Goal: Task Accomplishment & Management: Manage account settings

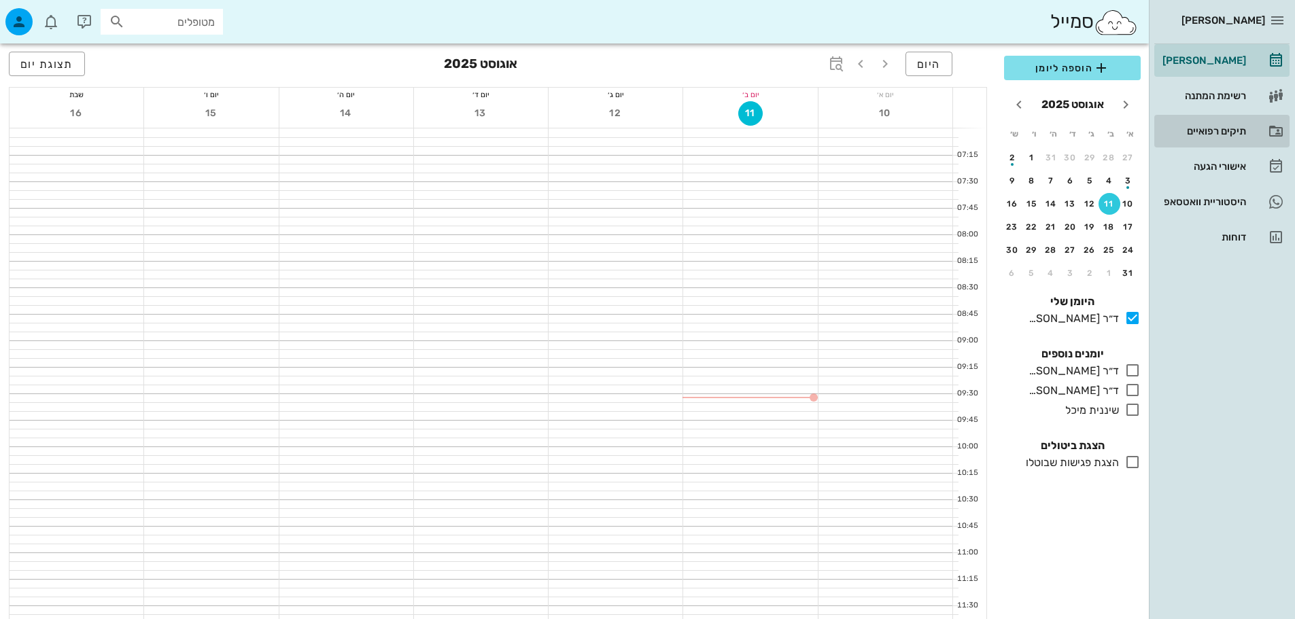
click at [1224, 123] on div "תיקים רפואיים" at bounding box center [1203, 131] width 86 height 22
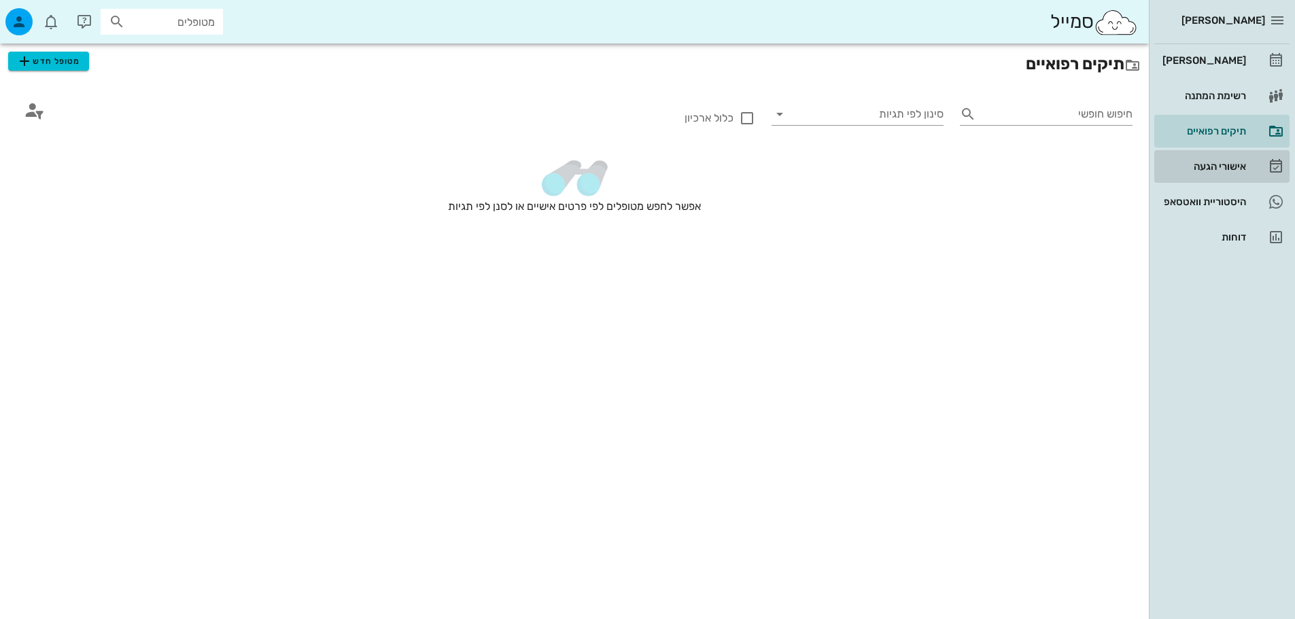
click at [1234, 156] on div "אישורי הגעה" at bounding box center [1203, 167] width 86 height 22
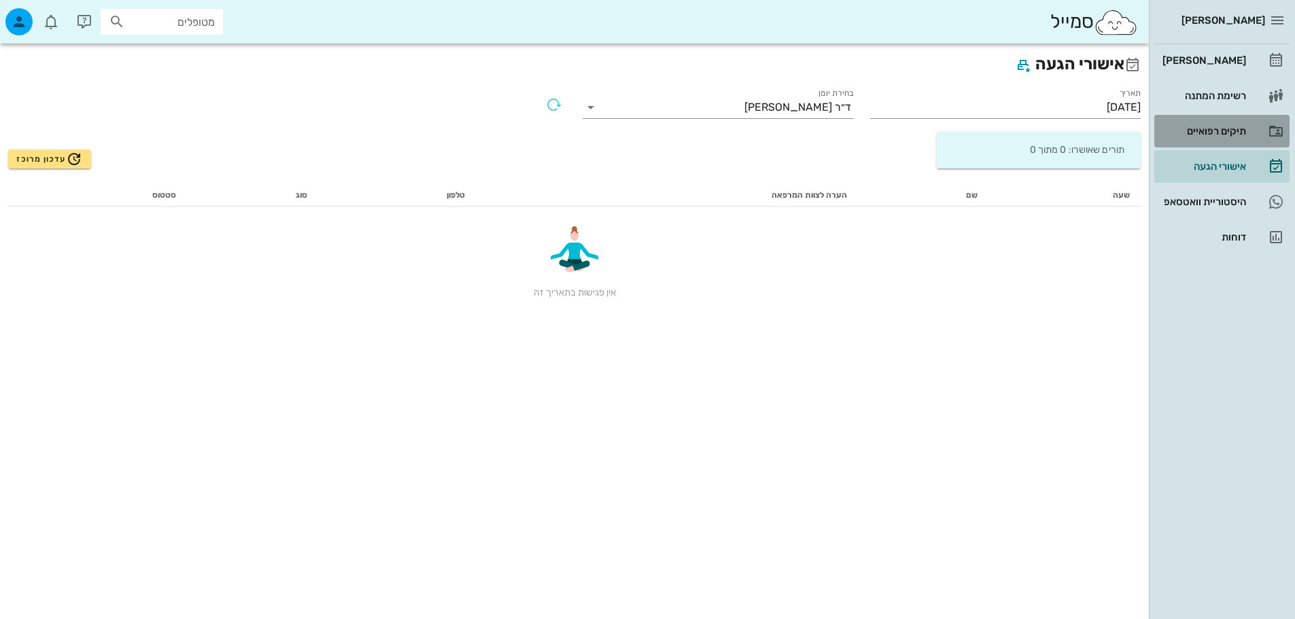
click at [1218, 124] on div "תיקים רפואיים" at bounding box center [1203, 131] width 86 height 22
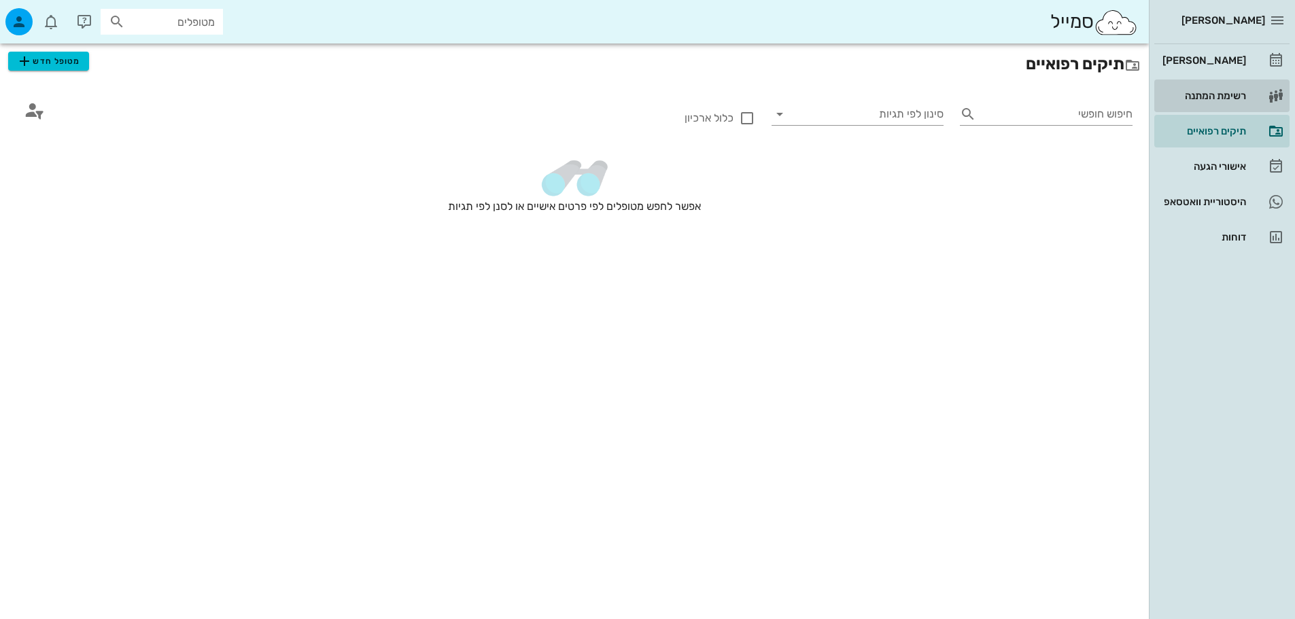
click at [1221, 97] on div "רשימת המתנה" at bounding box center [1203, 95] width 86 height 11
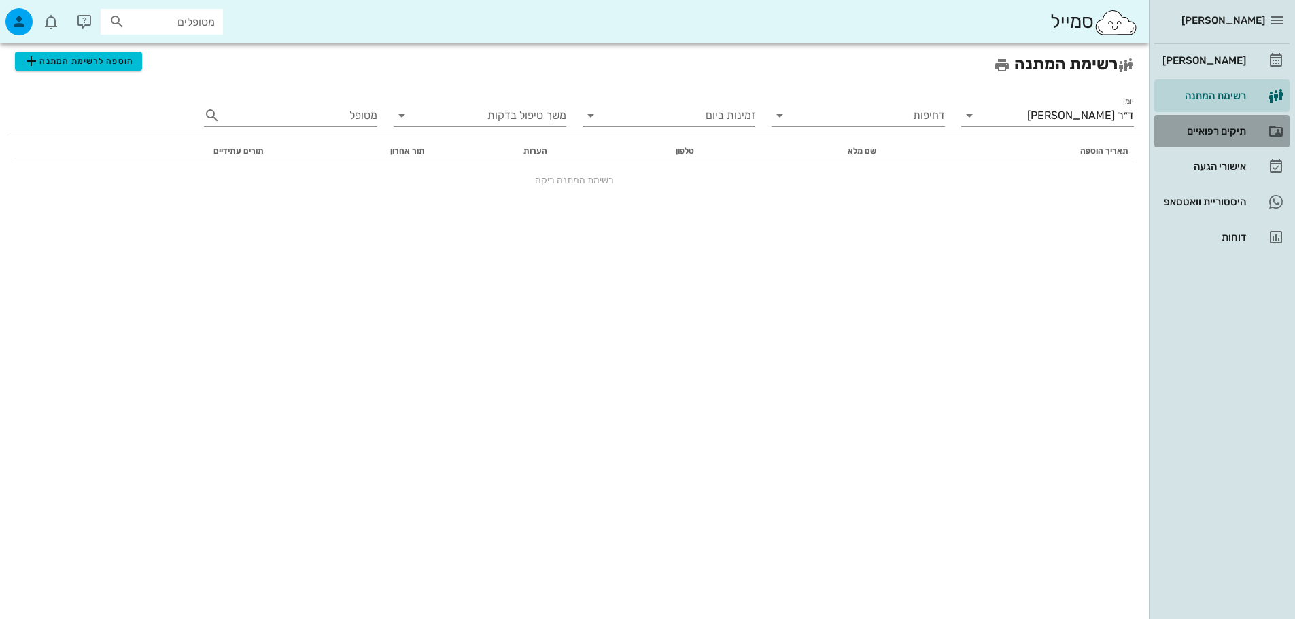
click at [1218, 128] on div "תיקים רפואיים" at bounding box center [1203, 131] width 86 height 11
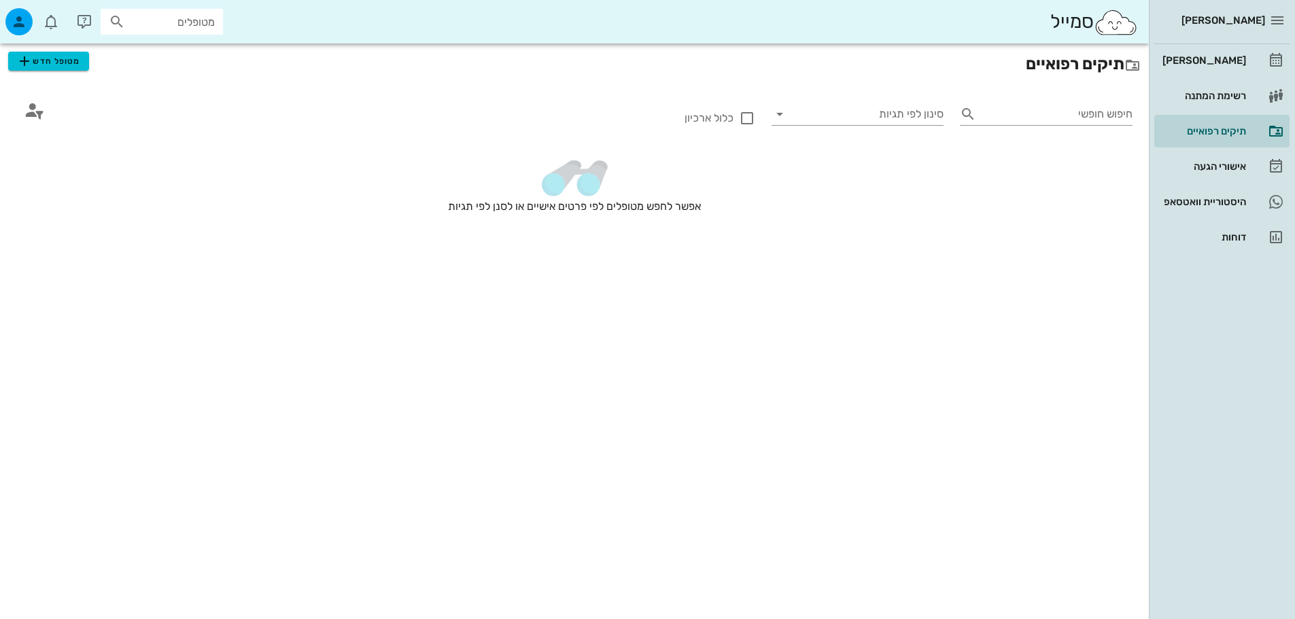
click at [188, 27] on input "מטופלים" at bounding box center [171, 22] width 87 height 18
click at [131, 27] on input "text" at bounding box center [171, 22] width 87 height 18
type input "[PERSON_NAME]"
click at [145, 58] on div "0545865884" at bounding box center [138, 63] width 150 height 11
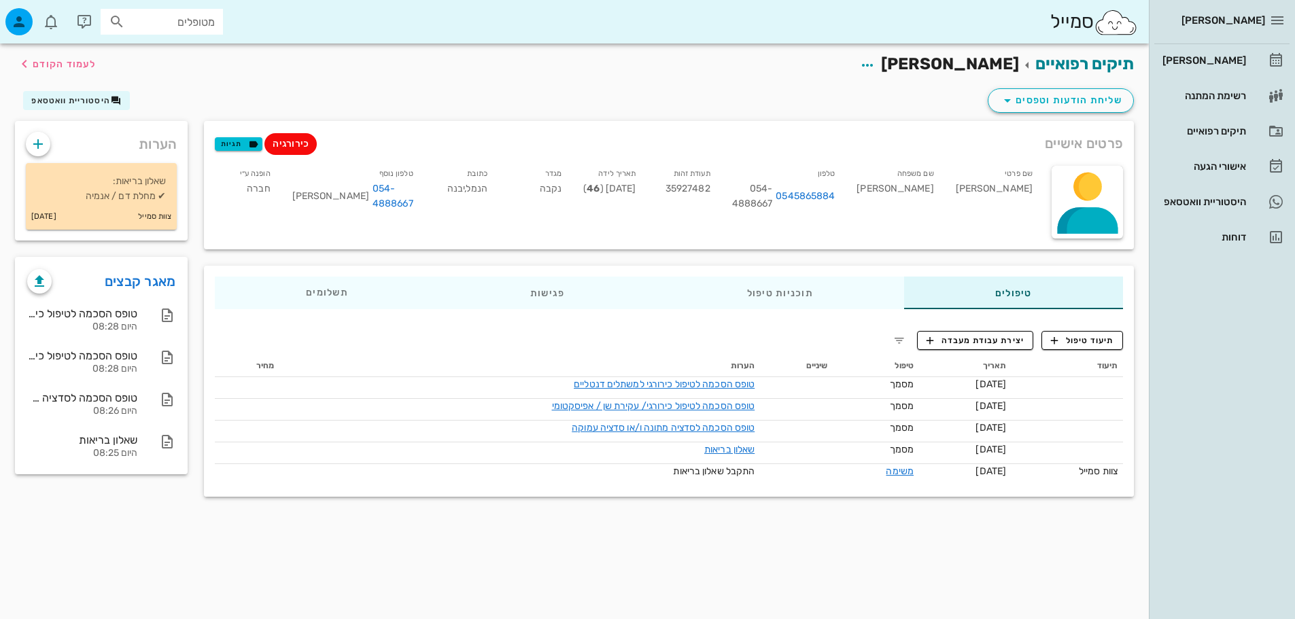
click at [938, 65] on span "[PERSON_NAME]" at bounding box center [950, 63] width 138 height 19
click at [875, 65] on icon "button" at bounding box center [867, 65] width 16 height 16
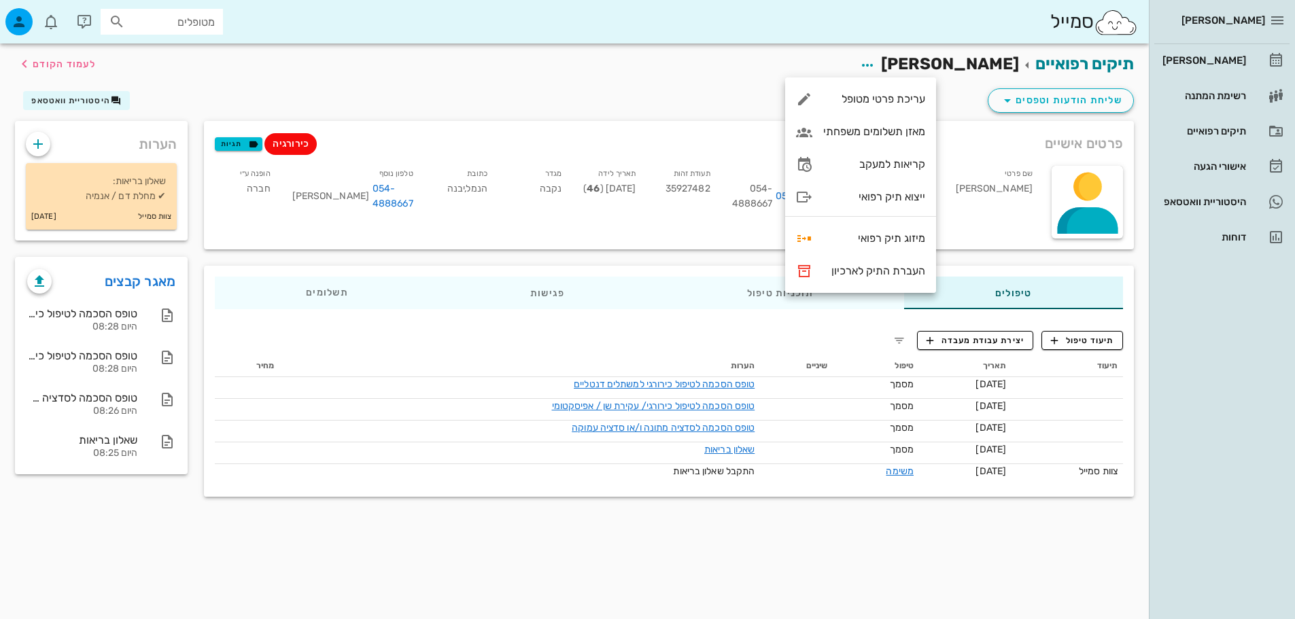
click at [661, 109] on div "שליחת הודעות וטפסים היסטוריית וואטסאפ" at bounding box center [574, 103] width 1135 height 35
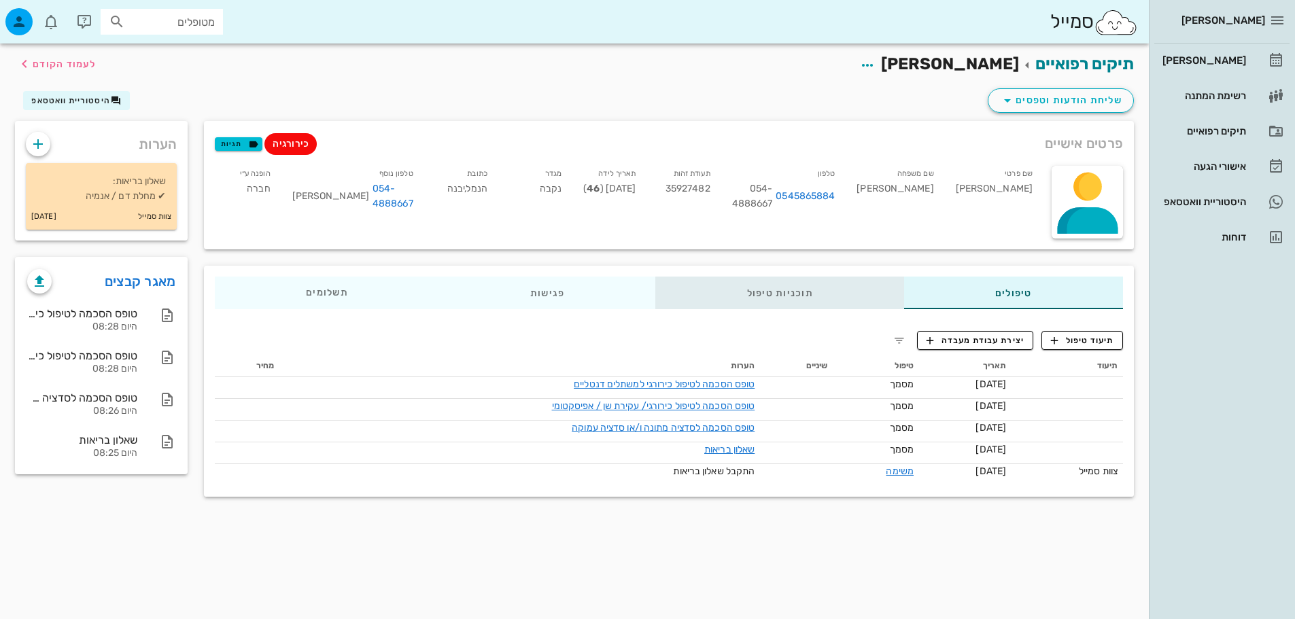
click at [768, 300] on div "תוכניות טיפול" at bounding box center [780, 293] width 248 height 33
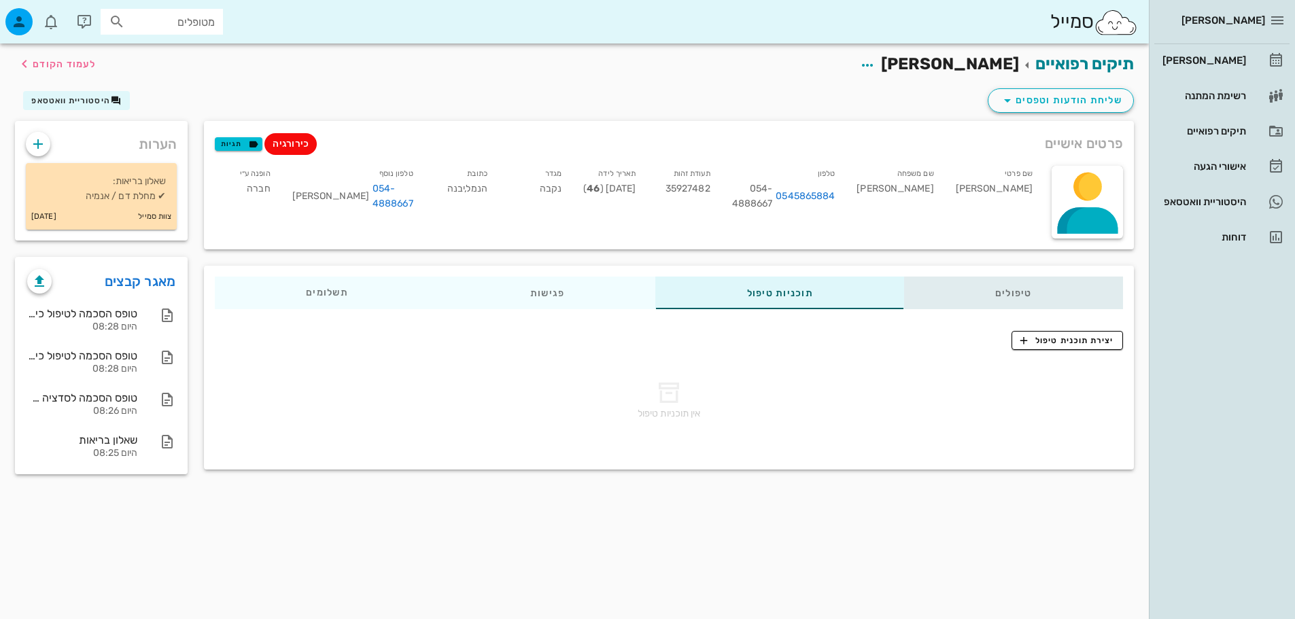
click at [1016, 292] on div "טיפולים" at bounding box center [1013, 293] width 219 height 33
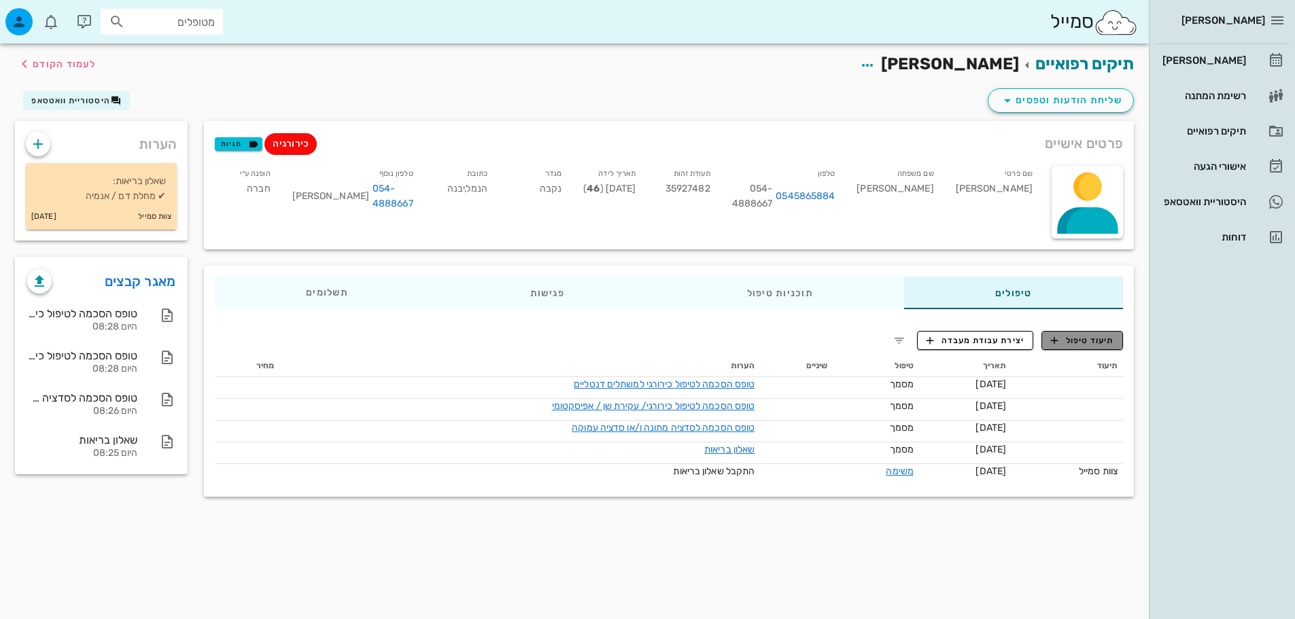
click at [1091, 336] on span "תיעוד טיפול" at bounding box center [1082, 340] width 63 height 12
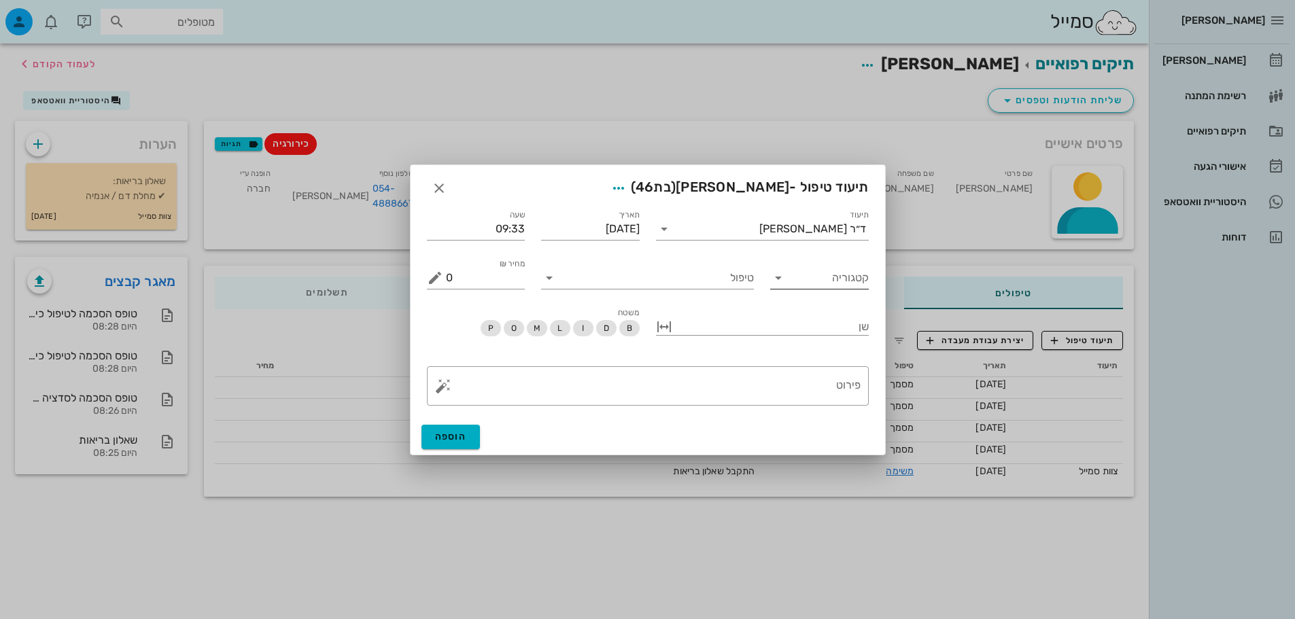
click at [812, 276] on input "קטגוריה" at bounding box center [830, 278] width 77 height 22
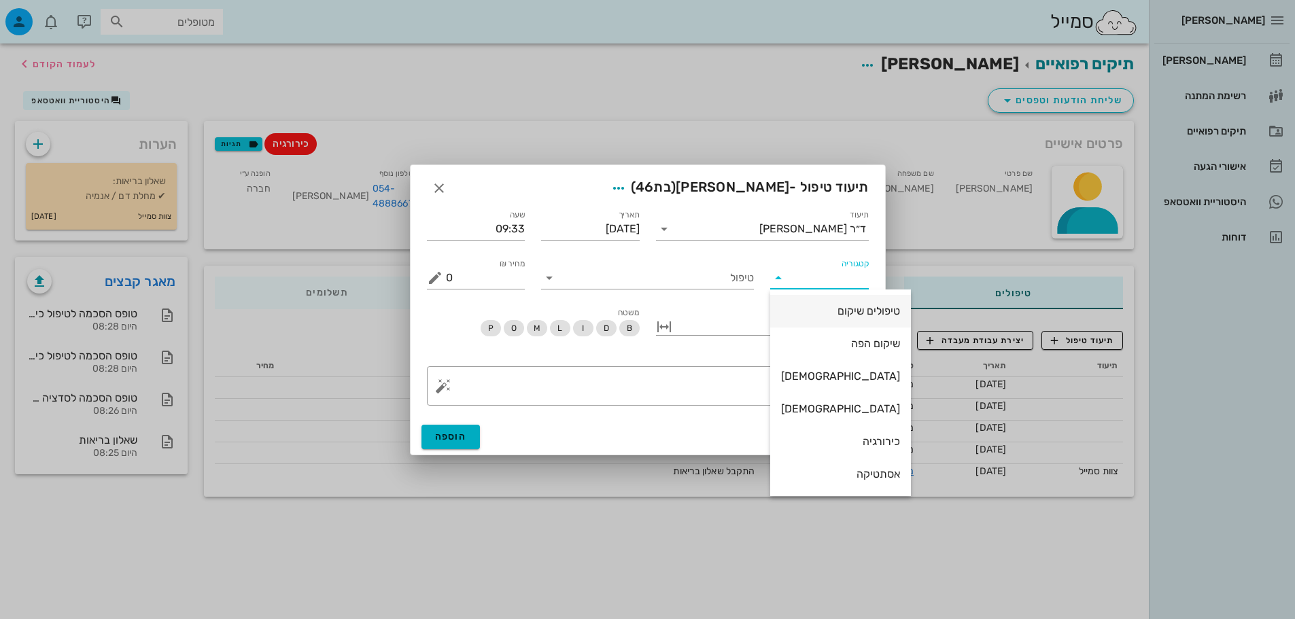
click at [825, 313] on div "טיפולים שיקום" at bounding box center [840, 311] width 119 height 13
type input "טיפולים שיקום"
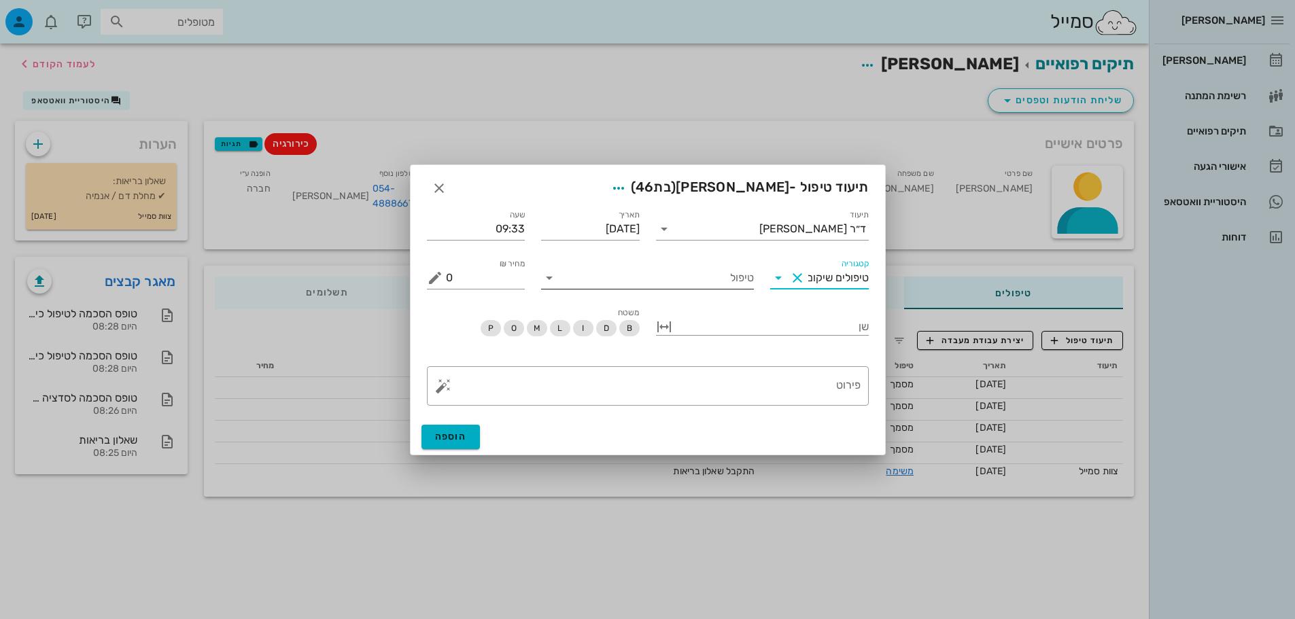
click at [712, 281] on input "טיפול" at bounding box center [657, 278] width 194 height 22
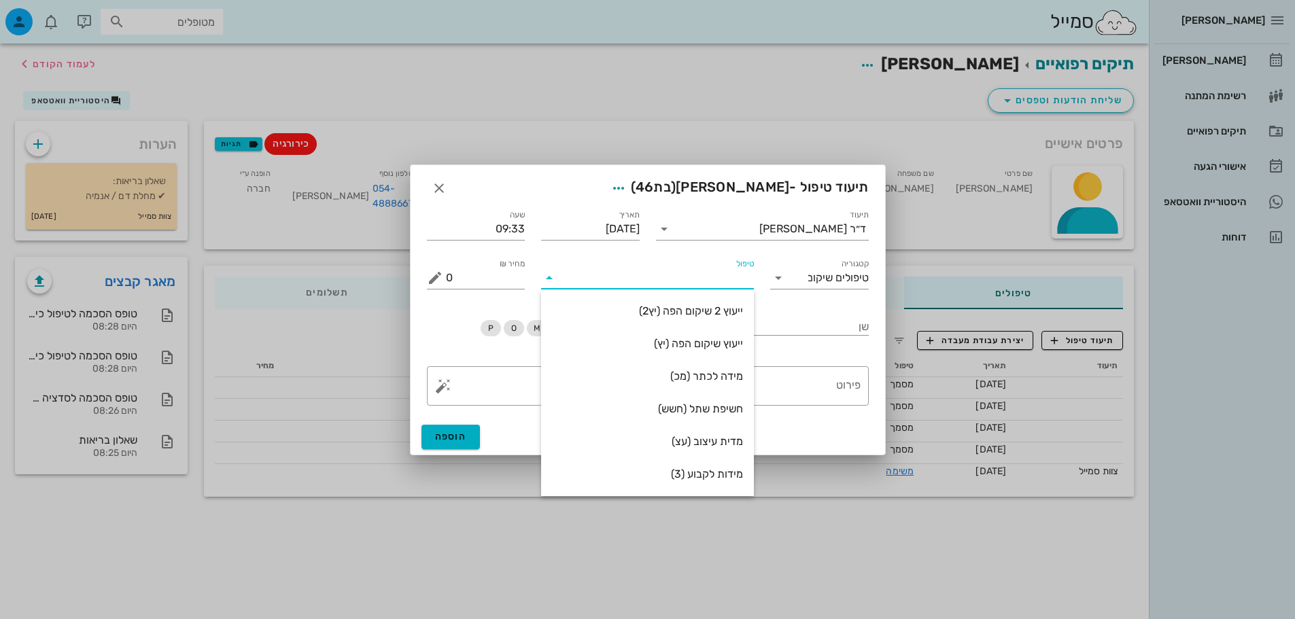
click at [718, 273] on input "טיפול" at bounding box center [657, 278] width 194 height 22
click at [803, 275] on button "Clear קטגוריה" at bounding box center [797, 278] width 16 height 16
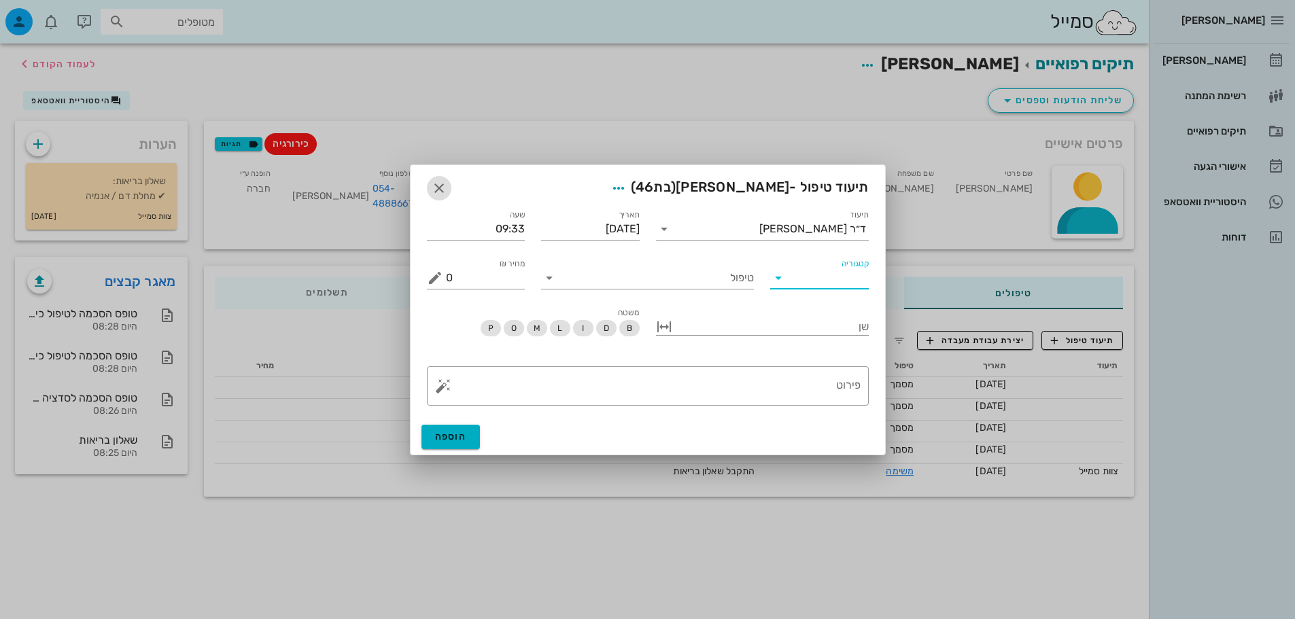
click at [440, 192] on icon "button" at bounding box center [439, 188] width 16 height 16
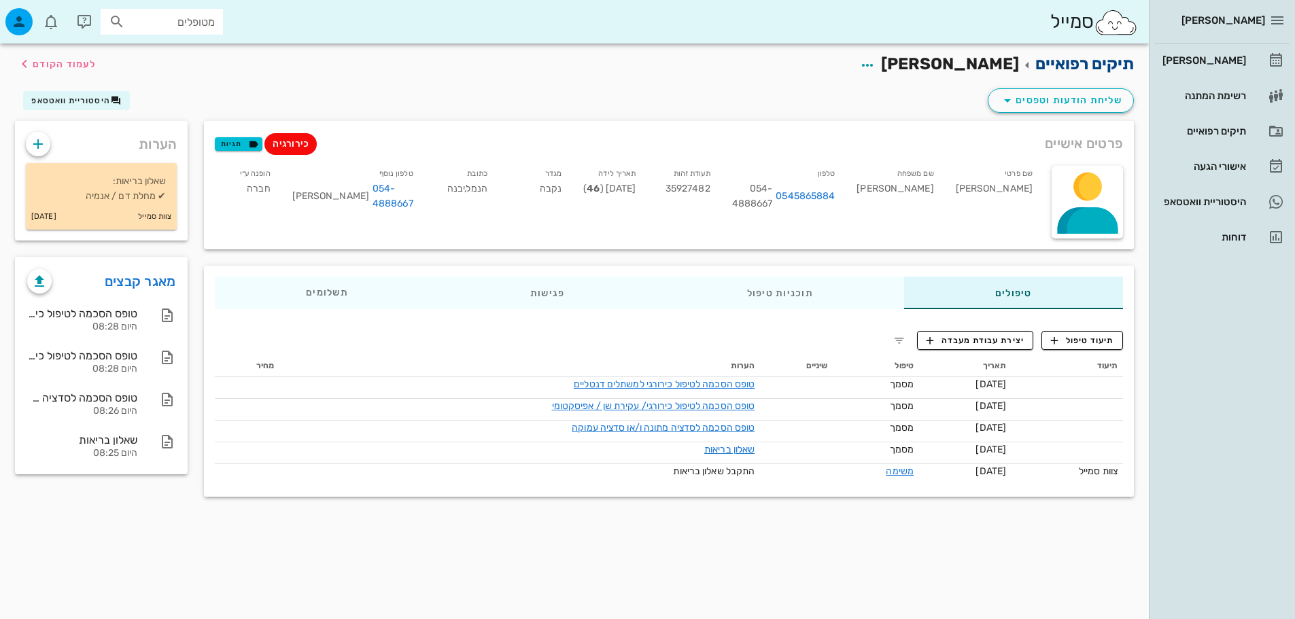
click at [1062, 70] on link "תיקים רפואיים" at bounding box center [1084, 63] width 99 height 19
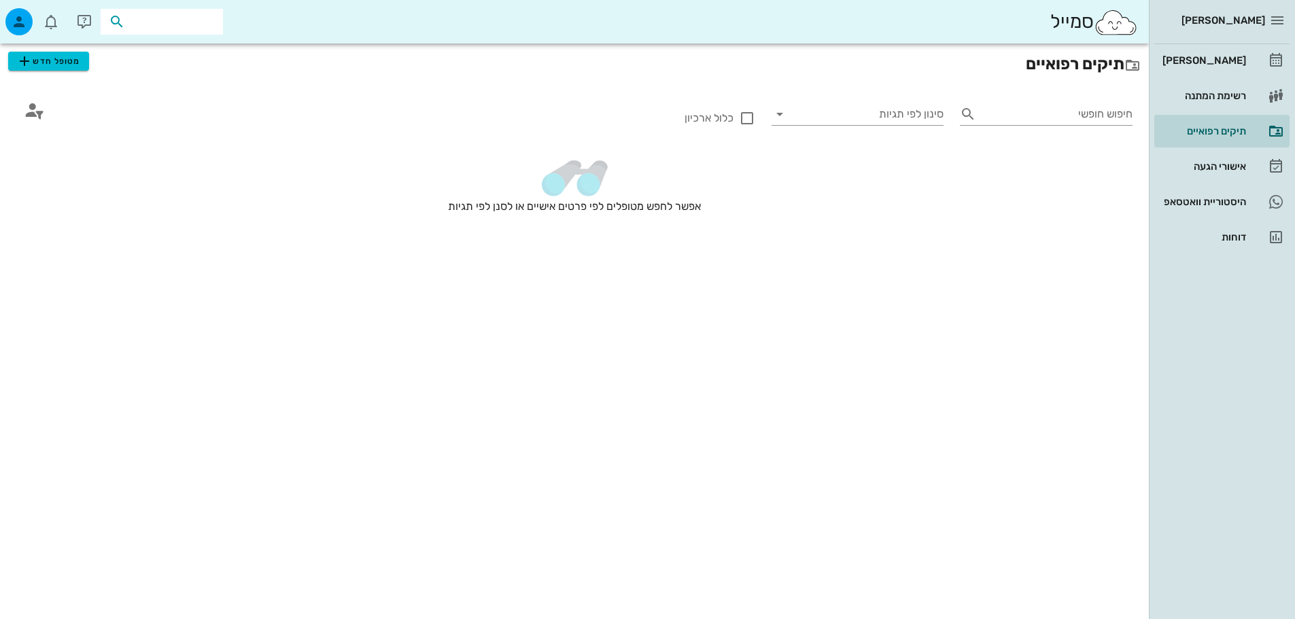
click at [173, 18] on input "text" at bounding box center [171, 22] width 87 height 18
type input "[PERSON_NAME]"
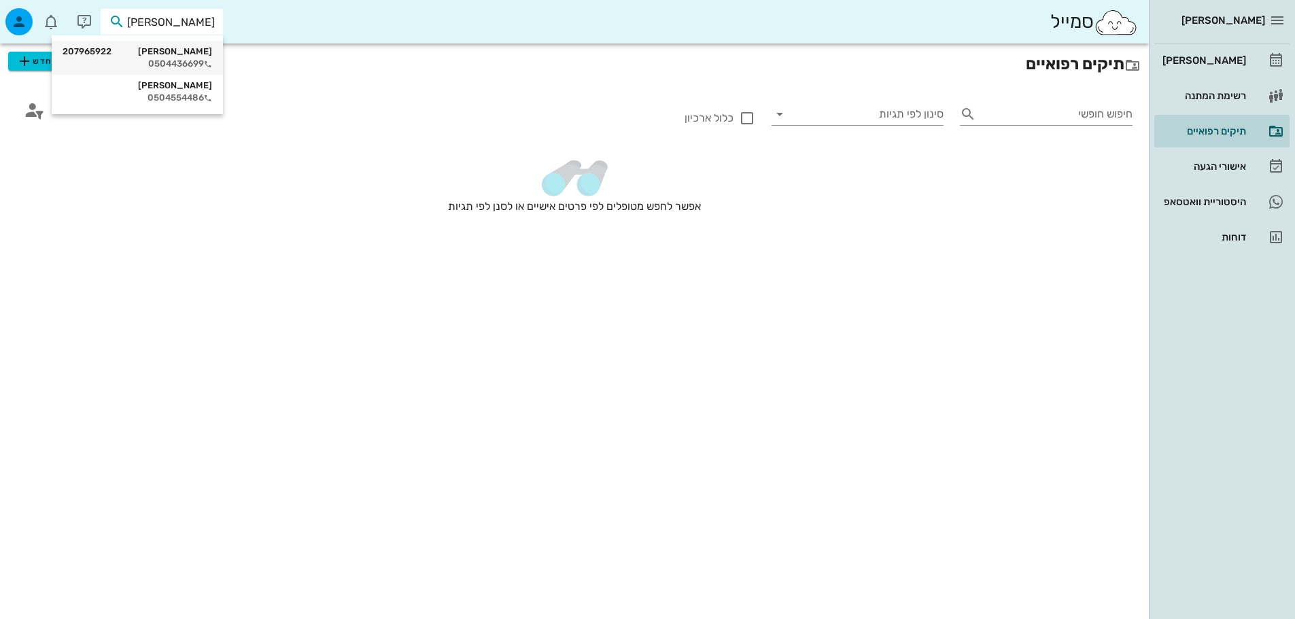
click at [173, 65] on div "0504436699" at bounding box center [138, 63] width 150 height 11
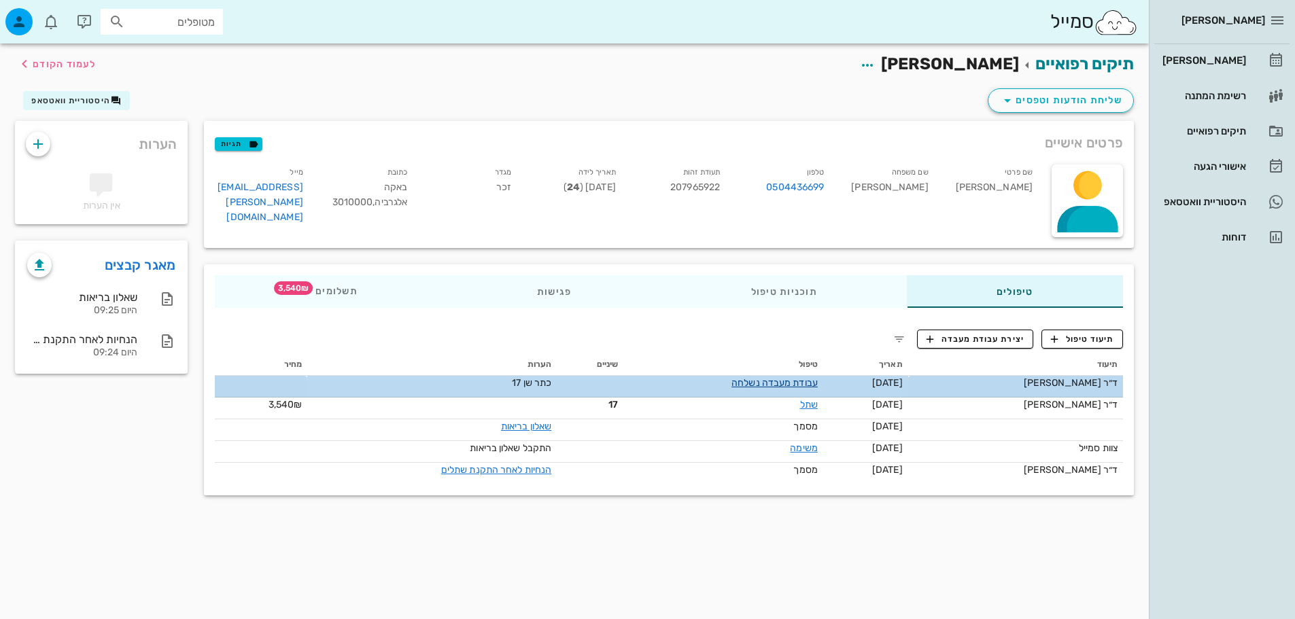
click at [793, 379] on link "עבודת מעבדה נשלחה" at bounding box center [774, 383] width 86 height 12
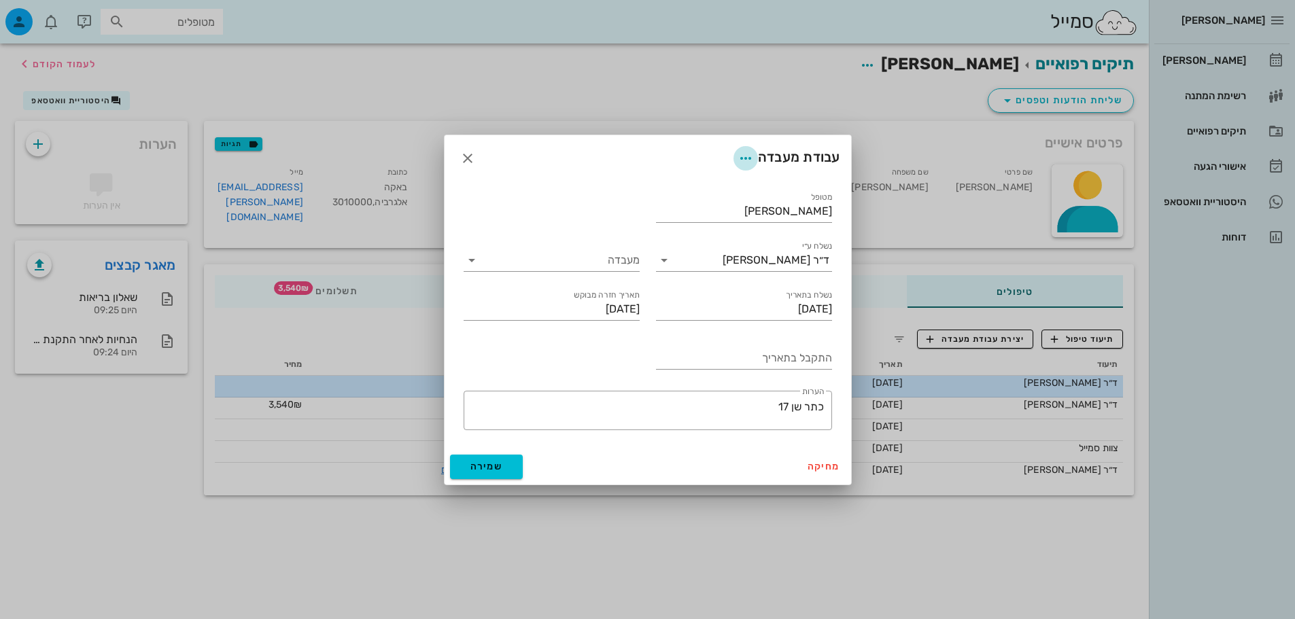
click at [746, 160] on icon "button" at bounding box center [746, 158] width 16 height 16
click at [811, 459] on button "מחיקה" at bounding box center [824, 467] width 44 height 24
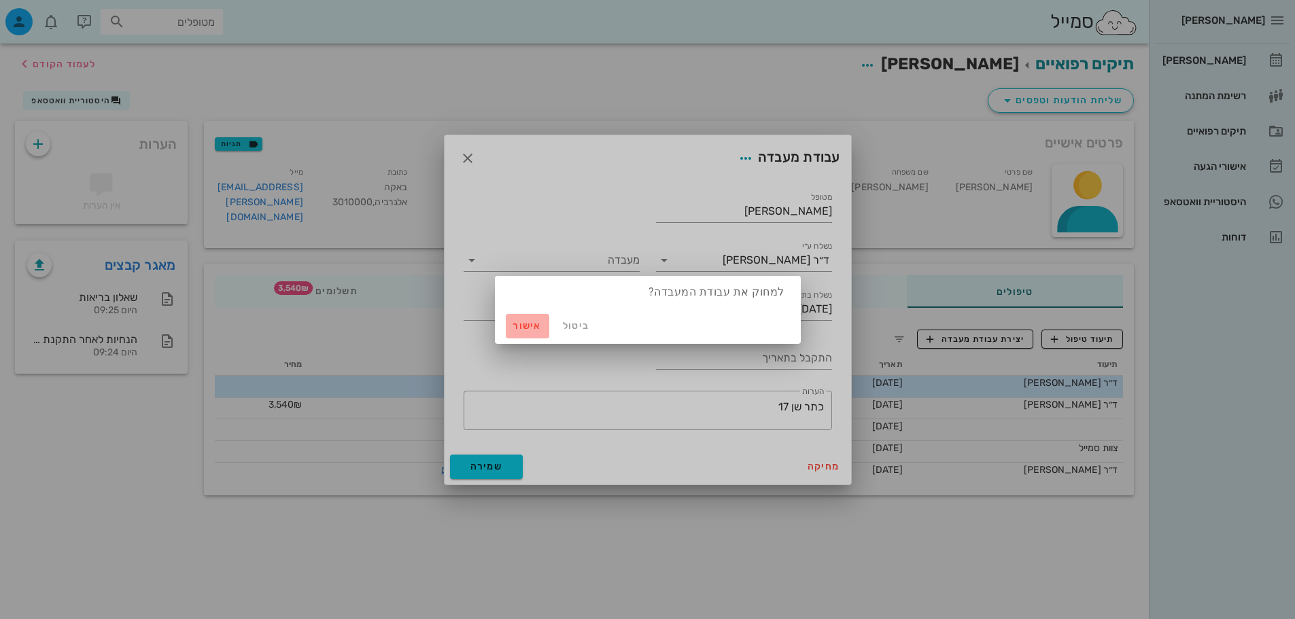
click at [526, 326] on span "אישור" at bounding box center [527, 326] width 33 height 12
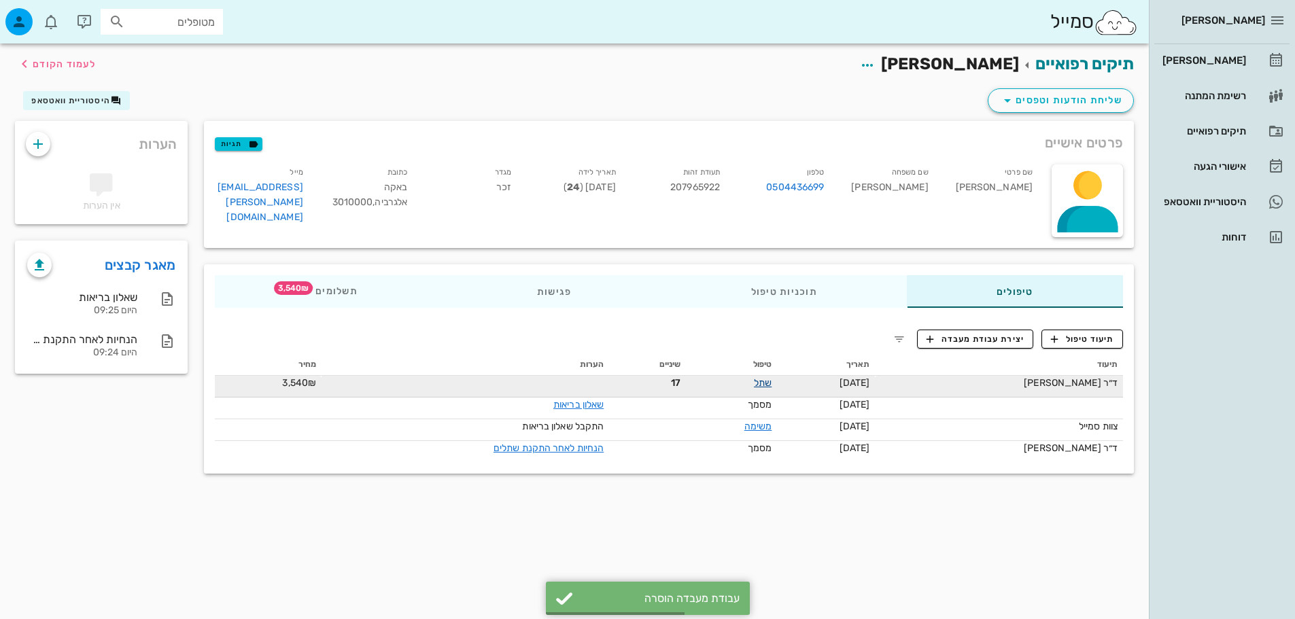
click at [757, 387] on link "שתל" at bounding box center [763, 383] width 18 height 12
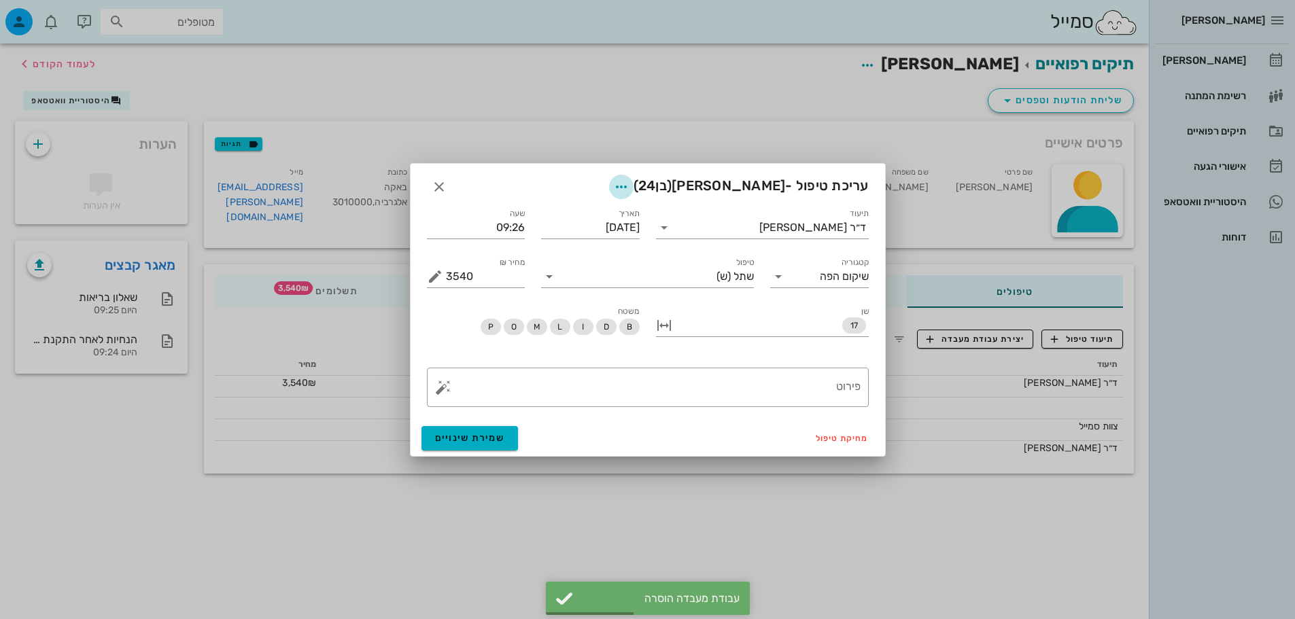
click at [629, 190] on icon "button" at bounding box center [621, 187] width 16 height 16
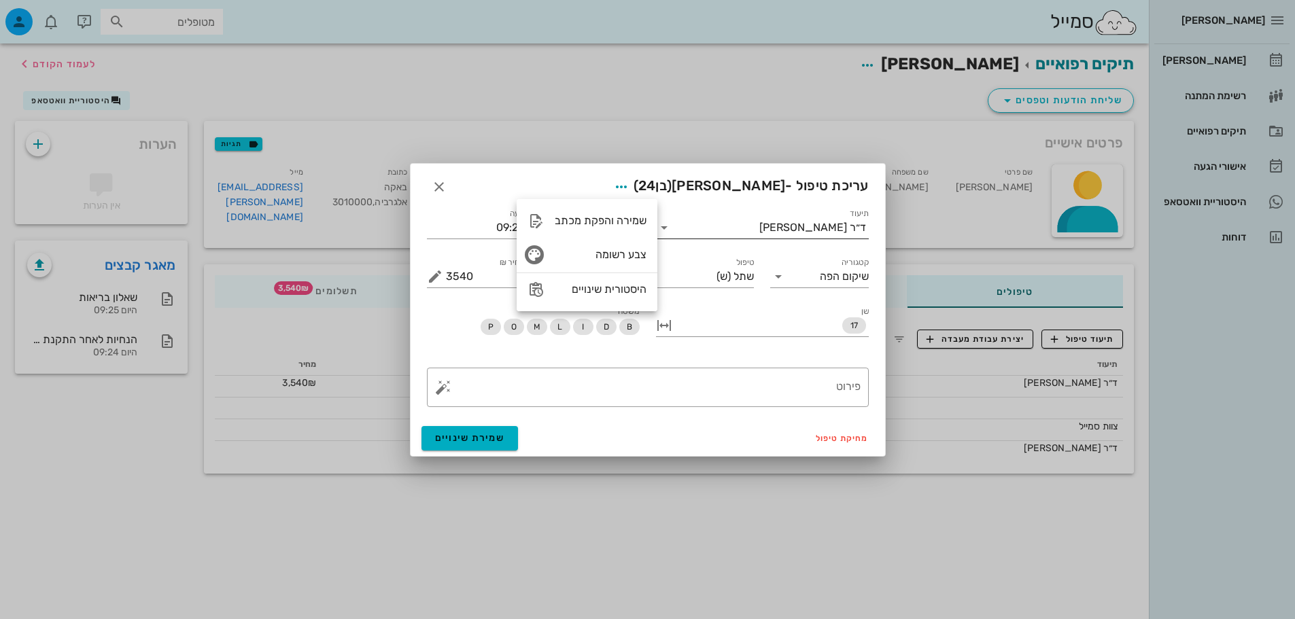
click at [713, 222] on input "תיעוד" at bounding box center [717, 228] width 84 height 22
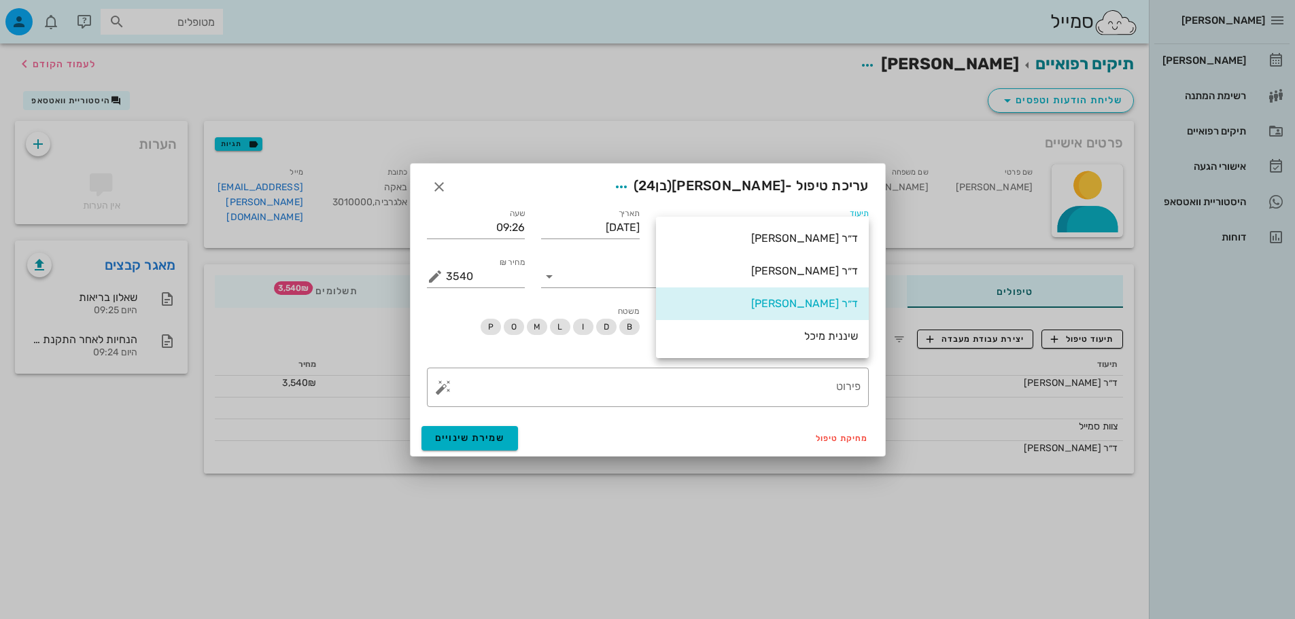
click at [632, 199] on div "תאריך [DATE]" at bounding box center [590, 222] width 115 height 49
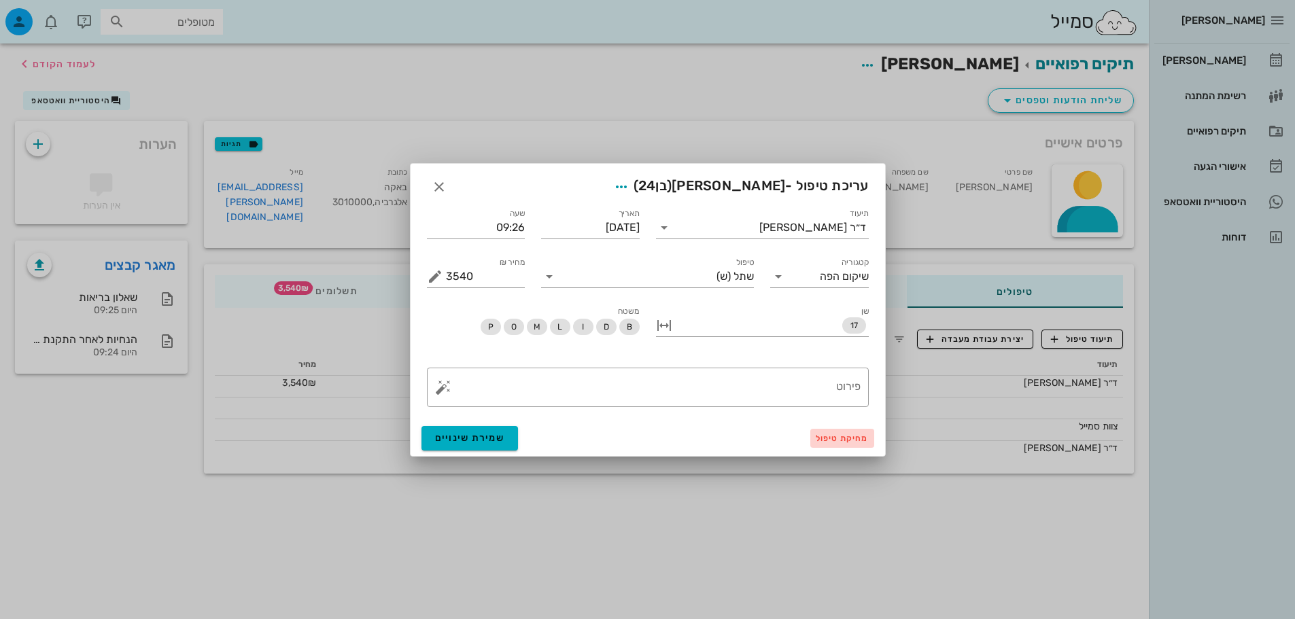
click at [857, 432] on button "מחיקת טיפול" at bounding box center [842, 438] width 64 height 19
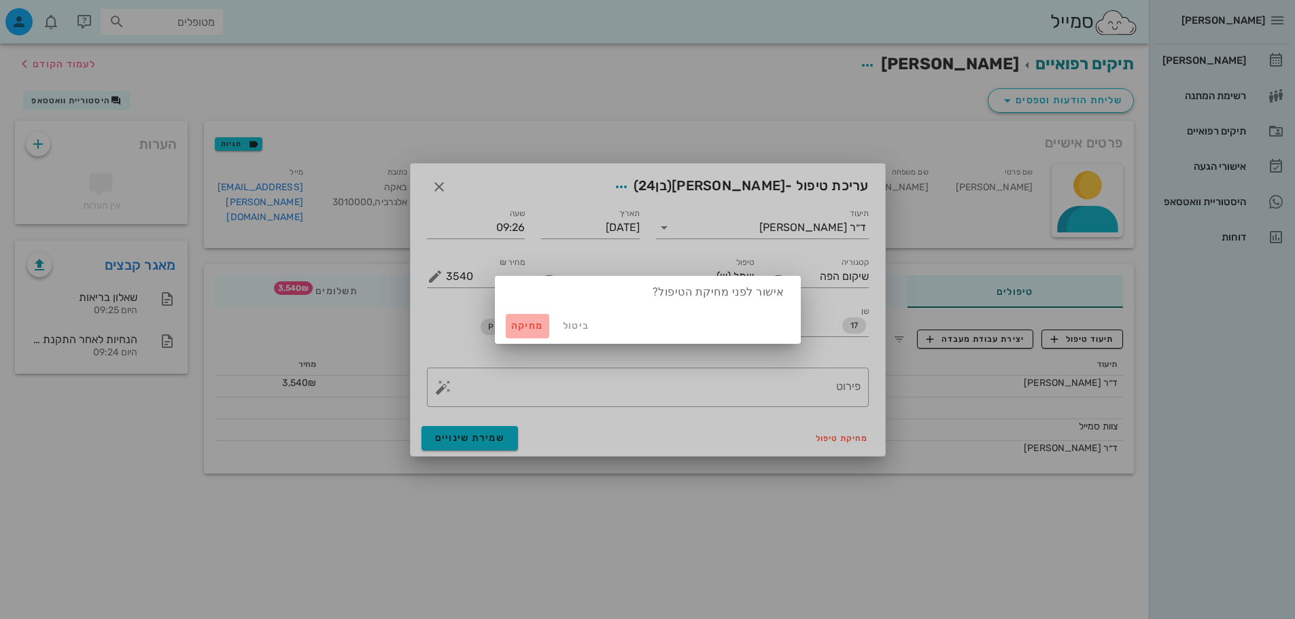
click at [513, 330] on span "מחיקה" at bounding box center [527, 326] width 33 height 12
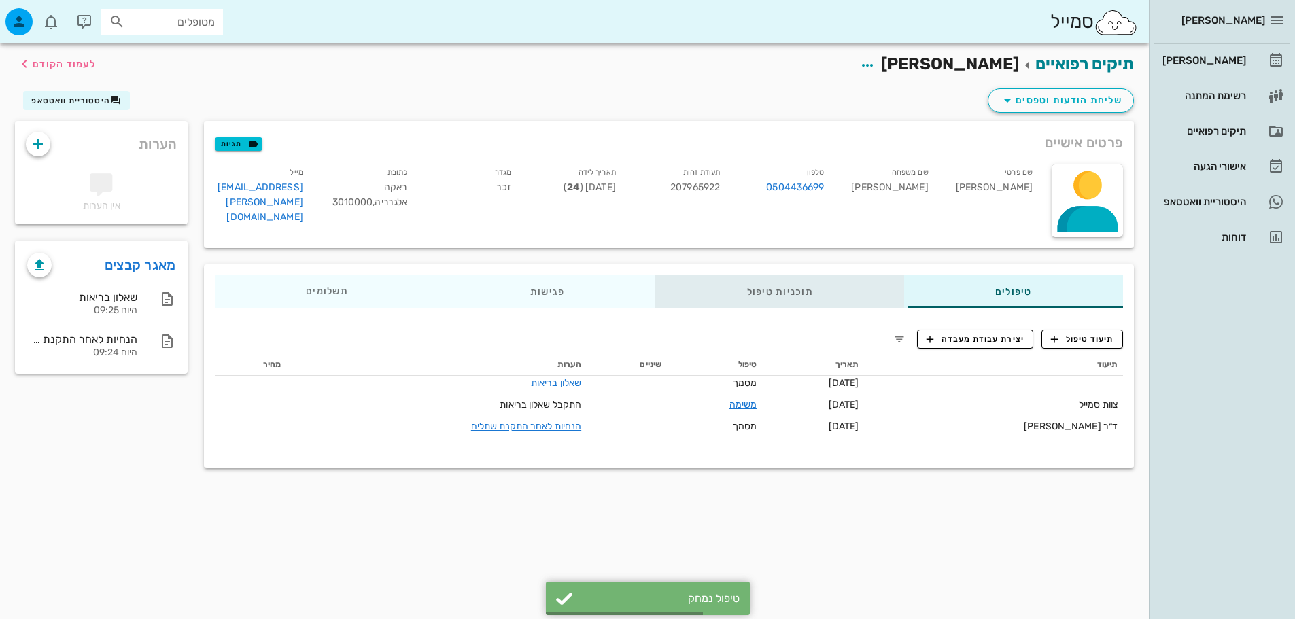
click at [769, 299] on div "תוכניות טיפול" at bounding box center [780, 291] width 248 height 33
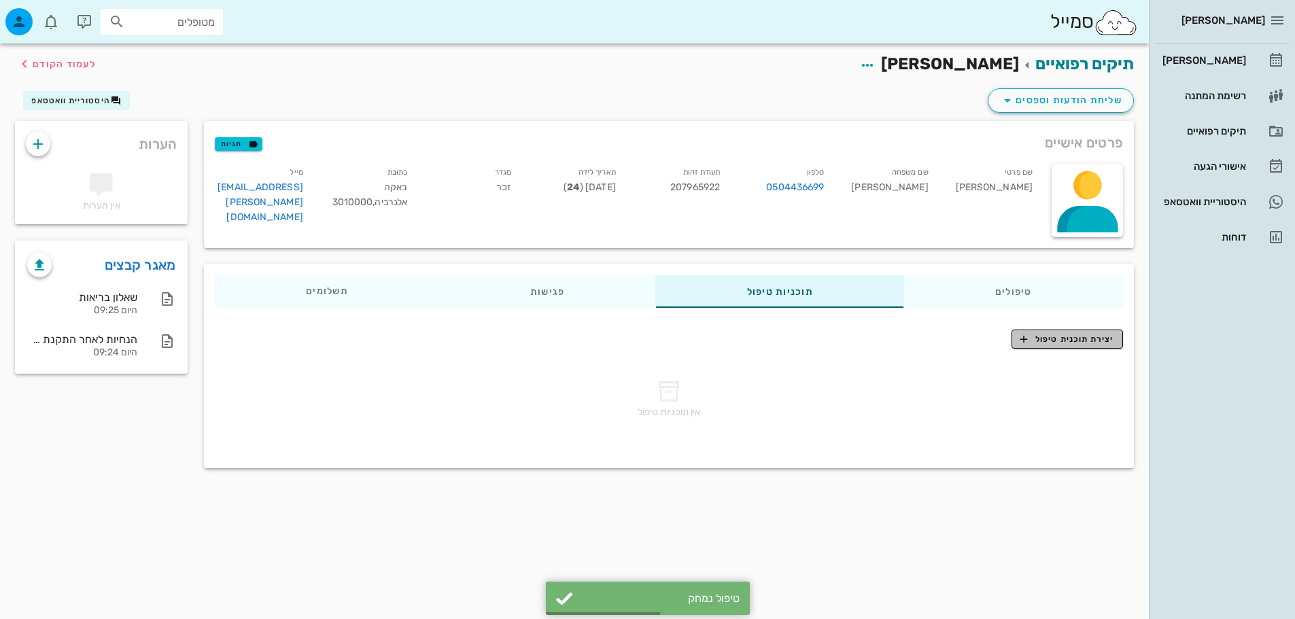
click at [1047, 344] on span "יצירת תוכנית טיפול" at bounding box center [1066, 339] width 93 height 12
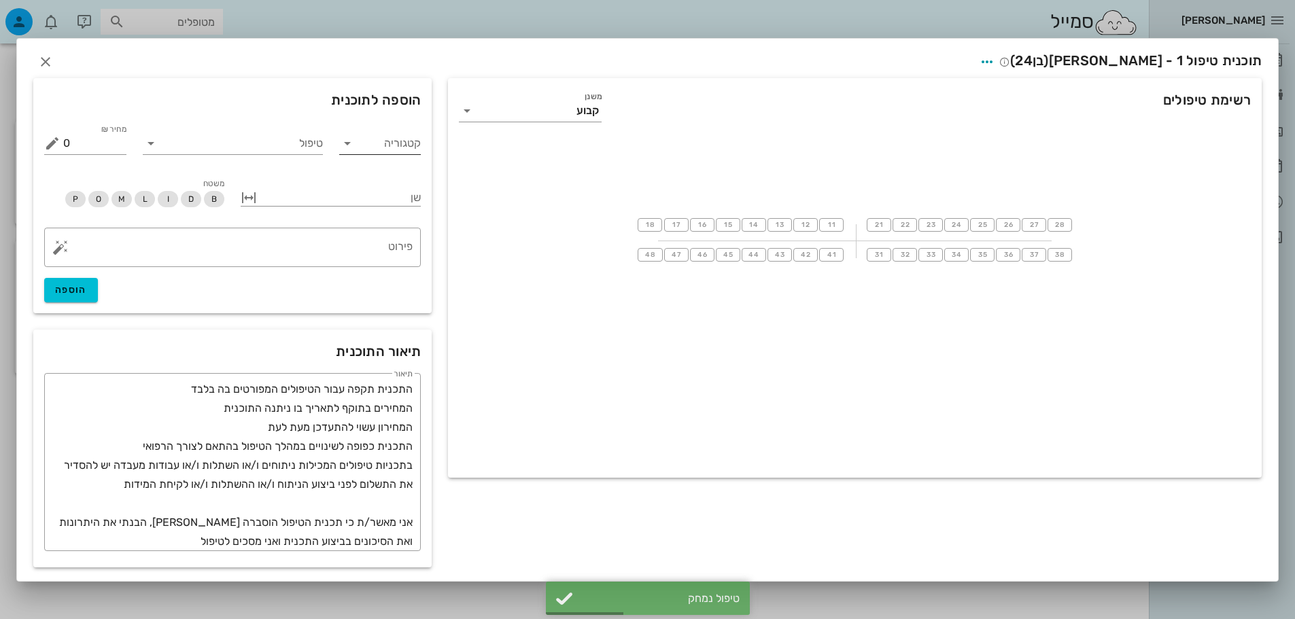
click at [364, 150] on input "קטגוריה" at bounding box center [391, 144] width 60 height 22
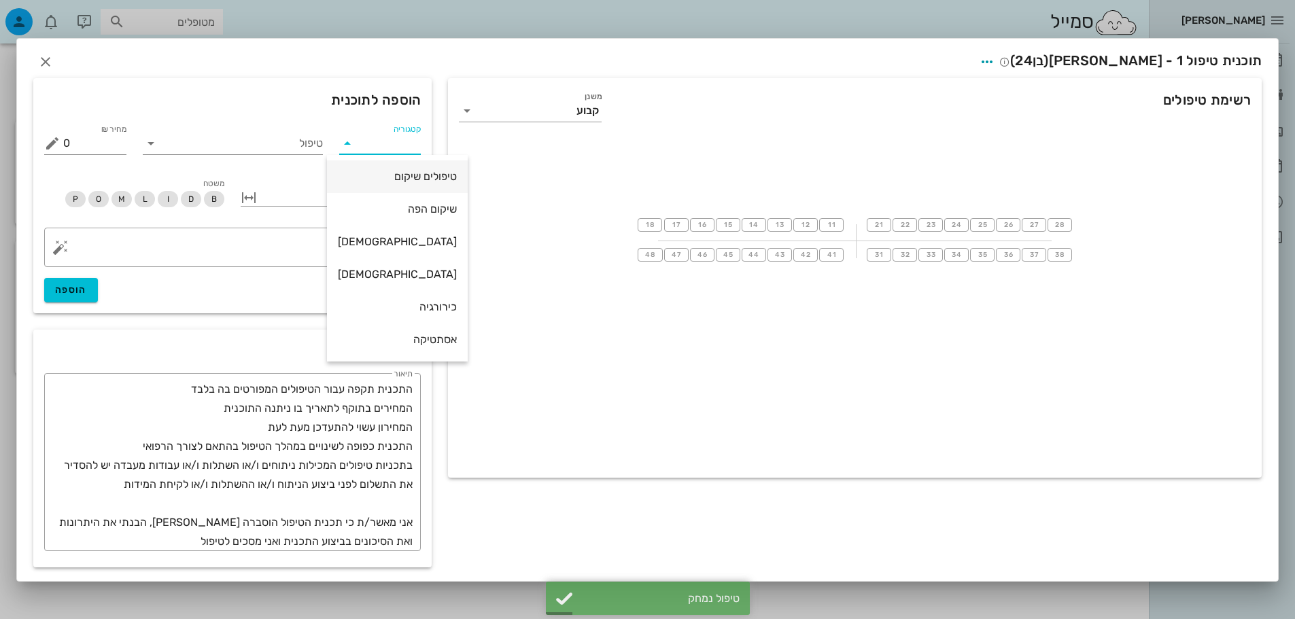
click at [377, 177] on div "טיפולים שיקום" at bounding box center [397, 176] width 119 height 13
type input "טיפולים שיקום"
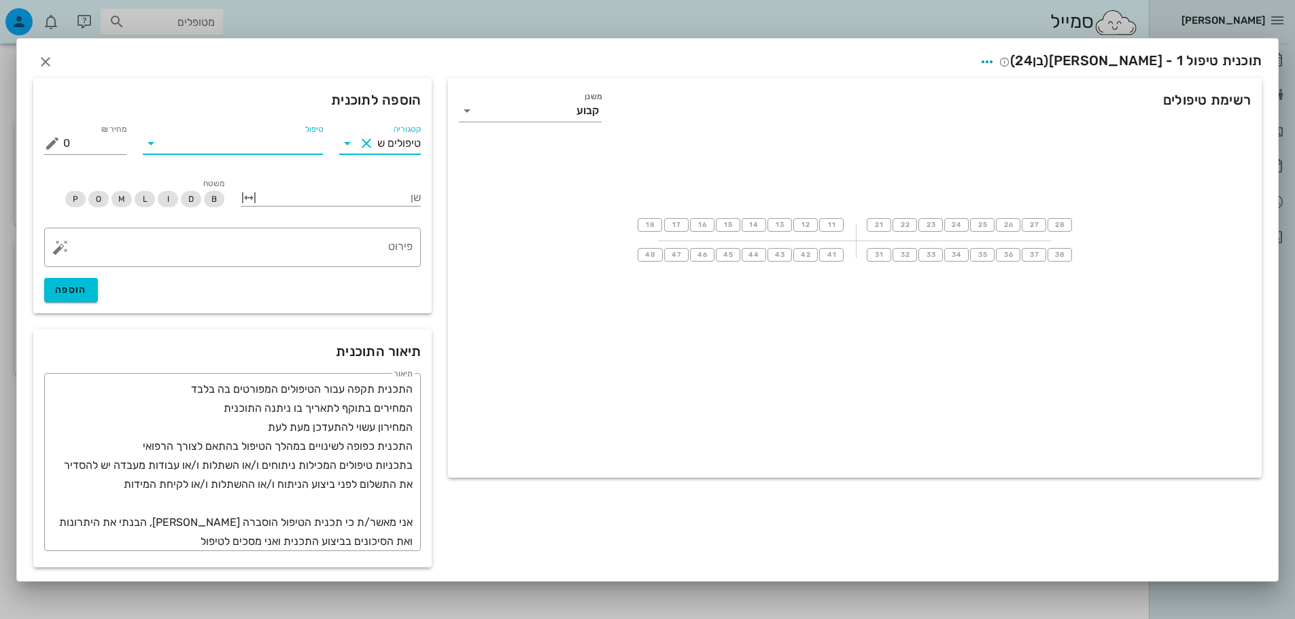
click at [283, 143] on input "טיפול" at bounding box center [242, 144] width 161 height 22
type input "שתל"
click at [305, 145] on input "שתל" at bounding box center [242, 144] width 161 height 22
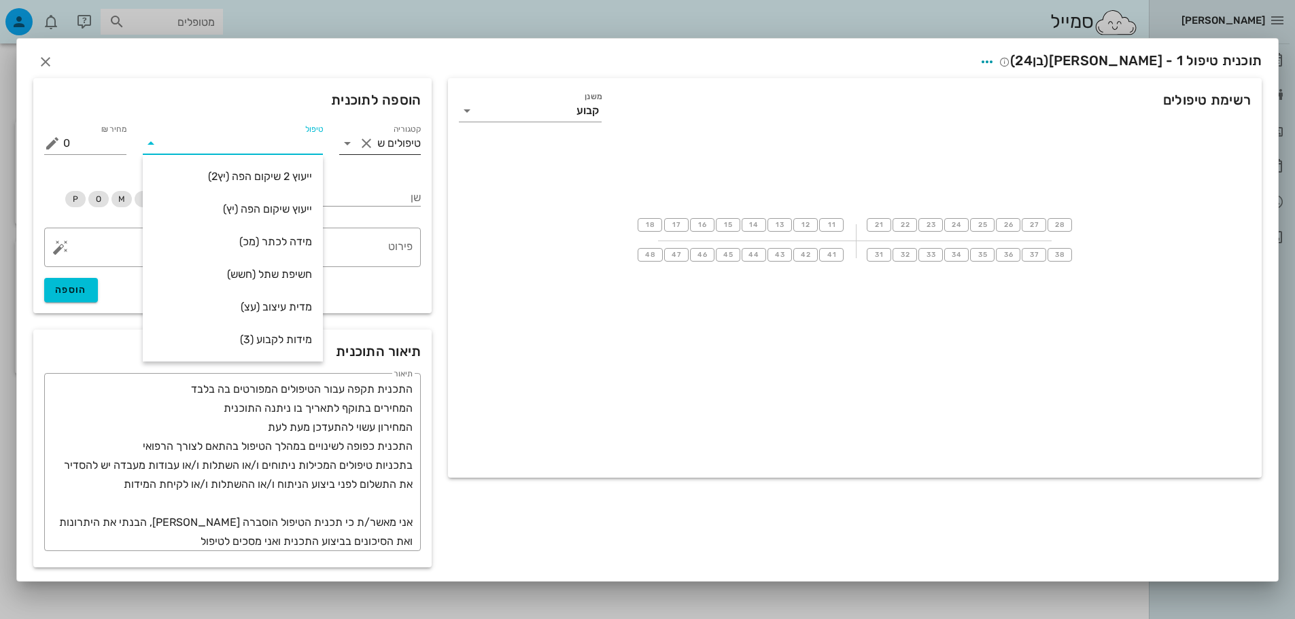
click at [375, 150] on div at bounding box center [367, 143] width 19 height 16
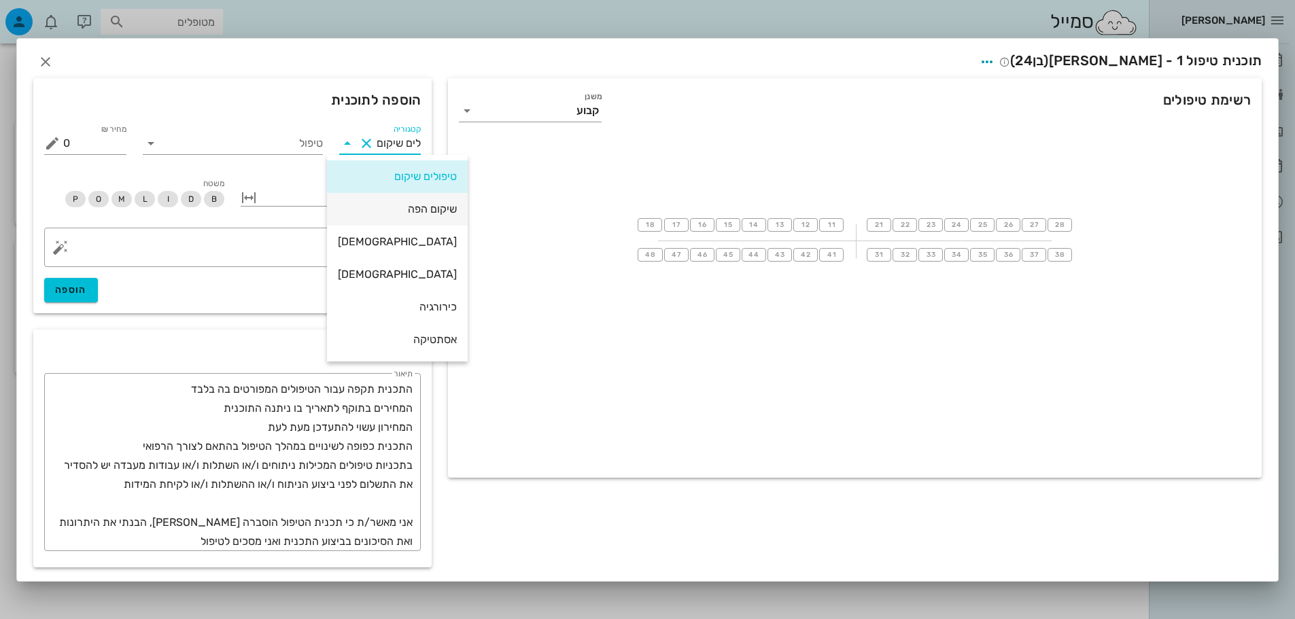
click at [389, 201] on div "שיקום הפה" at bounding box center [397, 208] width 119 height 29
type input "שיקום הפה"
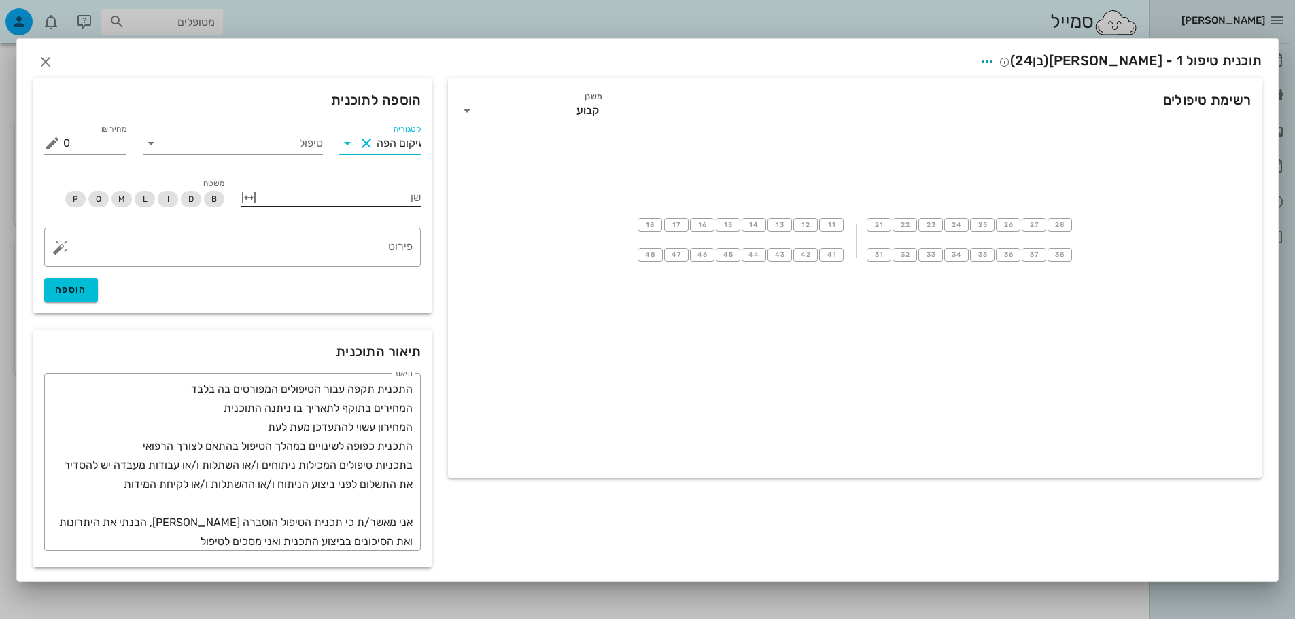
scroll to position [0, -5]
click at [292, 147] on input "טיפול" at bounding box center [242, 144] width 161 height 22
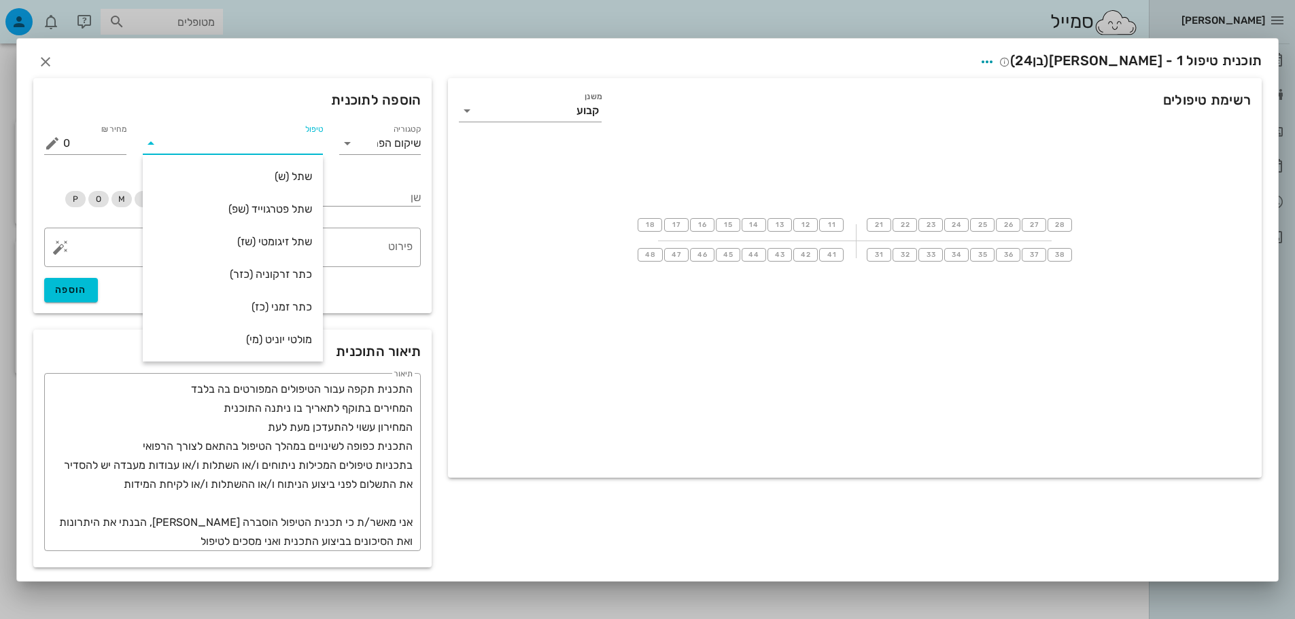
type input "ש"
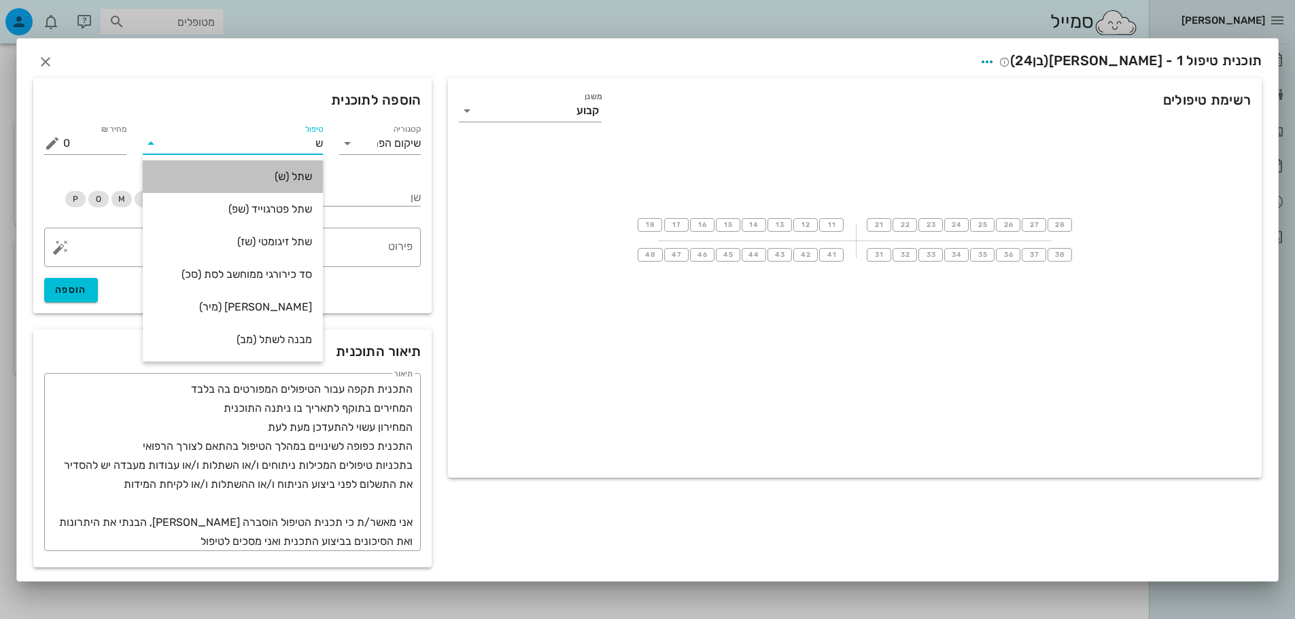
click at [296, 173] on div "שתל (ש)" at bounding box center [233, 176] width 158 height 13
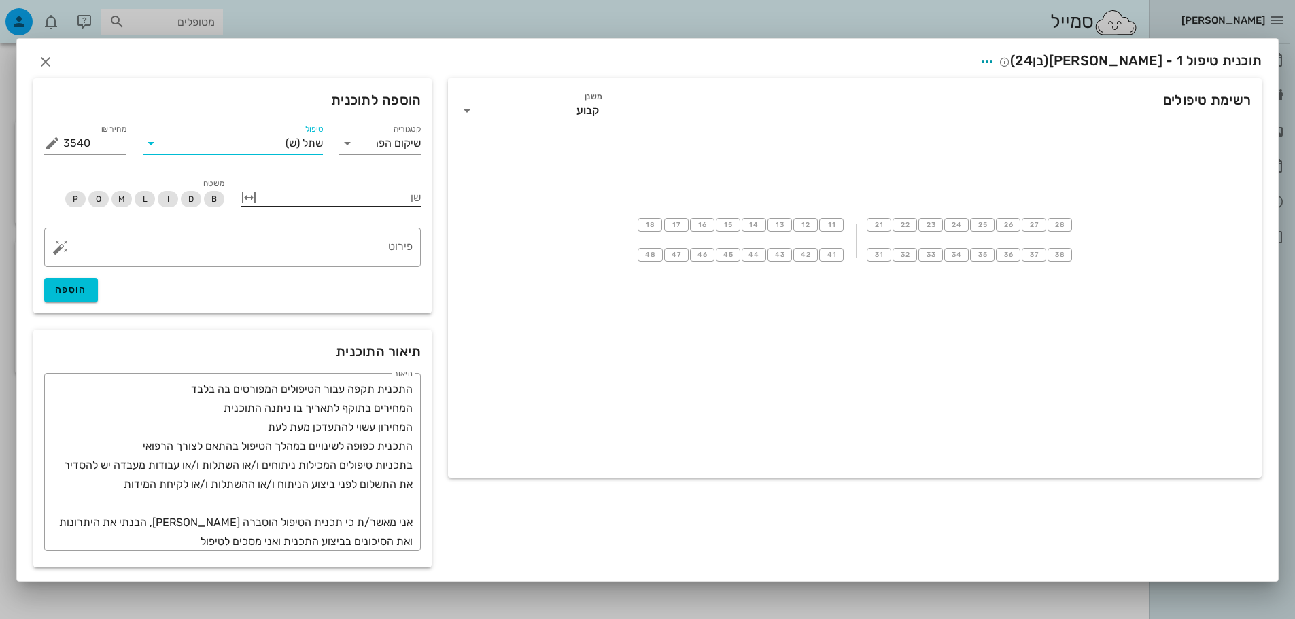
click at [381, 201] on div at bounding box center [340, 197] width 161 height 18
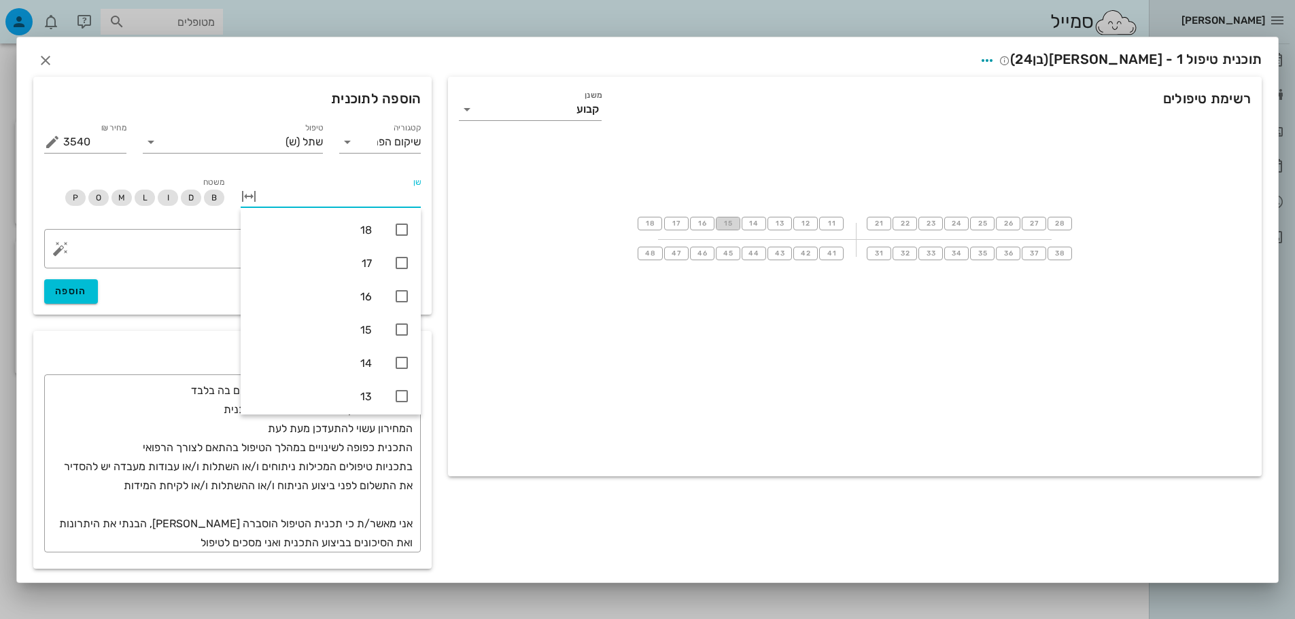
click at [734, 224] on button "15" at bounding box center [728, 224] width 24 height 14
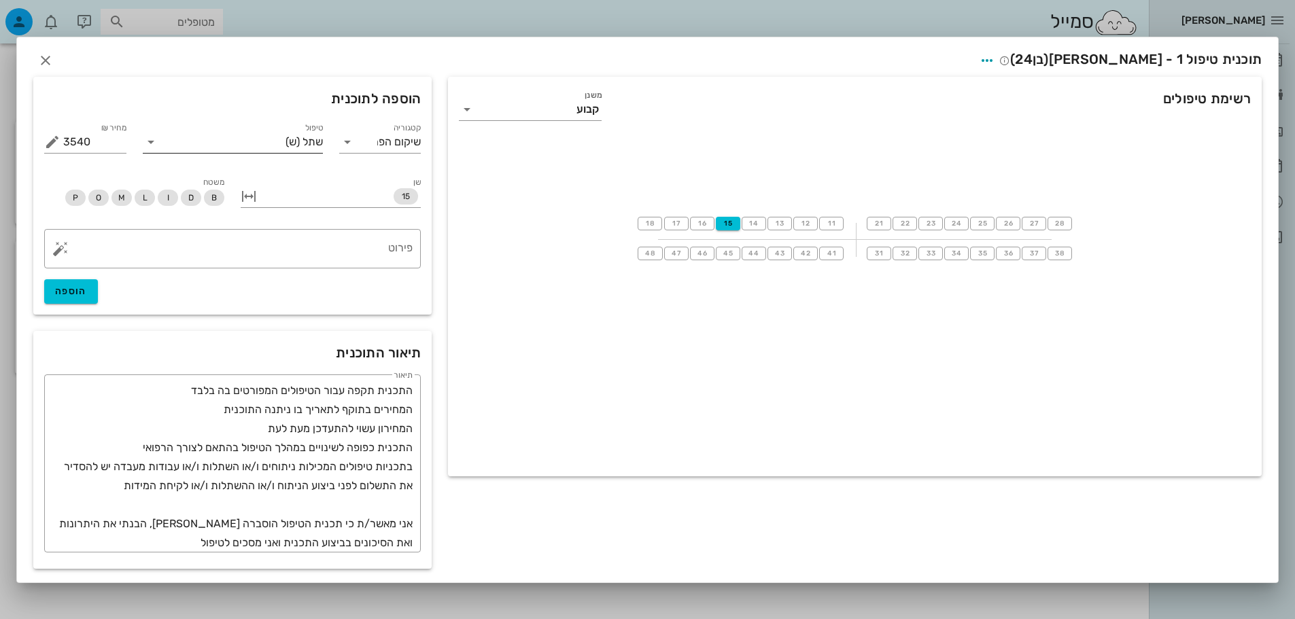
click at [292, 141] on span "(ש)" at bounding box center [292, 142] width 14 height 12
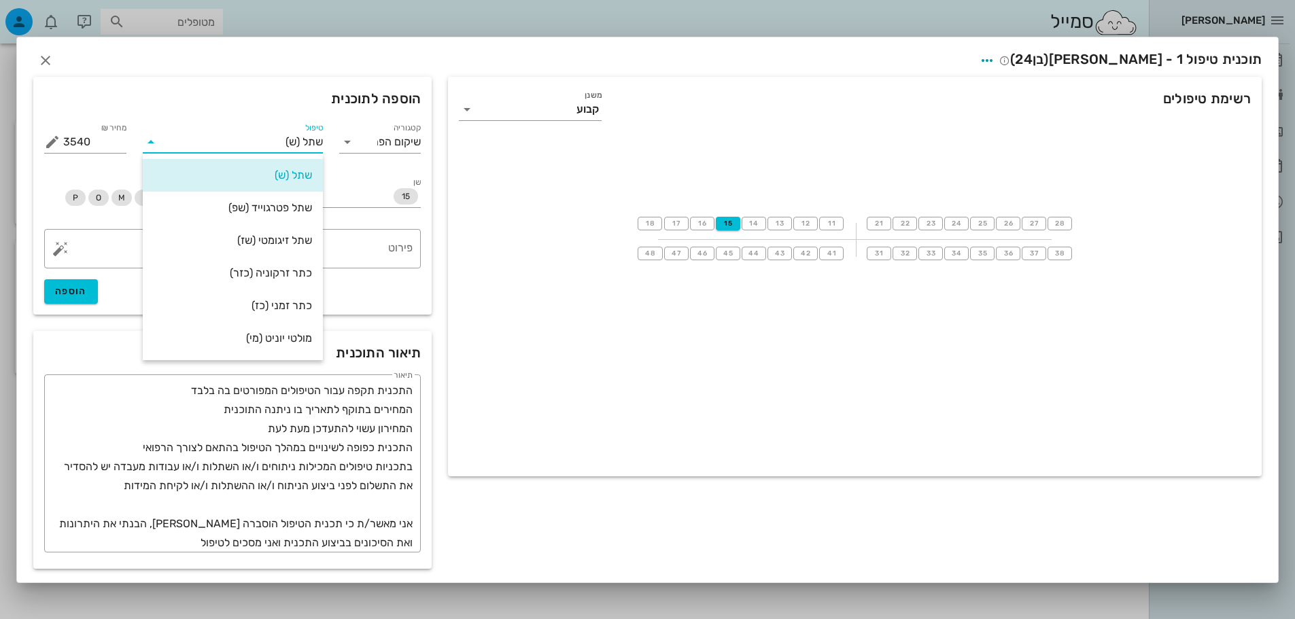
click at [294, 141] on span "(ש)" at bounding box center [292, 142] width 14 height 12
click at [719, 221] on button "15" at bounding box center [728, 224] width 24 height 14
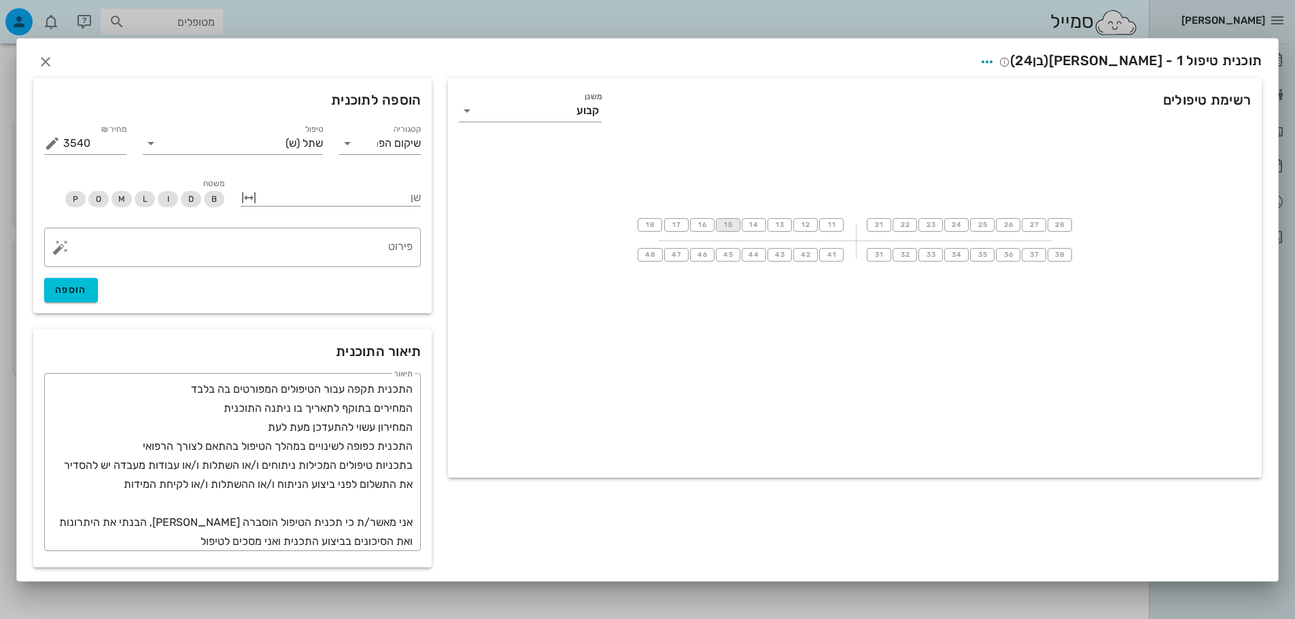
click at [717, 224] on button "15" at bounding box center [728, 225] width 24 height 14
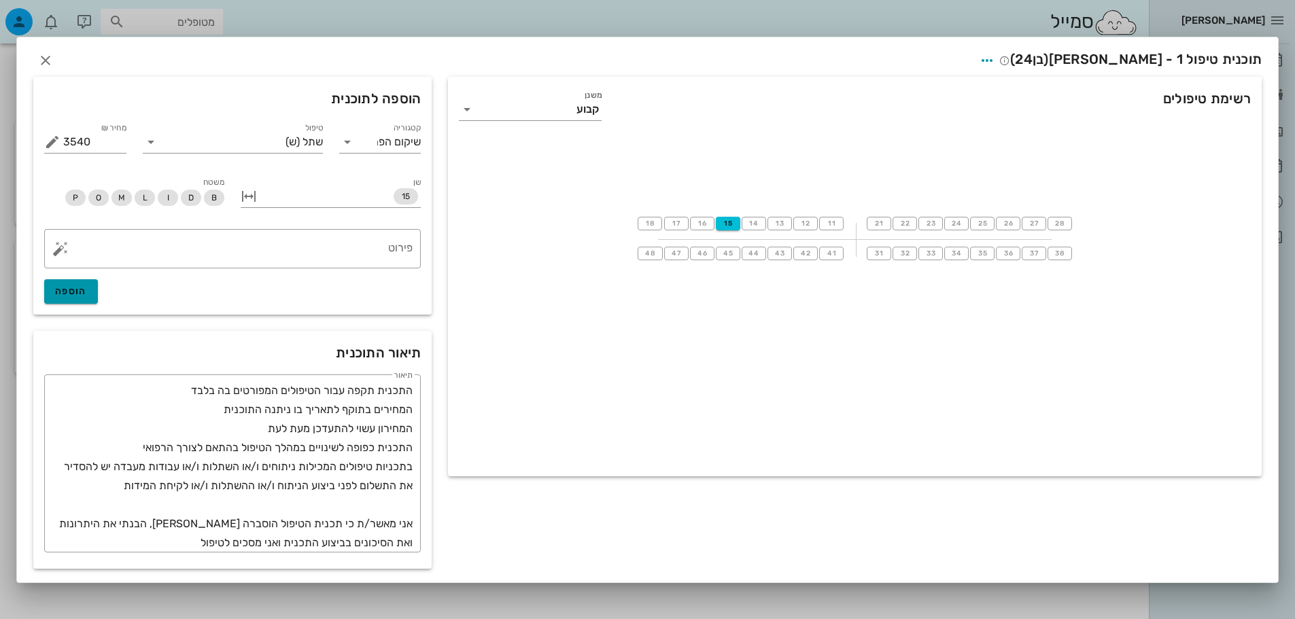
click at [62, 297] on button "הוספה" at bounding box center [71, 291] width 54 height 24
type input "0"
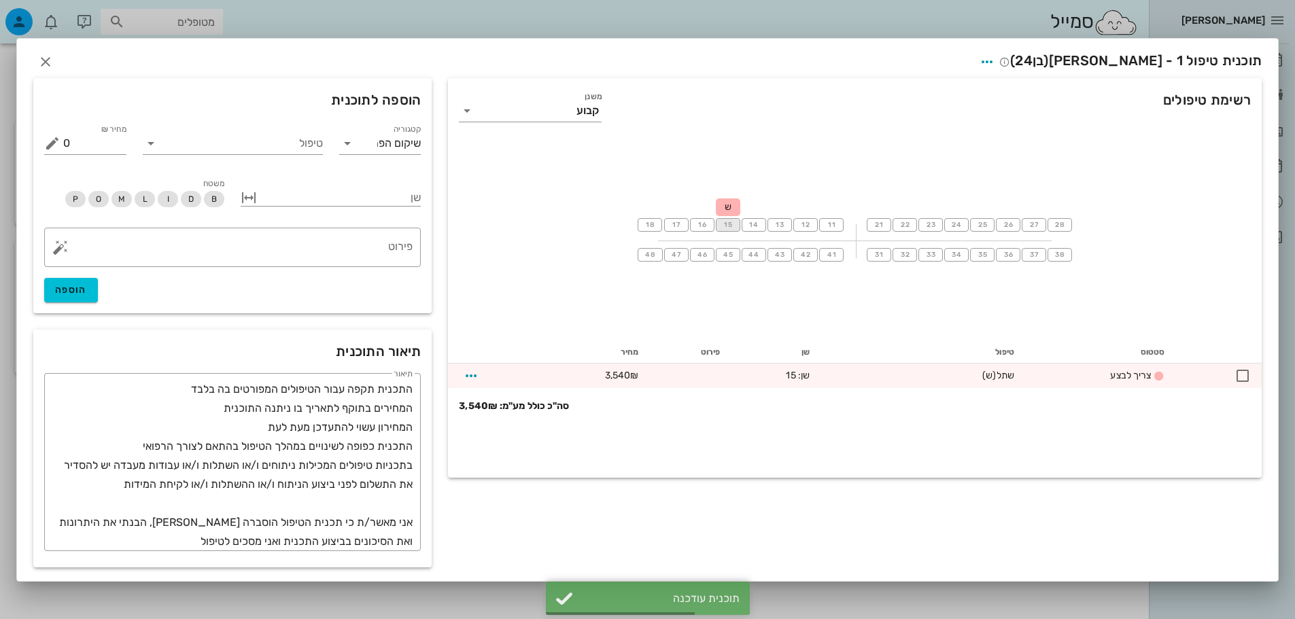
click at [736, 226] on button "15" at bounding box center [728, 225] width 24 height 14
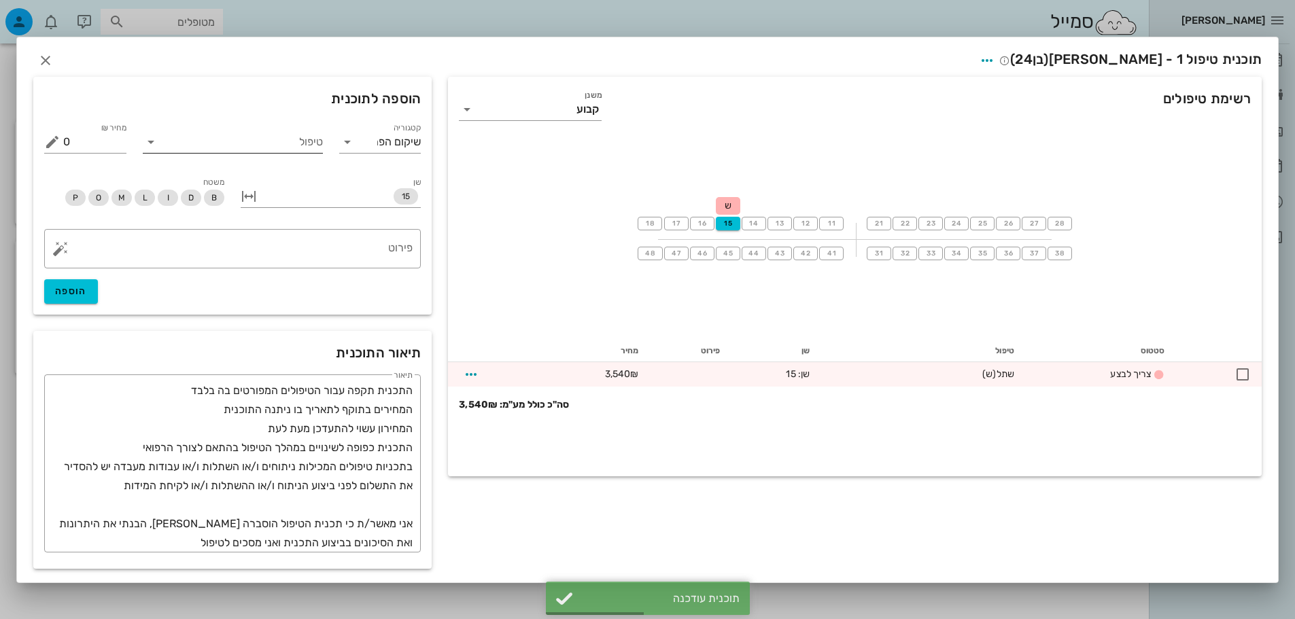
click at [307, 144] on input "טיפול" at bounding box center [242, 142] width 161 height 22
type input "כתר"
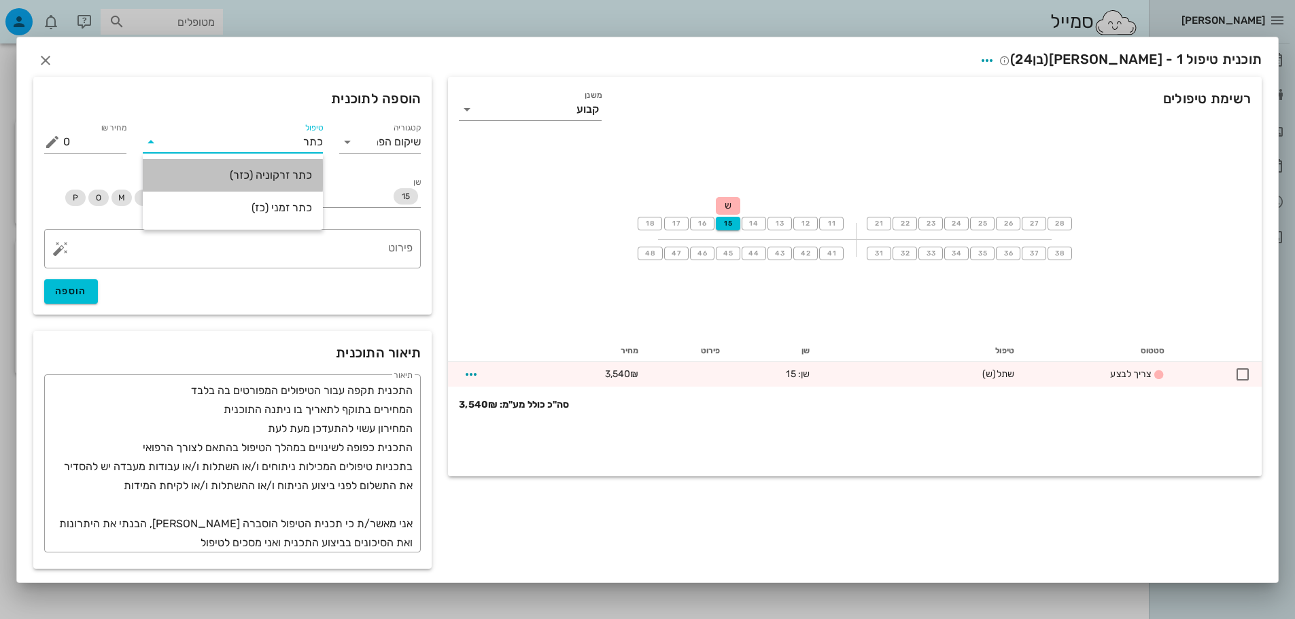
click at [296, 175] on div "כתר זרקוניה (כזר)" at bounding box center [233, 175] width 158 height 13
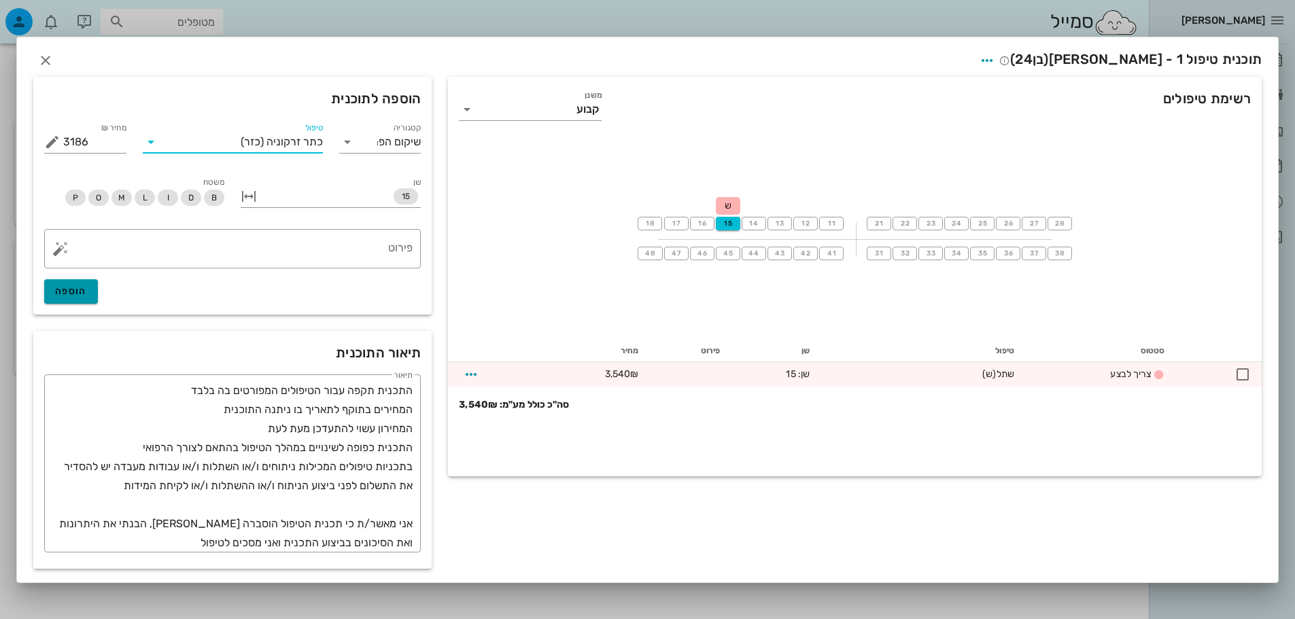
click at [58, 289] on span "הוספה" at bounding box center [71, 291] width 32 height 12
type input "0"
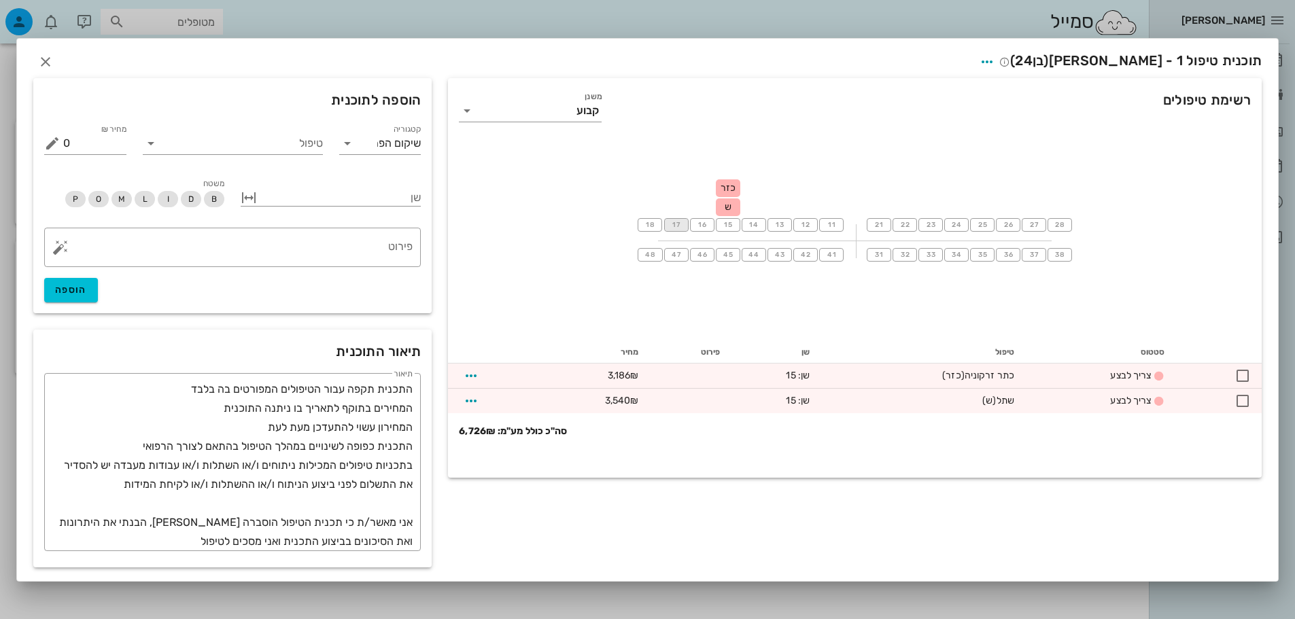
click at [678, 228] on span "17" at bounding box center [676, 225] width 11 height 8
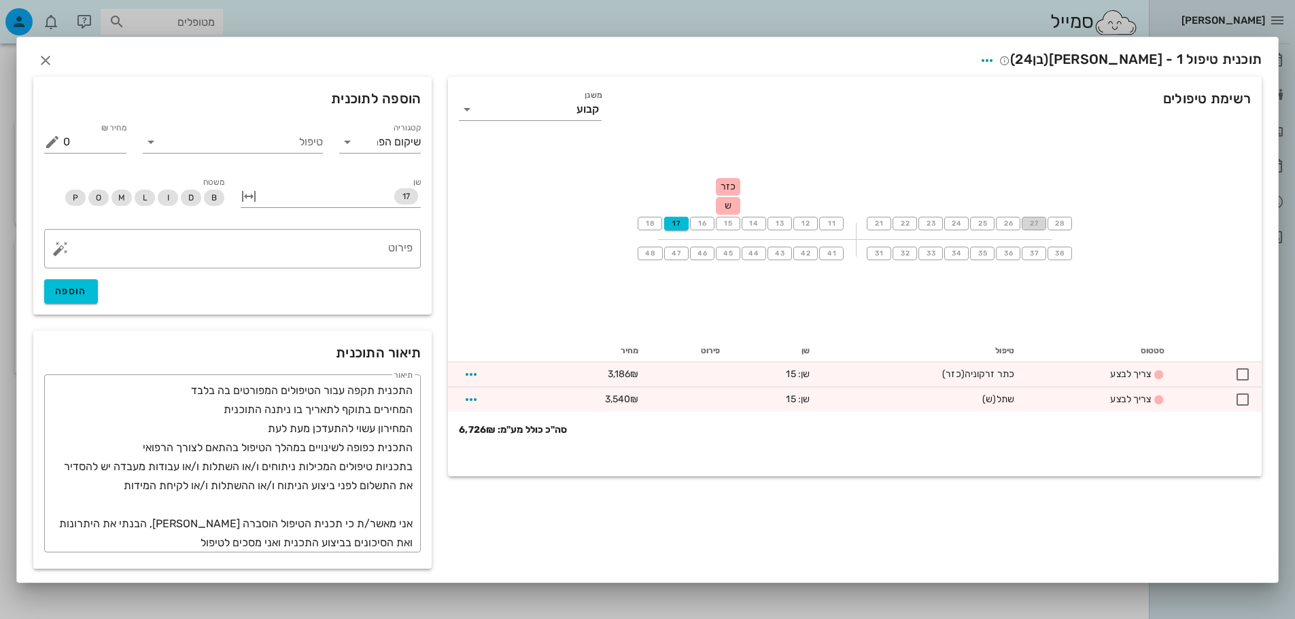
click at [1039, 221] on span "27" at bounding box center [1033, 224] width 11 height 8
click at [1032, 222] on span "27" at bounding box center [1034, 224] width 12 height 8
click at [703, 217] on button "16" at bounding box center [702, 224] width 24 height 14
click at [726, 218] on button "15" at bounding box center [728, 224] width 24 height 14
click at [700, 223] on span "16" at bounding box center [702, 224] width 12 height 8
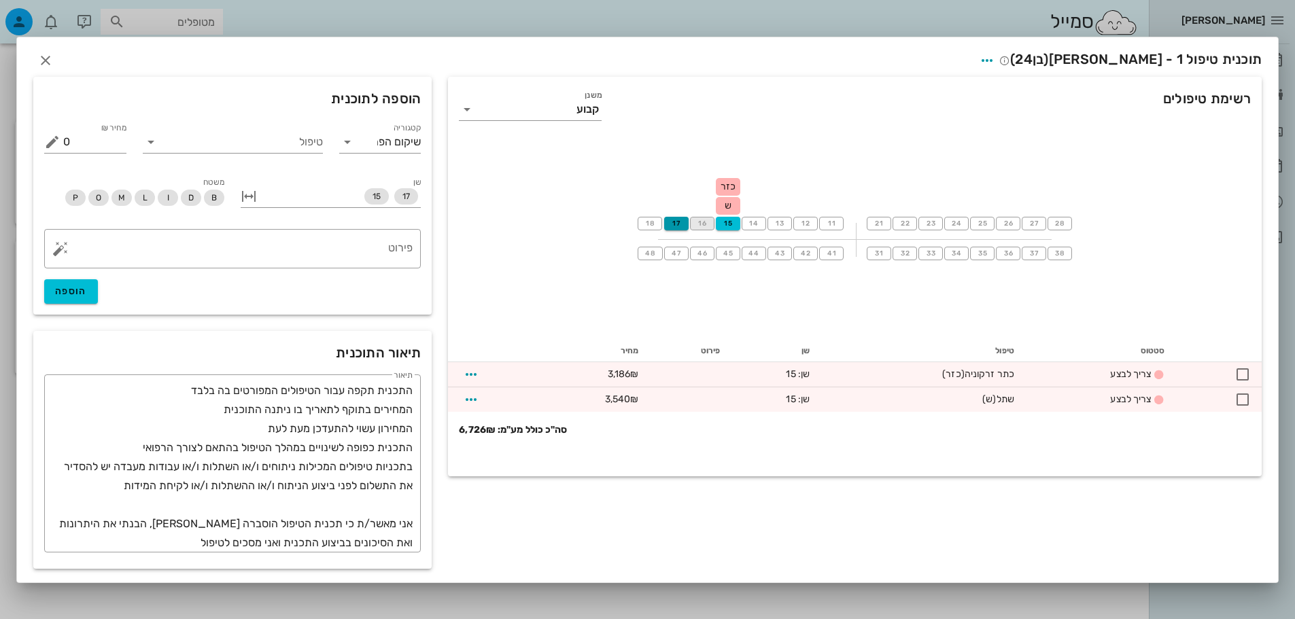
click at [677, 223] on span "17" at bounding box center [676, 224] width 12 height 8
click at [738, 220] on button "15" at bounding box center [728, 224] width 24 height 14
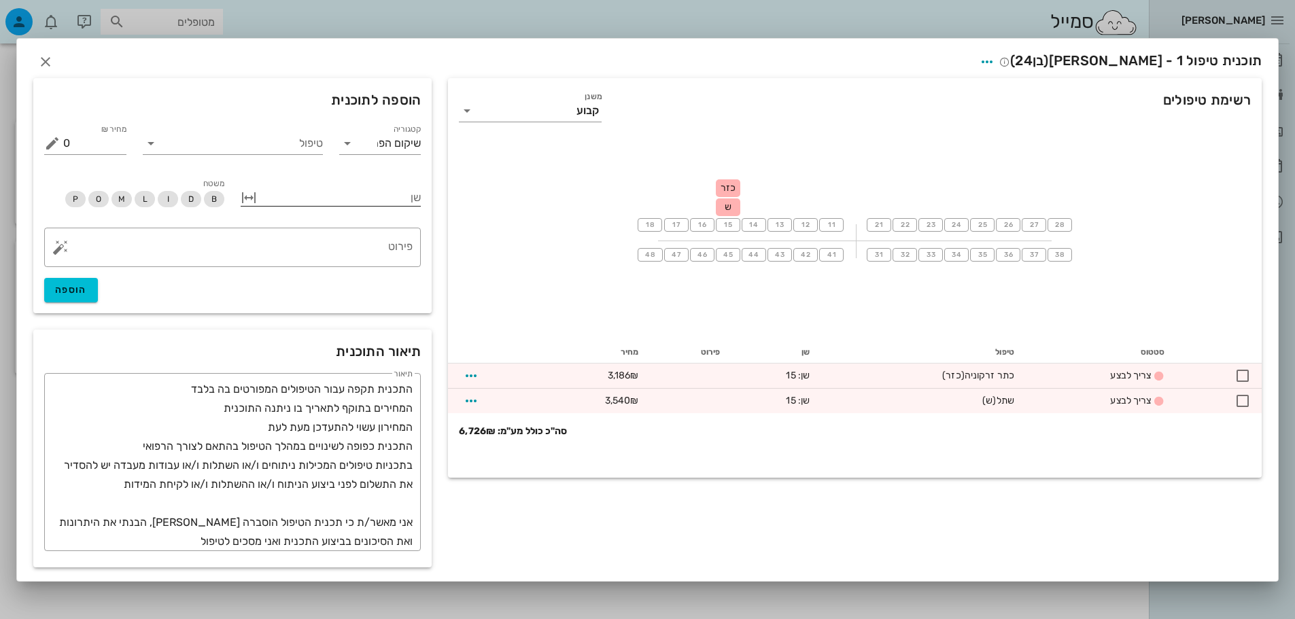
click at [249, 199] on button "button" at bounding box center [249, 198] width 16 height 16
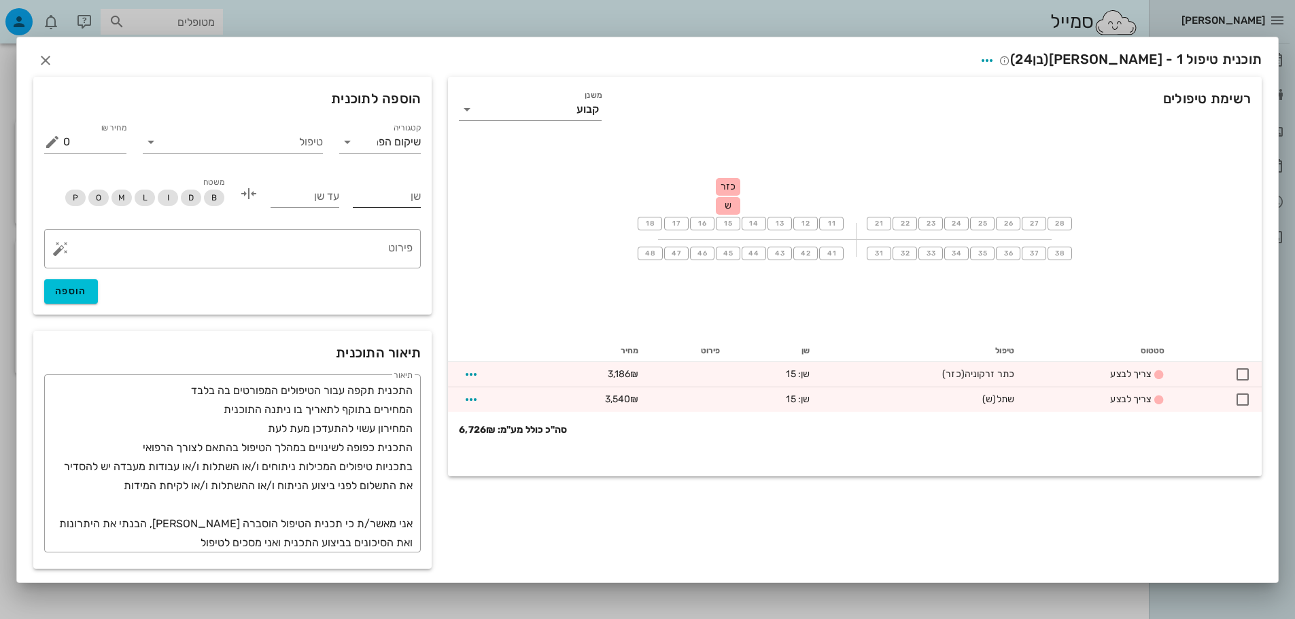
click at [419, 196] on input "שן" at bounding box center [387, 197] width 69 height 22
type input "17"
click at [1035, 221] on span "27" at bounding box center [1033, 224] width 11 height 8
click at [315, 198] on input "עד שן" at bounding box center [305, 197] width 69 height 22
type input "27"
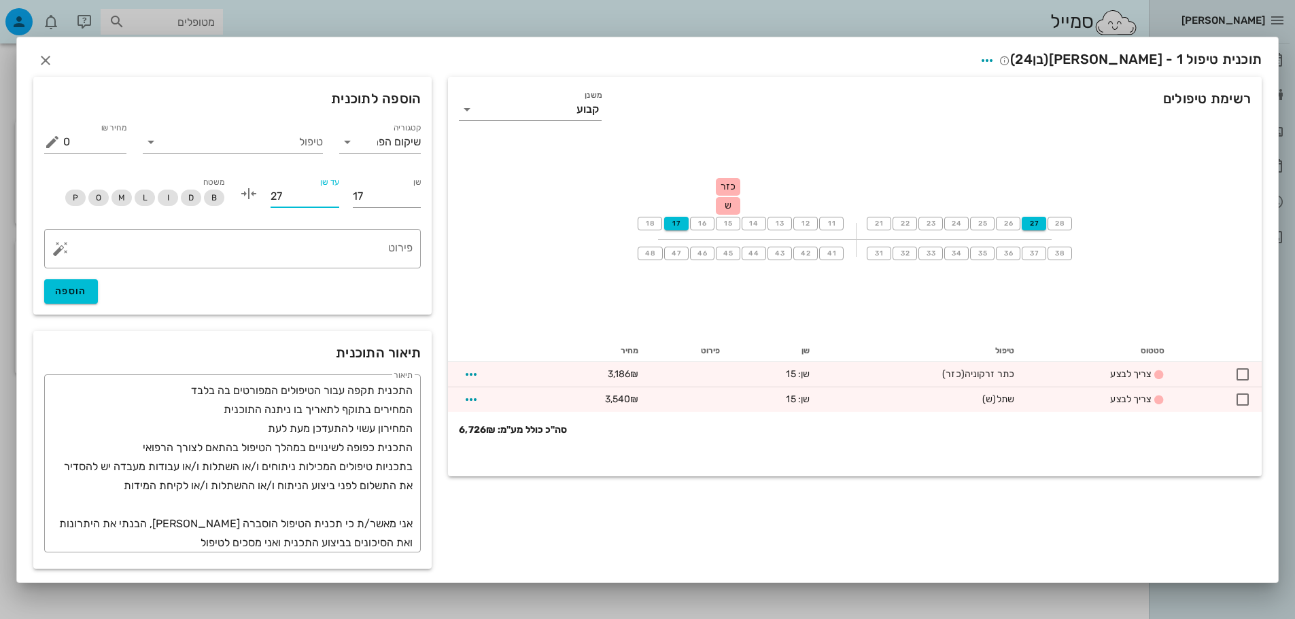
click at [931, 156] on div "18 17 16 15 כזר ש 14 13 12 11 21 22 23 24 25 26 27 28 48 47 46 45 44 43 42 41 3…" at bounding box center [855, 239] width 814 height 204
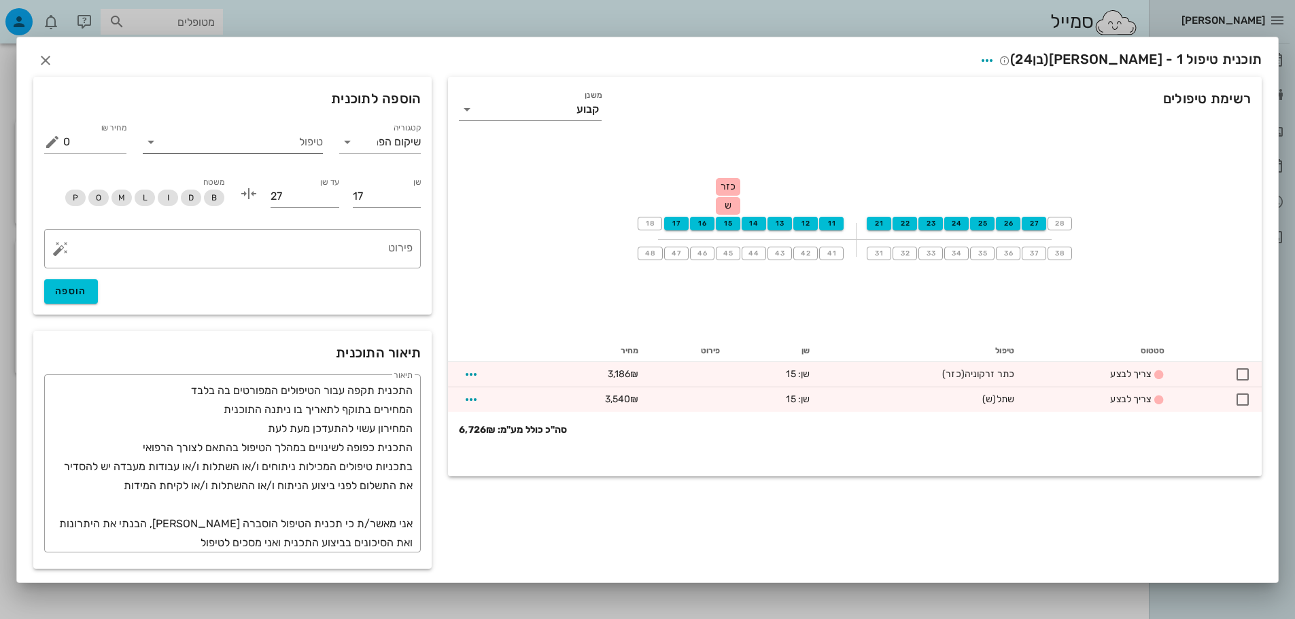
click at [302, 145] on input "טיפול" at bounding box center [242, 142] width 161 height 22
type input "כתר"
click at [286, 177] on div "כתר זרקוניה (כזר)" at bounding box center [233, 175] width 158 height 13
click at [65, 289] on span "הוספה" at bounding box center [71, 291] width 32 height 12
type input "0"
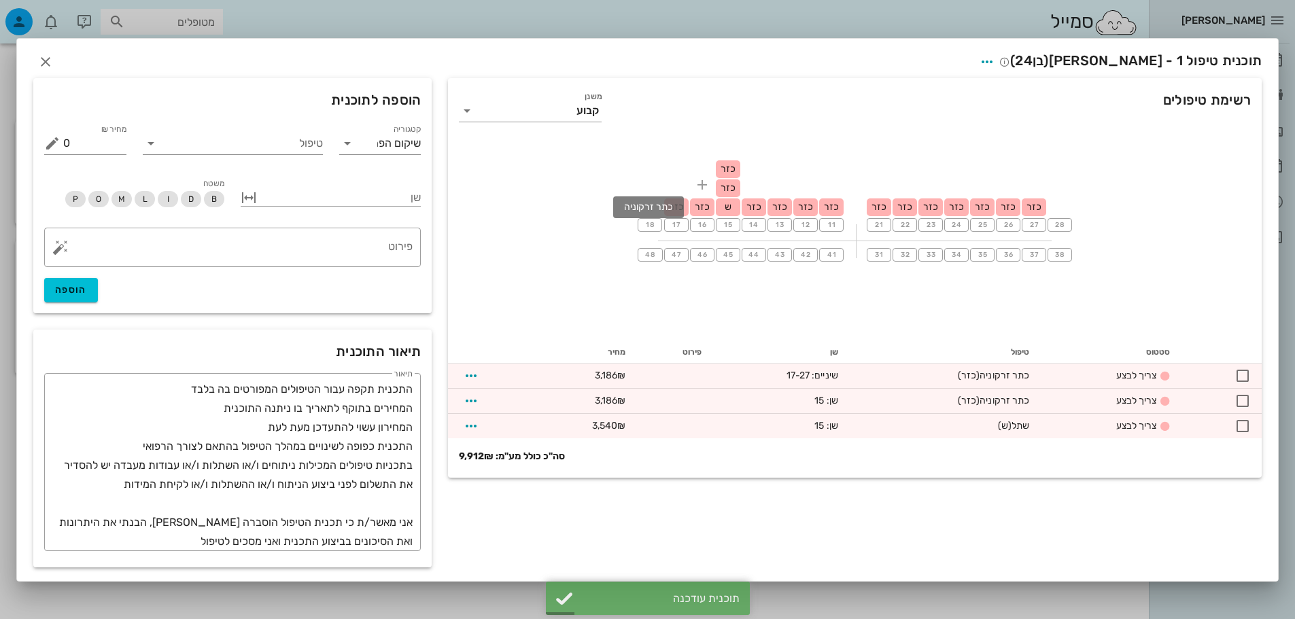
click at [699, 211] on span "כזר" at bounding box center [702, 207] width 15 height 12
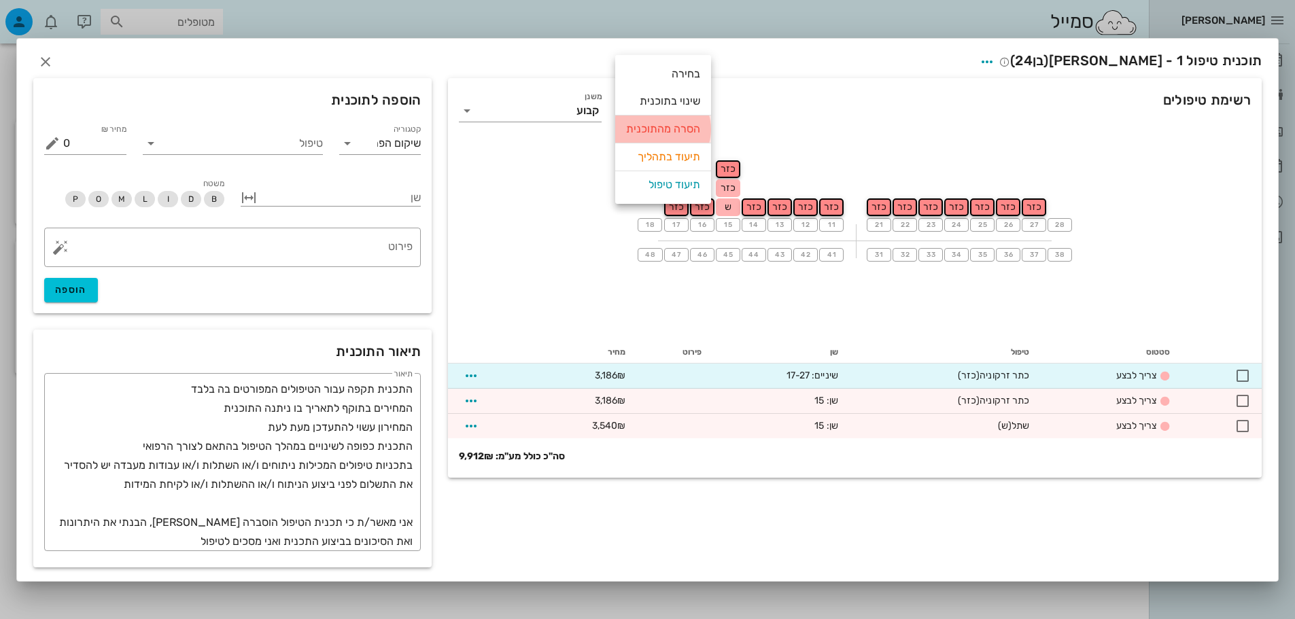
click at [687, 131] on div "הסרה מהתוכנית" at bounding box center [663, 129] width 74 height 27
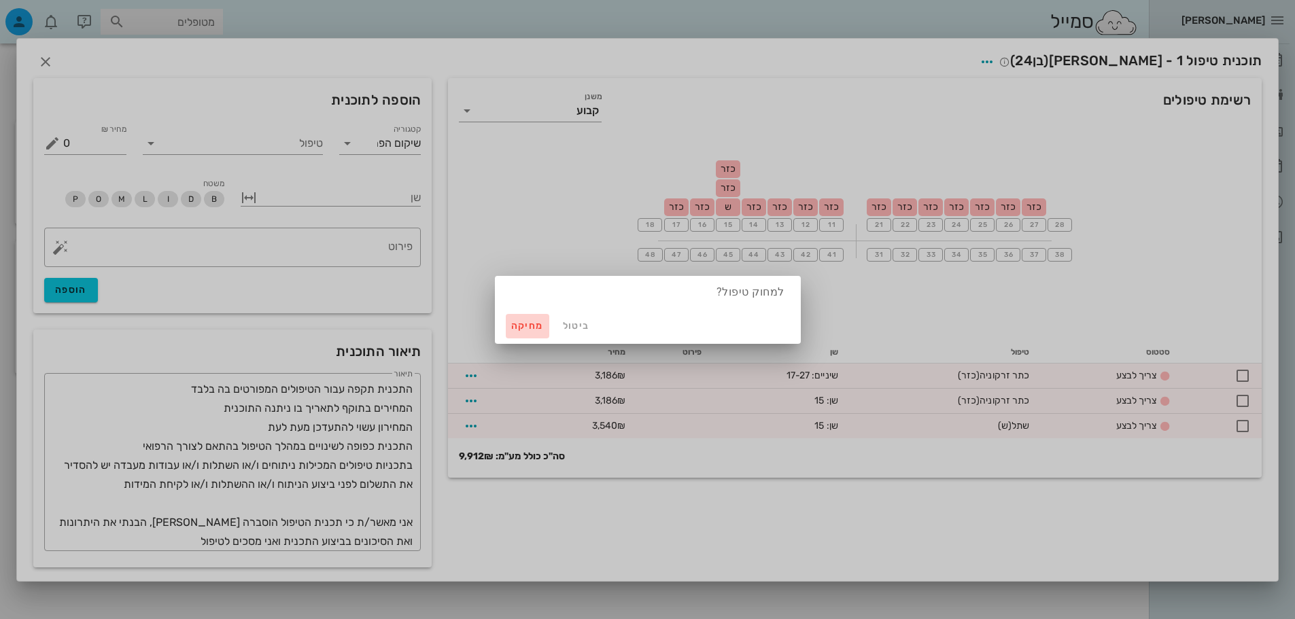
click at [526, 322] on span "מחיקה" at bounding box center [527, 326] width 33 height 12
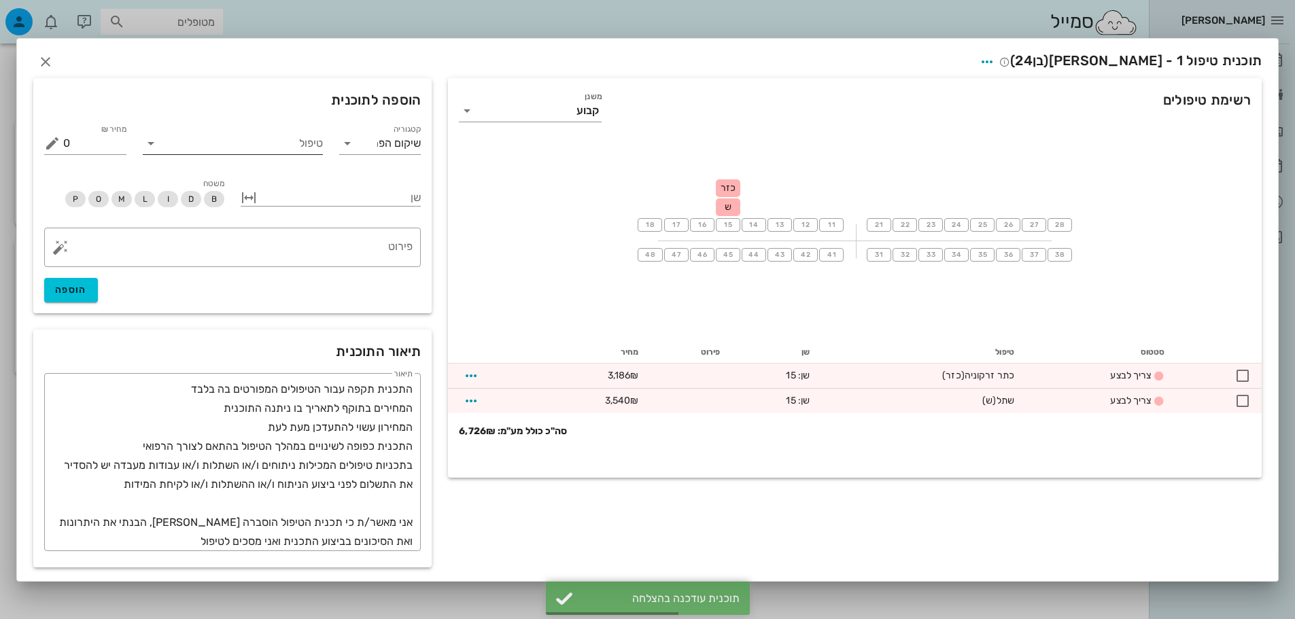
click at [312, 145] on input "טיפול" at bounding box center [242, 144] width 161 height 22
type input "כתר"
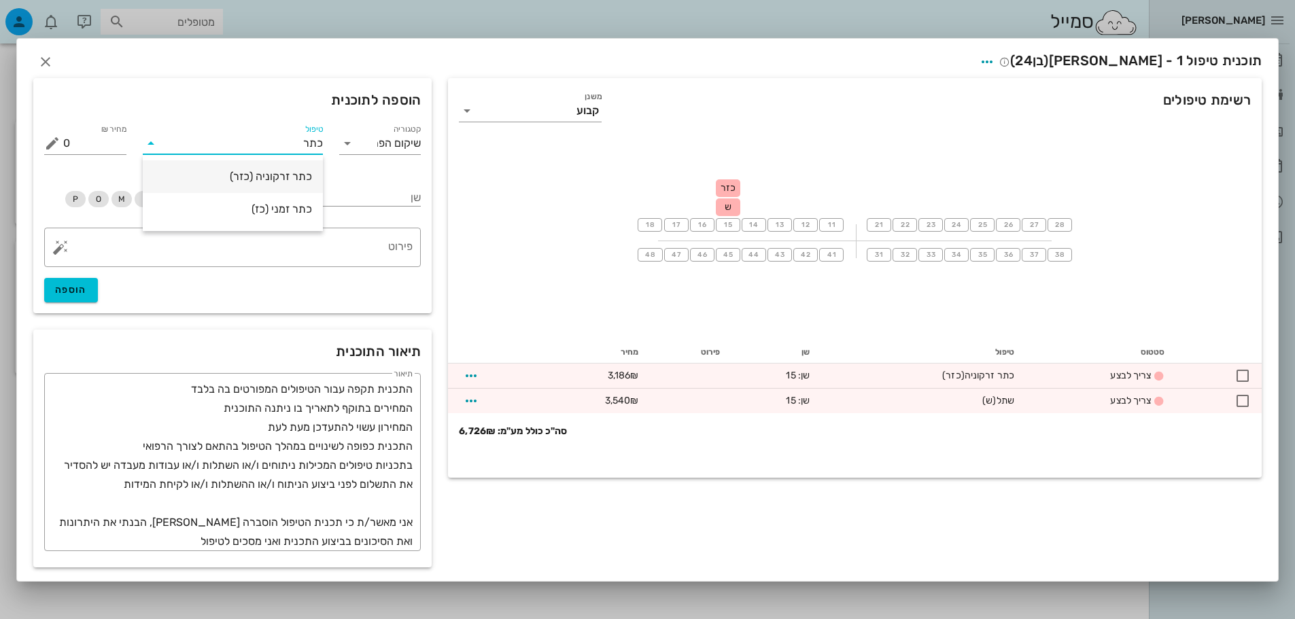
click at [303, 172] on div "כתר זרקוניה (כזר)" at bounding box center [233, 176] width 158 height 13
click at [345, 192] on div at bounding box center [340, 197] width 161 height 18
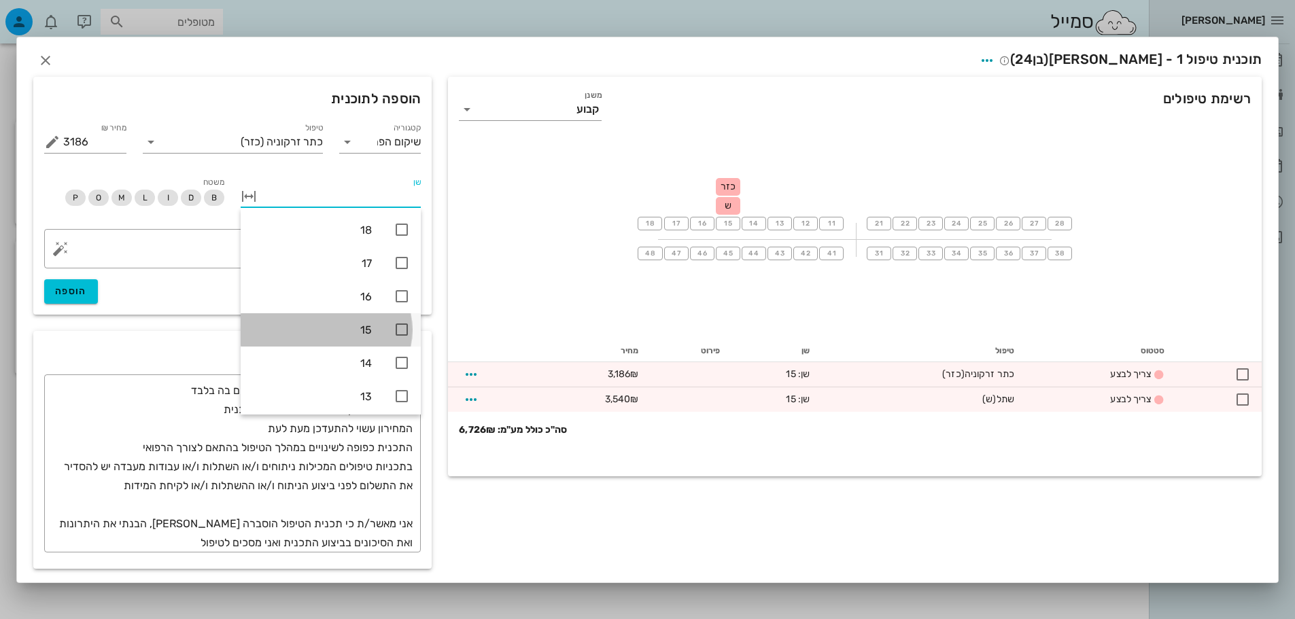
click at [402, 332] on icon at bounding box center [402, 330] width 16 height 16
click at [398, 298] on icon at bounding box center [402, 296] width 16 height 16
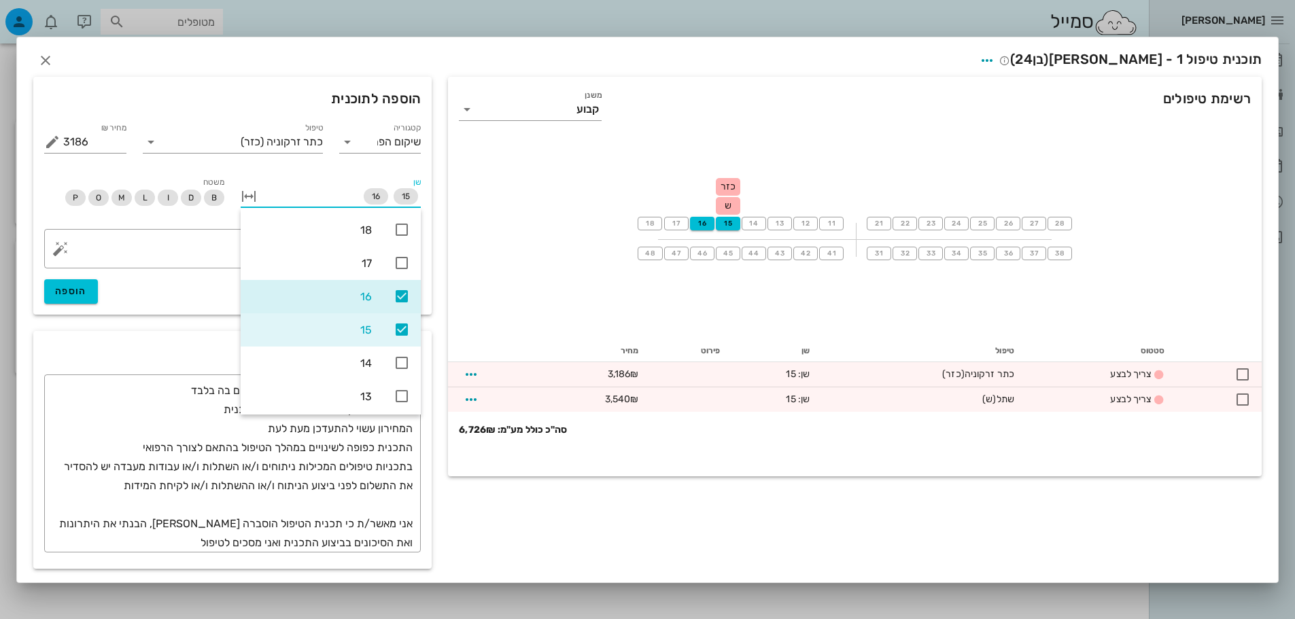
click at [403, 332] on icon at bounding box center [402, 330] width 16 height 16
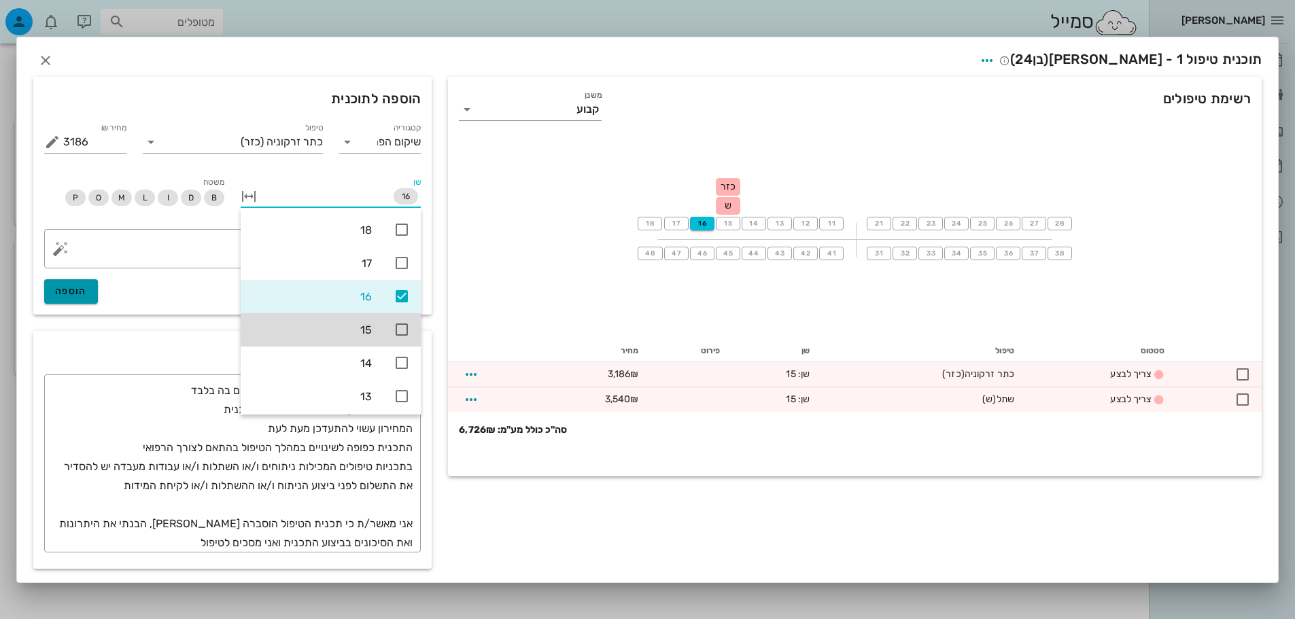
click at [82, 292] on span "הוספה" at bounding box center [71, 291] width 32 height 12
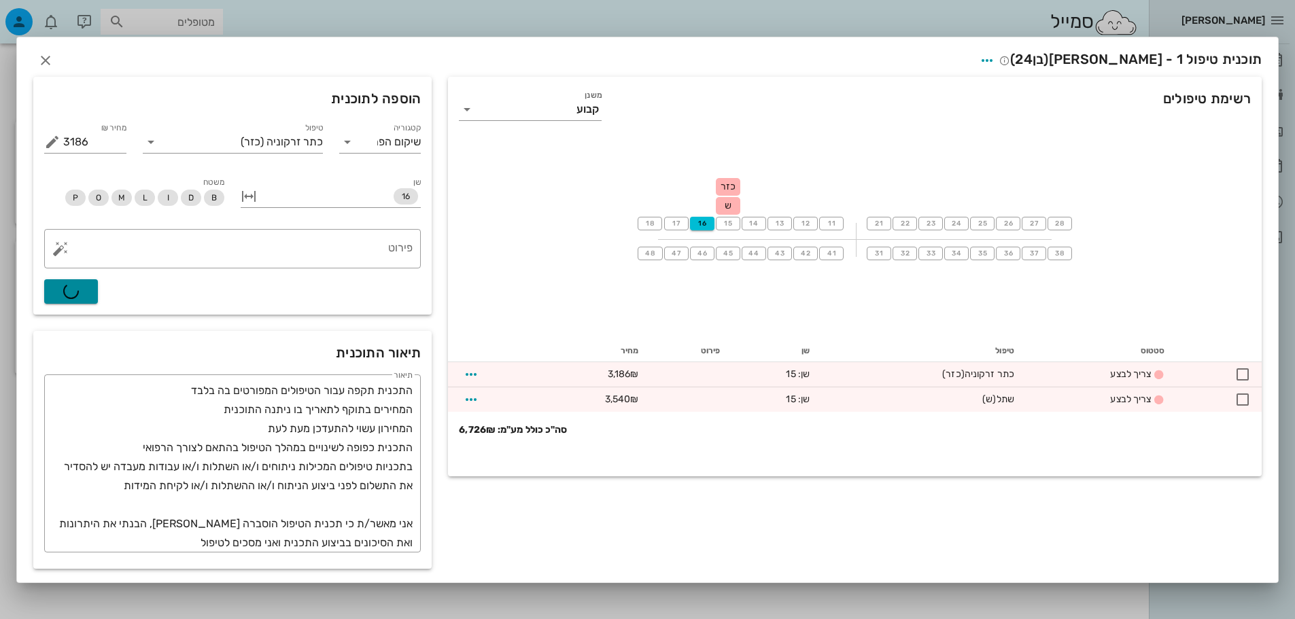
type input "0"
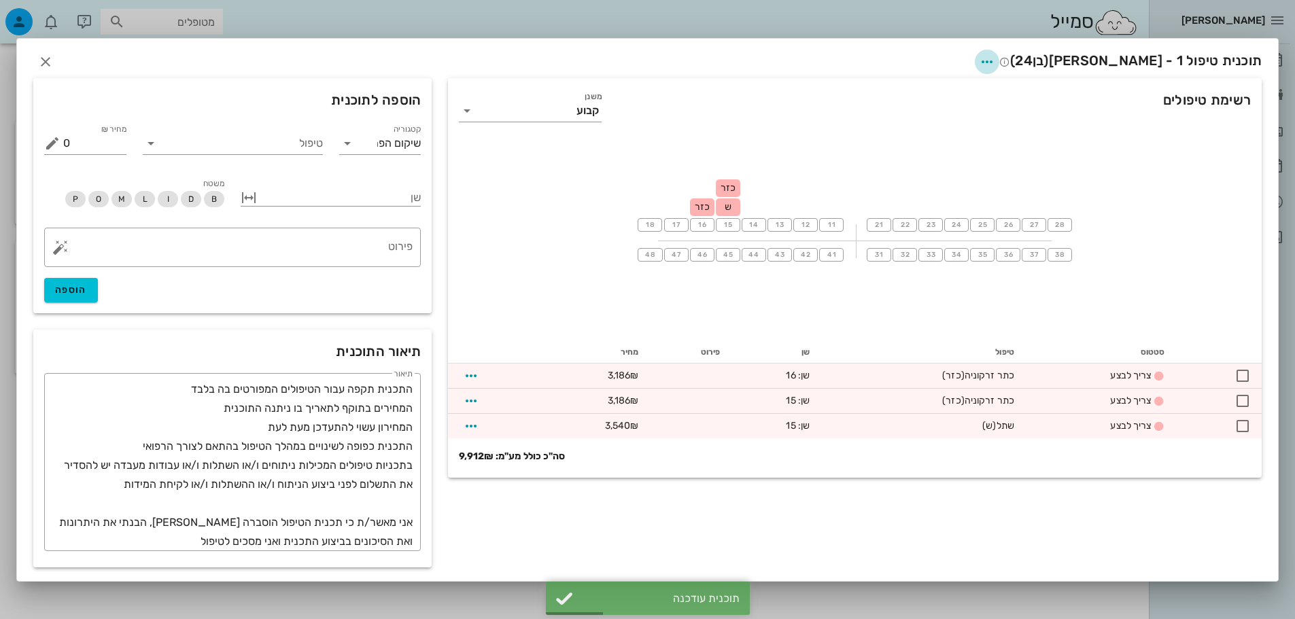
click at [995, 58] on icon "button" at bounding box center [987, 62] width 16 height 16
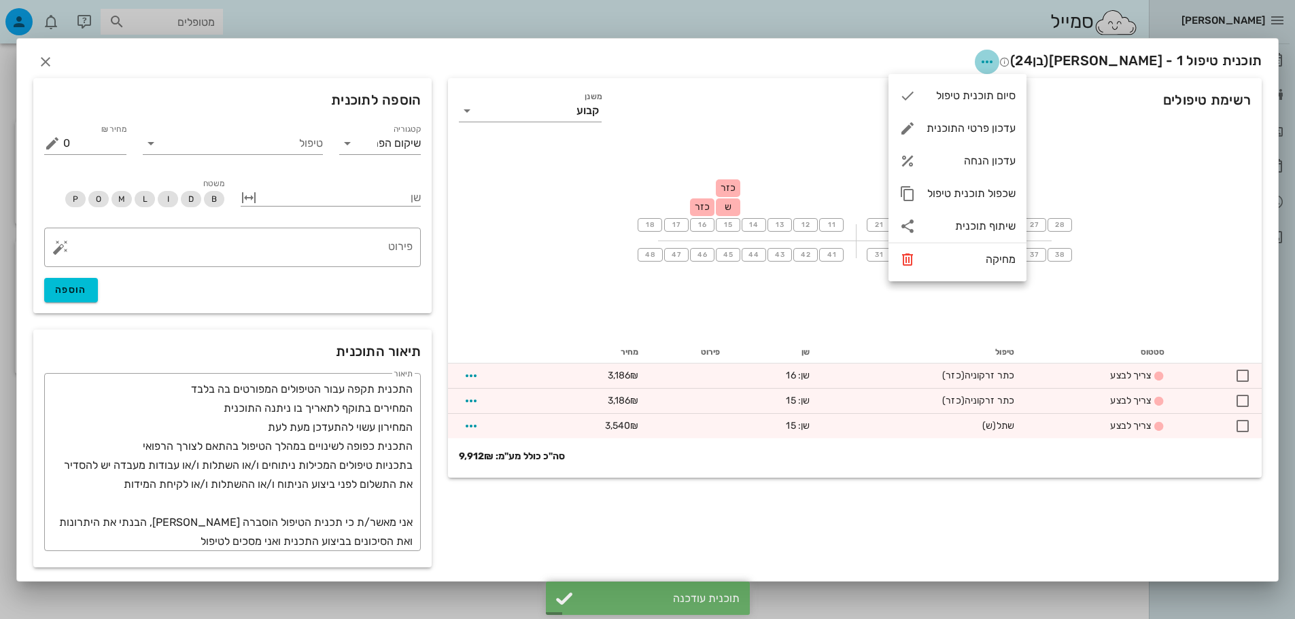
click at [995, 58] on icon "button" at bounding box center [987, 62] width 16 height 16
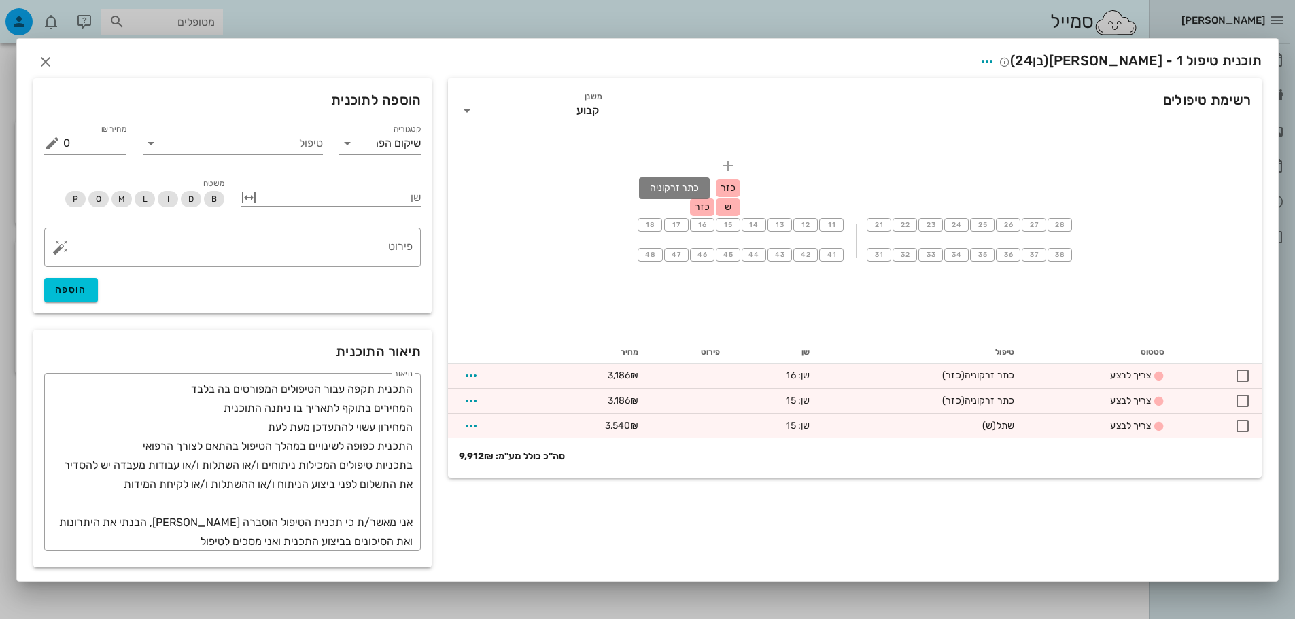
click at [732, 184] on span "כזר" at bounding box center [728, 188] width 15 height 12
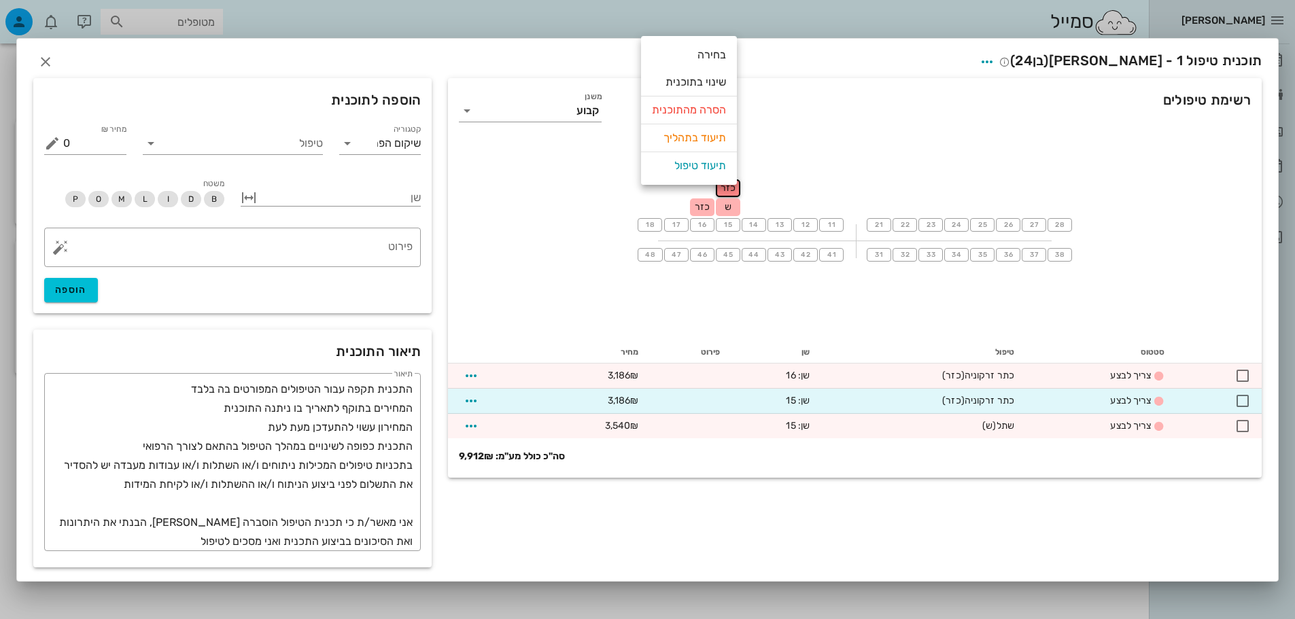
click at [858, 119] on div "רשימת טיפולים משנן קבוע" at bounding box center [855, 108] width 814 height 60
click at [995, 62] on icon "button" at bounding box center [987, 62] width 16 height 16
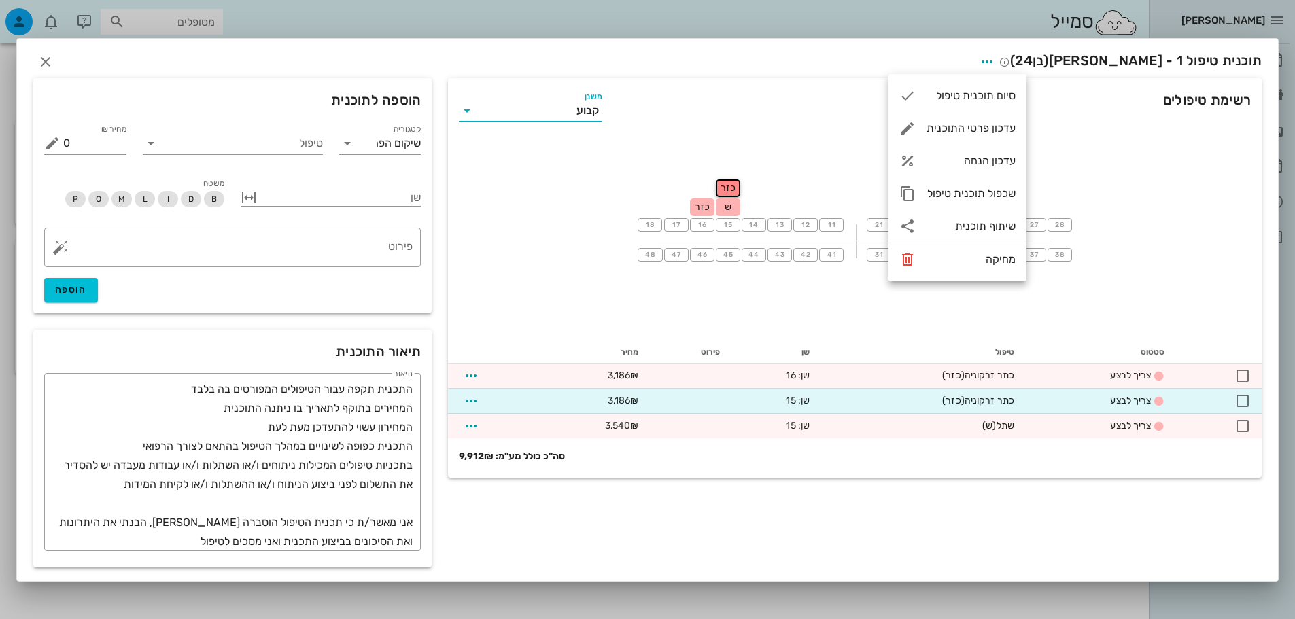
click at [563, 113] on input "משנן" at bounding box center [527, 111] width 99 height 22
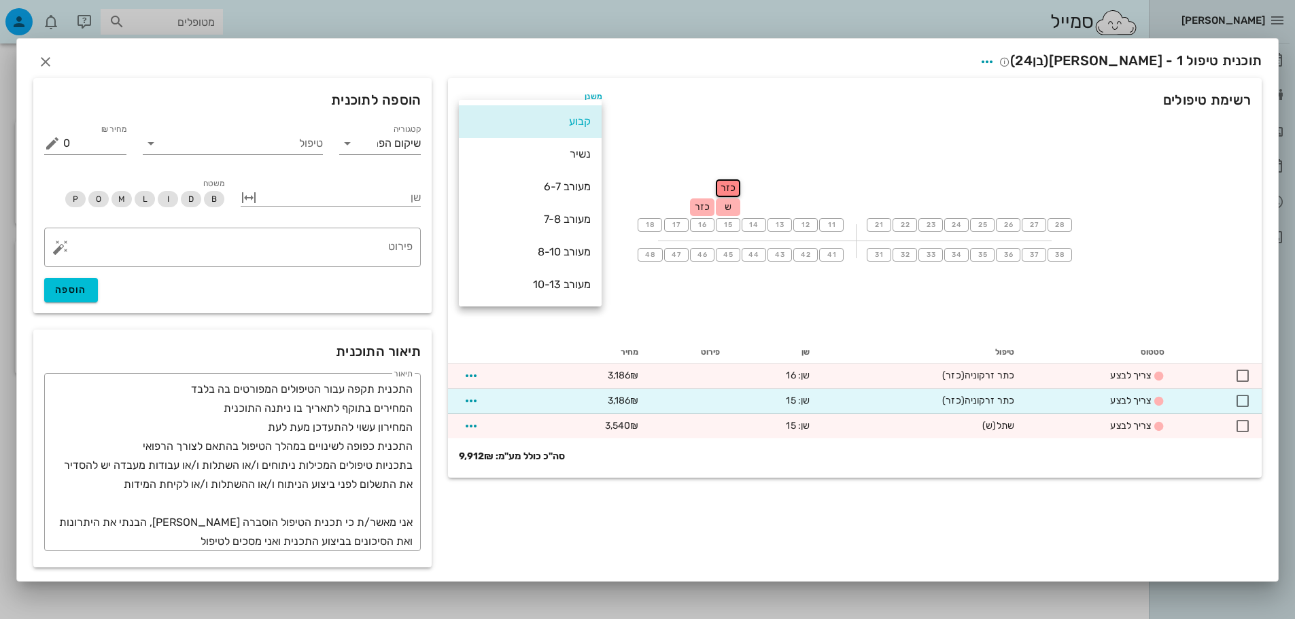
click at [101, 60] on div "תוכנית טיפול 1 - [PERSON_NAME] (בן 24 )" at bounding box center [647, 60] width 1261 height 42
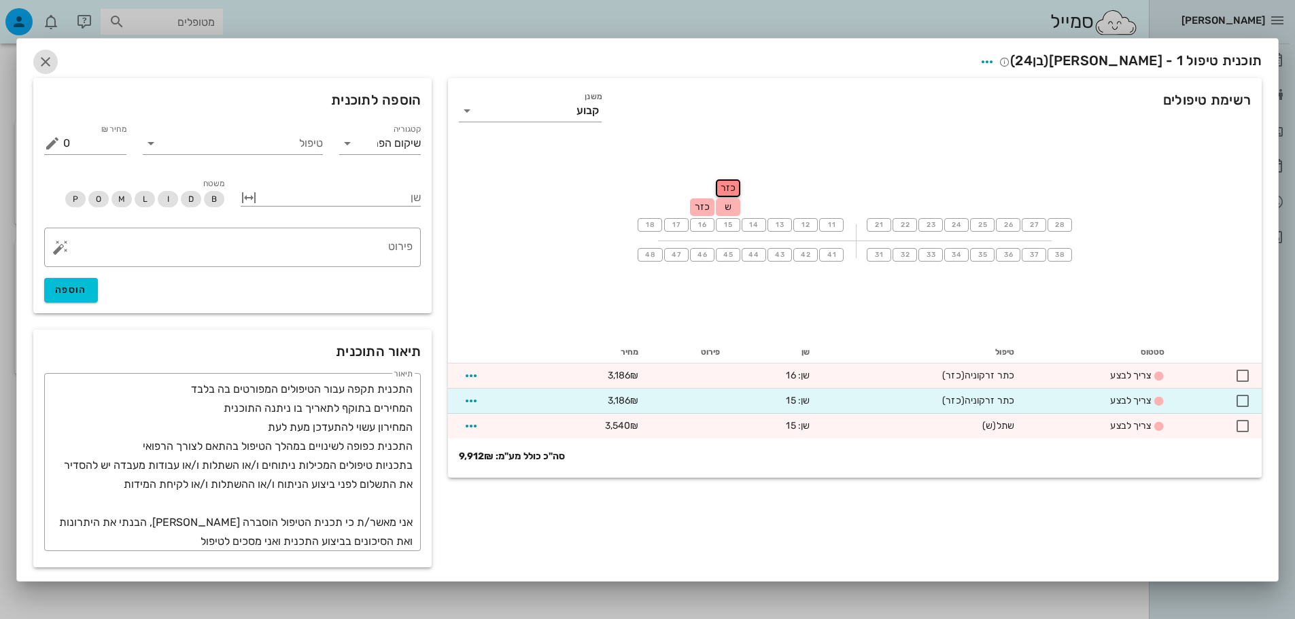
click at [44, 67] on icon "button" at bounding box center [45, 62] width 16 height 16
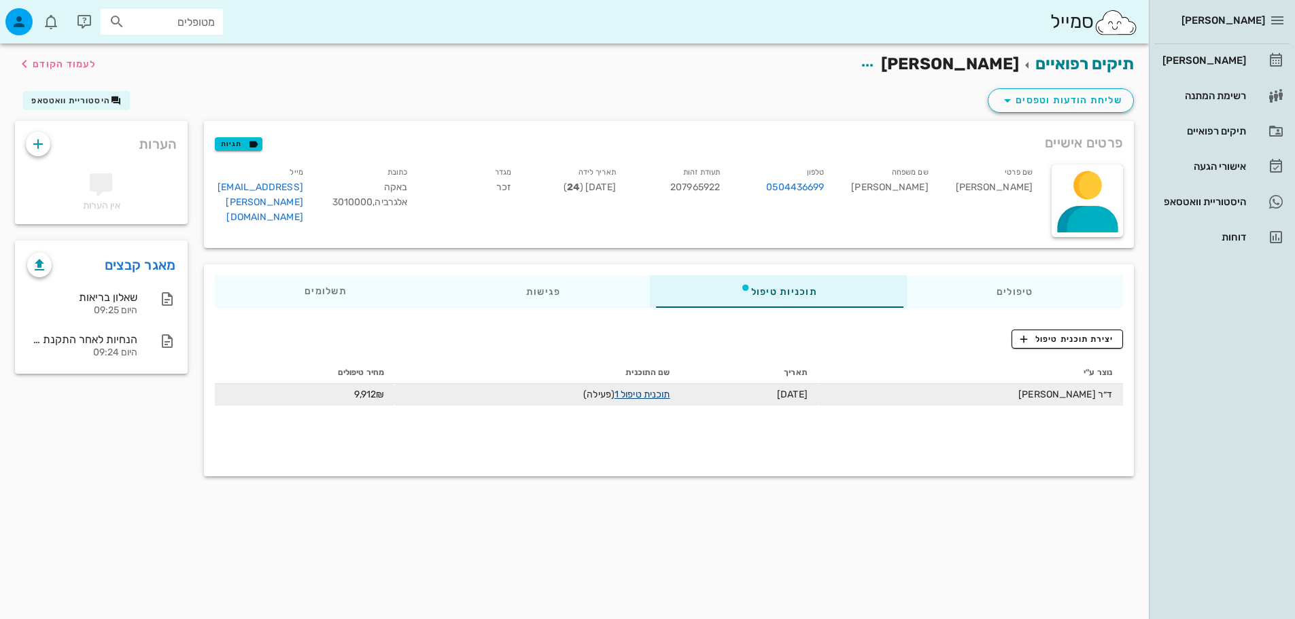
drag, startPoint x: 647, startPoint y: 394, endPoint x: 628, endPoint y: 394, distance: 19.0
click at [628, 394] on link "תוכנית טיפול 1" at bounding box center [641, 395] width 55 height 12
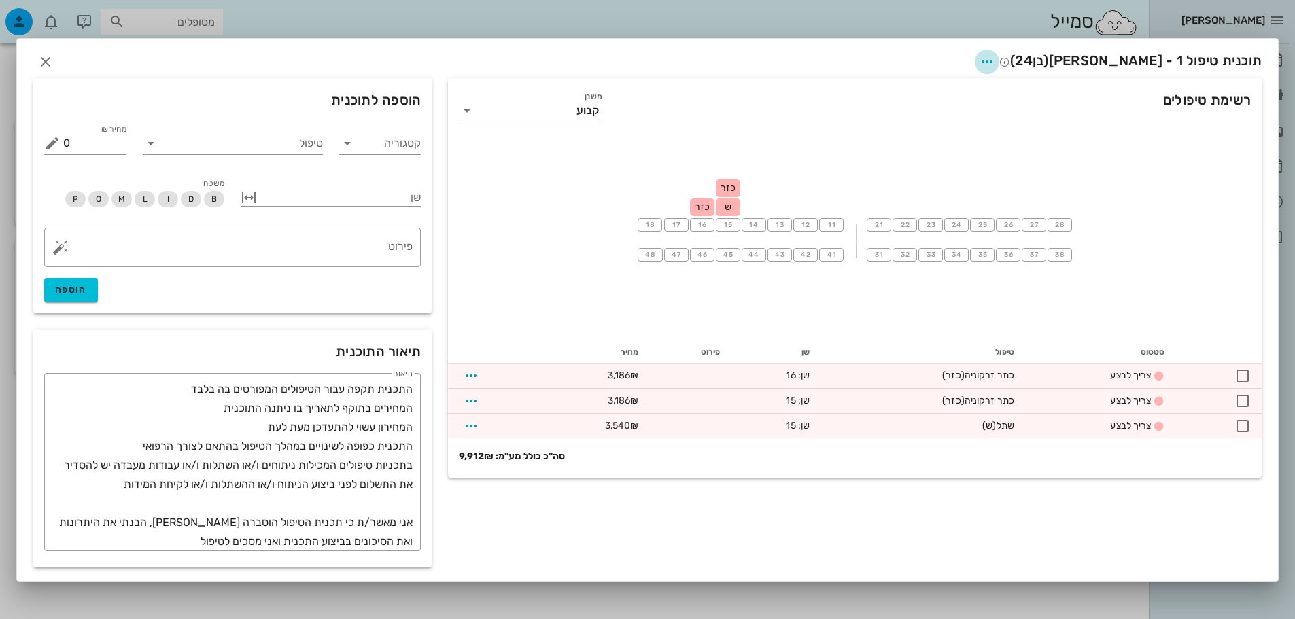
click at [995, 62] on icon "button" at bounding box center [987, 62] width 16 height 16
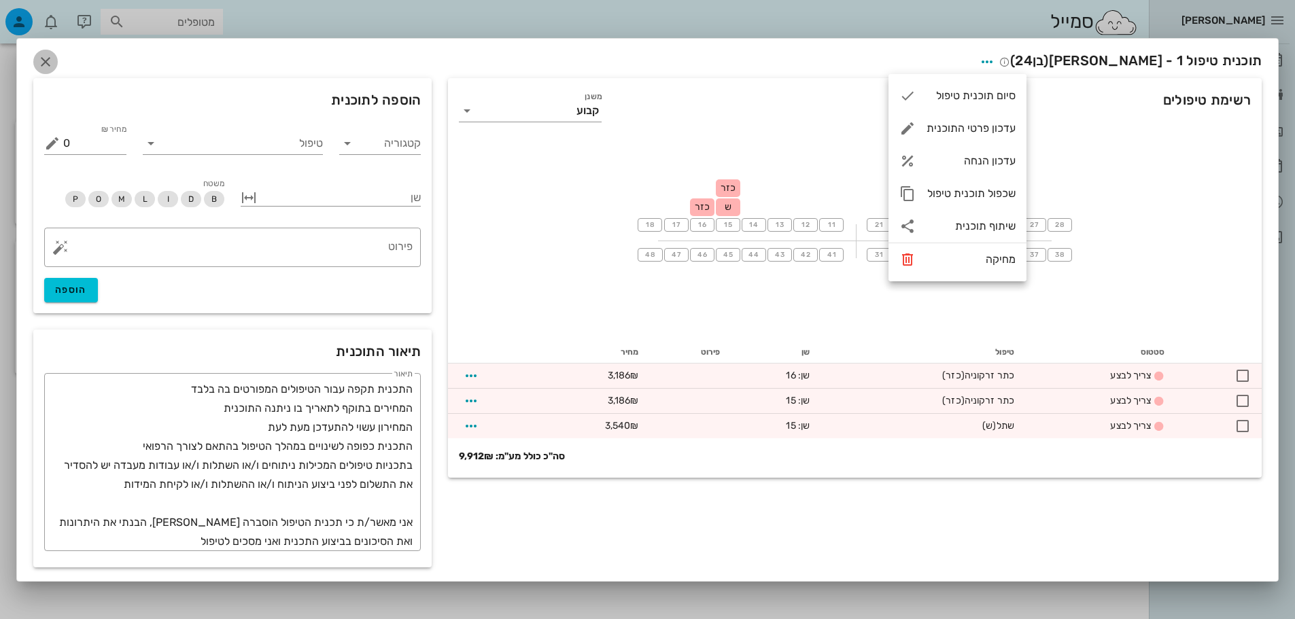
click at [45, 54] on icon "button" at bounding box center [45, 62] width 16 height 16
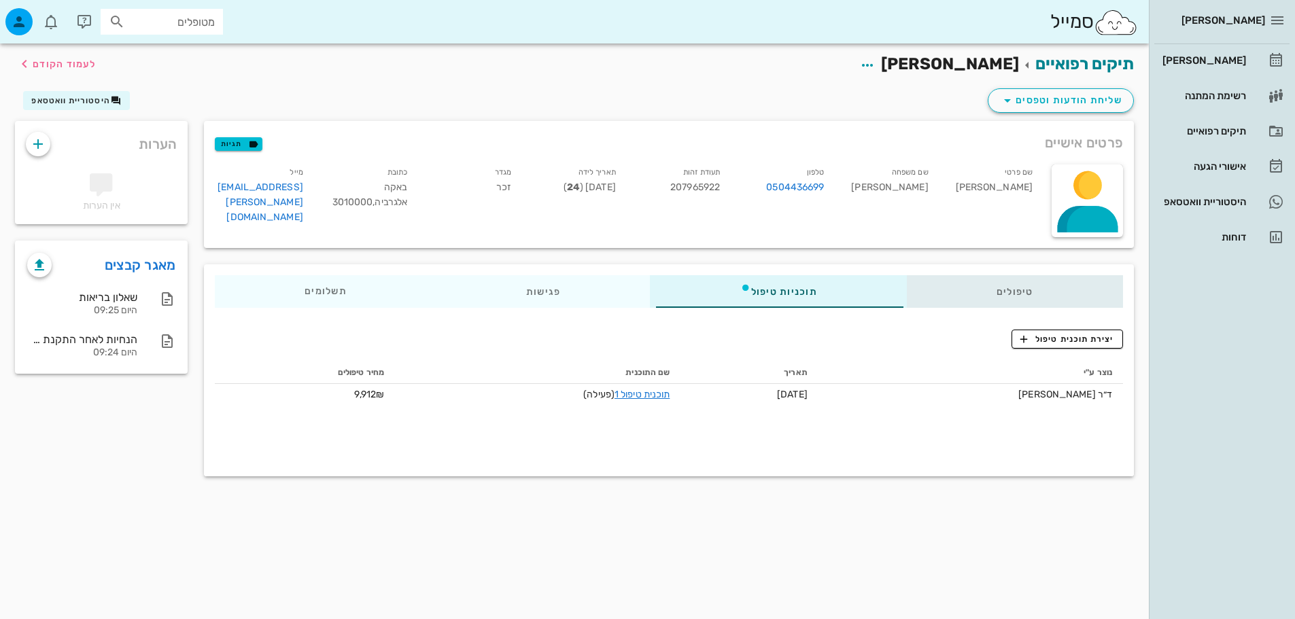
click at [1072, 297] on div "טיפולים" at bounding box center [1015, 291] width 216 height 33
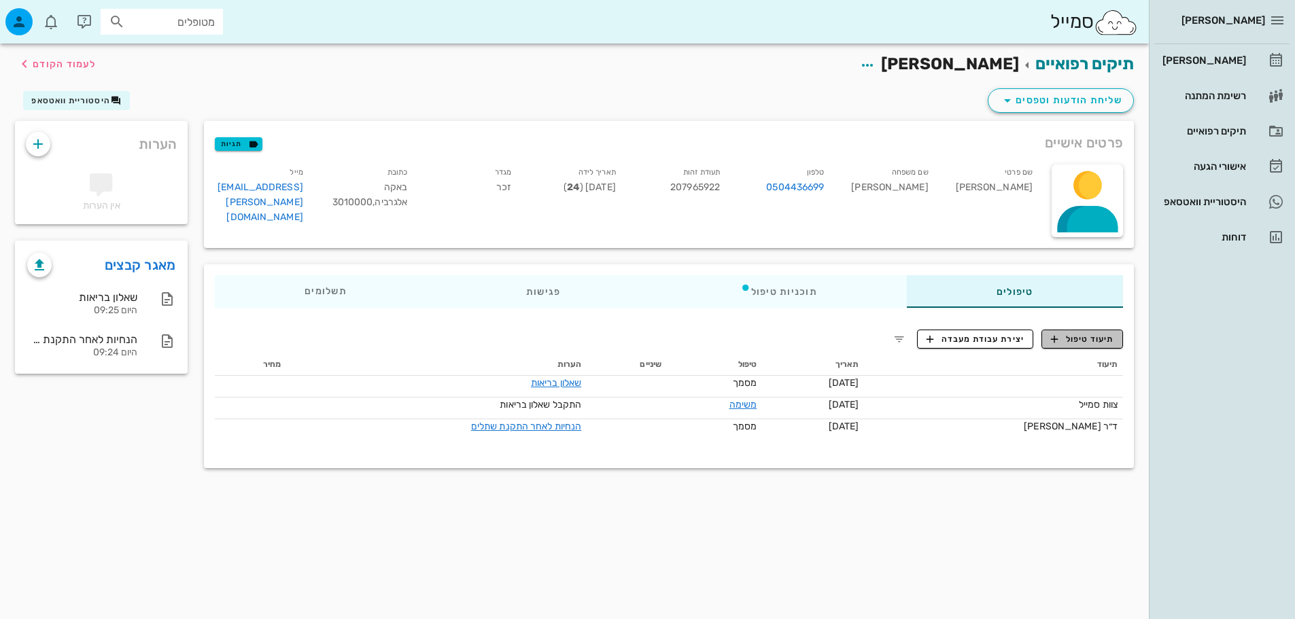
click at [1096, 336] on span "תיעוד טיפול" at bounding box center [1082, 339] width 63 height 12
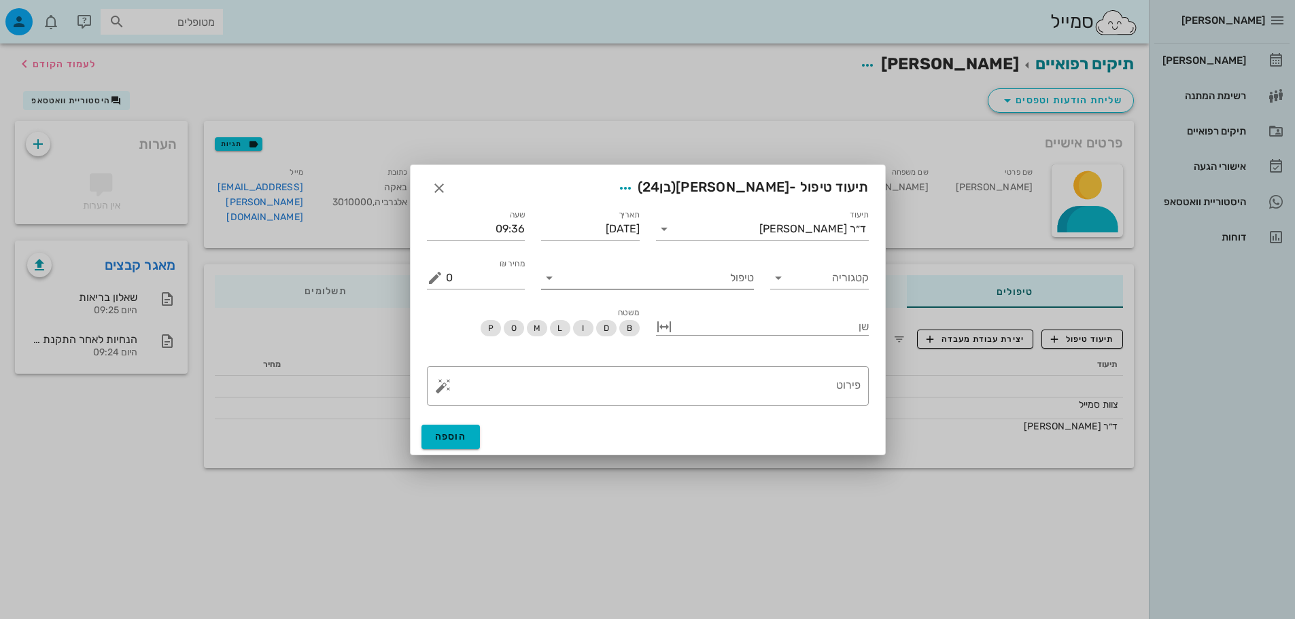
click at [733, 279] on input "טיפול" at bounding box center [657, 278] width 194 height 22
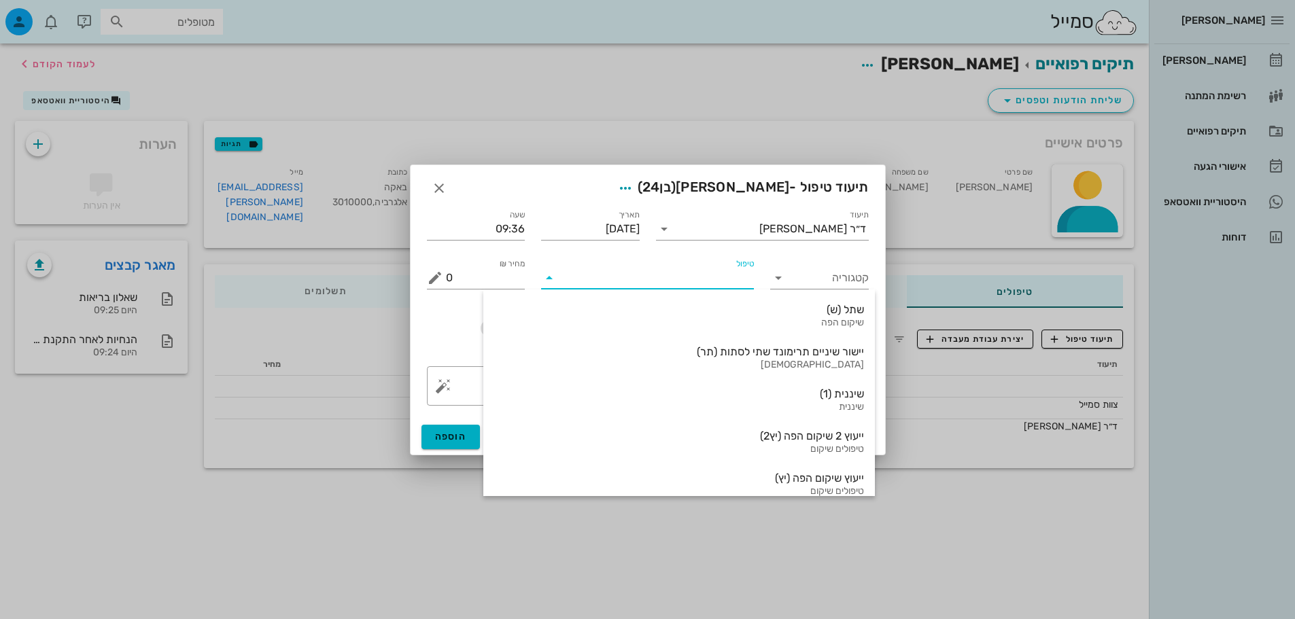
click at [733, 279] on input "טיפול" at bounding box center [657, 278] width 194 height 22
click at [816, 272] on input "קטגוריה" at bounding box center [830, 278] width 77 height 22
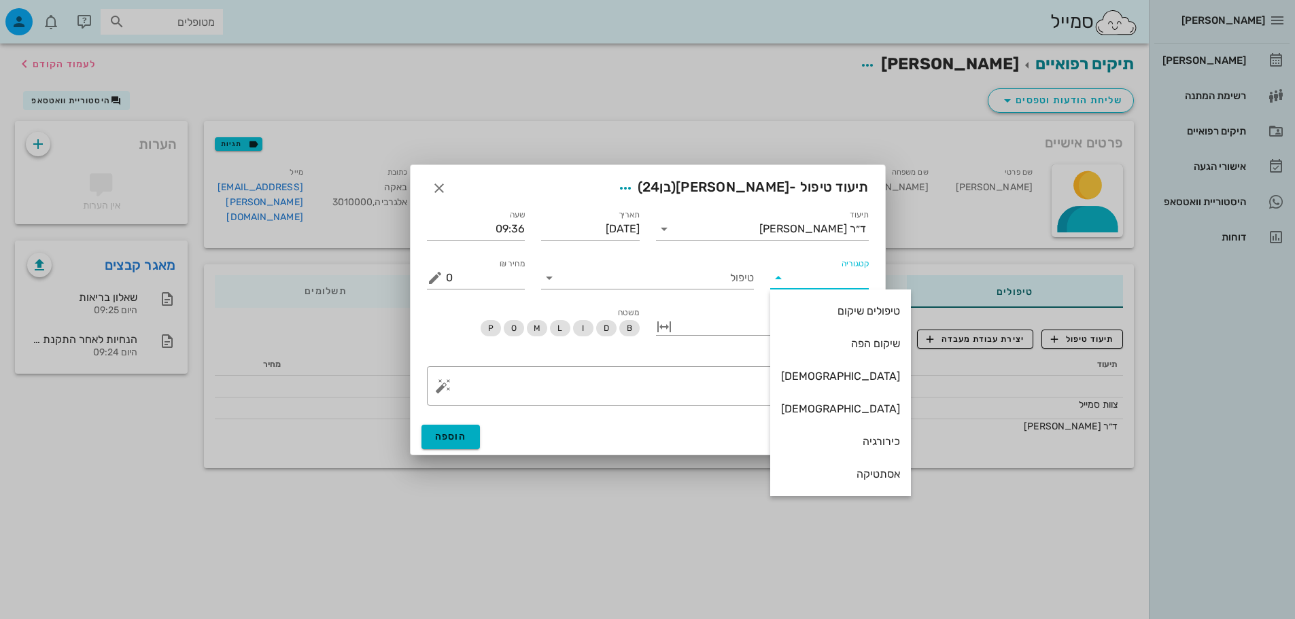
click at [808, 245] on div "תיעוד ד״ר [PERSON_NAME]" at bounding box center [762, 223] width 229 height 49
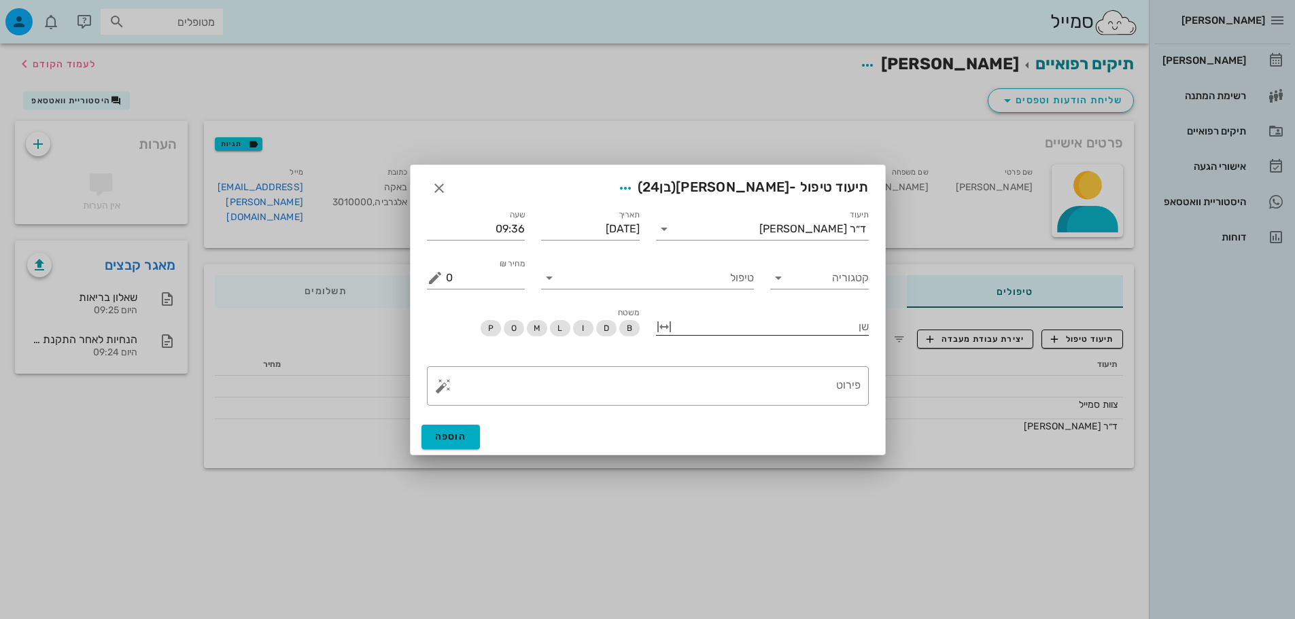
click at [745, 314] on div "שן" at bounding box center [762, 329] width 213 height 42
click at [634, 182] on icon "button" at bounding box center [625, 188] width 16 height 16
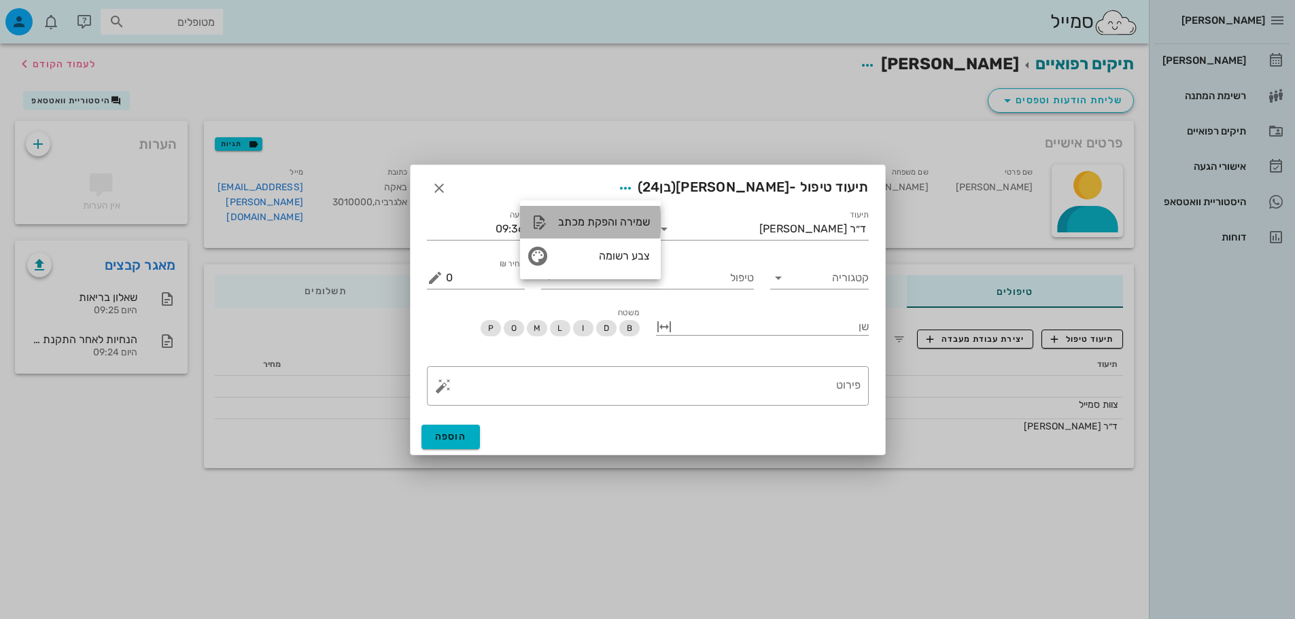
click at [598, 228] on div "שמירה והפקת מכתב" at bounding box center [604, 221] width 92 height 13
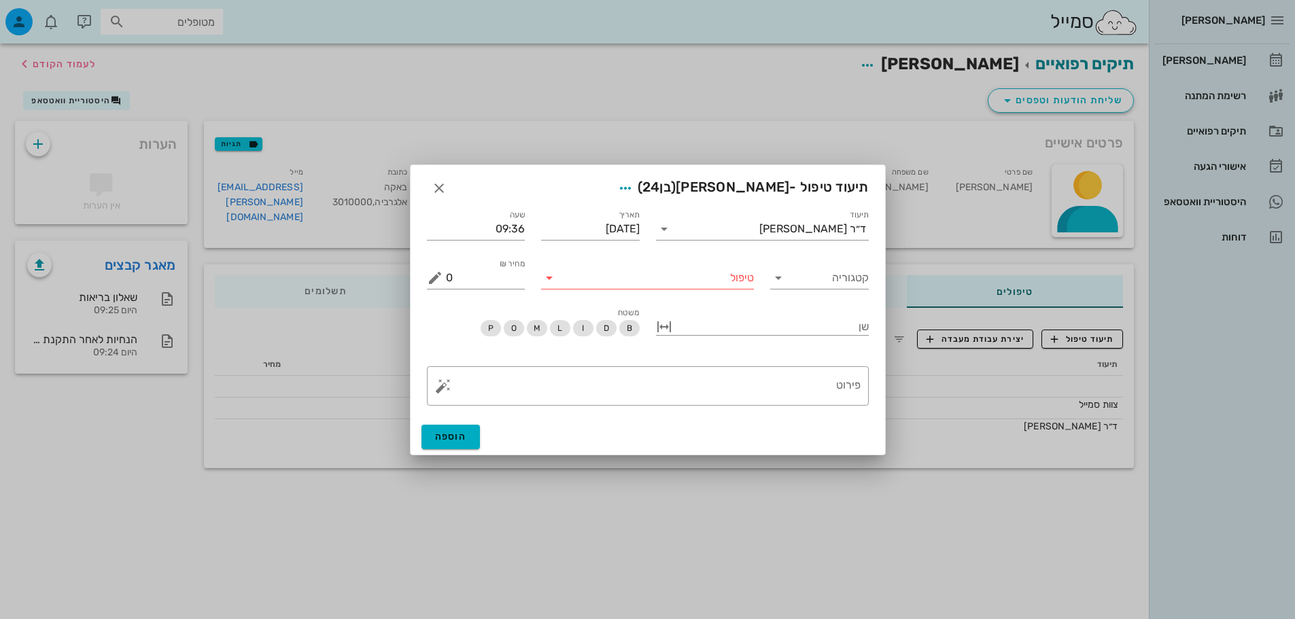
click at [665, 188] on span "(בן 24 )" at bounding box center [657, 187] width 39 height 16
click at [634, 187] on icon "button" at bounding box center [625, 188] width 16 height 16
click at [579, 184] on div "תיעוד טיפול - [PERSON_NAME] (בן 24 )" at bounding box center [648, 186] width 474 height 42
click at [748, 275] on input "טיפול" at bounding box center [657, 278] width 194 height 22
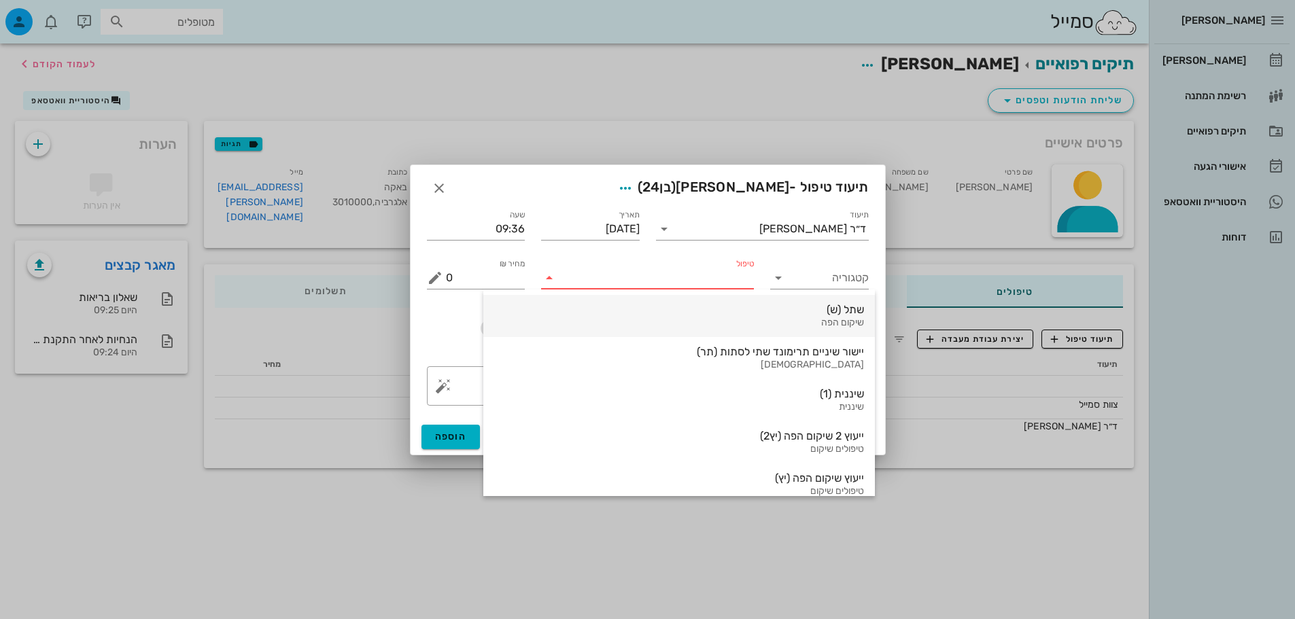
click at [731, 317] on div "שיקום הפה" at bounding box center [679, 323] width 370 height 12
type input "3540"
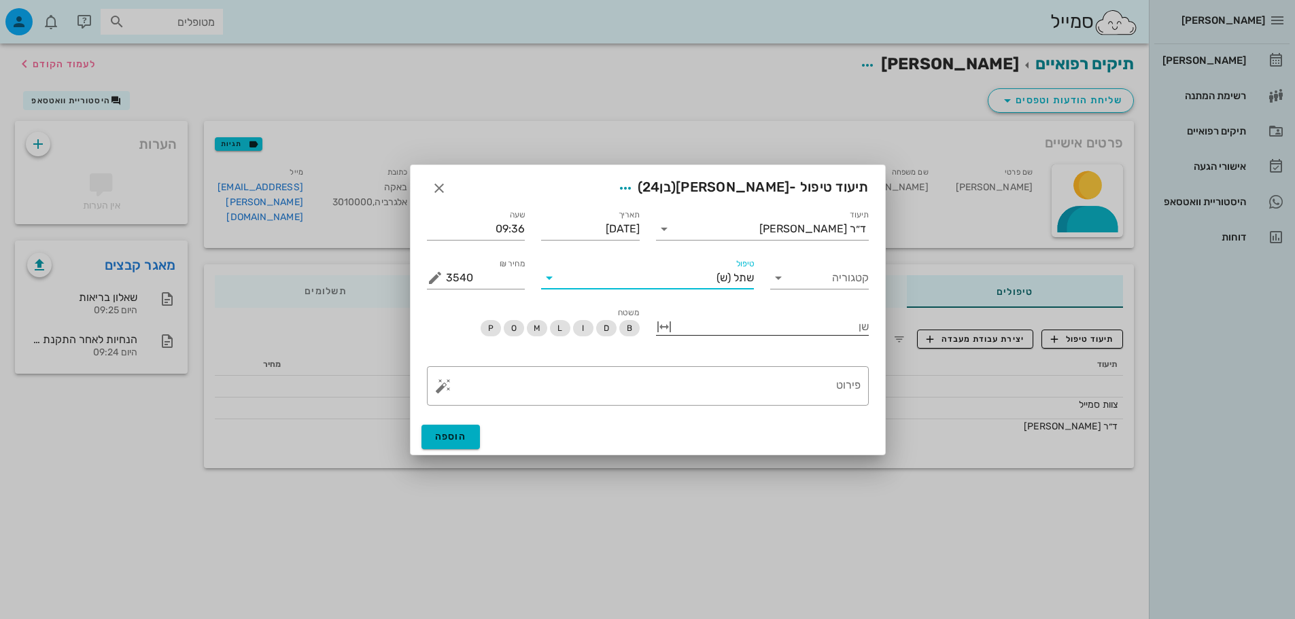
click at [822, 334] on div "שן" at bounding box center [762, 325] width 213 height 19
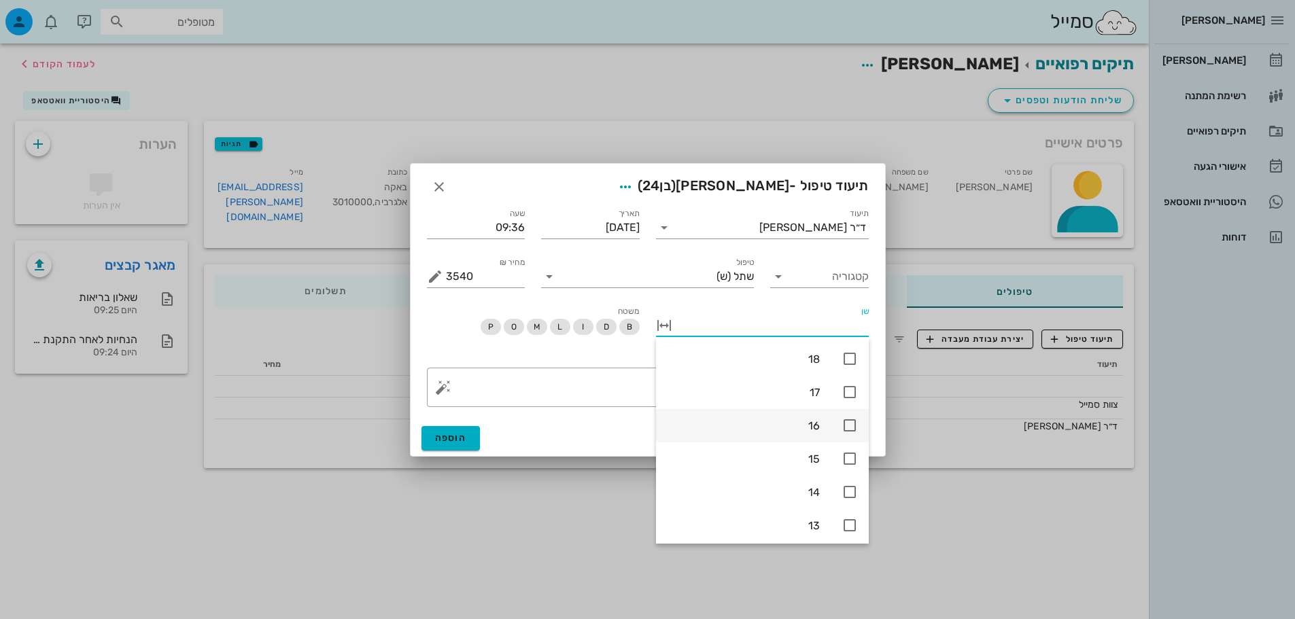
click at [854, 428] on icon at bounding box center [849, 425] width 16 height 16
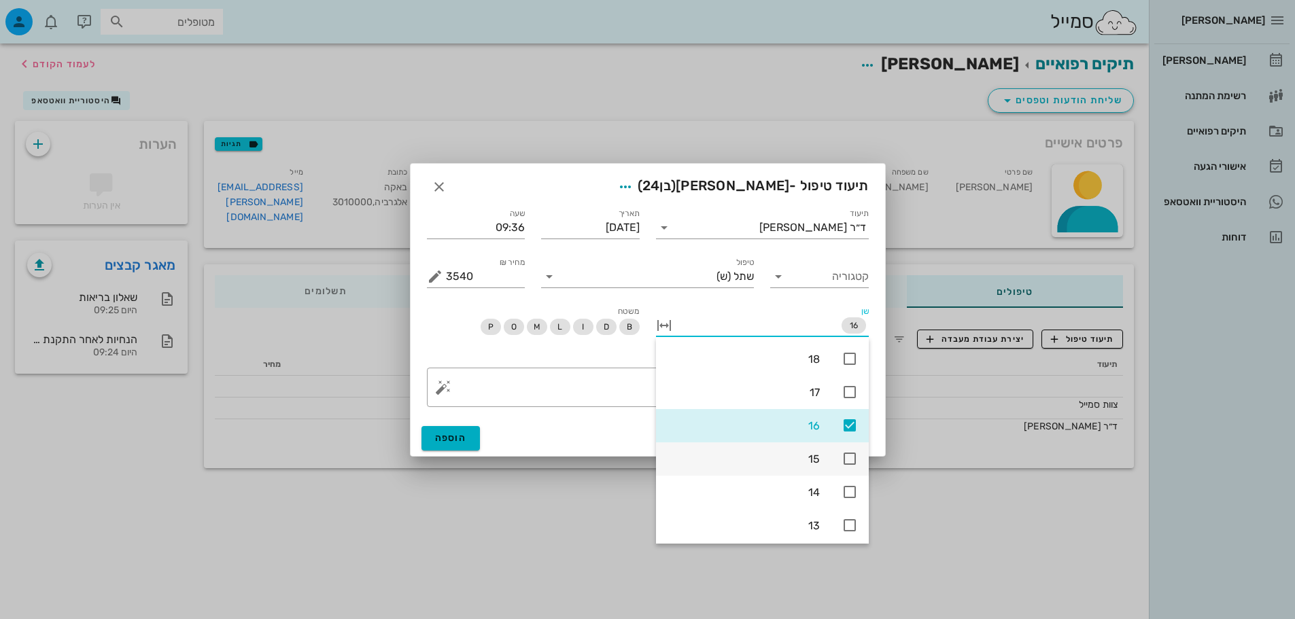
click at [846, 454] on icon at bounding box center [849, 459] width 16 height 16
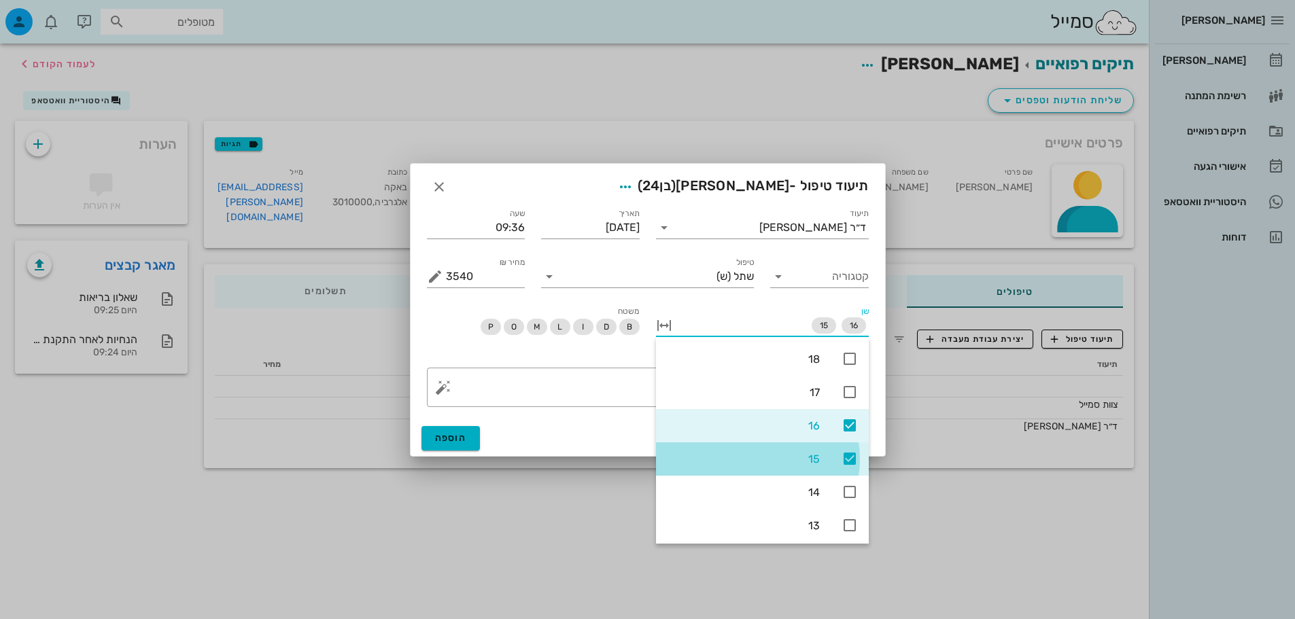
click at [852, 435] on div "16" at bounding box center [762, 425] width 213 height 33
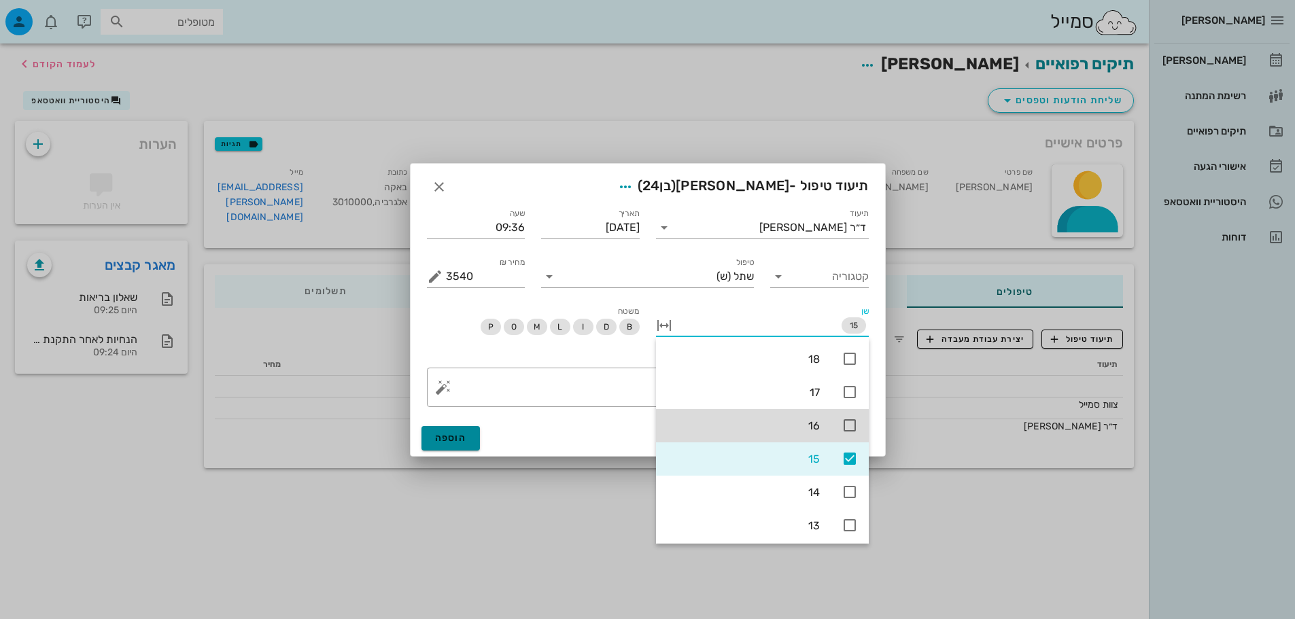
click at [456, 432] on span "הוספה" at bounding box center [451, 438] width 32 height 12
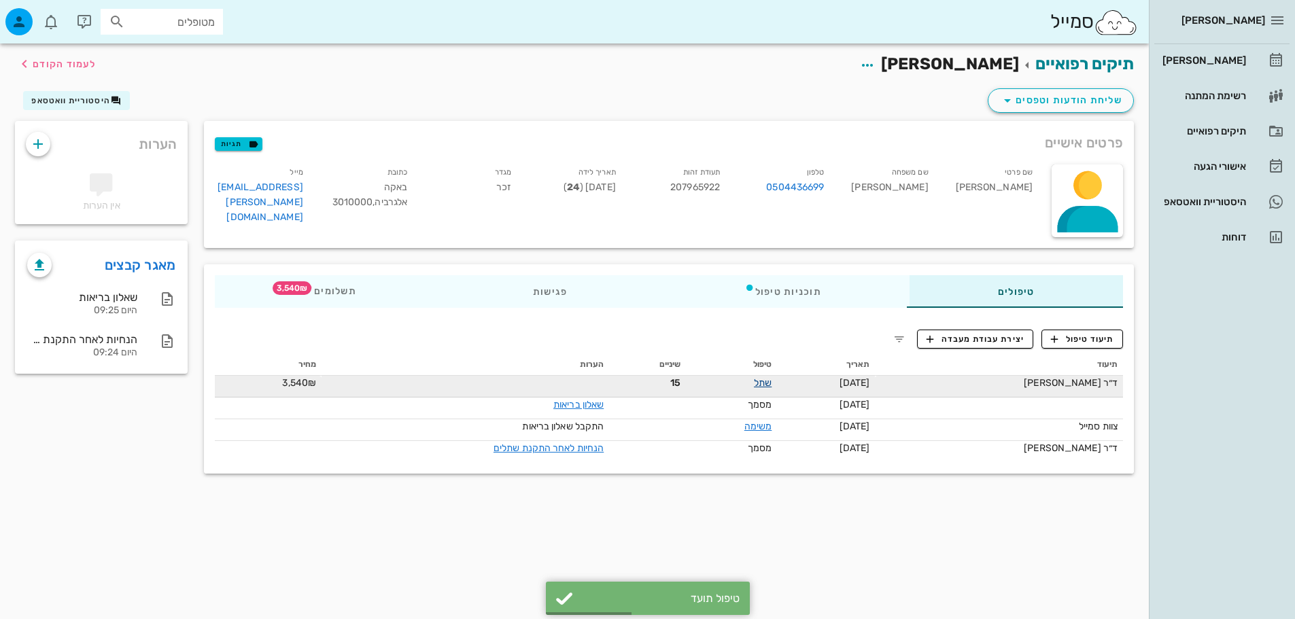
click at [762, 381] on link "שתל" at bounding box center [763, 383] width 18 height 12
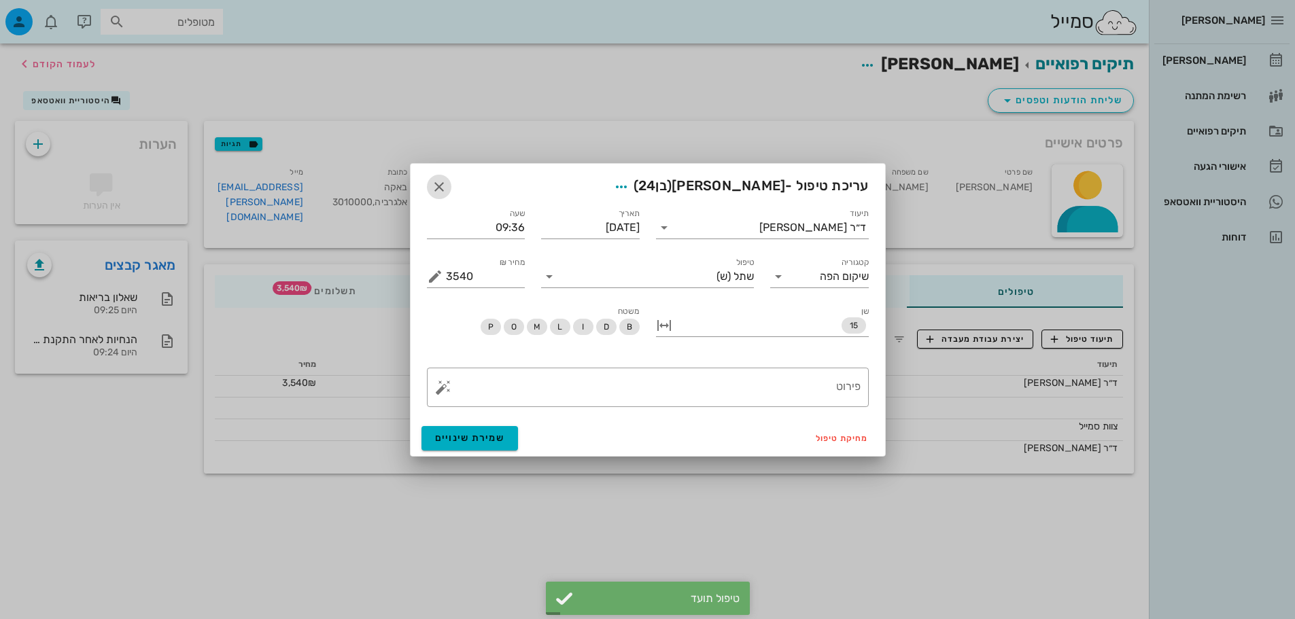
click at [435, 182] on icon "button" at bounding box center [439, 187] width 16 height 16
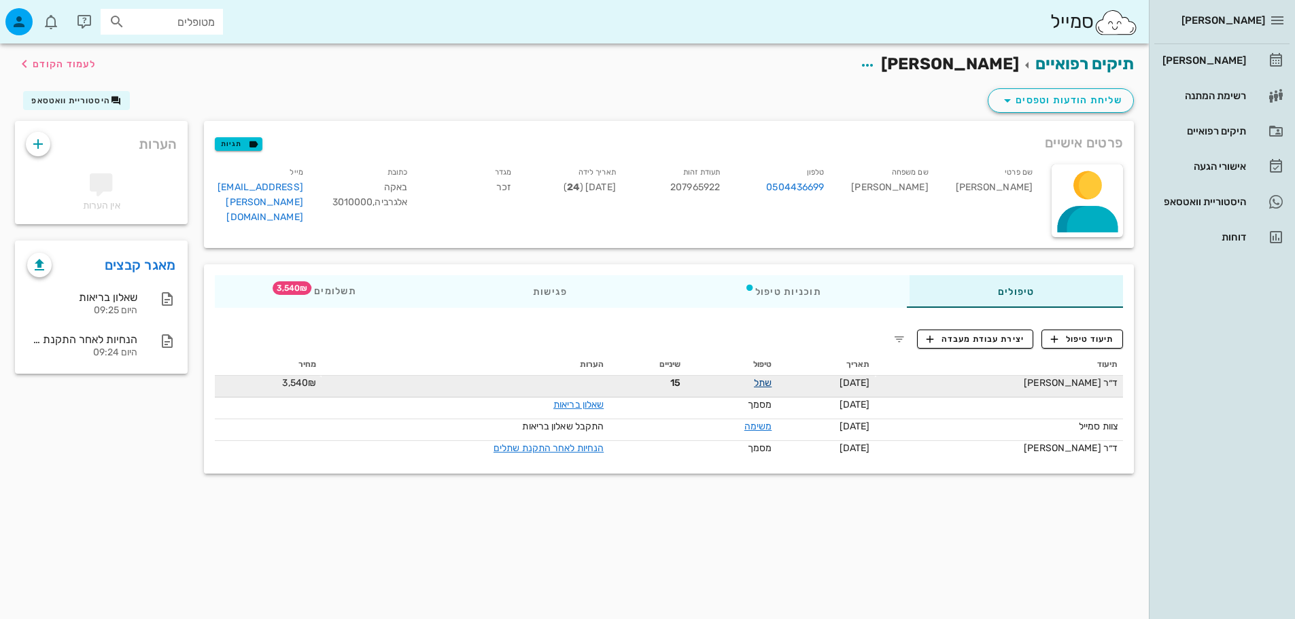
click at [758, 379] on link "שתל" at bounding box center [763, 383] width 18 height 12
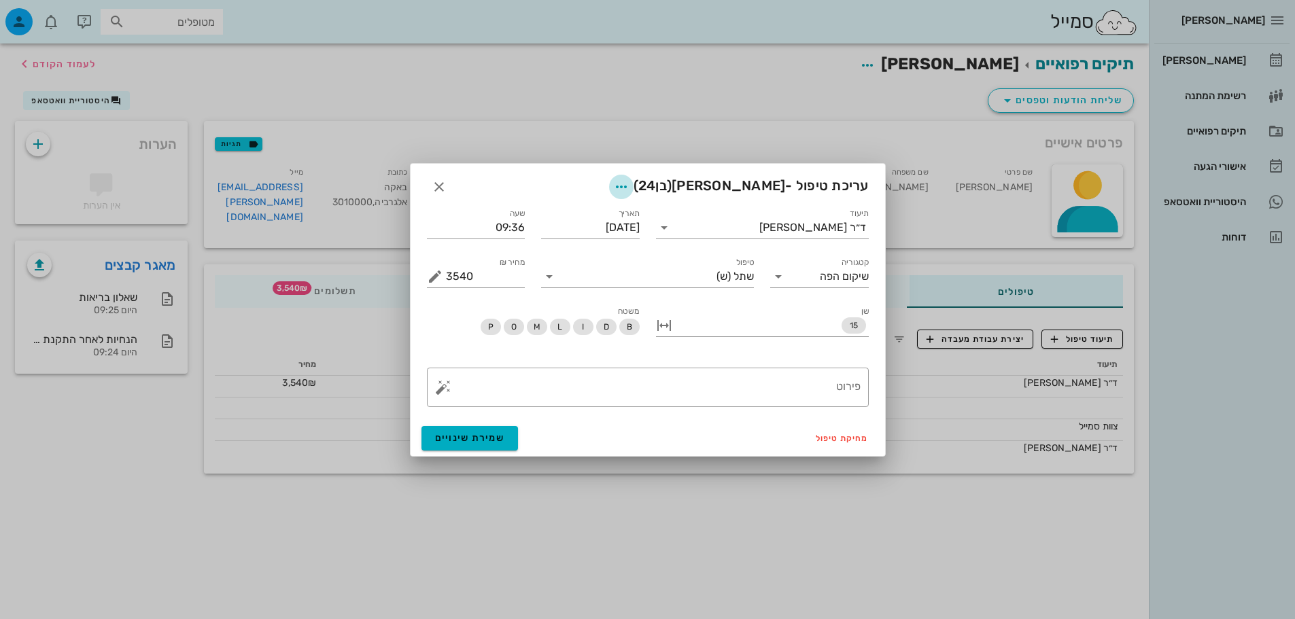
click at [629, 188] on icon "button" at bounding box center [621, 187] width 16 height 16
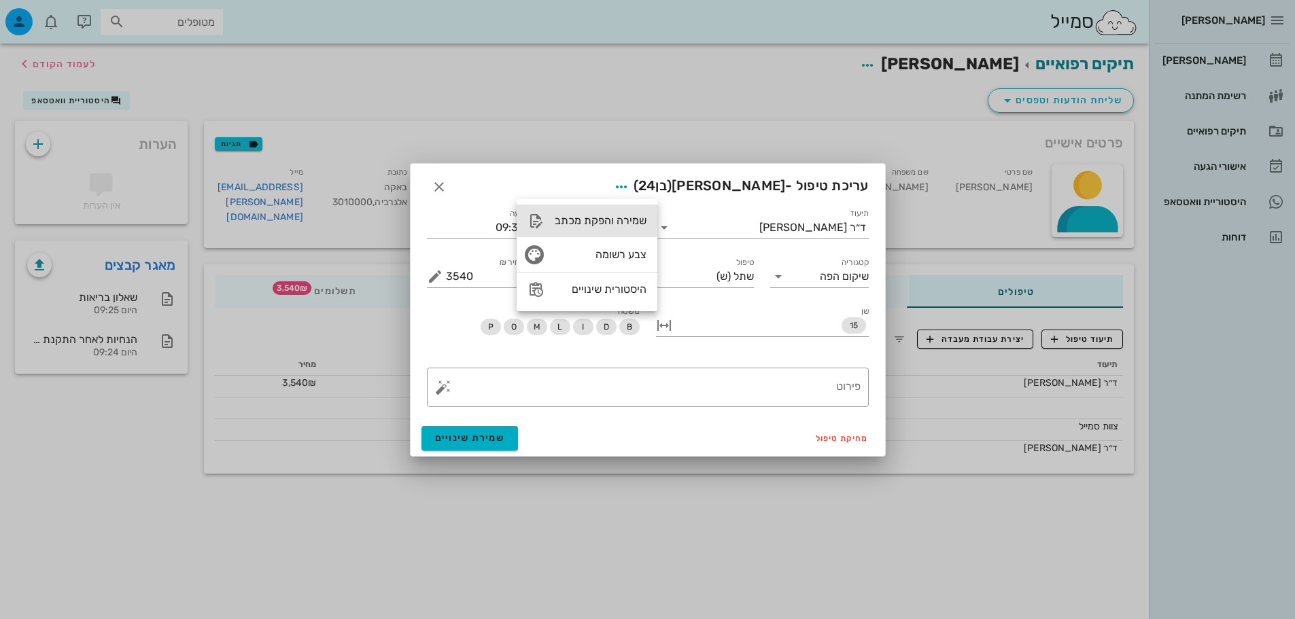
click at [623, 220] on div "שמירה והפקת מכתב" at bounding box center [601, 220] width 92 height 13
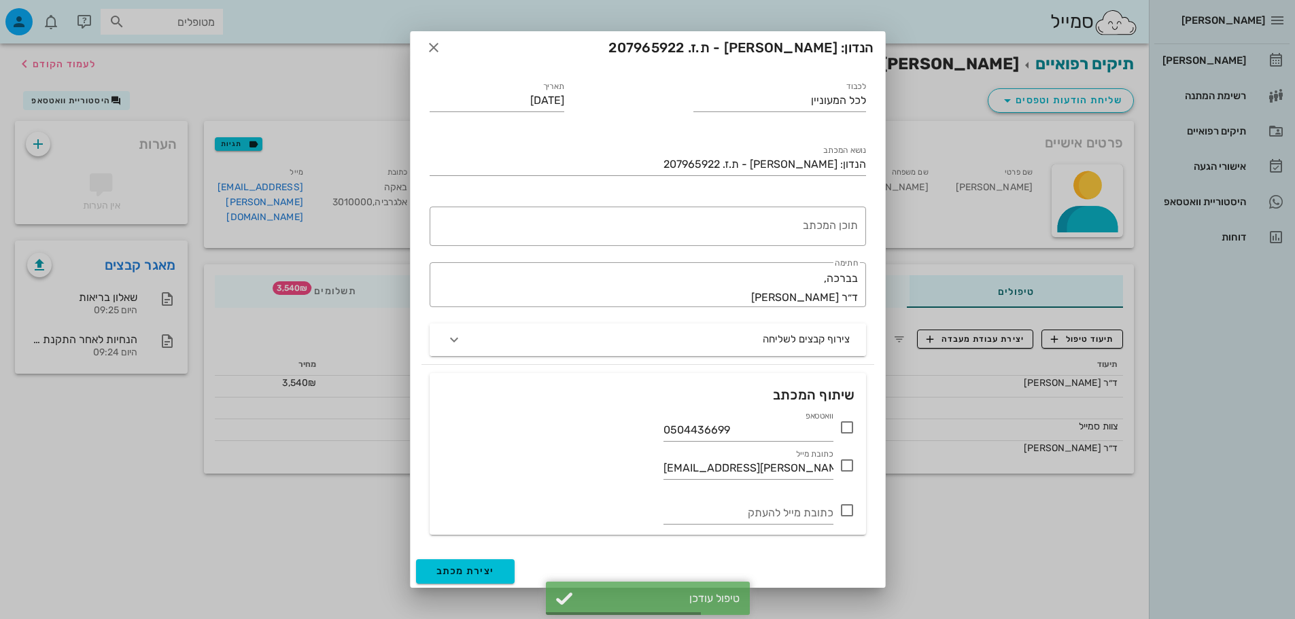
scroll to position [9, 0]
click at [856, 428] on div "וואטסאפ 0504436699" at bounding box center [647, 424] width 431 height 35
click at [849, 428] on icon at bounding box center [847, 426] width 16 height 16
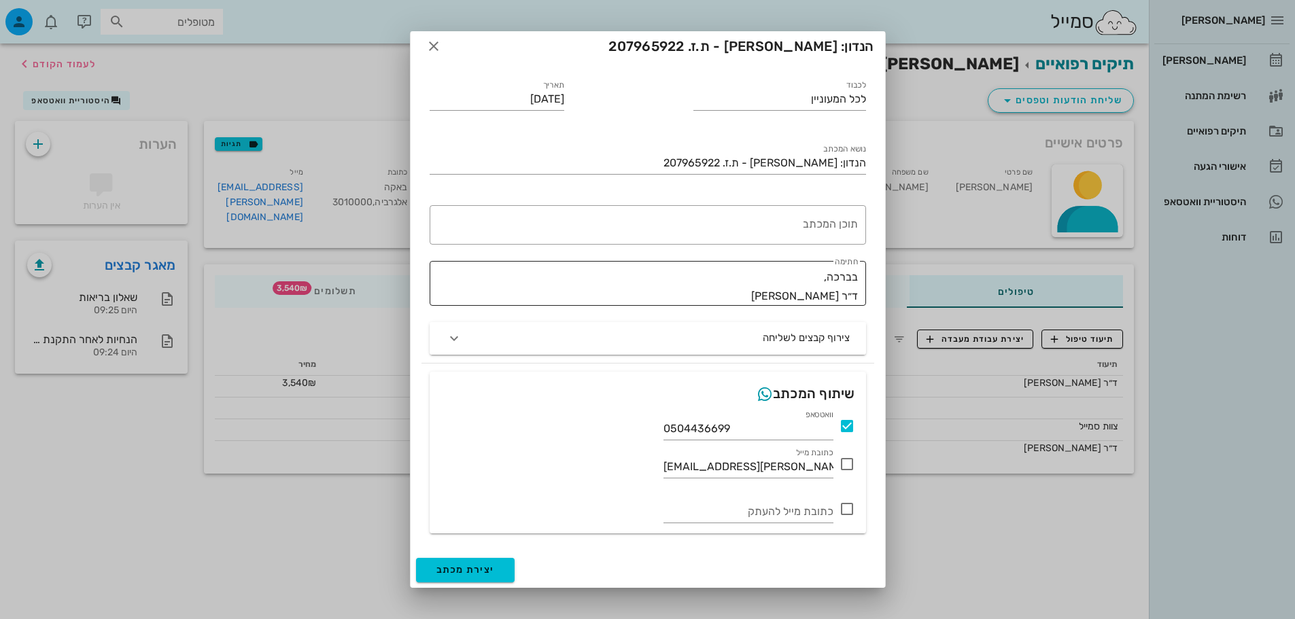
scroll to position [0, 0]
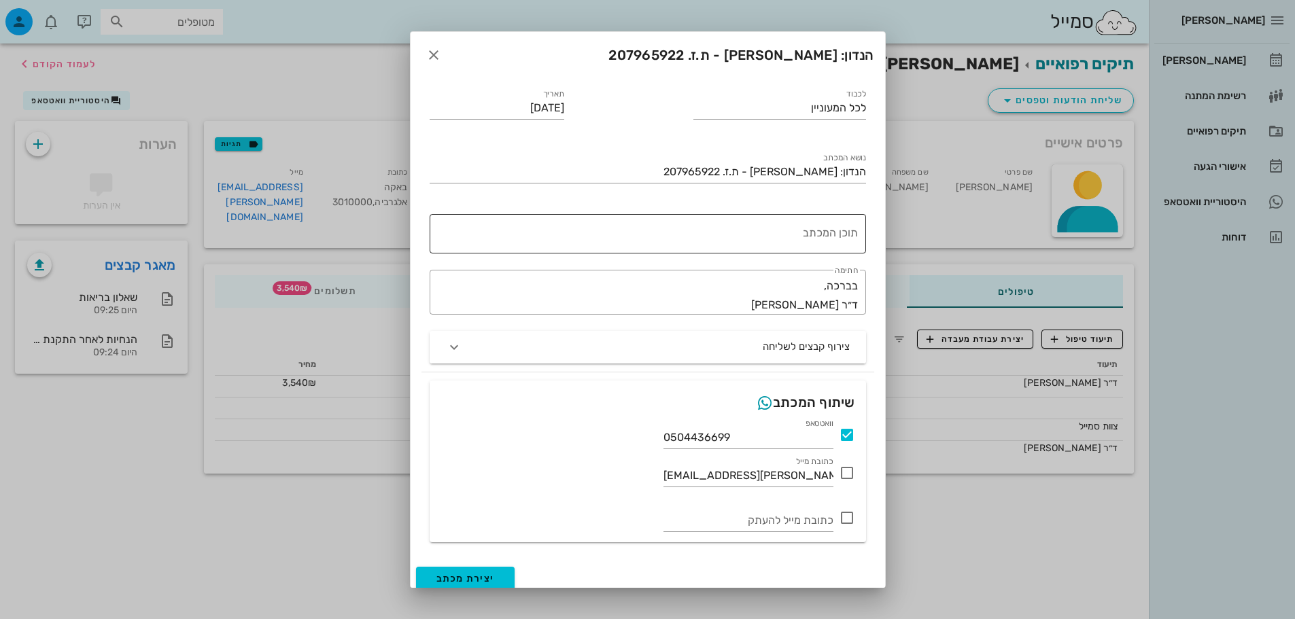
click at [796, 242] on textarea "תוכן המכתב" at bounding box center [645, 237] width 426 height 33
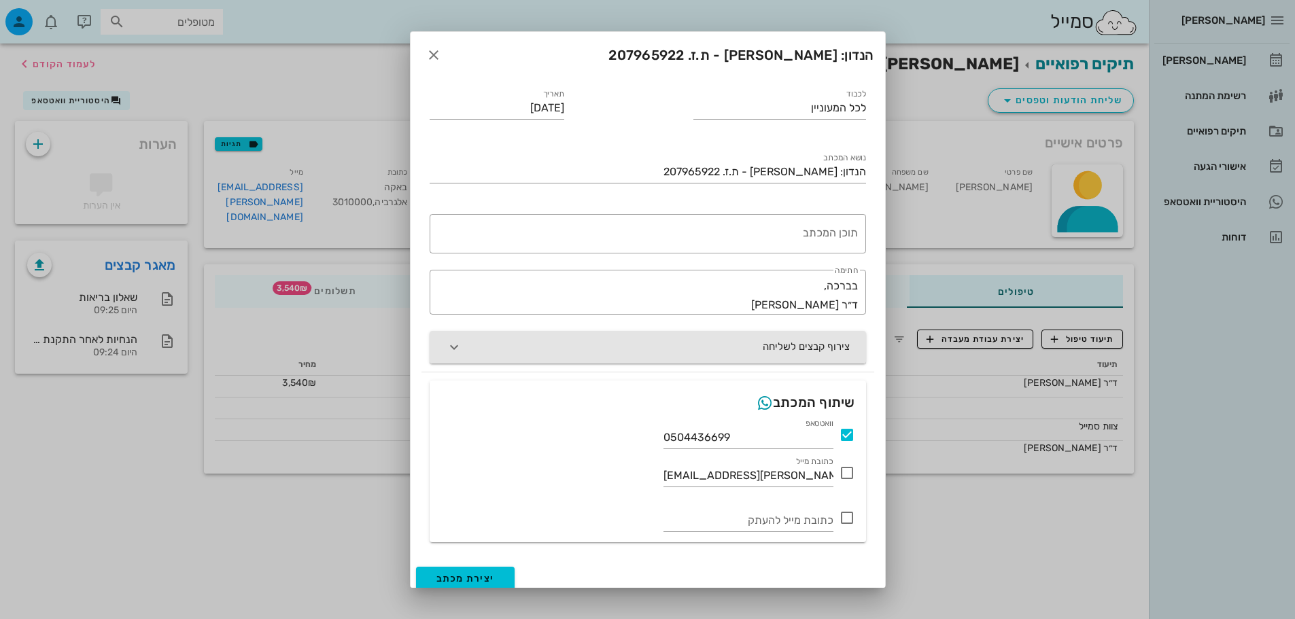
click at [786, 355] on button "צירוף קבצים לשליחה" at bounding box center [648, 347] width 436 height 33
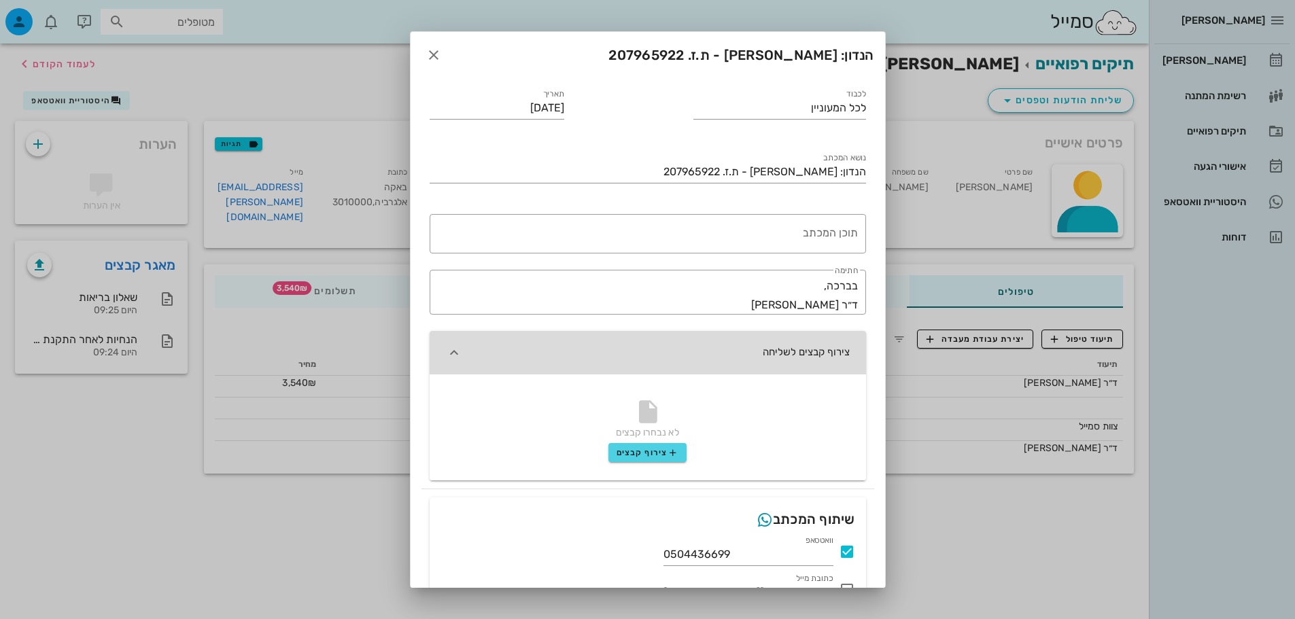
click at [786, 355] on button "צירוף קבצים לשליחה" at bounding box center [648, 353] width 436 height 44
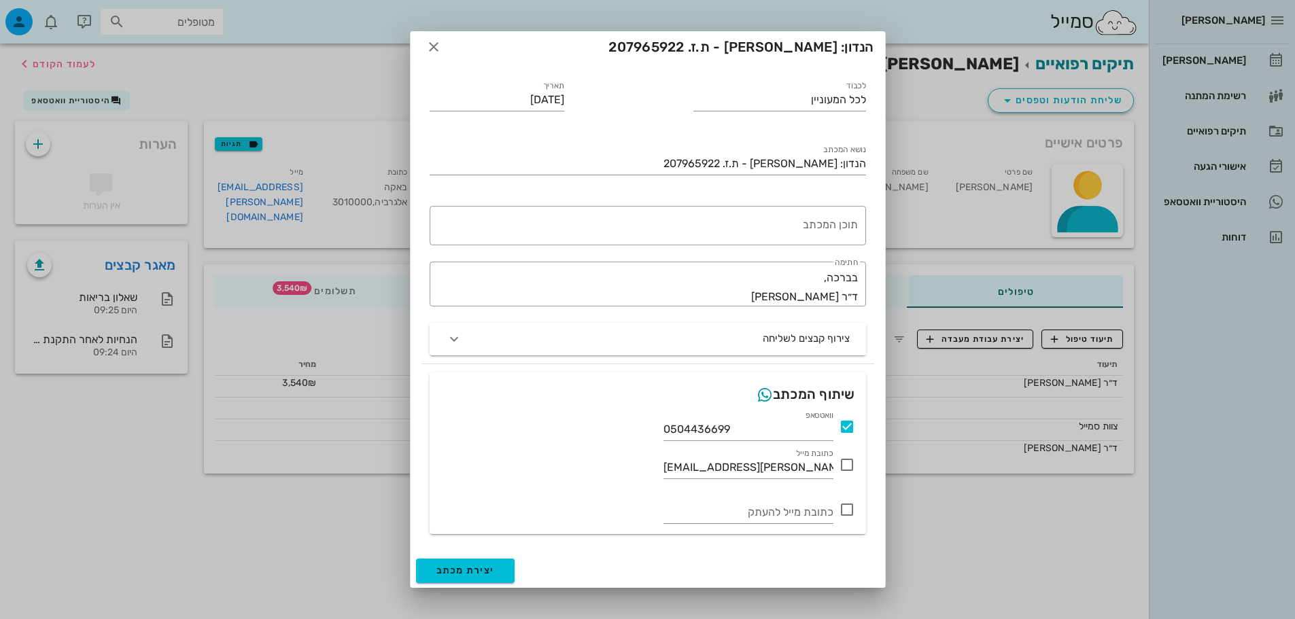
scroll to position [9, 0]
click at [481, 574] on span "יצירת מכתב" at bounding box center [465, 570] width 58 height 12
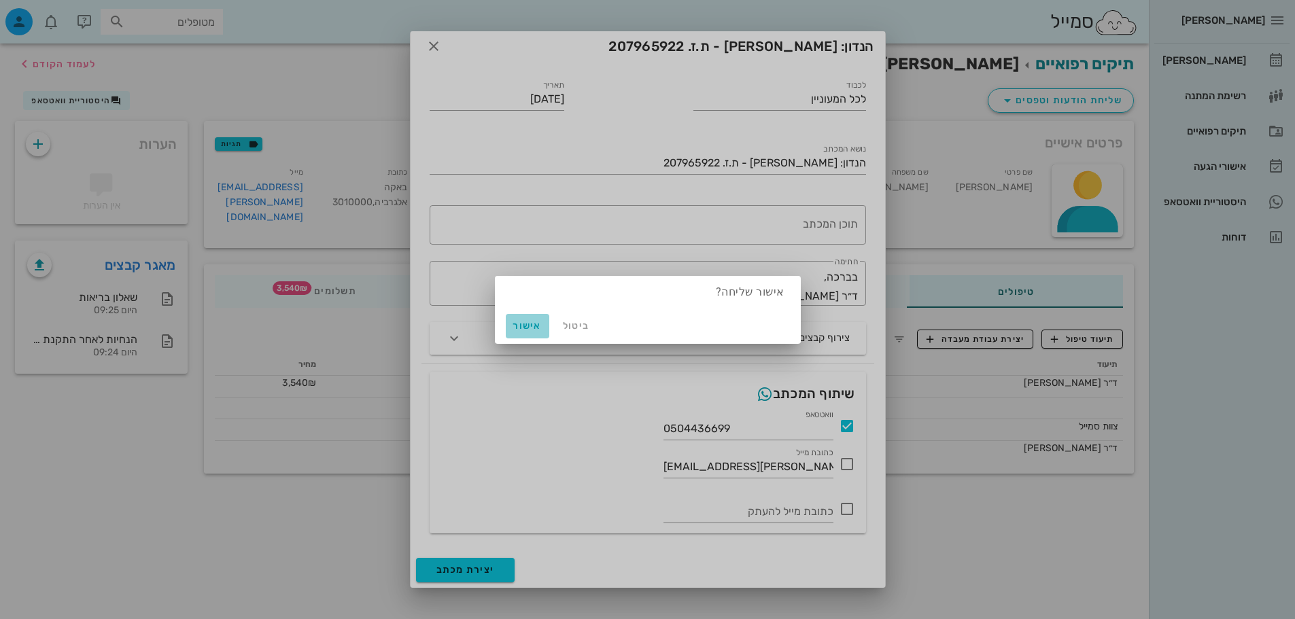
click at [523, 334] on button "אישור" at bounding box center [528, 326] width 44 height 24
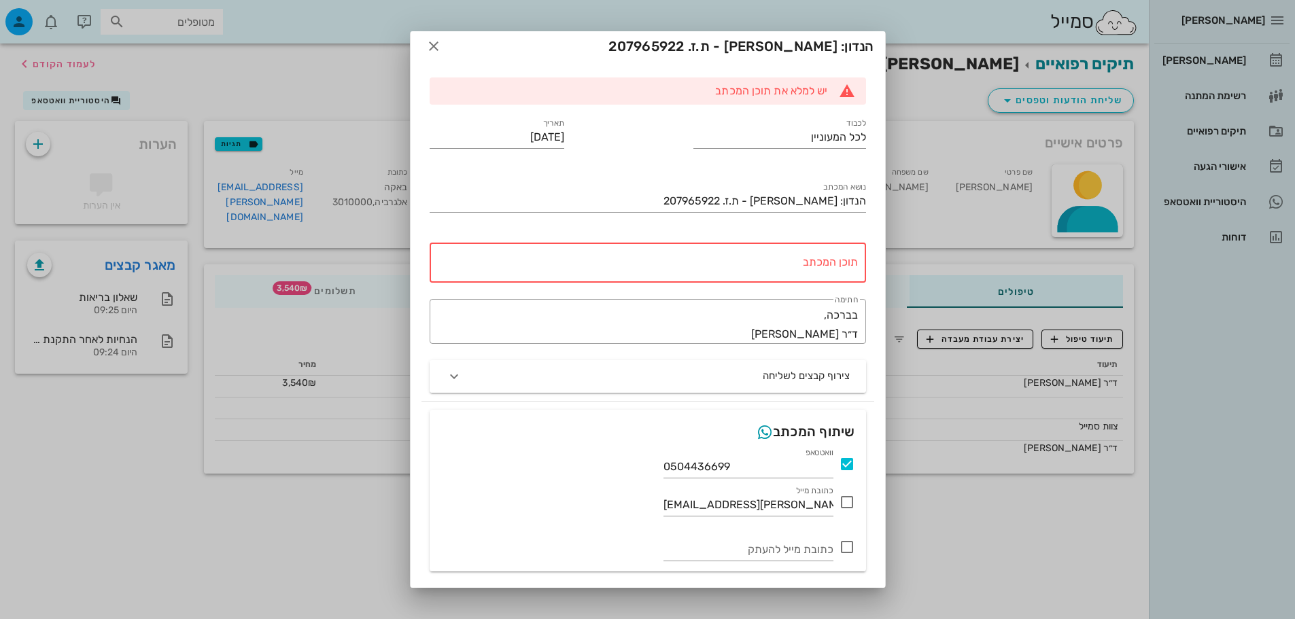
click at [736, 230] on div "נושא המכתב הנדון: [PERSON_NAME] - ת.ז. 207965922" at bounding box center [647, 203] width 453 height 64
click at [736, 251] on textarea "תוכן המכתב" at bounding box center [645, 266] width 426 height 33
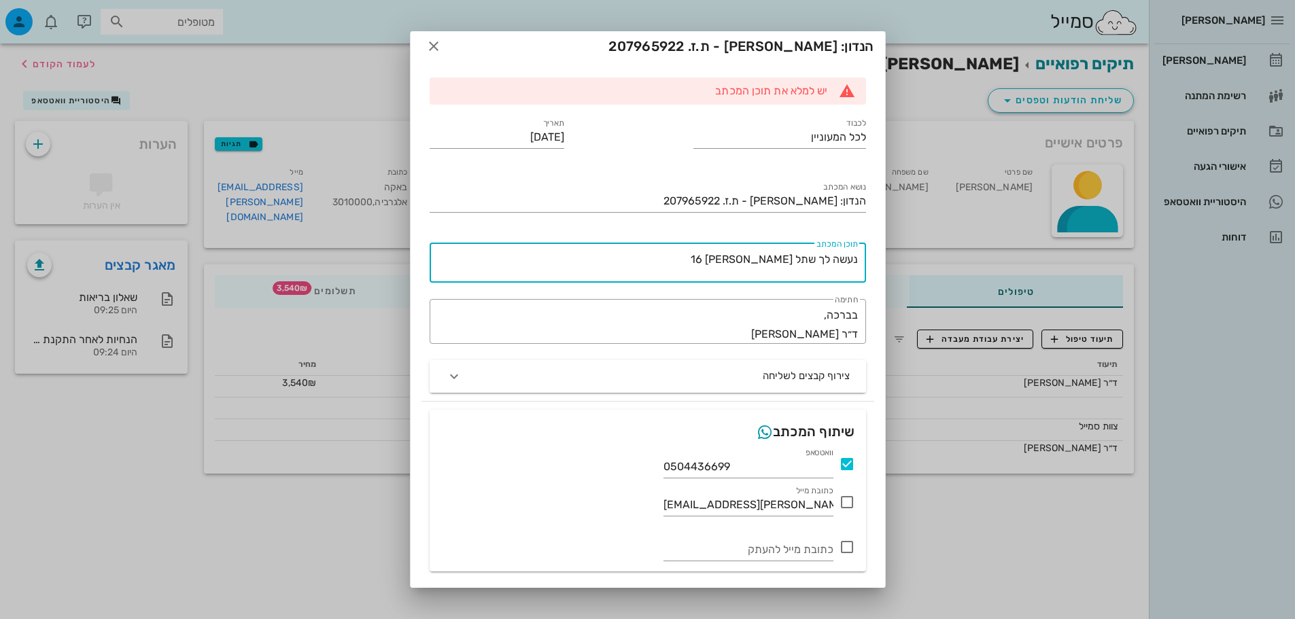
scroll to position [47, 0]
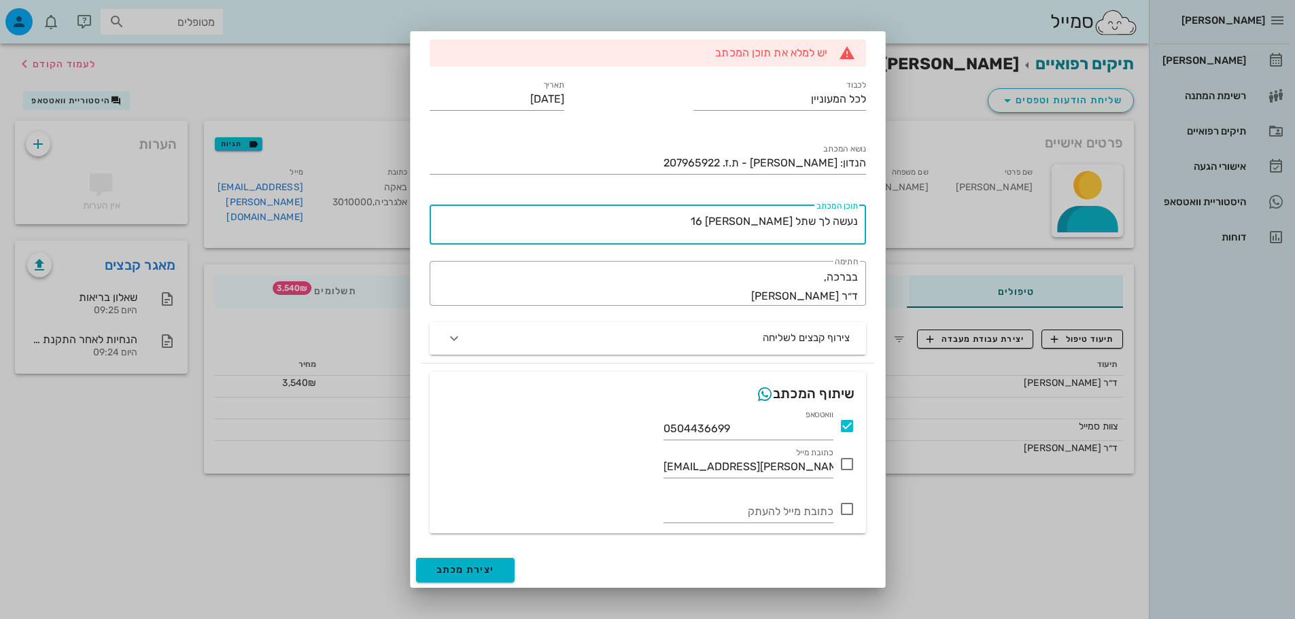
type textarea "נעשה לך שתל [PERSON_NAME] 16"
click at [495, 573] on span "יצירת מכתב" at bounding box center [465, 570] width 58 height 12
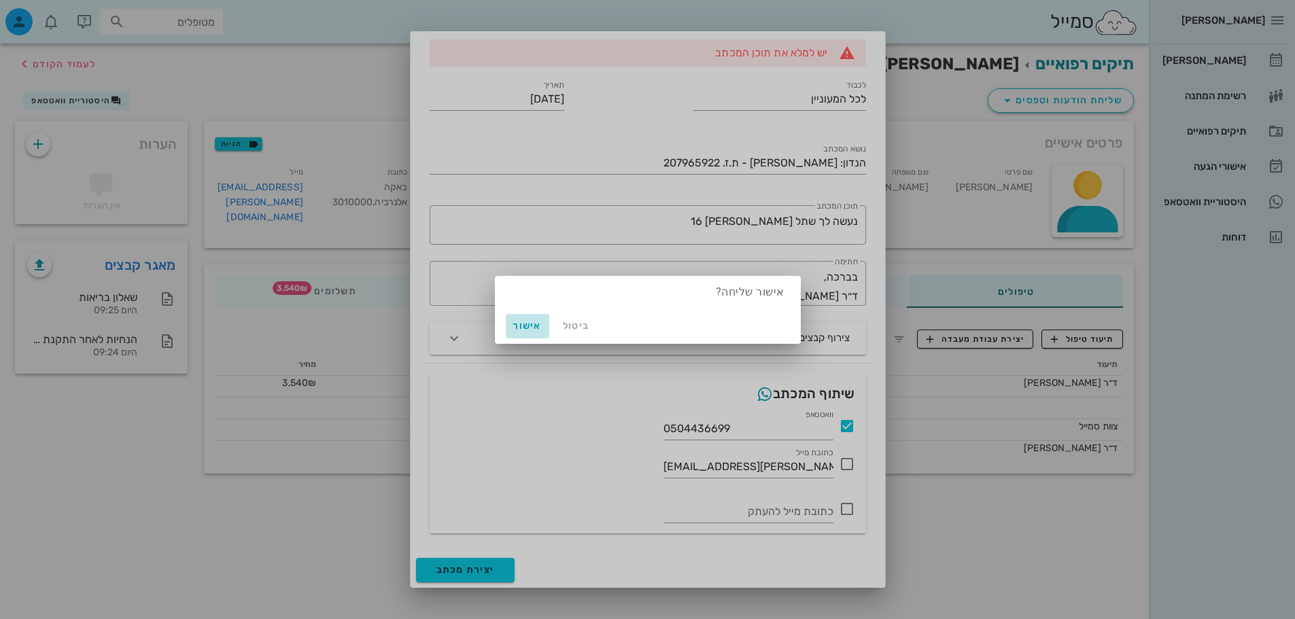
click at [529, 322] on span "אישור" at bounding box center [527, 326] width 33 height 12
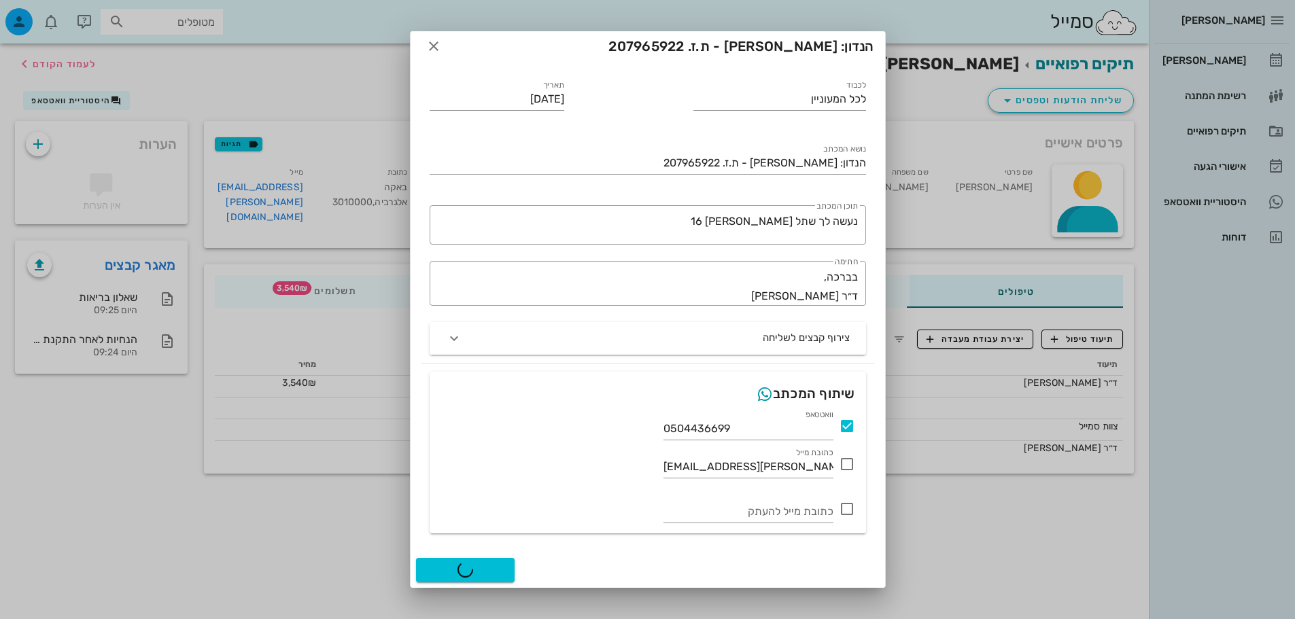
scroll to position [9, 0]
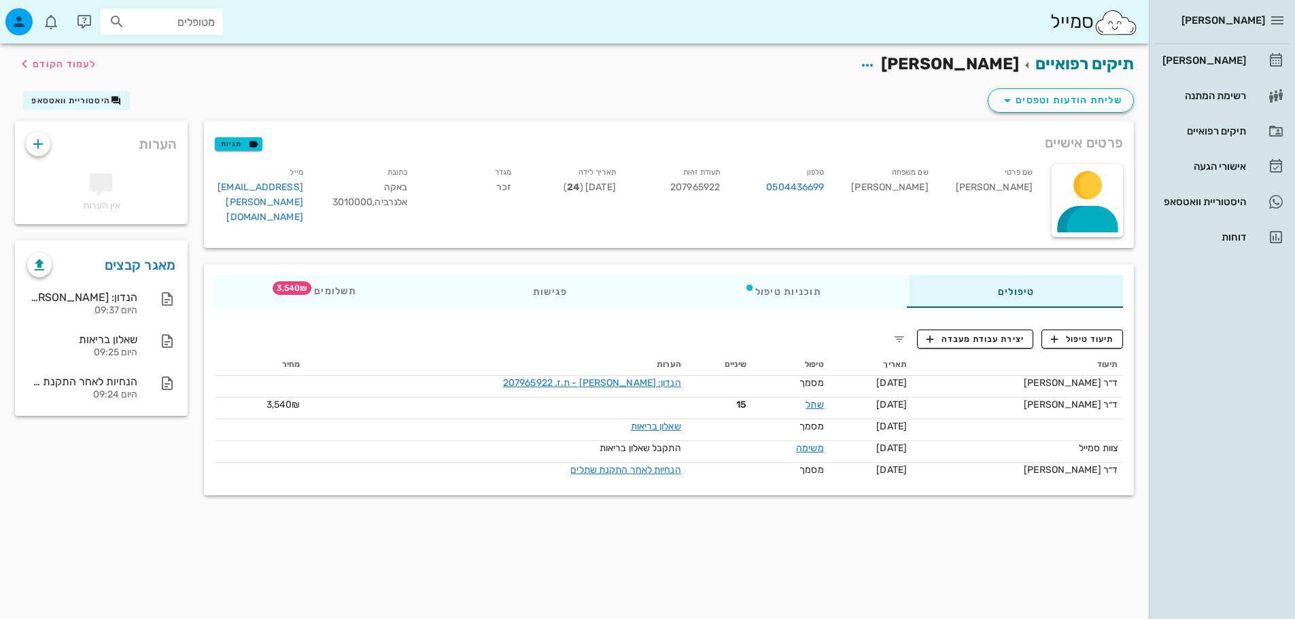
click at [791, 247] on div "שם פרטי [PERSON_NAME] שם משפחה [PERSON_NAME] טלפון 0504436699 תעודת זהות 207965…" at bounding box center [669, 202] width 930 height 92
click at [776, 286] on div "תוכניות טיפול" at bounding box center [783, 291] width 254 height 33
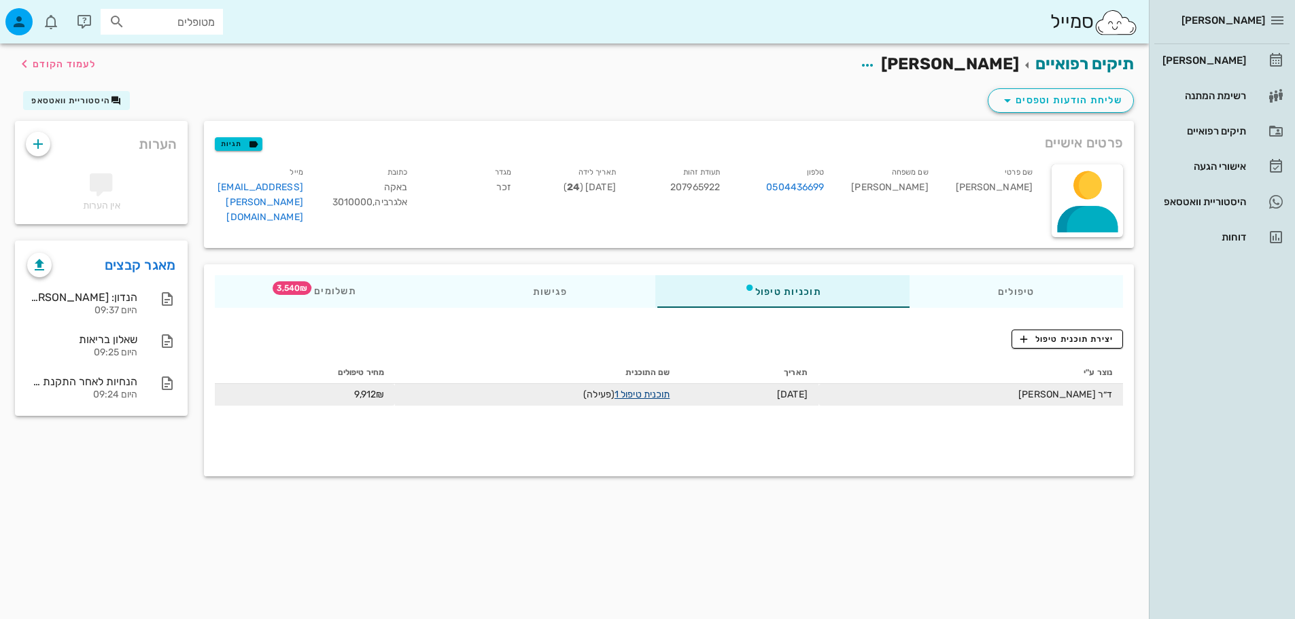
click at [642, 394] on link "תוכנית טיפול 1" at bounding box center [641, 395] width 55 height 12
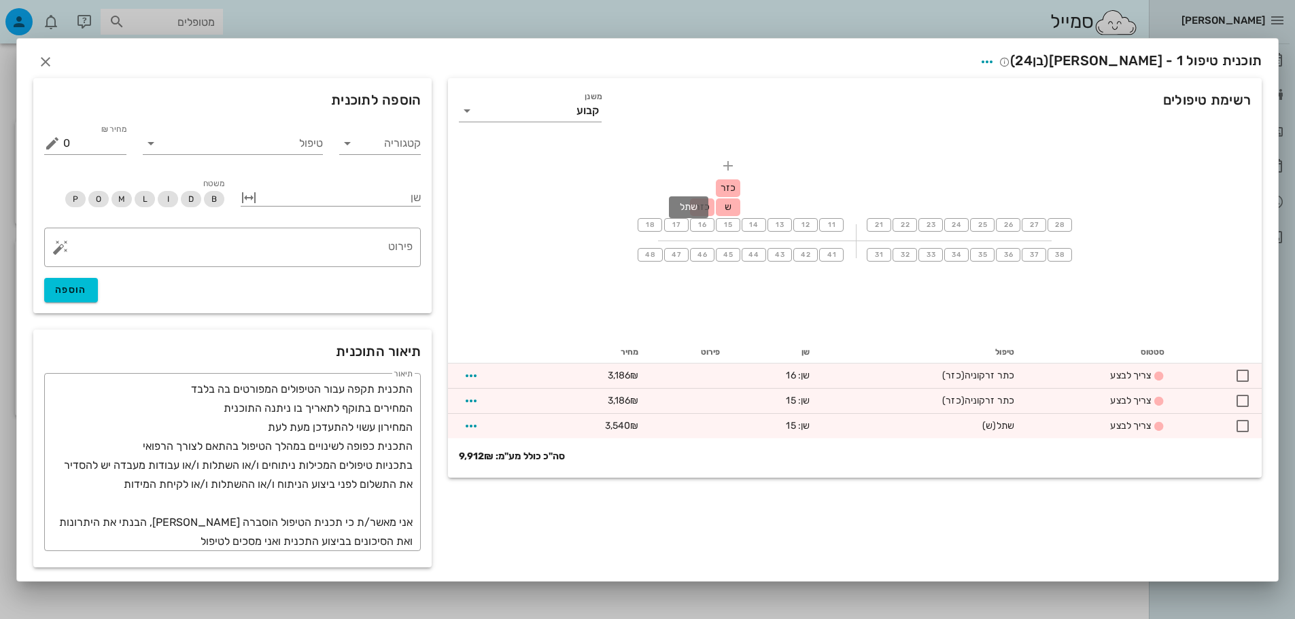
click at [728, 206] on span "ש" at bounding box center [728, 207] width 7 height 12
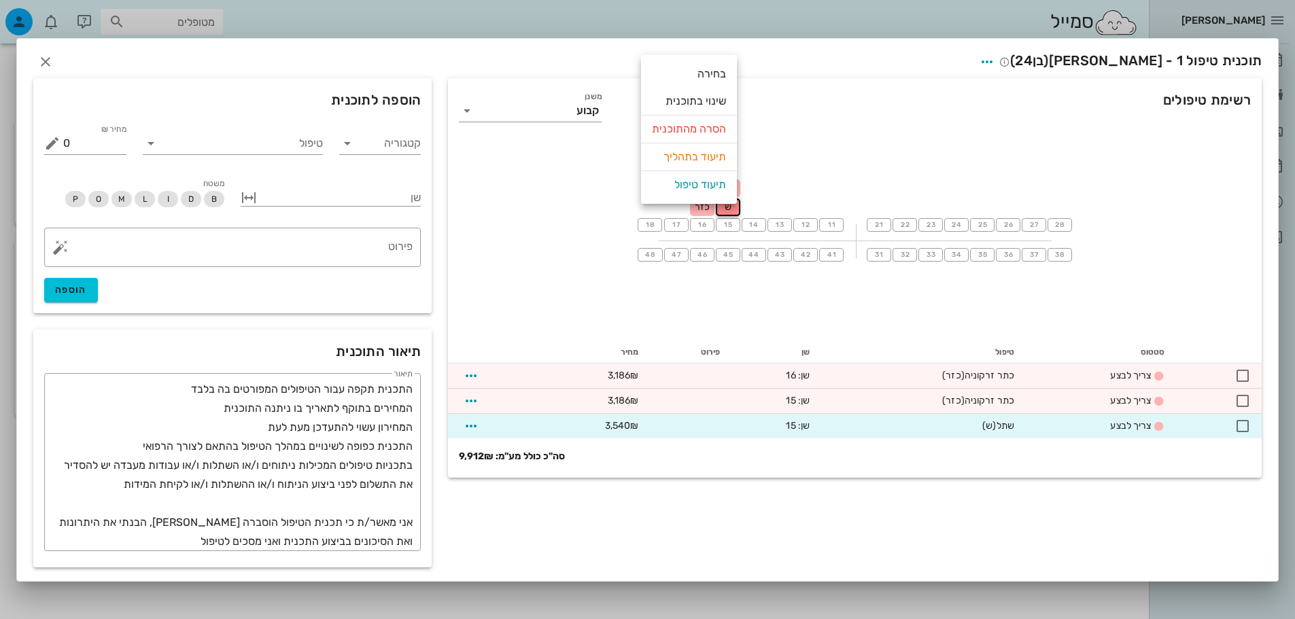
click at [564, 189] on div "18 17 16 כזר 15 כזר ש 14 13 12 11 21 22 23 24 25 26 27 28 48 47 46 45 44 43 42 …" at bounding box center [855, 240] width 814 height 204
click at [708, 208] on span "כזר" at bounding box center [702, 207] width 15 height 12
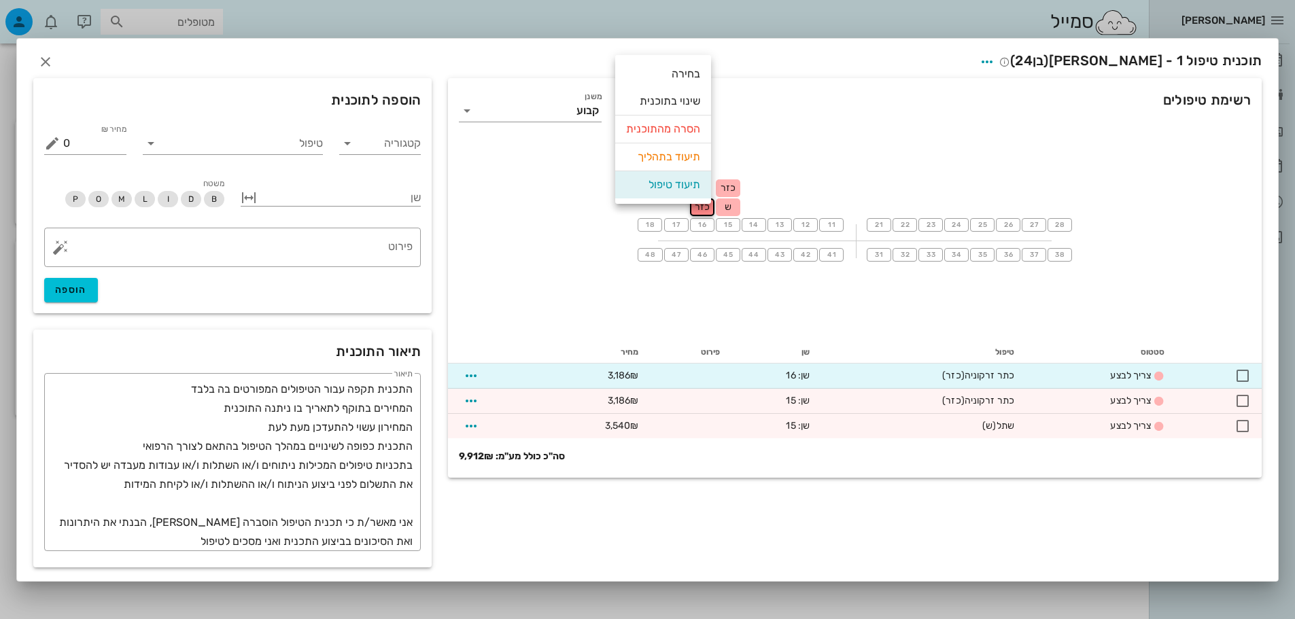
click at [682, 181] on div "תיעוד טיפול" at bounding box center [663, 184] width 74 height 27
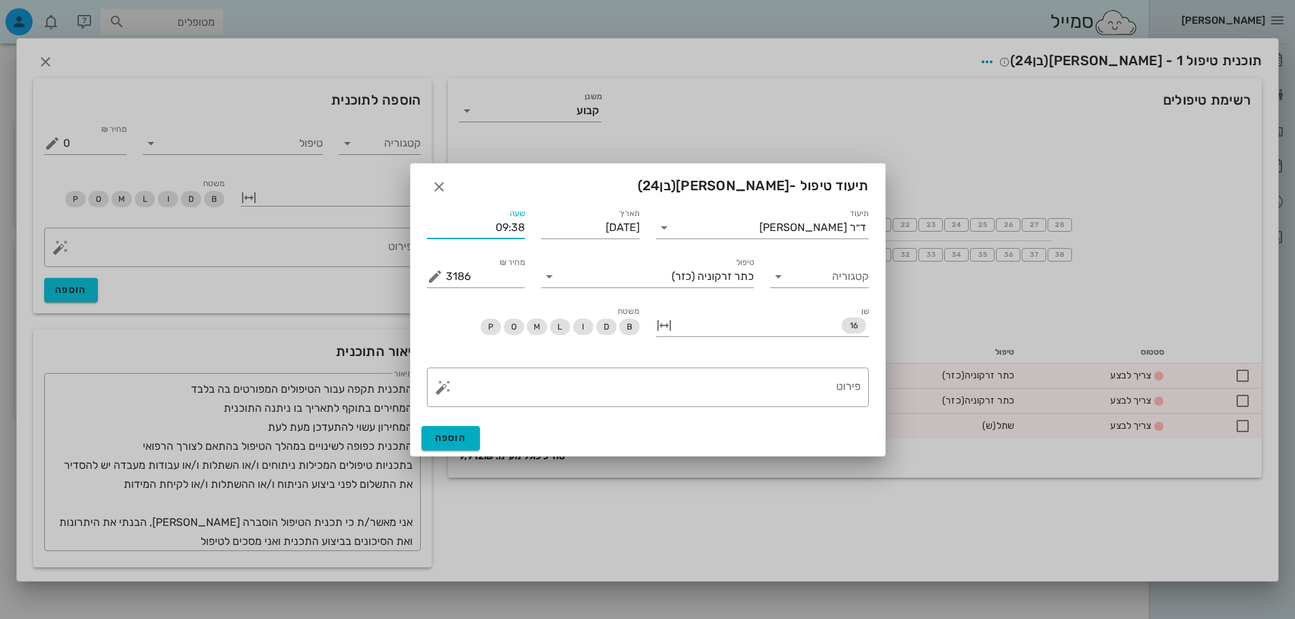
click at [494, 228] on input "09:38" at bounding box center [476, 228] width 99 height 22
click at [493, 226] on input "09:38" at bounding box center [476, 228] width 99 height 22
click at [583, 215] on div "תאריך [DATE]" at bounding box center [590, 224] width 99 height 30
click at [583, 225] on input "[DATE]" at bounding box center [590, 228] width 99 height 22
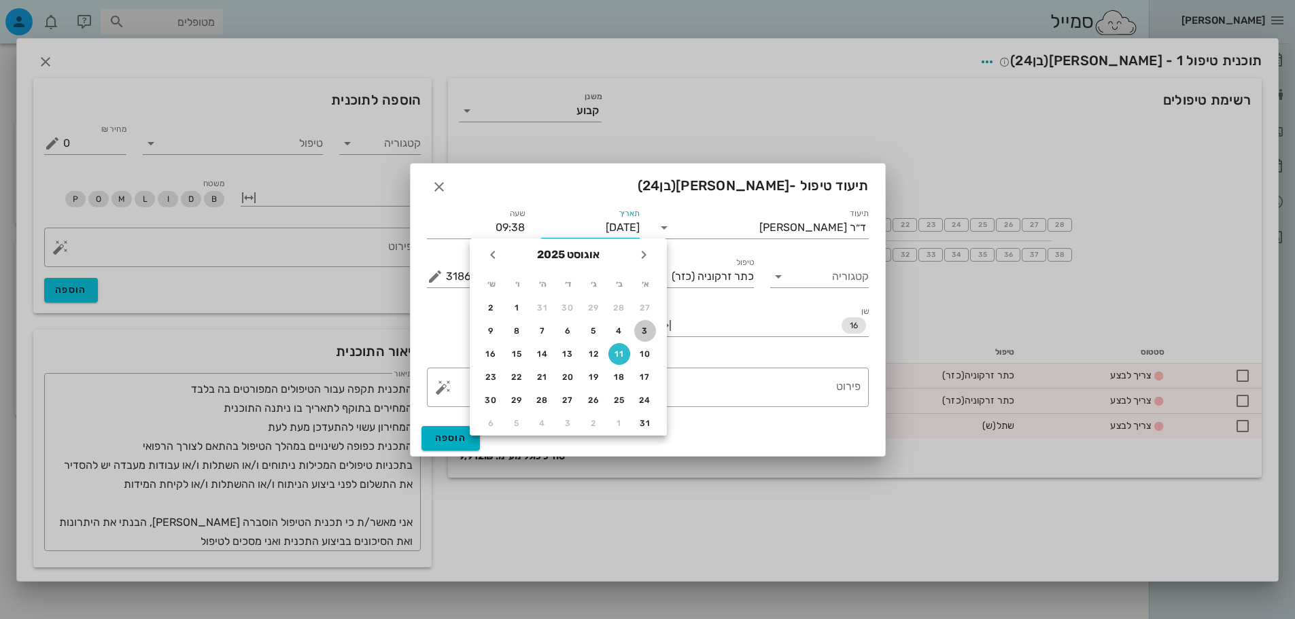
click at [634, 328] on div "3" at bounding box center [645, 331] width 22 height 10
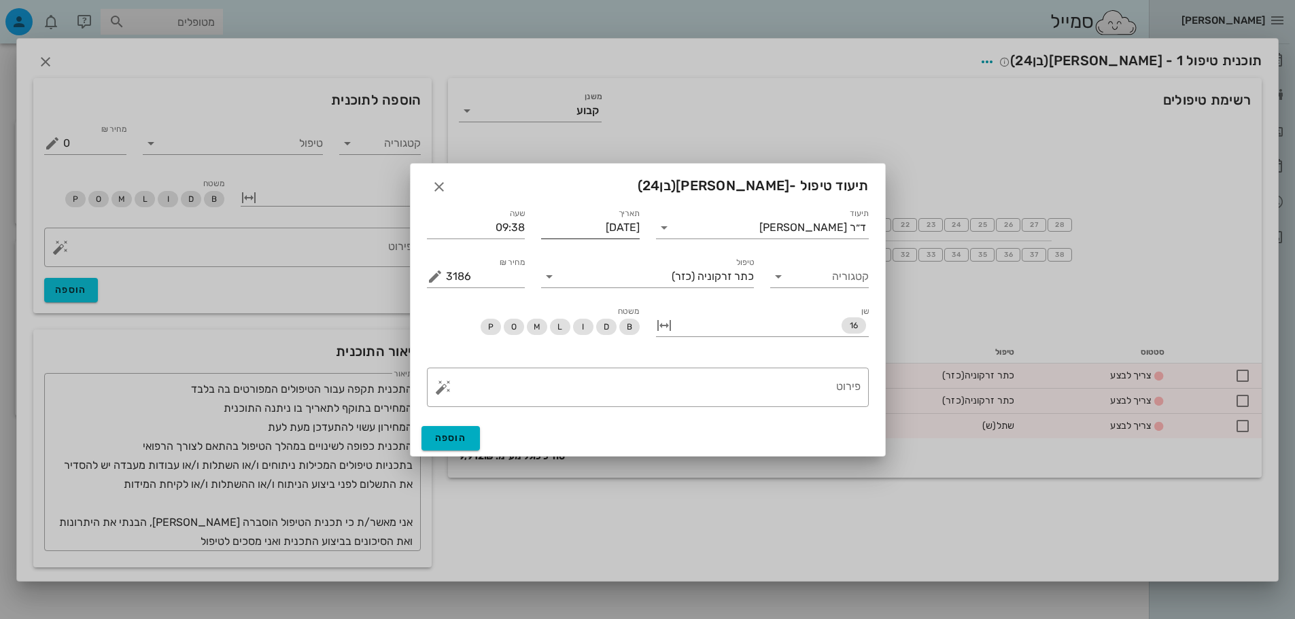
click at [602, 231] on input "[DATE]" at bounding box center [590, 228] width 99 height 22
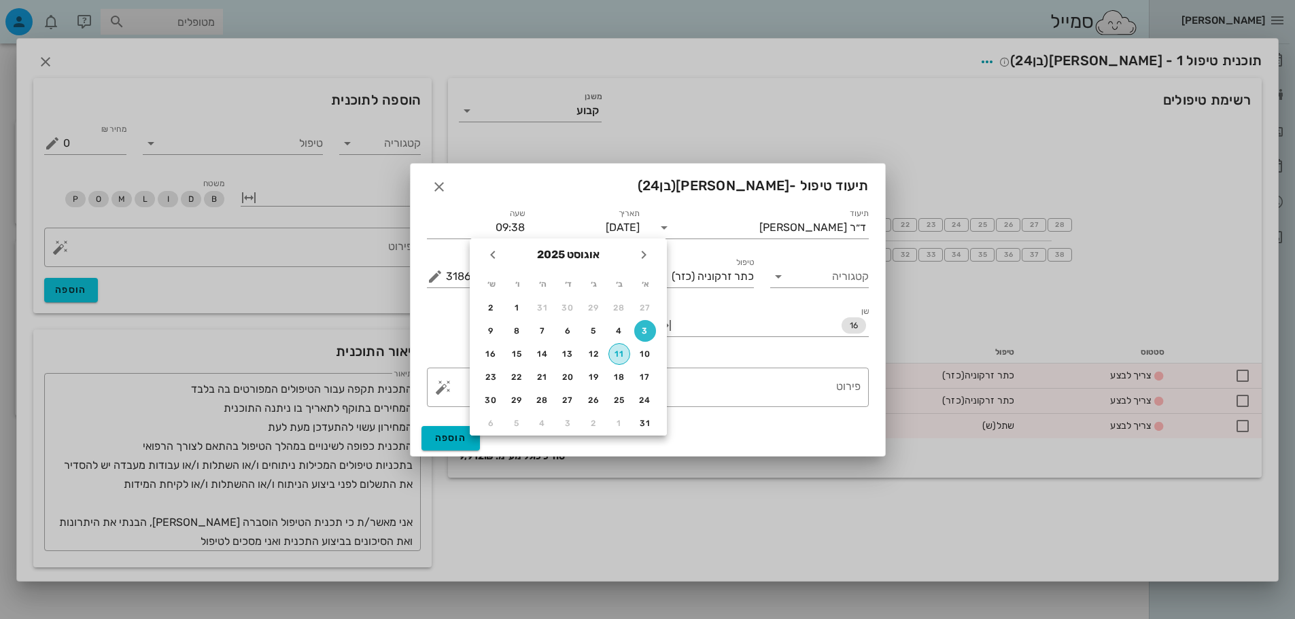
click at [626, 353] on div "11" at bounding box center [619, 354] width 20 height 10
type input "[DATE]"
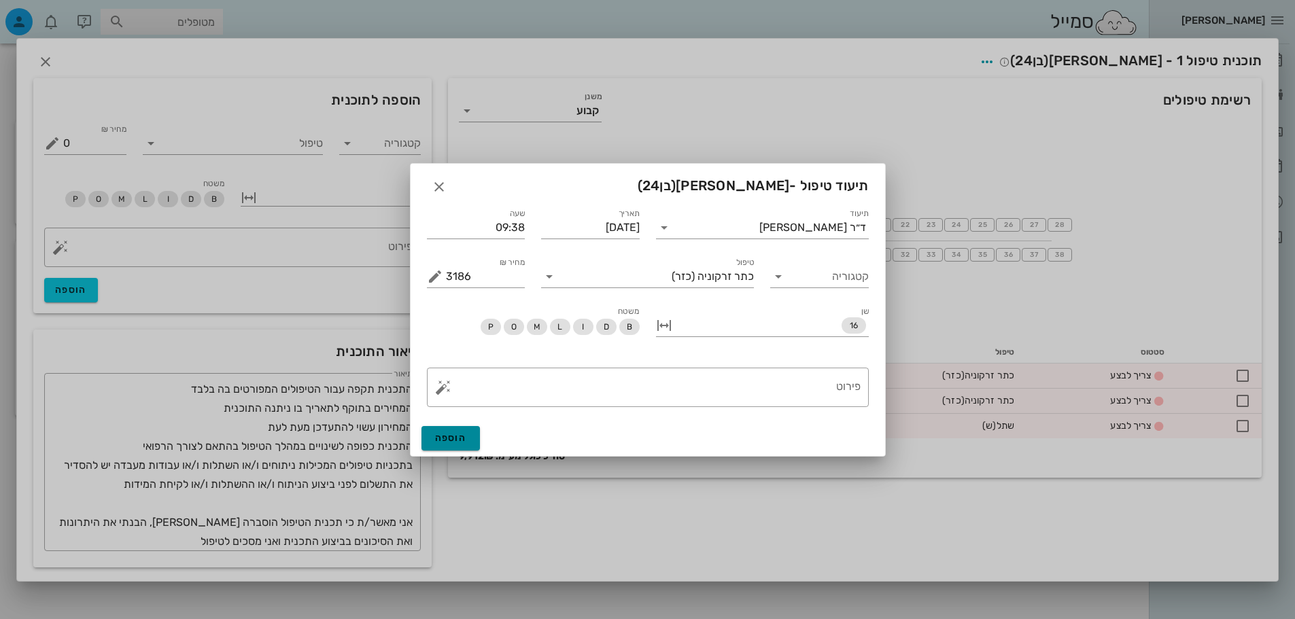
click at [452, 436] on span "הוספה" at bounding box center [451, 438] width 32 height 12
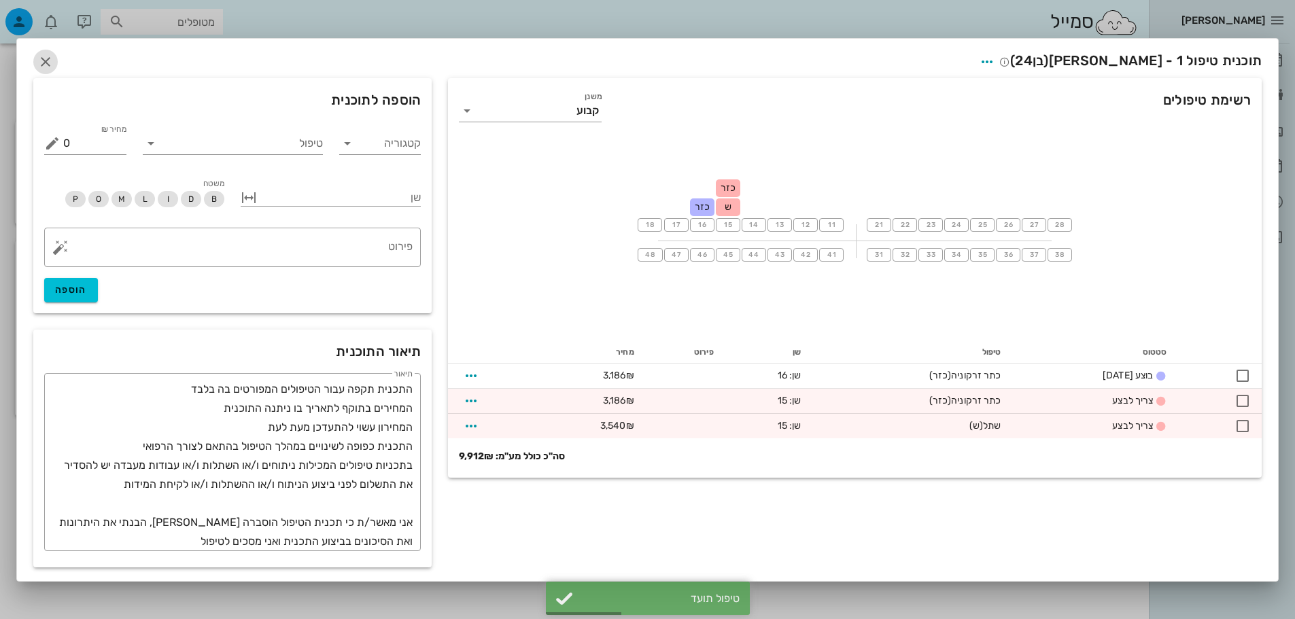
click at [37, 64] on span "button" at bounding box center [45, 62] width 24 height 16
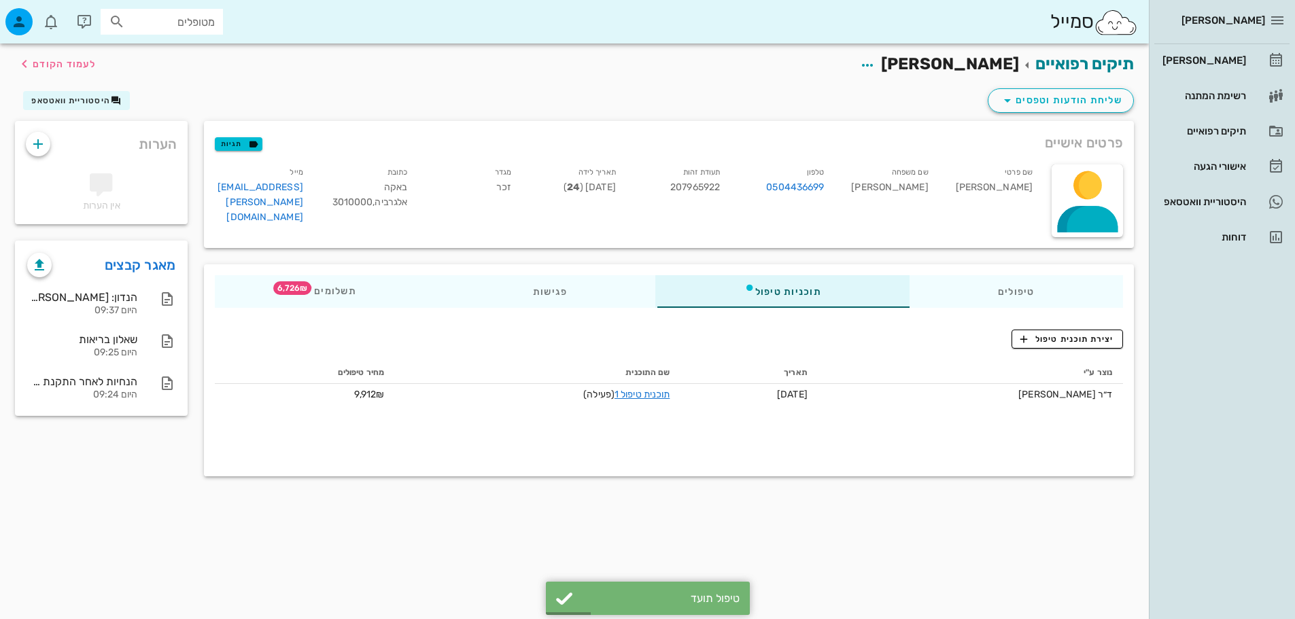
click at [992, 308] on div "טיפולים תוכניות טיפול פגישות תשלומים 6,726₪" at bounding box center [669, 291] width 930 height 54
click at [1000, 277] on div "טיפולים" at bounding box center [1015, 291] width 213 height 33
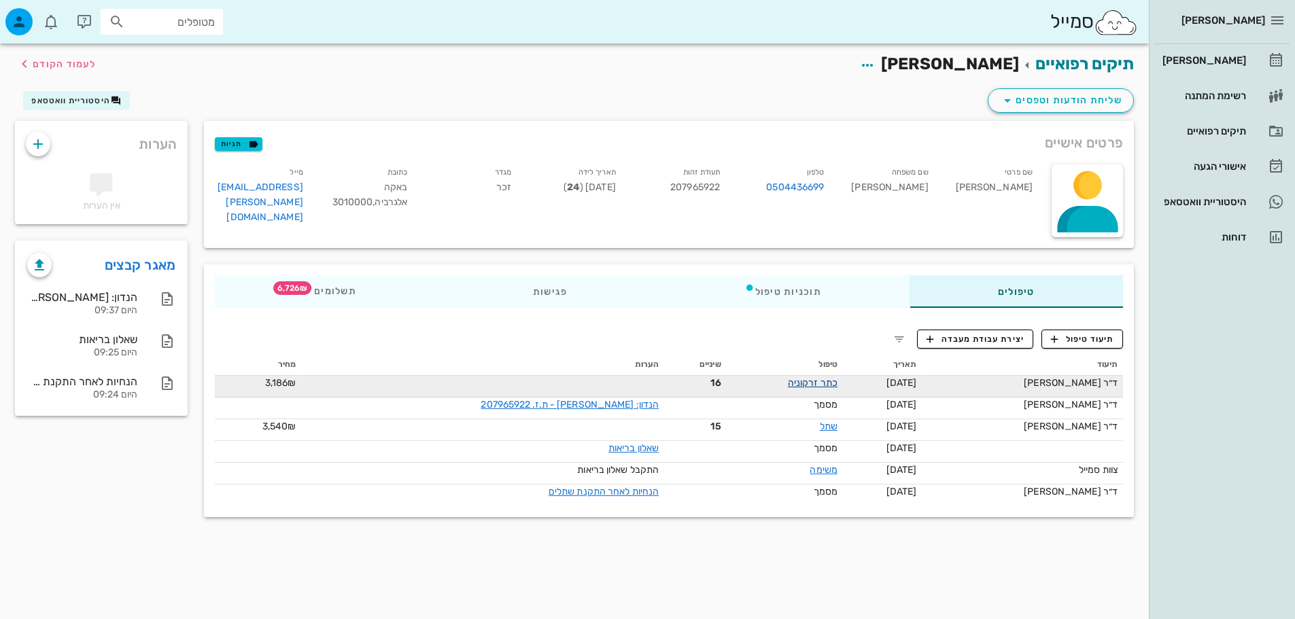
click at [803, 383] on link "כתר זרקוניה" at bounding box center [813, 383] width 50 height 12
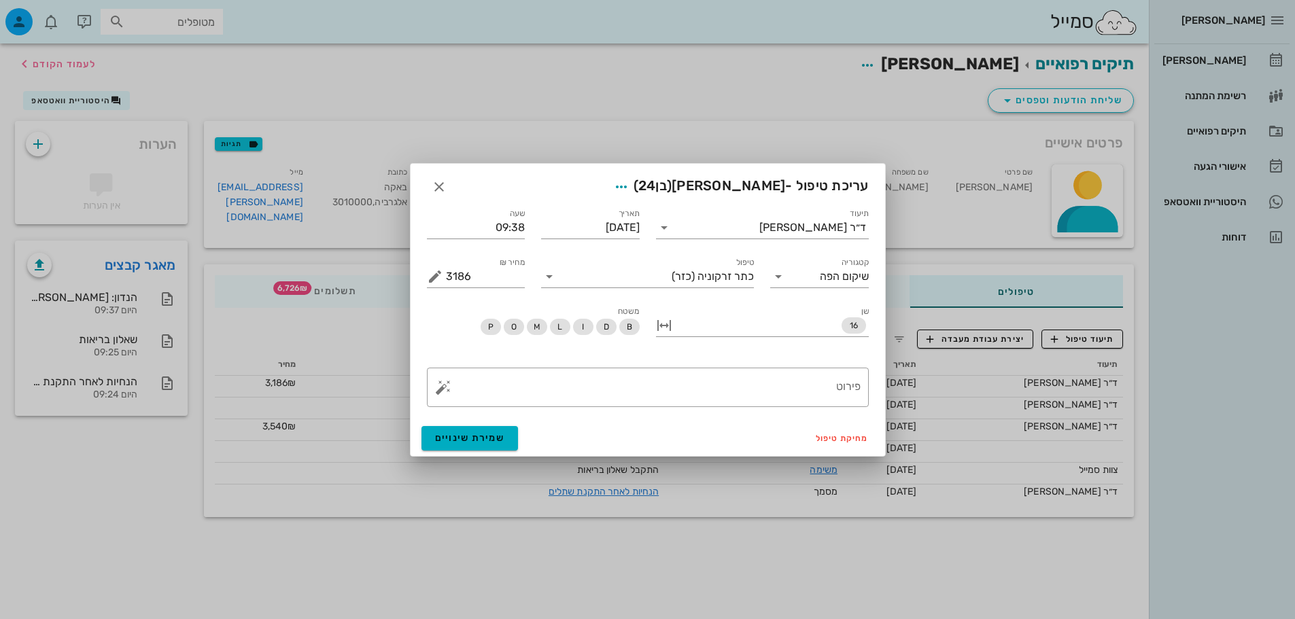
click at [803, 437] on div "מחיקת טיפול שמירת שינויים" at bounding box center [648, 438] width 474 height 35
click at [832, 431] on button "מחיקת טיפול" at bounding box center [842, 438] width 64 height 19
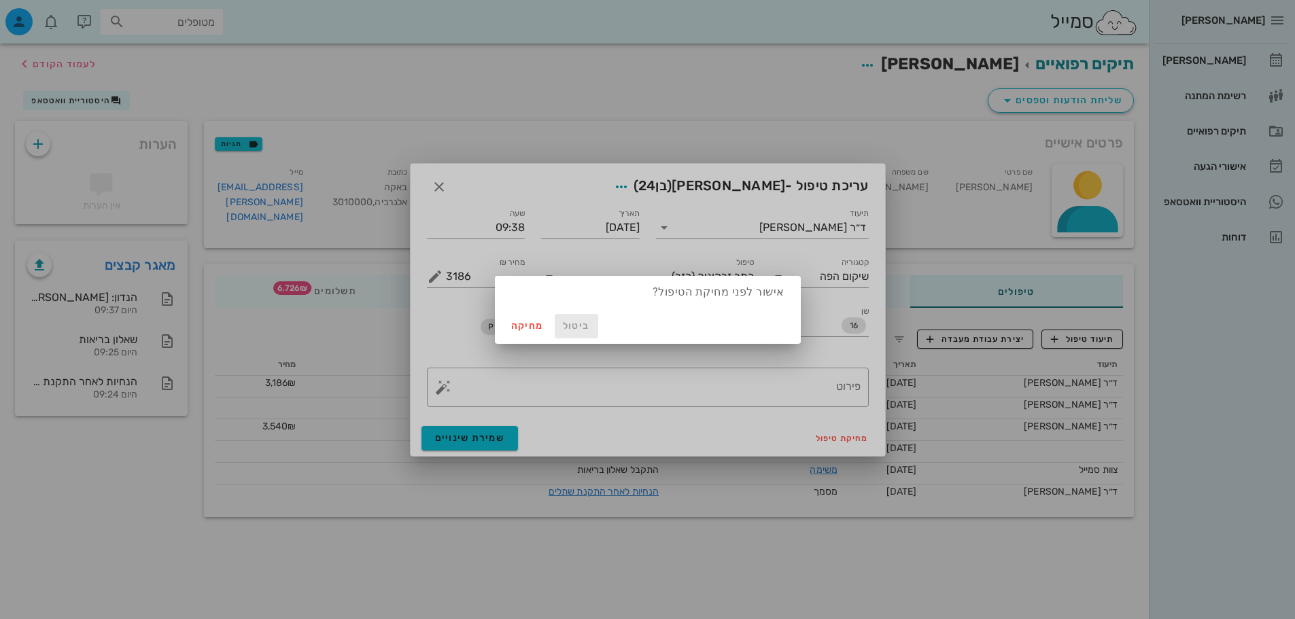
click at [567, 320] on span "ביטול" at bounding box center [576, 326] width 33 height 12
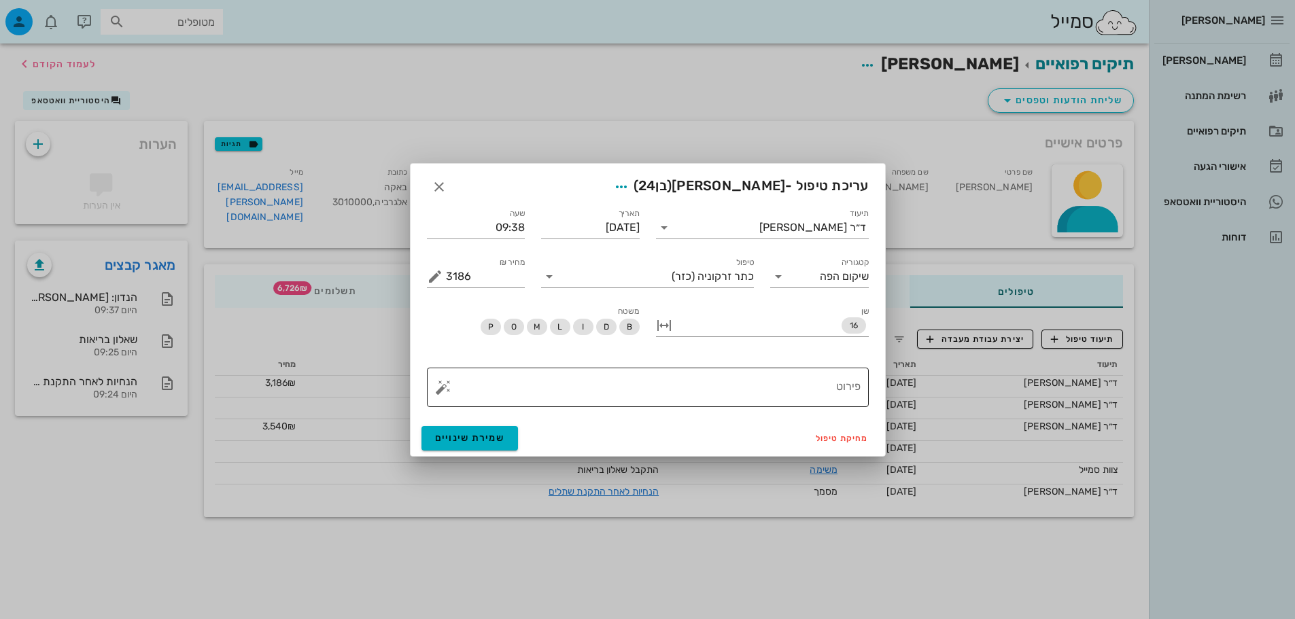
click at [863, 400] on div "​ פירוט" at bounding box center [648, 387] width 442 height 39
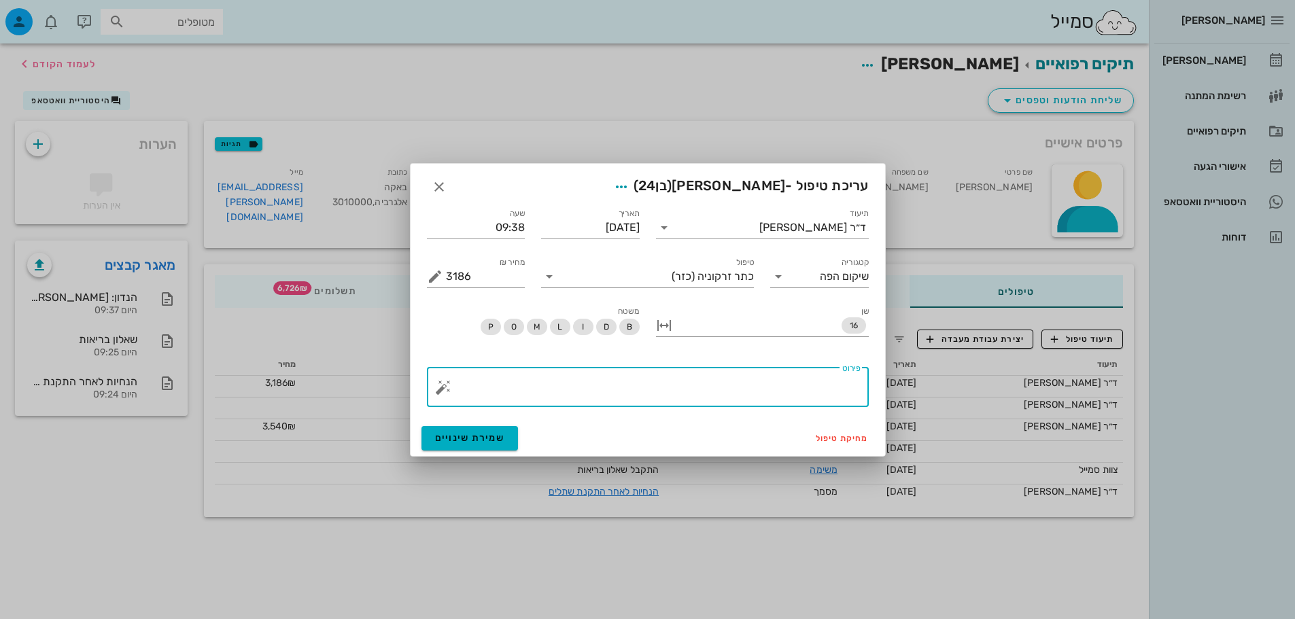
click at [457, 381] on textarea "פירוט" at bounding box center [653, 391] width 415 height 33
click at [452, 385] on textarea "פירוט" at bounding box center [653, 391] width 415 height 33
click at [447, 391] on button "button" at bounding box center [443, 387] width 16 height 16
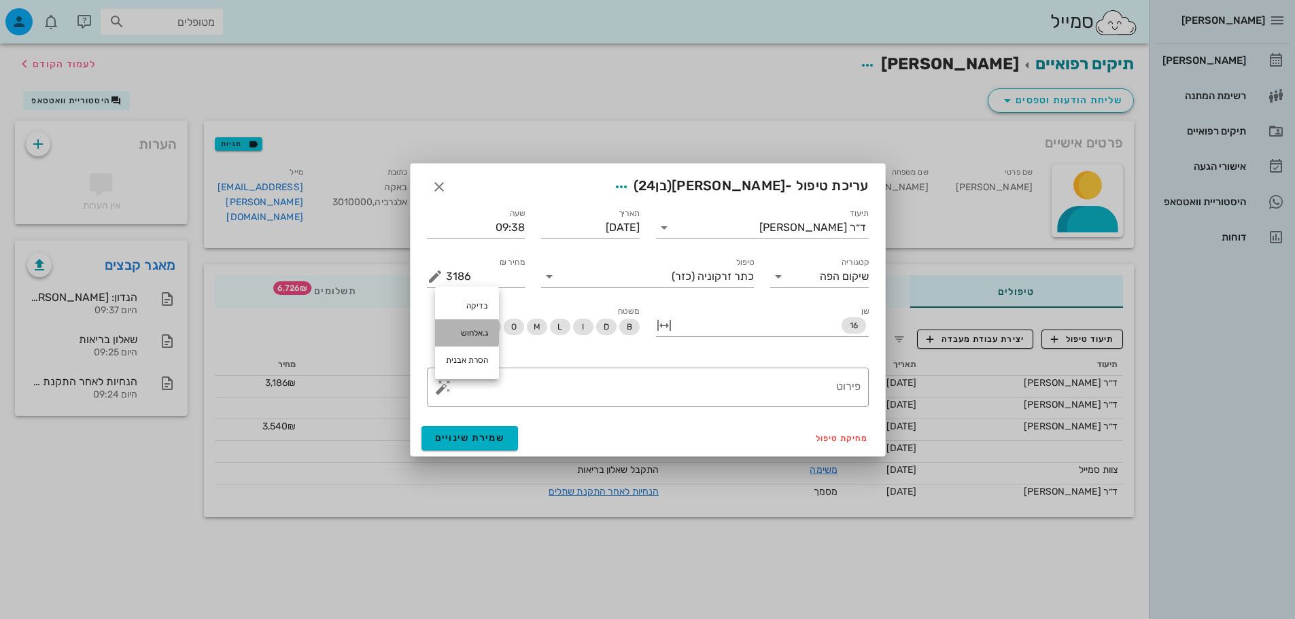
click at [467, 334] on div "ג.אלחוש" at bounding box center [467, 332] width 64 height 27
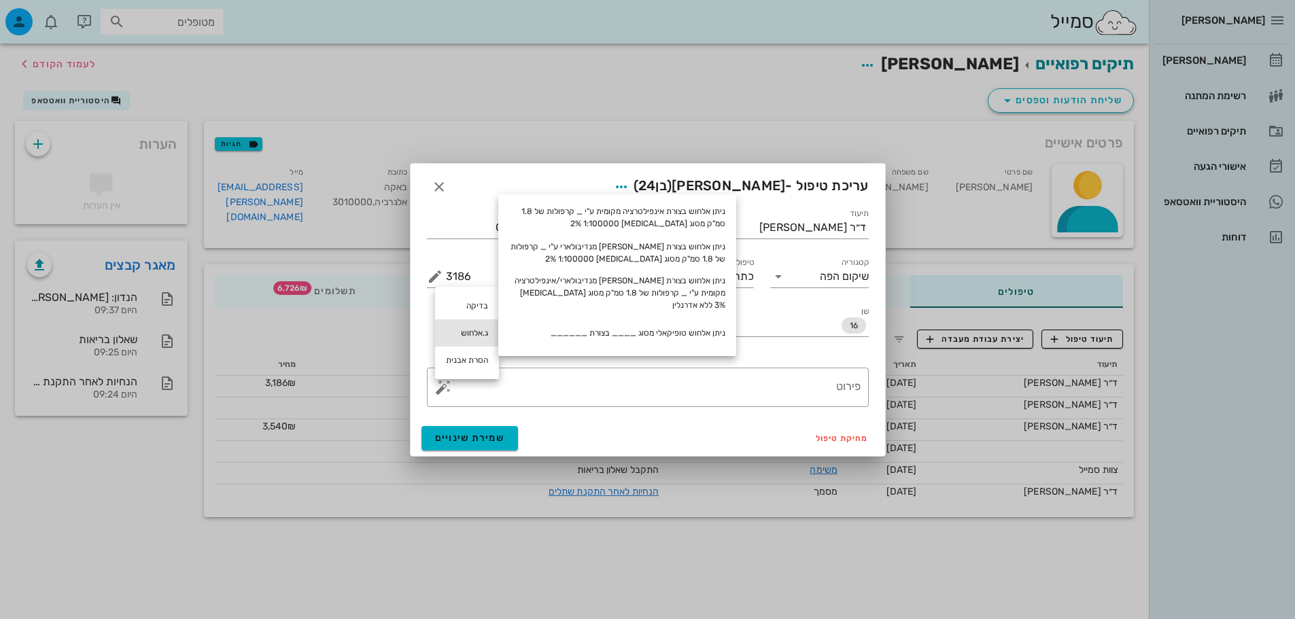
click at [471, 332] on div "ג.אלחוש" at bounding box center [467, 332] width 64 height 27
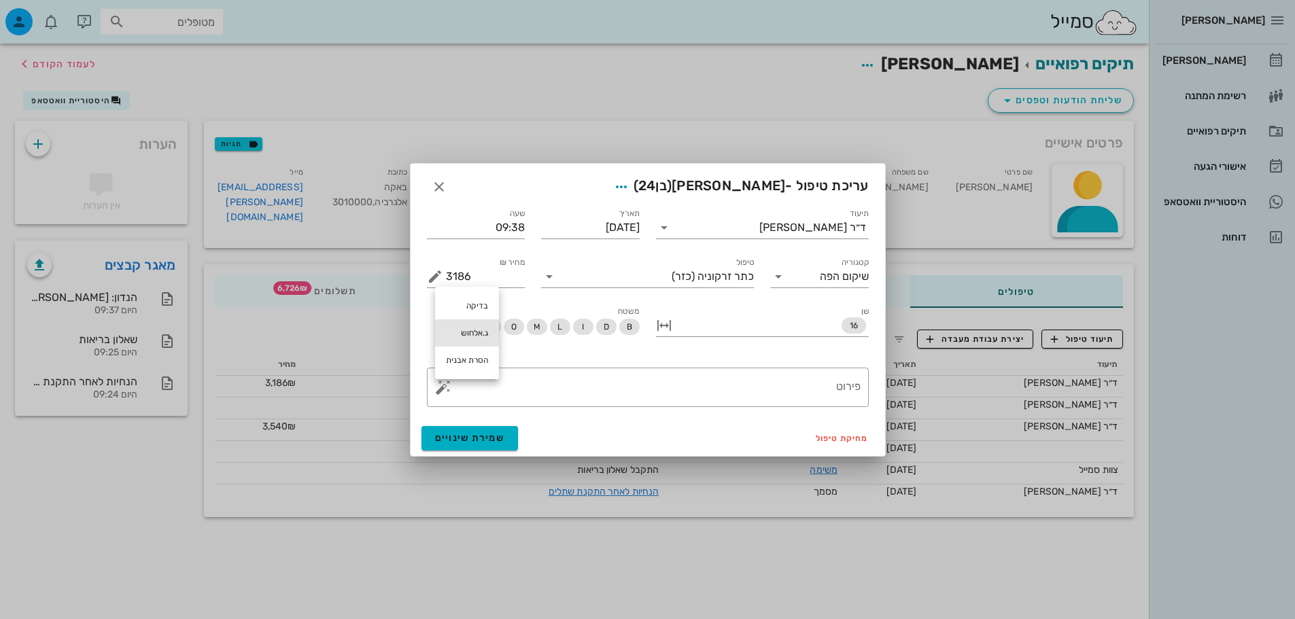
click at [471, 332] on div "ג.אלחוש" at bounding box center [467, 332] width 64 height 27
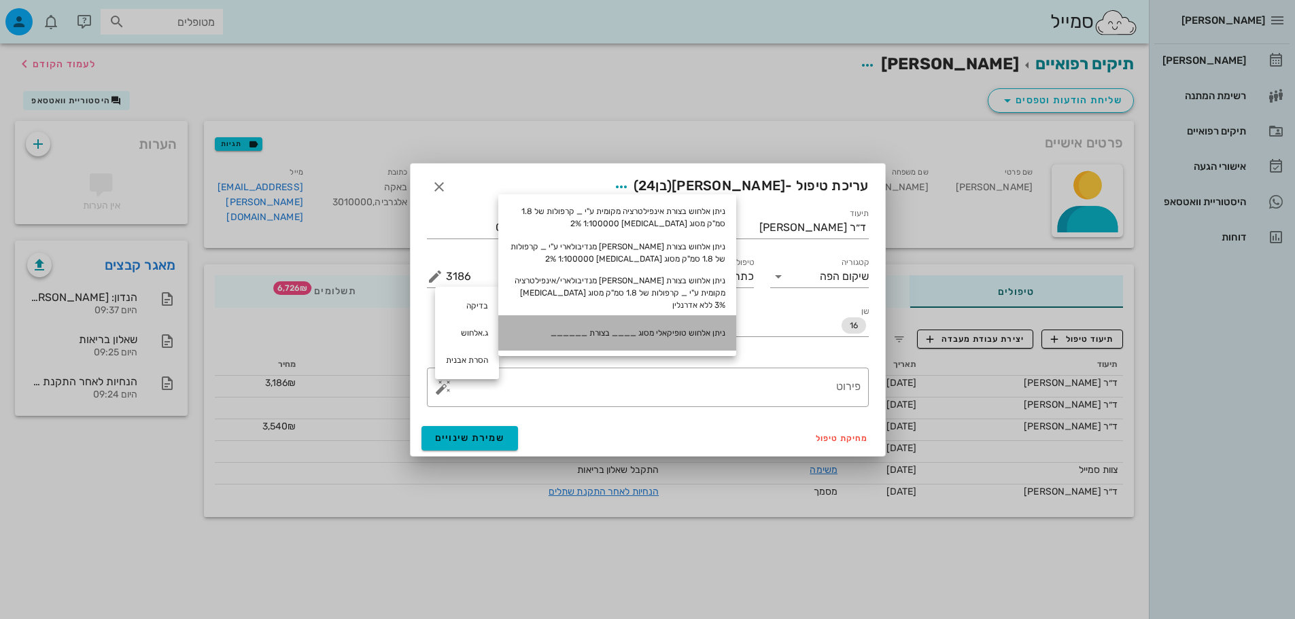
click at [645, 327] on div "ניתן אלחוש טופיקאלי מסוג ____ בצורת ______" at bounding box center [617, 332] width 238 height 35
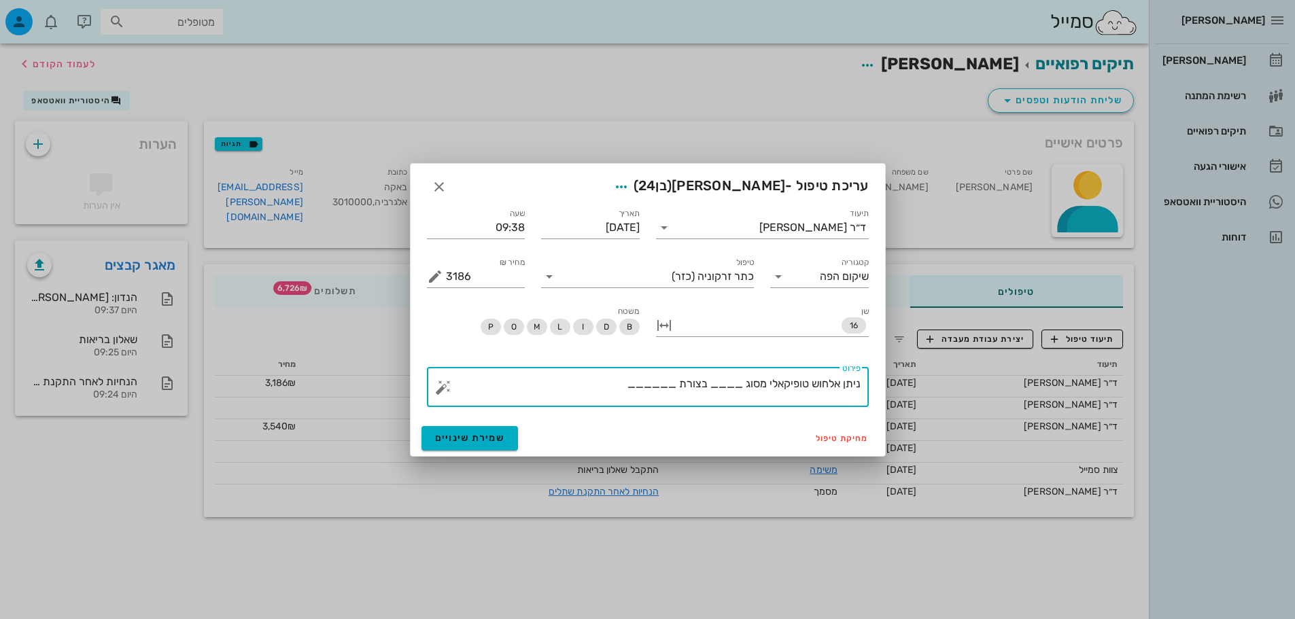
click at [434, 389] on div "​ פירוט ניתן אלחוש טופיקאלי מסוג ____ בצורת ______" at bounding box center [648, 387] width 442 height 39
click at [440, 389] on button "button" at bounding box center [443, 387] width 16 height 16
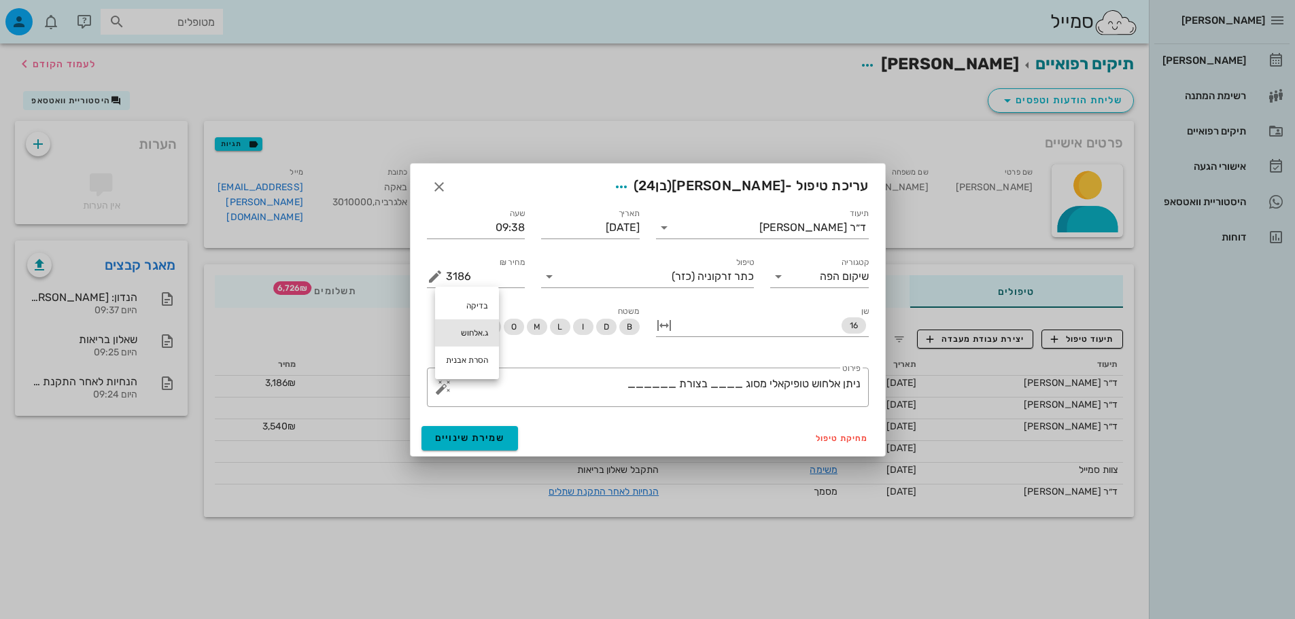
click at [479, 334] on div "ג.אלחוש" at bounding box center [467, 332] width 64 height 27
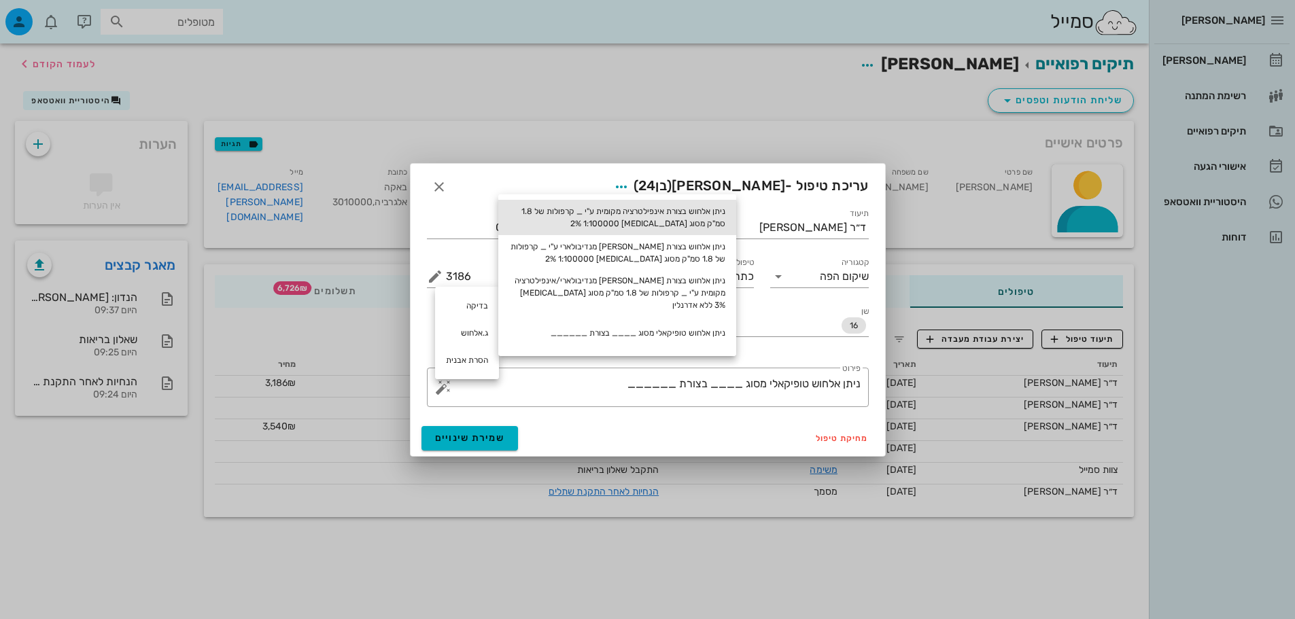
click at [701, 218] on div "ניתן אלחוש בצורת אינפילטרציה מקומית ע"י _ קרפולות של 1.8 סמ"ק מסוג [MEDICAL_DAT…" at bounding box center [617, 217] width 238 height 35
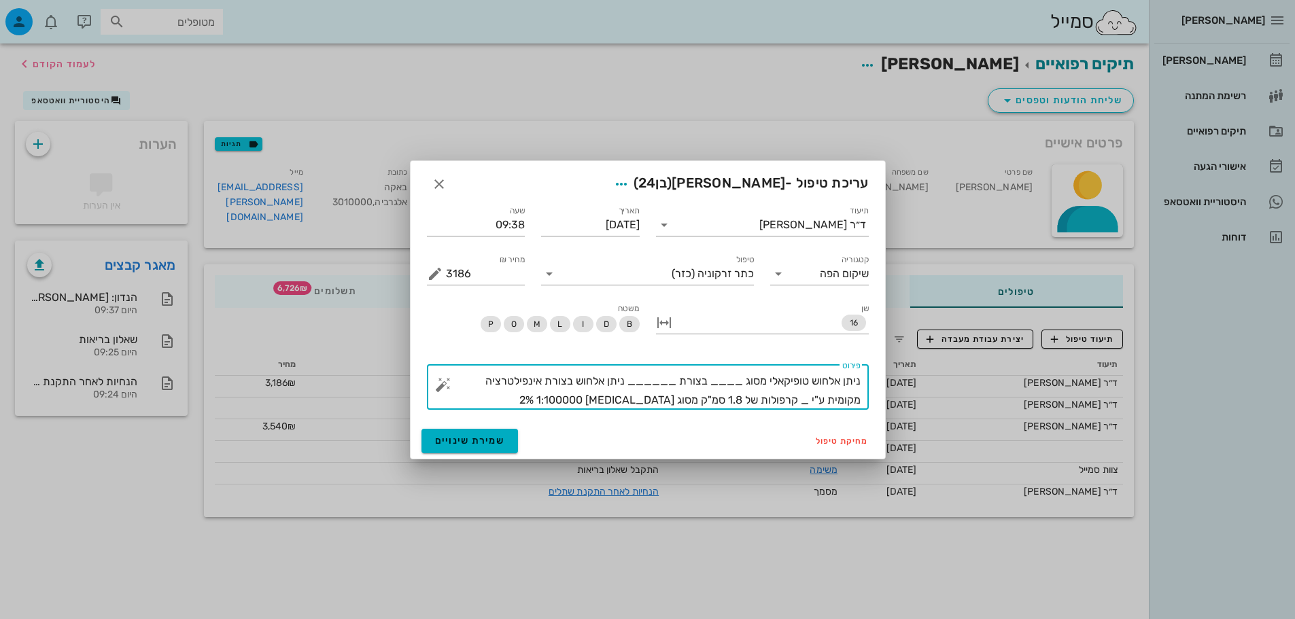
drag, startPoint x: 856, startPoint y: 381, endPoint x: 408, endPoint y: 378, distance: 448.6
click at [409, 378] on div "[PERSON_NAME] רשימת המתנה תיקים רפואיים אישורי הגעה היסטוריית וואטסאפ דוחות סמי…" at bounding box center [647, 309] width 1295 height 619
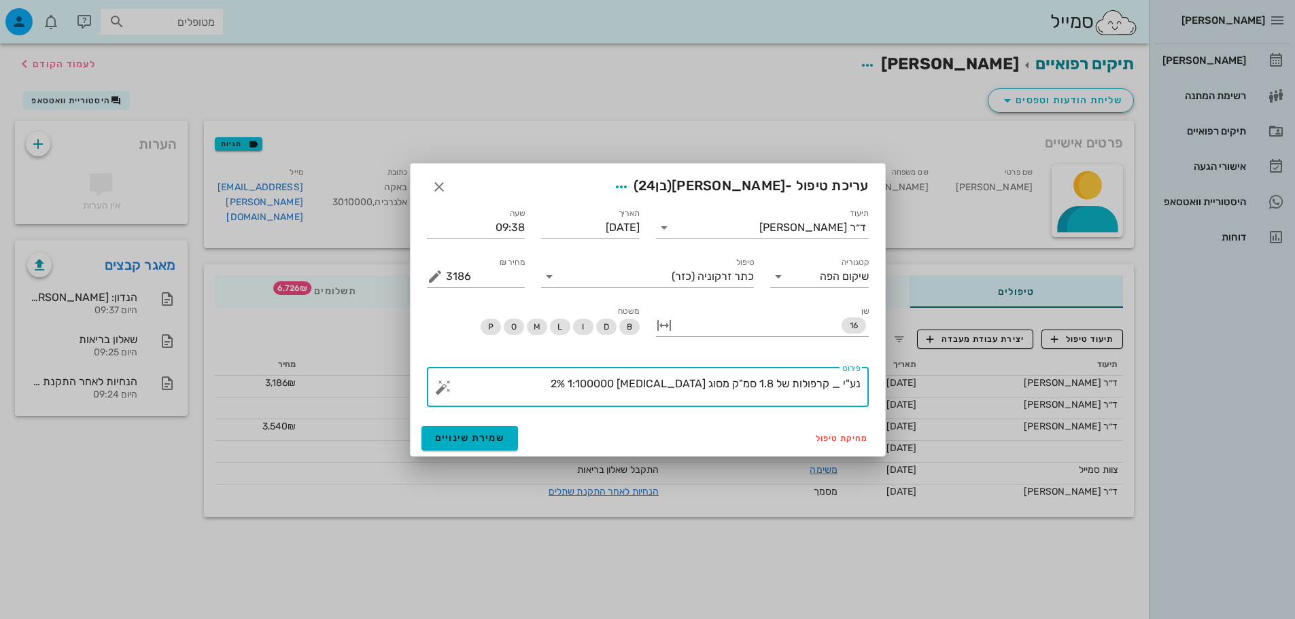
drag, startPoint x: 430, startPoint y: 381, endPoint x: 439, endPoint y: 394, distance: 16.0
click at [430, 381] on div "​ פירוט נע"י _ קרפולות של 1.8 סמ"ק מסוג [MEDICAL_DATA] 2% 1:100000" at bounding box center [648, 387] width 442 height 39
click at [442, 394] on button "button" at bounding box center [443, 387] width 16 height 16
type textarea "נע"י _ קרפולות של 1.8 סמ"ק מסוג [MEDICAL_DATA] 2% 1:100000"
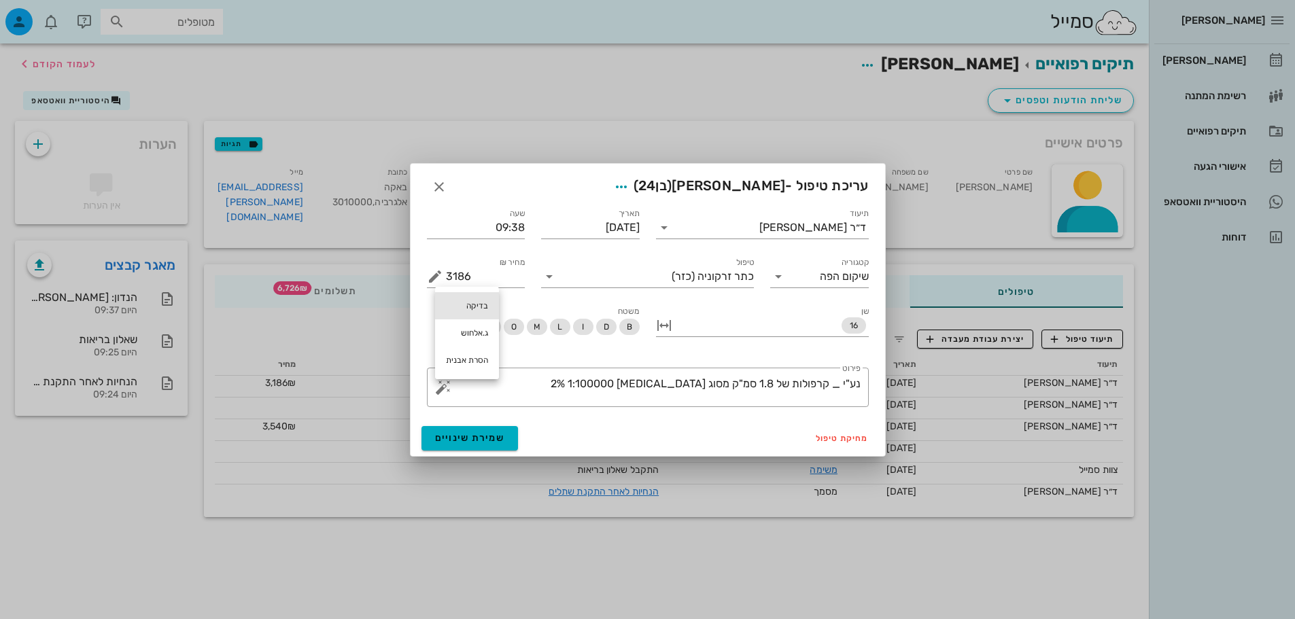
click at [481, 300] on div "בדיקה" at bounding box center [467, 305] width 64 height 27
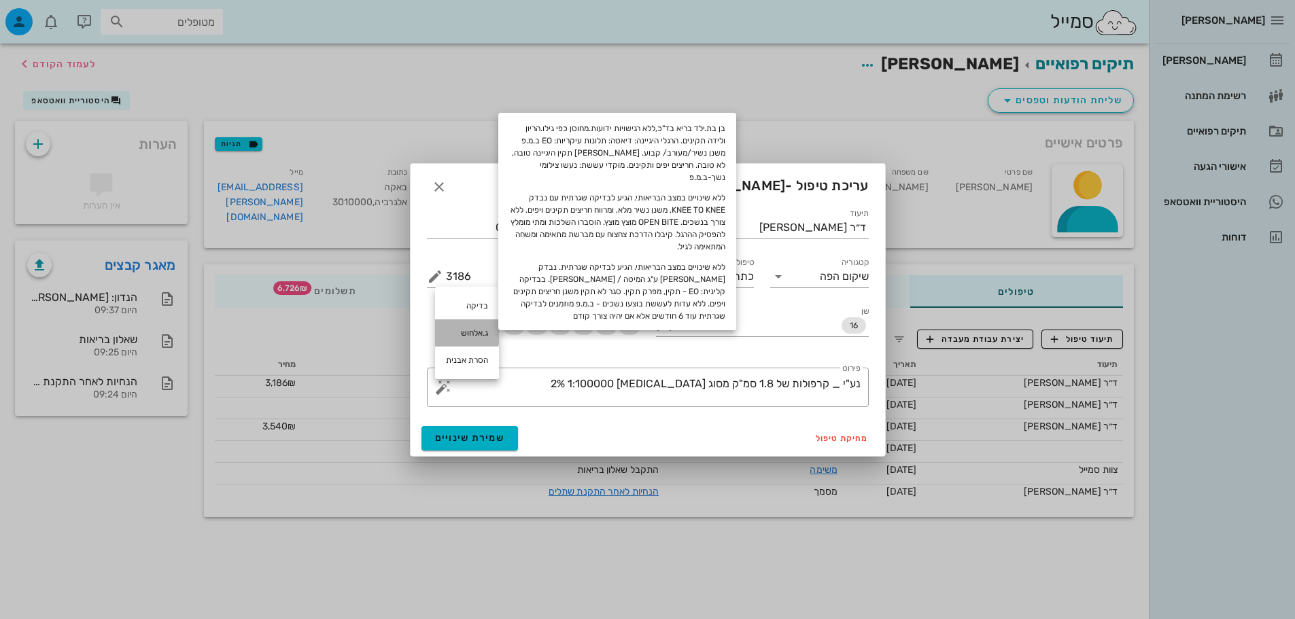
click at [472, 334] on div "ג.אלחוש" at bounding box center [467, 332] width 64 height 27
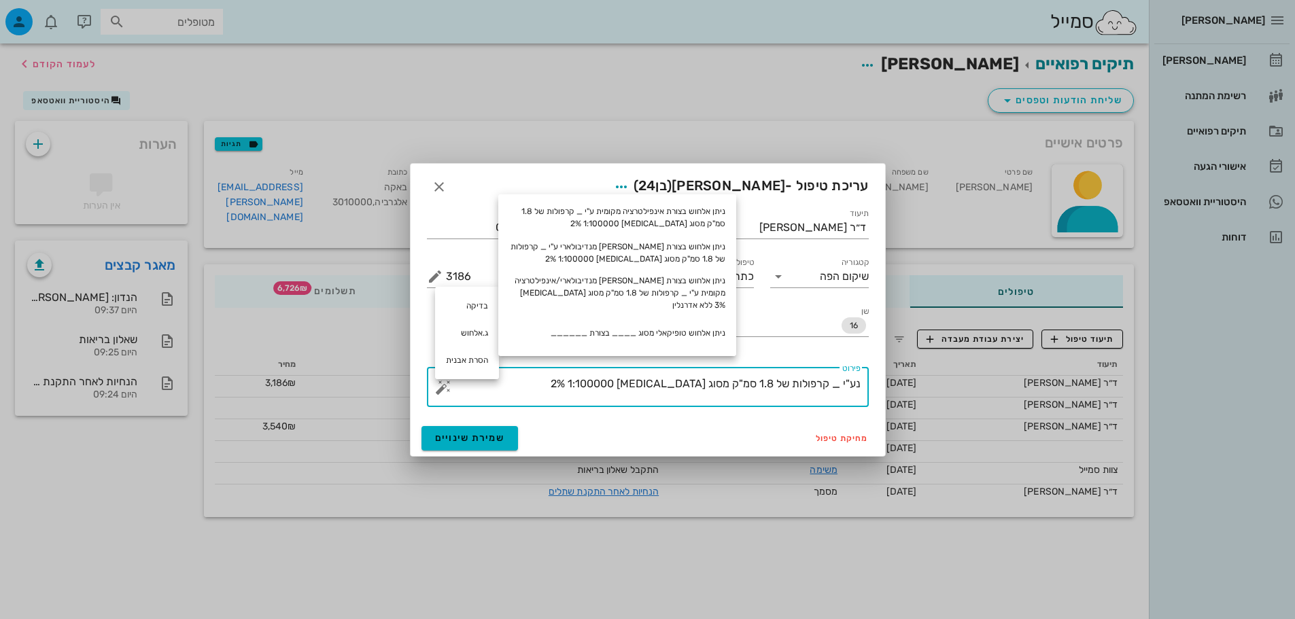
click at [557, 376] on textarea "נע"י _ קרפולות של 1.8 סמ"ק מסוג [MEDICAL_DATA] 2% 1:100000" at bounding box center [653, 391] width 415 height 33
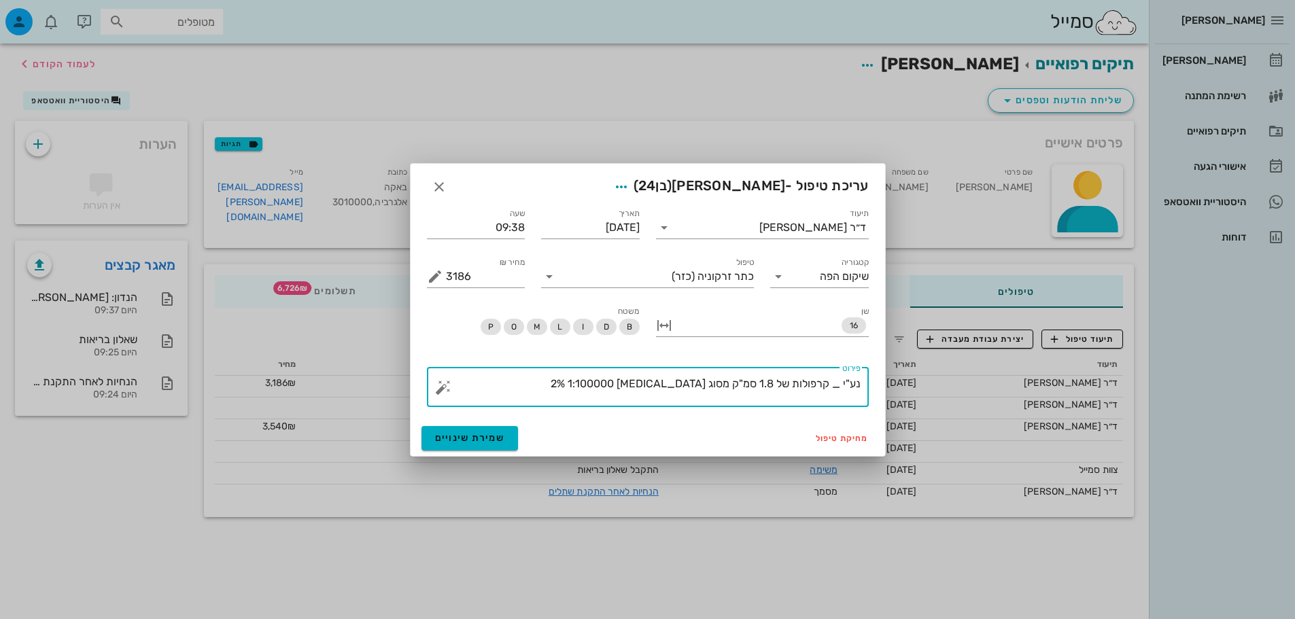
click at [557, 376] on textarea "נע"י _ קרפולות של 1.8 סמ"ק מסוג [MEDICAL_DATA] 2% 1:100000" at bounding box center [653, 391] width 415 height 33
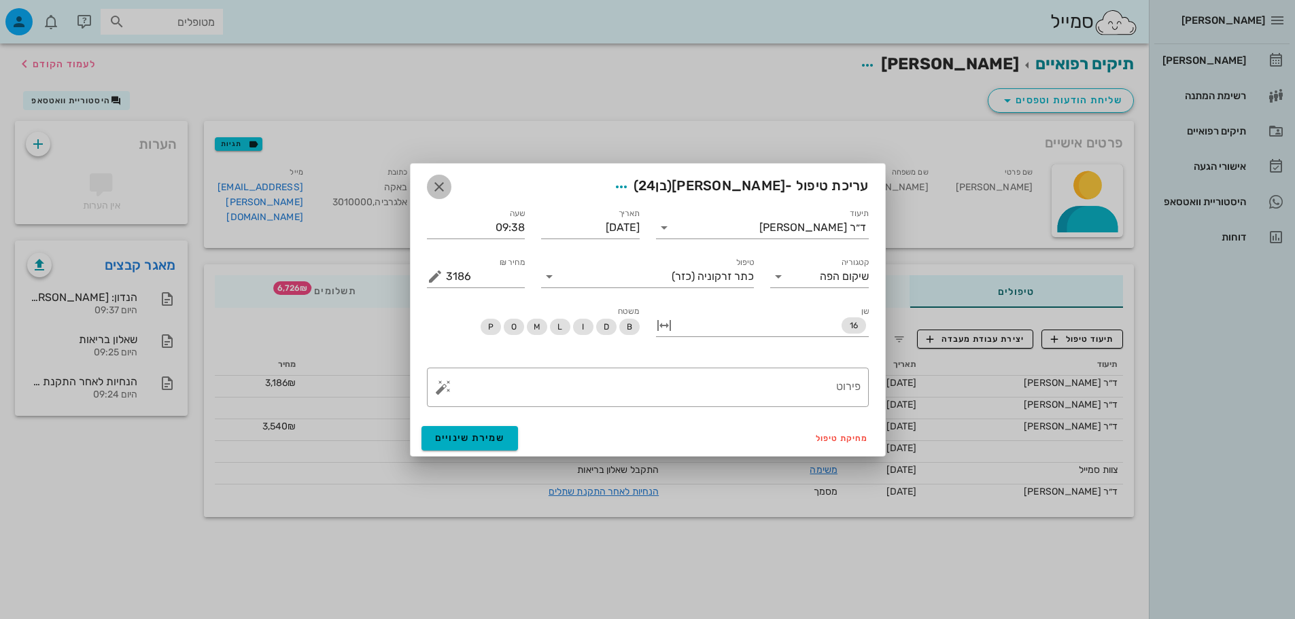
click at [445, 182] on icon "button" at bounding box center [439, 187] width 16 height 16
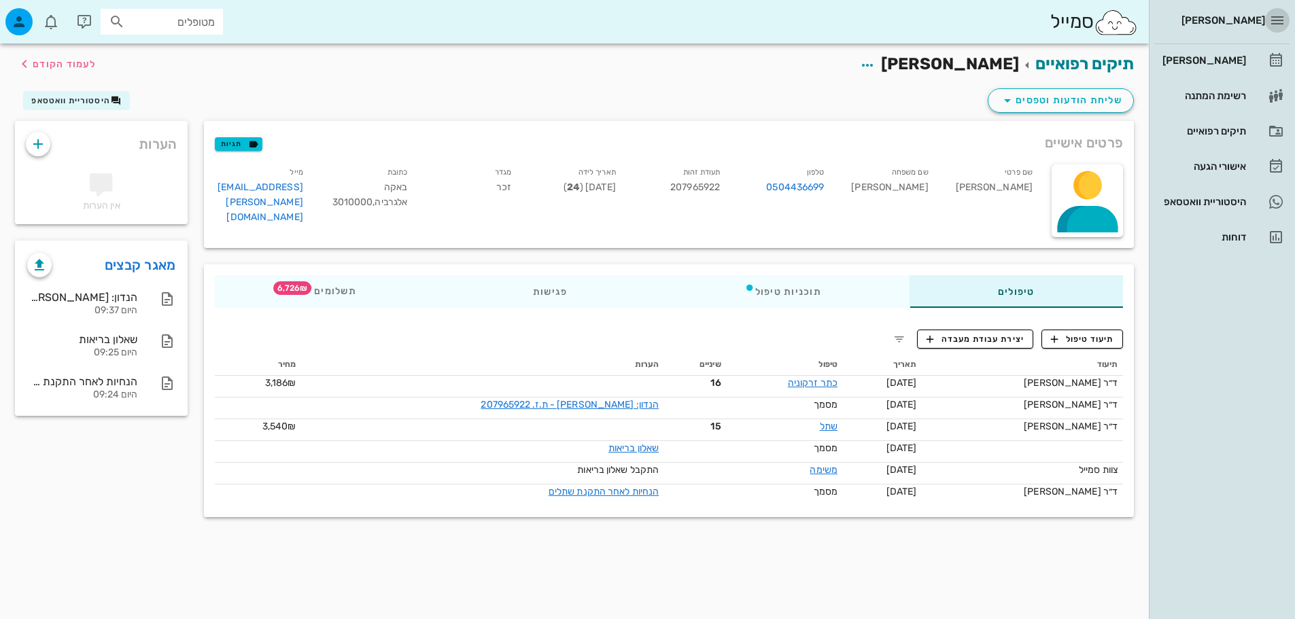
click at [1275, 24] on icon "button" at bounding box center [1277, 20] width 16 height 16
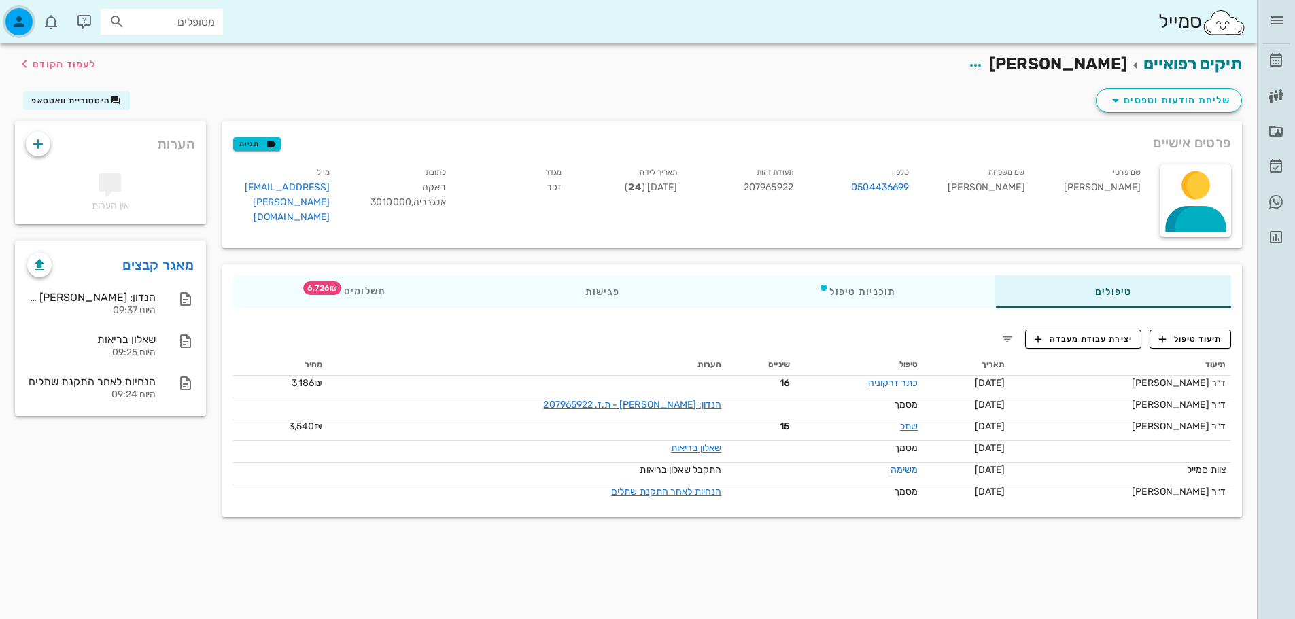
click at [12, 24] on icon "button" at bounding box center [19, 22] width 16 height 16
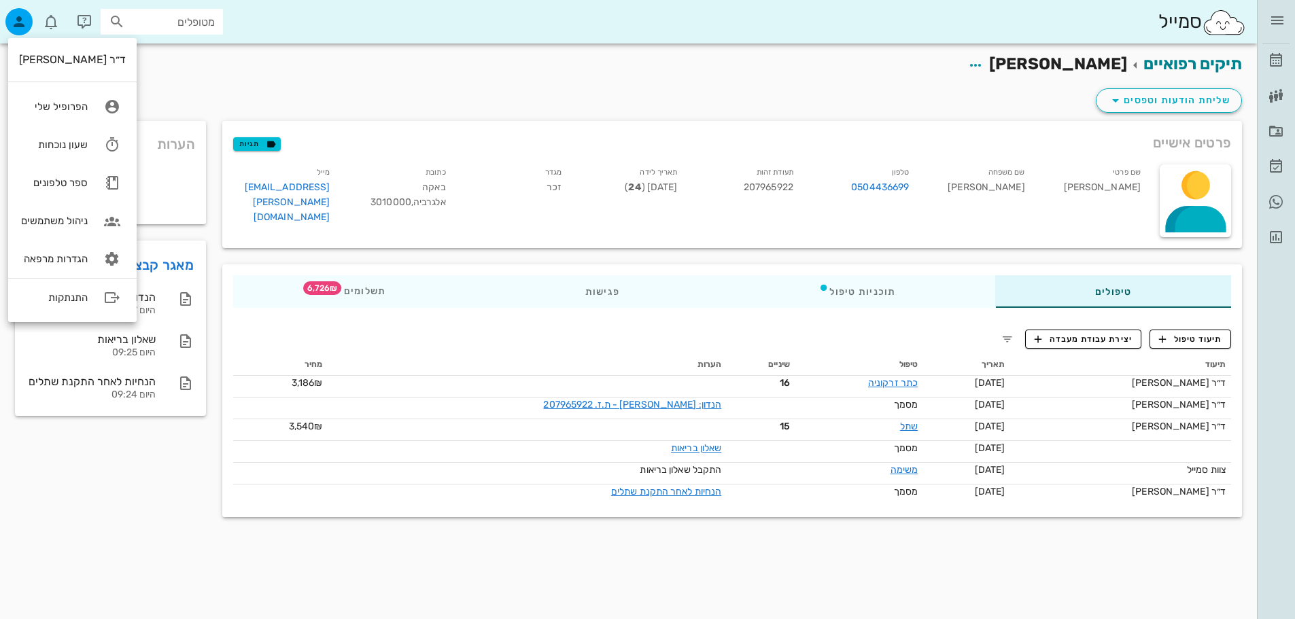
click at [954, 349] on div "תיעוד תאריך טיפול שיניים הערות מחיר ד״ר [PERSON_NAME] [DATE] כתר זרקוניה 16 3,1…" at bounding box center [732, 430] width 1014 height 169
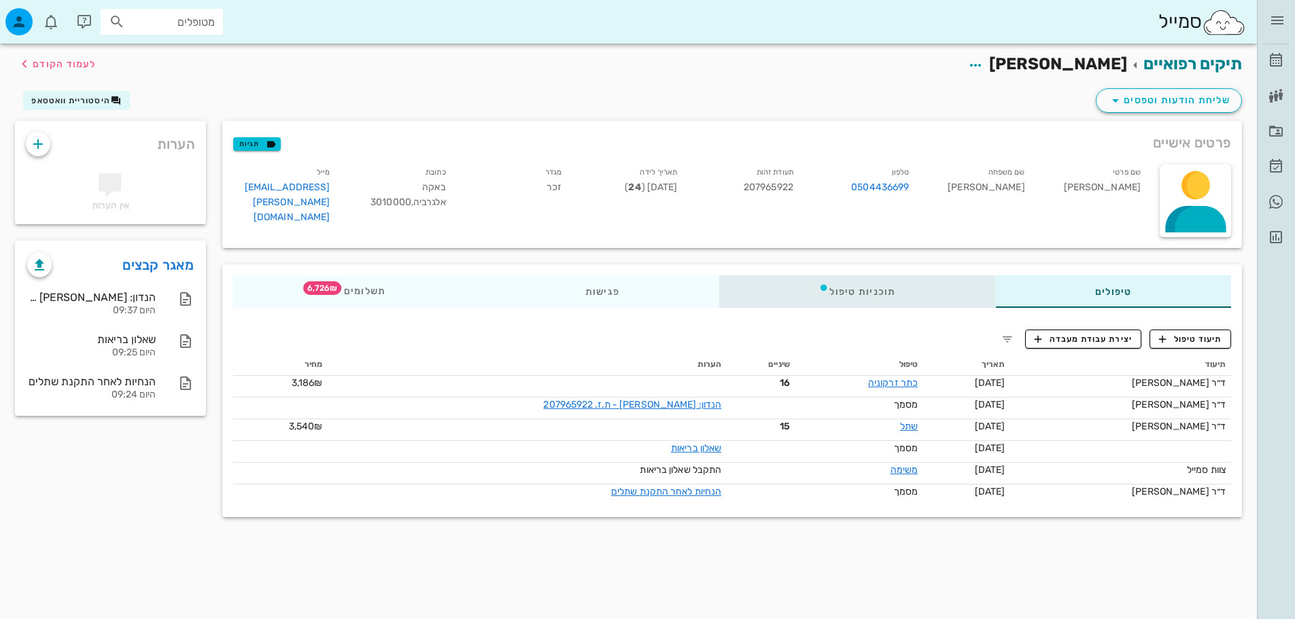
click at [890, 285] on div "תוכניות טיפול" at bounding box center [857, 291] width 276 height 33
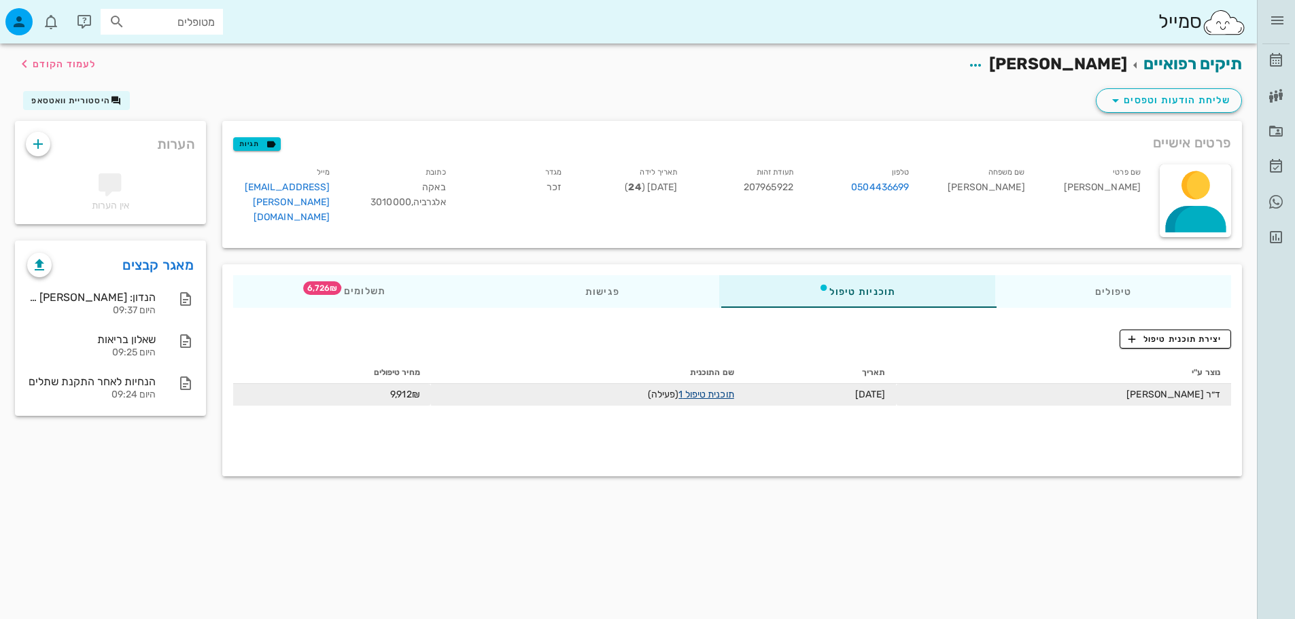
click at [731, 392] on link "תוכנית טיפול 1" at bounding box center [705, 395] width 55 height 12
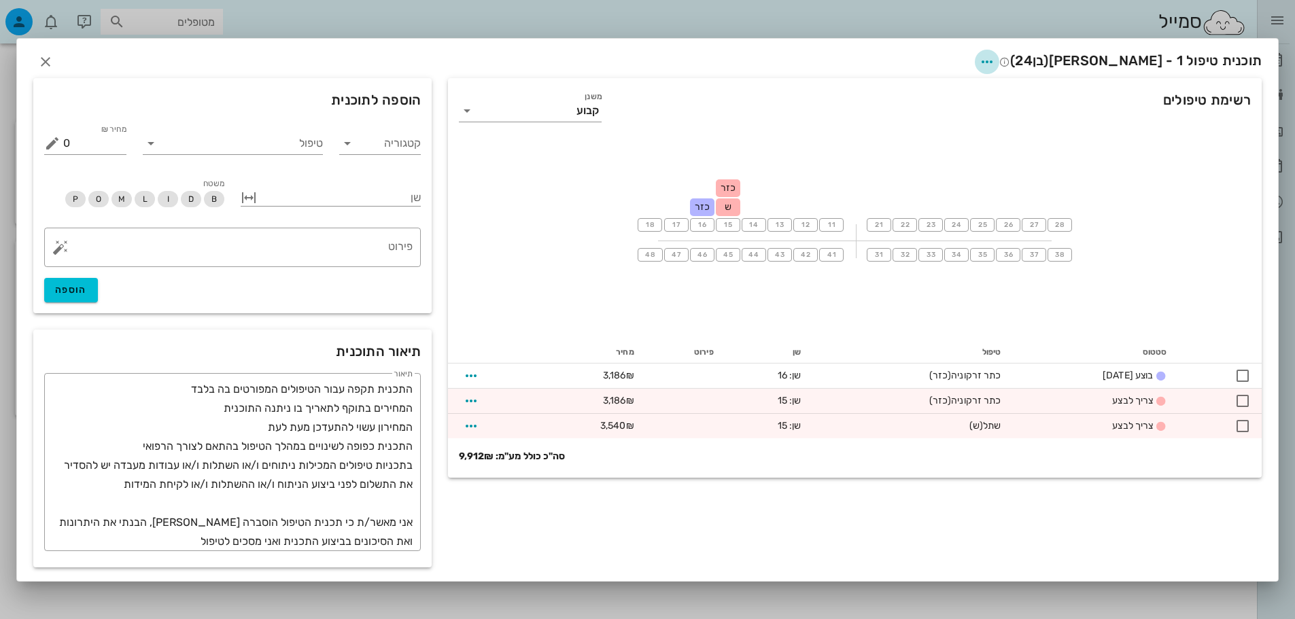
click at [995, 67] on icon "button" at bounding box center [987, 62] width 16 height 16
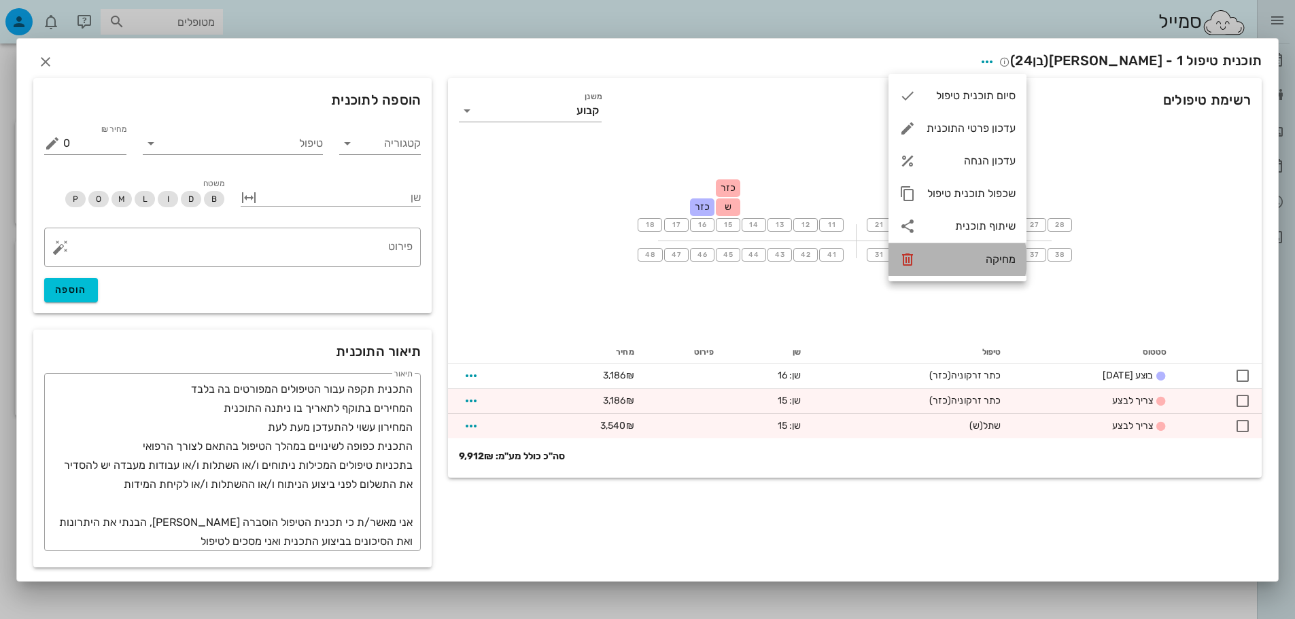
click at [1001, 256] on div "מחיקה" at bounding box center [970, 259] width 89 height 13
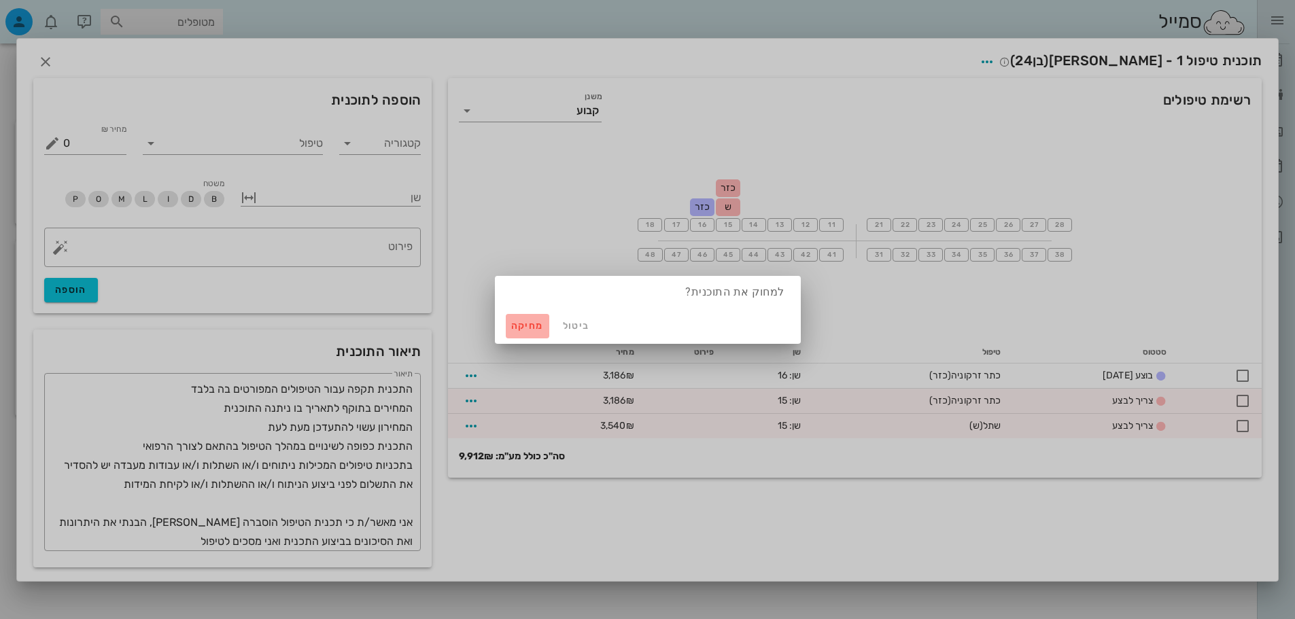
click at [528, 325] on span "מחיקה" at bounding box center [527, 326] width 33 height 12
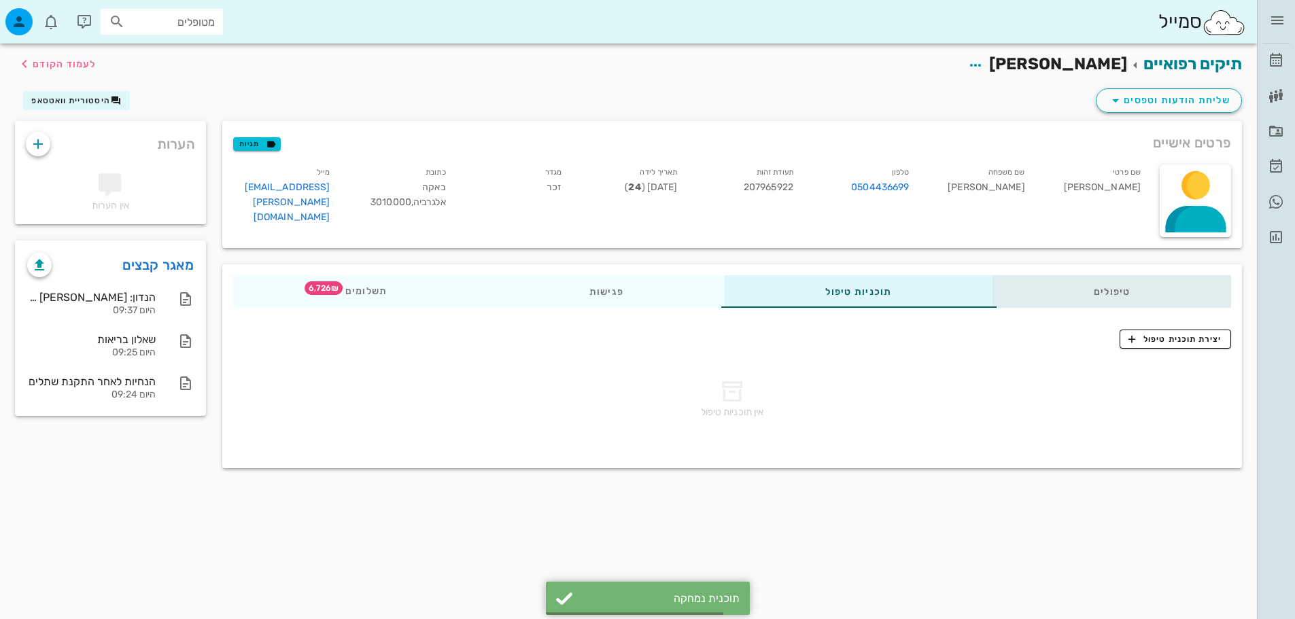
click at [1146, 298] on div "טיפולים" at bounding box center [1111, 291] width 239 height 33
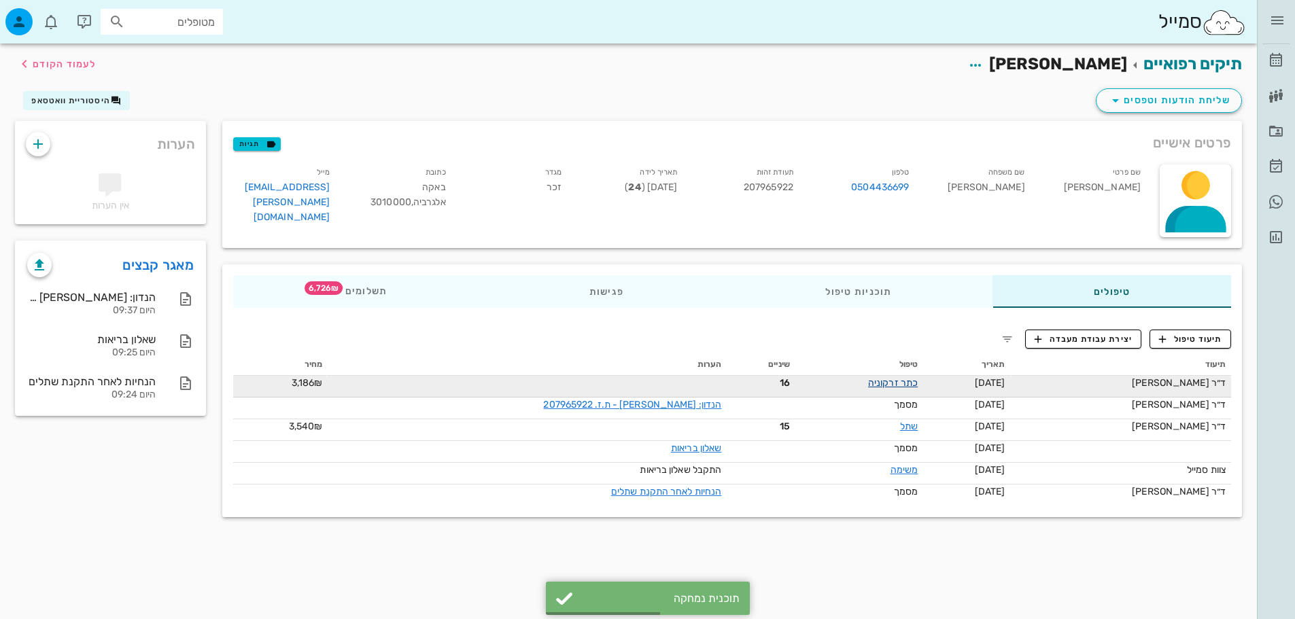
click at [885, 383] on link "כתר זרקוניה" at bounding box center [893, 383] width 50 height 12
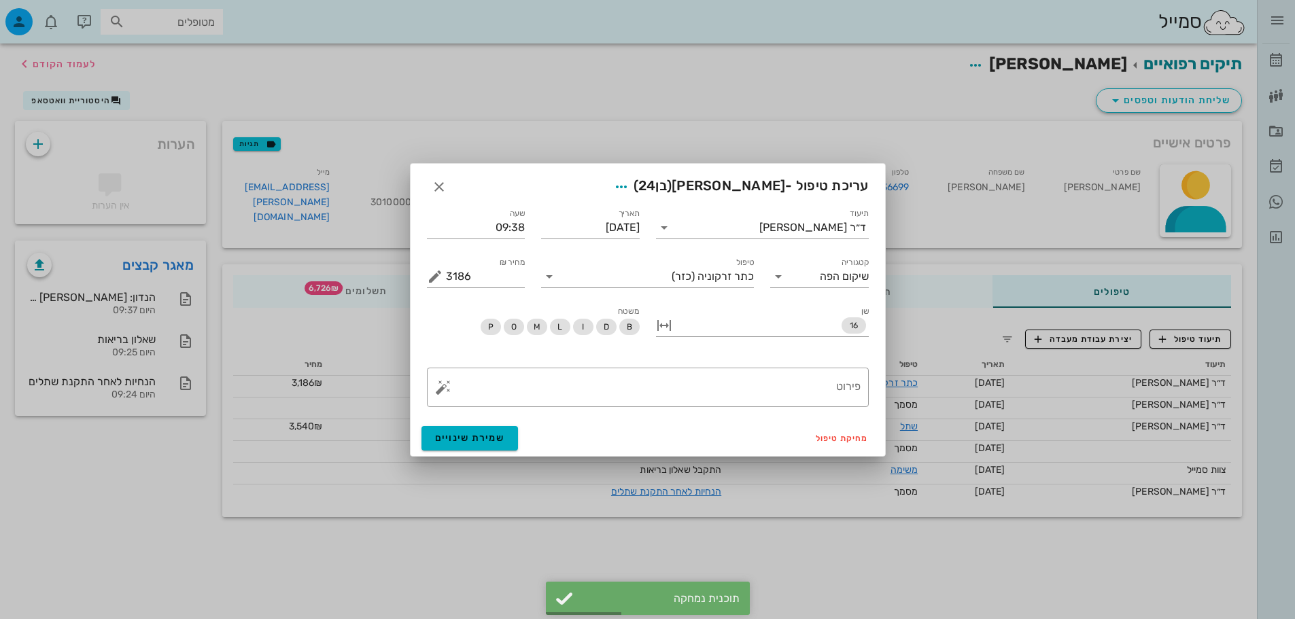
click at [828, 449] on div "מחיקת טיפול שמירת שינויים" at bounding box center [648, 438] width 474 height 35
click at [835, 439] on span "מחיקת טיפול" at bounding box center [842, 439] width 53 height 10
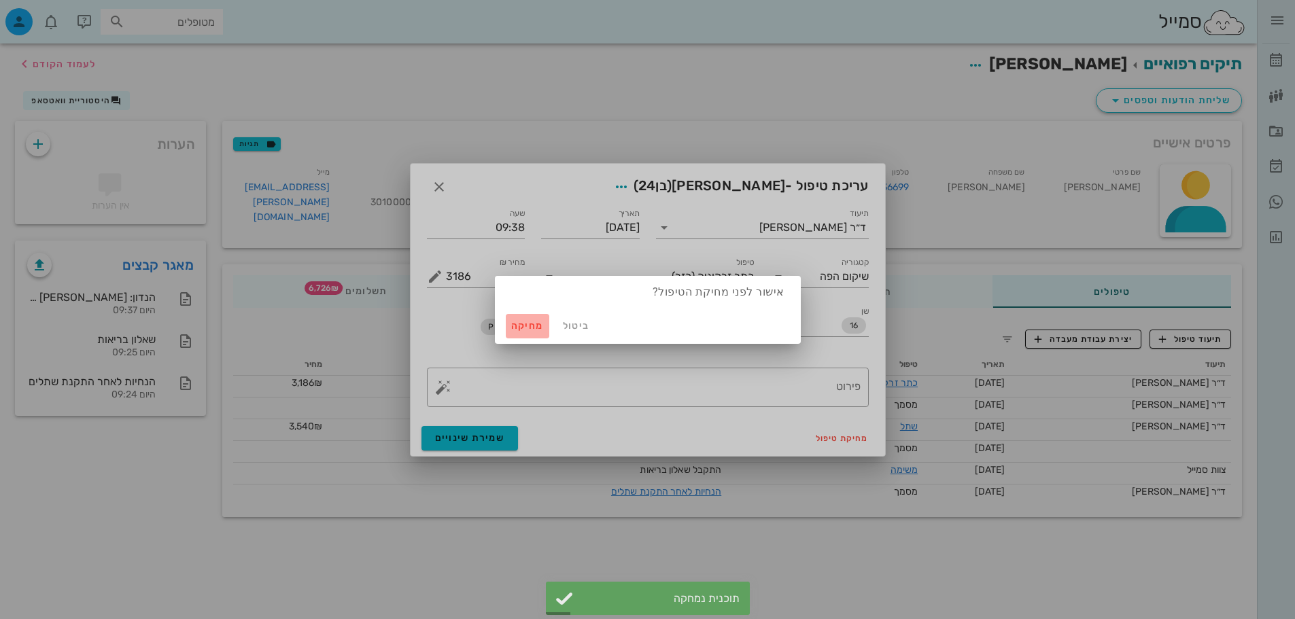
click at [532, 329] on span "מחיקה" at bounding box center [527, 326] width 33 height 12
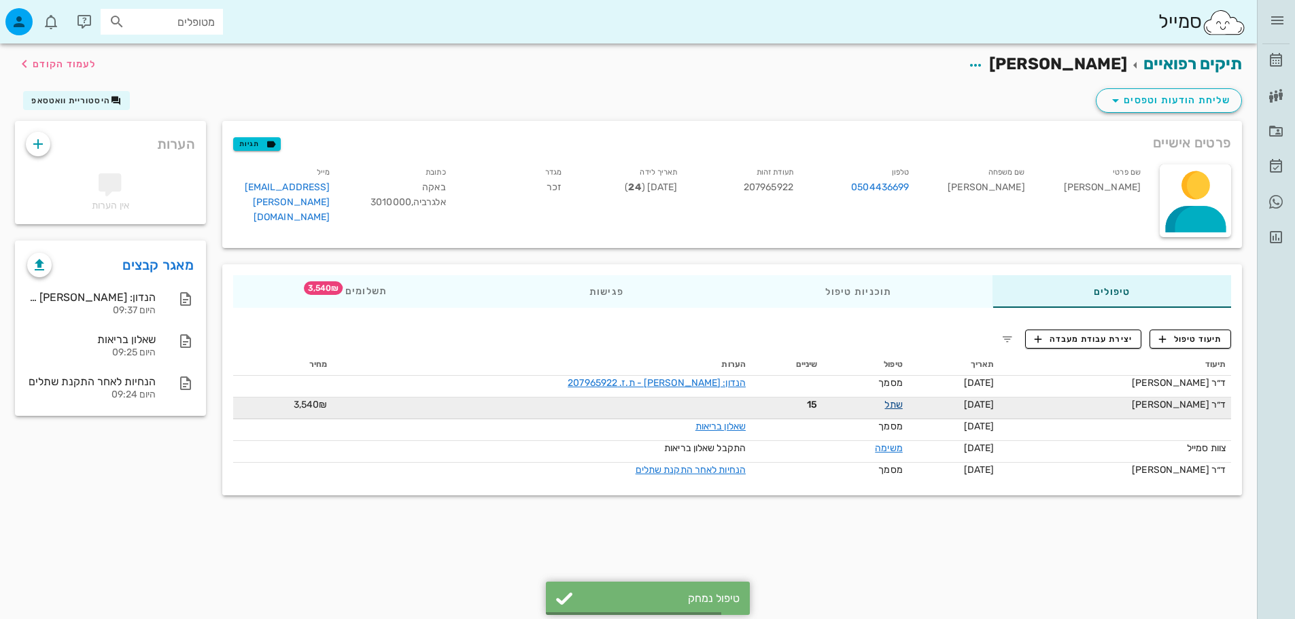
click at [884, 400] on link "שתל" at bounding box center [893, 405] width 18 height 12
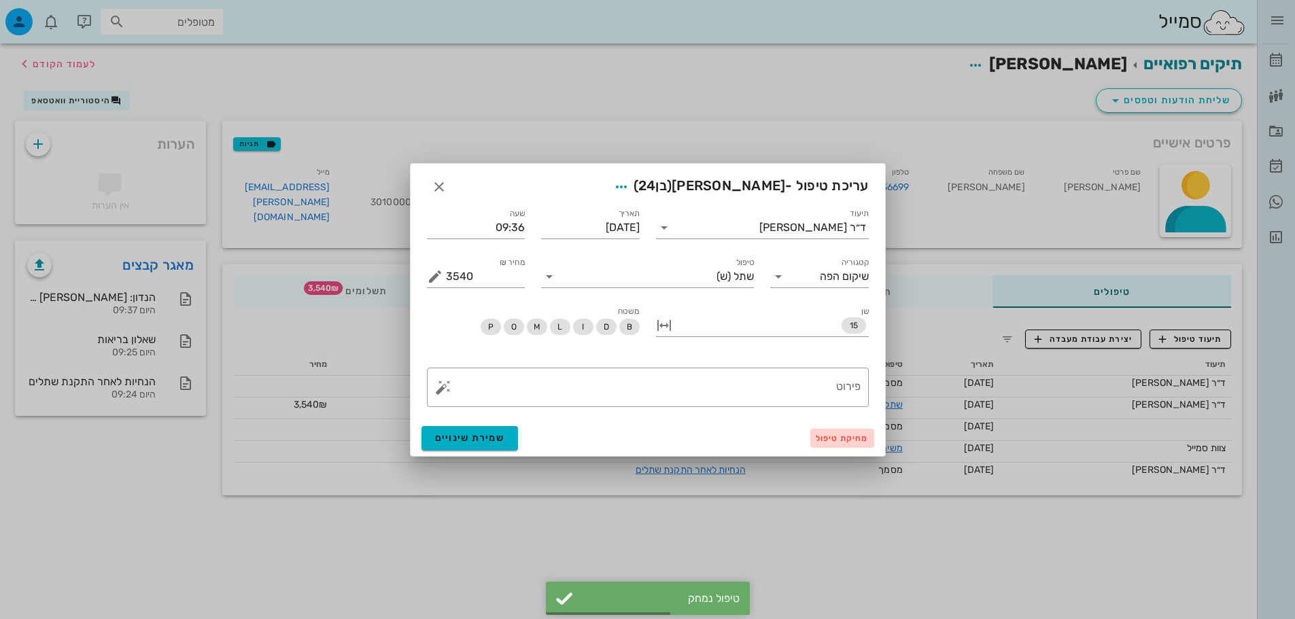
click at [833, 432] on button "מחיקת טיפול" at bounding box center [842, 438] width 64 height 19
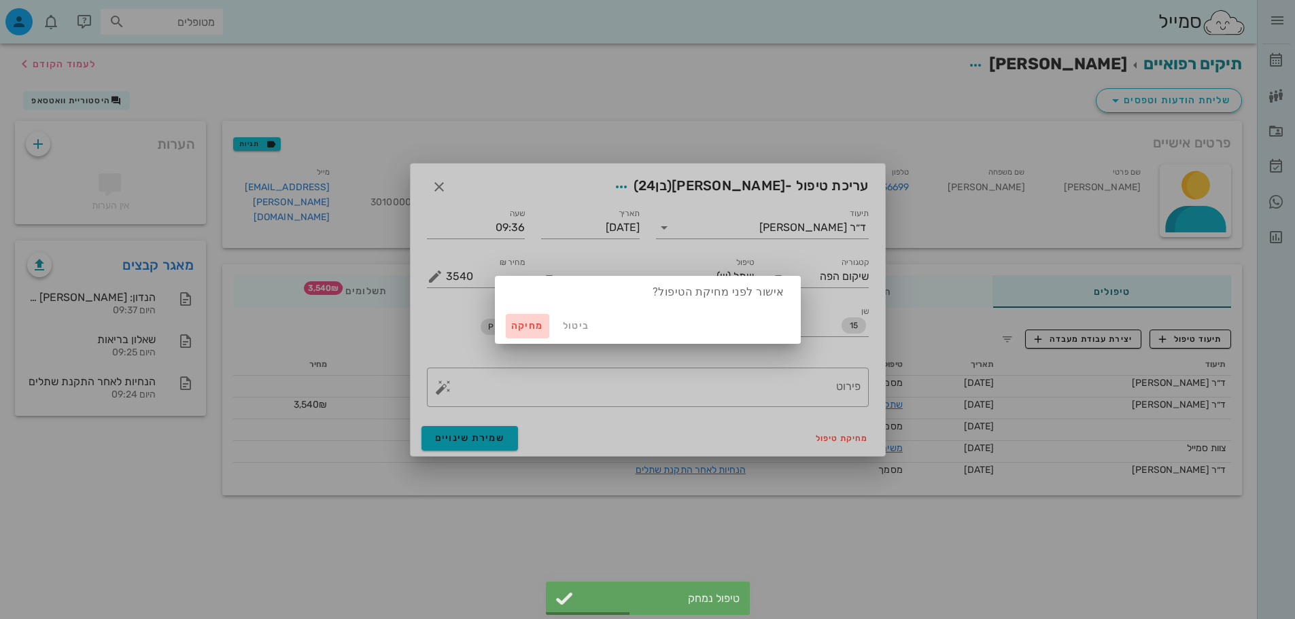
click at [540, 331] on button "מחיקה" at bounding box center [528, 326] width 44 height 24
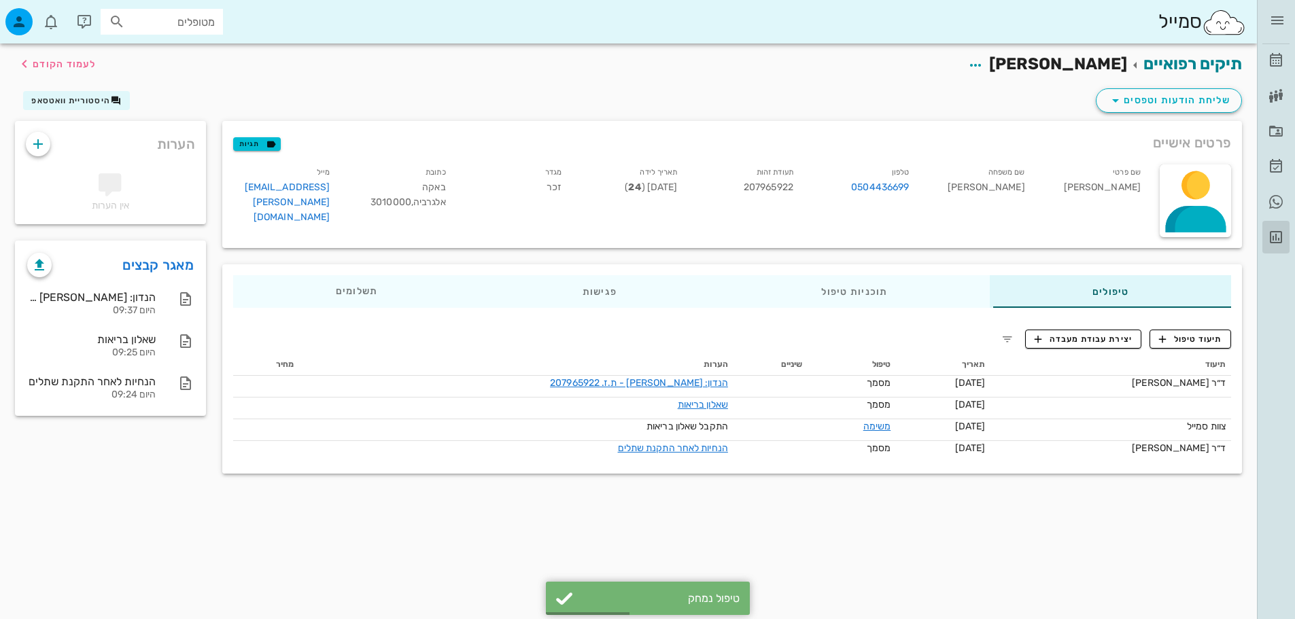
click at [1272, 238] on icon at bounding box center [1276, 237] width 16 height 16
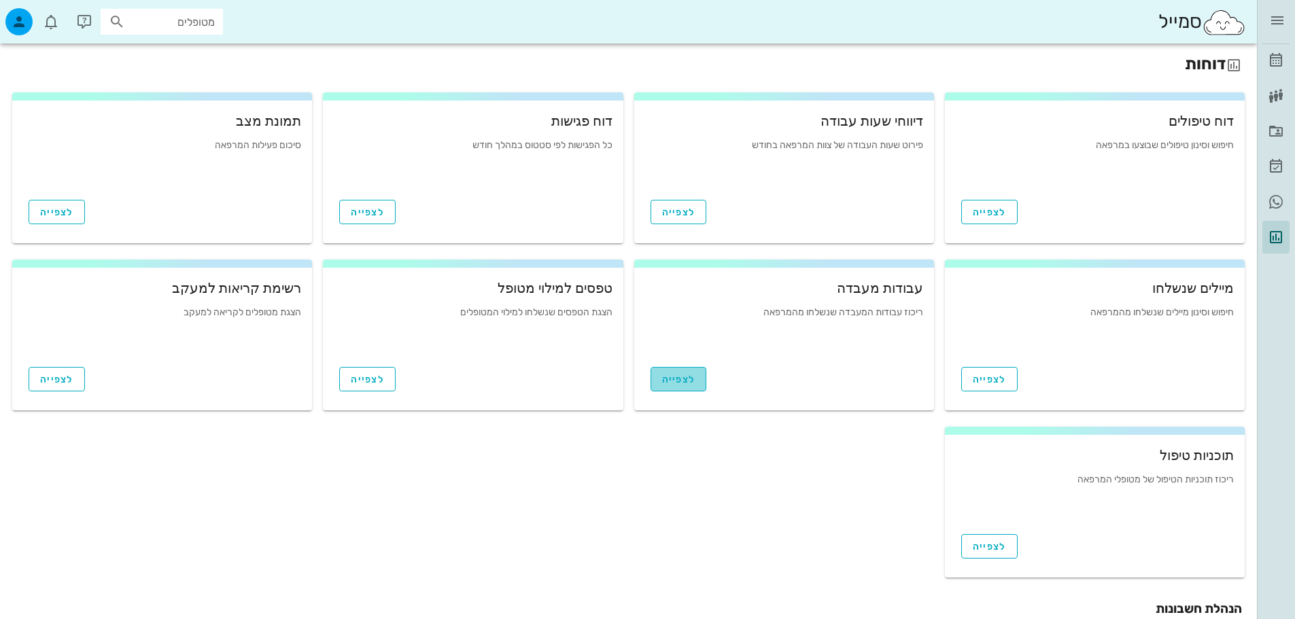
click at [672, 387] on link "לצפייה" at bounding box center [678, 379] width 56 height 24
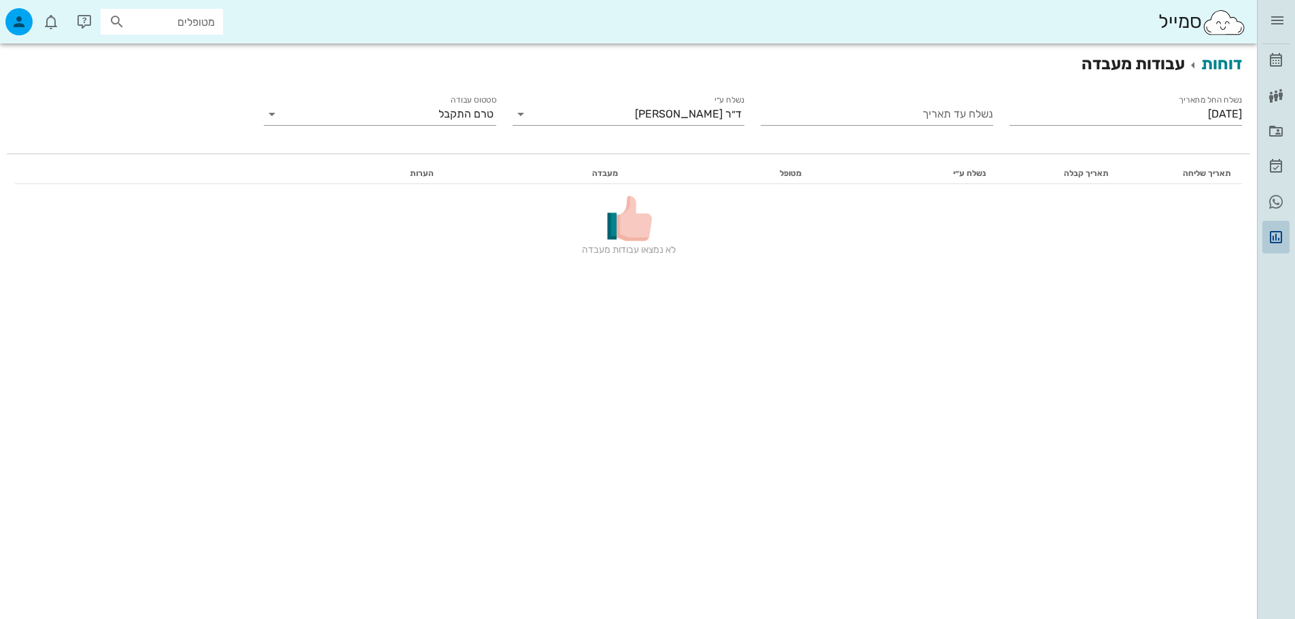
click at [1284, 224] on link "דוחות" at bounding box center [1275, 237] width 27 height 33
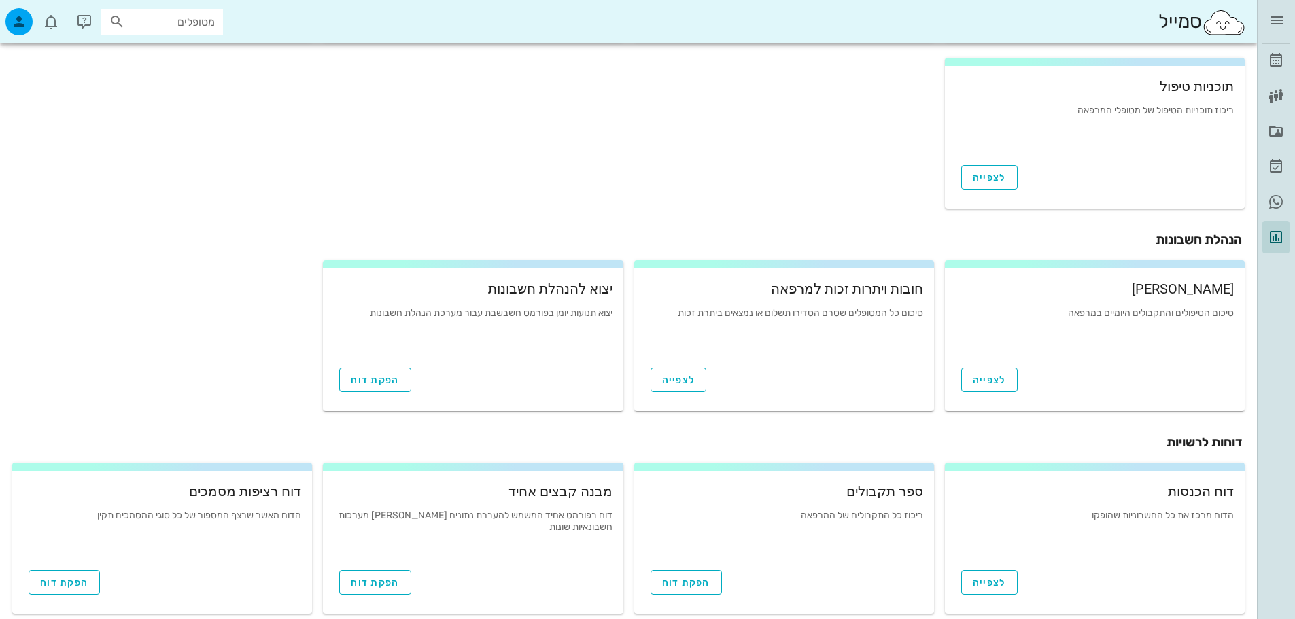
scroll to position [385, 0]
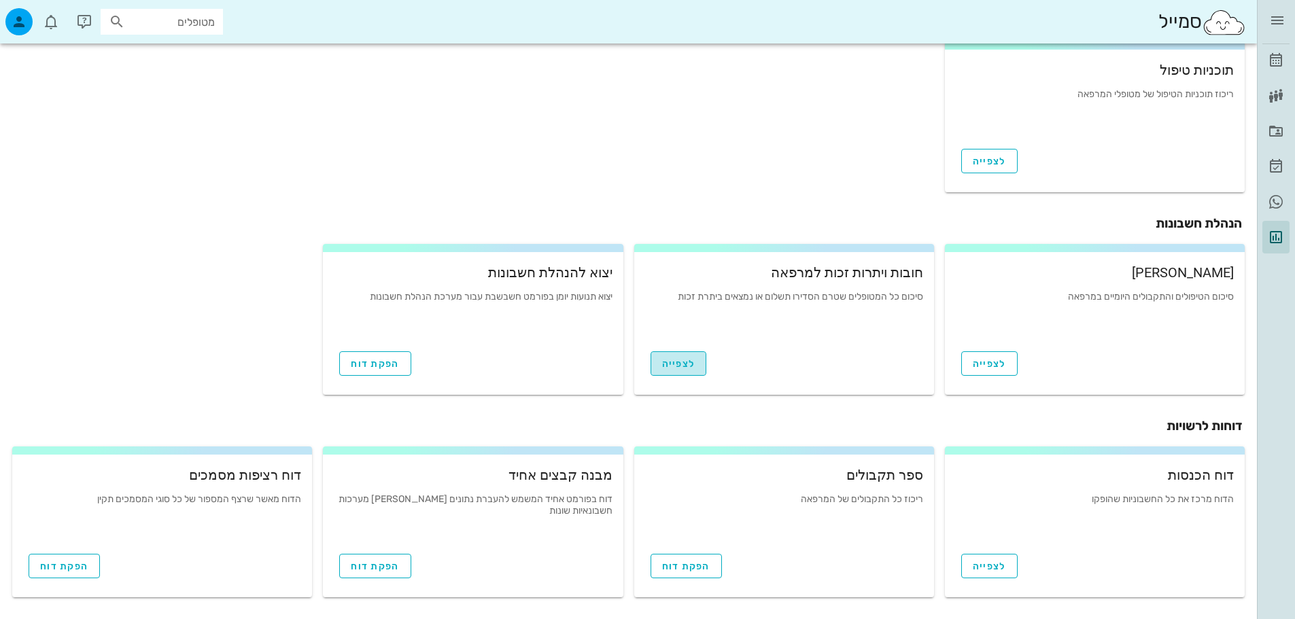
click at [665, 368] on span "לצפייה" at bounding box center [678, 364] width 33 height 12
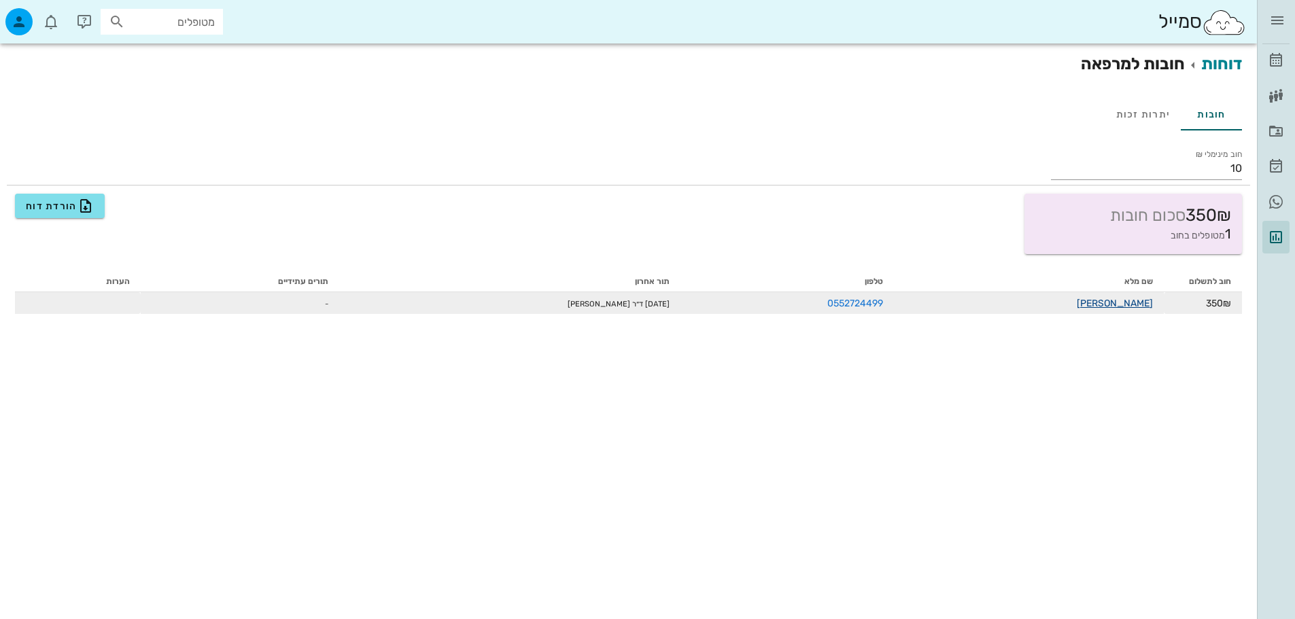
click at [1134, 298] on link "[PERSON_NAME]" at bounding box center [1115, 304] width 76 height 12
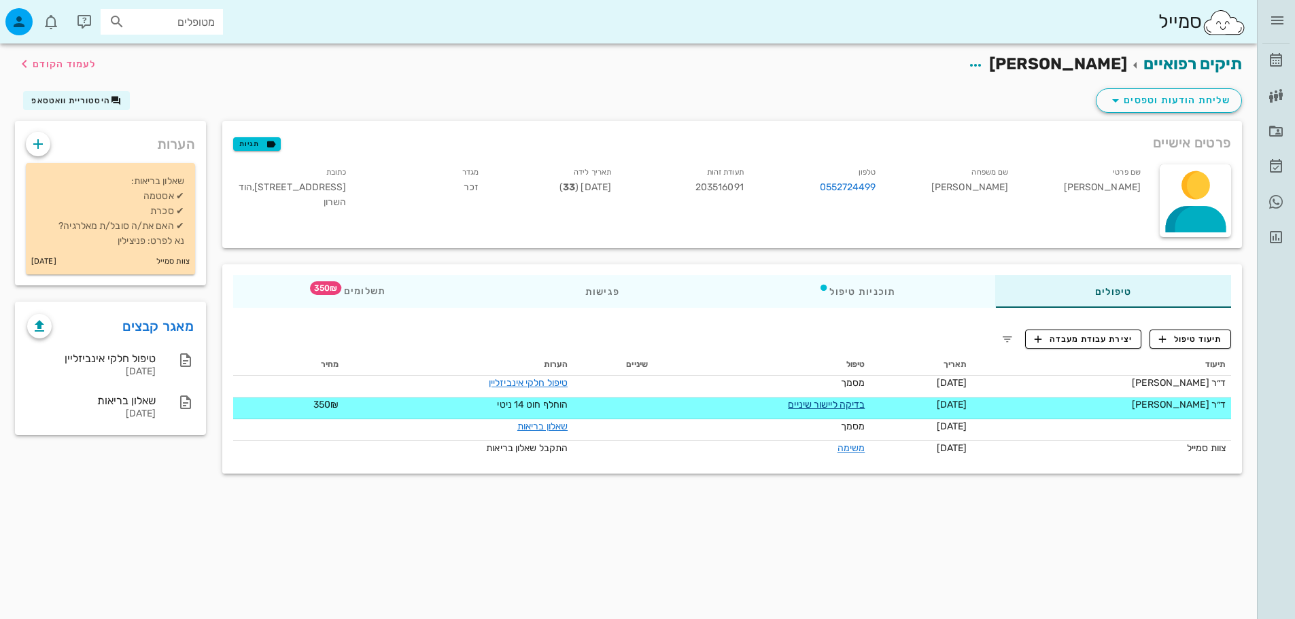
click at [812, 401] on link "בדיקה ליישור שיניים" at bounding box center [826, 405] width 77 height 12
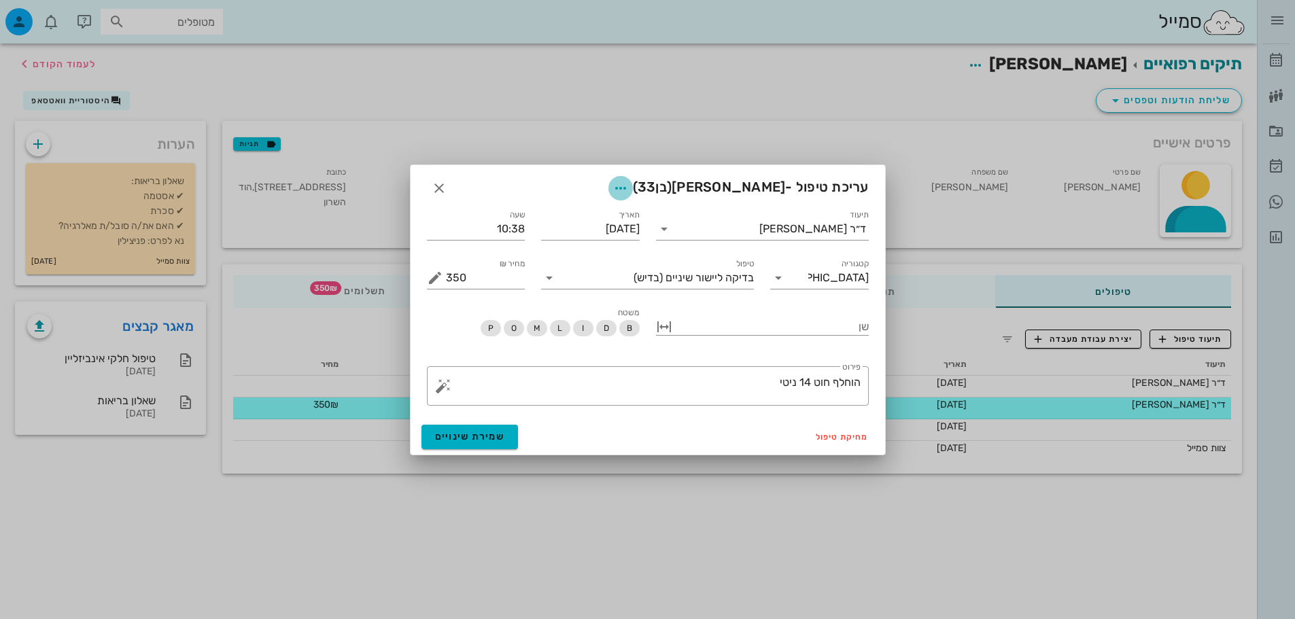
click at [629, 190] on icon "button" at bounding box center [620, 188] width 16 height 16
click at [810, 418] on div "תיעוד ד״ר [PERSON_NAME] תאריך [DATE] שעה 10:38 קטגוריה [DEMOGRAPHIC_DATA] טיפול…" at bounding box center [648, 309] width 474 height 220
click at [830, 443] on button "מחיקת טיפול" at bounding box center [842, 437] width 64 height 19
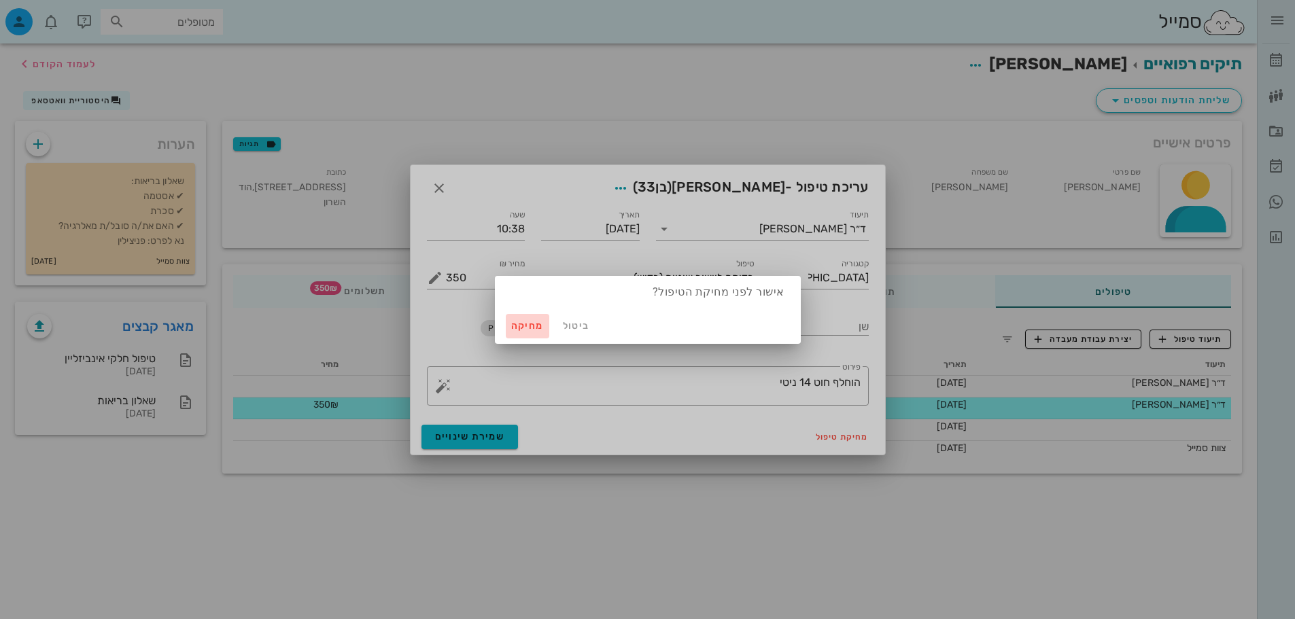
click at [534, 330] on span "מחיקה" at bounding box center [527, 326] width 33 height 12
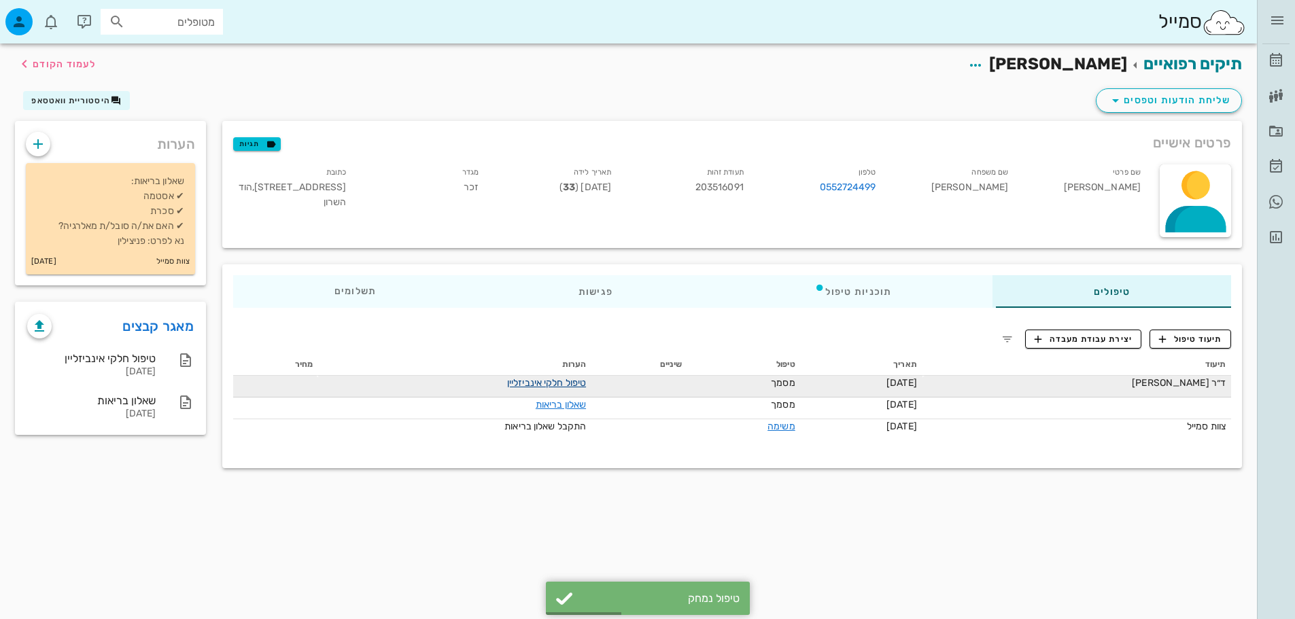
click at [561, 379] on link "טיפול חלקי אינביזליין" at bounding box center [546, 383] width 79 height 12
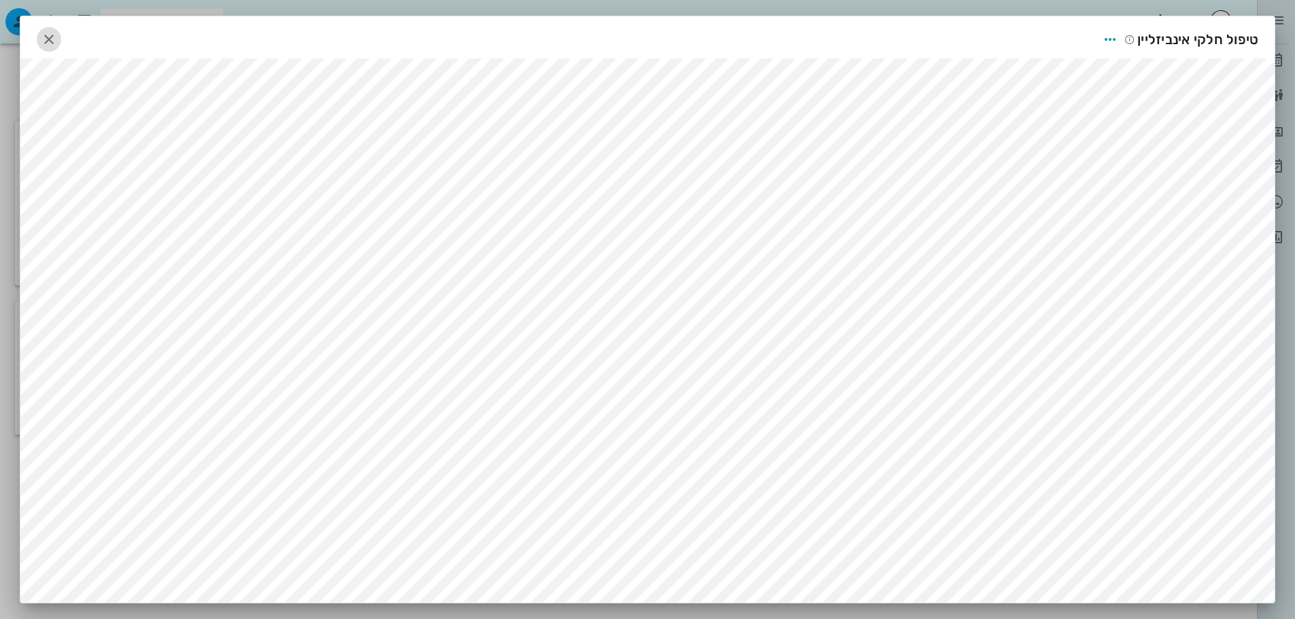
click at [55, 39] on icon "button" at bounding box center [49, 39] width 16 height 16
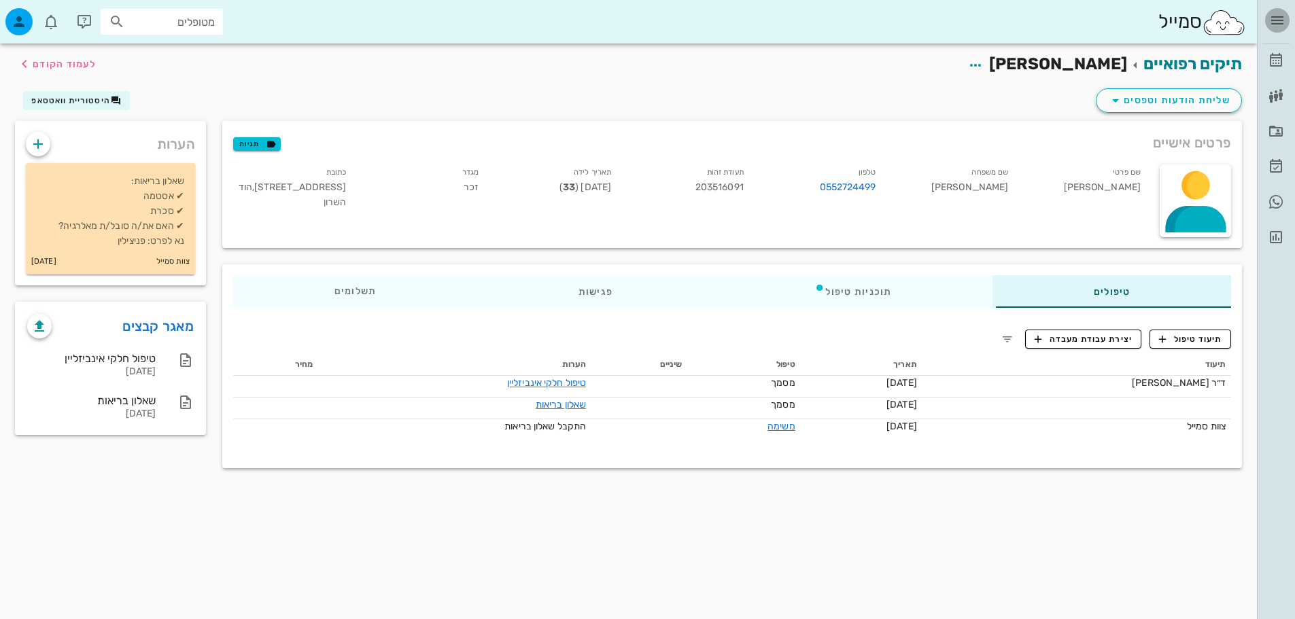
click at [1270, 23] on icon "button" at bounding box center [1277, 20] width 16 height 16
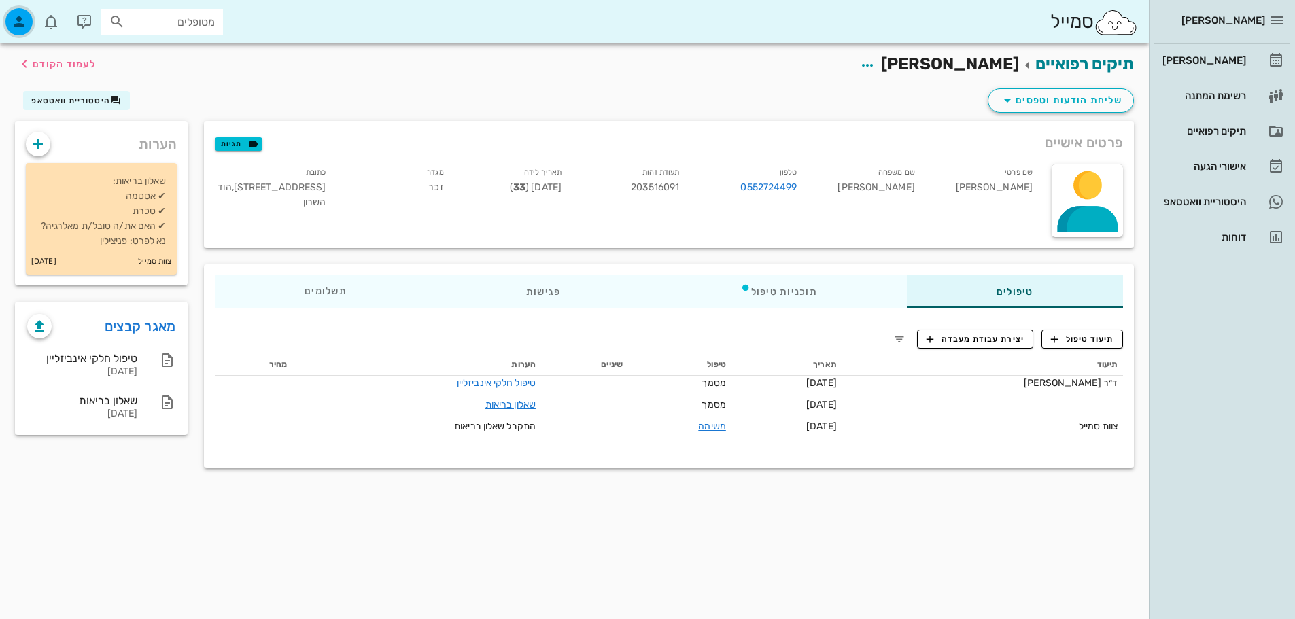
click at [16, 34] on div "button" at bounding box center [18, 21] width 27 height 27
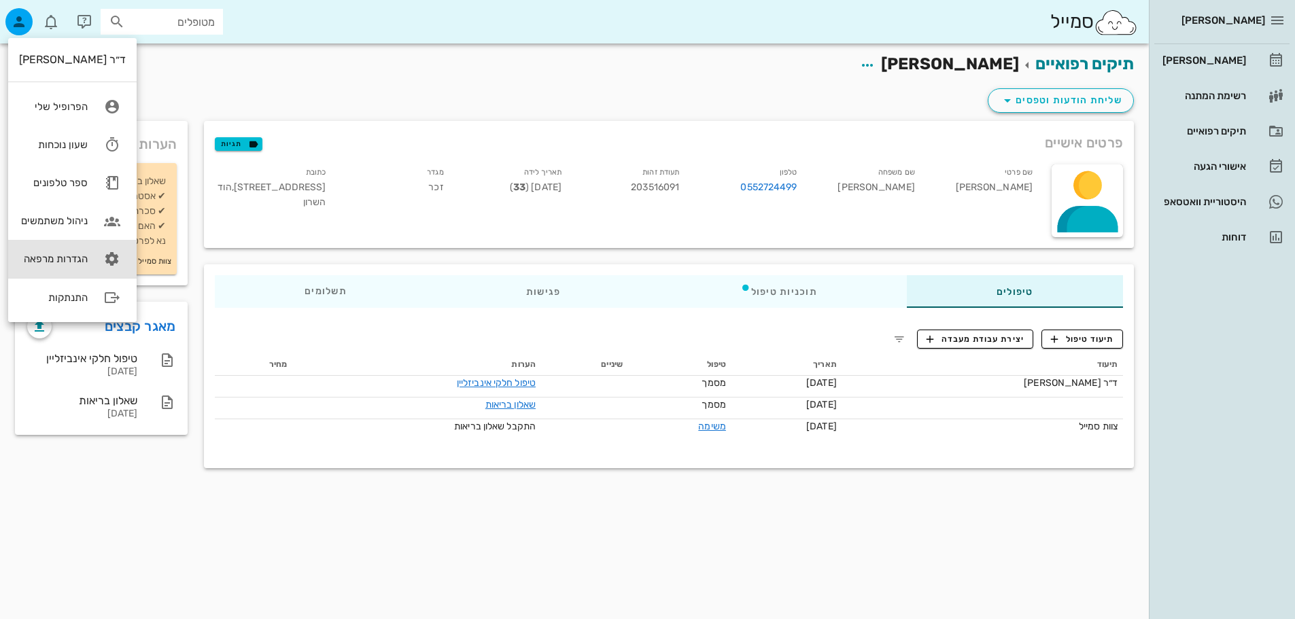
click at [78, 260] on div "הגדרות מרפאה" at bounding box center [53, 259] width 69 height 12
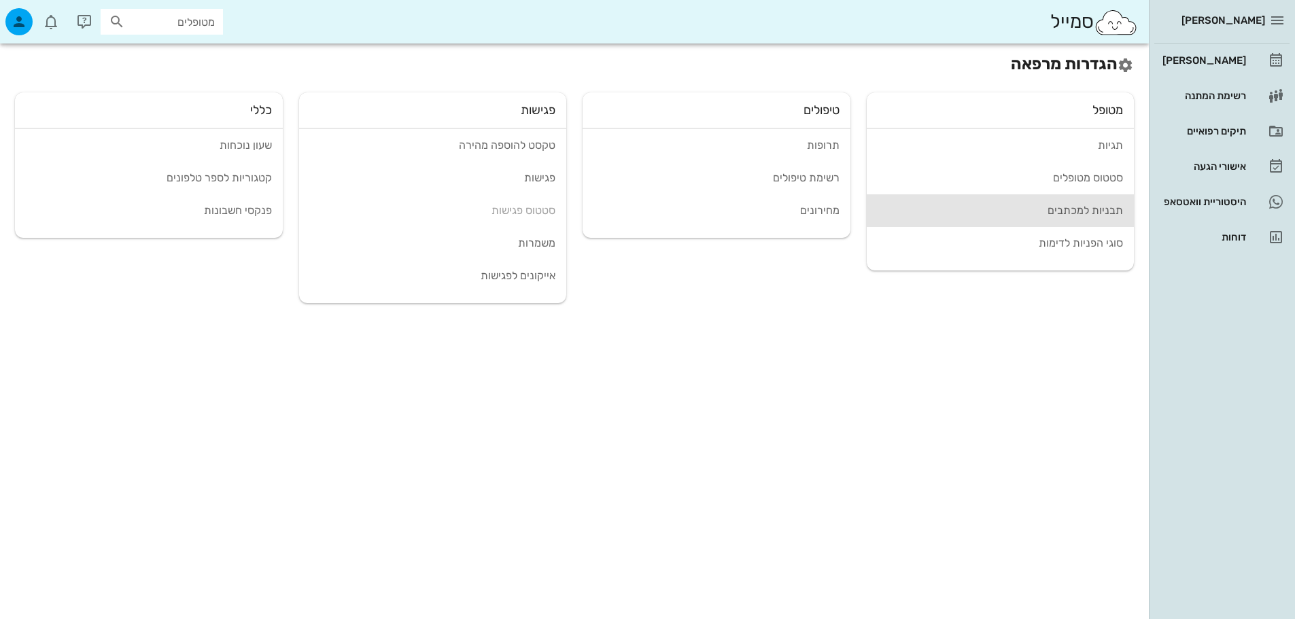
click at [1095, 219] on link "תבניות למכתבים" at bounding box center [1001, 210] width 268 height 33
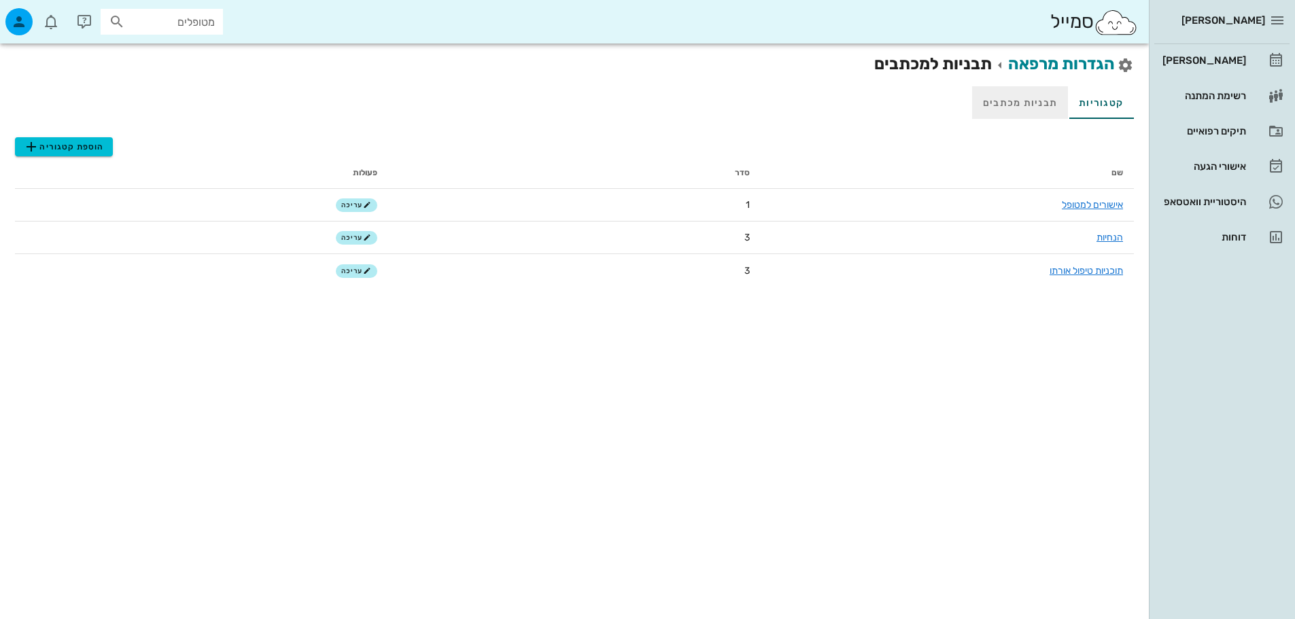
click at [1031, 105] on link "תבניות מכתבים" at bounding box center [1020, 102] width 96 height 33
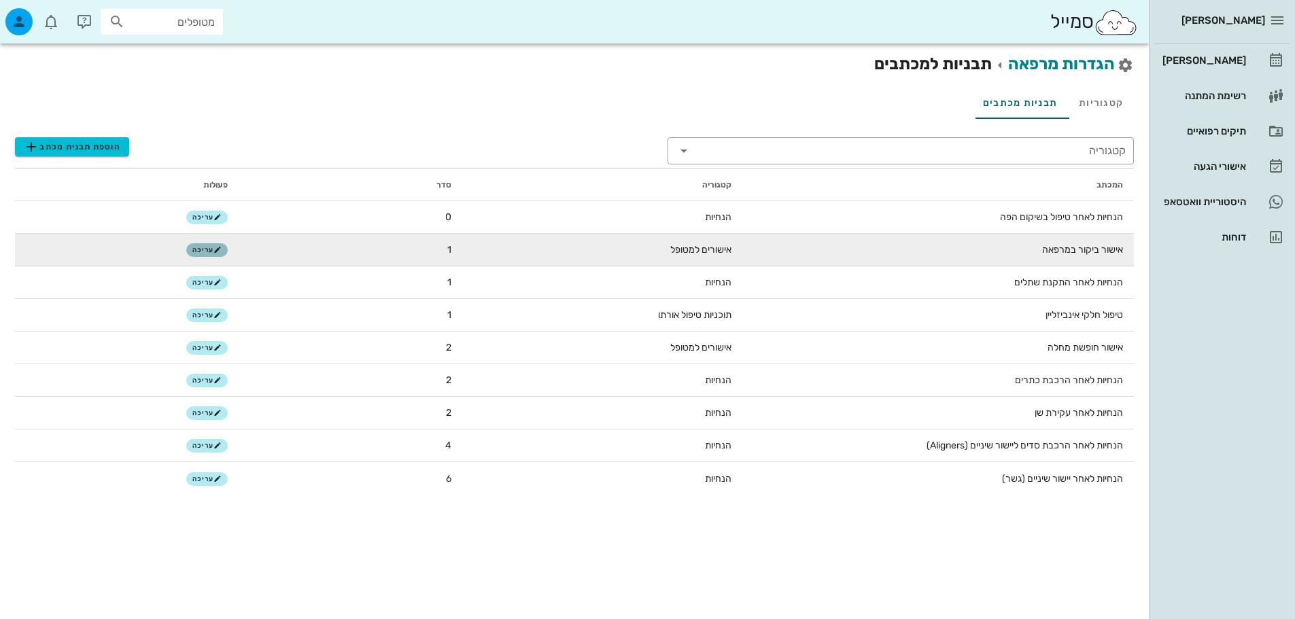
click at [208, 247] on span "עריכה" at bounding box center [206, 250] width 29 height 8
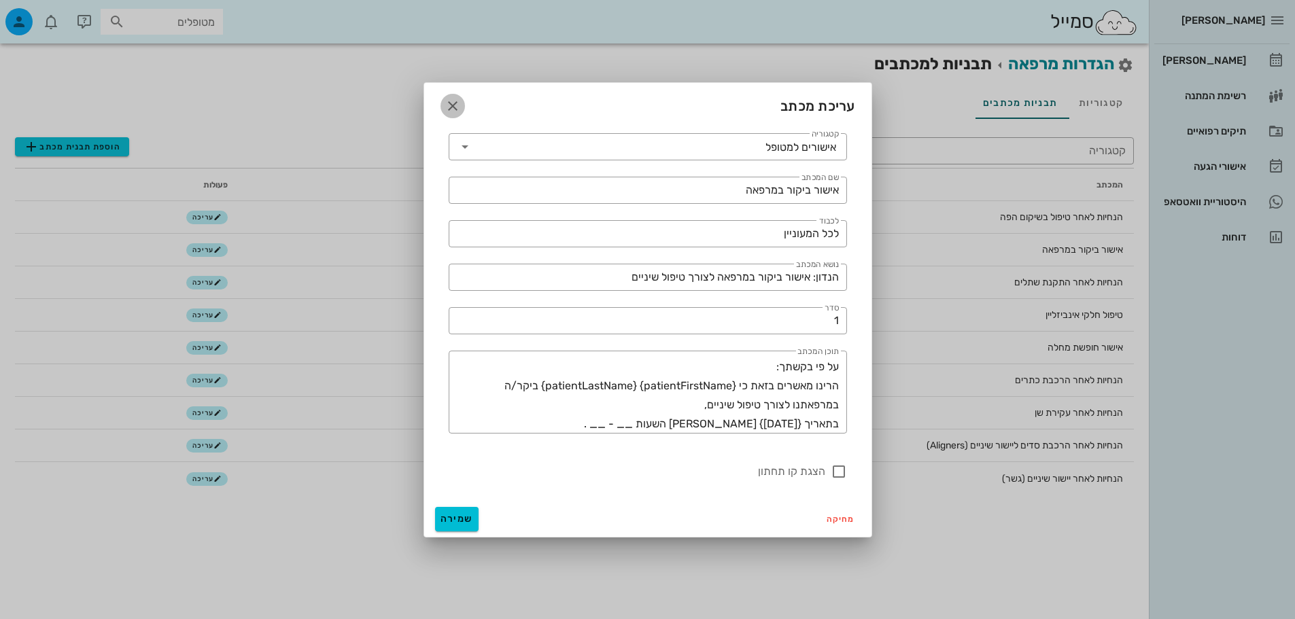
click at [440, 101] on span "button" at bounding box center [452, 106] width 24 height 16
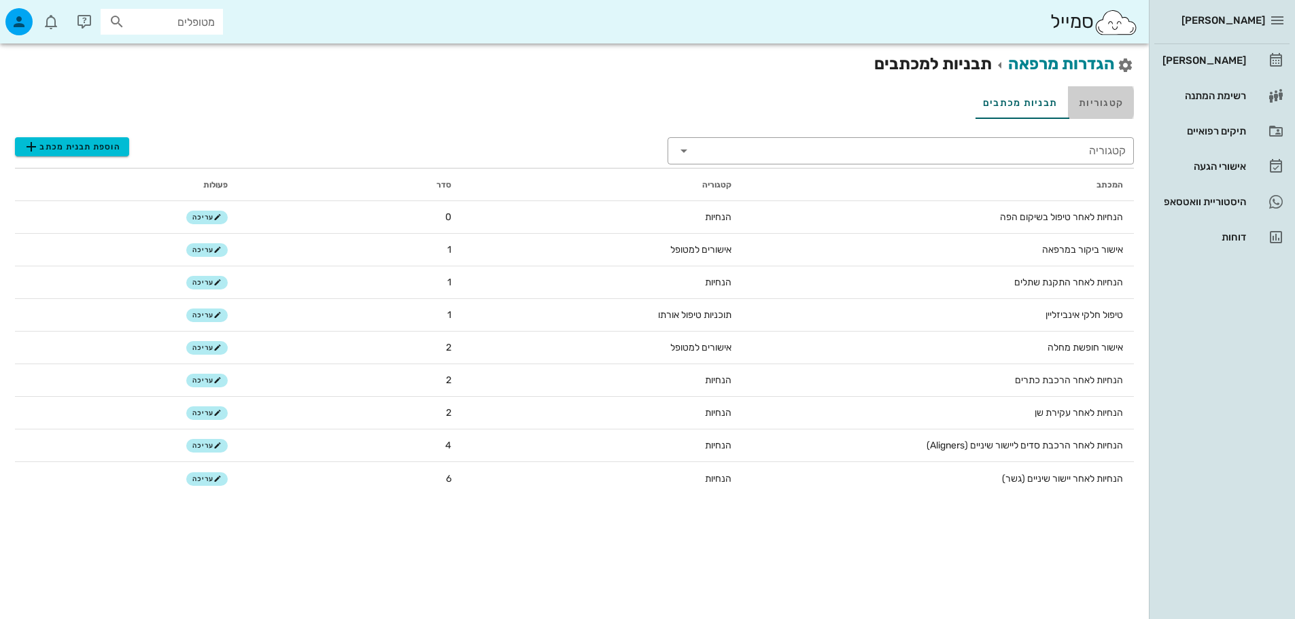
click at [1096, 91] on link "קטגוריות" at bounding box center [1101, 102] width 66 height 33
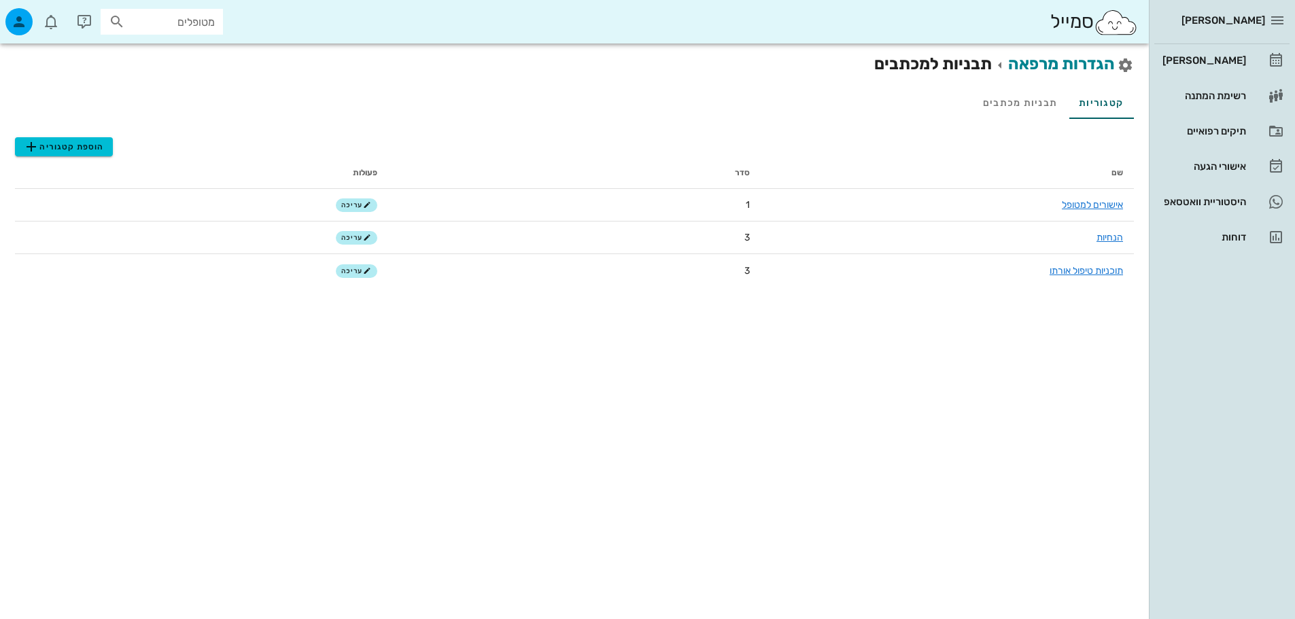
click at [1117, 67] on icon at bounding box center [1125, 65] width 16 height 16
click at [1094, 71] on link "הגדרות מרפאה" at bounding box center [1061, 63] width 107 height 19
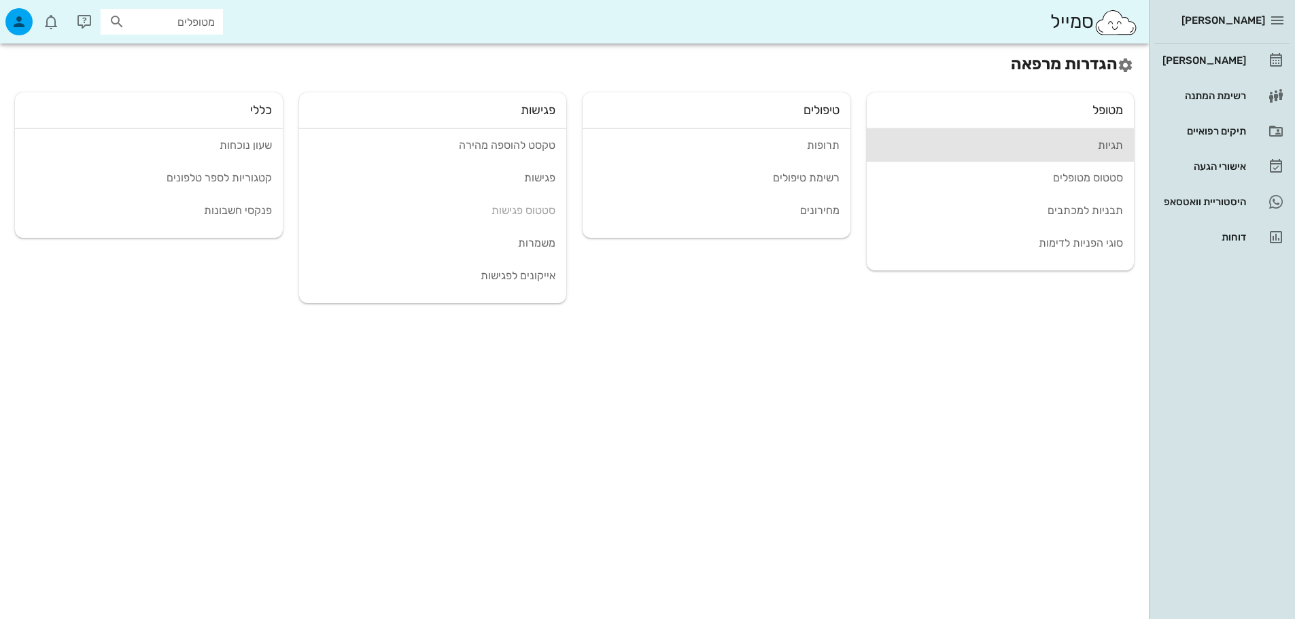
click at [1096, 149] on div "תגיות" at bounding box center [1001, 145] width 246 height 13
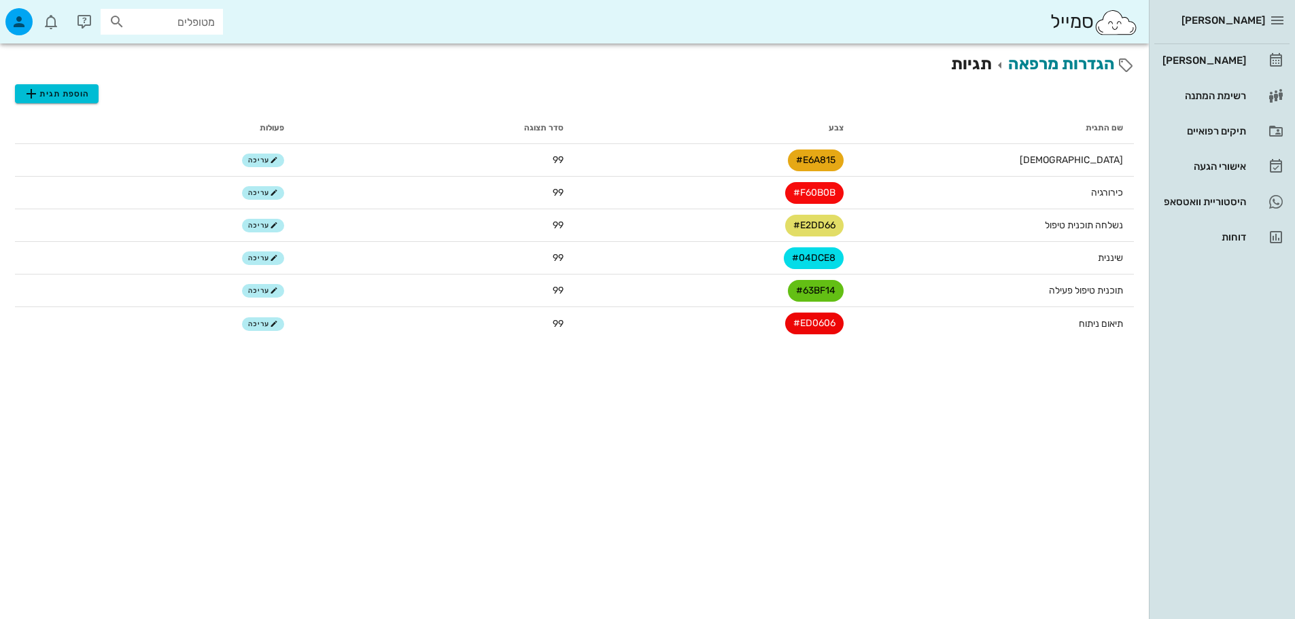
click at [1224, 29] on div "[PERSON_NAME]" at bounding box center [1209, 21] width 111 height 22
click at [1220, 63] on div "[PERSON_NAME]" at bounding box center [1203, 60] width 86 height 11
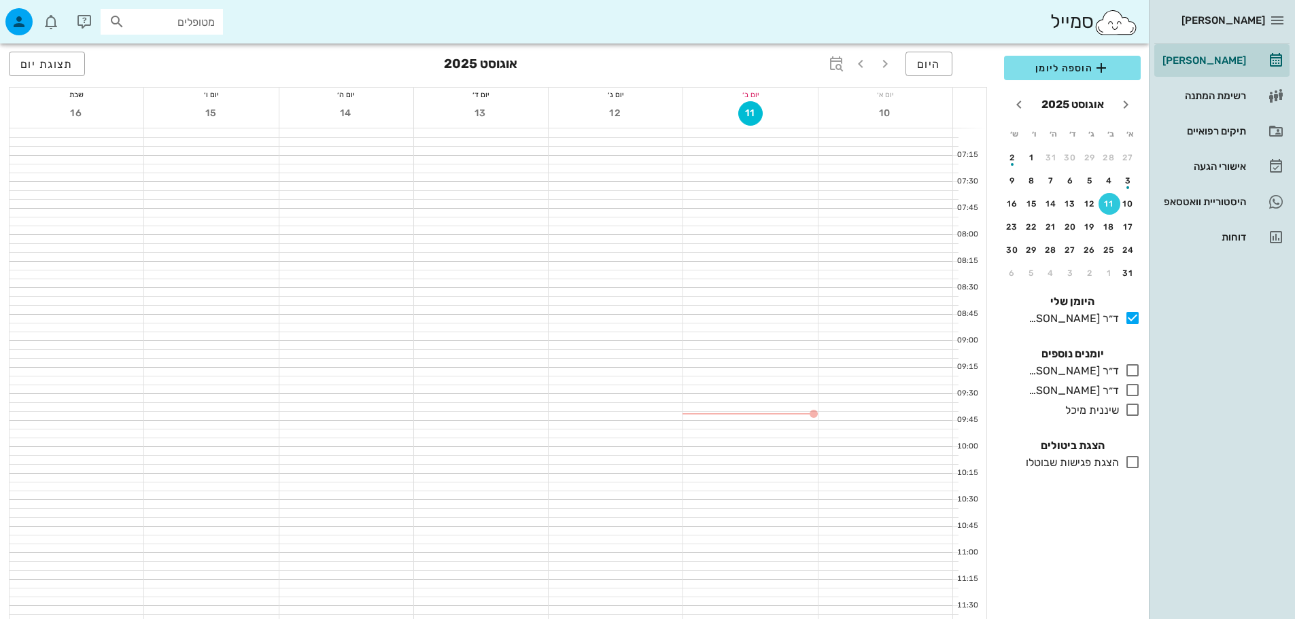
click at [772, 318] on div at bounding box center [750, 319] width 134 height 8
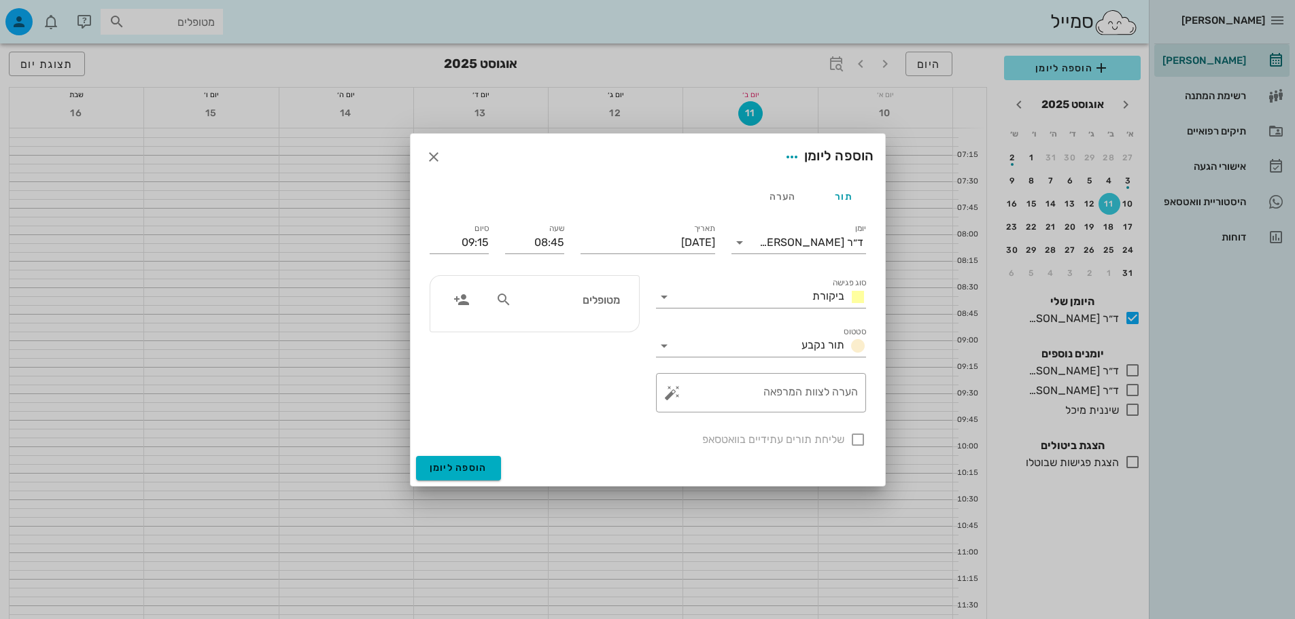
click at [558, 297] on input "מטופלים" at bounding box center [567, 300] width 105 height 18
type input "מוח"
click at [542, 340] on div "0504436699" at bounding box center [542, 341] width 150 height 11
click at [837, 300] on span "ביקורת" at bounding box center [828, 296] width 32 height 13
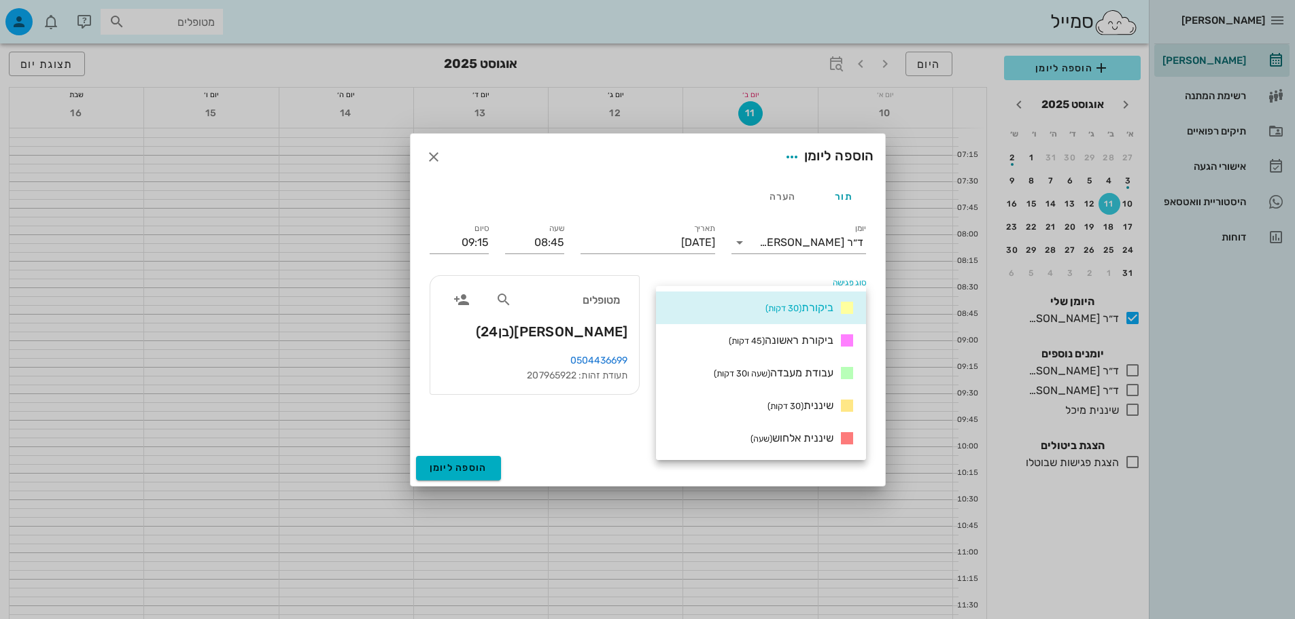
click at [591, 445] on label "שליחת תורים עתידיים בוואטסאפ" at bounding box center [637, 440] width 415 height 14
checkbox input "true"
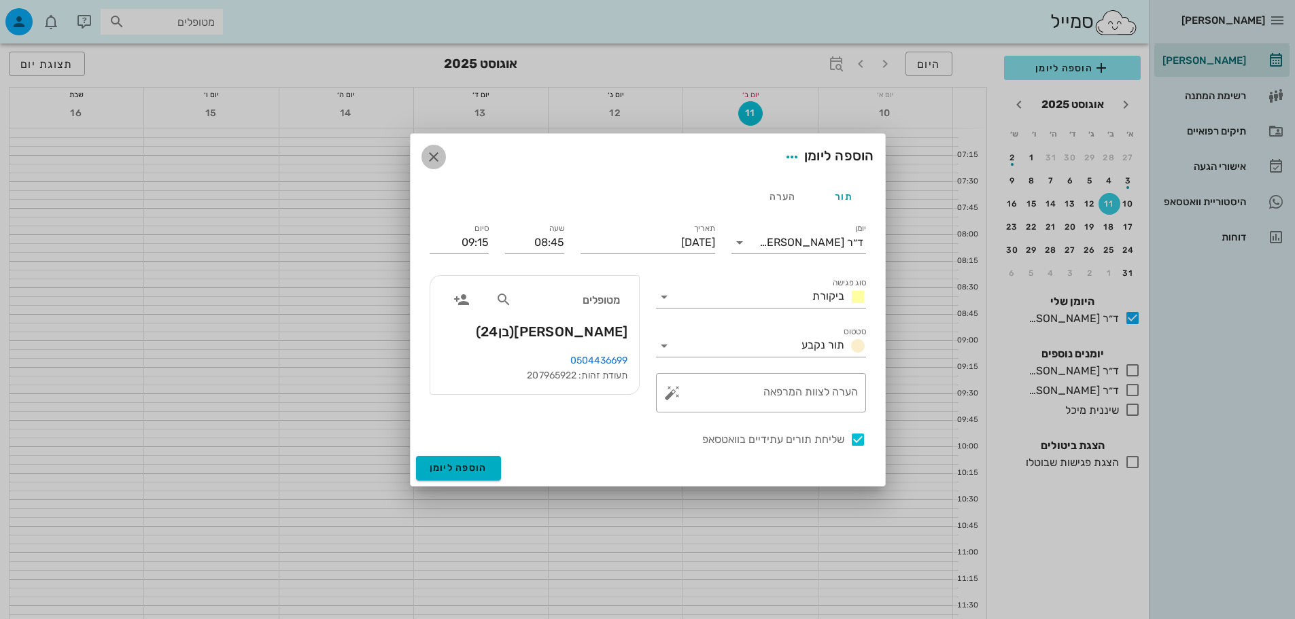
click at [441, 154] on icon "button" at bounding box center [434, 157] width 16 height 16
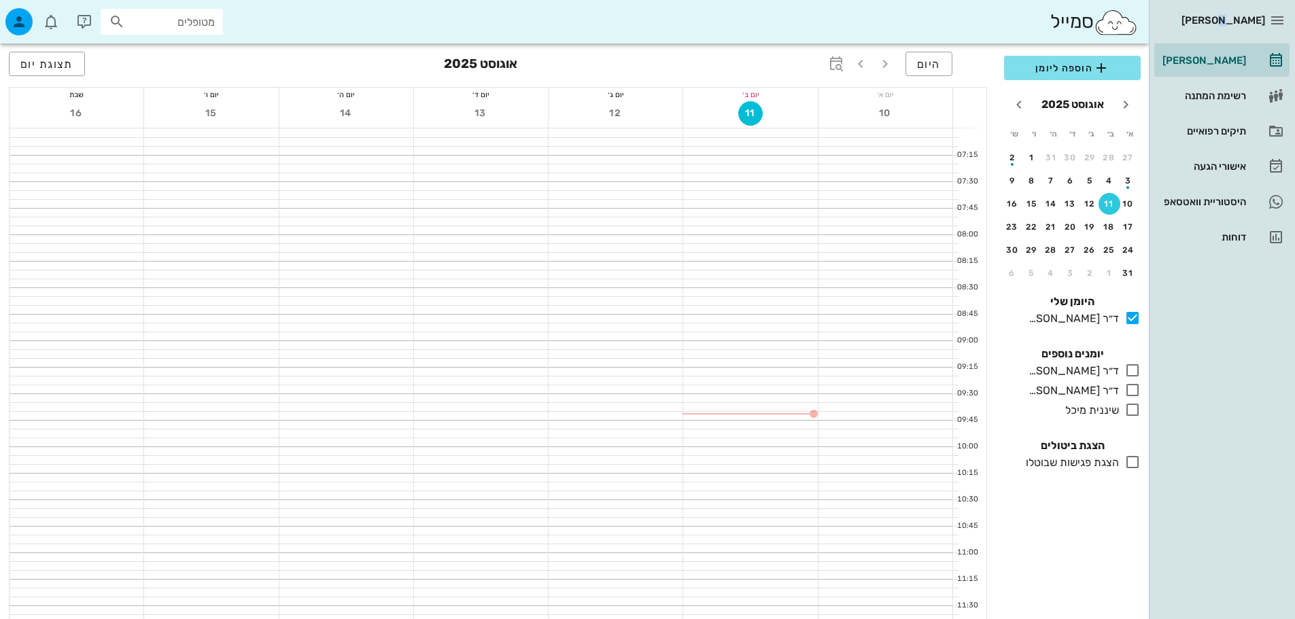
click at [1231, 7] on div "[PERSON_NAME]" at bounding box center [1221, 20] width 135 height 41
click at [1234, 18] on span "[PERSON_NAME]" at bounding box center [1223, 20] width 84 height 12
click at [1273, 22] on icon "button" at bounding box center [1277, 20] width 16 height 16
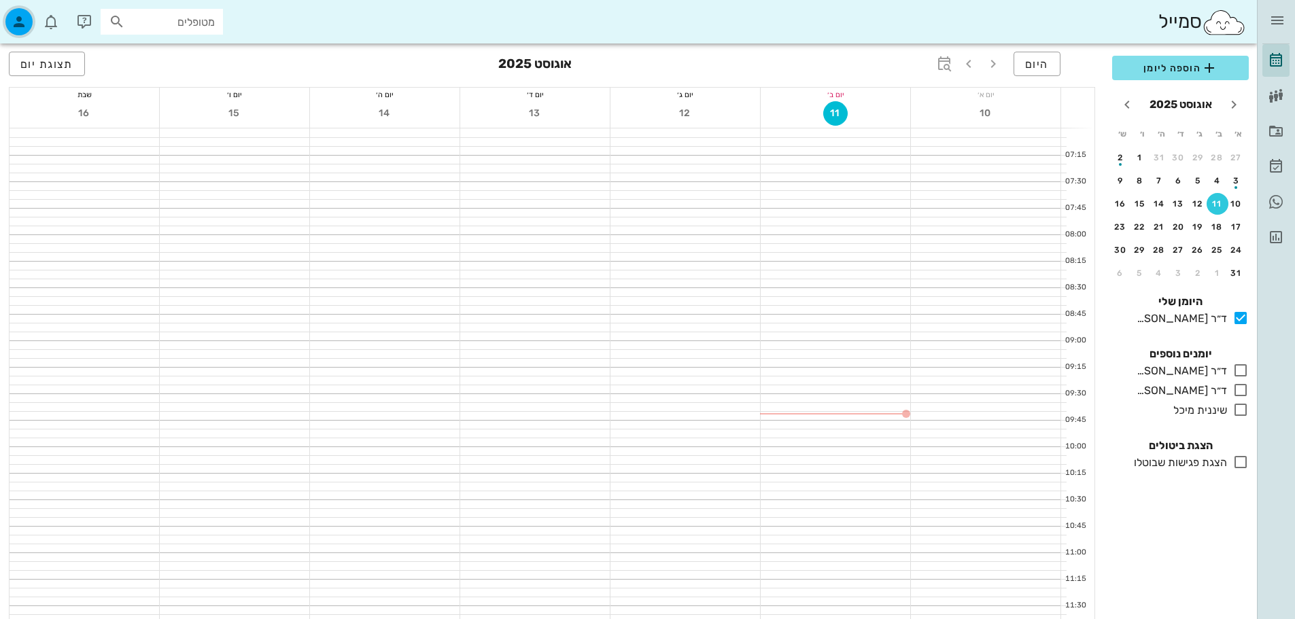
click at [19, 19] on icon "button" at bounding box center [19, 22] width 16 height 16
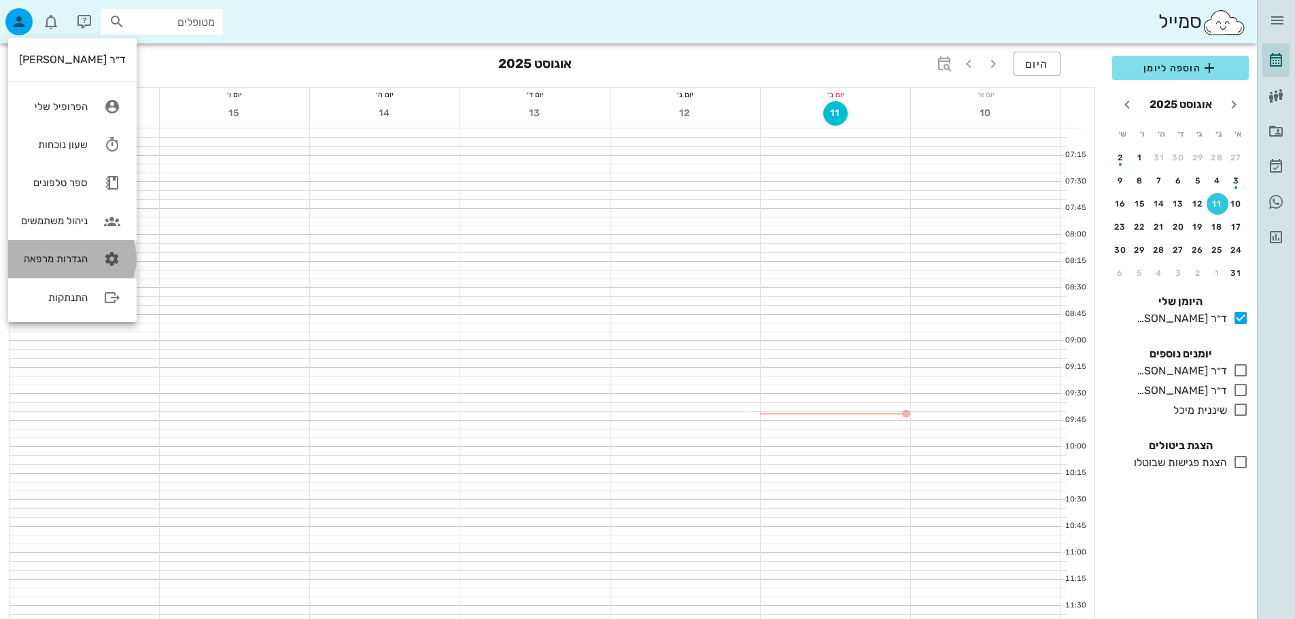
click at [80, 253] on div "הגדרות מרפאה" at bounding box center [53, 259] width 69 height 12
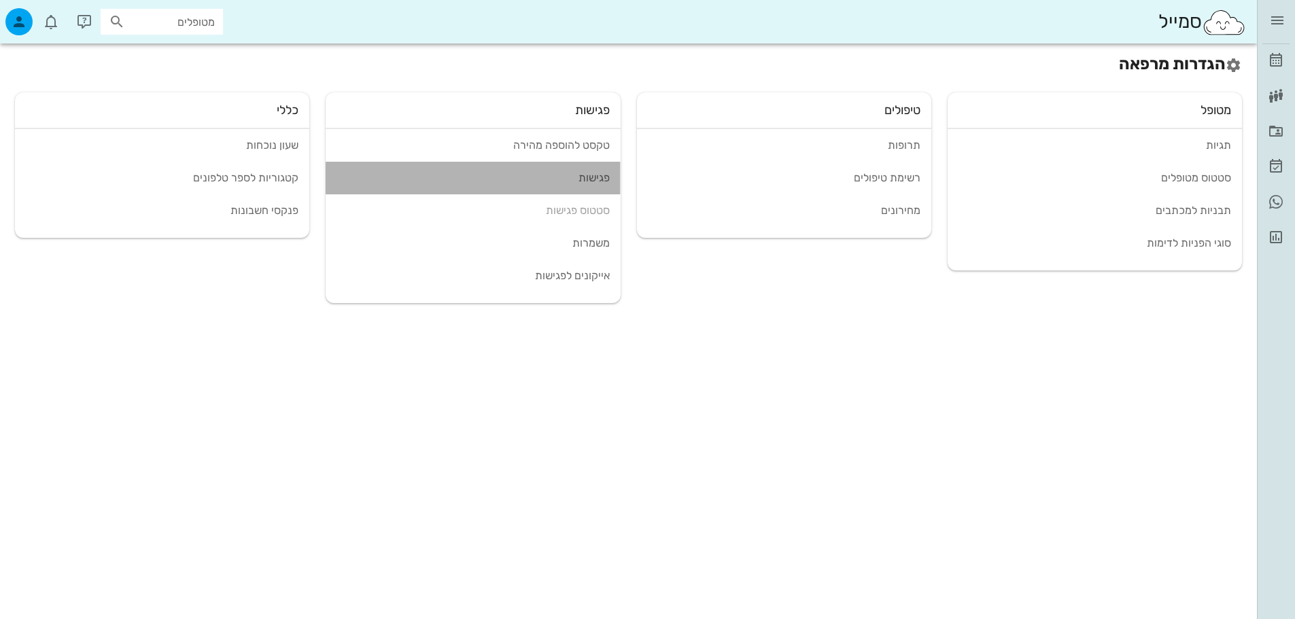
click at [599, 169] on link "פגישות" at bounding box center [473, 178] width 294 height 33
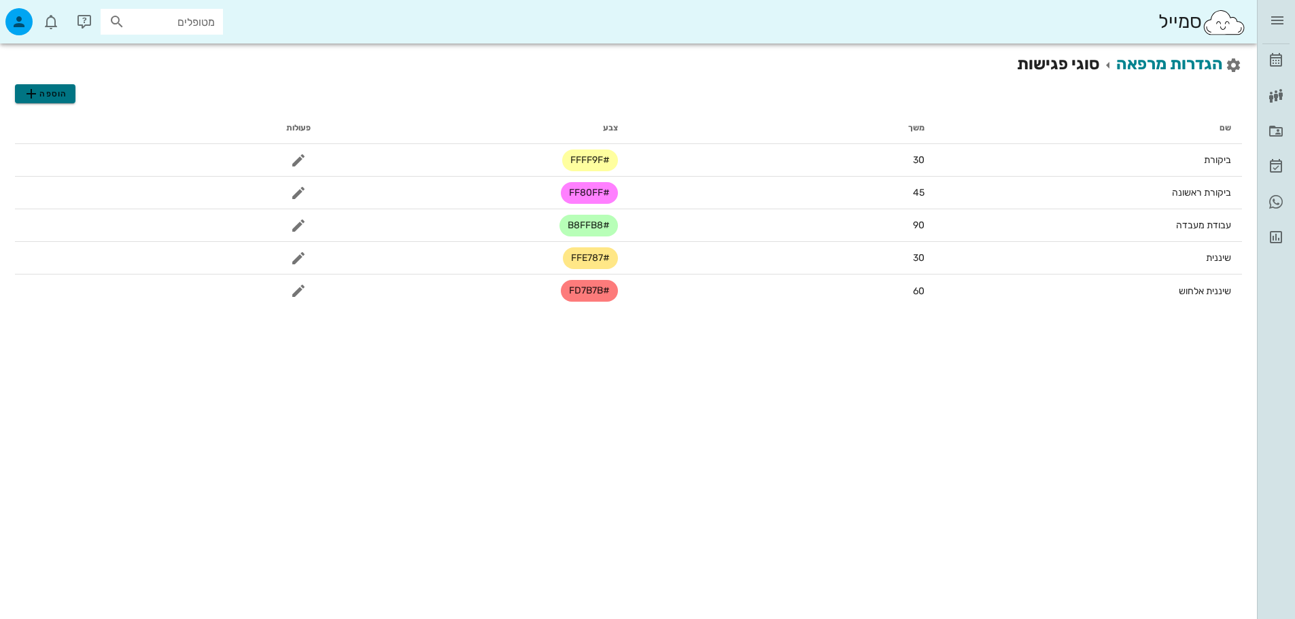
click at [43, 97] on span "הוספה" at bounding box center [45, 94] width 44 height 16
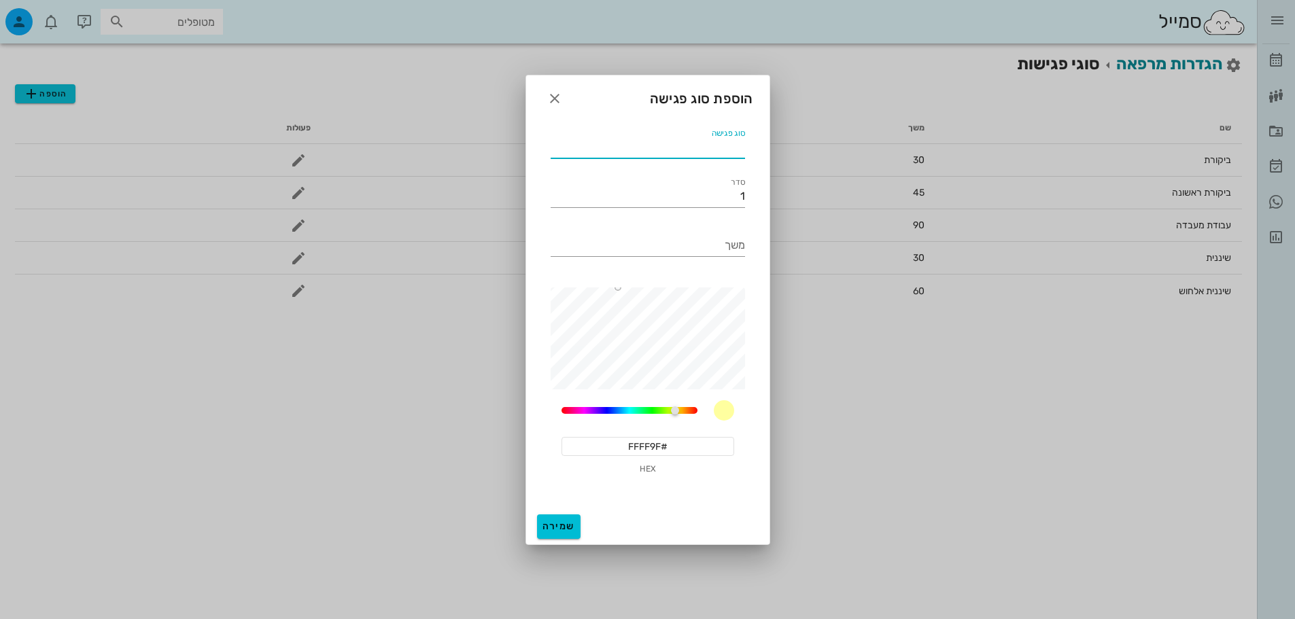
click at [731, 152] on input "סוג פגישה" at bounding box center [648, 148] width 194 height 22
type input "ניח לסת עליונה"
click at [735, 256] on input "משך" at bounding box center [648, 246] width 194 height 22
type input "4"
drag, startPoint x: 676, startPoint y: 415, endPoint x: 723, endPoint y: 412, distance: 47.0
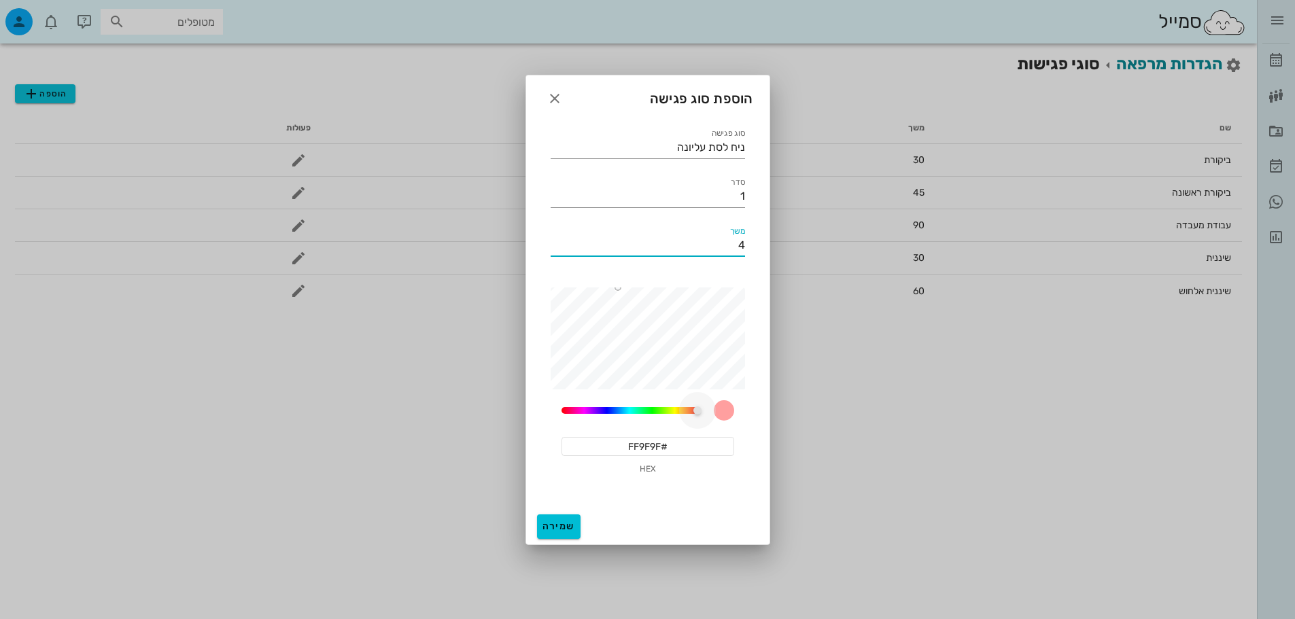
click at [723, 412] on div "60" at bounding box center [647, 410] width 173 height 20
click at [619, 328] on div at bounding box center [643, 339] width 204 height 102
drag, startPoint x: 698, startPoint y: 409, endPoint x: 537, endPoint y: 410, distance: 161.1
click at [532, 413] on div "סוג פגישה ניח לסת עליונה סדר 1 משך 4 60 #9A5F5F HEX" at bounding box center [647, 314] width 243 height 392
type input "#FF0000"
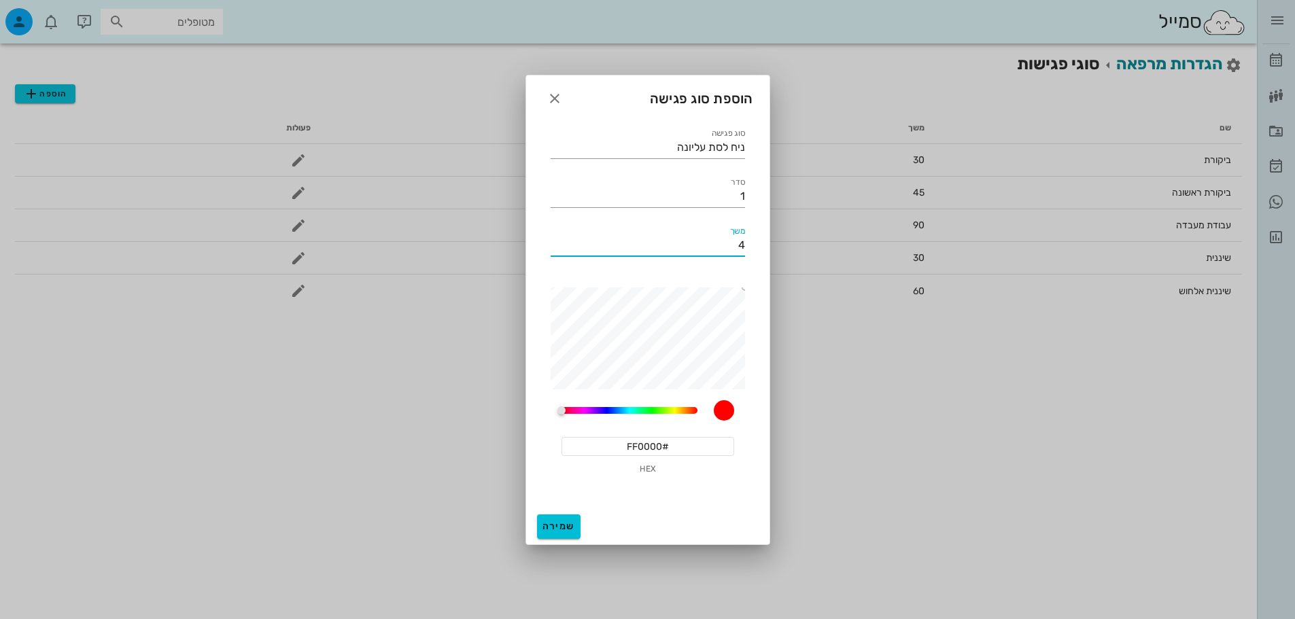
drag, startPoint x: 617, startPoint y: 330, endPoint x: 797, endPoint y: 258, distance: 193.4
click at [797, 258] on div "[PERSON_NAME] יומן מרפאה רשימת המתנה תיקים רפואיים אישורי הגעה היסטוריית וואטסא…" at bounding box center [647, 309] width 1295 height 619
type input "4"
click at [563, 528] on span "שמירה" at bounding box center [558, 527] width 33 height 12
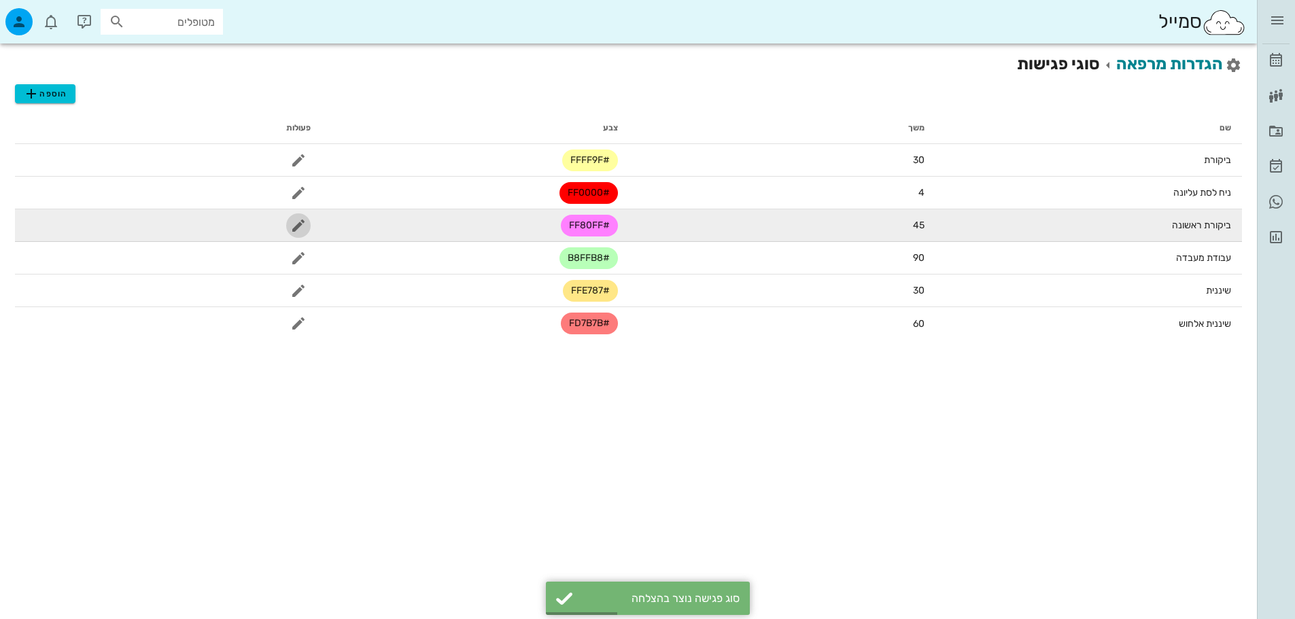
click at [300, 224] on icon "button" at bounding box center [298, 226] width 16 height 16
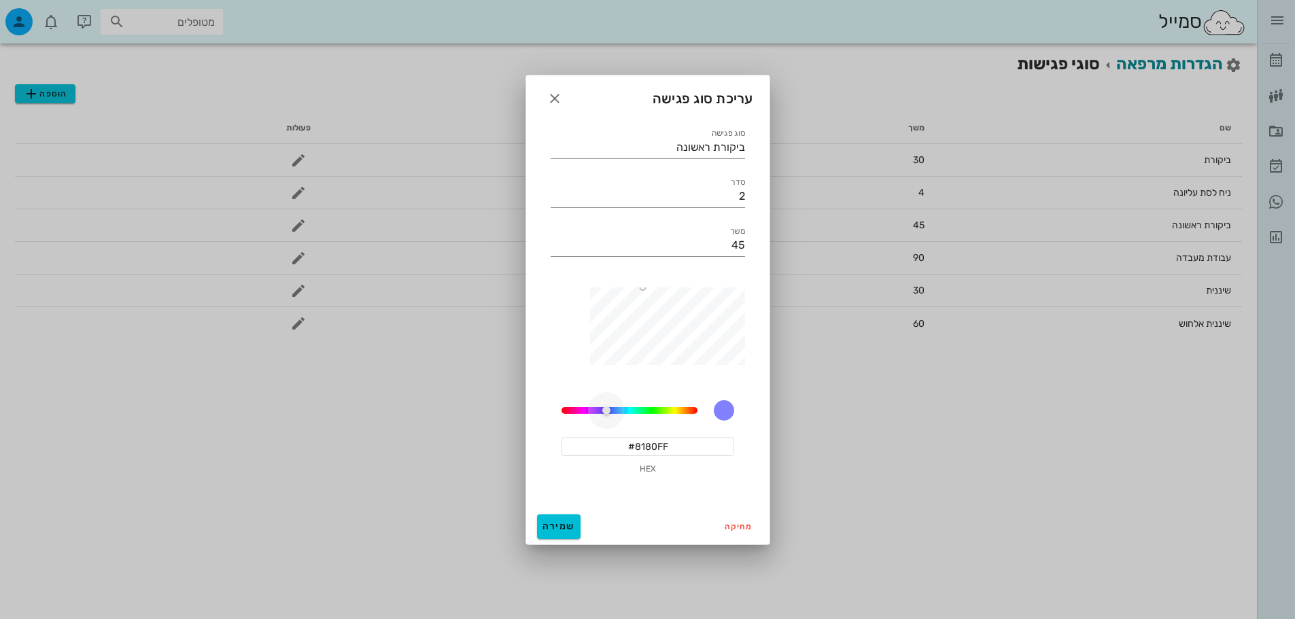
drag, startPoint x: 584, startPoint y: 411, endPoint x: 606, endPoint y: 409, distance: 22.5
click at [606, 409] on div at bounding box center [606, 410] width 8 height 8
type input "#0300FF"
drag, startPoint x: 647, startPoint y: 288, endPoint x: 771, endPoint y: 273, distance: 124.7
click at [771, 273] on div "[PERSON_NAME] יומן מרפאה רשימת המתנה תיקים רפואיים אישורי הגעה היסטוריית וואטסא…" at bounding box center [647, 309] width 1295 height 619
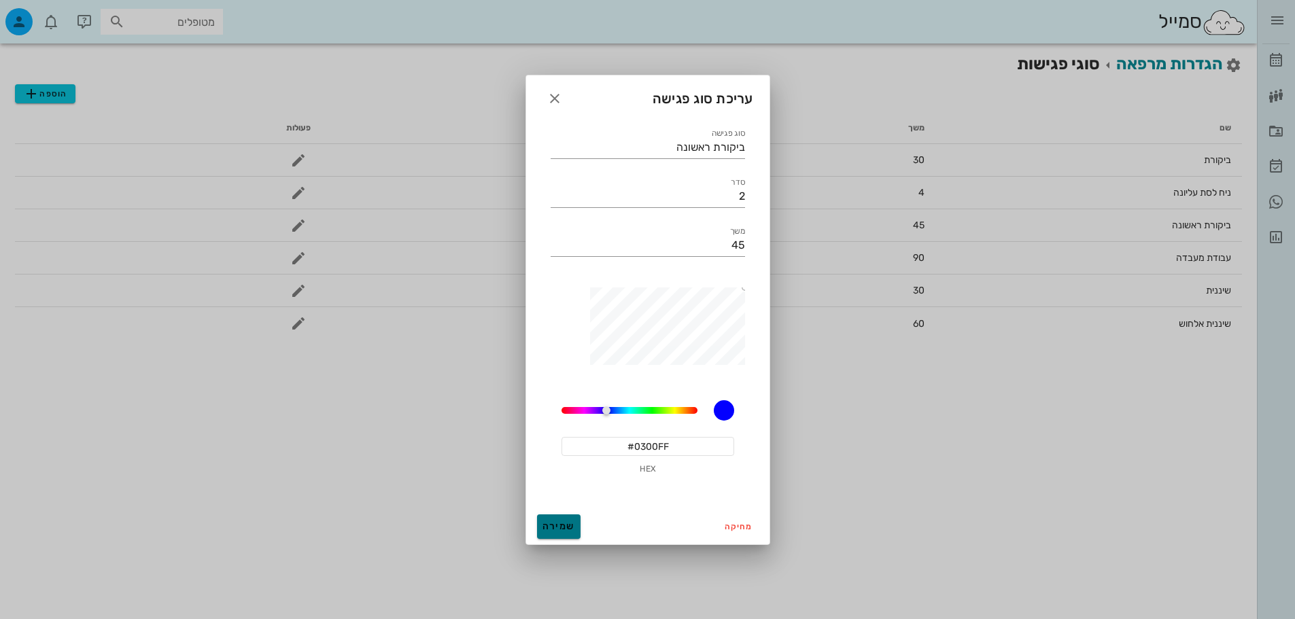
click at [561, 522] on span "שמירה" at bounding box center [558, 527] width 33 height 12
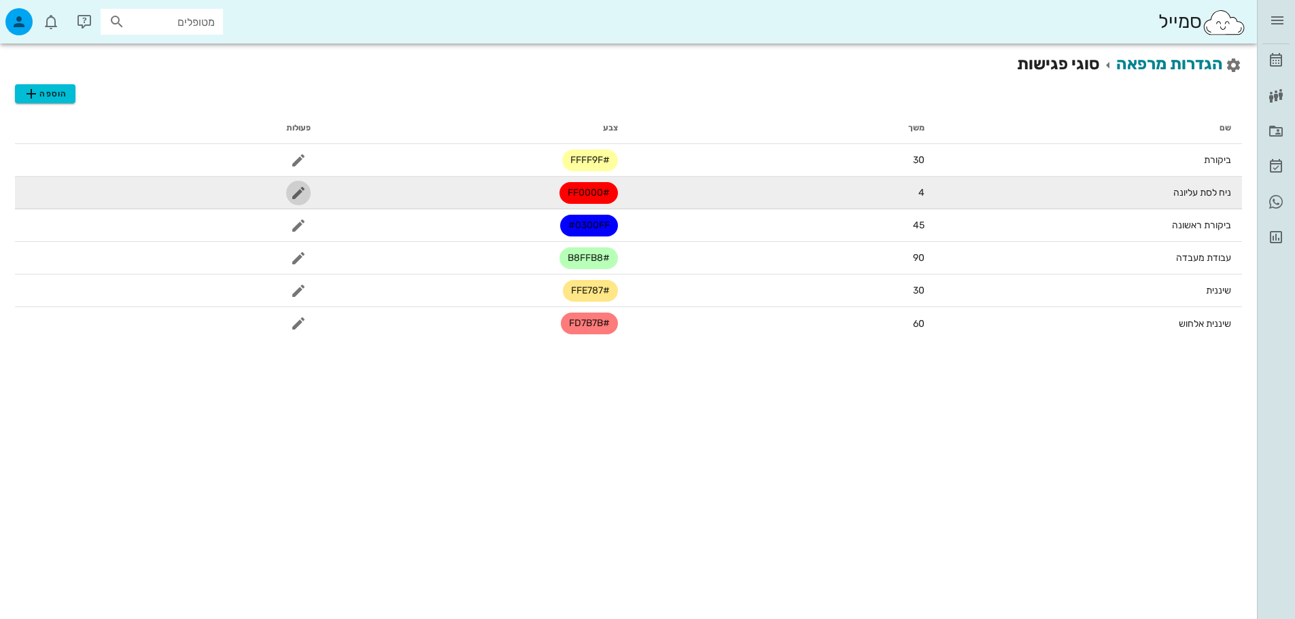
click at [290, 196] on span "button" at bounding box center [298, 193] width 24 height 16
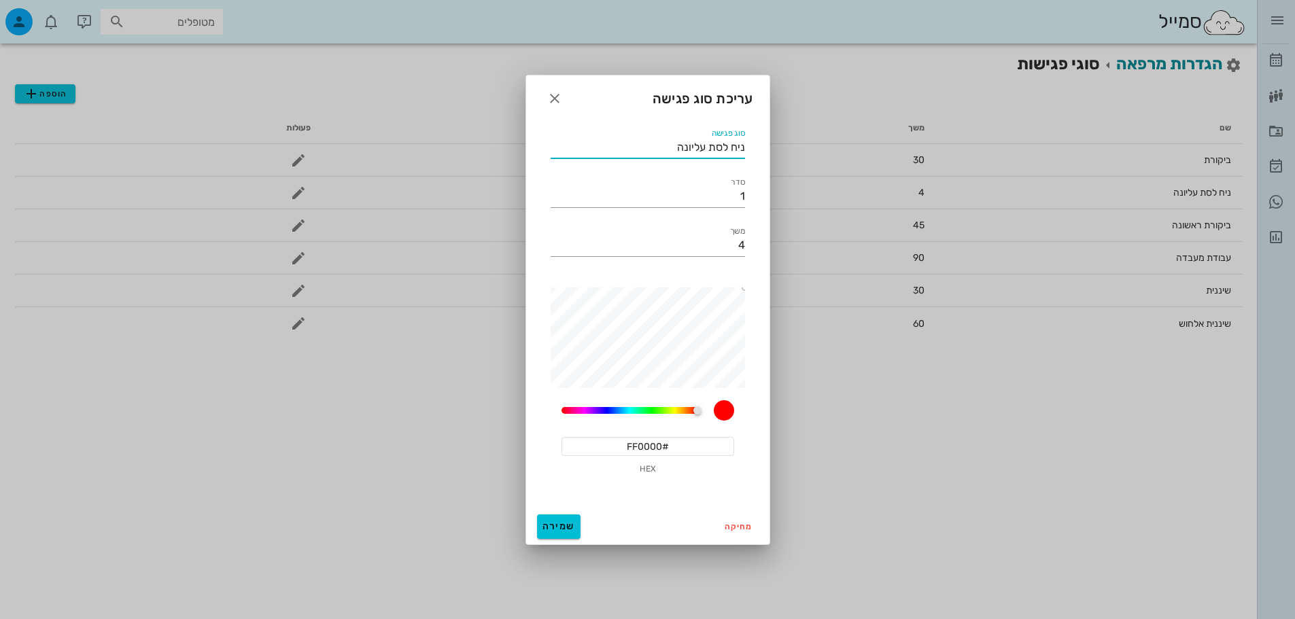
click at [736, 148] on input "ניח לסת עליונה" at bounding box center [648, 148] width 194 height 22
type input "נתוח לסת עליונה"
click at [562, 535] on button "שמירה" at bounding box center [559, 527] width 44 height 24
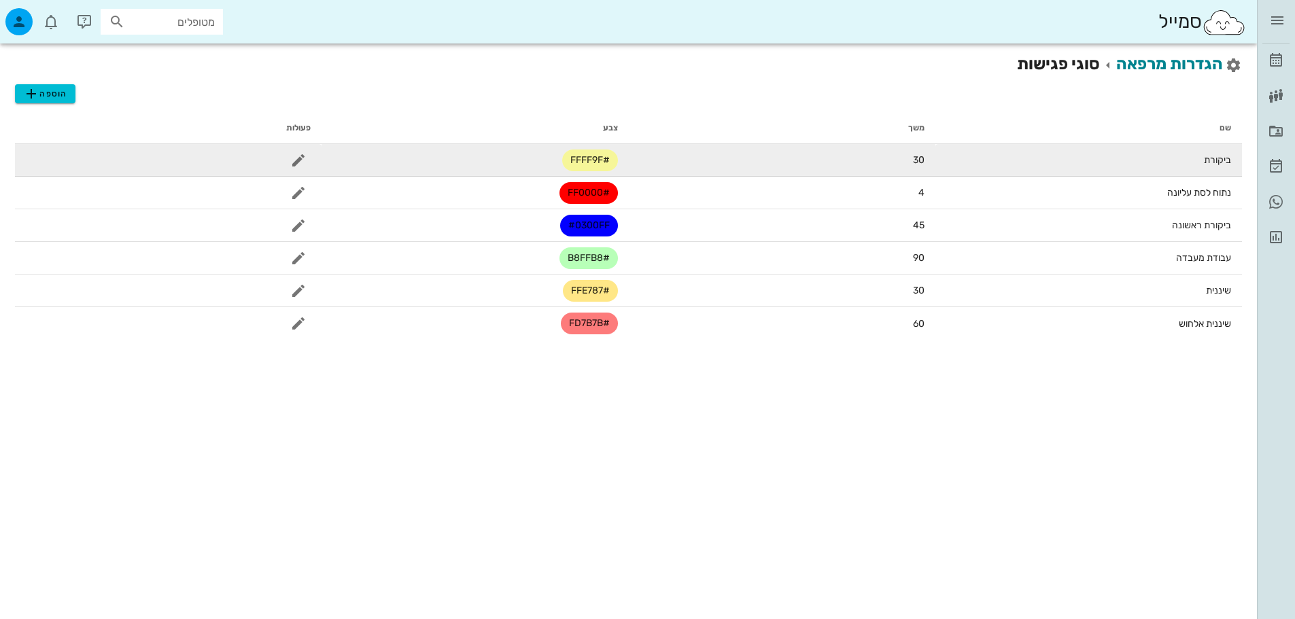
click at [595, 160] on span "#FFFF9F" at bounding box center [589, 161] width 39 height 22
click at [298, 157] on icon "button" at bounding box center [298, 160] width 16 height 16
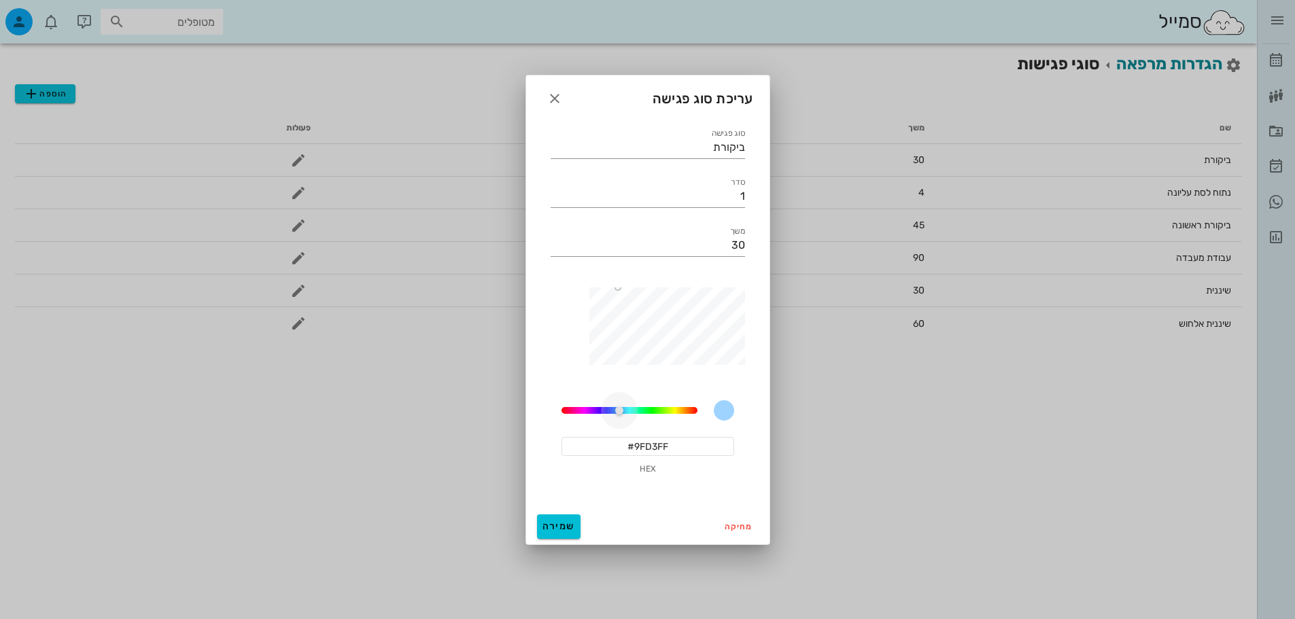
drag, startPoint x: 680, startPoint y: 414, endPoint x: 624, endPoint y: 414, distance: 55.7
click at [623, 414] on div at bounding box center [618, 410] width 8 height 8
type input "#008AFF"
click at [754, 285] on div "סוג פגישה ביקורת סדר 1 משך 30 60 #008AFF HEX" at bounding box center [647, 314] width 243 height 392
click at [659, 445] on input "#008AFF" at bounding box center [647, 446] width 173 height 19
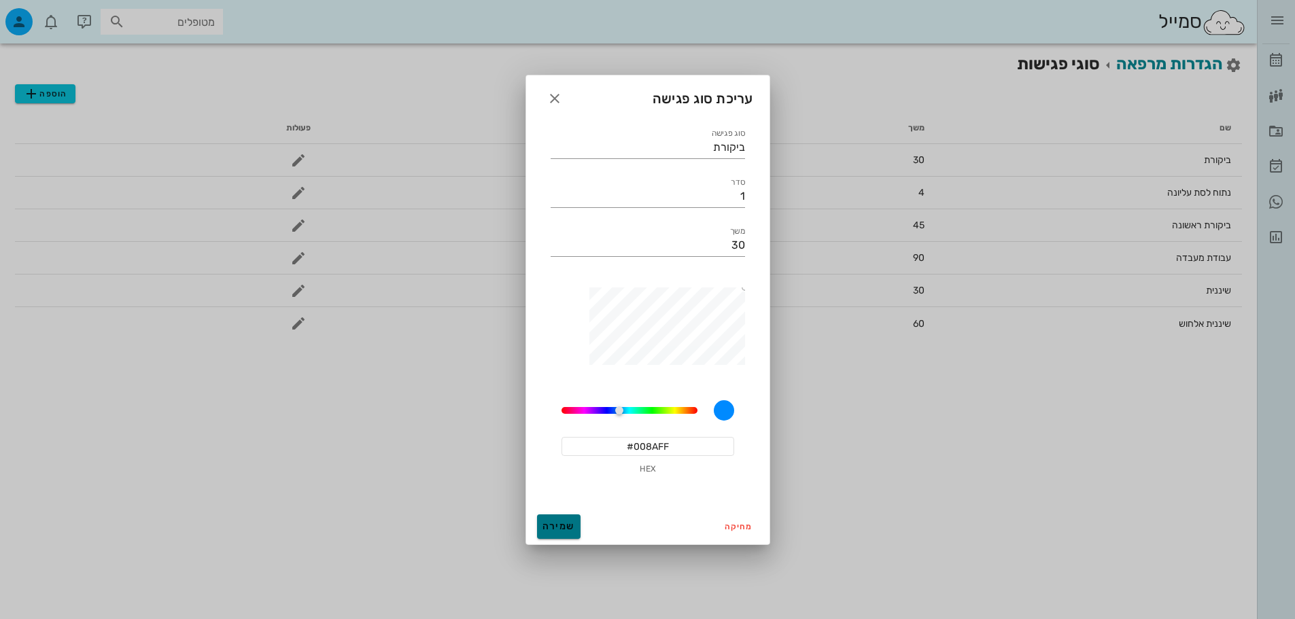
click at [547, 530] on span "שמירה" at bounding box center [558, 527] width 33 height 12
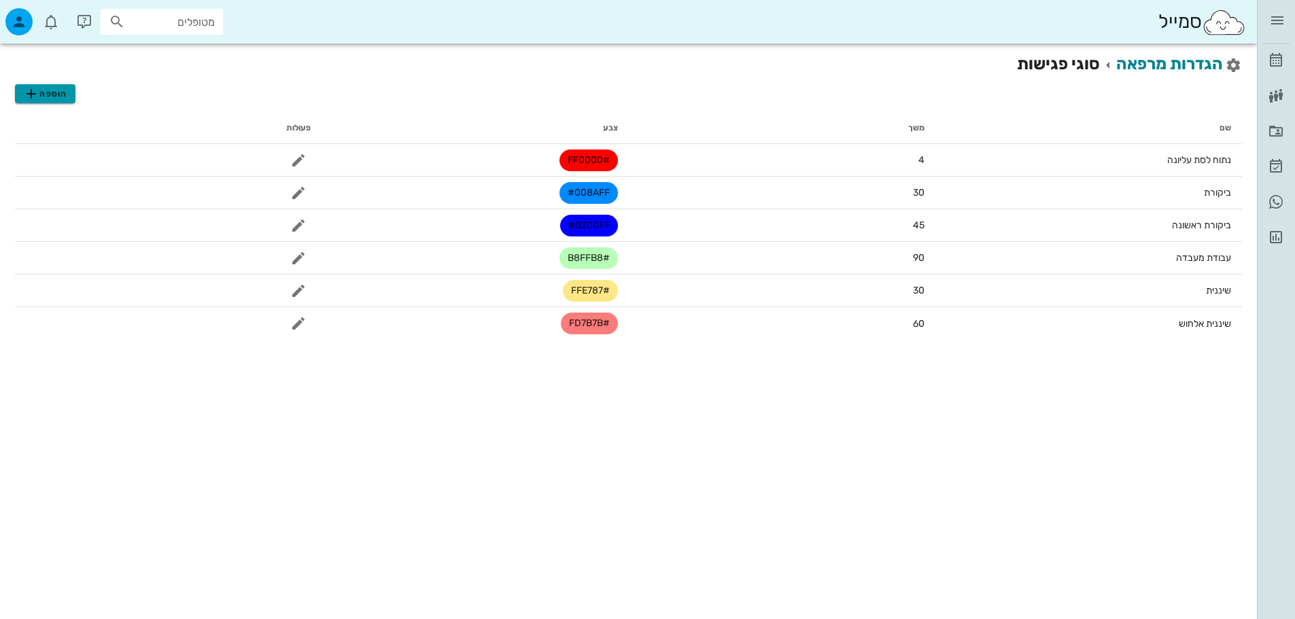
click at [44, 92] on span "הוספה" at bounding box center [45, 94] width 44 height 16
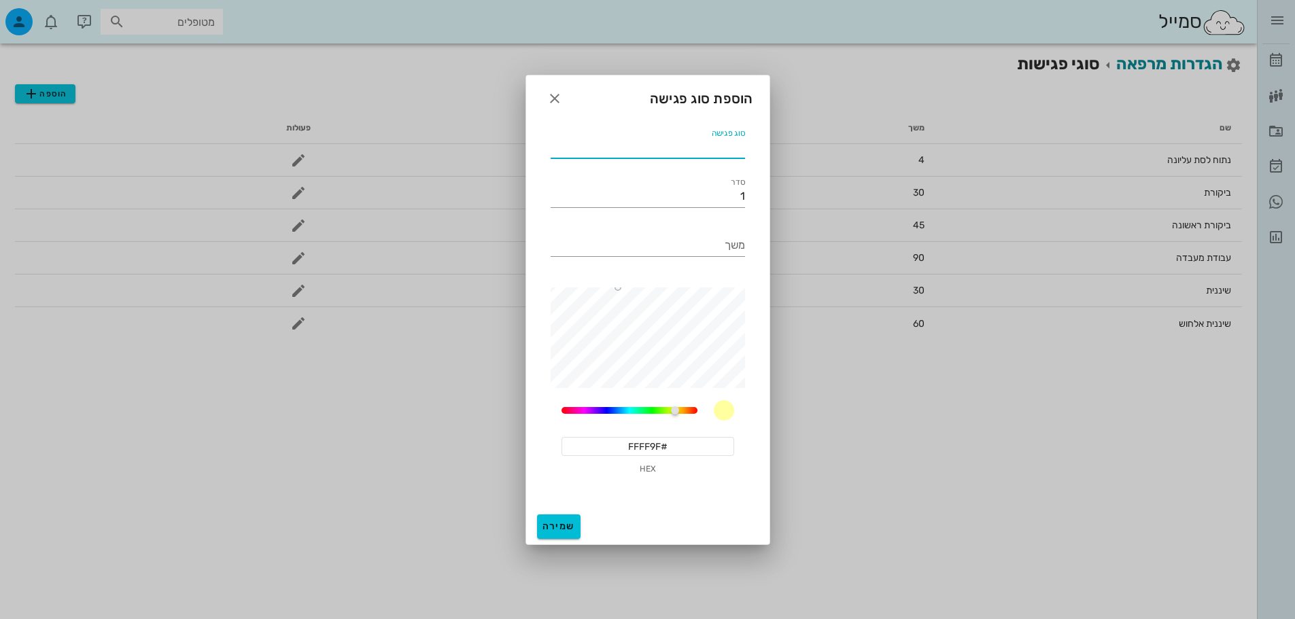
click at [713, 143] on div "סוג פגישה" at bounding box center [648, 148] width 194 height 22
type input "נתוח לסת תחתונה"
drag, startPoint x: 676, startPoint y: 409, endPoint x: 704, endPoint y: 415, distance: 28.4
click at [701, 415] on div at bounding box center [697, 410] width 8 height 8
type input "#FF0000"
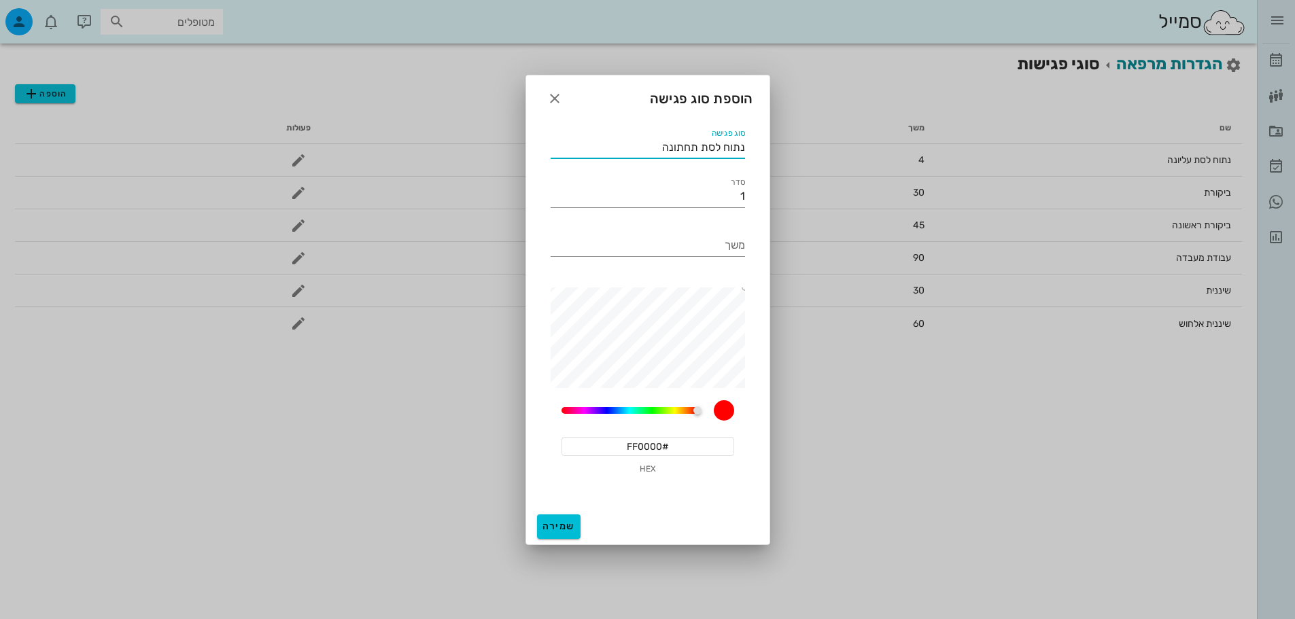
click at [760, 270] on div "סוג פגישה נתוח לסת תחתונה סדר 1 משך 60 #FF0000 HEX" at bounding box center [647, 314] width 243 height 392
type input "נתוח לסת תחתונה"
click at [563, 518] on button "שמירה" at bounding box center [559, 527] width 44 height 24
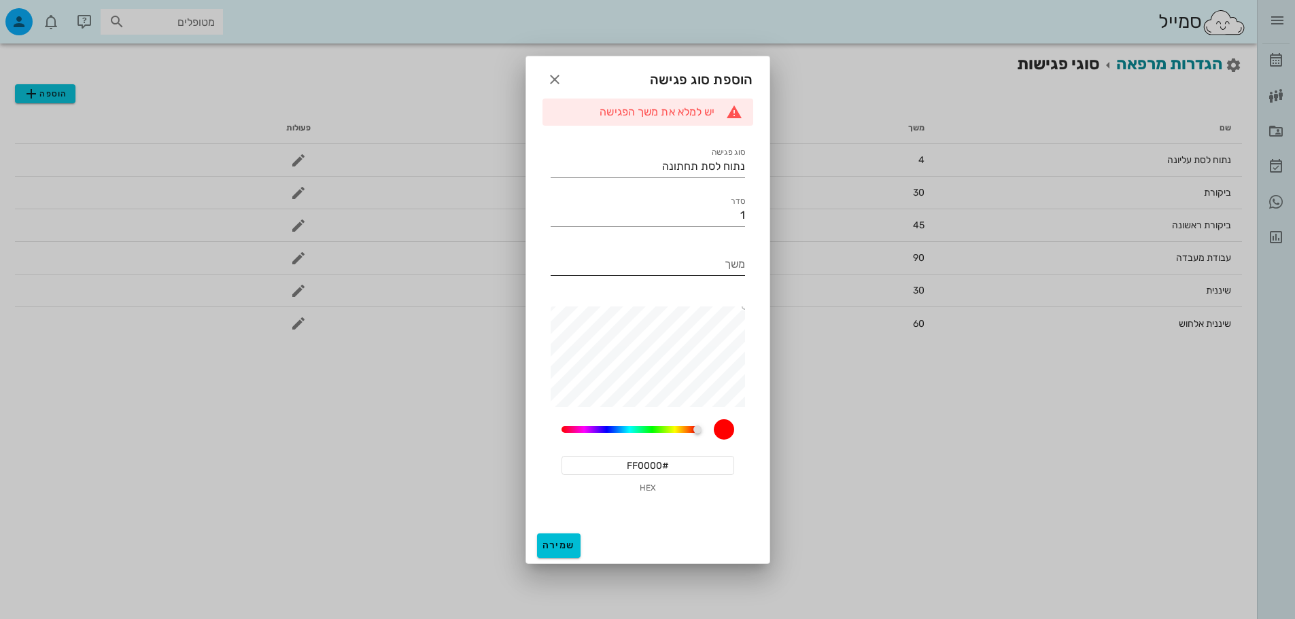
click at [702, 247] on div "משך" at bounding box center [648, 267] width 194 height 45
click at [704, 263] on input "משך" at bounding box center [648, 265] width 194 height 22
type input "4"
click at [572, 550] on span "שמירה" at bounding box center [558, 546] width 33 height 12
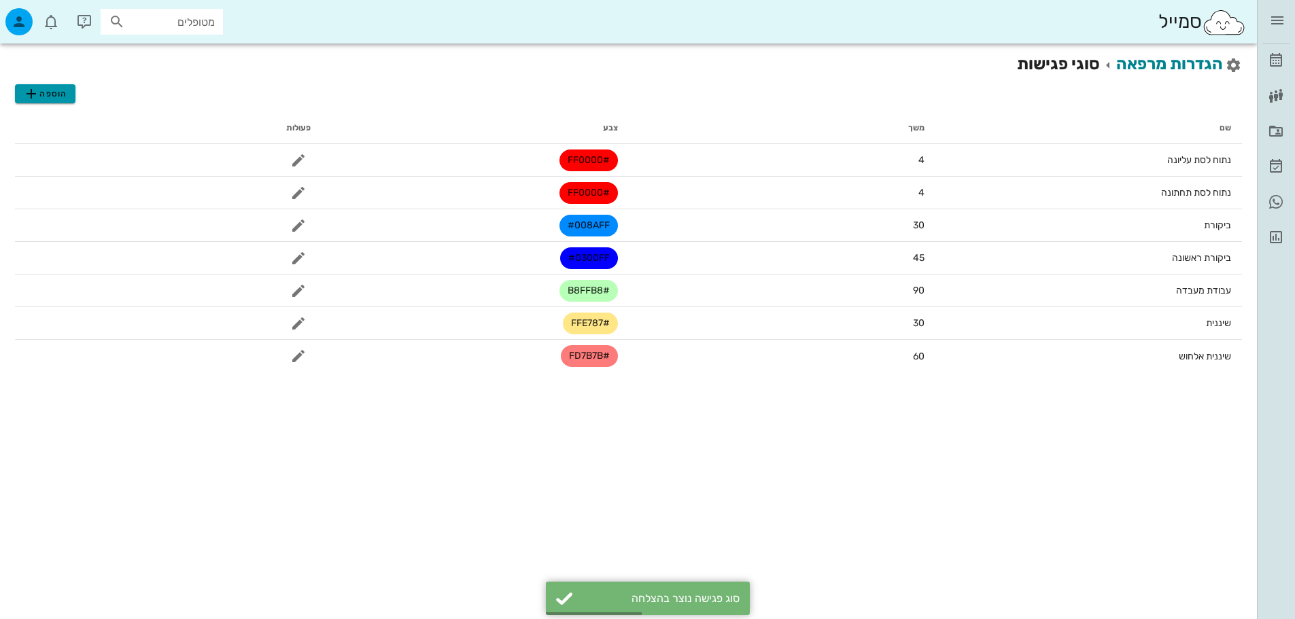
click at [38, 101] on icon "button" at bounding box center [31, 94] width 16 height 16
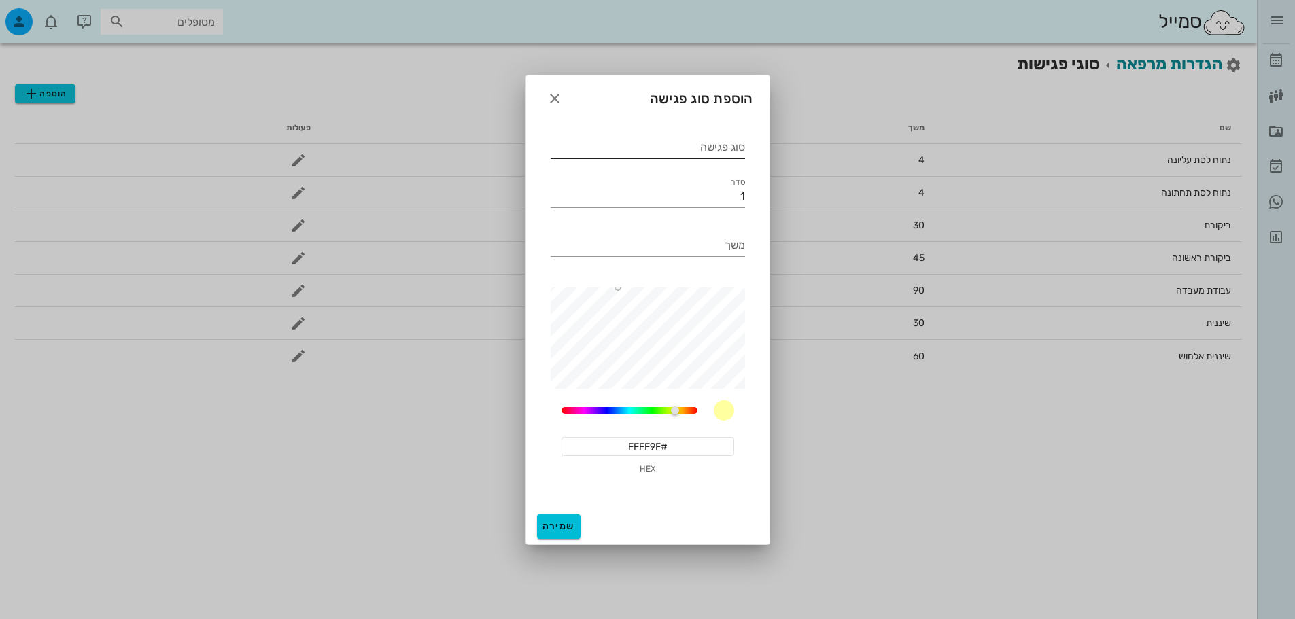
click at [635, 154] on input "סוג פגישה" at bounding box center [648, 148] width 194 height 22
type input "נתוח שתי לסתות"
type input "6"
drag, startPoint x: 674, startPoint y: 411, endPoint x: 714, endPoint y: 415, distance: 41.1
click at [714, 415] on div "60" at bounding box center [647, 410] width 173 height 20
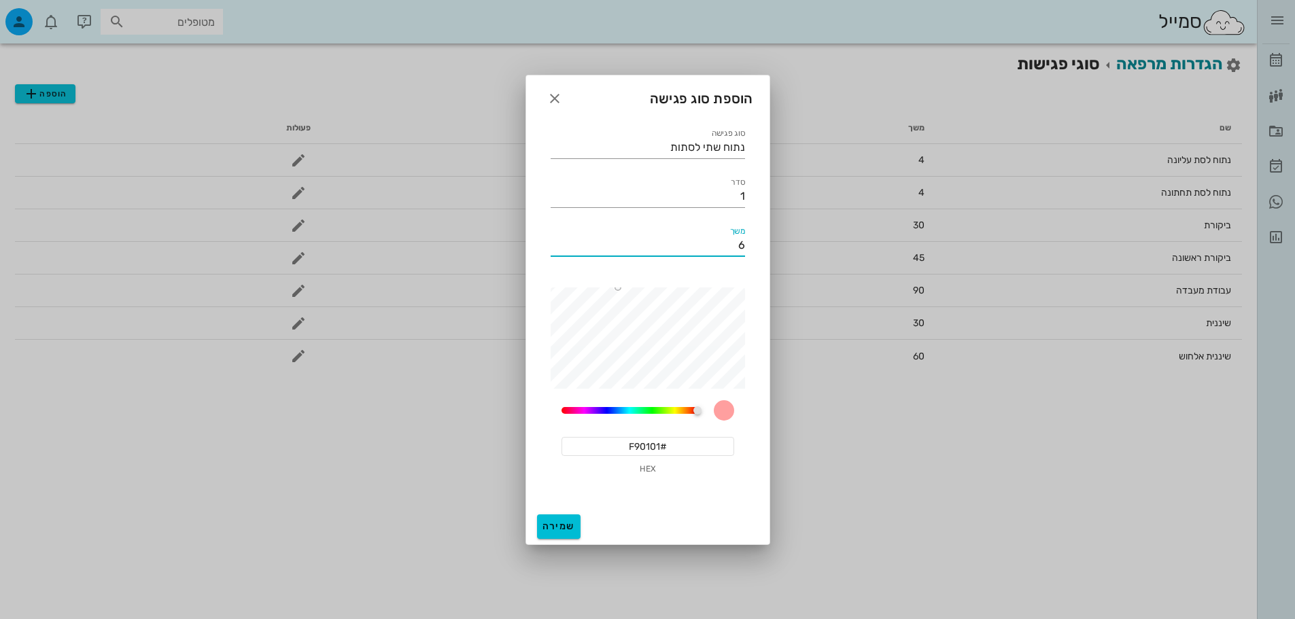
type input "#FF0000"
click at [750, 276] on div "סוג פגישה נתוח שתי לסתות סדר 1 משך 6 60 #FF0000 HEX" at bounding box center [647, 307] width 211 height 378
type input "6"
click at [663, 449] on input "#FF0000" at bounding box center [647, 446] width 173 height 19
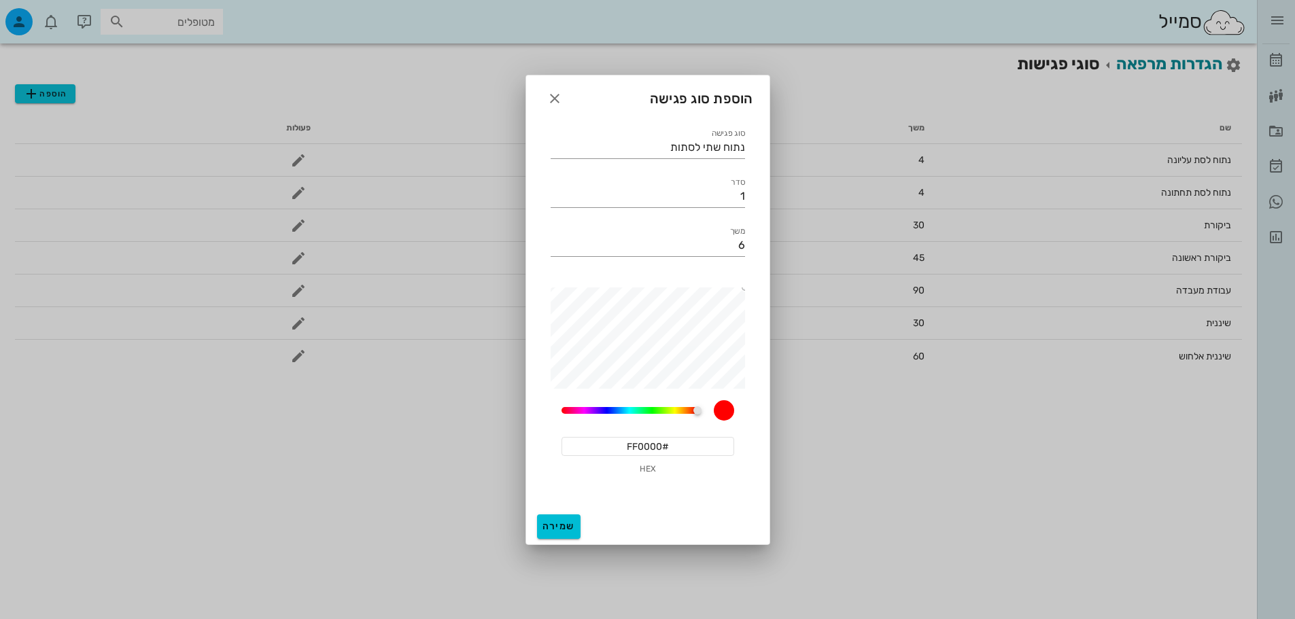
click at [663, 449] on input "#FF0000" at bounding box center [647, 446] width 173 height 19
click at [580, 527] on div "שמירה" at bounding box center [647, 526] width 243 height 35
click at [574, 527] on span "שמירה" at bounding box center [558, 527] width 33 height 12
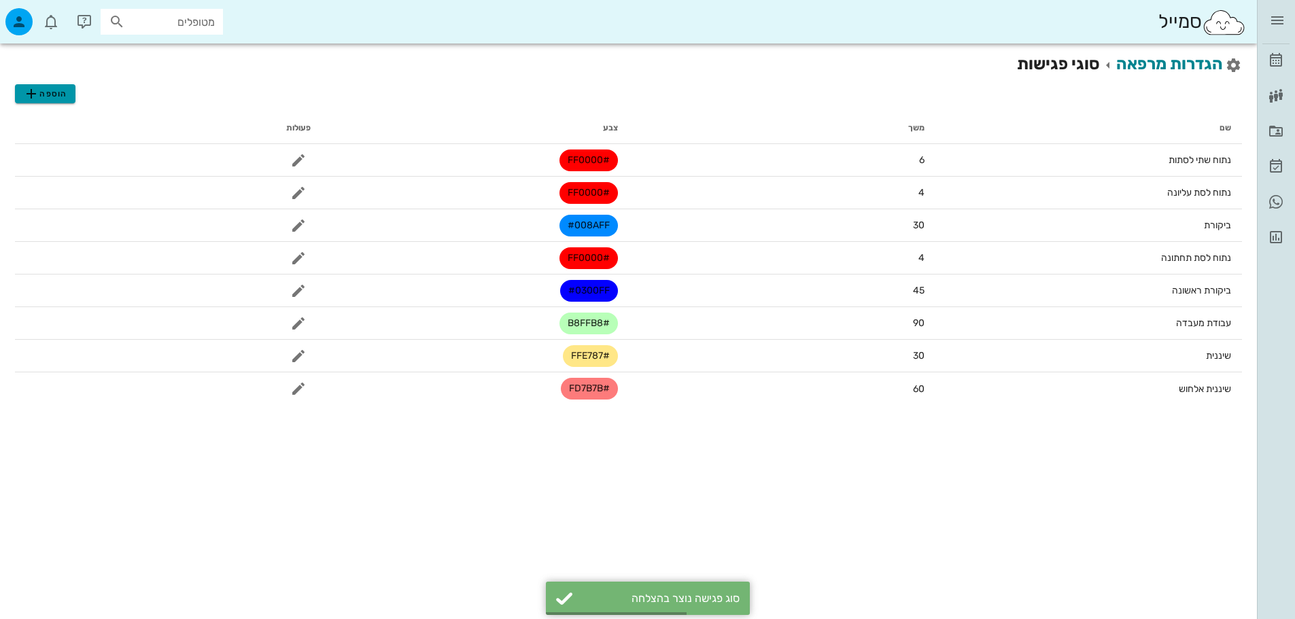
click at [45, 92] on span "הוספה" at bounding box center [45, 94] width 44 height 16
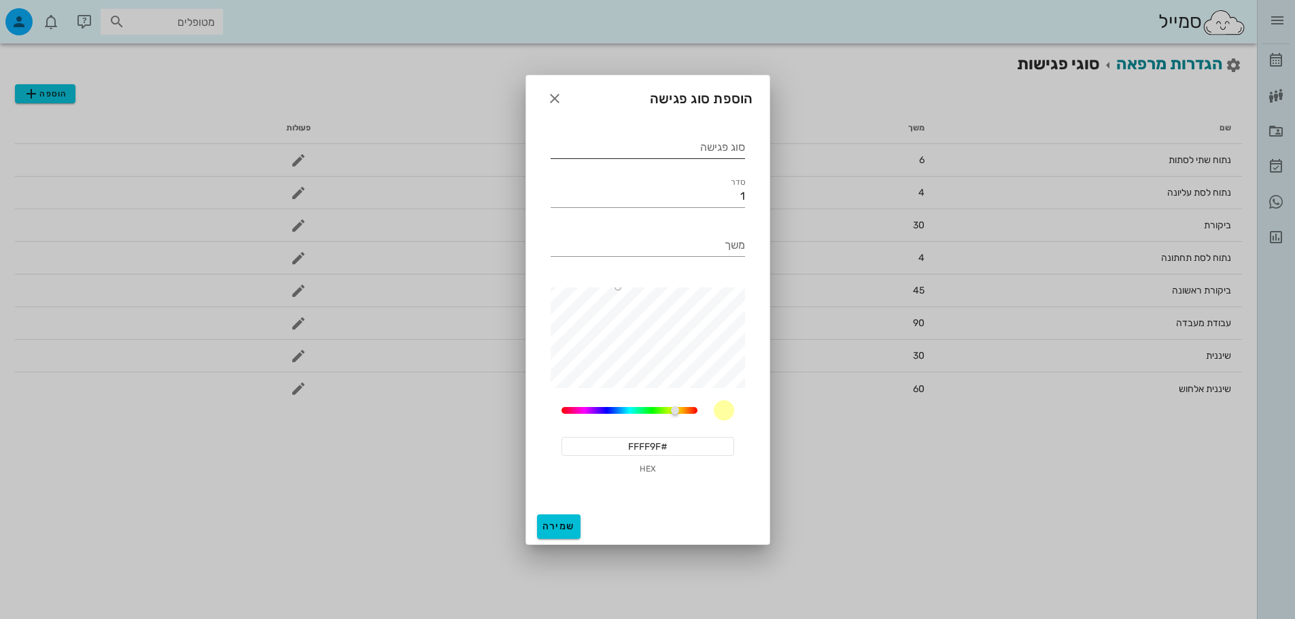
click at [721, 150] on input "סוג פגישה" at bounding box center [648, 148] width 194 height 22
type input "נתוח שתי לסתות בהרדמה מלאה"
click at [683, 258] on div "משך" at bounding box center [648, 253] width 194 height 37
click at [687, 252] on input "משך" at bounding box center [648, 246] width 194 height 22
type input "8"
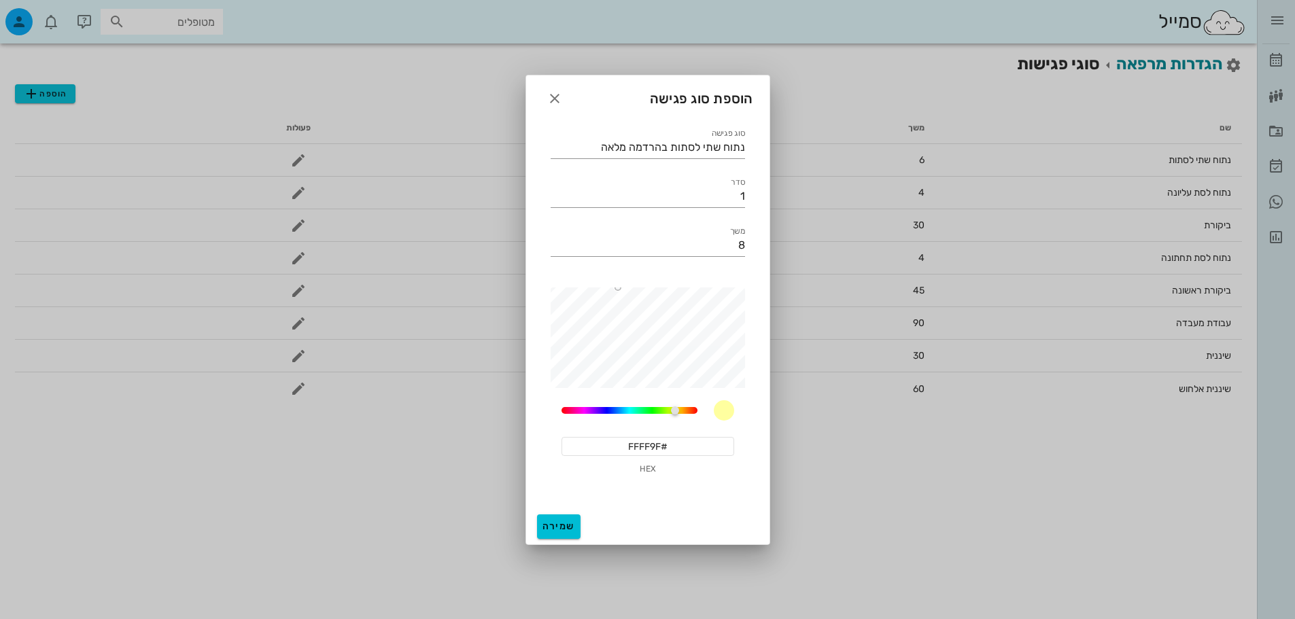
click at [665, 446] on input "#FFFF9F" at bounding box center [647, 446] width 173 height 19
paste input "0000"
type input "#FF0000"
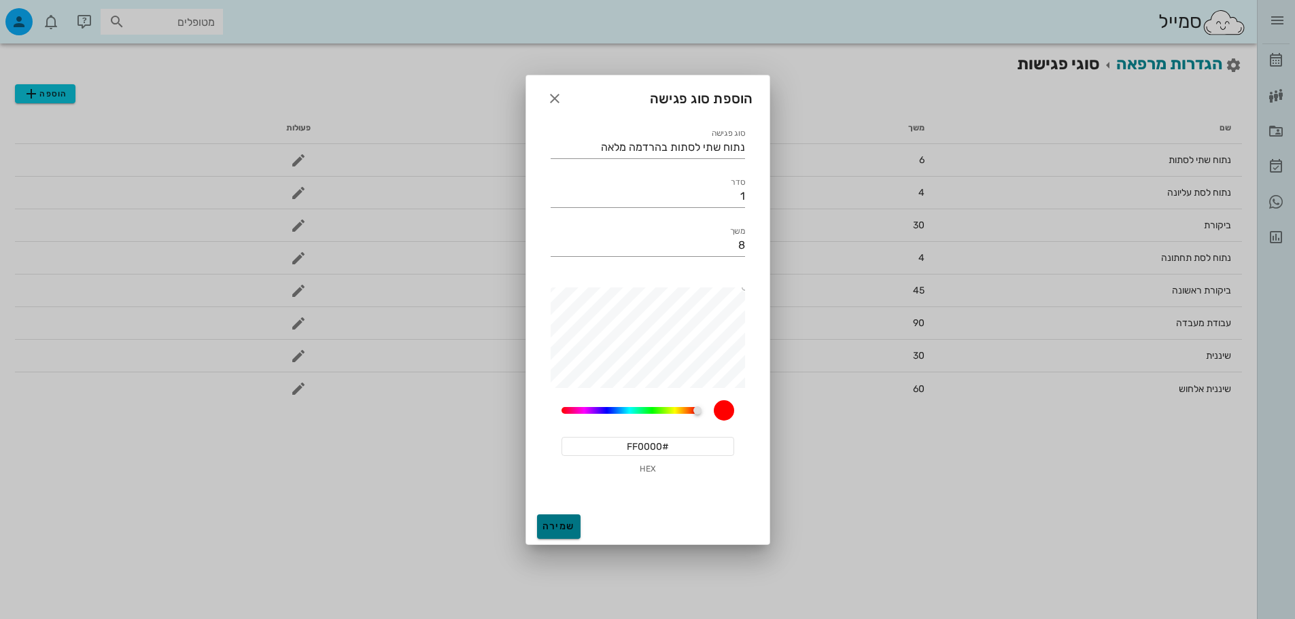
click at [559, 534] on button "שמירה" at bounding box center [559, 527] width 44 height 24
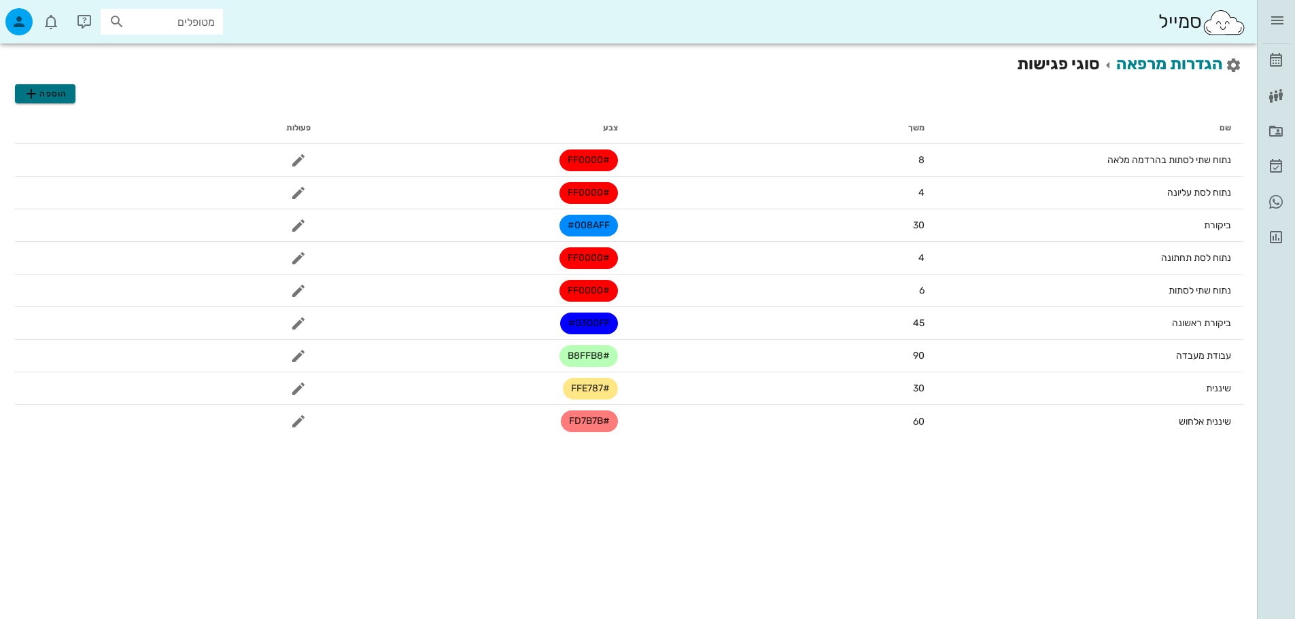
click at [31, 95] on icon "button" at bounding box center [31, 94] width 16 height 16
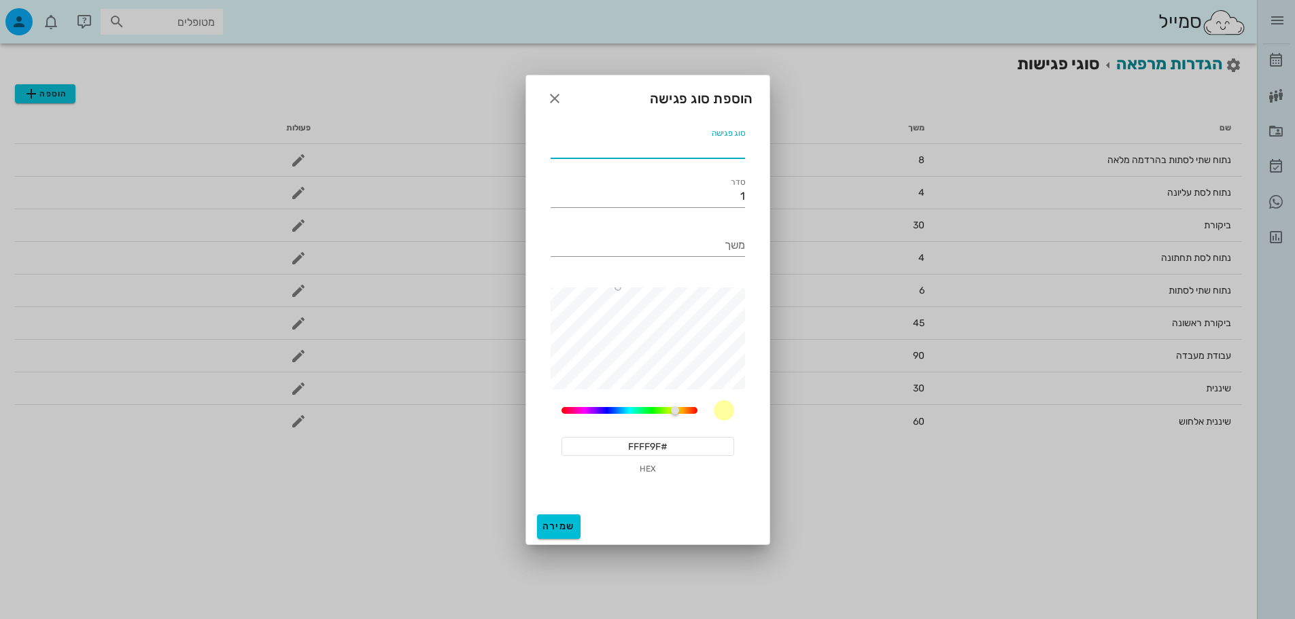
click at [650, 145] on input "סוג פגישה" at bounding box center [648, 148] width 194 height 22
type input "הרכבה"
click at [589, 408] on div "60" at bounding box center [629, 410] width 136 height 7
type input "#C100FF"
click at [765, 286] on div "סוג פגישה הרכבה סדר 1 משך 60 #C100FF HEX" at bounding box center [647, 314] width 243 height 392
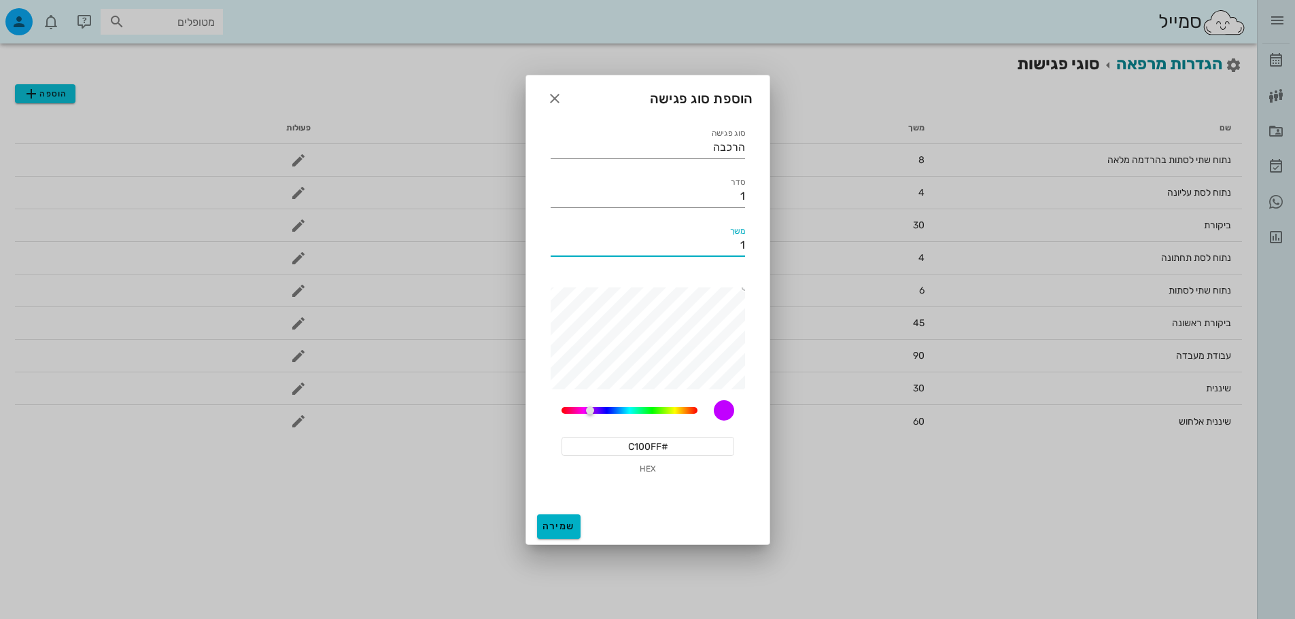
type input "1"
click at [572, 527] on span "שמירה" at bounding box center [558, 527] width 33 height 12
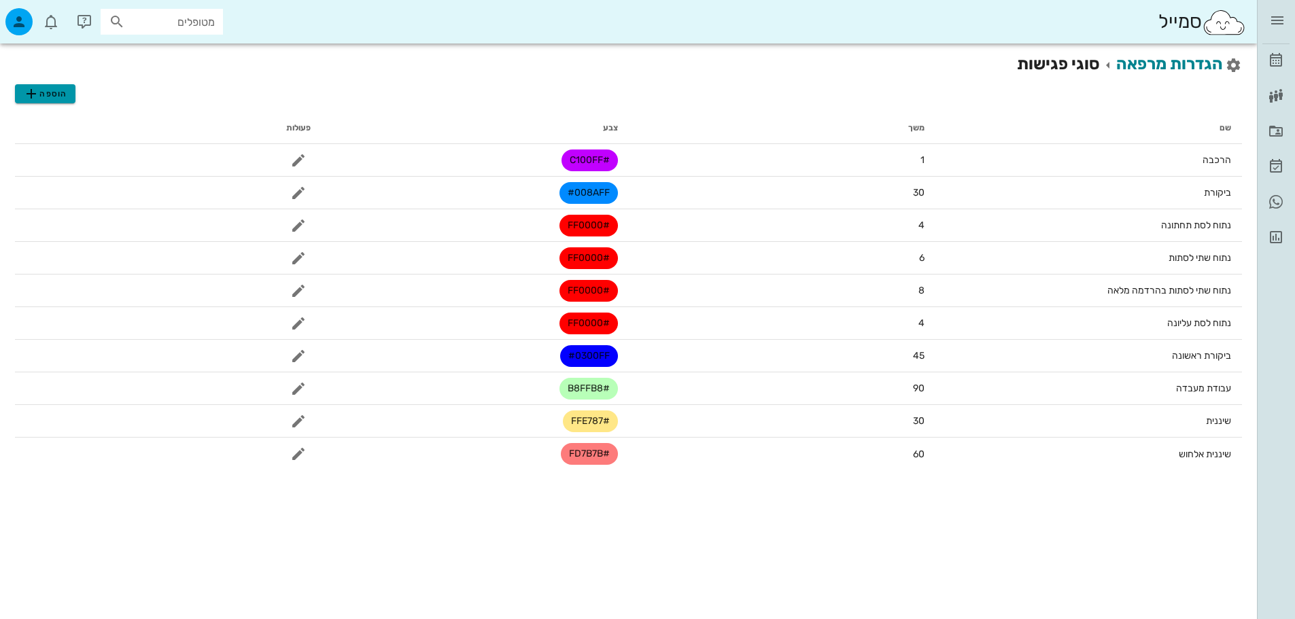
click at [31, 99] on icon "button" at bounding box center [31, 94] width 16 height 16
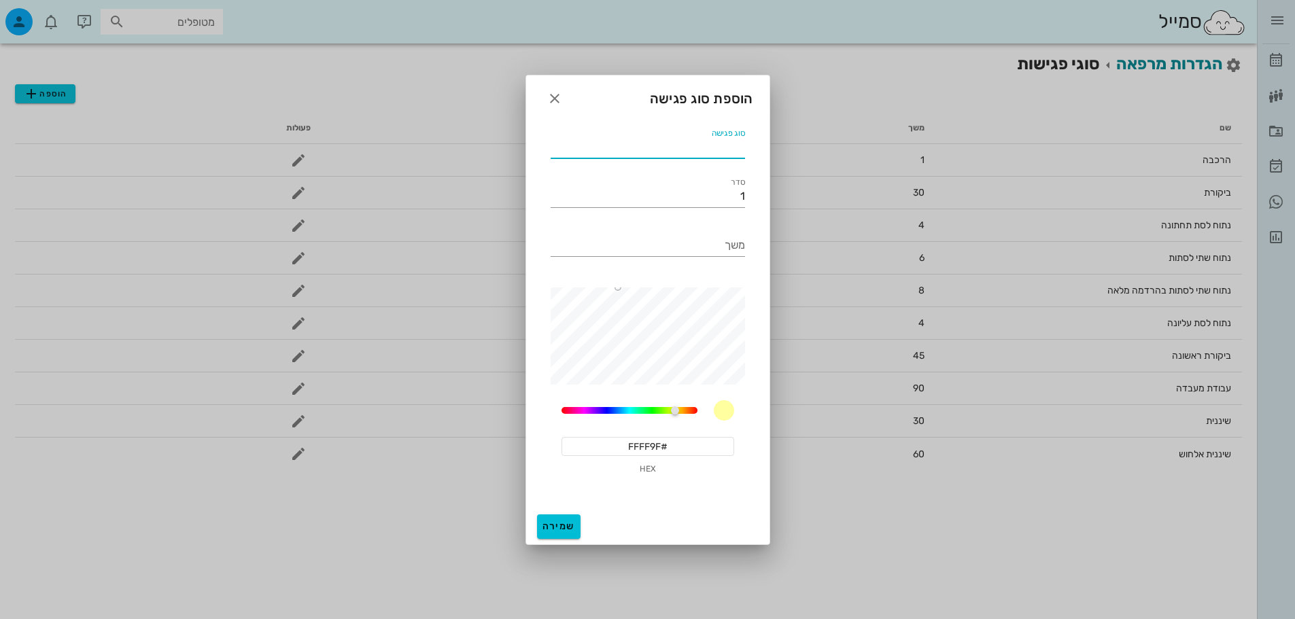
click at [650, 141] on input "סוג פגישה" at bounding box center [648, 148] width 194 height 22
type input "הרכבת PMMA"
click at [709, 241] on input "משך" at bounding box center [648, 246] width 194 height 22
type input "1"
click at [587, 407] on div "60" at bounding box center [647, 410] width 173 height 20
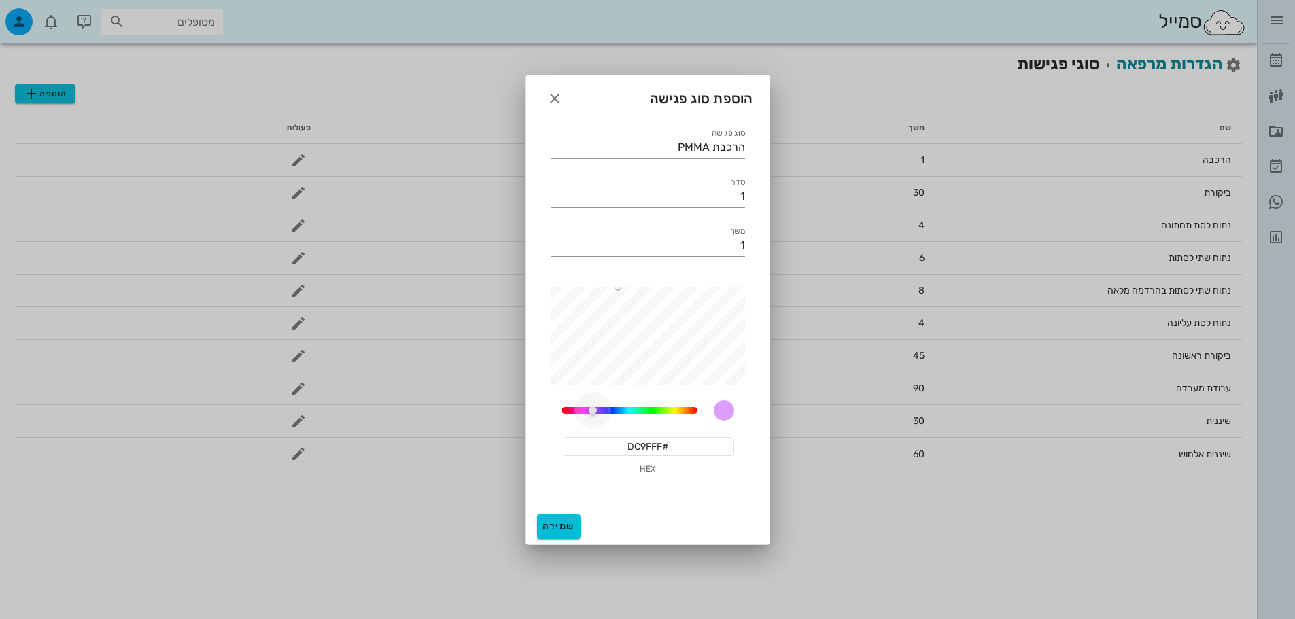
drag, startPoint x: 587, startPoint y: 408, endPoint x: 592, endPoint y: 413, distance: 7.2
click at [592, 413] on div "60" at bounding box center [629, 410] width 136 height 7
type input "#A200FF"
click at [761, 284] on div "סוג פגישה הרכבת PMMA סדר 1 משך 1 60 #A200FF HEX" at bounding box center [647, 314] width 243 height 392
click at [574, 516] on button "שמירה" at bounding box center [559, 527] width 44 height 24
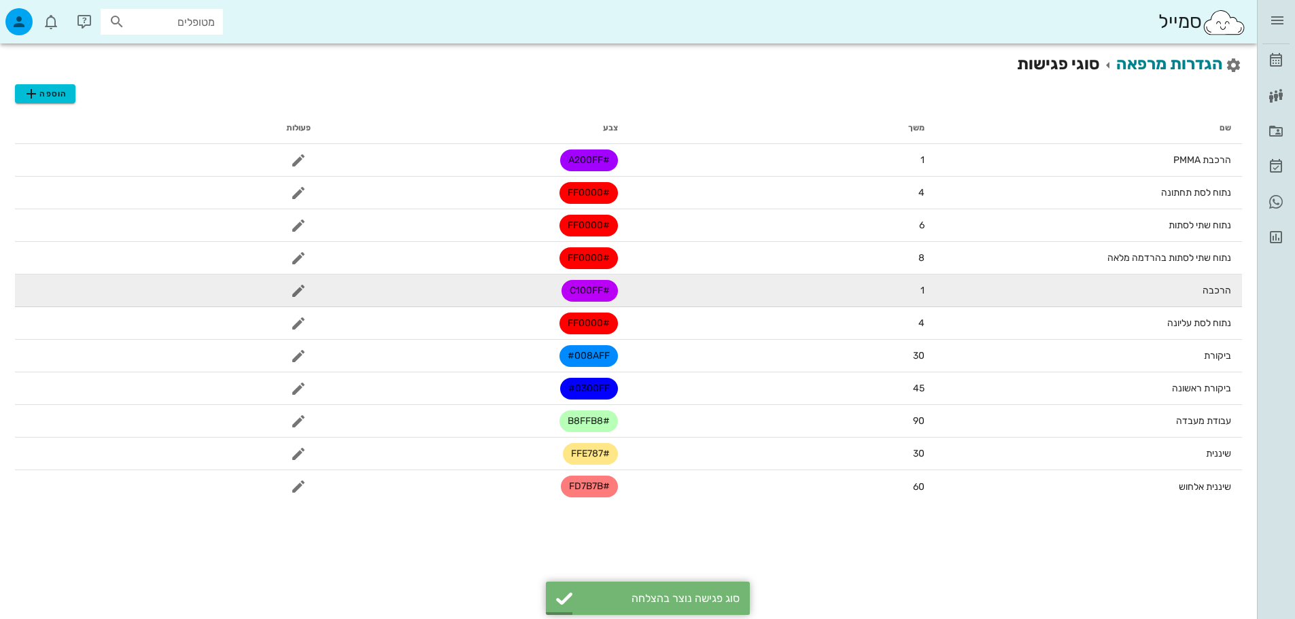
click at [604, 290] on span "#C100FF" at bounding box center [590, 291] width 40 height 22
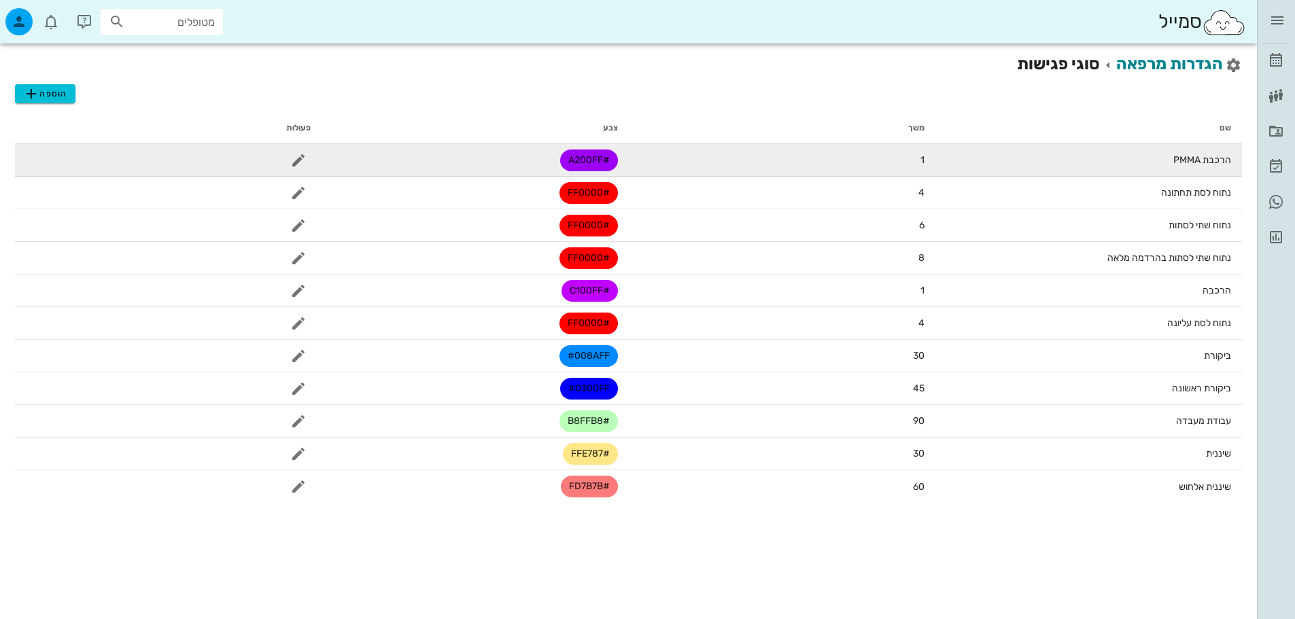
click at [587, 162] on span "#A200FF" at bounding box center [588, 161] width 41 height 22
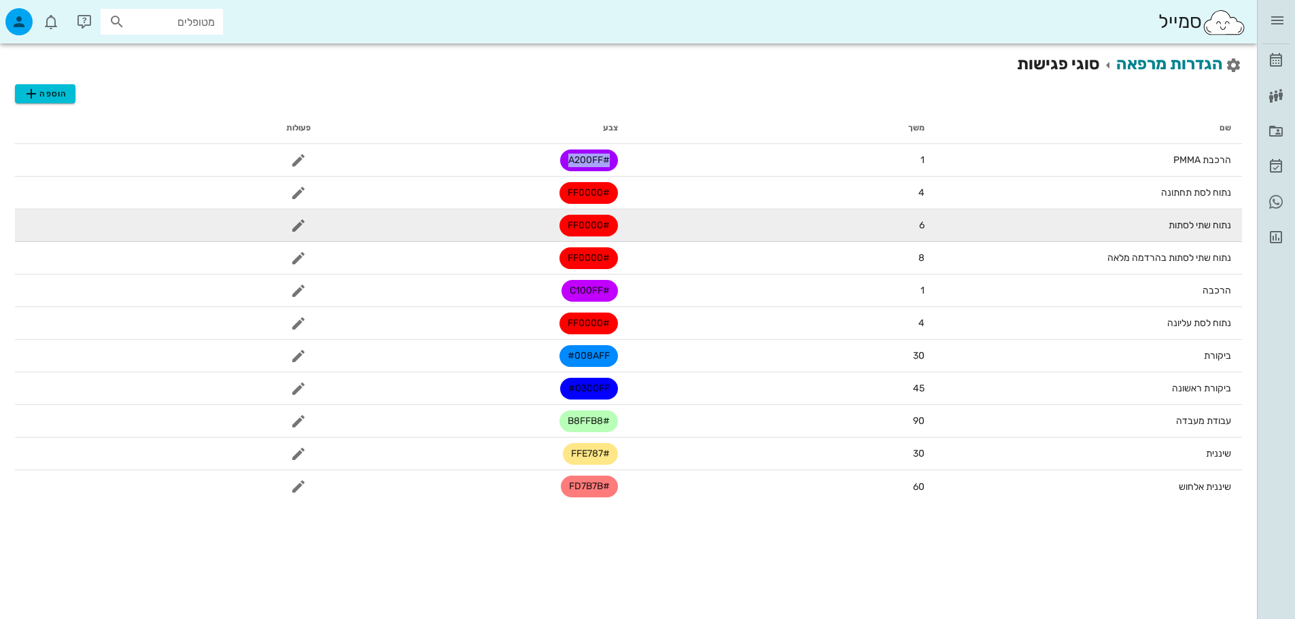
copy tr "#A200FF"
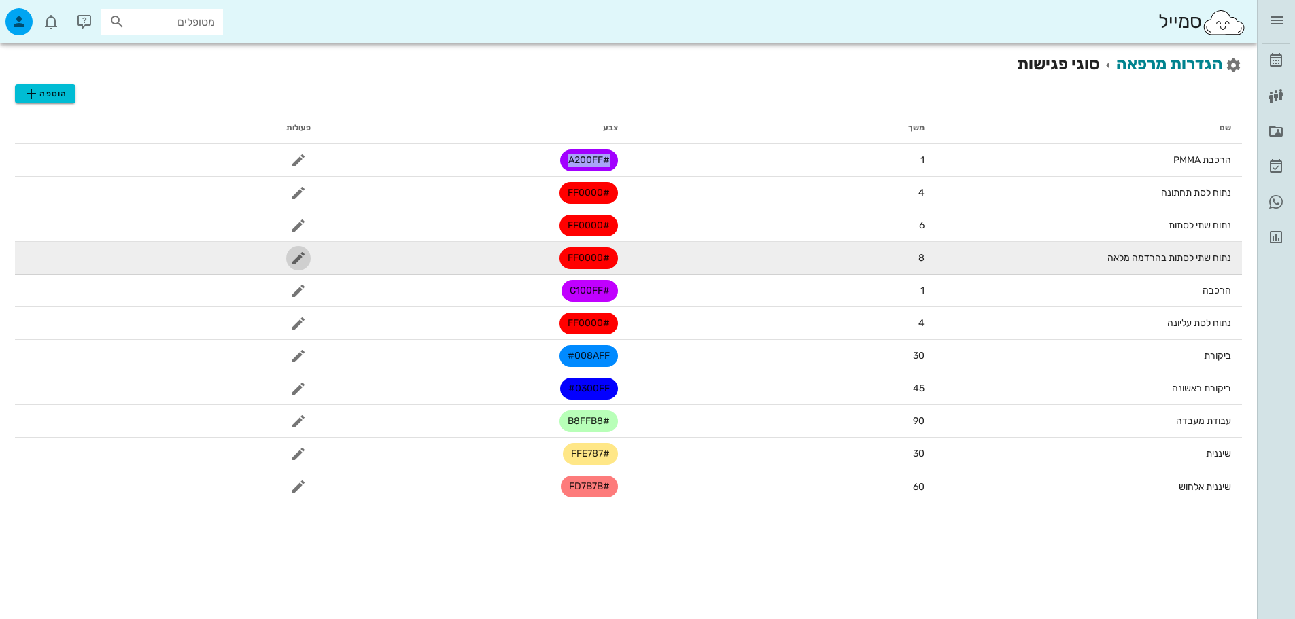
click at [300, 250] on icon "button" at bounding box center [298, 258] width 16 height 16
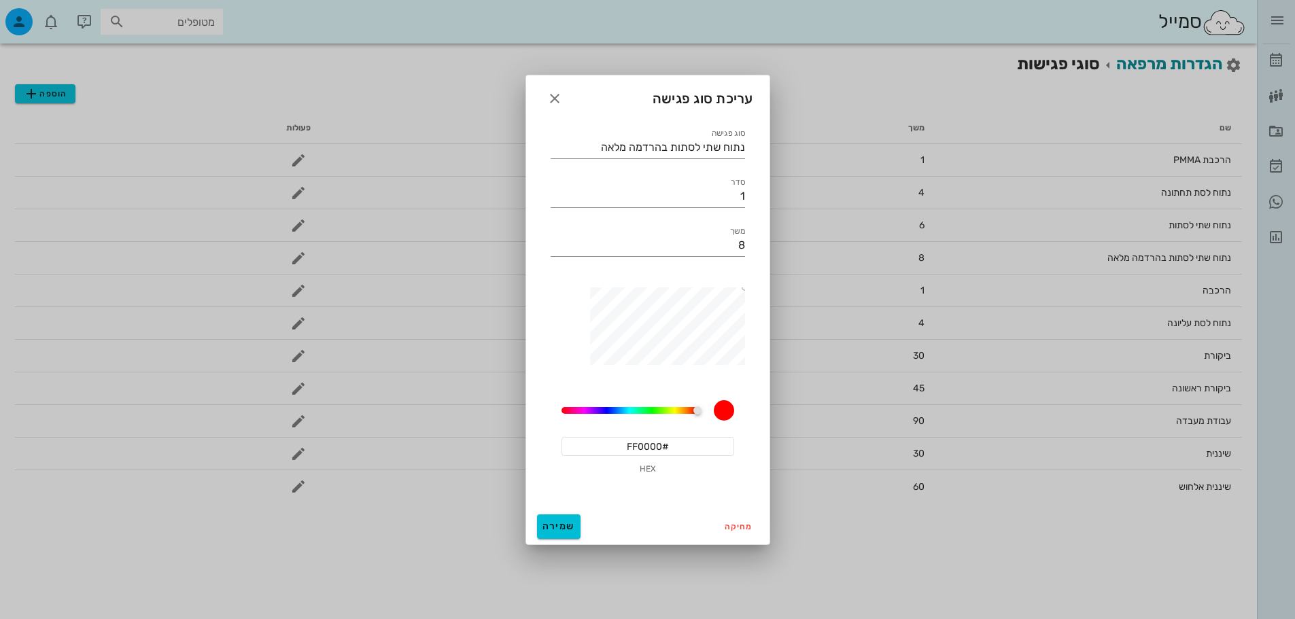
click at [671, 443] on input "#FF0000" at bounding box center [647, 446] width 173 height 19
click at [553, 100] on icon "button" at bounding box center [554, 98] width 16 height 16
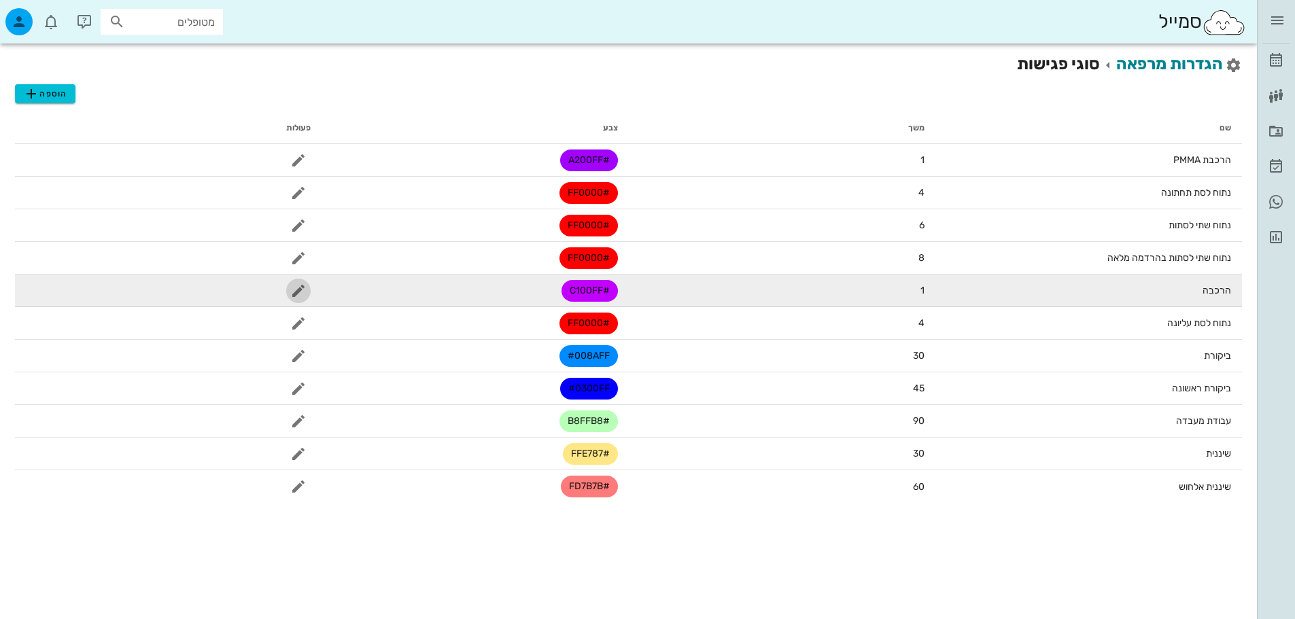
click at [296, 289] on icon "button" at bounding box center [298, 291] width 16 height 16
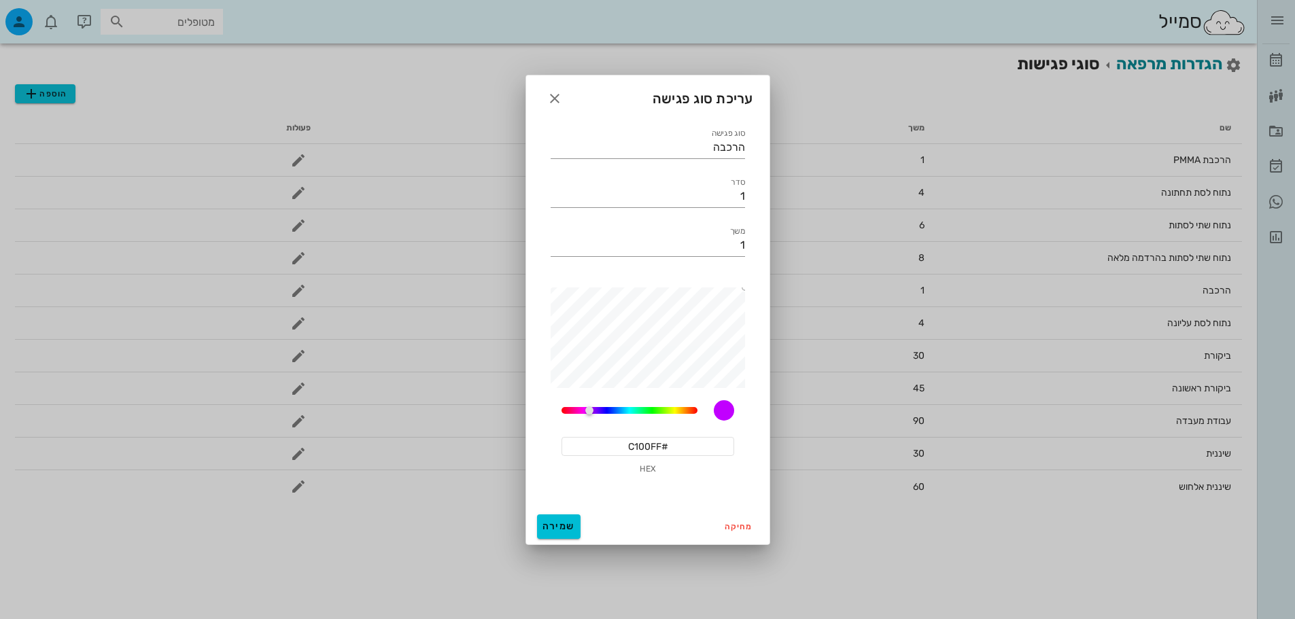
click at [655, 447] on input "#C100FF" at bounding box center [647, 446] width 173 height 19
paste input "A2"
type input "#A200FF"
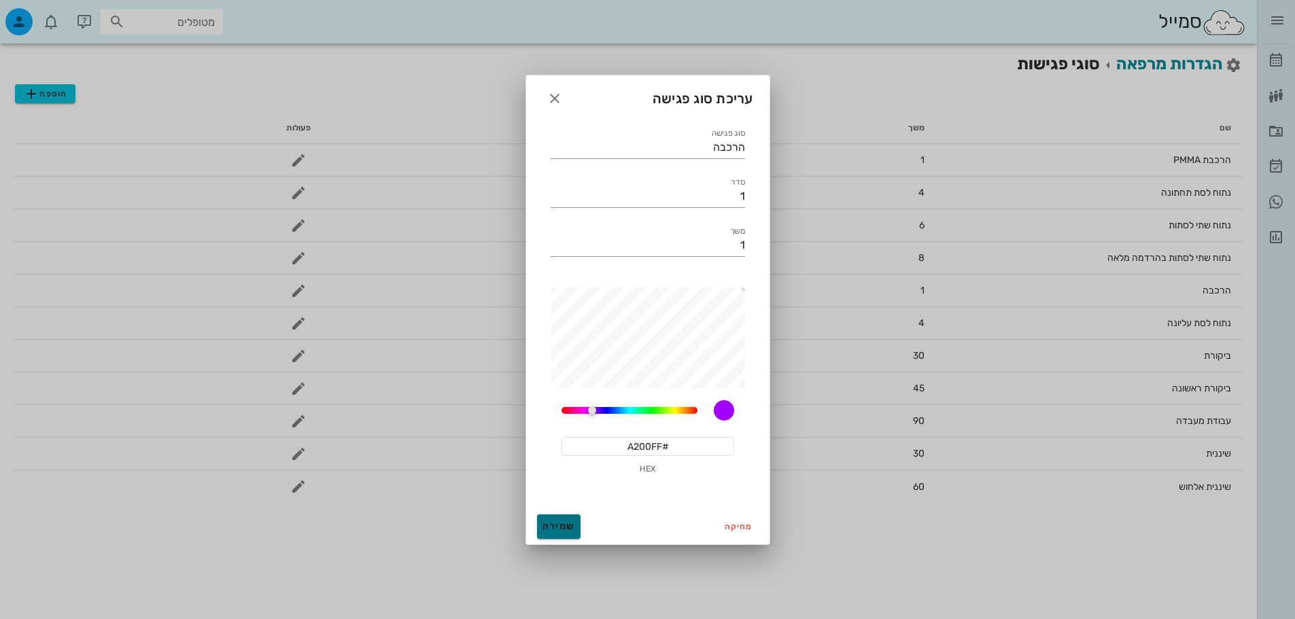
click at [559, 530] on span "שמירה" at bounding box center [558, 527] width 33 height 12
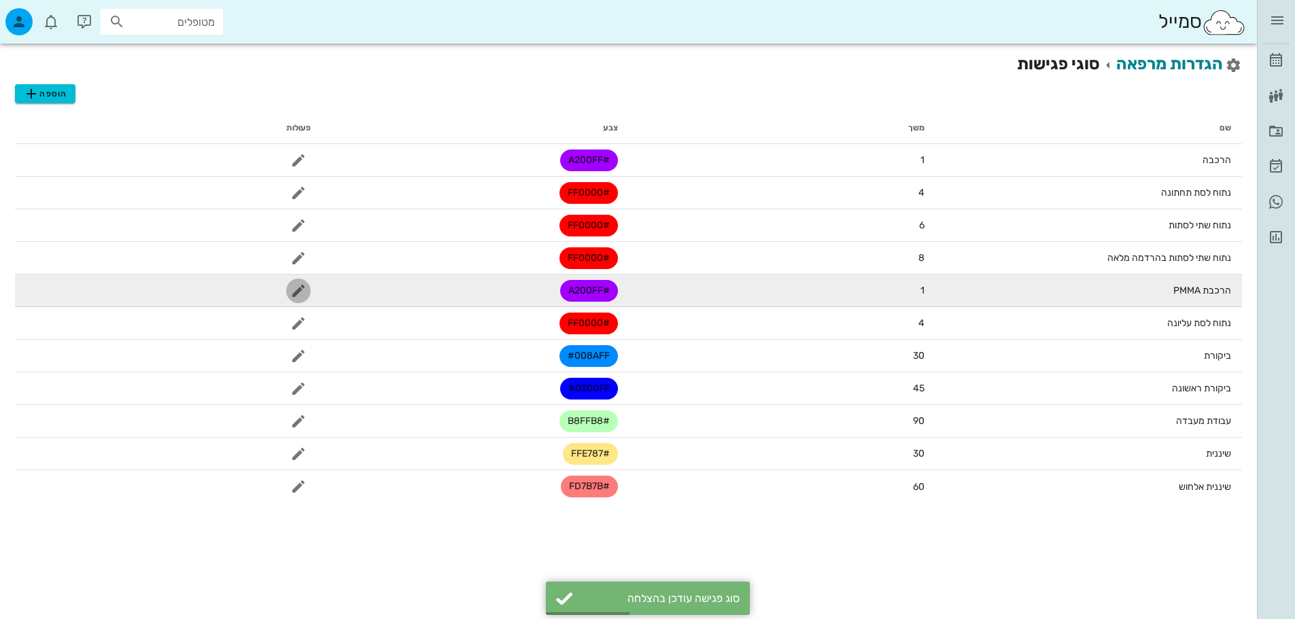
click at [302, 292] on icon "button" at bounding box center [298, 291] width 16 height 16
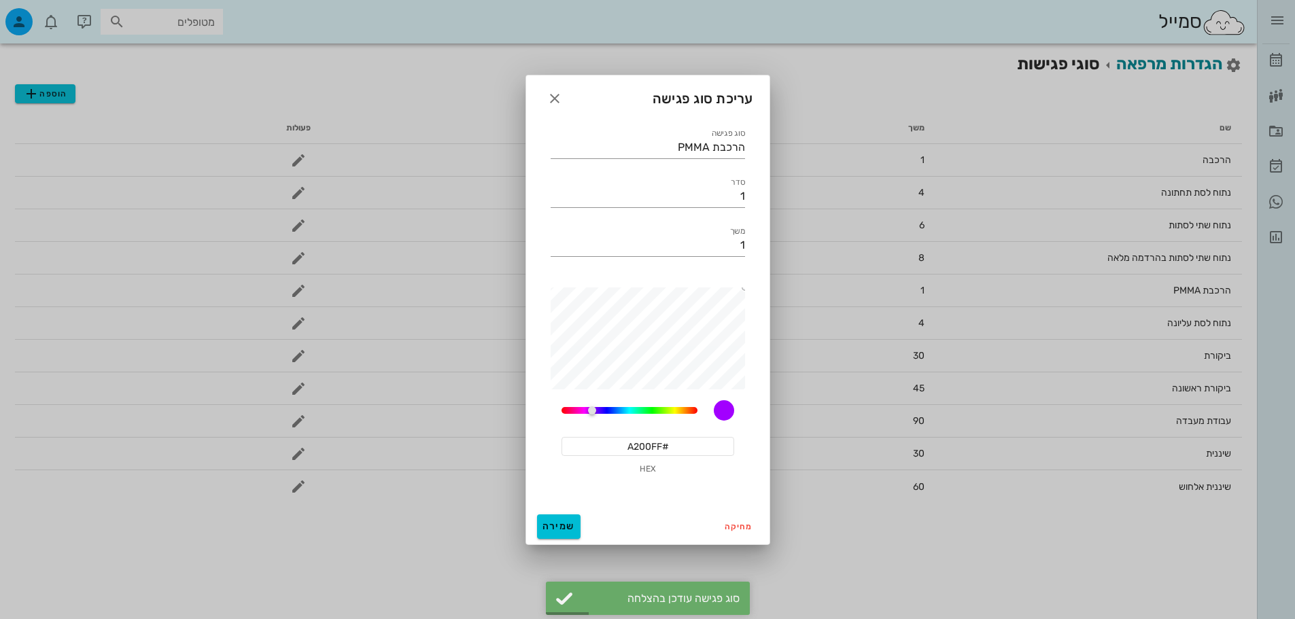
click at [693, 449] on input "#A200FF" at bounding box center [647, 446] width 173 height 19
click at [576, 530] on button "שמירה" at bounding box center [559, 527] width 44 height 24
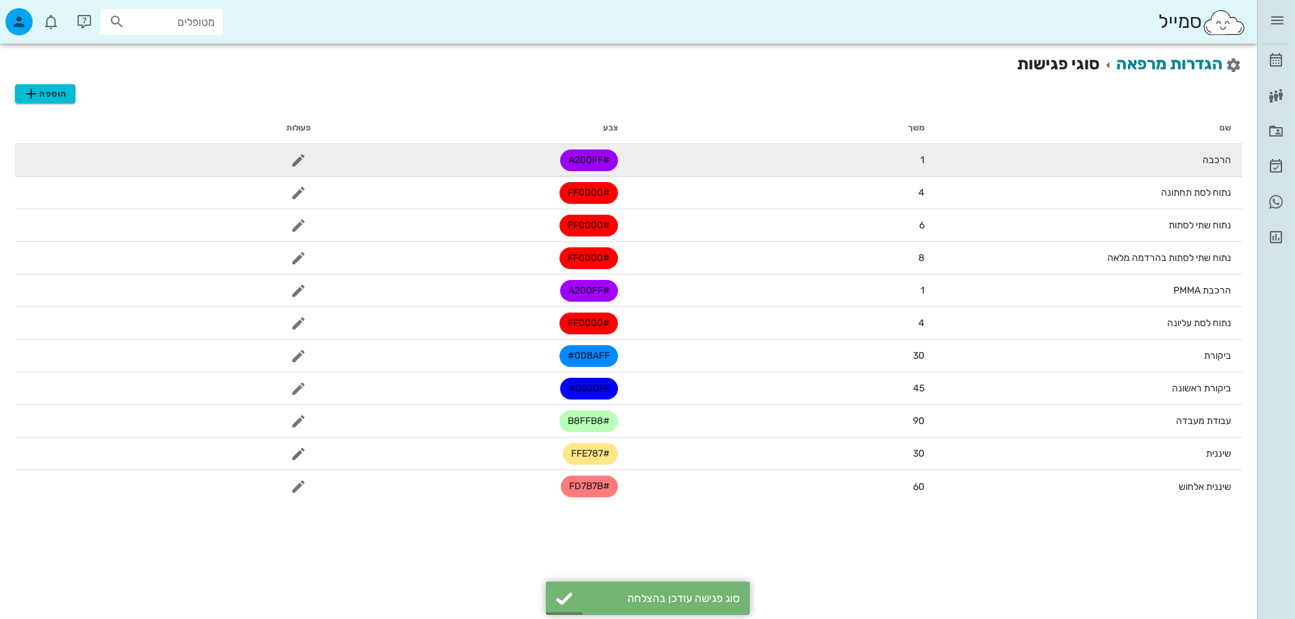
click at [602, 159] on span "#A200FF" at bounding box center [588, 161] width 41 height 22
click at [285, 156] on td at bounding box center [168, 160] width 307 height 33
click at [290, 163] on span "button" at bounding box center [298, 160] width 24 height 16
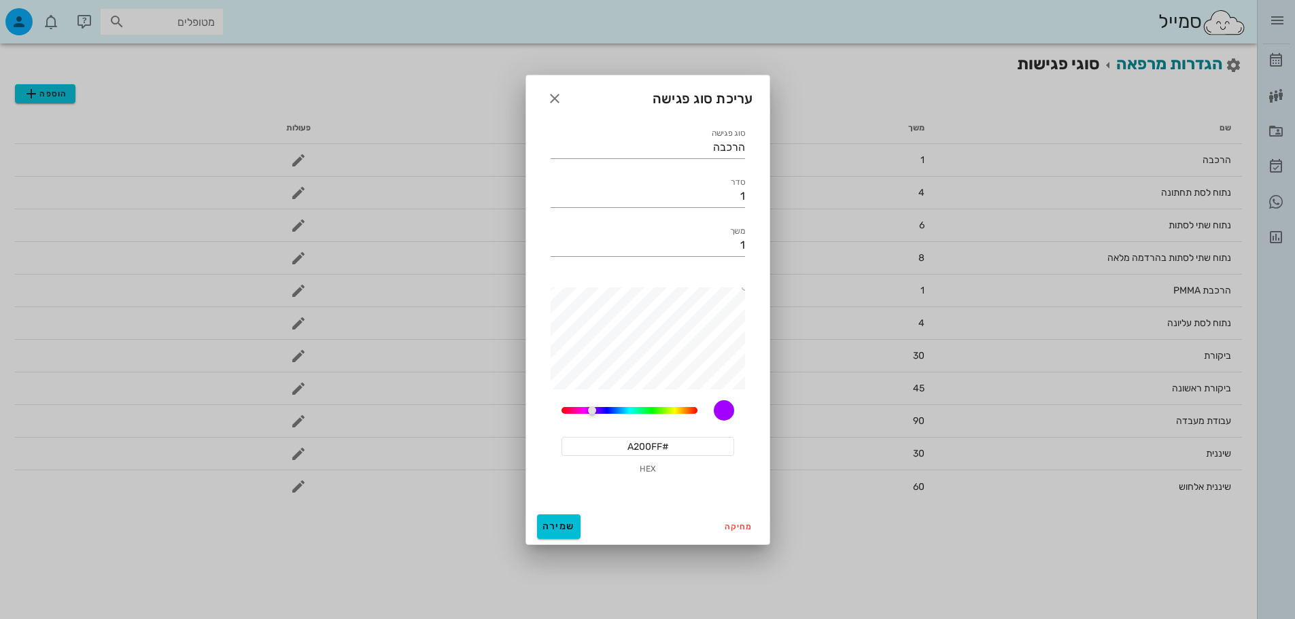
click at [653, 453] on input "#A200FF" at bounding box center [647, 446] width 173 height 19
click at [670, 451] on input "#A200FF" at bounding box center [647, 446] width 173 height 19
click at [559, 97] on icon "button" at bounding box center [554, 98] width 16 height 16
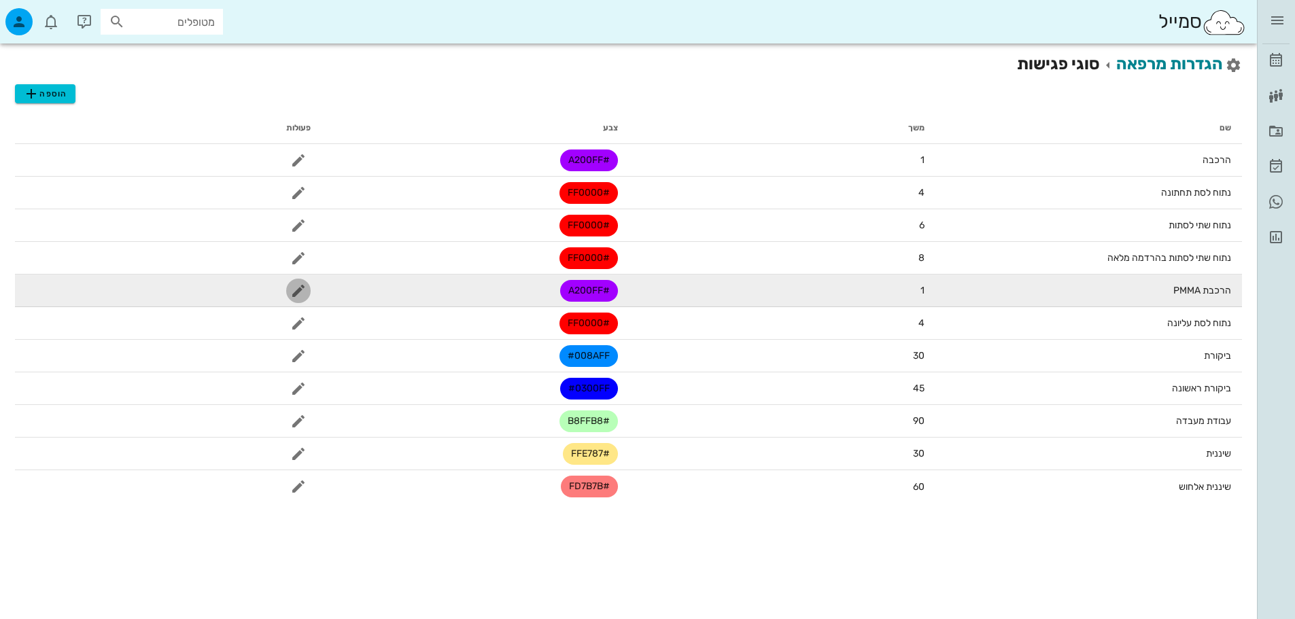
click at [298, 283] on icon "button" at bounding box center [298, 291] width 16 height 16
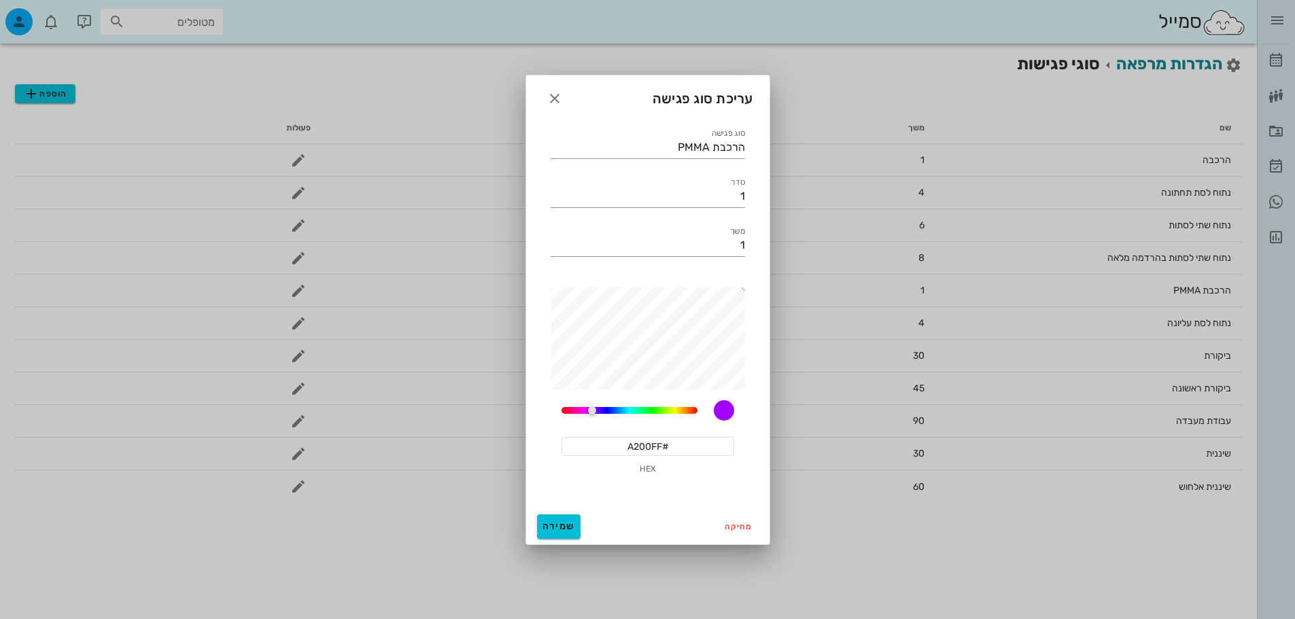
click at [667, 453] on input "#A200FF" at bounding box center [647, 446] width 173 height 19
click at [575, 523] on button "שמירה" at bounding box center [559, 527] width 44 height 24
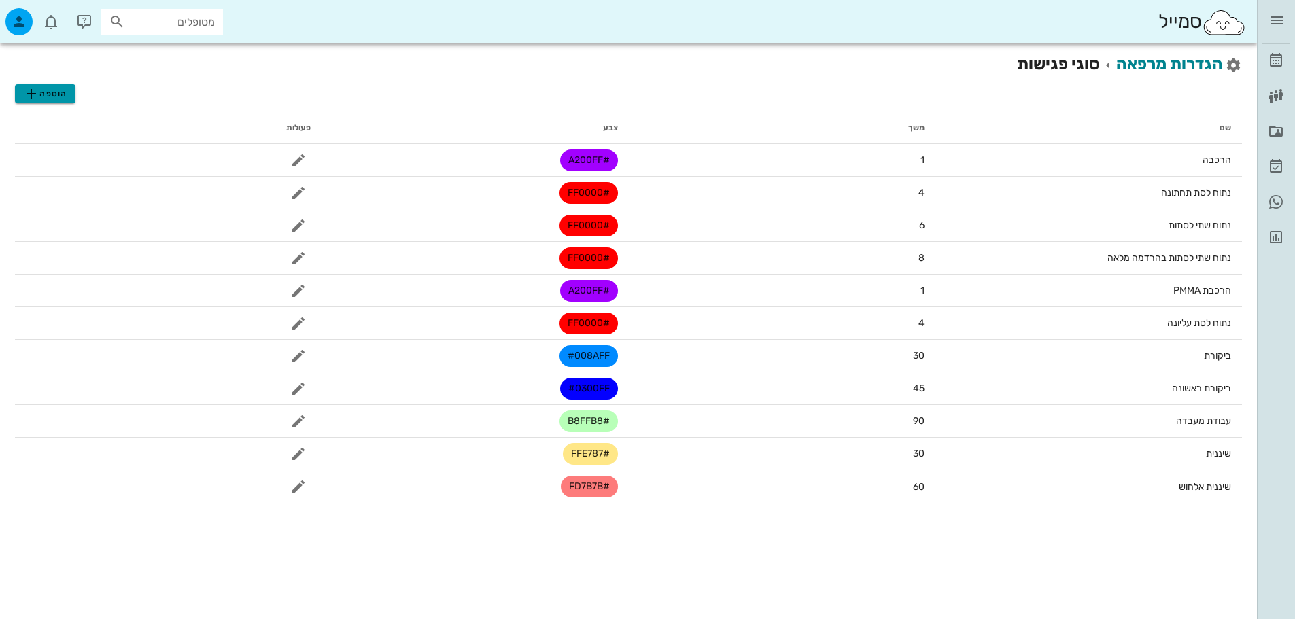
click at [47, 99] on span "הוספה" at bounding box center [45, 94] width 44 height 16
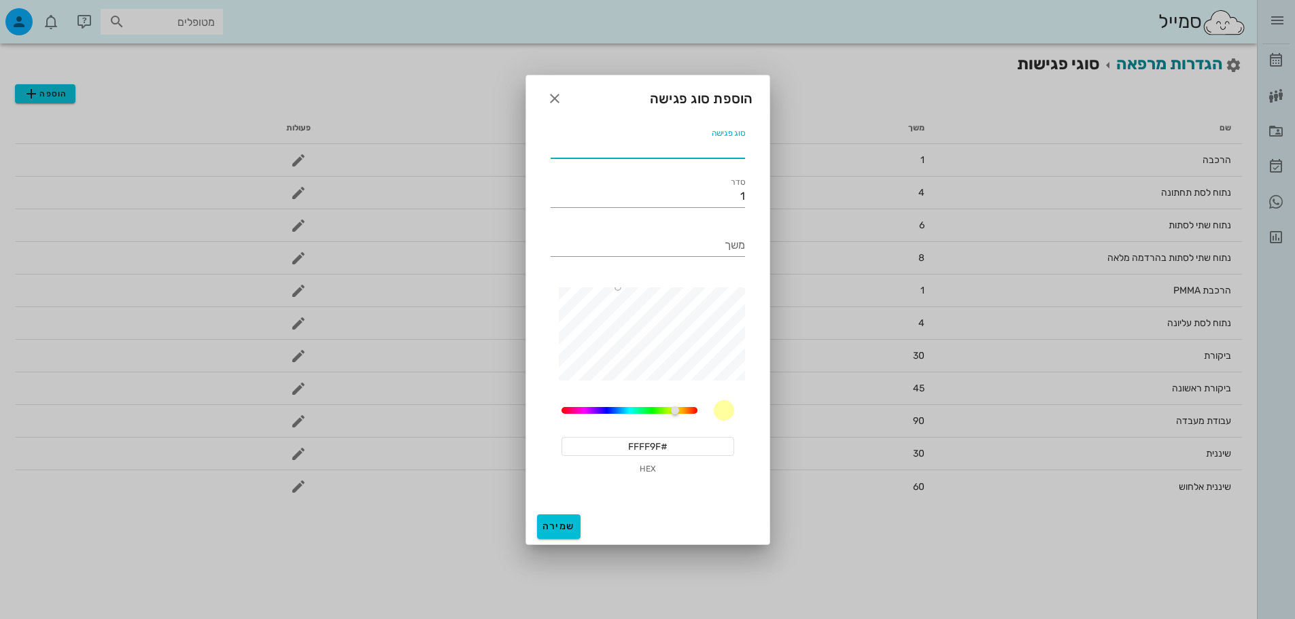
click at [697, 144] on input "סוג פגישה" at bounding box center [648, 148] width 194 height 22
type input "בדיקת גבולות"
type input "1"
click at [641, 440] on input "#FFFF9F" at bounding box center [647, 446] width 173 height 19
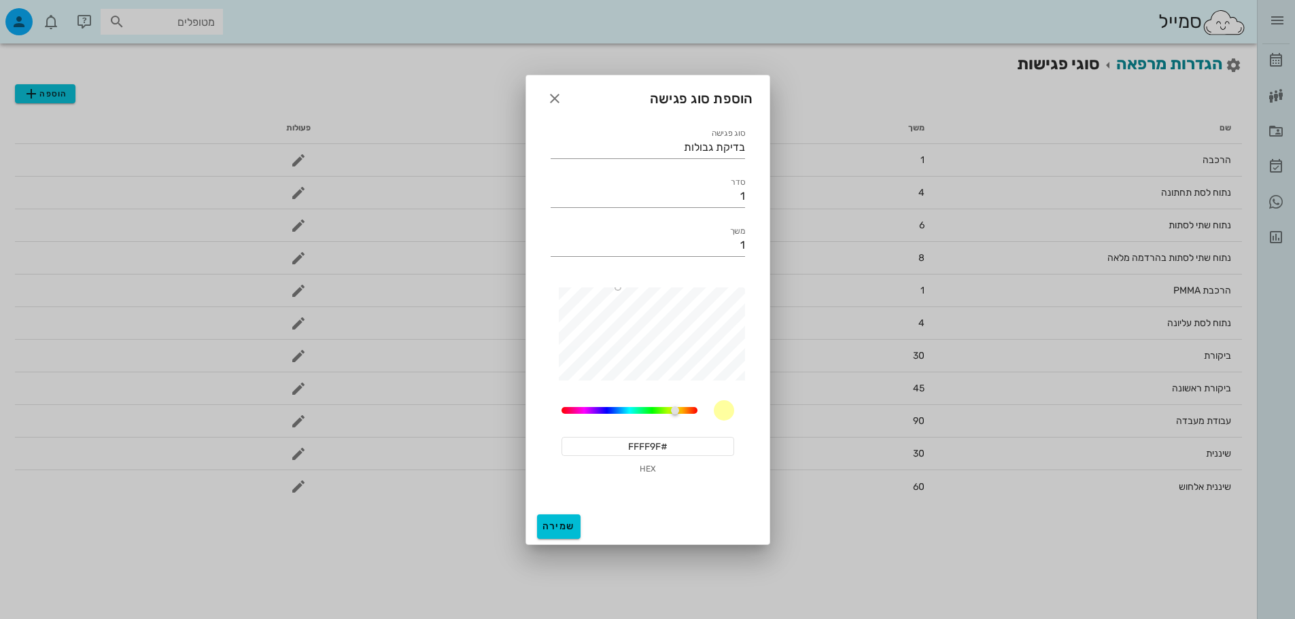
click at [641, 440] on input "#FFFF9F" at bounding box center [647, 446] width 173 height 19
paste input "A200F"
type input "#A200FF"
click at [559, 528] on span "שמירה" at bounding box center [558, 527] width 33 height 12
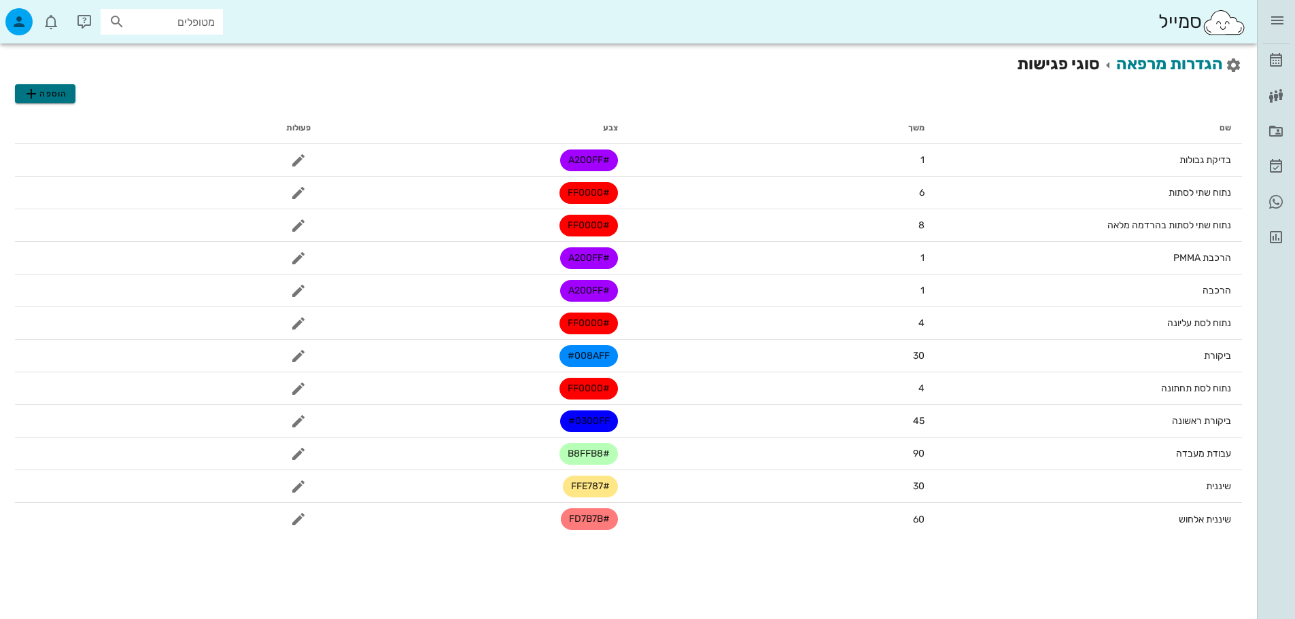
click at [60, 98] on span "הוספה" at bounding box center [45, 94] width 44 height 16
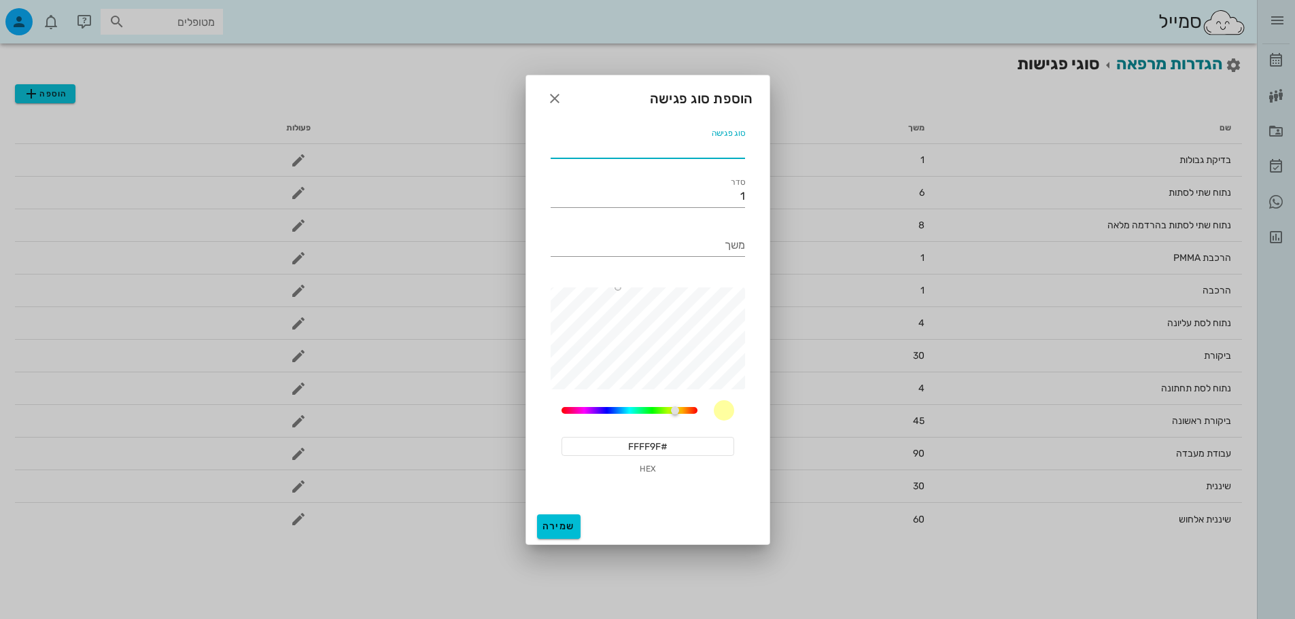
click at [684, 150] on input "סוג פגישה" at bounding box center [648, 148] width 194 height 22
type input "מידות לקבוע"
type input "1"
click at [655, 451] on input "#FFFF9F" at bounding box center [647, 446] width 173 height 19
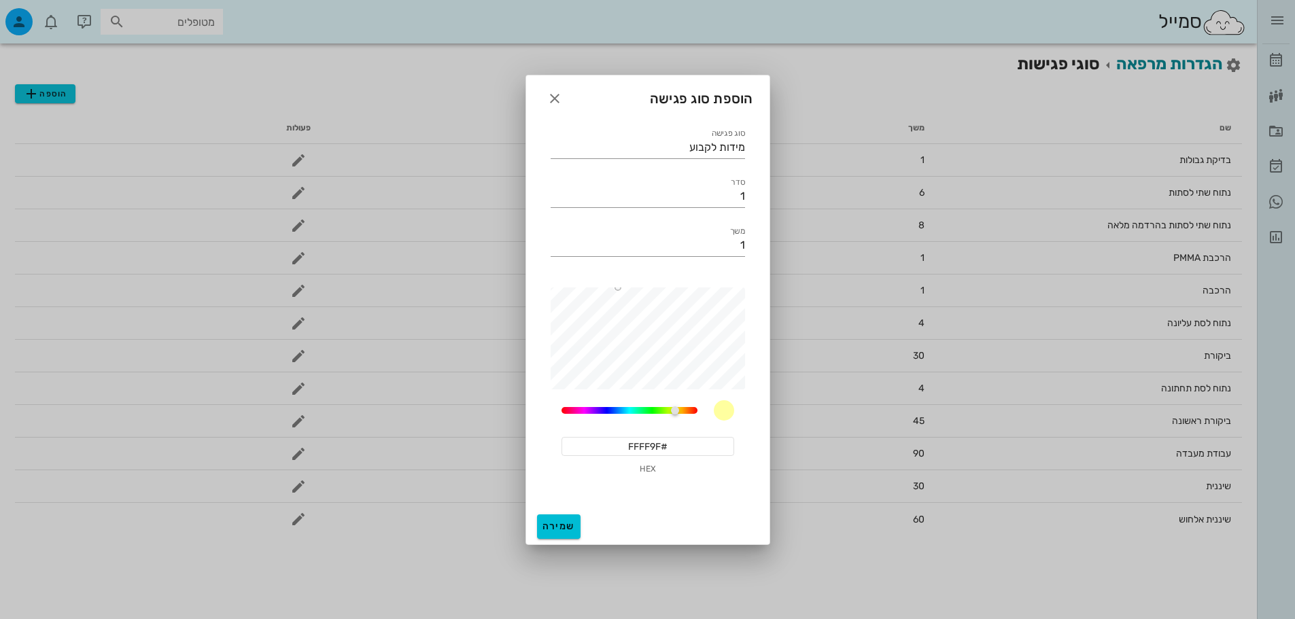
click at [655, 451] on input "#FFFF9F" at bounding box center [647, 446] width 173 height 19
paste input "A200F"
type input "#A200FF"
click at [562, 521] on span "שמירה" at bounding box center [558, 527] width 33 height 12
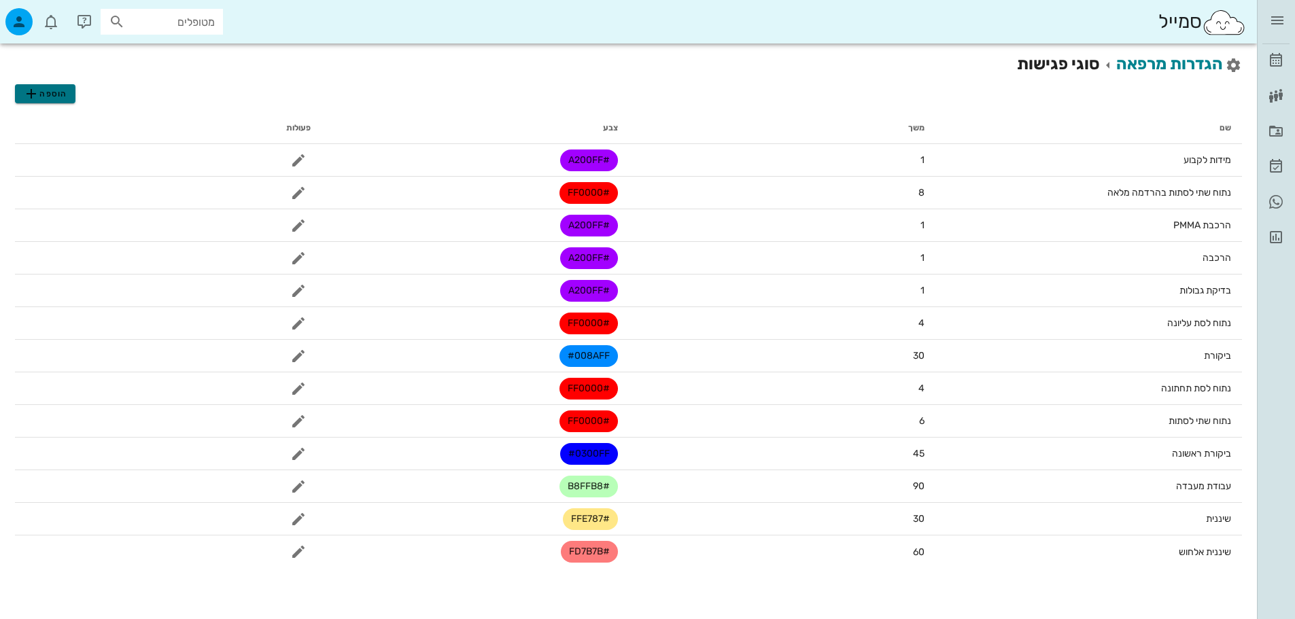
click at [71, 94] on button "הוספה" at bounding box center [45, 93] width 60 height 19
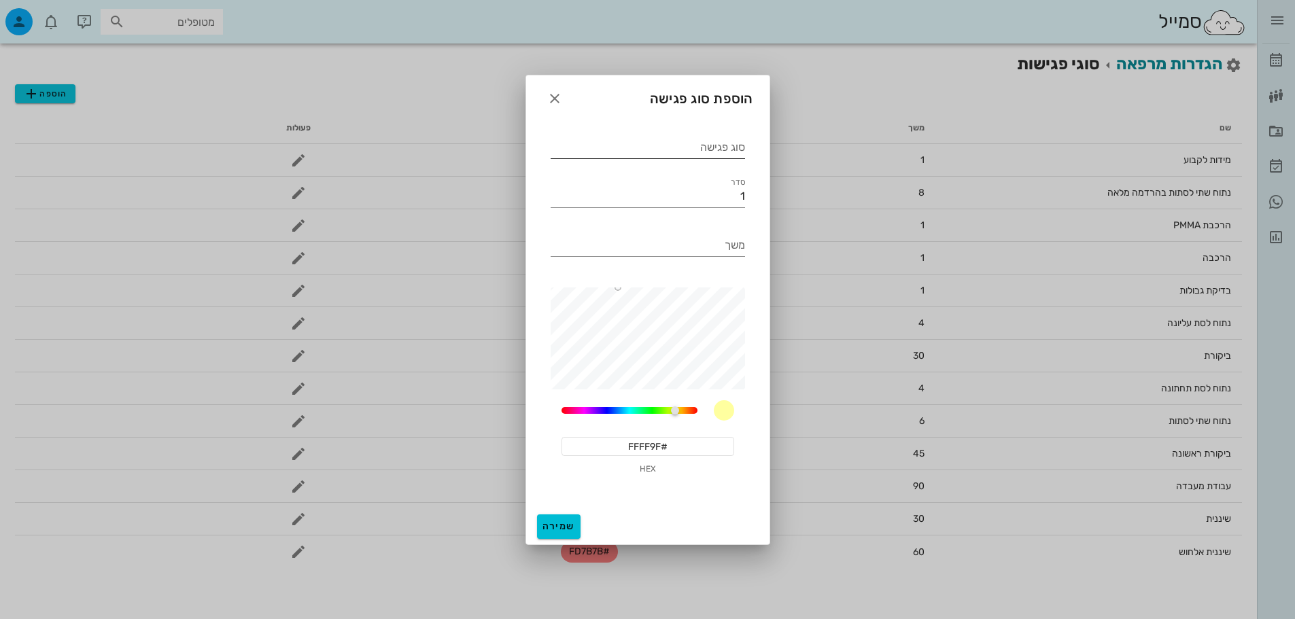
click at [674, 152] on input "סוג פגישה" at bounding box center [648, 148] width 194 height 22
type input "חשיפת שתל"
type input "1"
drag, startPoint x: 677, startPoint y: 414, endPoint x: 716, endPoint y: 416, distance: 39.5
click at [716, 416] on div "60" at bounding box center [647, 410] width 173 height 20
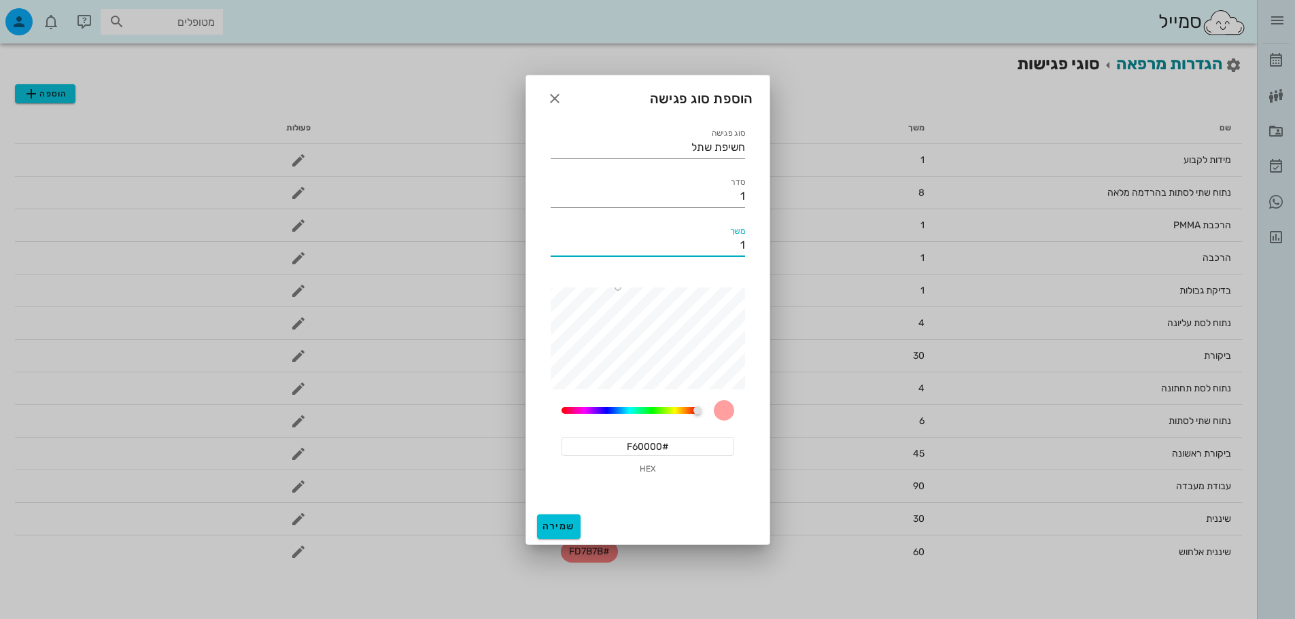
type input "#FF0000"
click at [770, 278] on div "[PERSON_NAME] יומן מרפאה רשימת המתנה תיקים רפואיים אישורי הגעה היסטוריית וואטסא…" at bounding box center [647, 309] width 1295 height 619
type input "1"
click at [567, 521] on span "שמירה" at bounding box center [558, 527] width 33 height 12
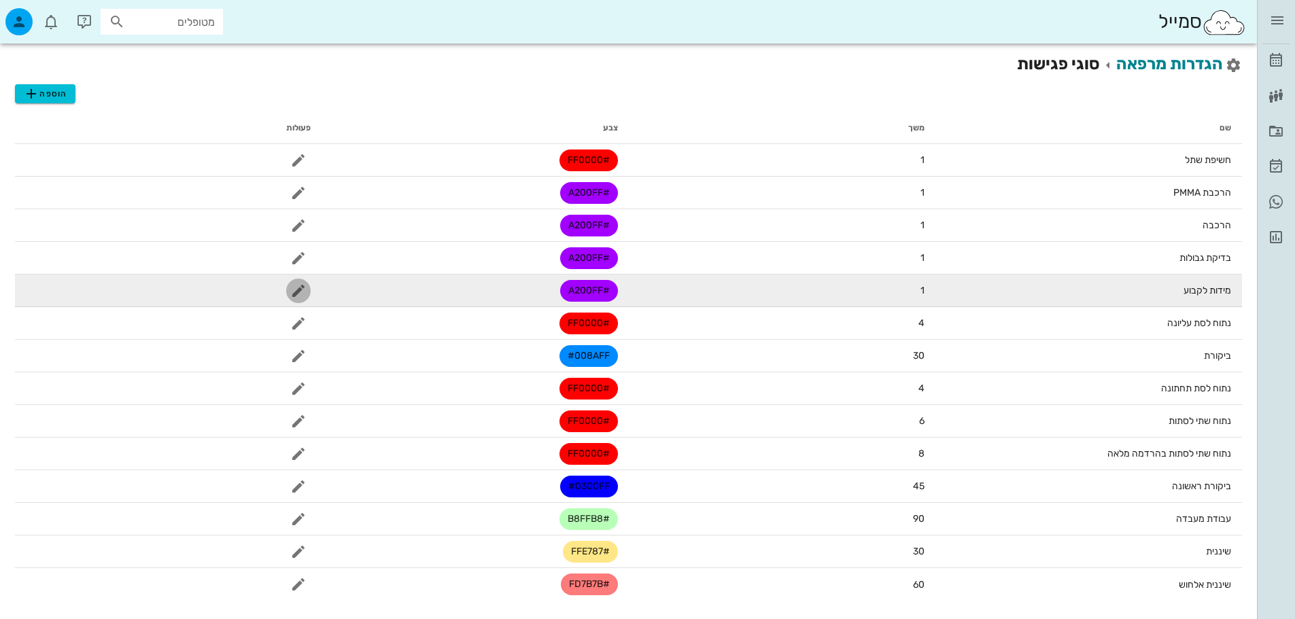
click at [292, 290] on icon "button" at bounding box center [298, 291] width 16 height 16
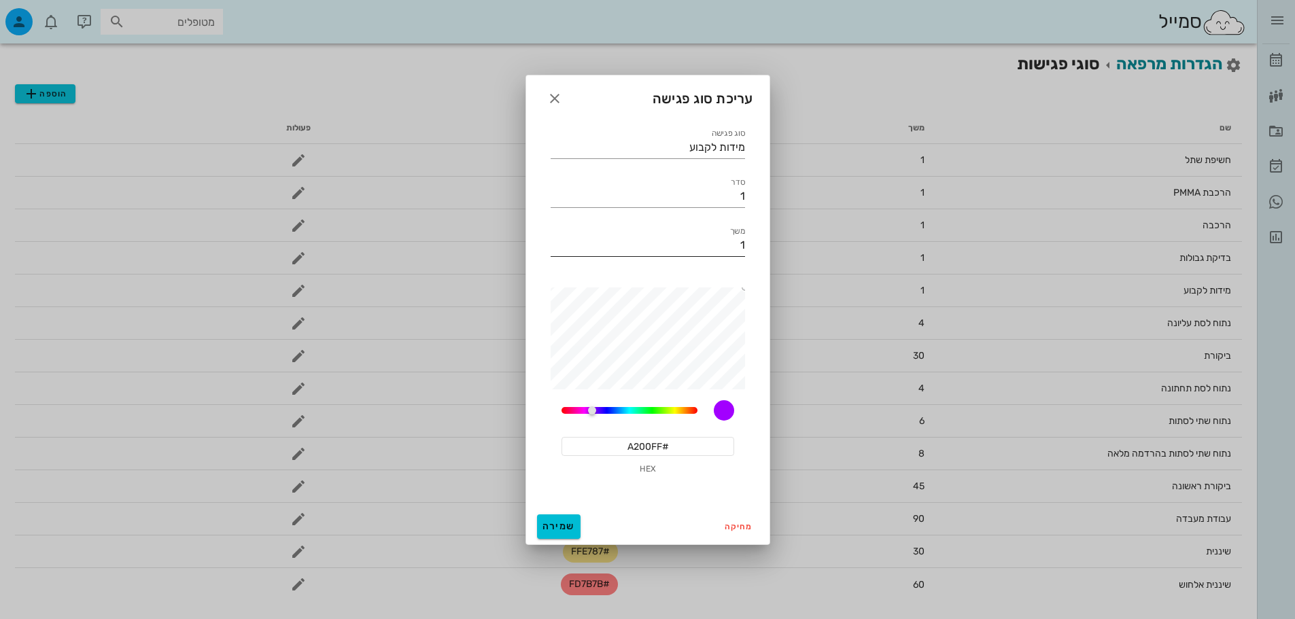
click at [691, 238] on input "1" at bounding box center [648, 246] width 194 height 22
type input "1"
click at [570, 527] on span "שמירה" at bounding box center [558, 527] width 33 height 12
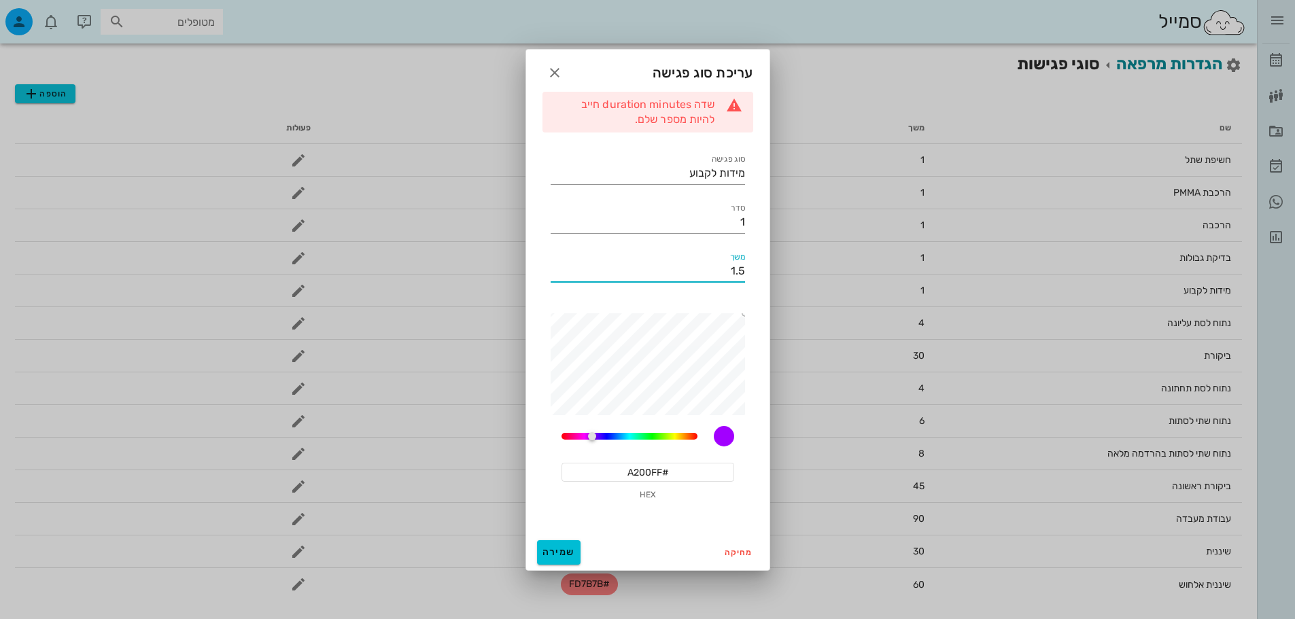
click at [682, 273] on input "1.5" at bounding box center [648, 271] width 194 height 22
type input "90"
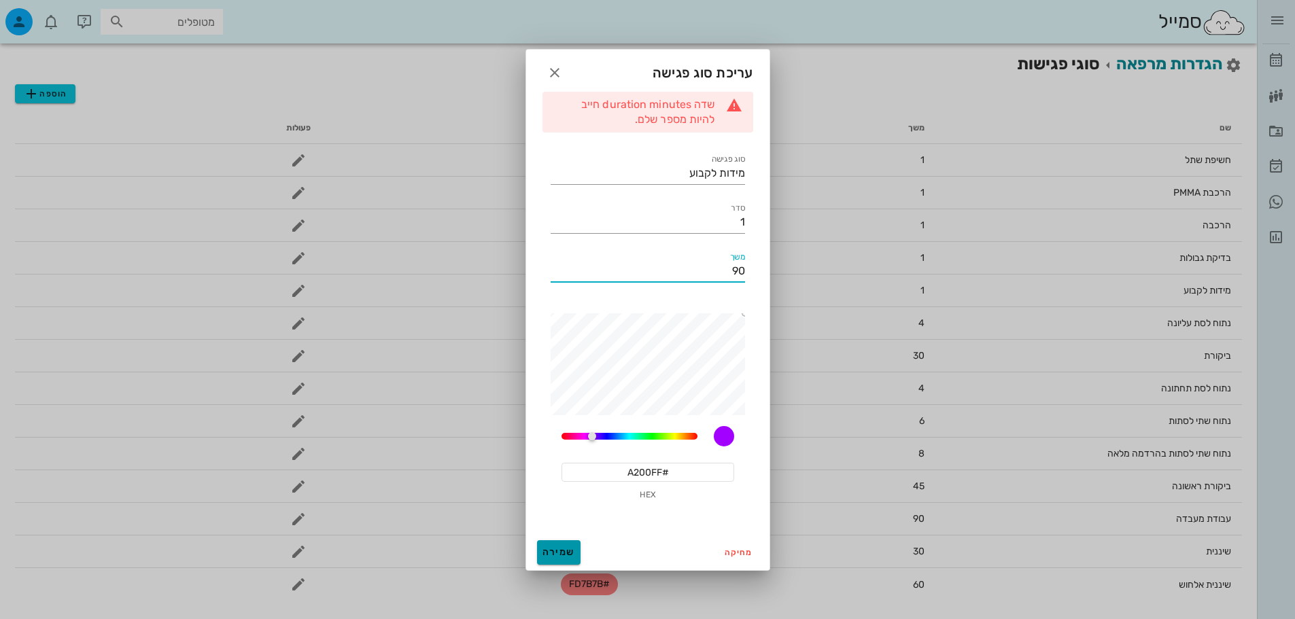
click at [569, 542] on button "שמירה" at bounding box center [559, 552] width 44 height 24
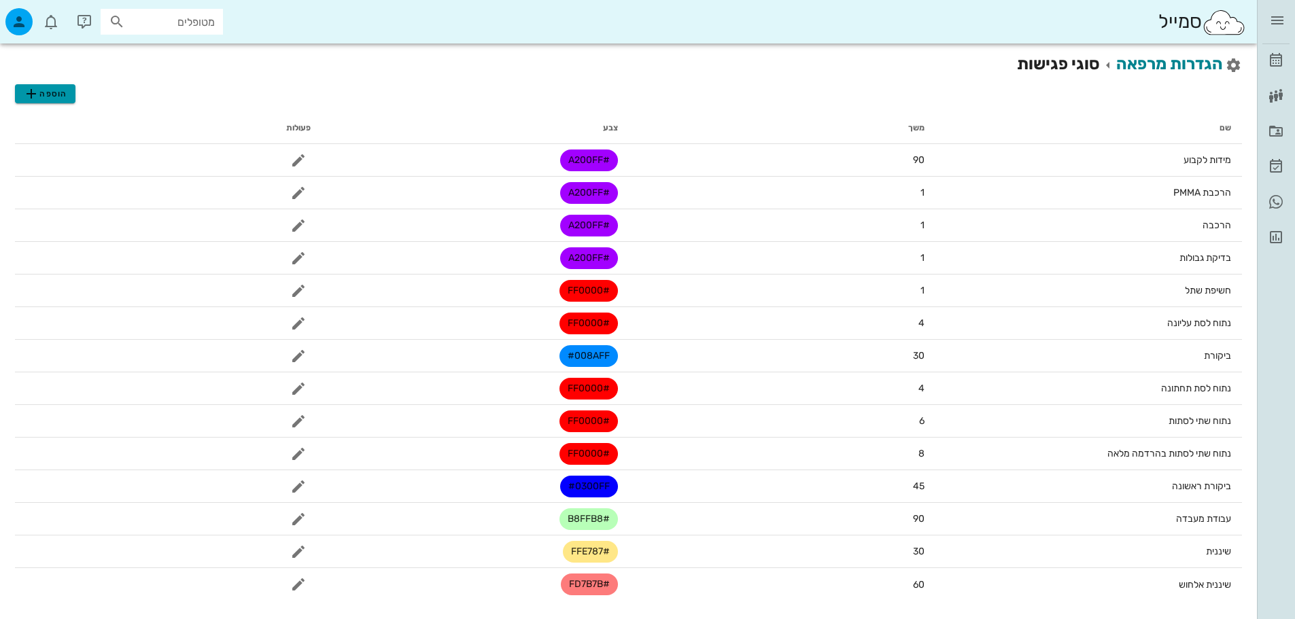
click at [64, 94] on span "הוספה" at bounding box center [45, 94] width 44 height 16
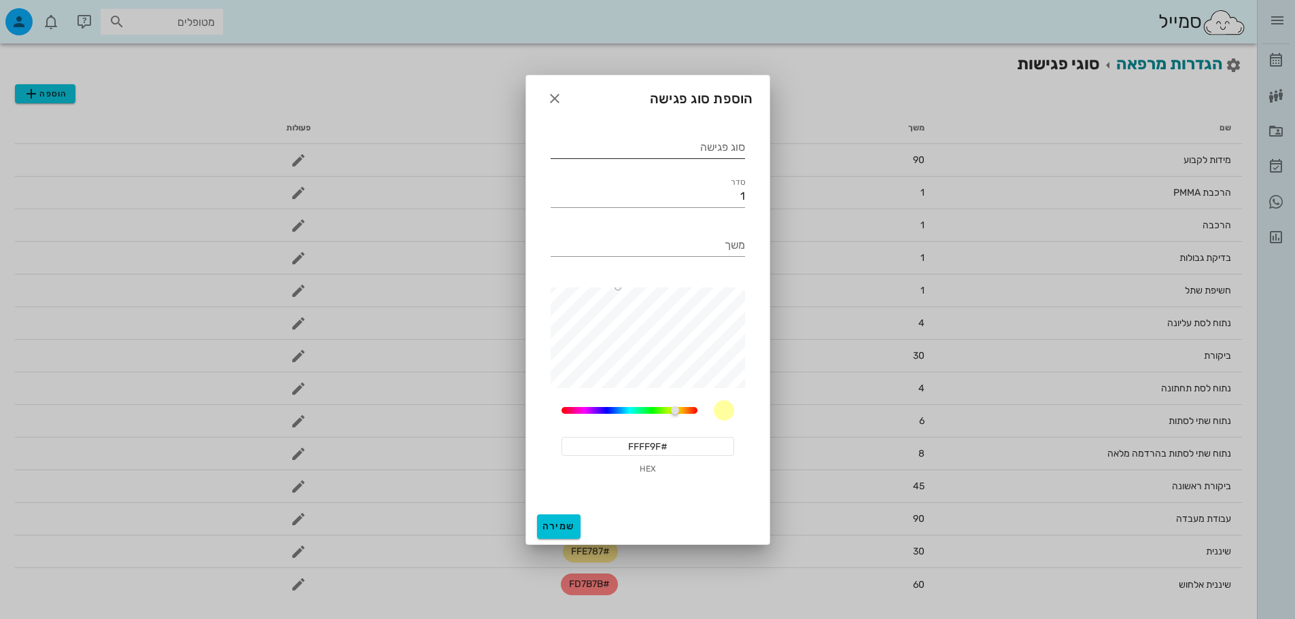
click at [638, 150] on input "סוג פגישה" at bounding box center [648, 148] width 194 height 22
type input "מידה לכתר"
type input "45"
click at [629, 444] on input "#FFFF9F" at bounding box center [647, 446] width 173 height 19
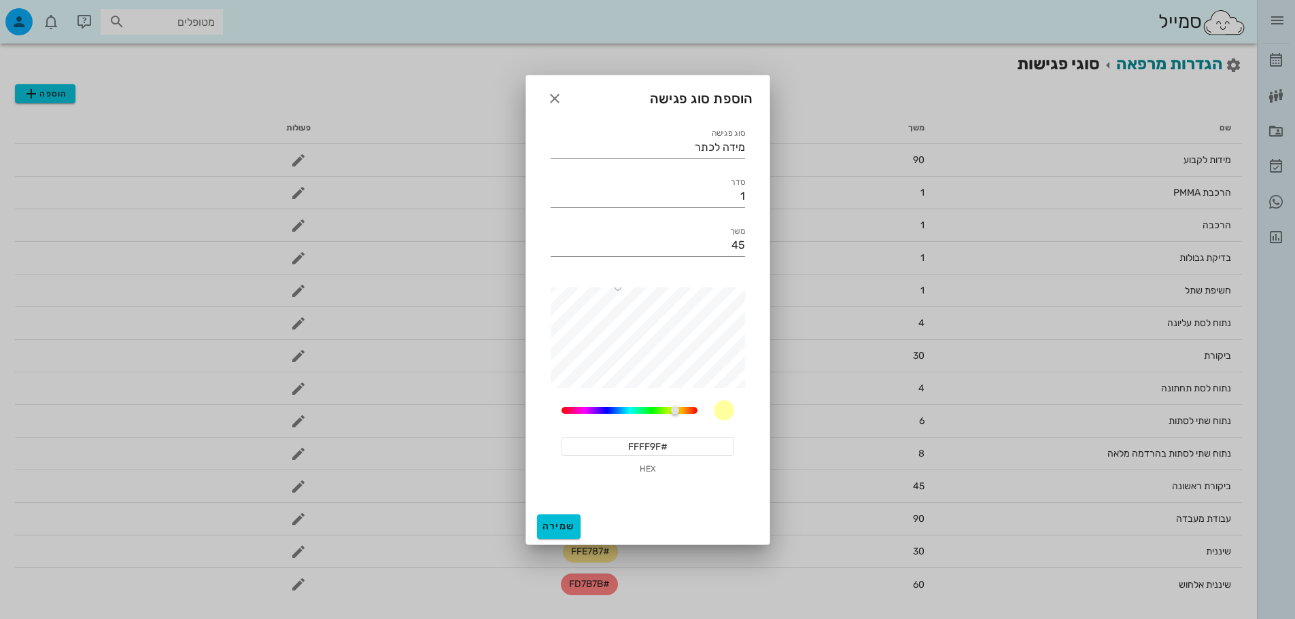
click at [629, 444] on input "#FFFF9F" at bounding box center [647, 446] width 173 height 19
paste input "A200F"
type input "#A200FF"
click at [568, 522] on span "שמירה" at bounding box center [558, 527] width 33 height 12
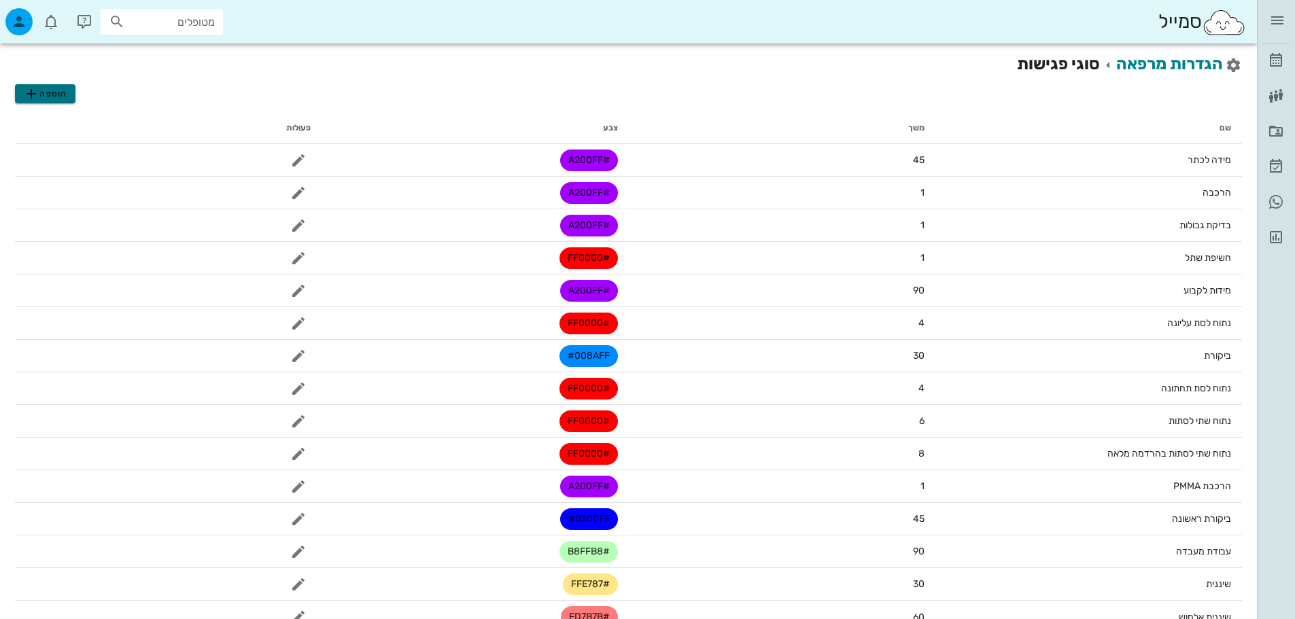
click at [41, 95] on span "הוספה" at bounding box center [45, 94] width 44 height 16
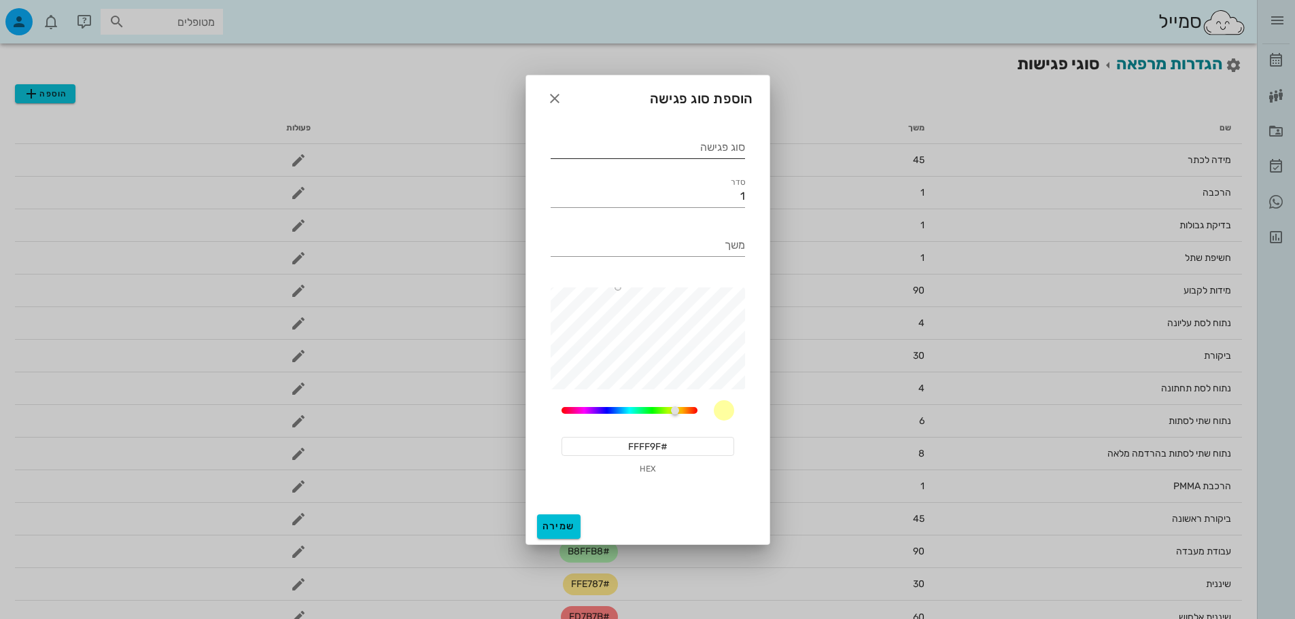
click at [678, 158] on div "סוג פגישה" at bounding box center [648, 148] width 194 height 22
type input "ייעוץ שיקום הפה"
type input "60"
drag, startPoint x: 674, startPoint y: 411, endPoint x: 657, endPoint y: 414, distance: 18.0
click at [657, 414] on div at bounding box center [657, 410] width 8 height 8
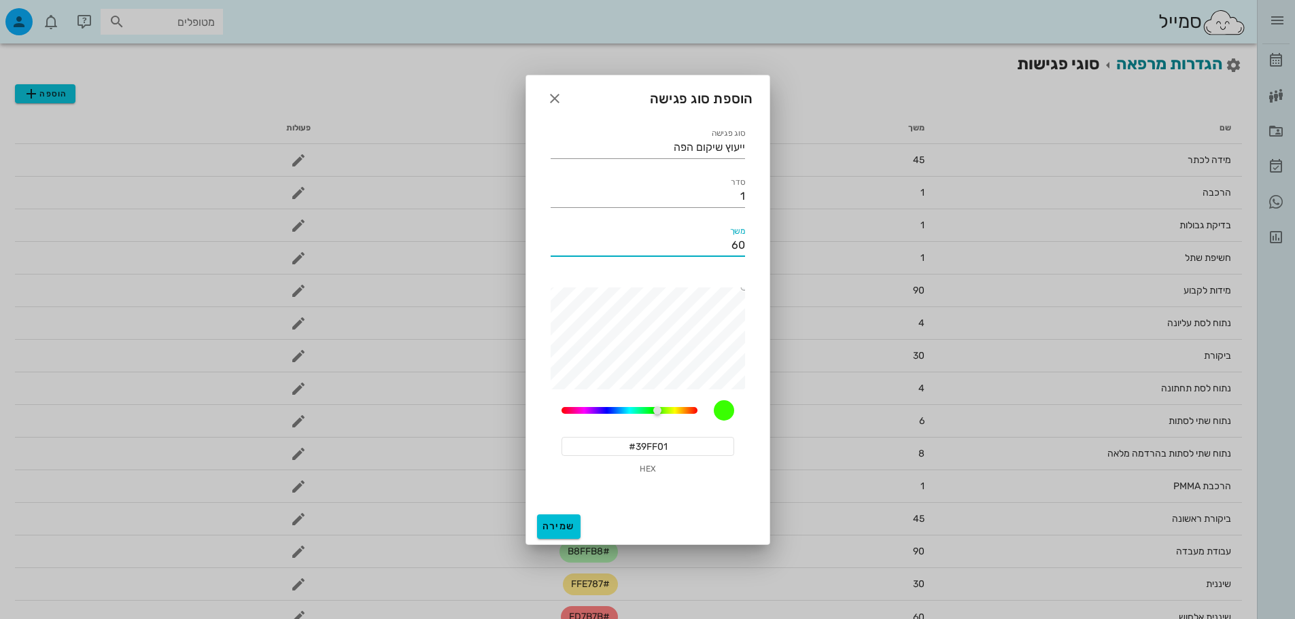
type input "#38FF00"
click at [750, 277] on div "סוג פגישה ייעוץ שיקום הפה סדר 1 משך 60 60 #38FF00 HEX" at bounding box center [647, 307] width 211 height 378
type input "60"
click at [555, 534] on button "שמירה" at bounding box center [559, 527] width 44 height 24
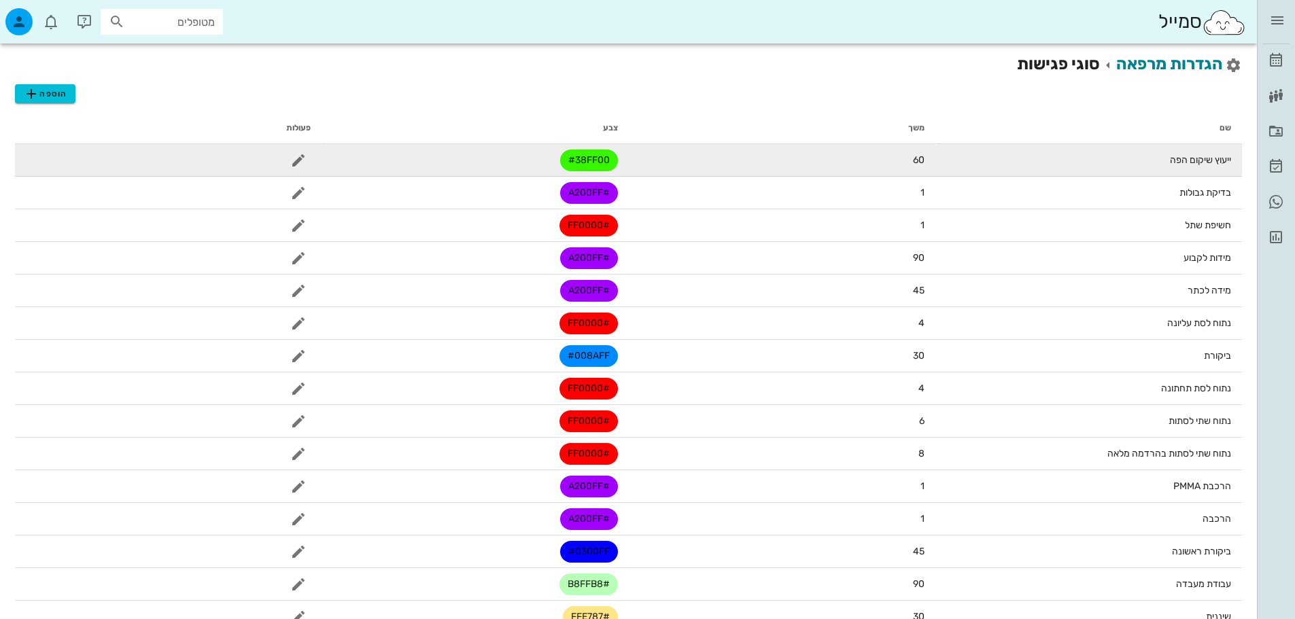
click at [597, 166] on span "#38FF00" at bounding box center [588, 161] width 41 height 22
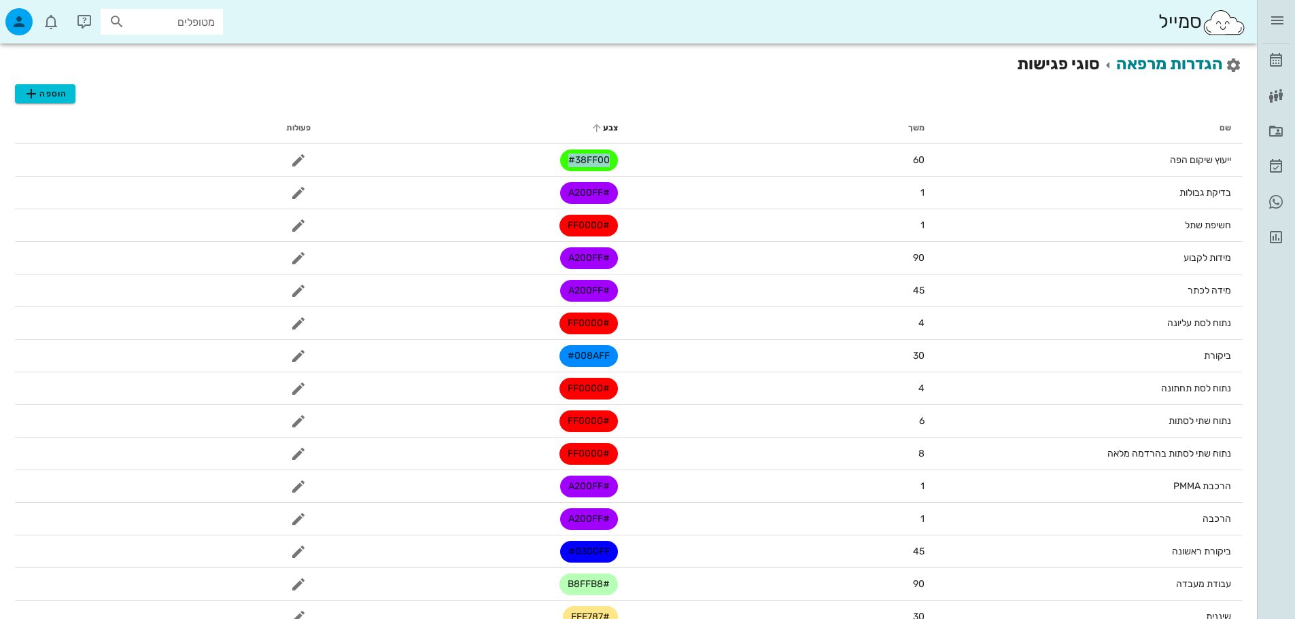
copy tr "#38FF00"
click at [56, 103] on button "הוספה" at bounding box center [45, 93] width 60 height 19
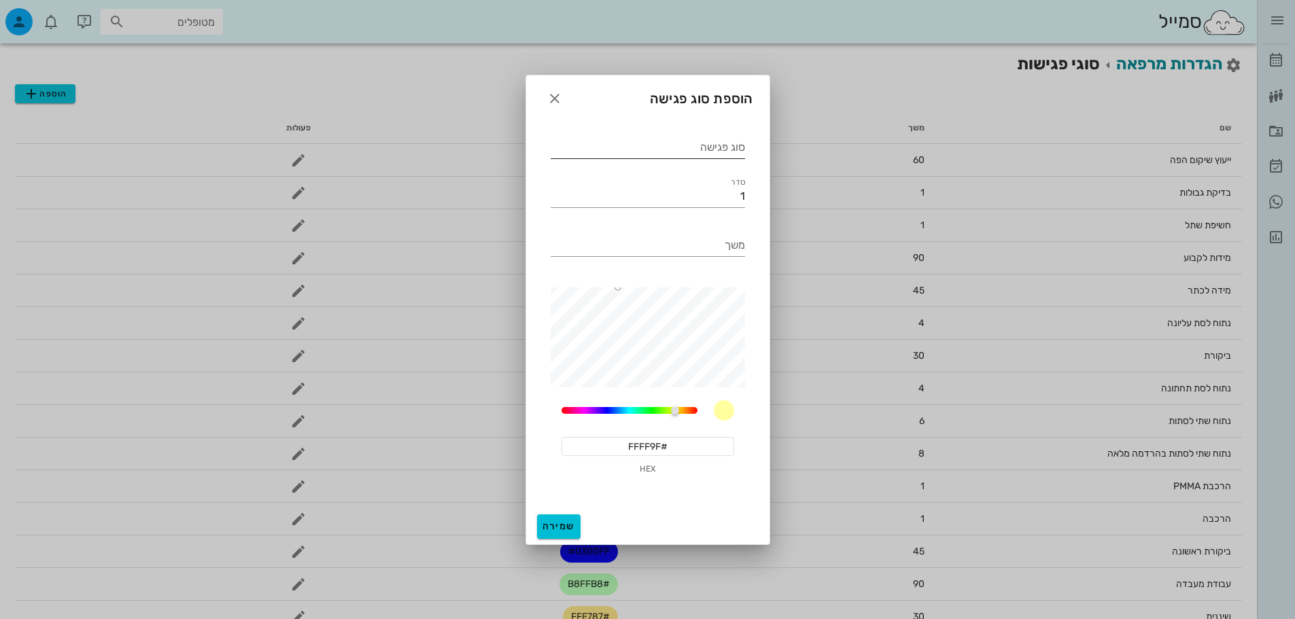
click at [723, 150] on input "סוג פגישה" at bounding box center [648, 148] width 194 height 22
type input "ייעוץ 2 עם הדמייה"
click at [718, 256] on div "משך" at bounding box center [648, 246] width 194 height 22
type input "60"
click at [631, 436] on div "60 #FFFF9F HEX" at bounding box center [648, 438] width 194 height 98
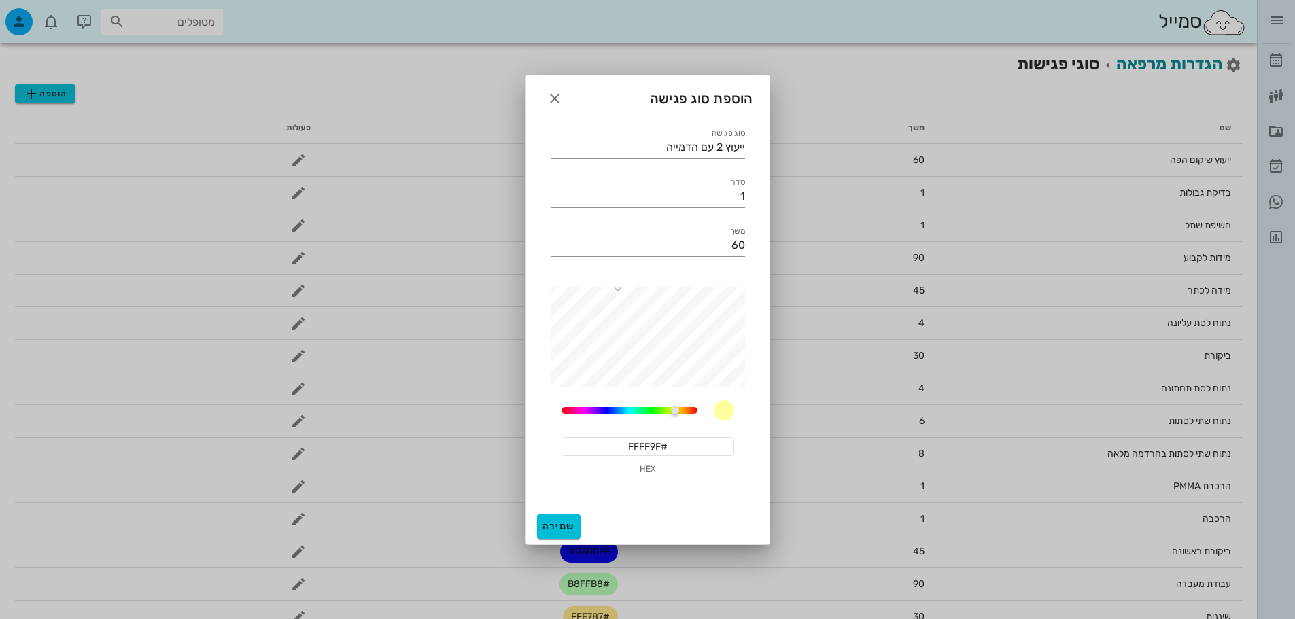
click at [631, 445] on input "#FFFF9F" at bounding box center [647, 446] width 173 height 19
paste input "38FF00"
type input "#38FF00"
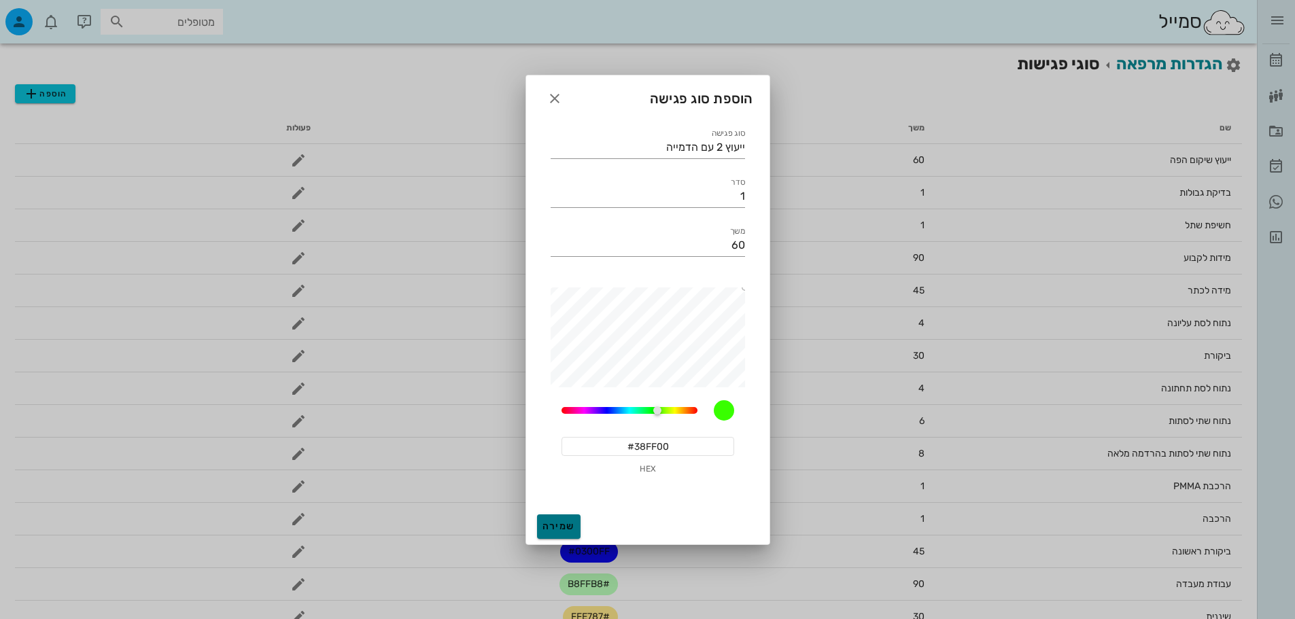
click at [551, 521] on span "שמירה" at bounding box center [558, 527] width 33 height 12
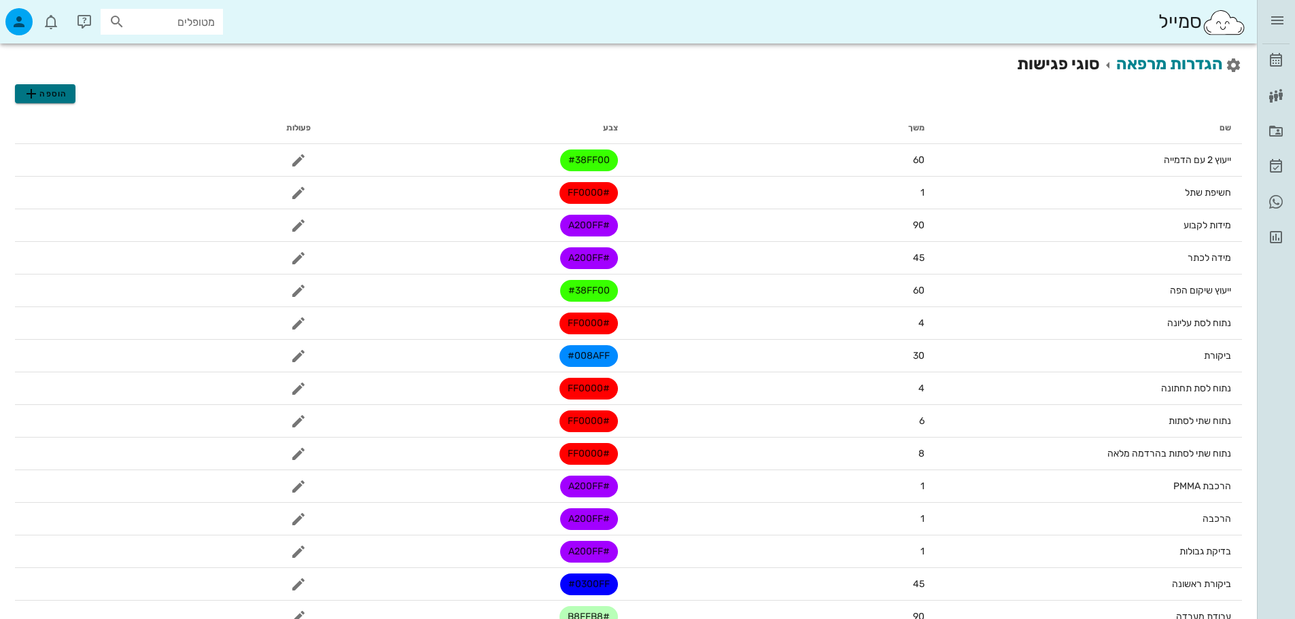
click at [41, 99] on span "הוספה" at bounding box center [45, 94] width 44 height 16
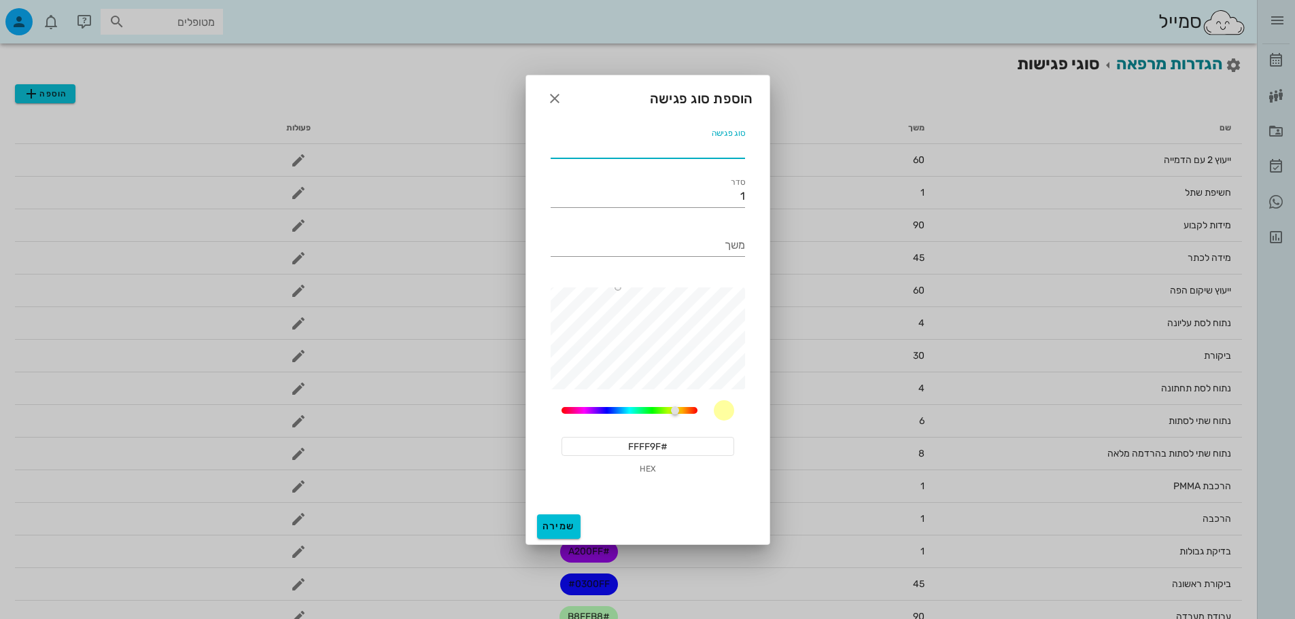
click at [640, 139] on input "סוג פגישה" at bounding box center [648, 148] width 194 height 22
type input "מדידת עיצוב"
click at [733, 243] on div "משך" at bounding box center [648, 246] width 194 height 22
type input "60"
click at [566, 521] on span "שמירה" at bounding box center [558, 527] width 33 height 12
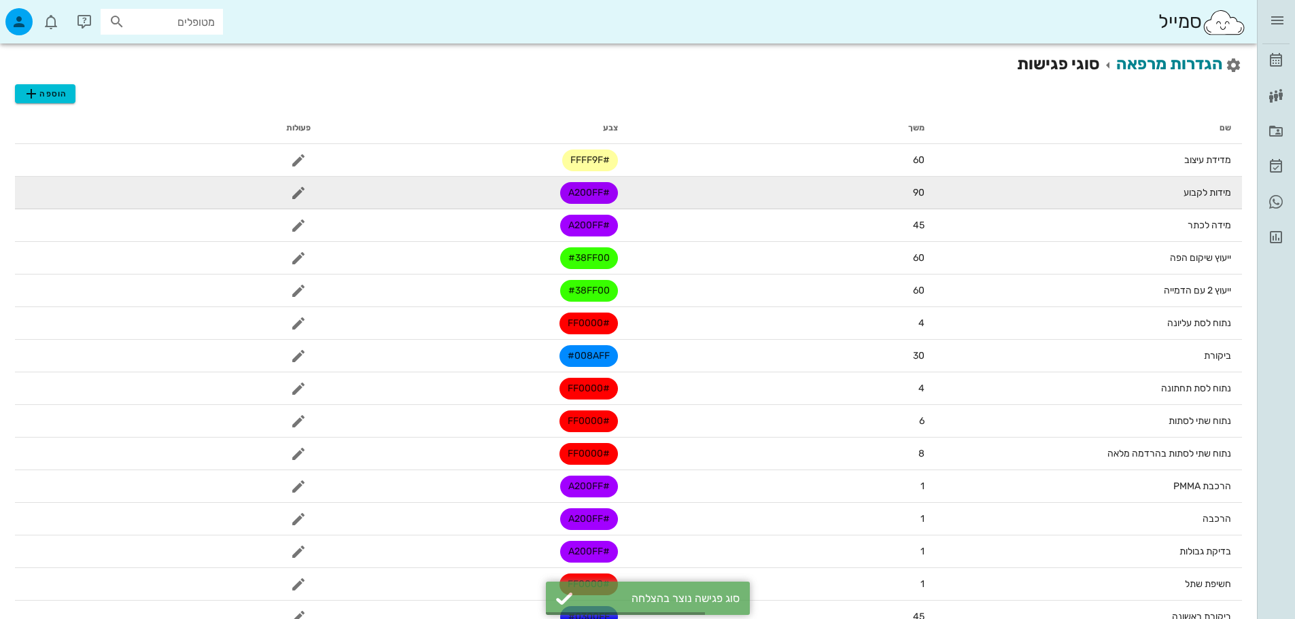
click at [587, 194] on span "#A200FF" at bounding box center [588, 193] width 41 height 22
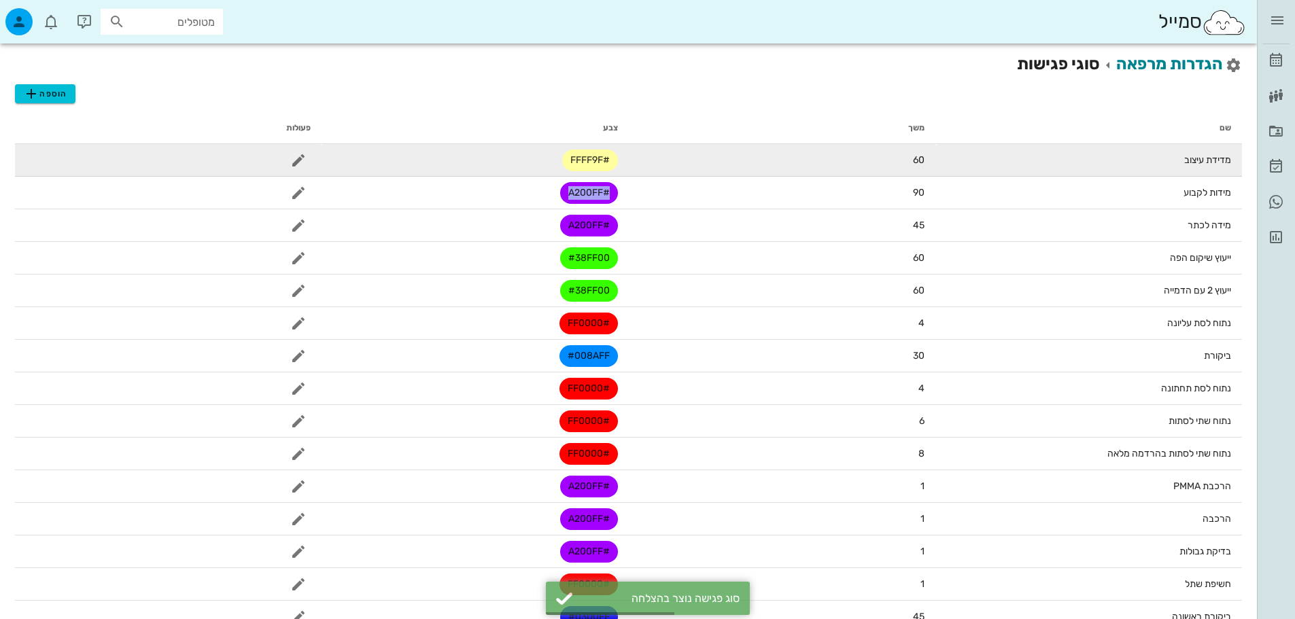
copy tr "#A200FF"
click at [297, 156] on icon "button" at bounding box center [298, 160] width 16 height 16
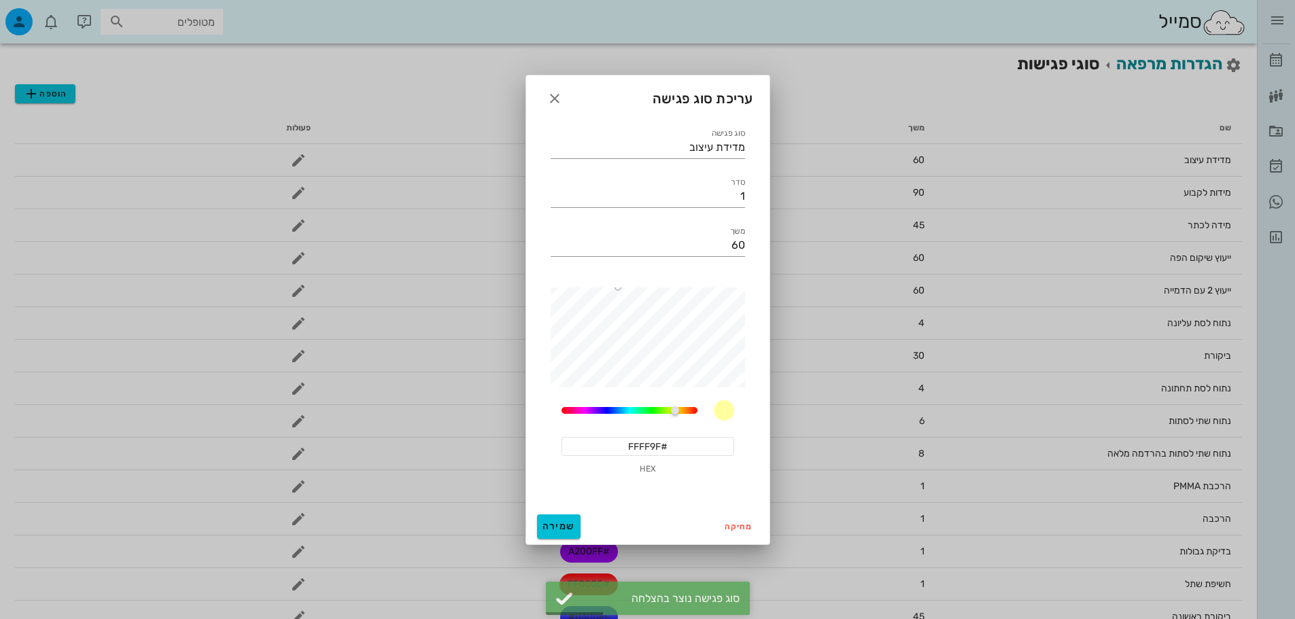
click at [575, 446] on input "#FFFF9F" at bounding box center [647, 446] width 173 height 19
paste input "A200F"
type input "#A200FF"
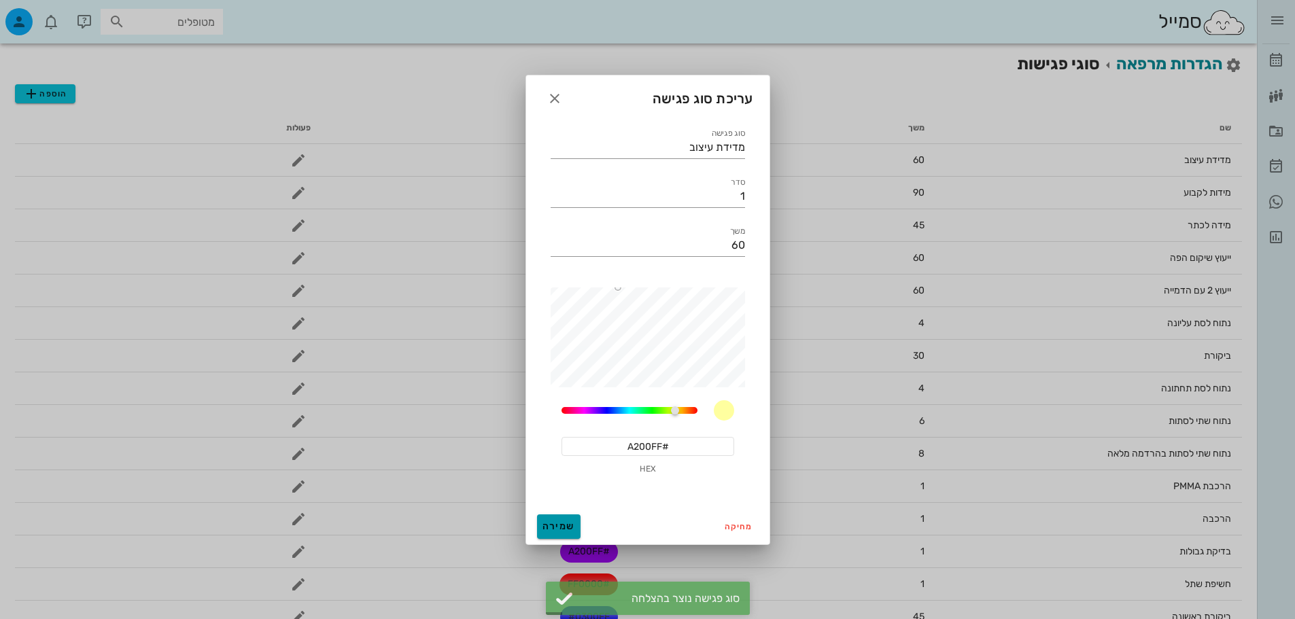
click at [556, 529] on span "שמירה" at bounding box center [558, 527] width 33 height 12
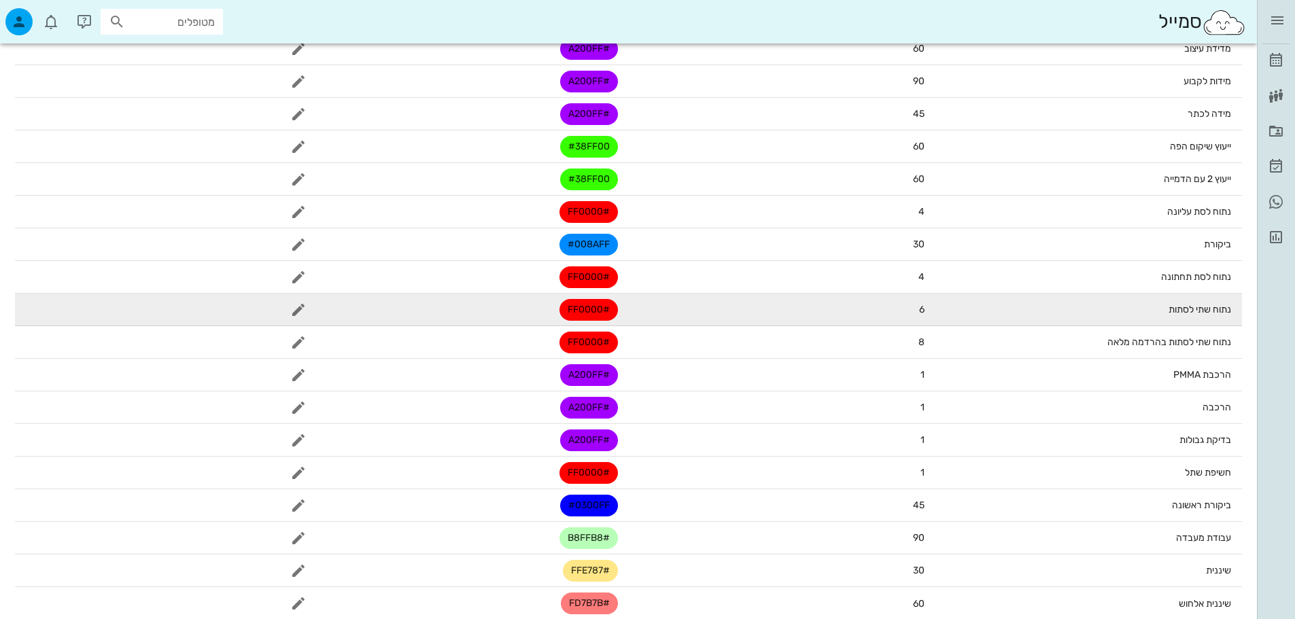
scroll to position [128, 0]
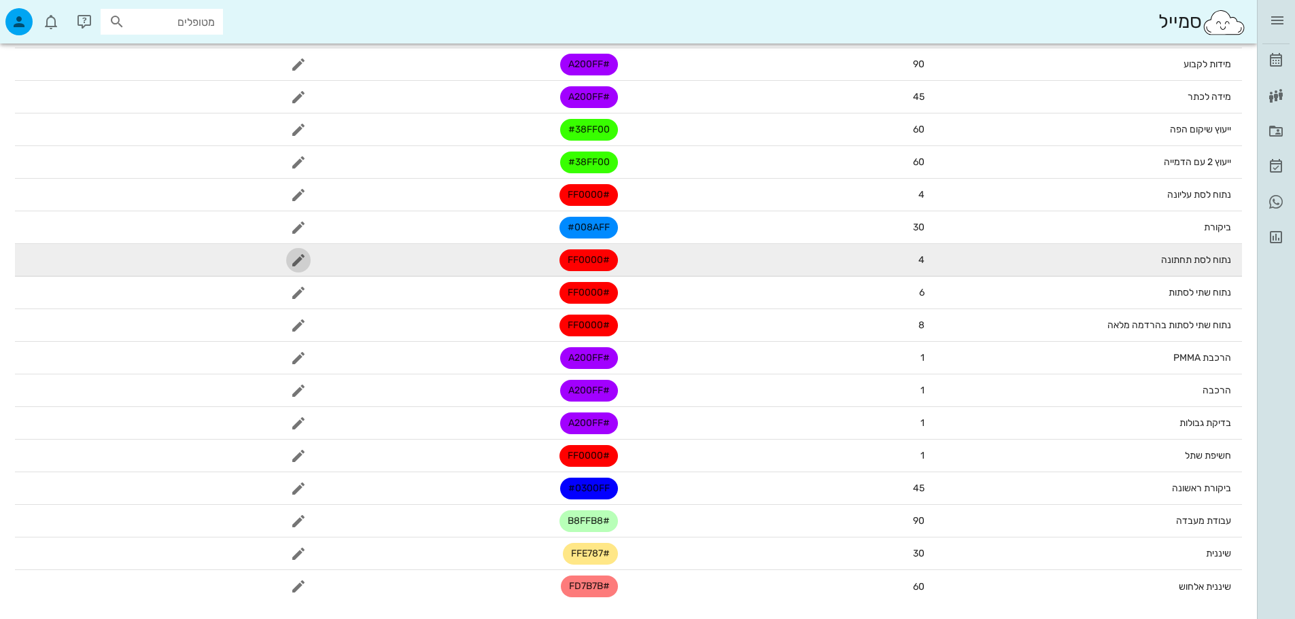
click at [305, 260] on icon "button" at bounding box center [298, 260] width 16 height 16
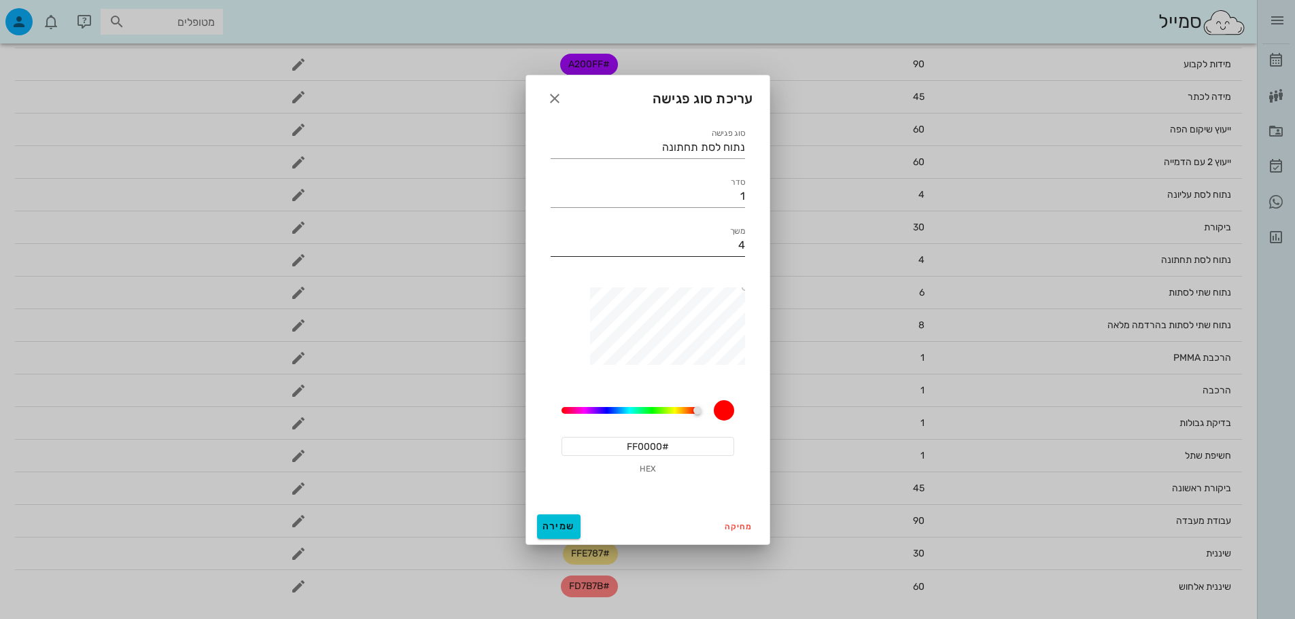
click at [716, 240] on input "4" at bounding box center [648, 246] width 194 height 22
type input "240"
click at [573, 523] on span "שמירה" at bounding box center [558, 527] width 33 height 12
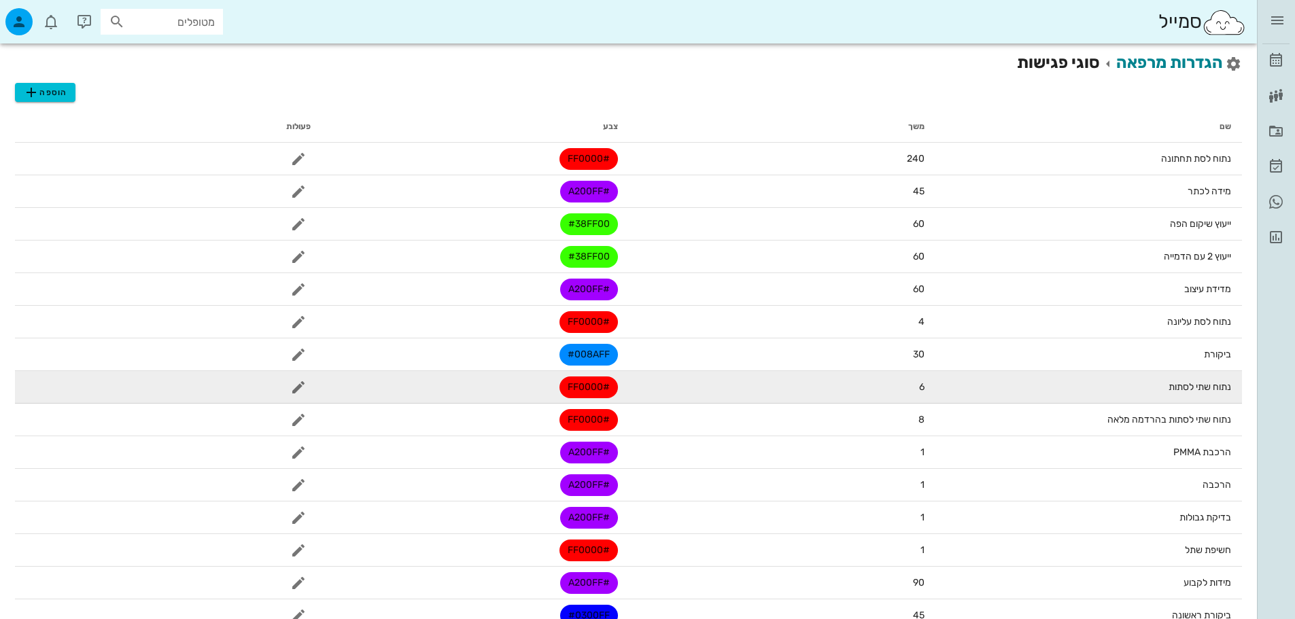
scroll to position [0, 0]
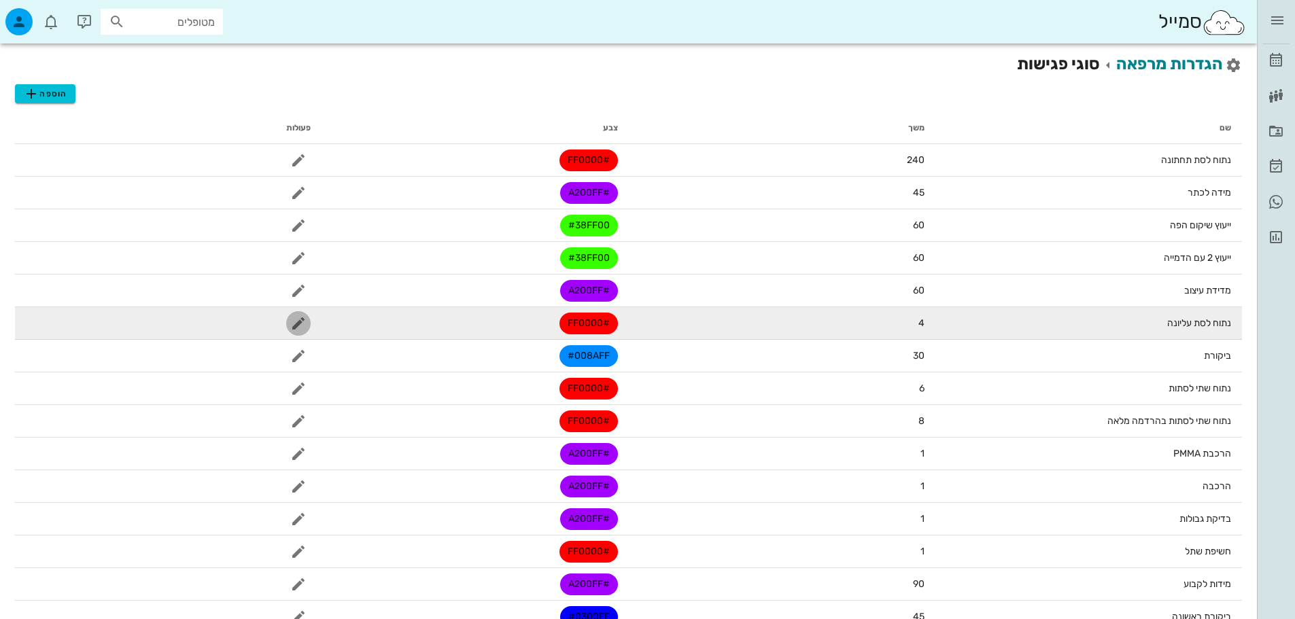
click at [302, 328] on icon "button" at bounding box center [298, 323] width 16 height 16
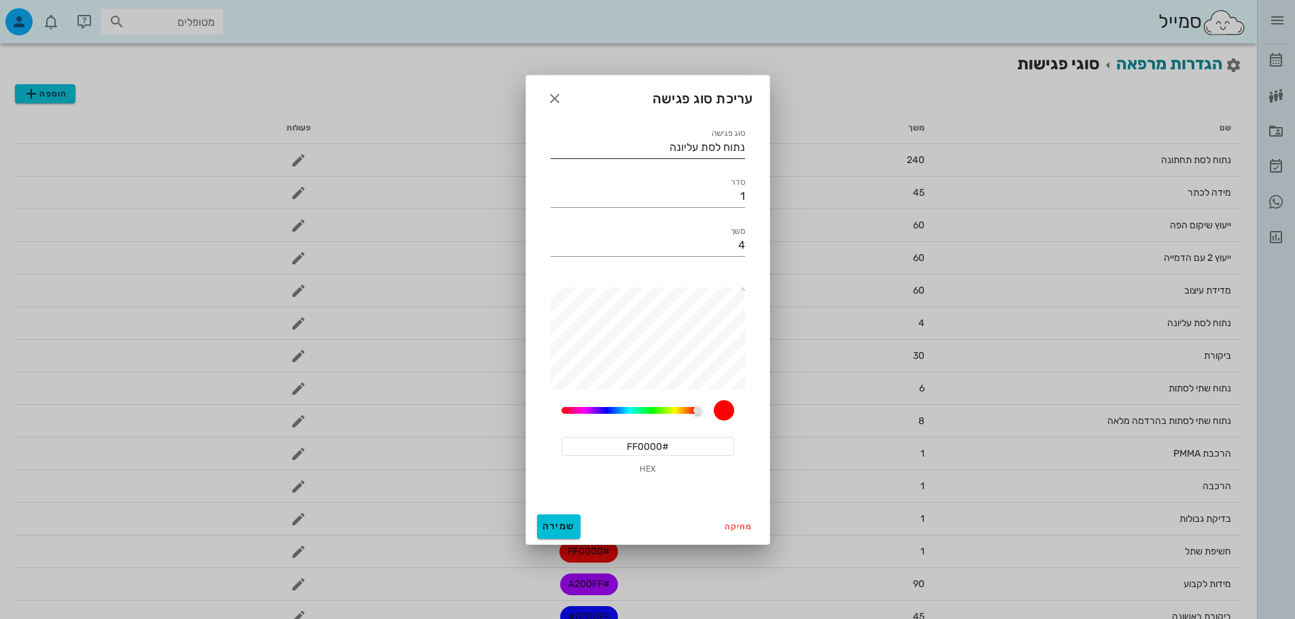
click at [710, 147] on input "נתוח לסת עליונה" at bounding box center [648, 148] width 194 height 22
type input "נתוח לסת עליונה"
click at [718, 236] on input "4" at bounding box center [648, 246] width 194 height 22
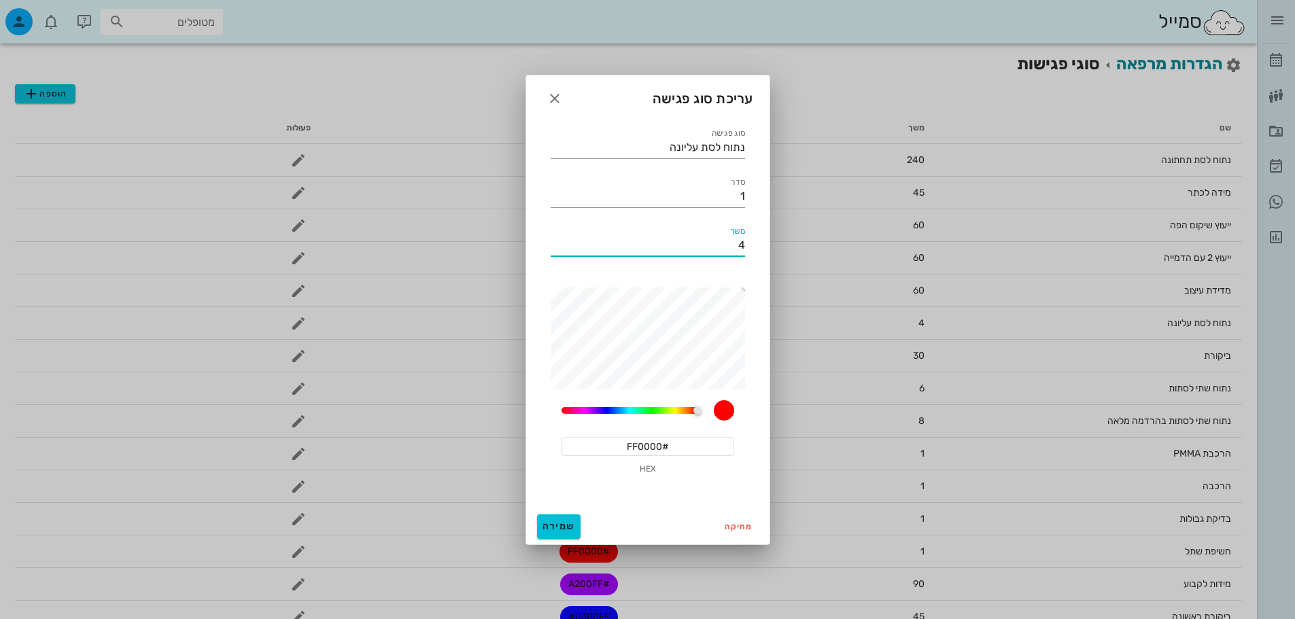
click at [718, 236] on input "4" at bounding box center [648, 246] width 194 height 22
type input "240"
click at [556, 525] on span "שמירה" at bounding box center [558, 527] width 33 height 12
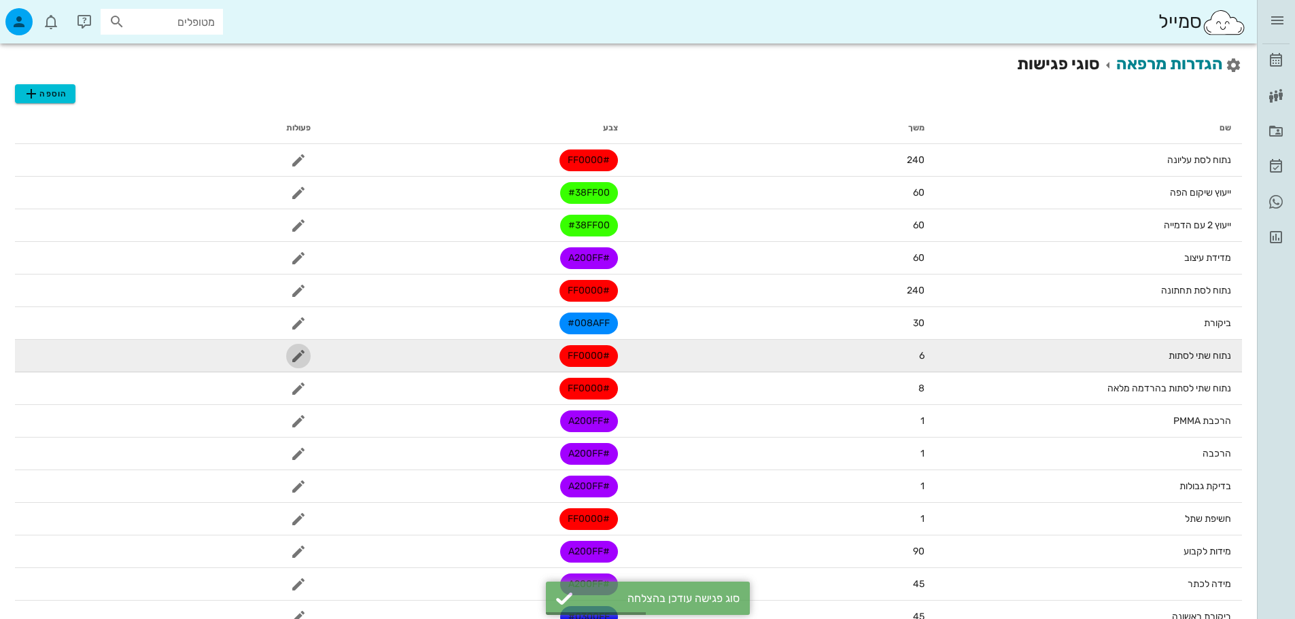
click at [299, 359] on icon "button" at bounding box center [298, 356] width 16 height 16
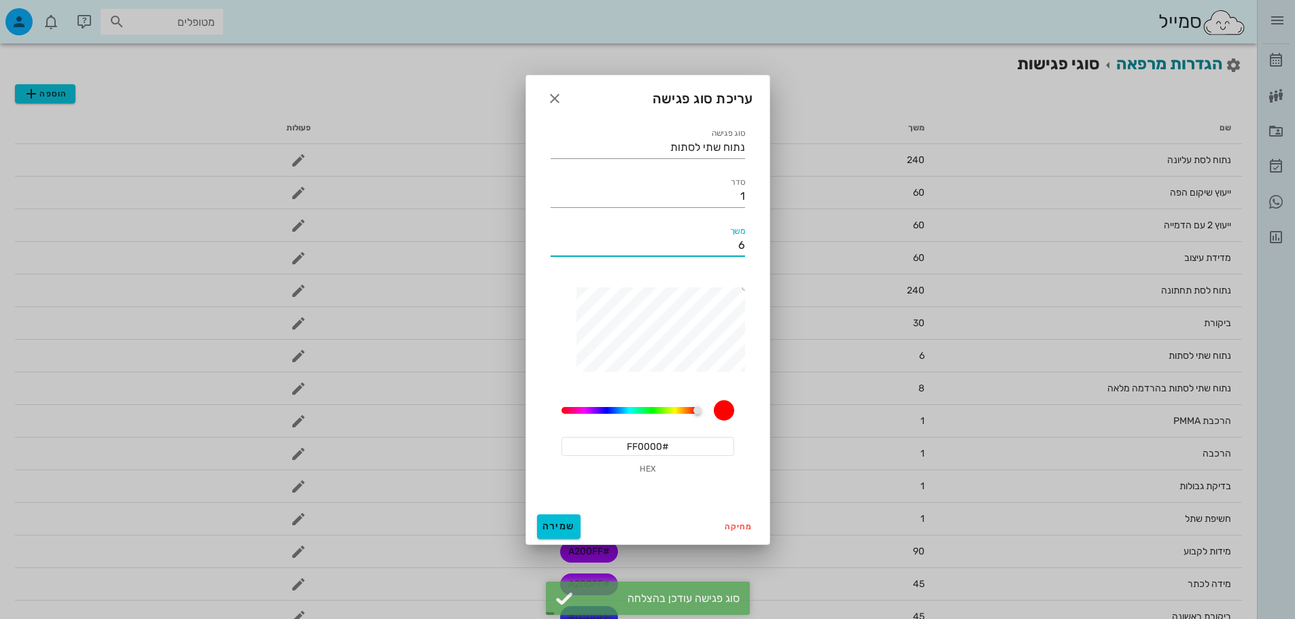
click at [732, 243] on input "6" at bounding box center [648, 246] width 194 height 22
type input "360"
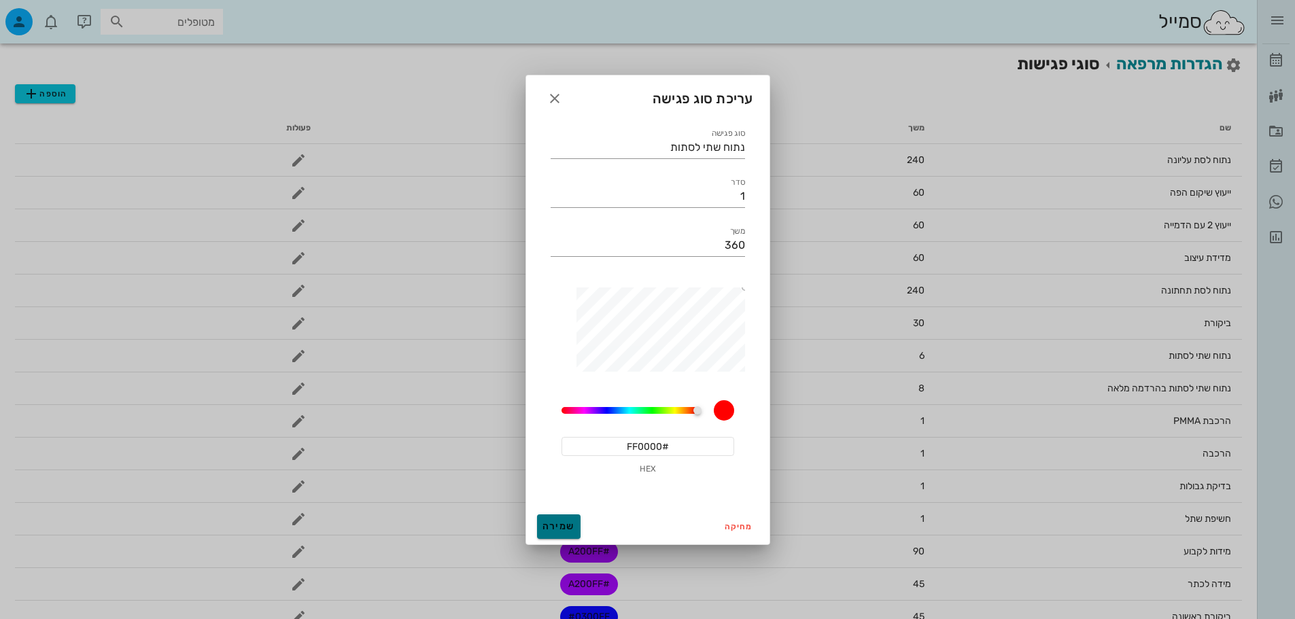
click at [556, 523] on span "שמירה" at bounding box center [558, 527] width 33 height 12
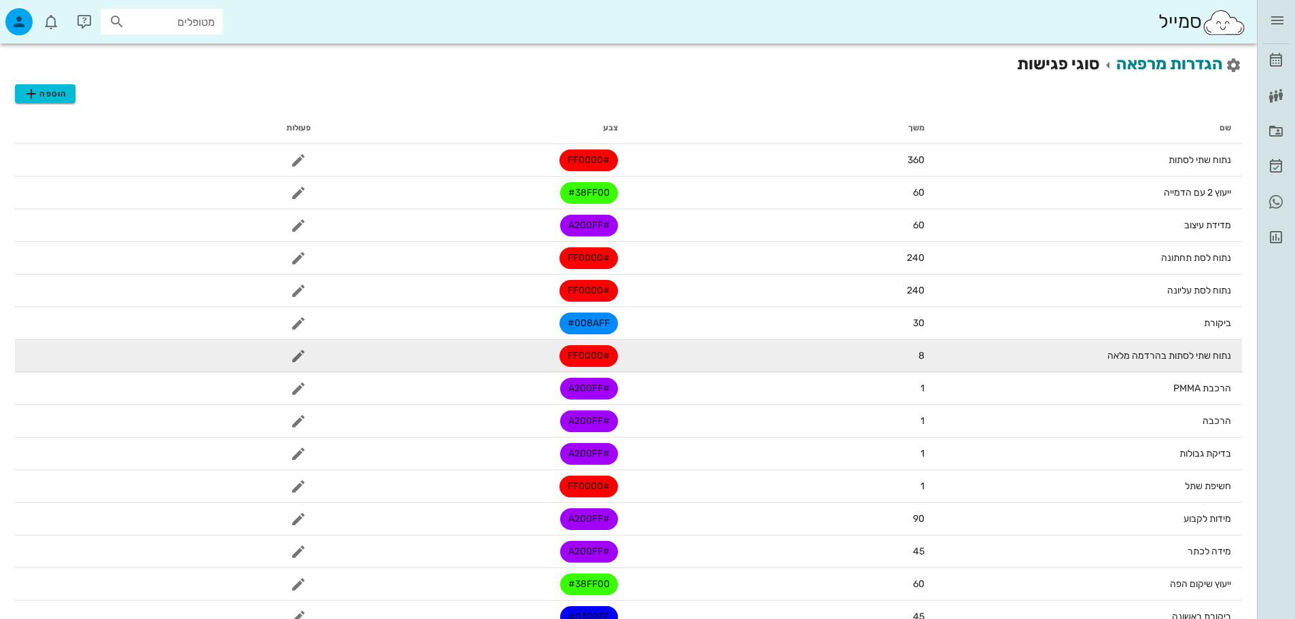
click at [308, 347] on td at bounding box center [168, 356] width 307 height 33
click at [302, 355] on icon "button" at bounding box center [298, 356] width 16 height 16
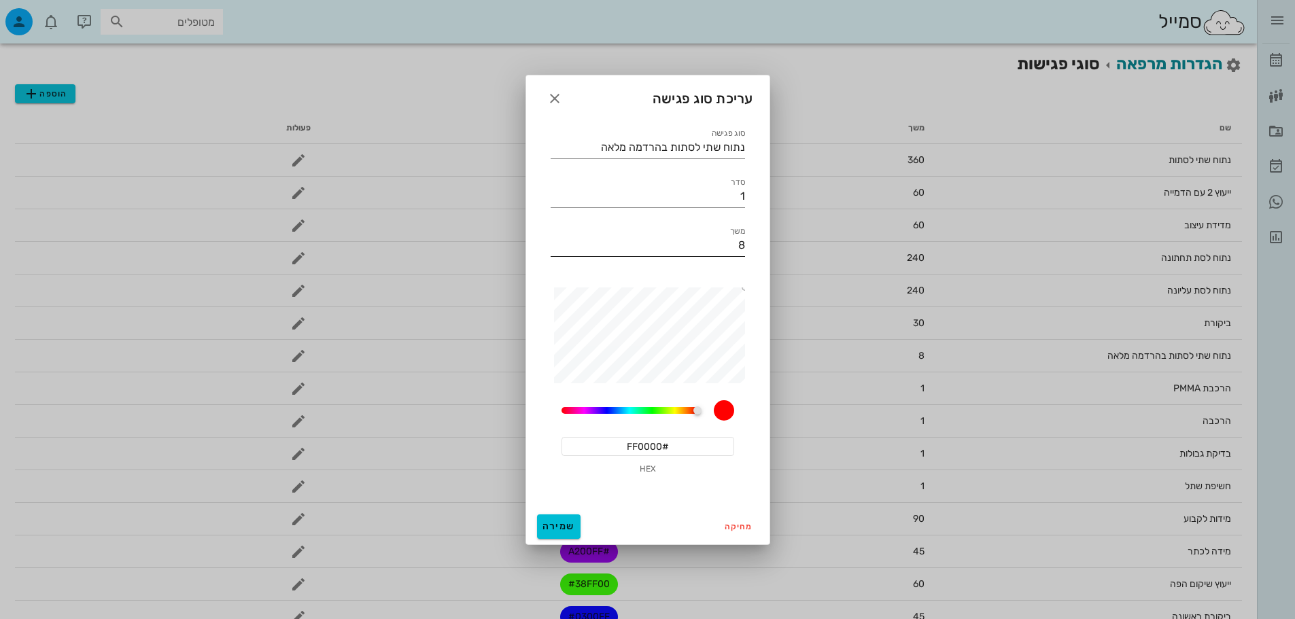
click at [714, 243] on input "8" at bounding box center [648, 246] width 194 height 22
click at [554, 531] on span "שמירה" at bounding box center [558, 527] width 33 height 12
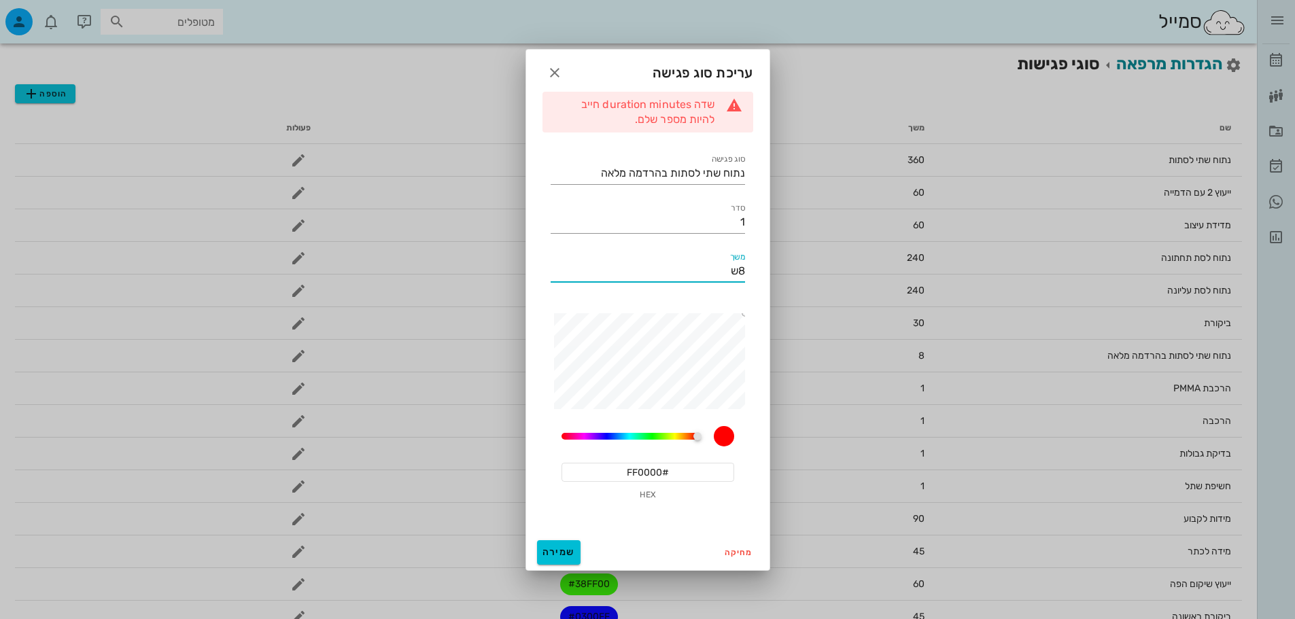
click at [668, 275] on input "8ש" at bounding box center [648, 271] width 194 height 22
type input "8"
type input "480"
click at [554, 534] on div "שדה duration minutes חייב להיות מספר שלם. סוג פגישה נתוח שתי לסתות בהרדמה מלאה …" at bounding box center [647, 313] width 243 height 443
click at [555, 540] on button "שמירה" at bounding box center [559, 552] width 44 height 24
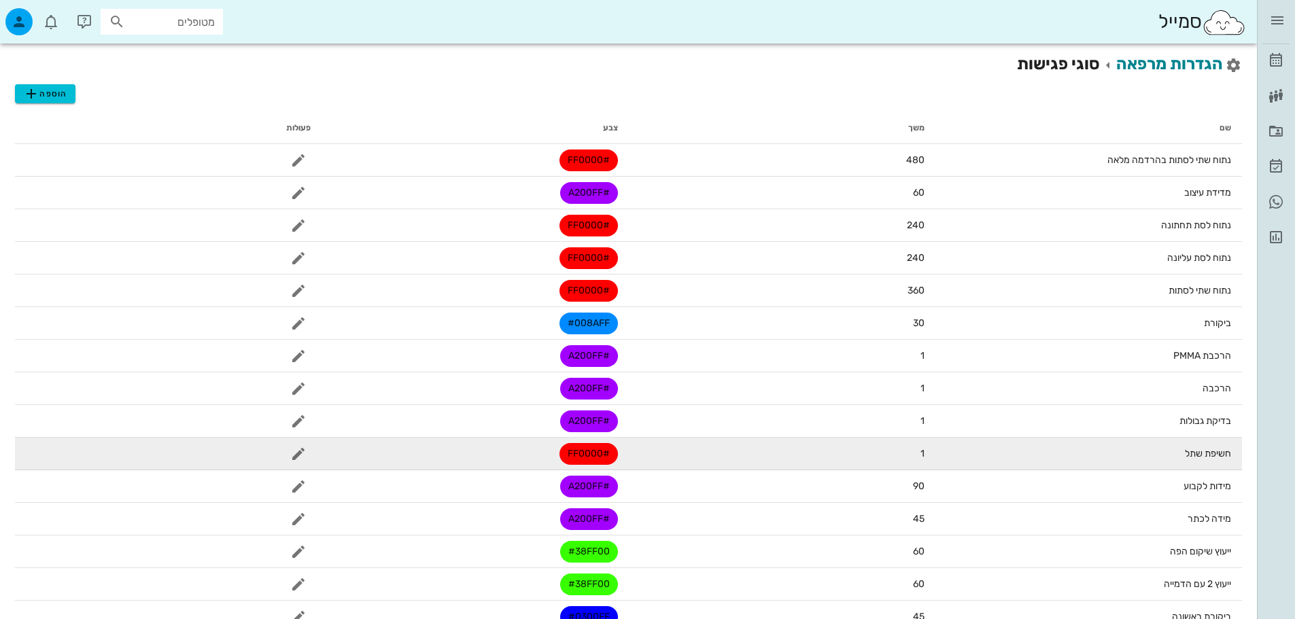
click at [930, 458] on td "1" at bounding box center [782, 454] width 307 height 33
click at [294, 455] on icon "button" at bounding box center [298, 454] width 16 height 16
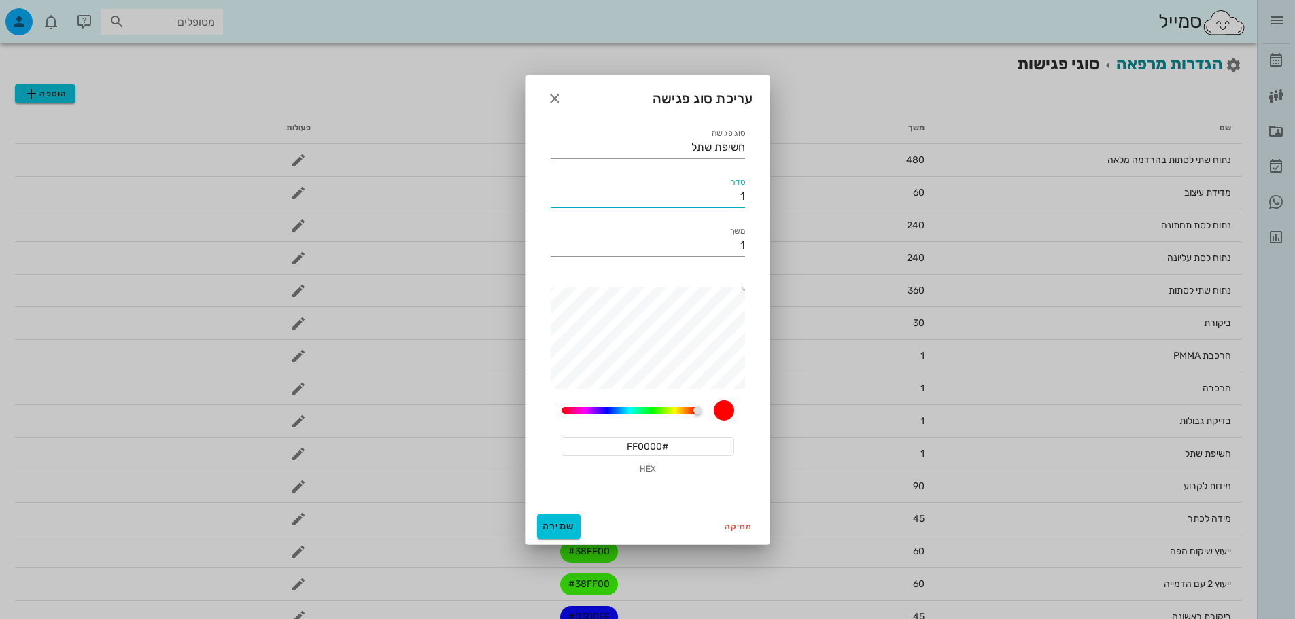
click at [725, 194] on input "1" at bounding box center [648, 197] width 194 height 22
click at [730, 224] on div "משך 1" at bounding box center [647, 247] width 211 height 64
click at [729, 253] on input "1" at bounding box center [648, 246] width 194 height 22
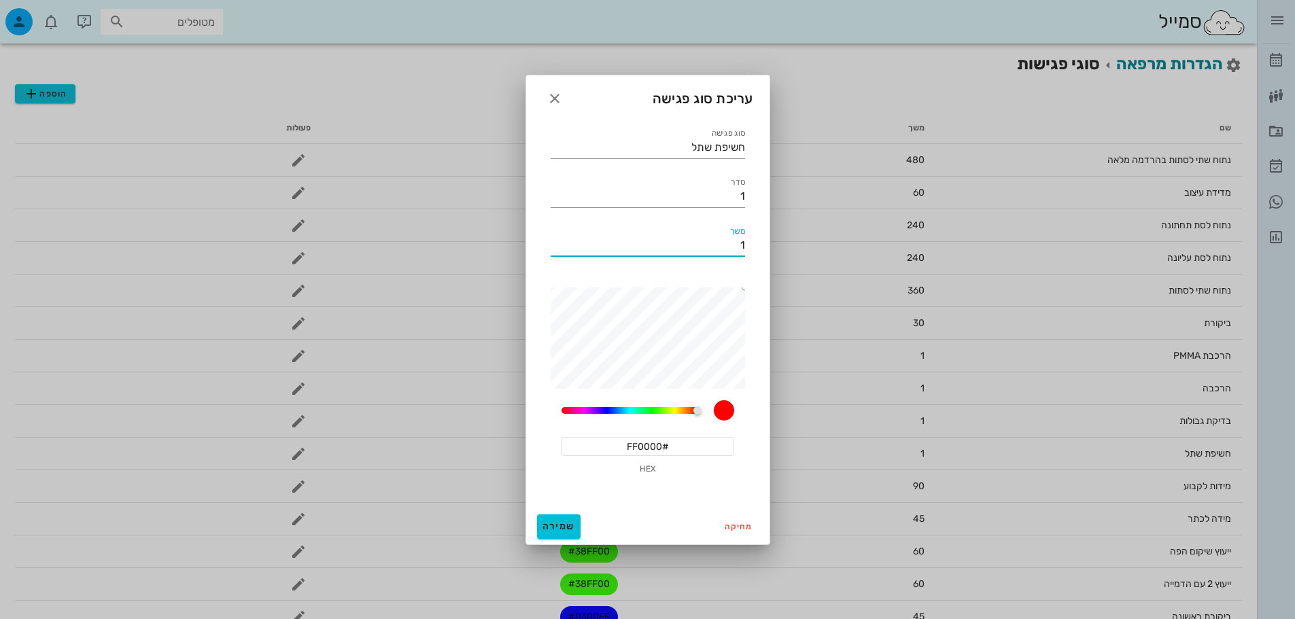
click at [730, 248] on input "1" at bounding box center [648, 246] width 194 height 22
type input "30"
click at [551, 532] on button "שמירה" at bounding box center [559, 527] width 44 height 24
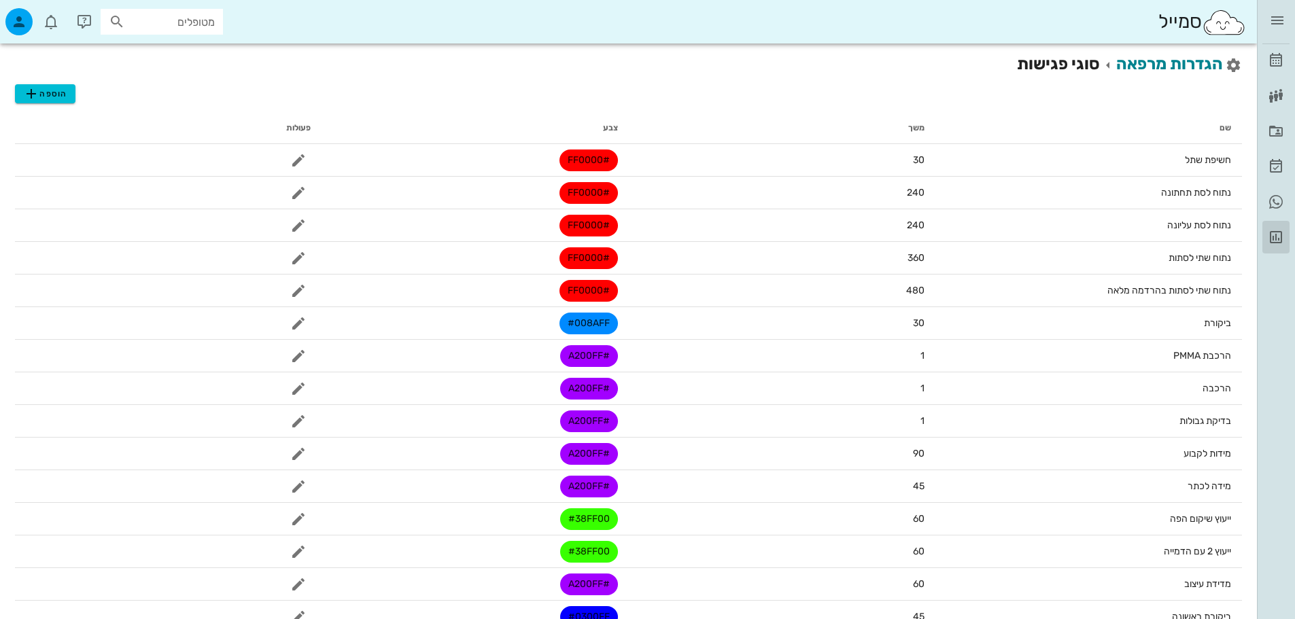
click at [1281, 234] on icon at bounding box center [1276, 237] width 16 height 16
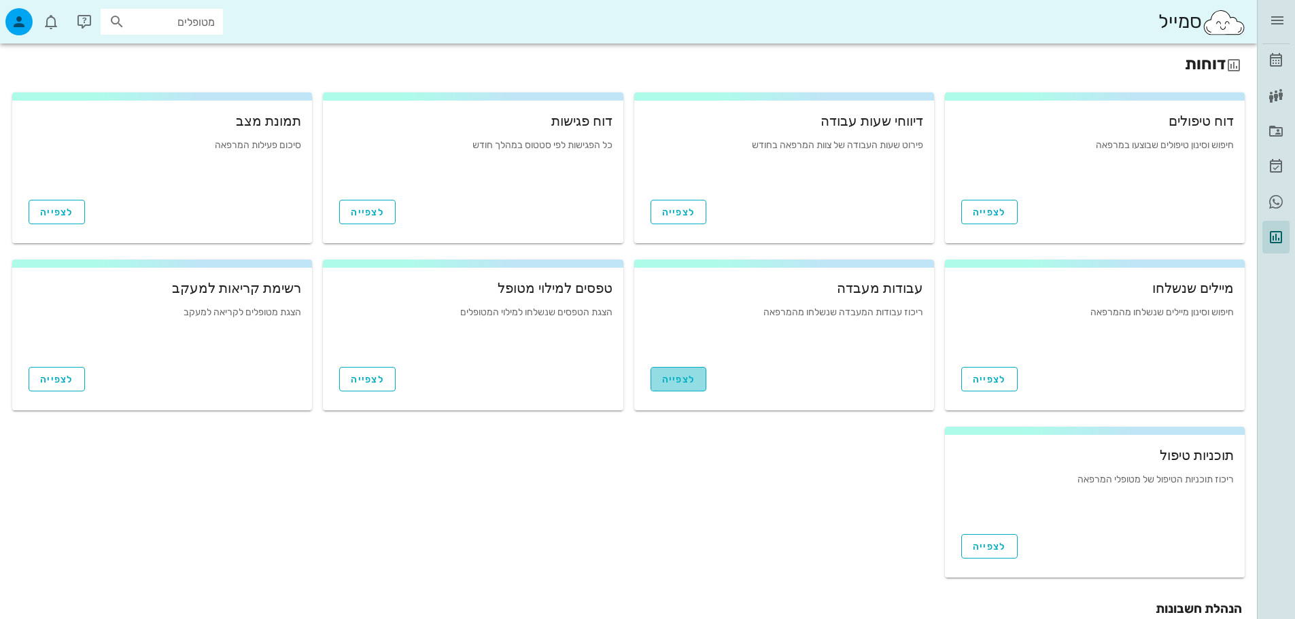
click at [690, 383] on span "לצפייה" at bounding box center [678, 380] width 33 height 12
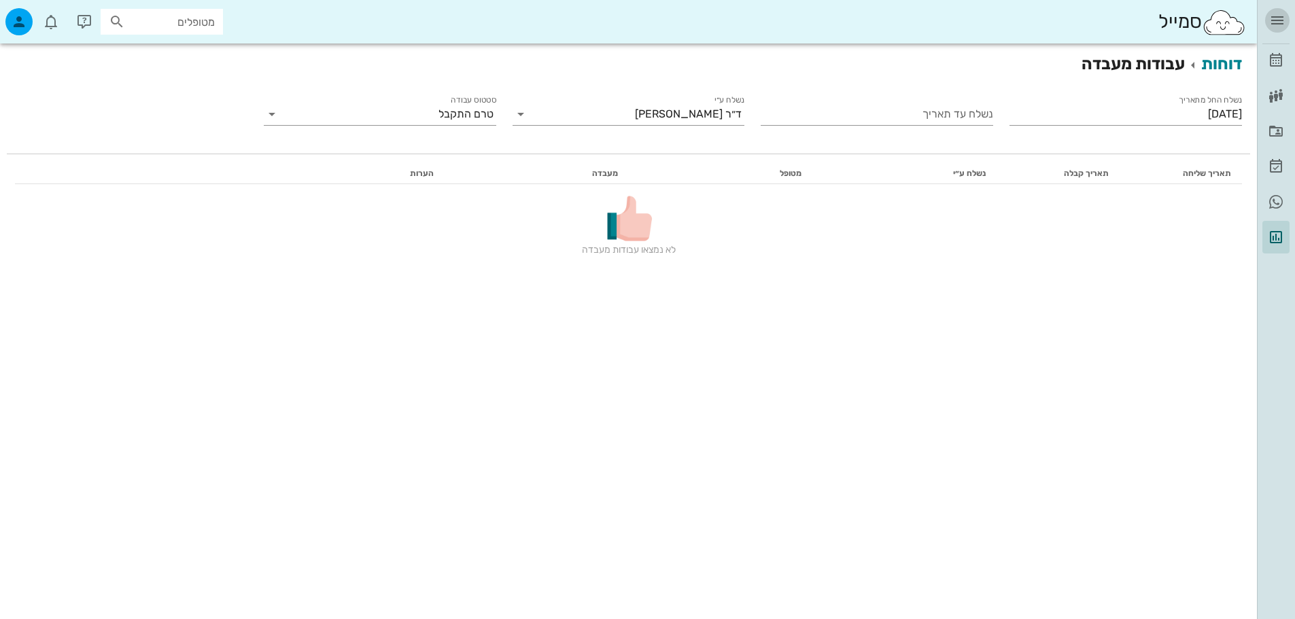
click at [1279, 19] on icon "button" at bounding box center [1277, 20] width 16 height 16
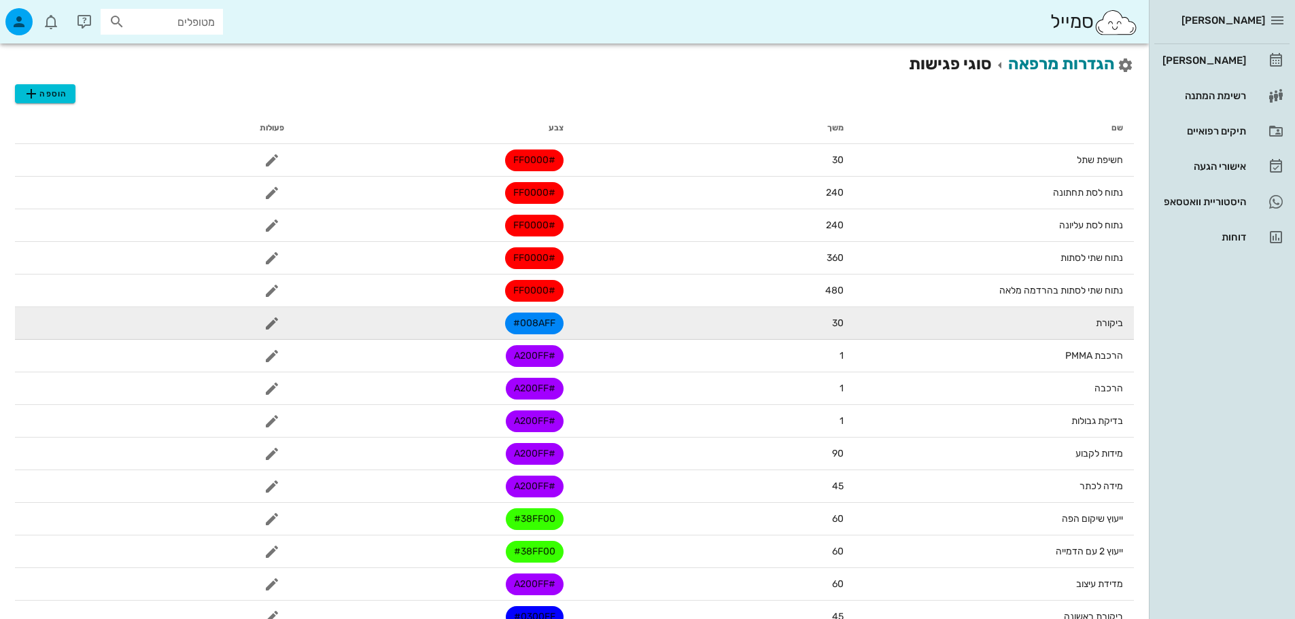
click at [531, 330] on span "#008AFF" at bounding box center [534, 324] width 42 height 22
click at [264, 313] on button "button" at bounding box center [272, 323] width 24 height 24
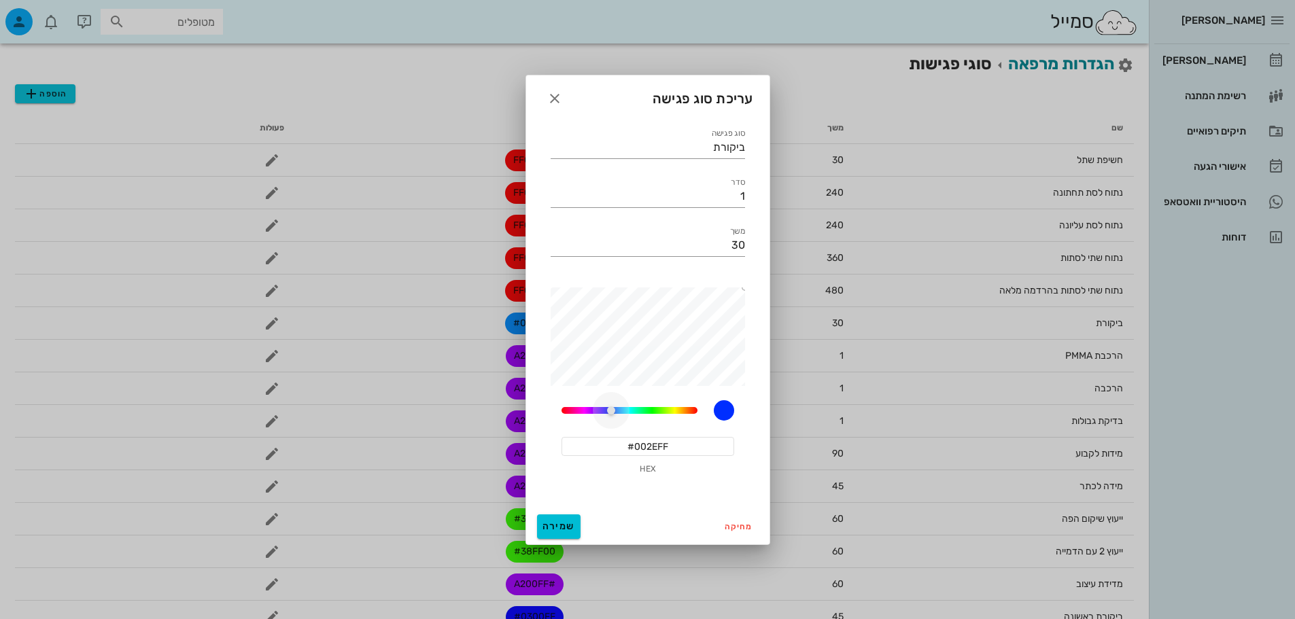
drag, startPoint x: 615, startPoint y: 405, endPoint x: 607, endPoint y: 411, distance: 9.8
click at [607, 411] on div at bounding box center [610, 410] width 8 height 8
drag, startPoint x: 742, startPoint y: 289, endPoint x: 766, endPoint y: 275, distance: 28.0
click at [766, 275] on div "סוג פגישה ביקורת סדר 1 משך 30 207.52941176470588 #002EFF HEX" at bounding box center [647, 314] width 243 height 392
type input "#004DFF"
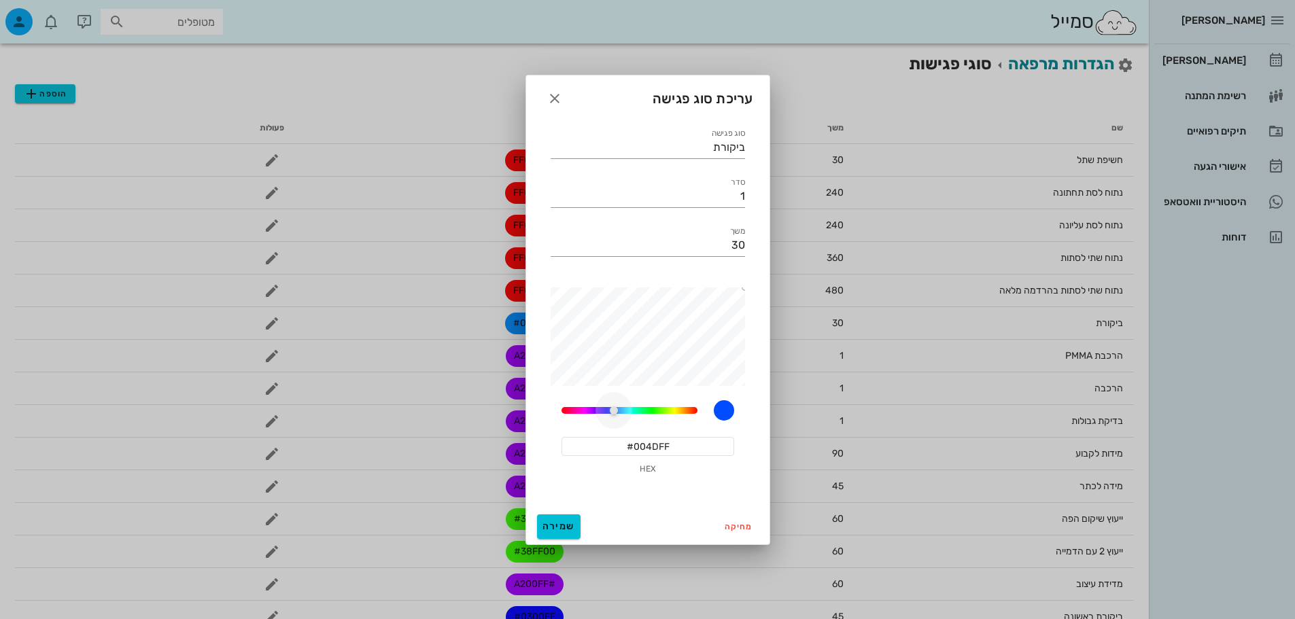
click at [617, 408] on div at bounding box center [613, 410] width 8 height 8
click at [559, 96] on icon "button" at bounding box center [554, 98] width 16 height 16
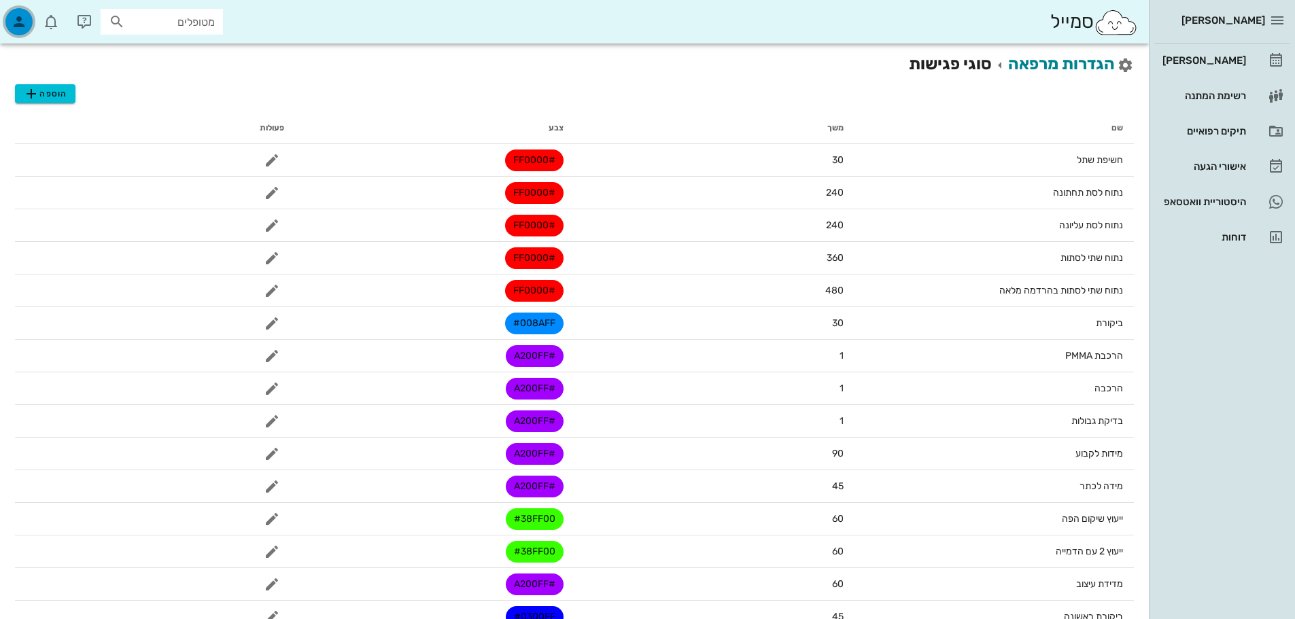
click at [19, 26] on icon "button" at bounding box center [19, 22] width 16 height 16
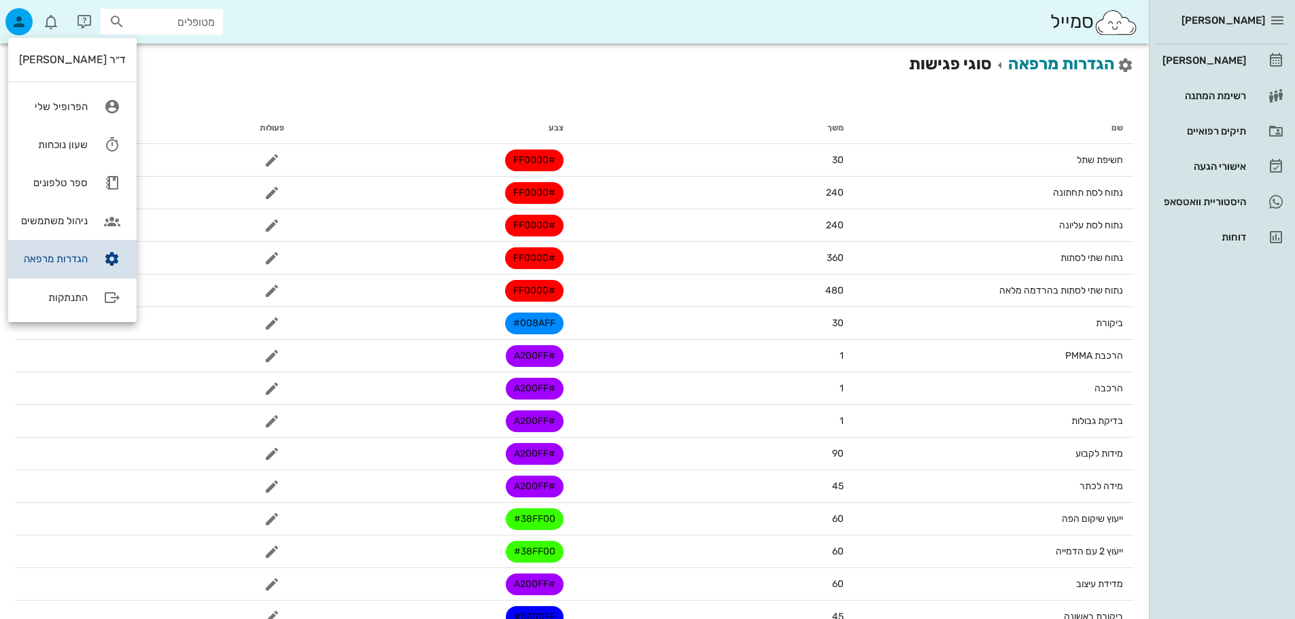
click at [75, 266] on link "הגדרות מרפאה" at bounding box center [72, 259] width 128 height 38
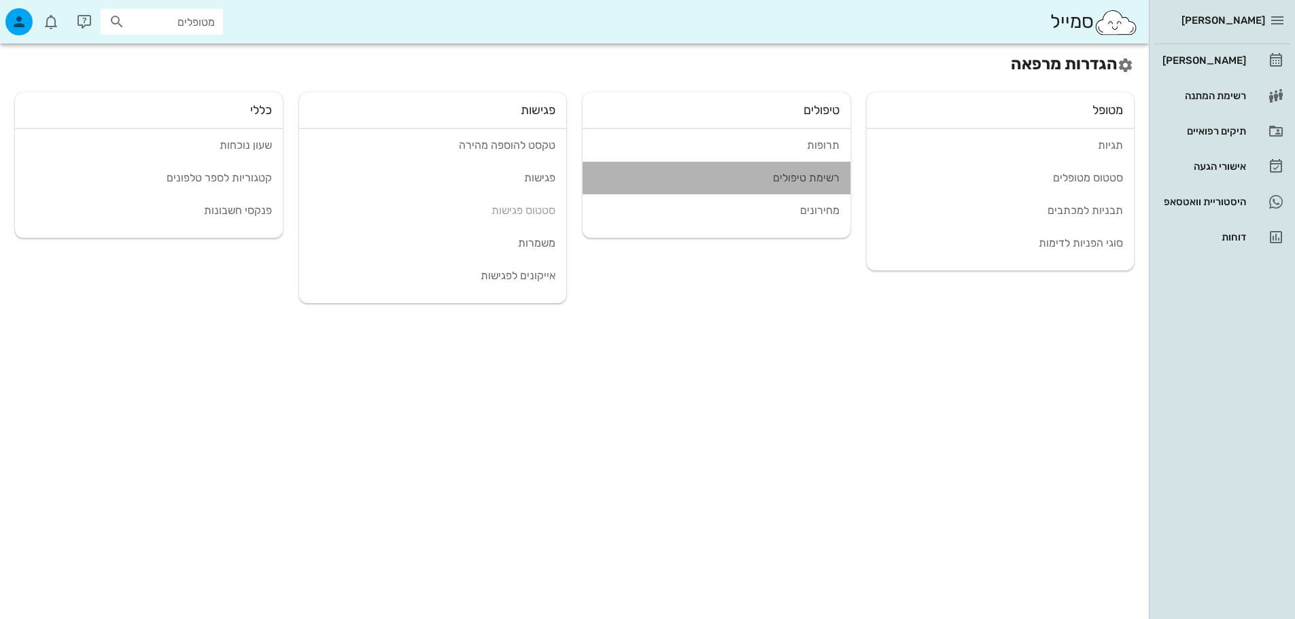
click at [801, 175] on div "רשימת טיפולים" at bounding box center [716, 177] width 246 height 13
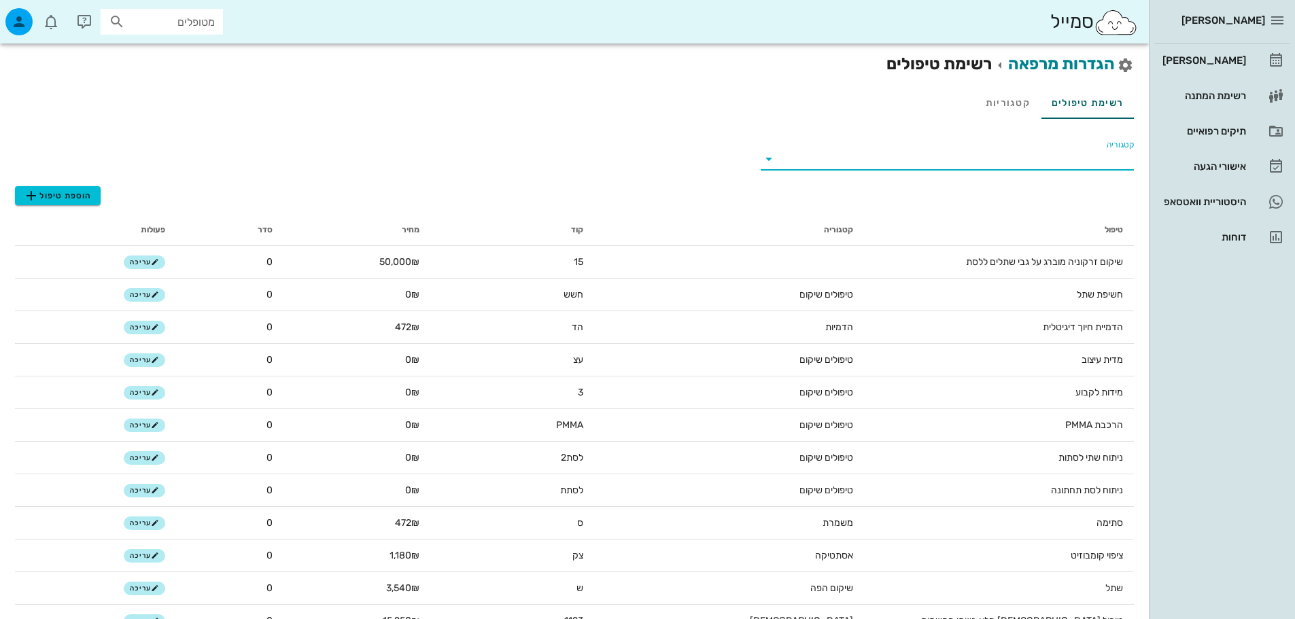
click at [1124, 152] on input "קטגוריה" at bounding box center [957, 159] width 351 height 22
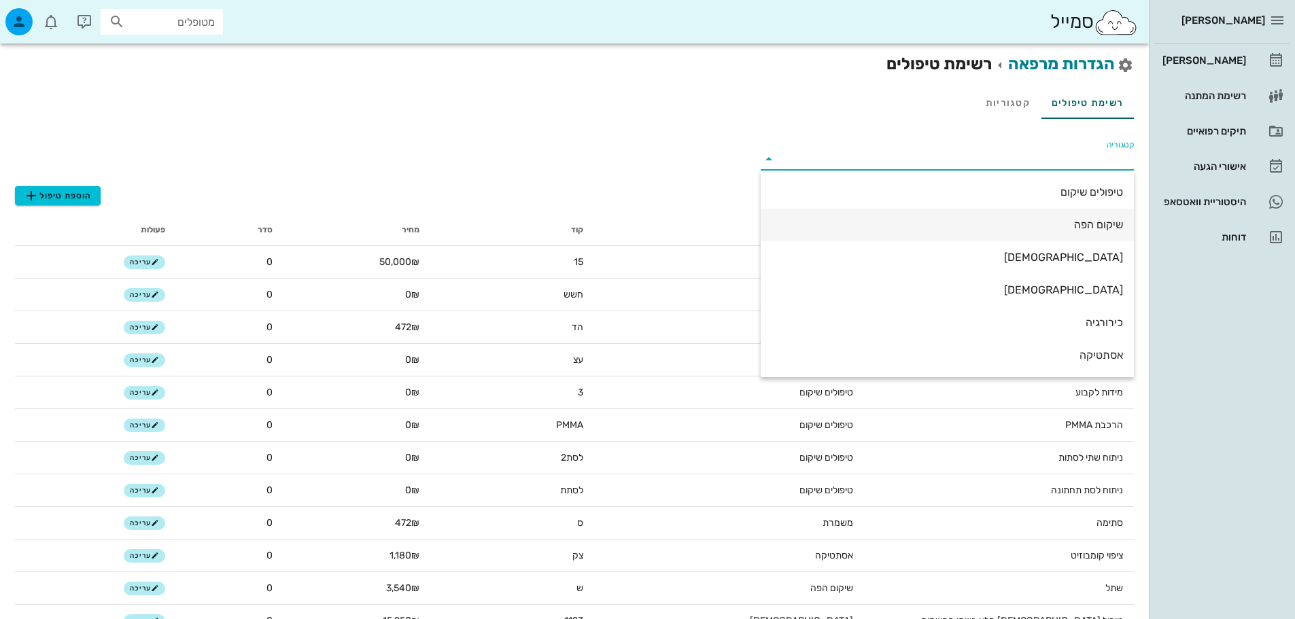
click at [1105, 226] on div "שיקום הפה" at bounding box center [946, 224] width 351 height 13
type input "שיקום הפה"
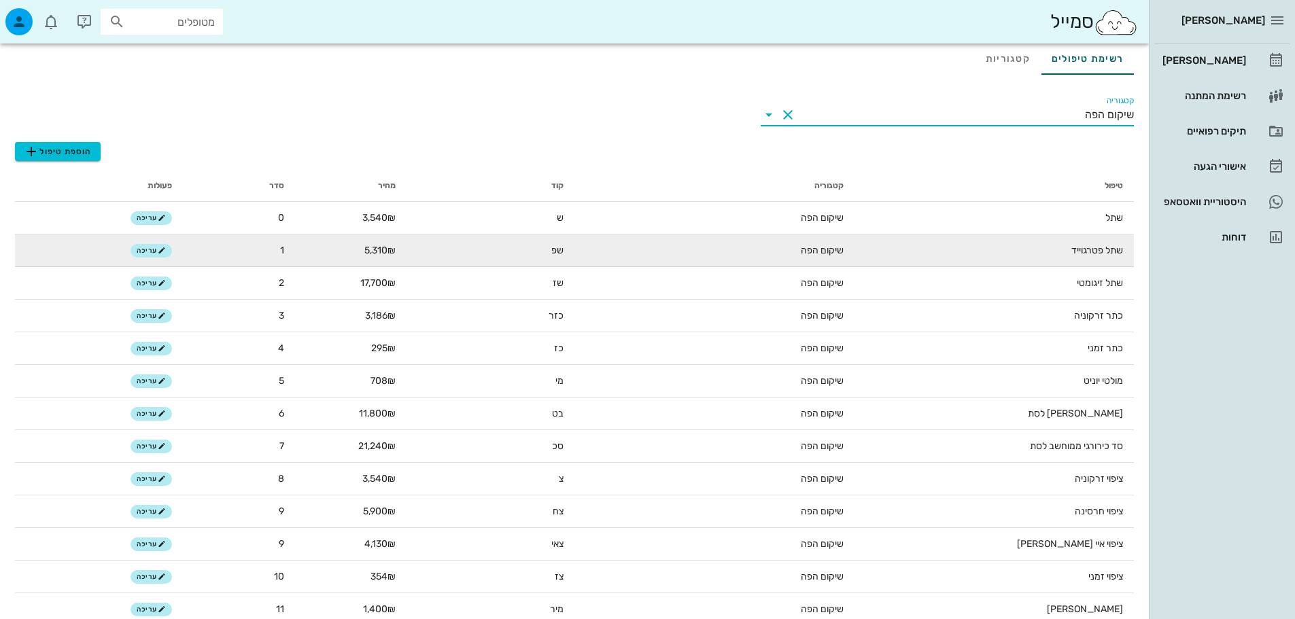
scroll to position [68, 0]
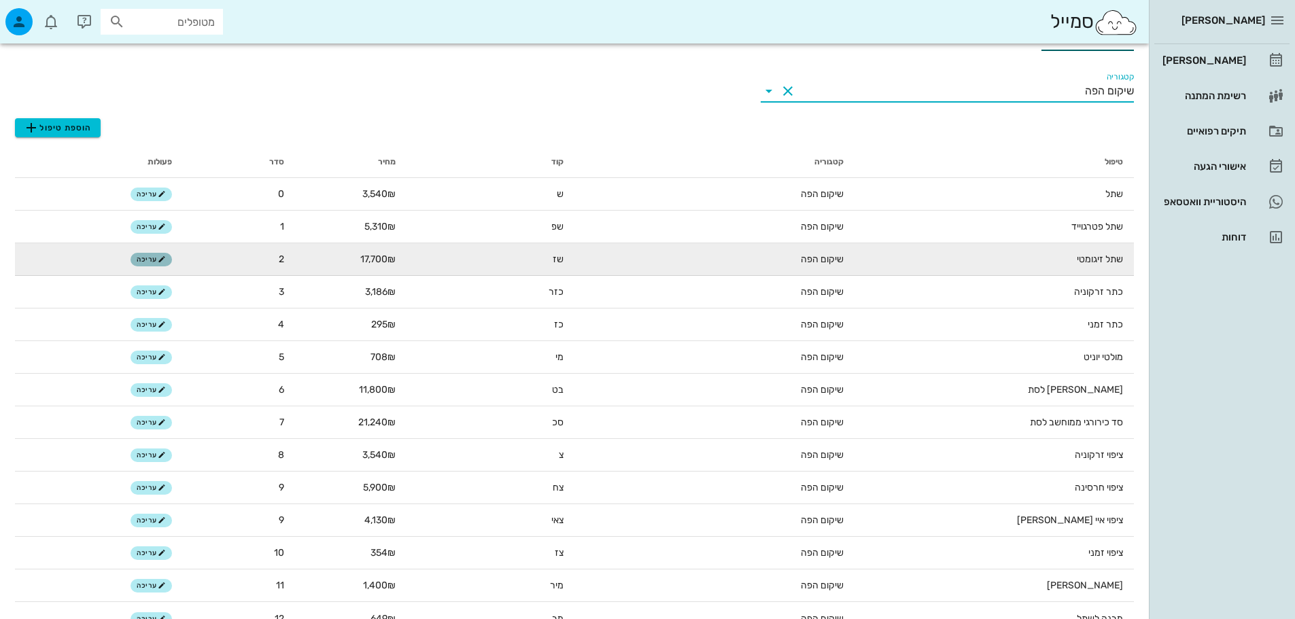
click at [158, 262] on icon "button" at bounding box center [162, 260] width 8 height 8
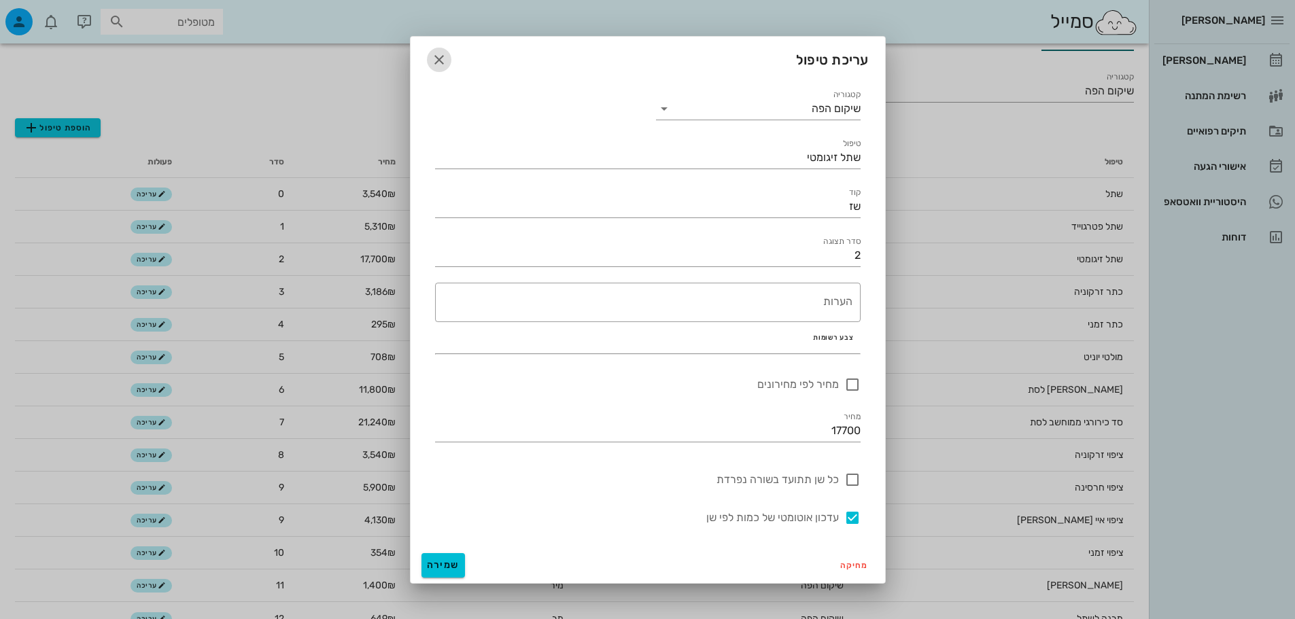
click at [433, 59] on icon "button" at bounding box center [439, 60] width 16 height 16
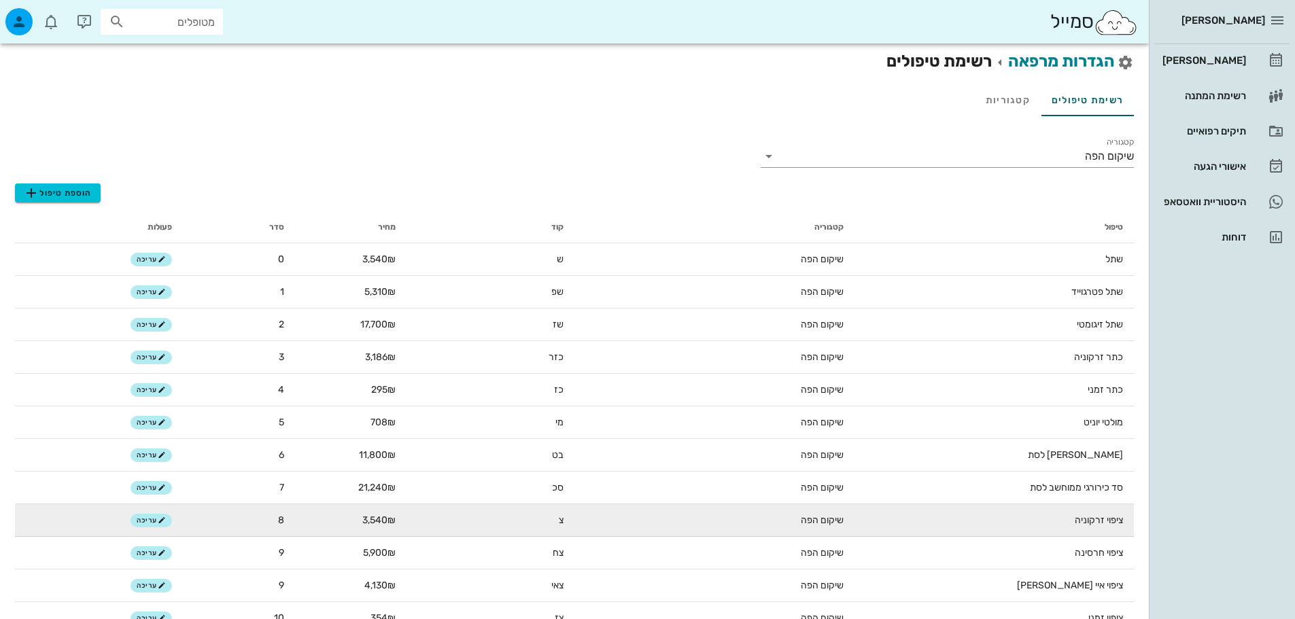
scroll to position [0, 0]
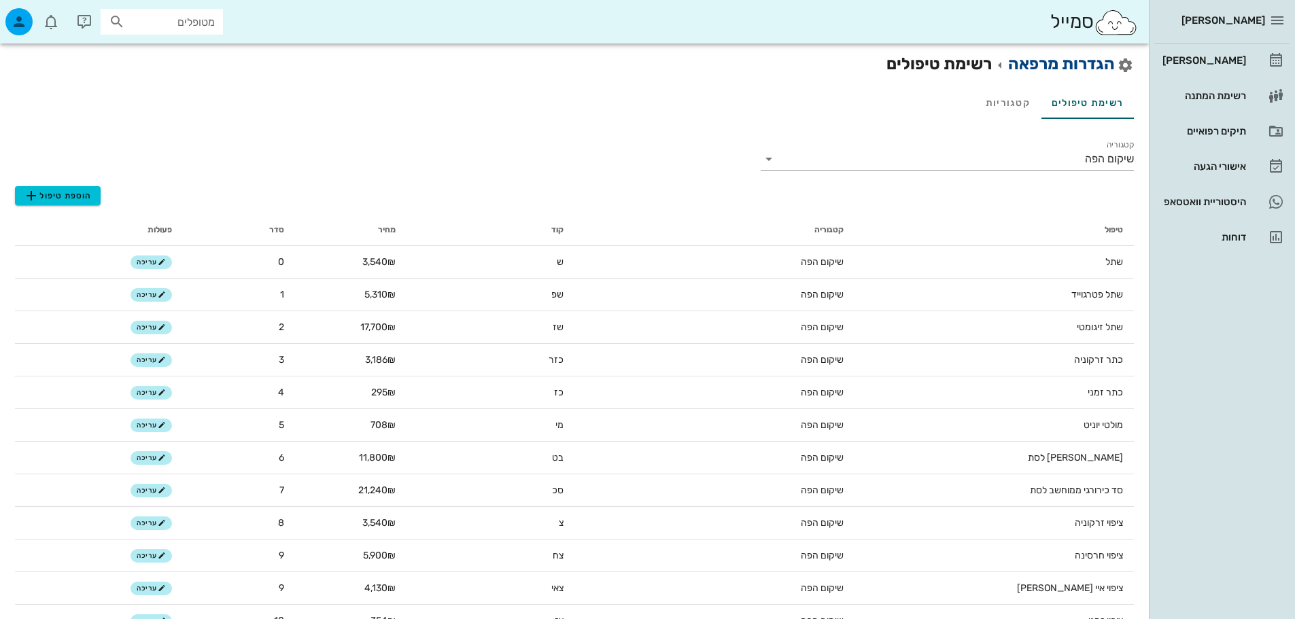
click at [1082, 62] on link "הגדרות מרפאה" at bounding box center [1061, 63] width 107 height 19
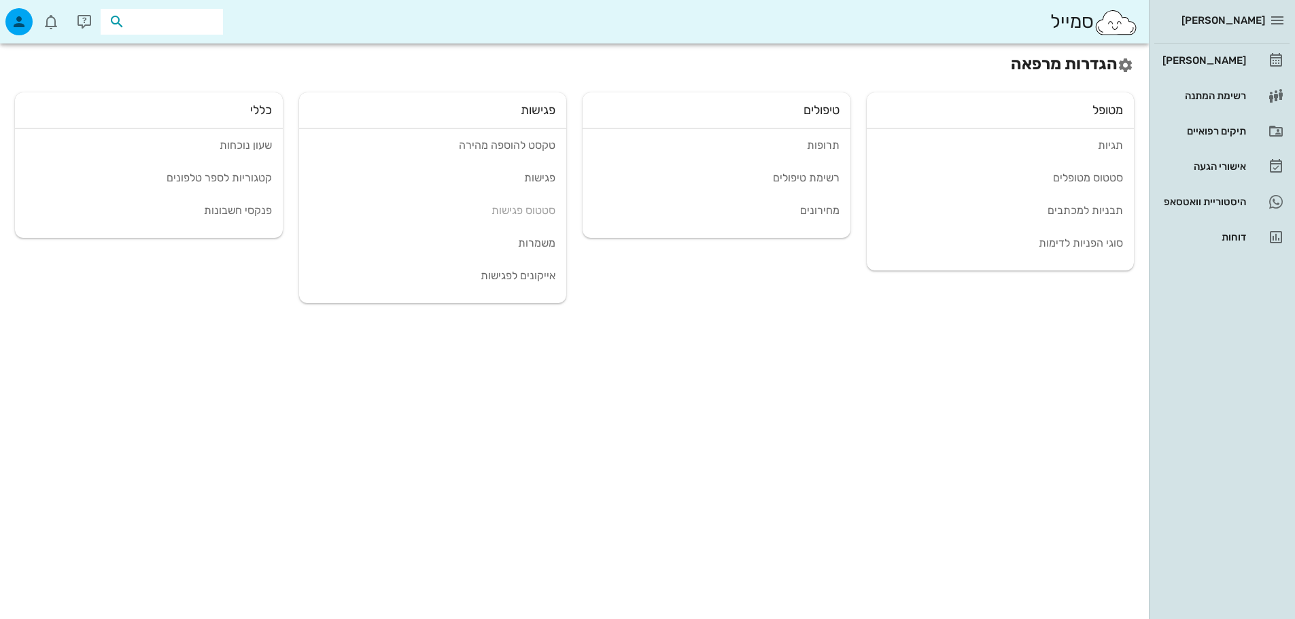
click at [177, 18] on input "text" at bounding box center [171, 22] width 87 height 18
type input "מוחמ"
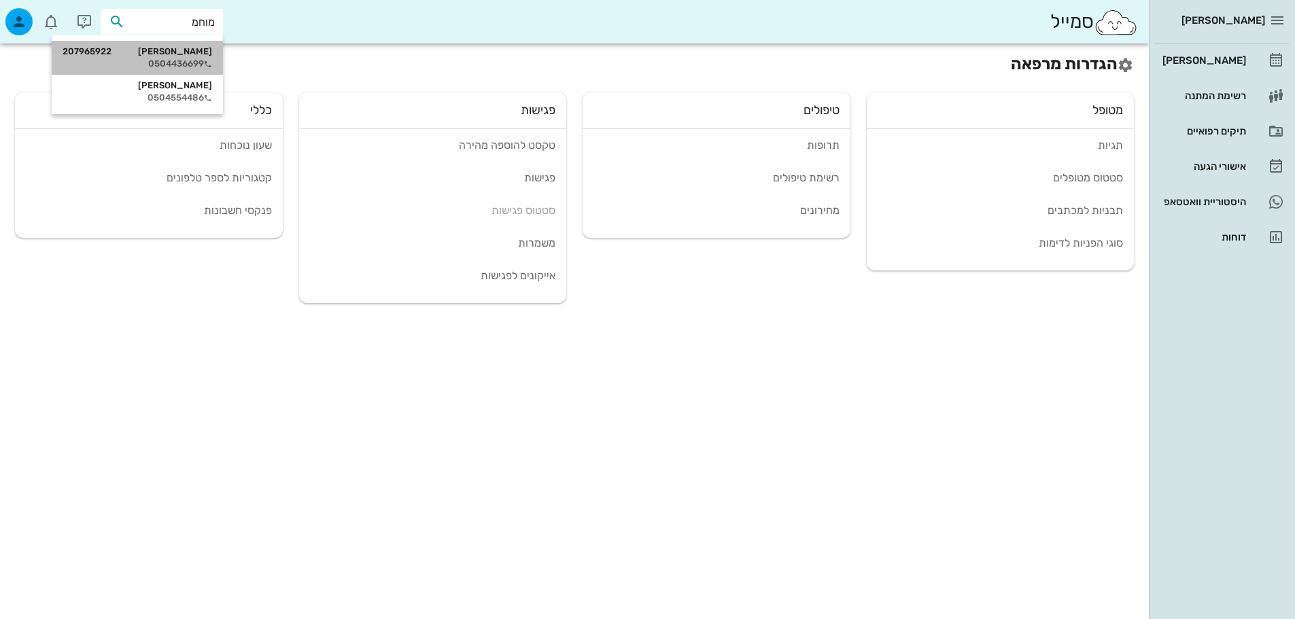
click at [192, 67] on div "0504436699" at bounding box center [138, 63] width 150 height 11
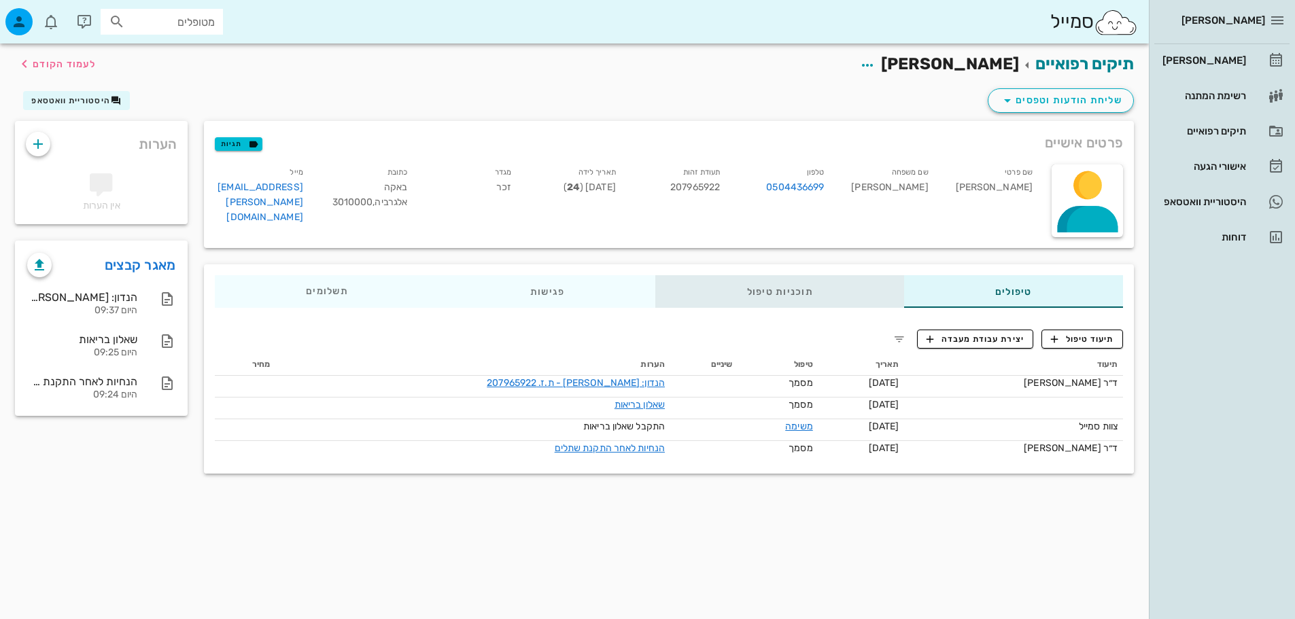
click at [780, 288] on div "תוכניות טיפול" at bounding box center [780, 291] width 248 height 33
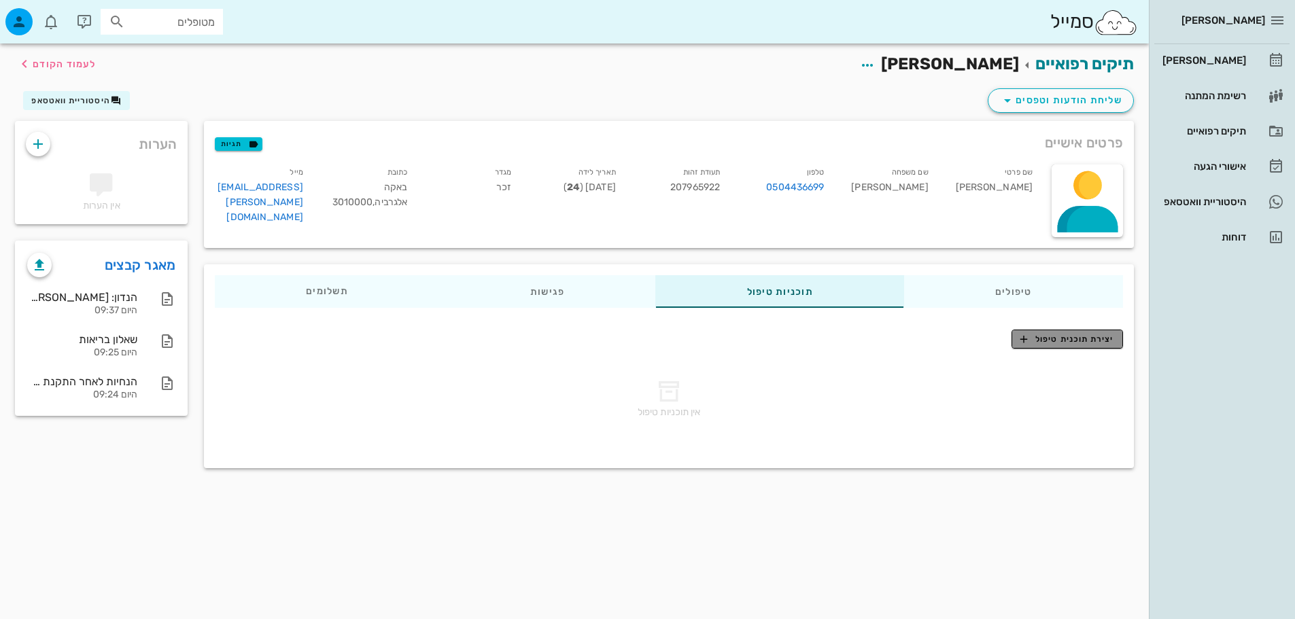
click at [1079, 334] on span "יצירת תוכנית טיפול" at bounding box center [1066, 339] width 93 height 12
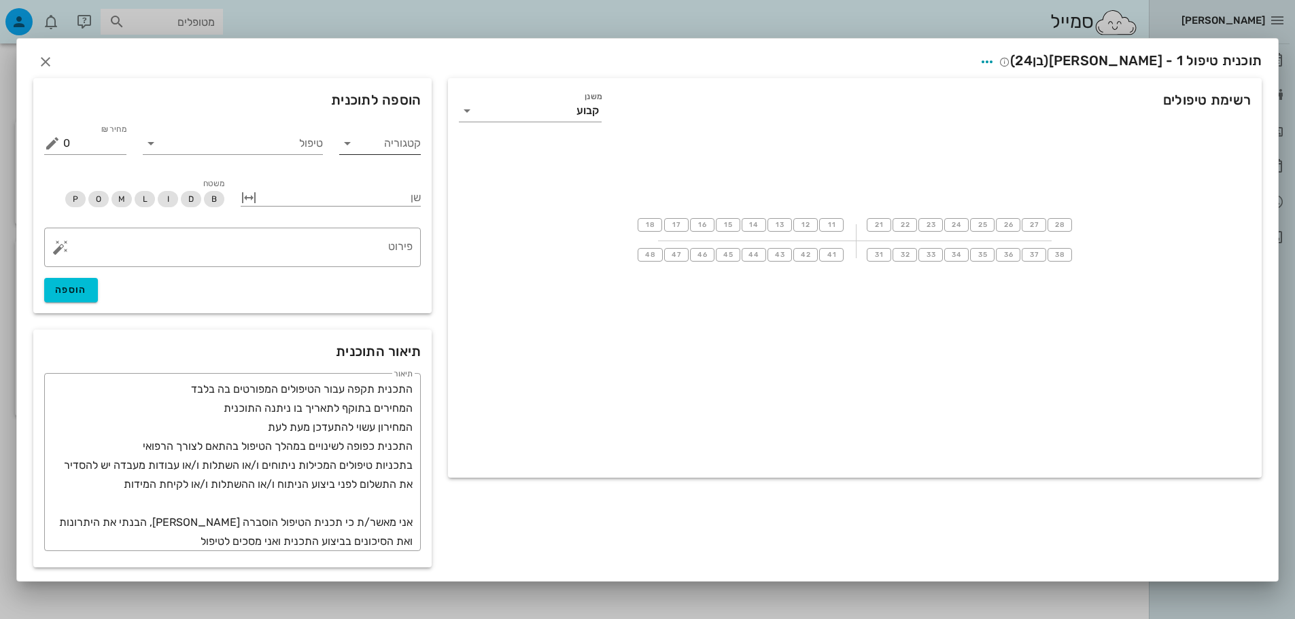
click at [362, 143] on input "קטגוריה" at bounding box center [391, 144] width 60 height 22
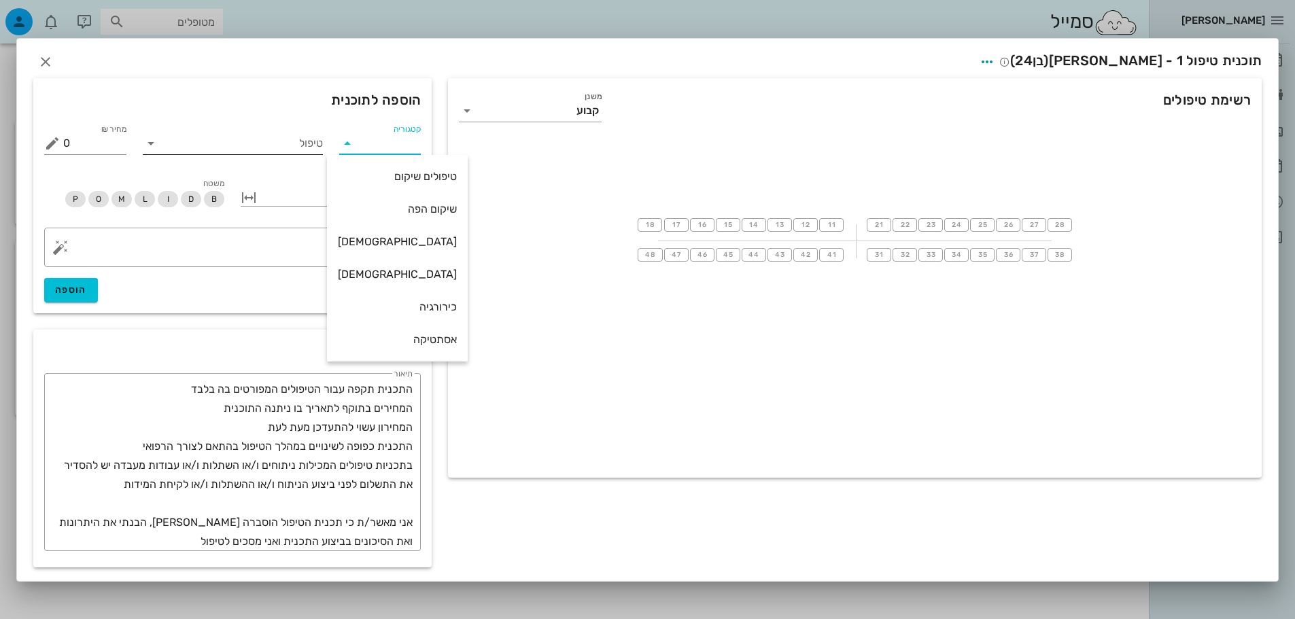
click at [298, 139] on input "טיפול" at bounding box center [242, 144] width 161 height 22
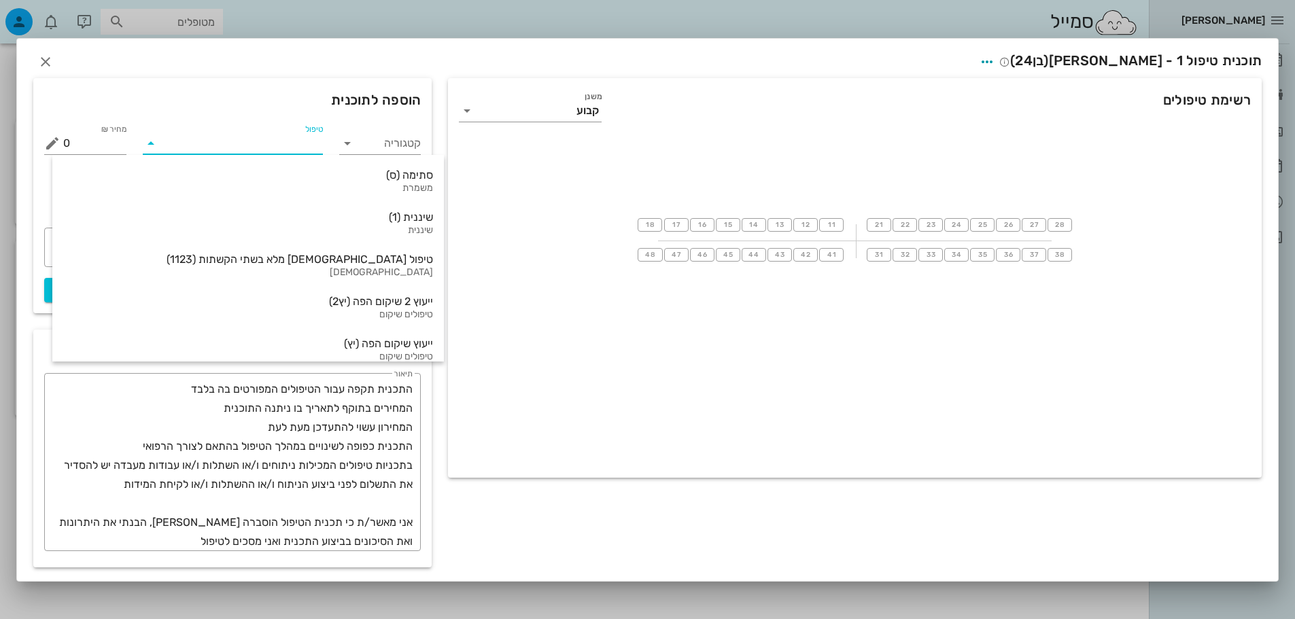
type input "ג"
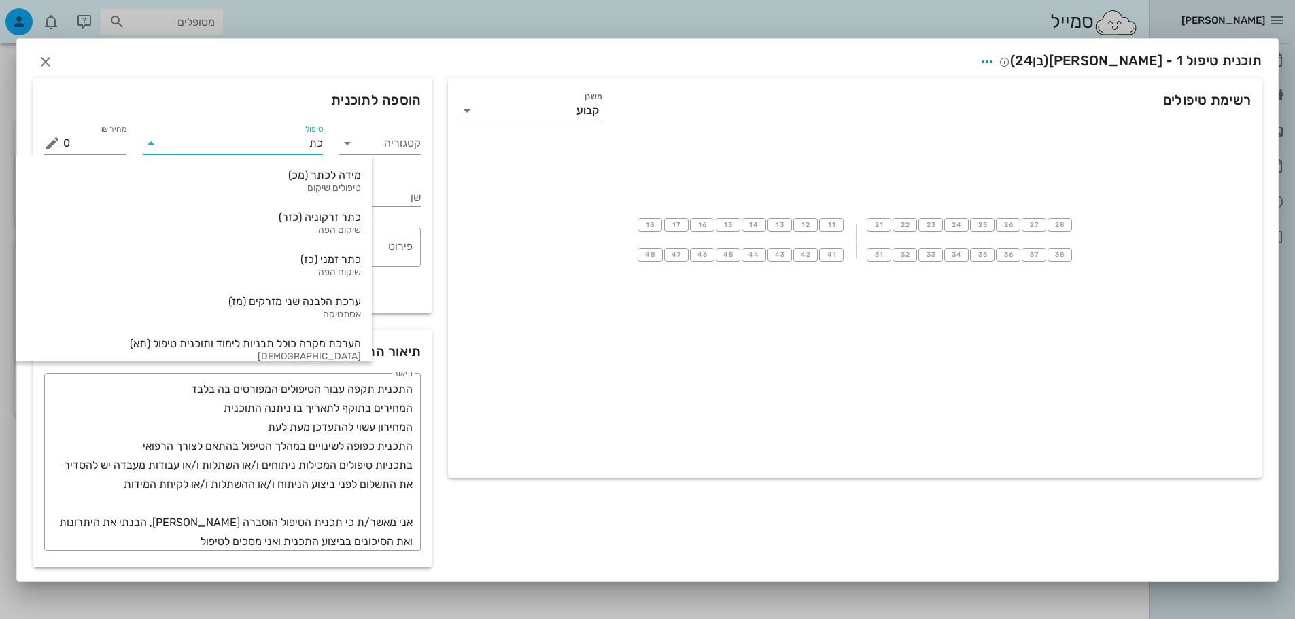
type input "כתר"
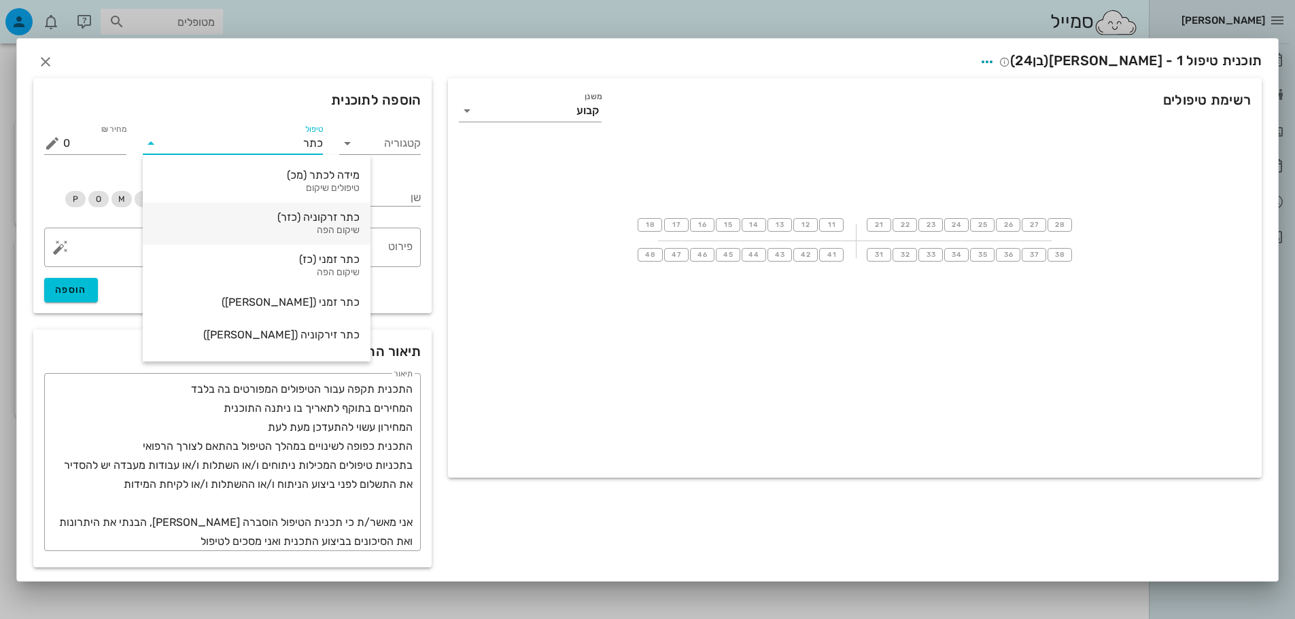
click at [241, 218] on div "כתר זרקוניה (כזר)" at bounding box center [257, 217] width 206 height 13
type input "3186"
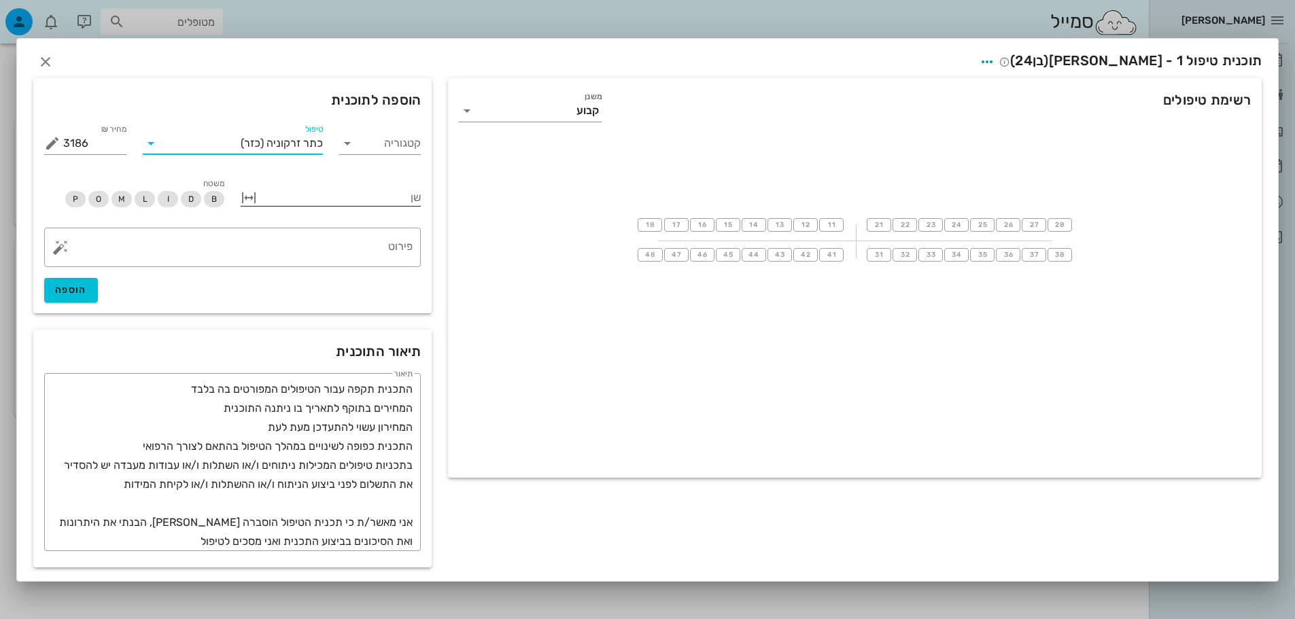
click at [243, 196] on button "button" at bounding box center [249, 198] width 16 height 16
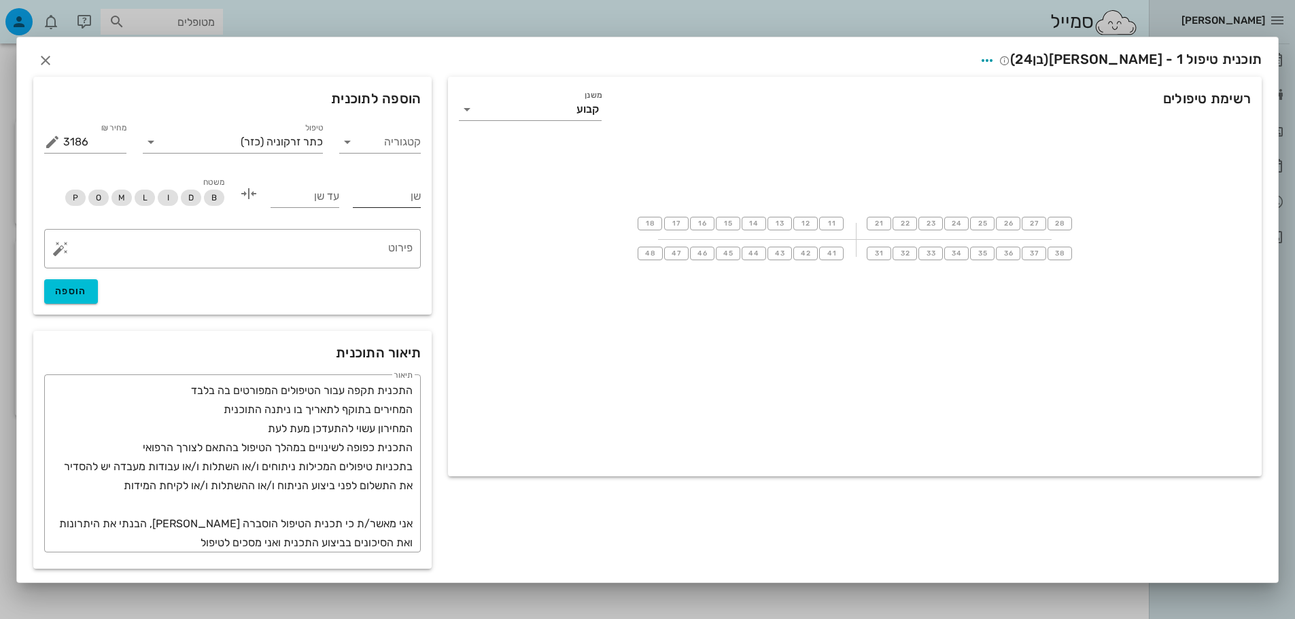
click at [400, 199] on input "שן" at bounding box center [387, 197] width 69 height 22
type input "17"
click at [305, 192] on input "עד שן" at bounding box center [305, 197] width 69 height 22
type input "27"
click at [56, 284] on button "הוספה" at bounding box center [71, 291] width 54 height 24
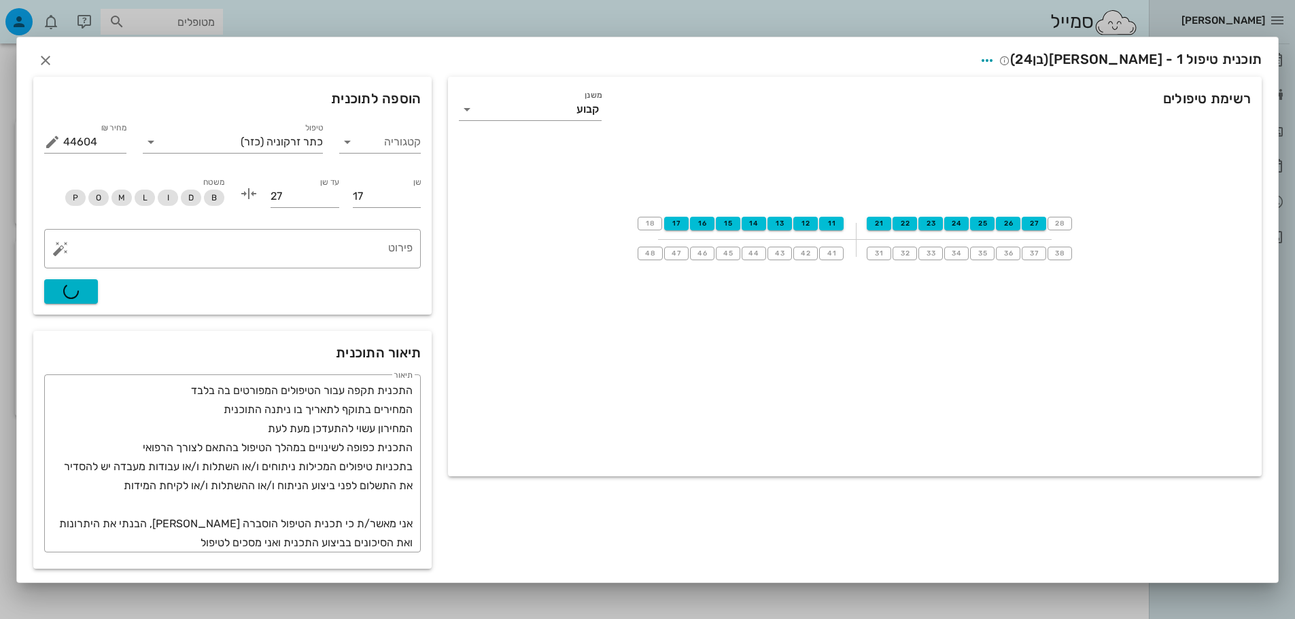
type input "0"
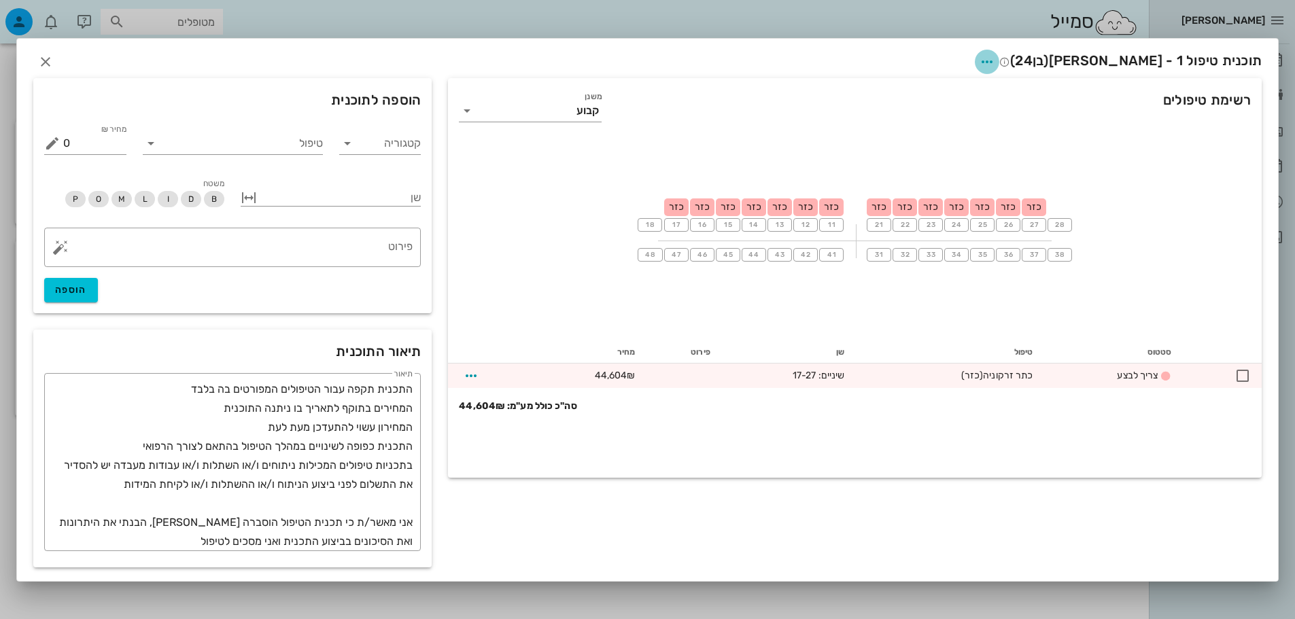
click at [995, 62] on icon "button" at bounding box center [987, 62] width 16 height 16
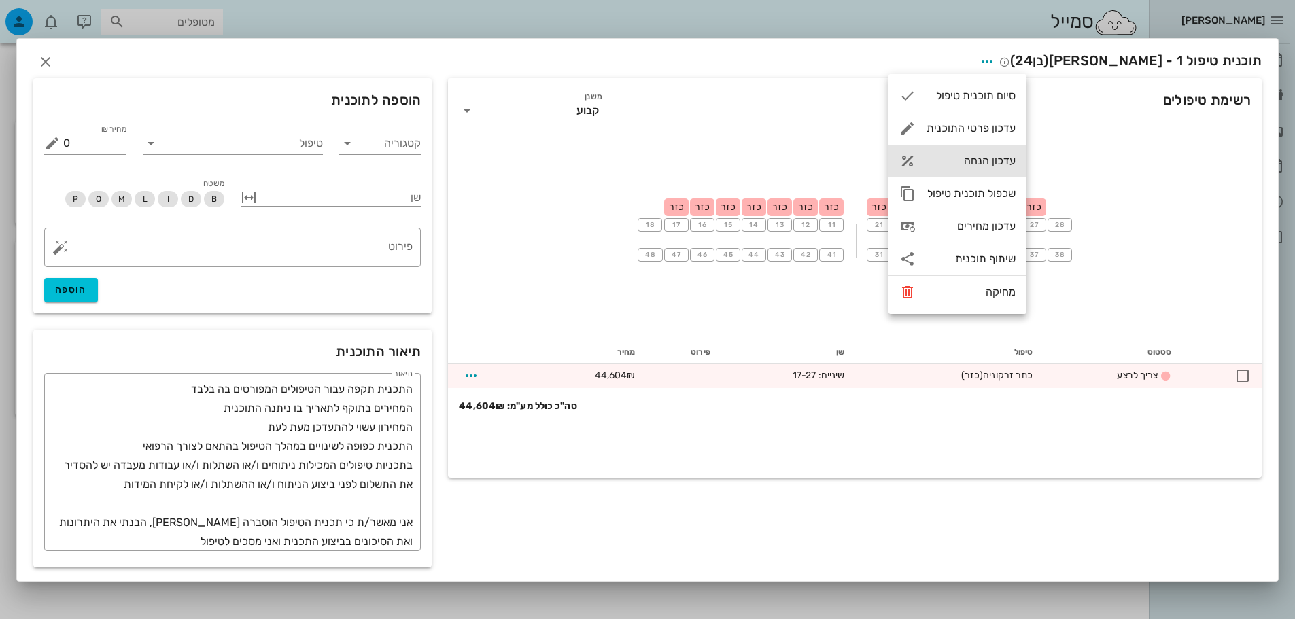
click at [985, 162] on div "עדכון הנחה" at bounding box center [970, 160] width 89 height 13
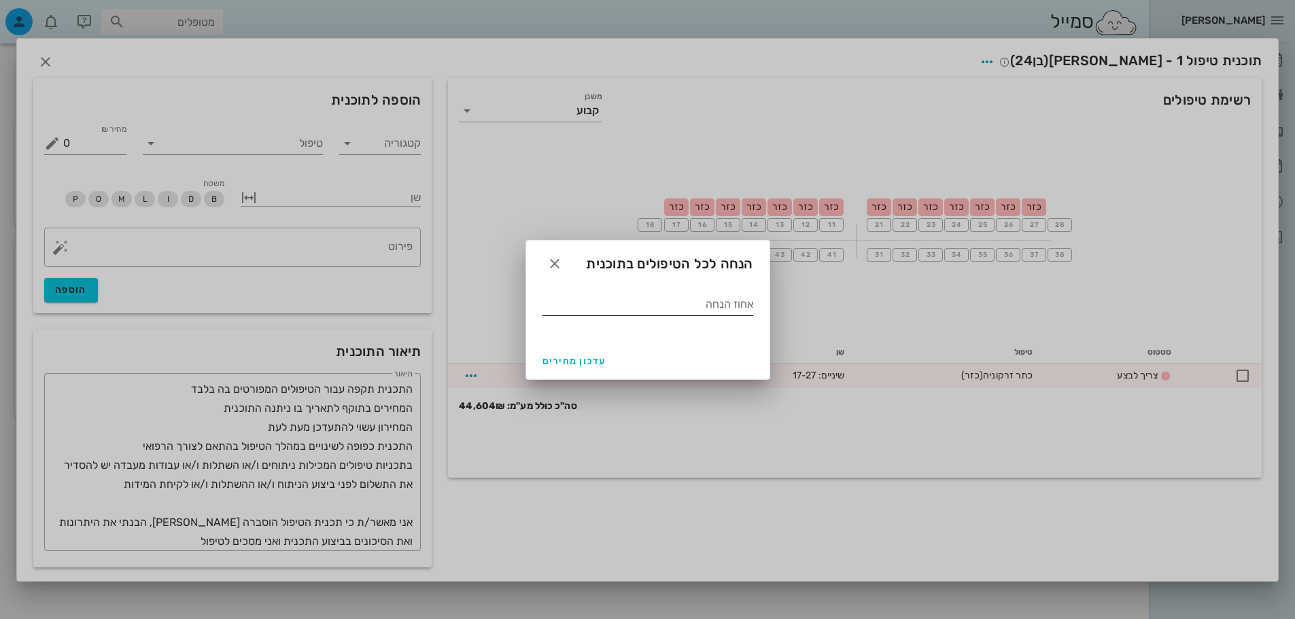
click at [665, 307] on input "אחוז הנחה" at bounding box center [647, 305] width 211 height 22
type input "15"
click at [584, 354] on button "עדכון מחירים" at bounding box center [574, 361] width 75 height 24
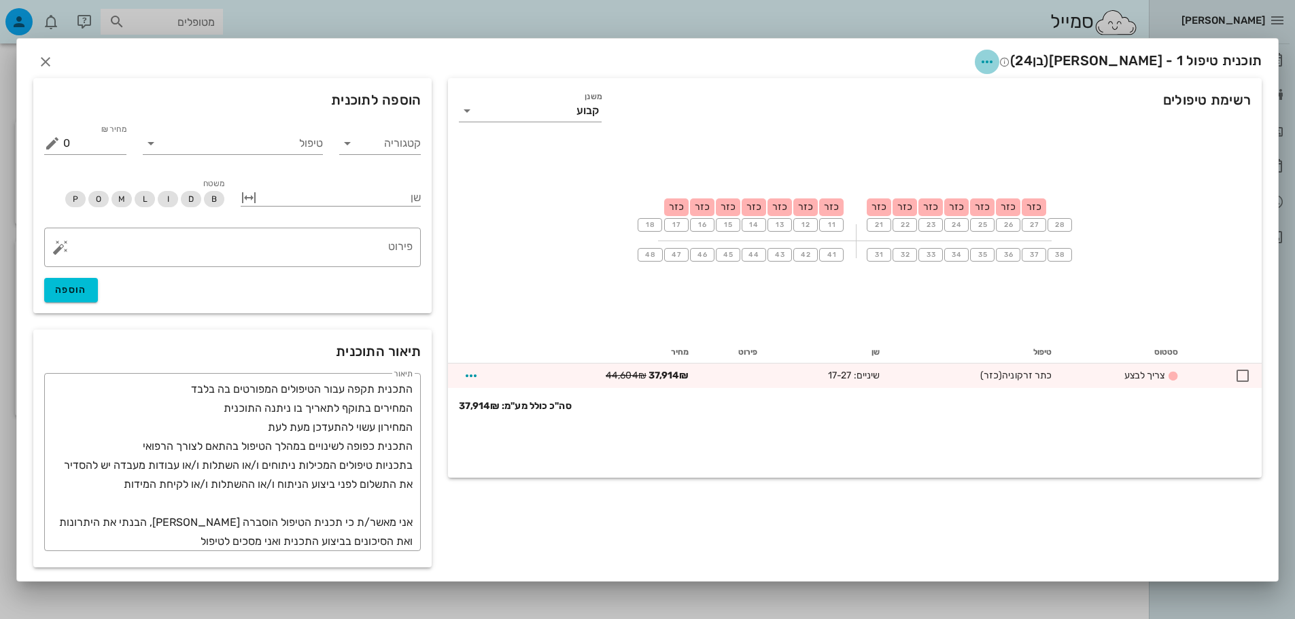
click at [995, 65] on icon "button" at bounding box center [987, 62] width 16 height 16
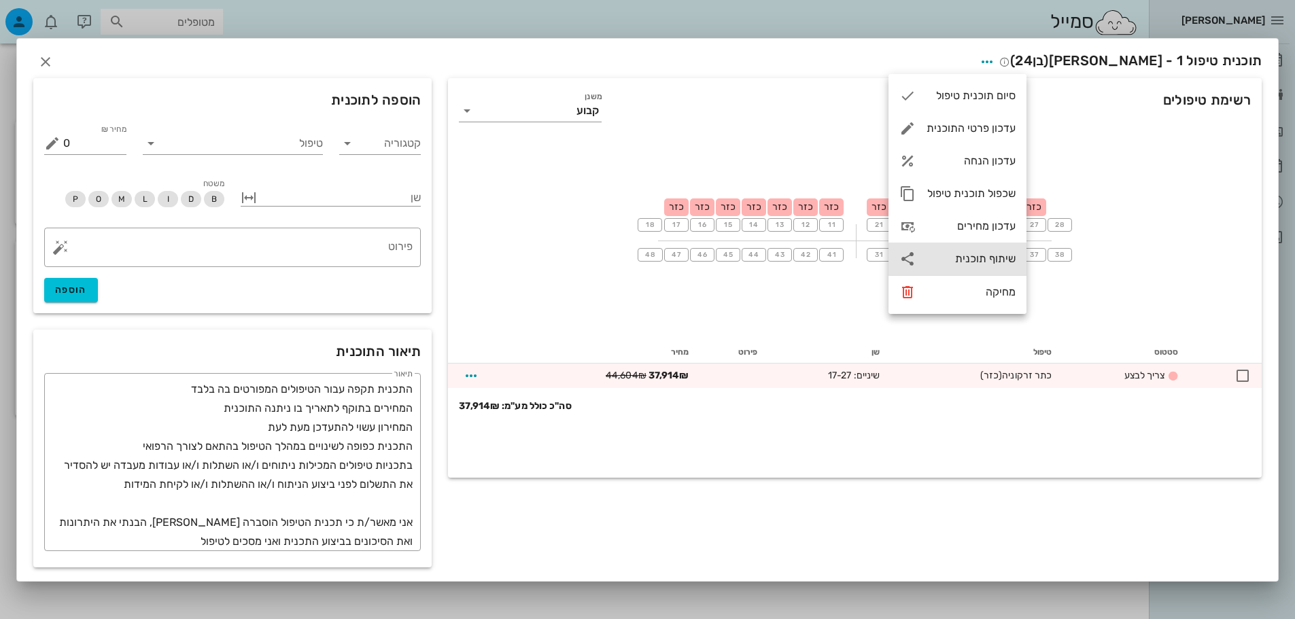
click at [979, 258] on div "שיתוף תוכנית" at bounding box center [970, 258] width 89 height 13
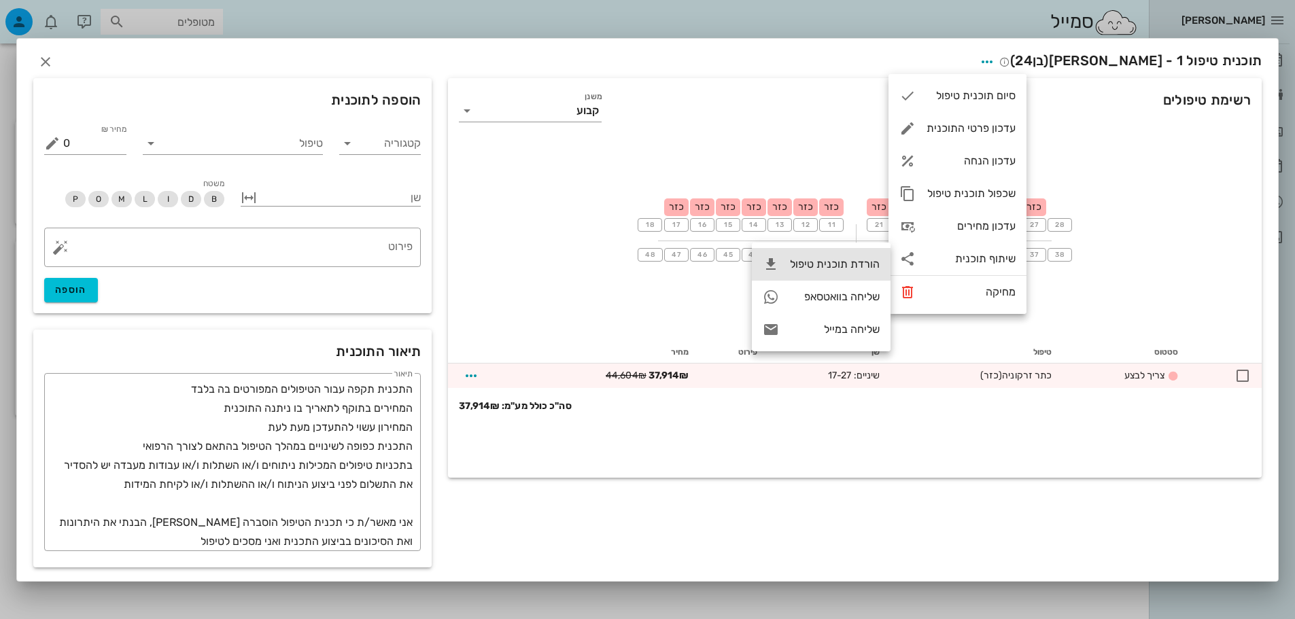
click at [863, 268] on div "הורדת תוכנית טיפול" at bounding box center [835, 264] width 90 height 13
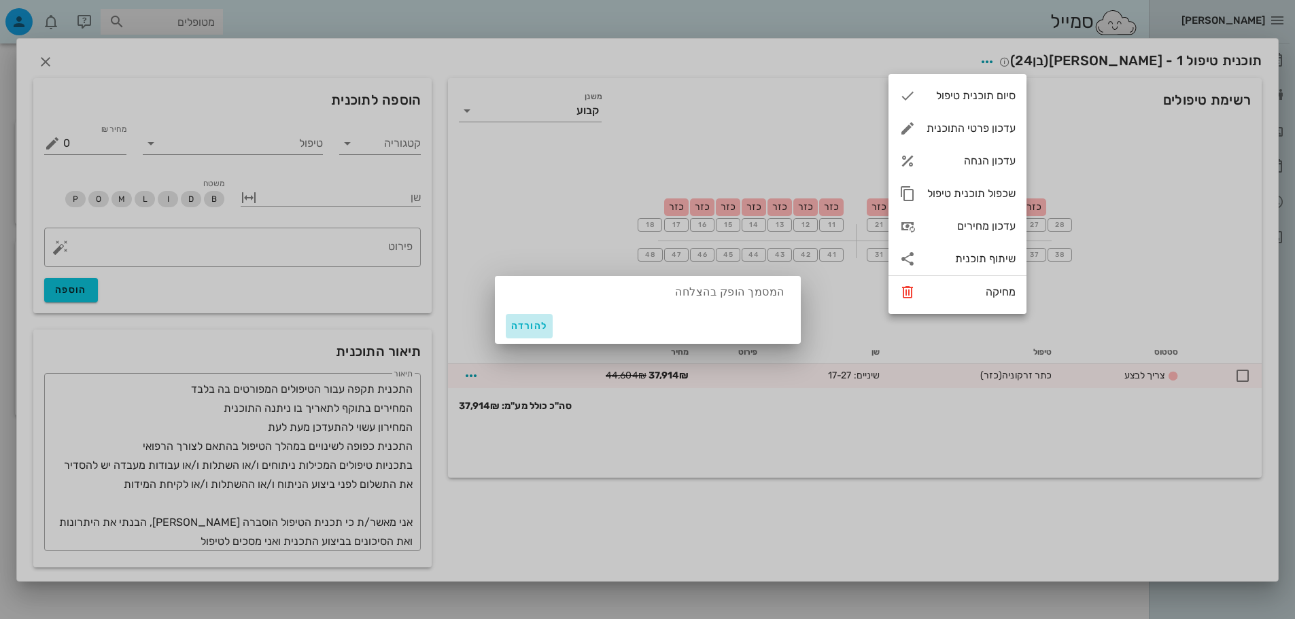
click at [538, 327] on span "להורדה" at bounding box center [529, 326] width 37 height 12
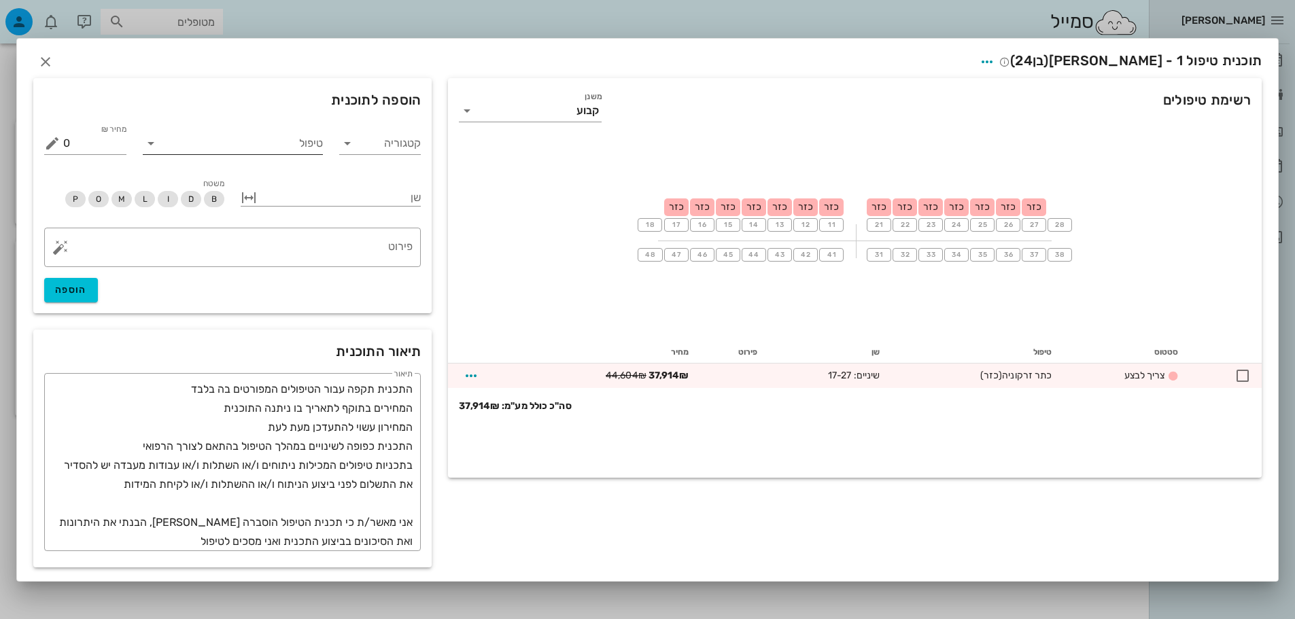
click at [292, 139] on input "טיפול" at bounding box center [242, 144] width 161 height 22
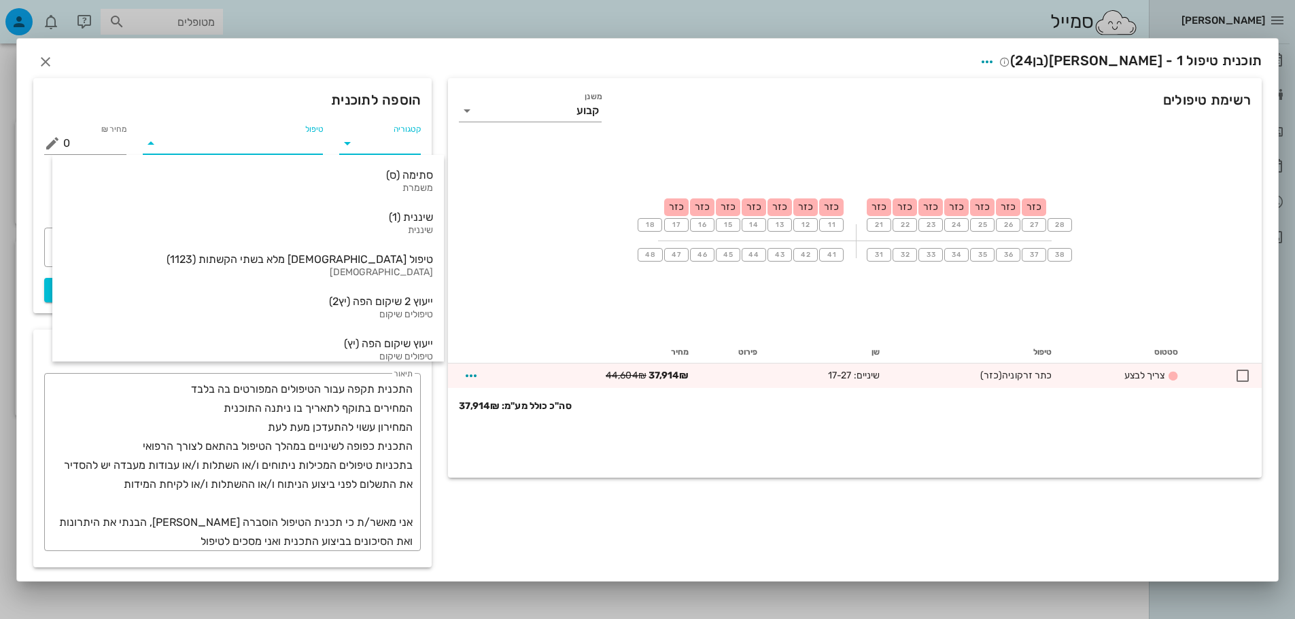
click at [402, 150] on input "קטגוריה" at bounding box center [391, 144] width 60 height 22
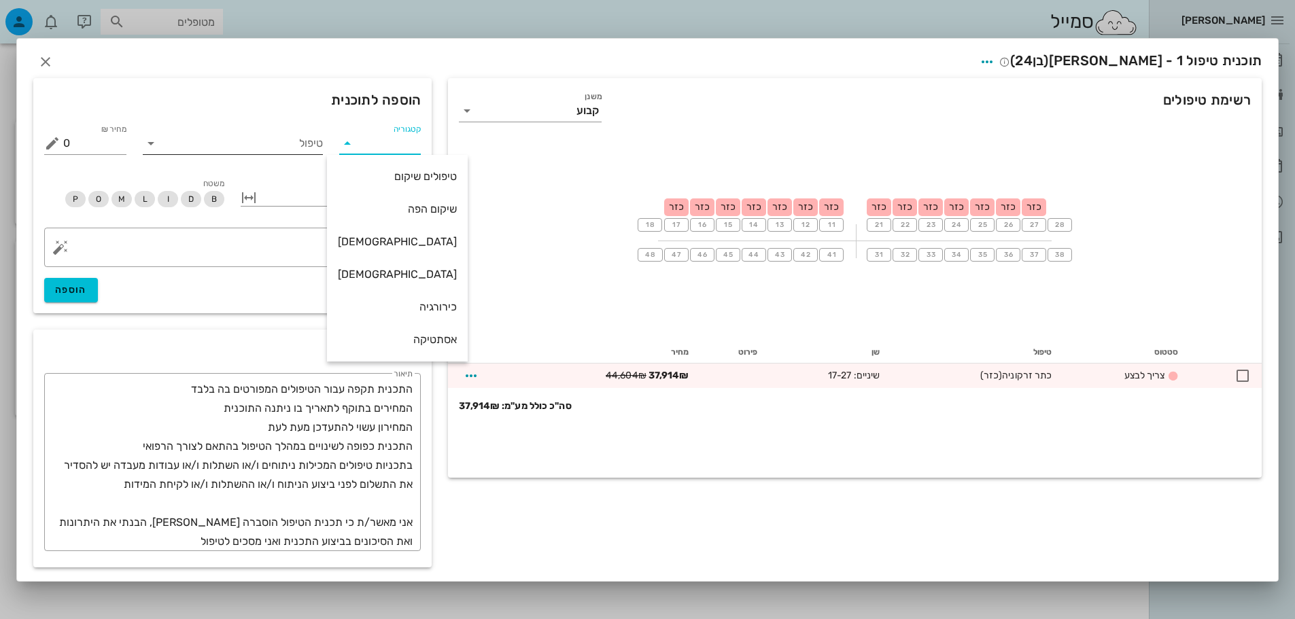
click at [264, 144] on input "טיפול" at bounding box center [242, 144] width 161 height 22
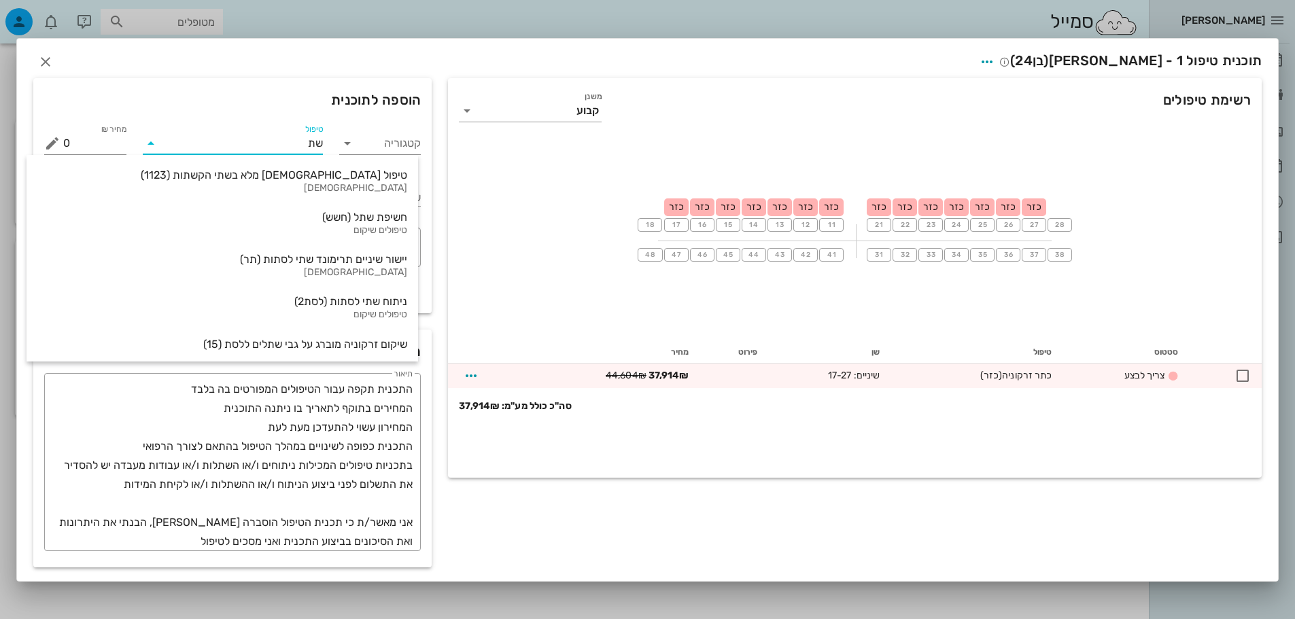
type input "שתל"
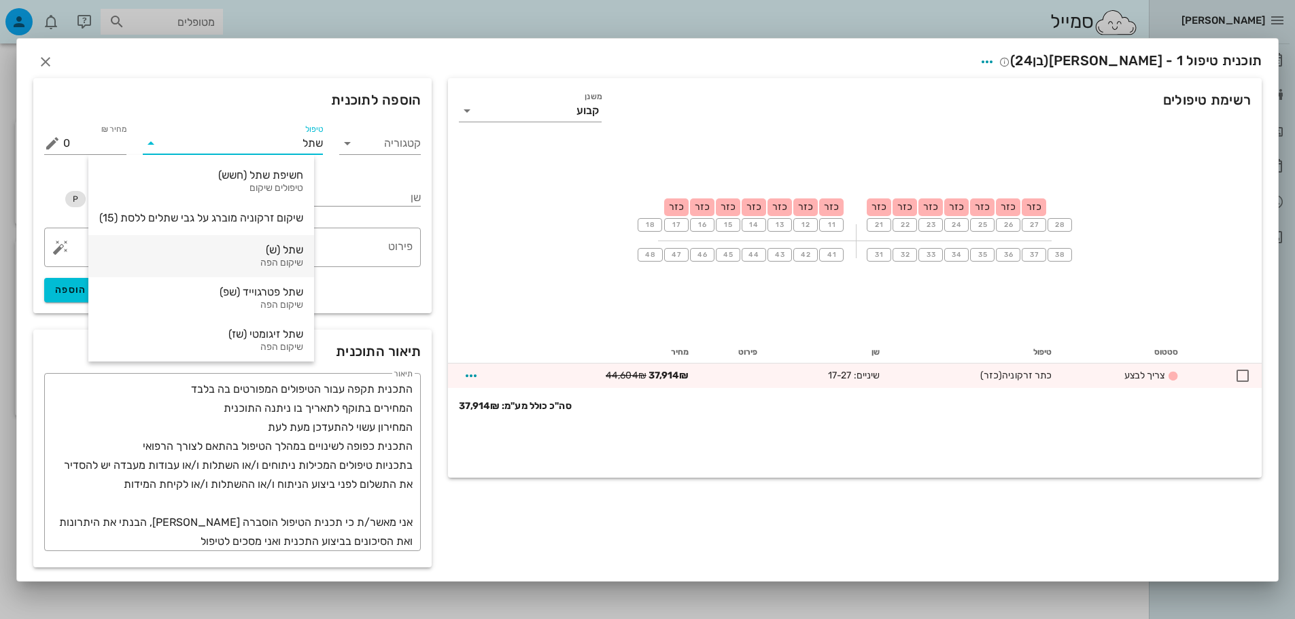
click at [276, 257] on div "שתל (ש) שיקום הפה" at bounding box center [201, 256] width 204 height 42
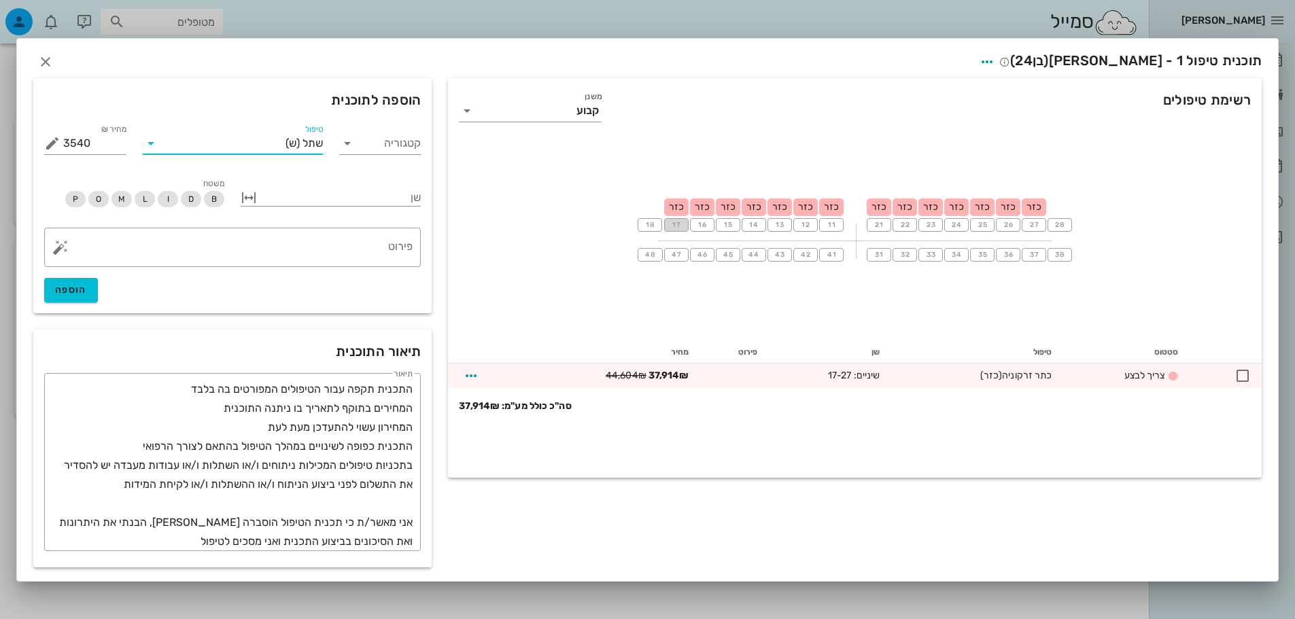
click at [677, 226] on span "17" at bounding box center [676, 225] width 11 height 8
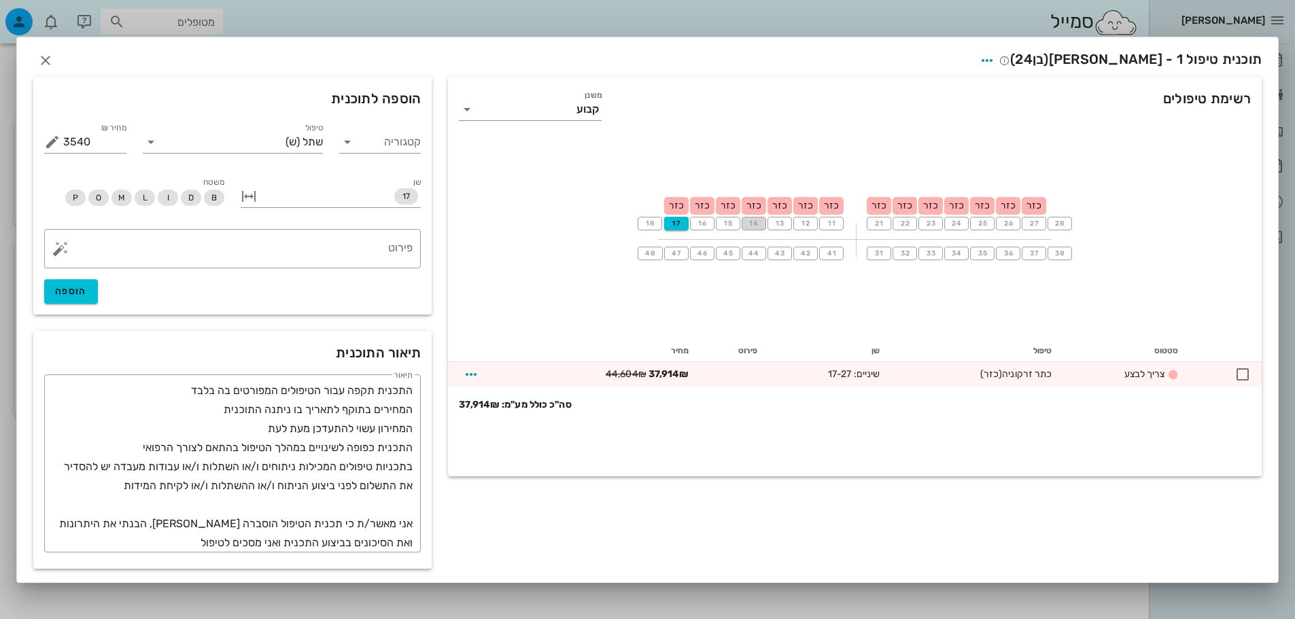
click at [757, 222] on span "14" at bounding box center [753, 224] width 11 height 8
click at [833, 222] on span "11" at bounding box center [831, 224] width 11 height 8
click at [912, 225] on button "22" at bounding box center [904, 224] width 24 height 14
click at [977, 222] on span "25" at bounding box center [982, 224] width 11 height 8
click at [1042, 226] on button "27" at bounding box center [1034, 224] width 24 height 14
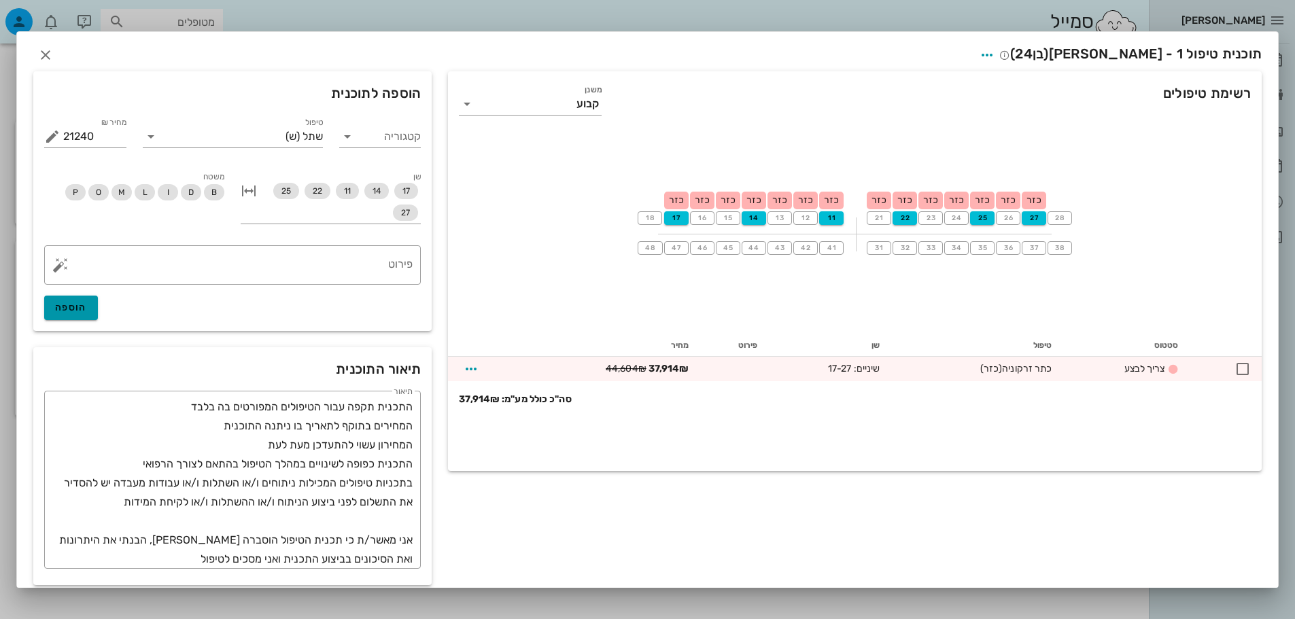
click at [80, 311] on span "הוספה" at bounding box center [71, 308] width 32 height 12
type input "0"
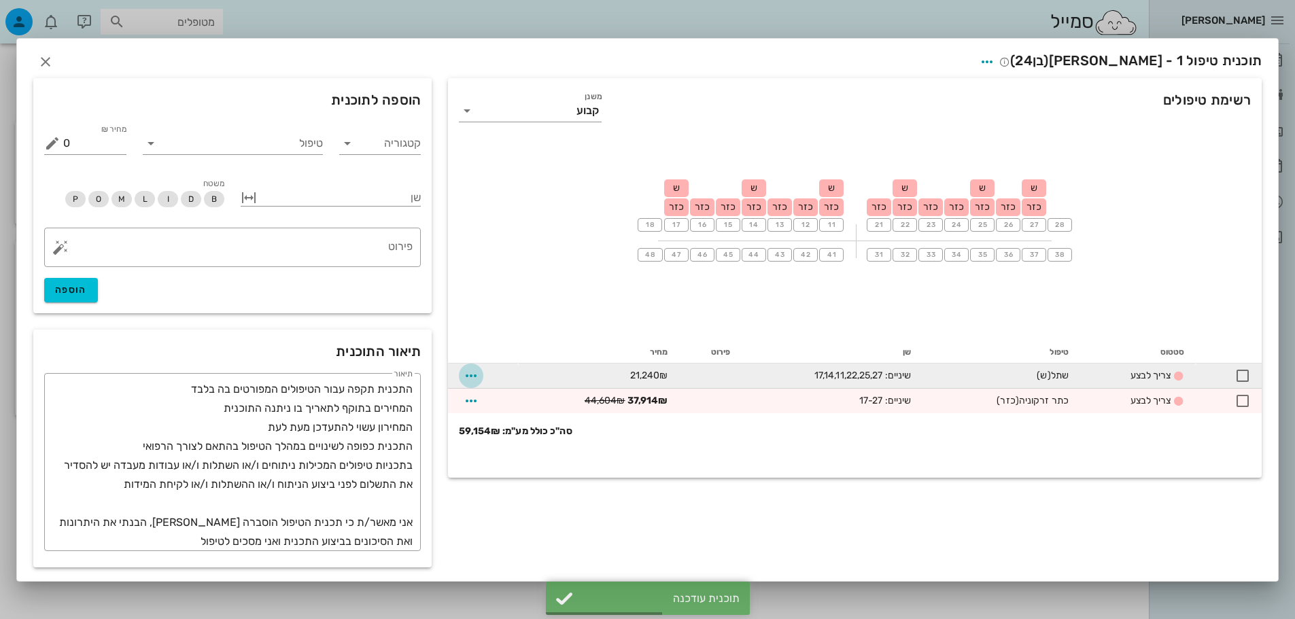
click at [469, 374] on icon "button" at bounding box center [471, 376] width 16 height 16
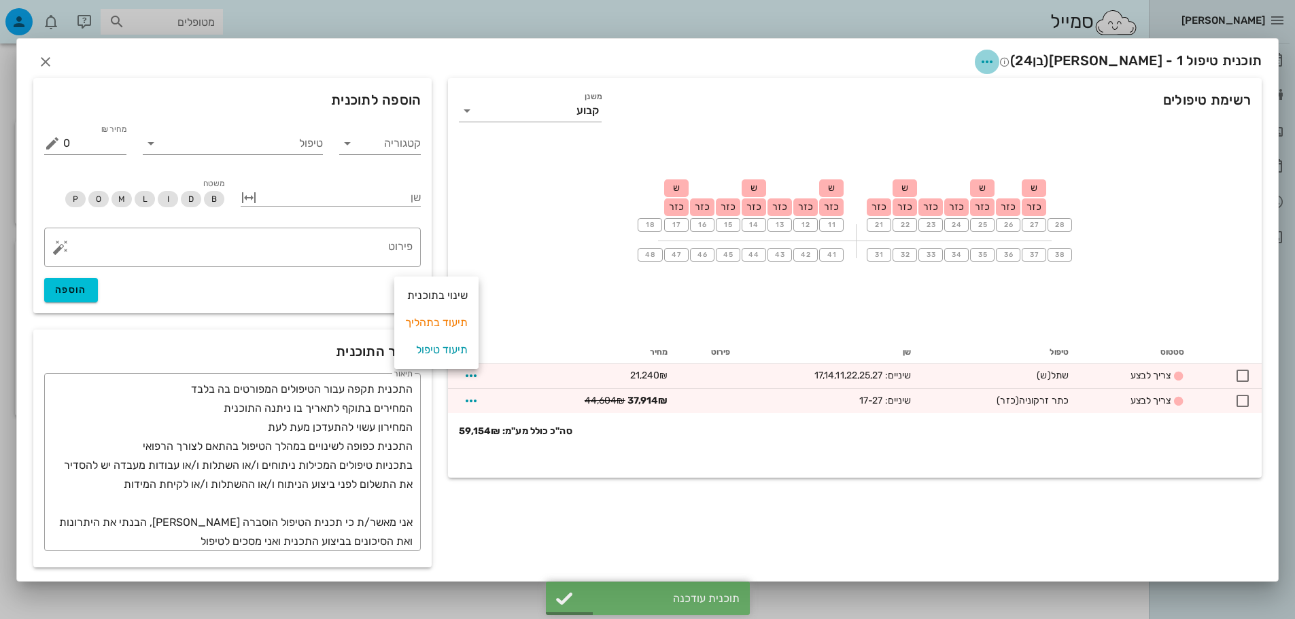
click at [995, 57] on icon "button" at bounding box center [987, 62] width 16 height 16
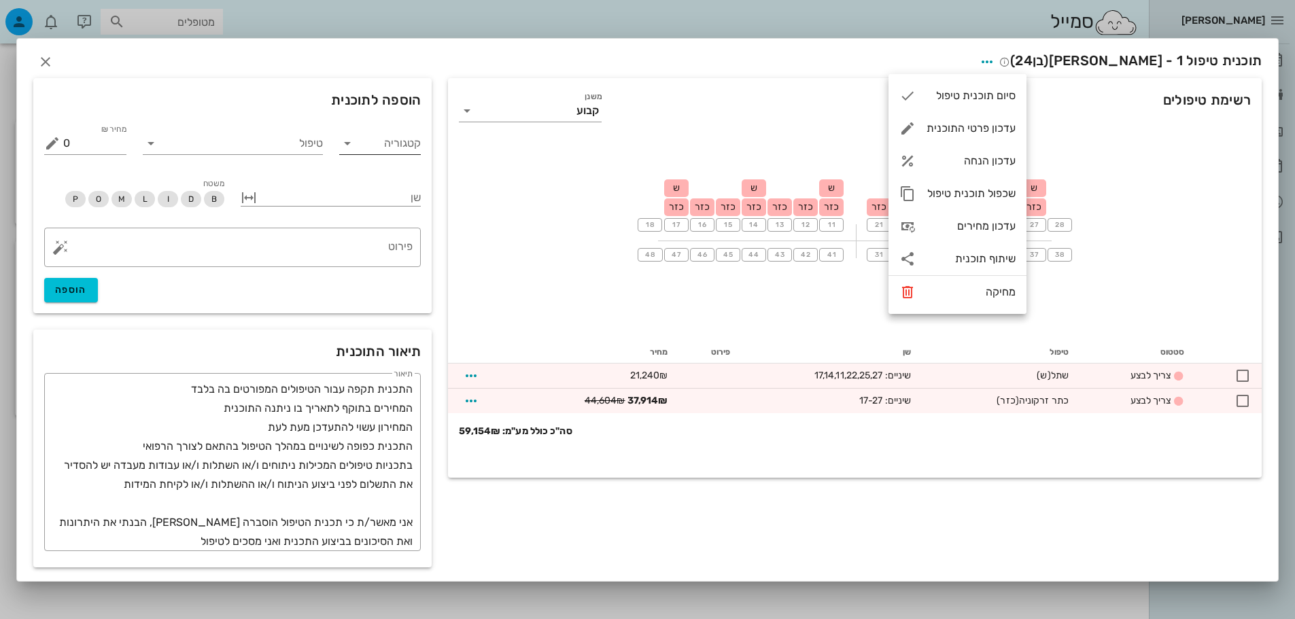
click at [385, 131] on div "קטגוריה" at bounding box center [380, 139] width 82 height 30
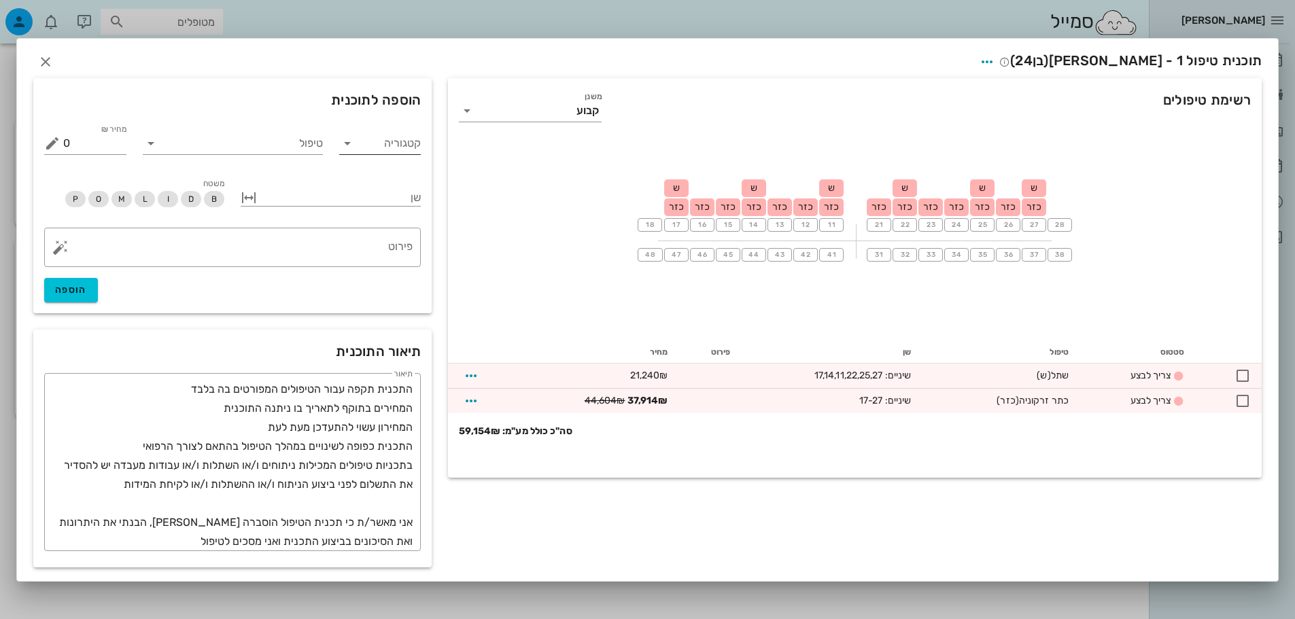
click at [383, 136] on input "קטגוריה" at bounding box center [391, 144] width 60 height 22
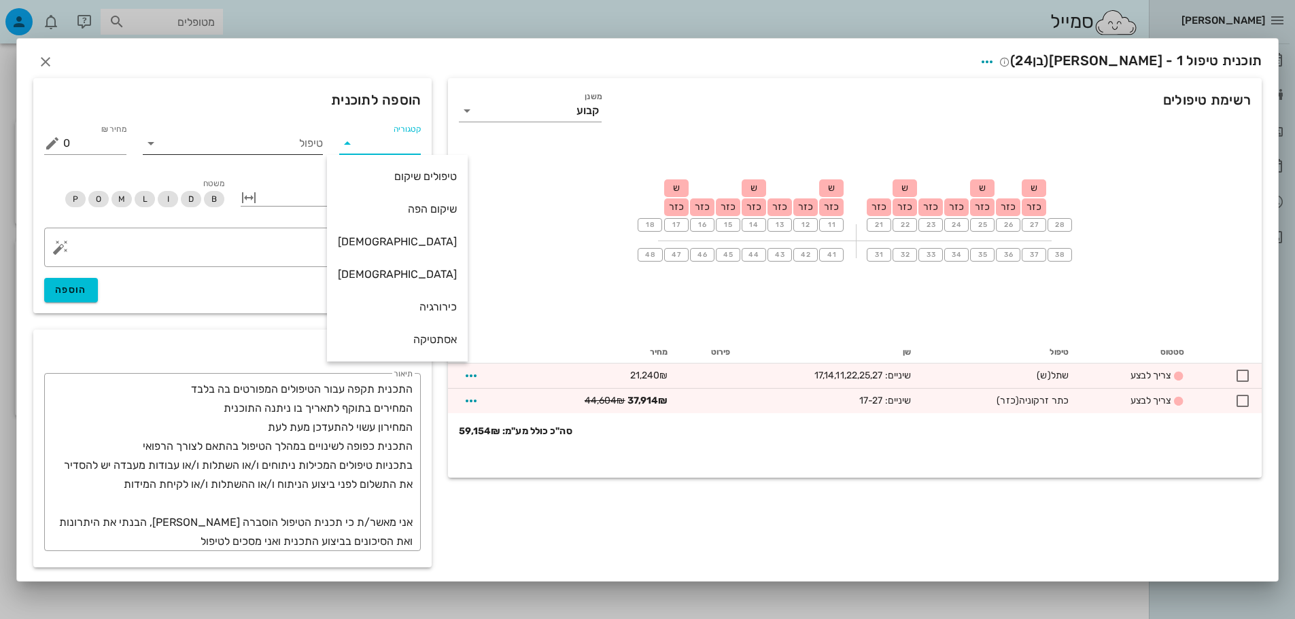
click at [273, 143] on input "טיפול" at bounding box center [242, 144] width 161 height 22
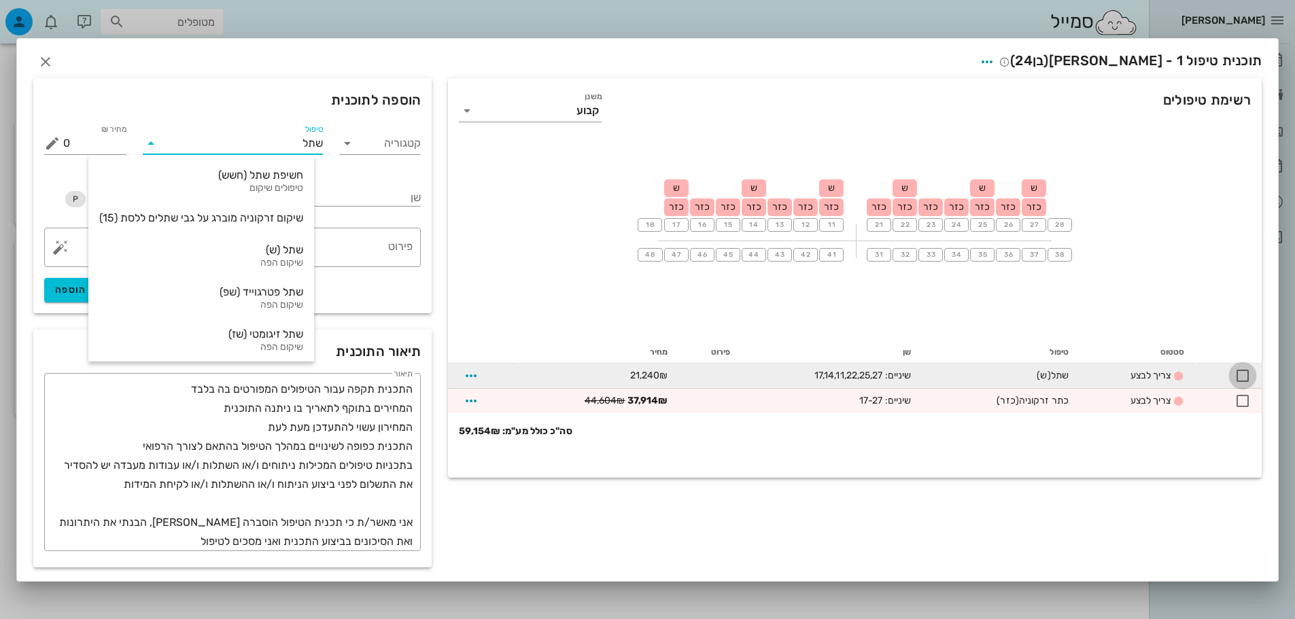
type input "שתל"
click at [1243, 379] on div at bounding box center [1242, 375] width 23 height 23
checkbox input "true"
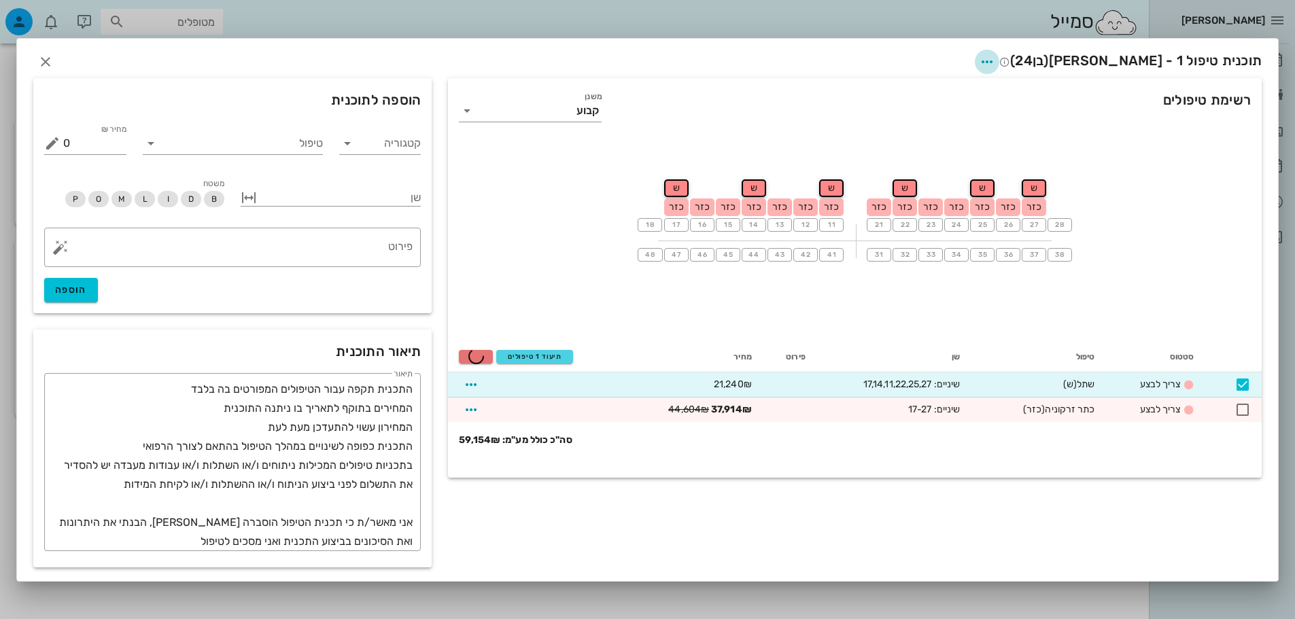
click at [995, 58] on icon "button" at bounding box center [987, 62] width 16 height 16
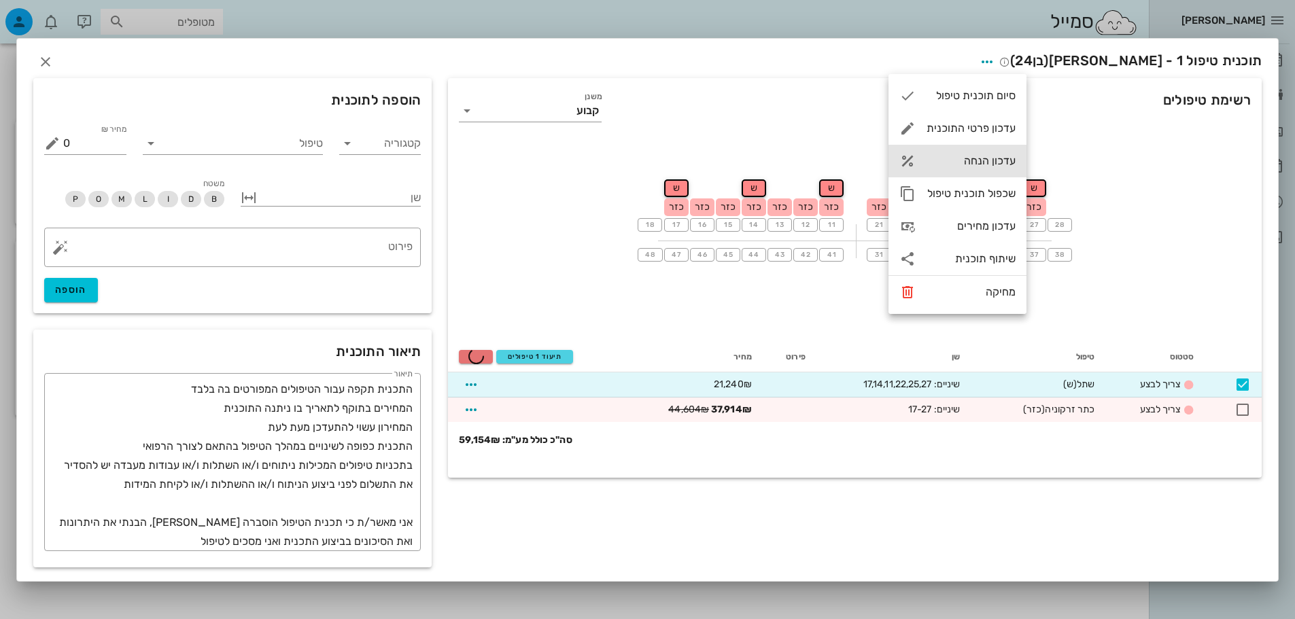
click at [983, 160] on div "עדכון הנחה" at bounding box center [970, 160] width 89 height 13
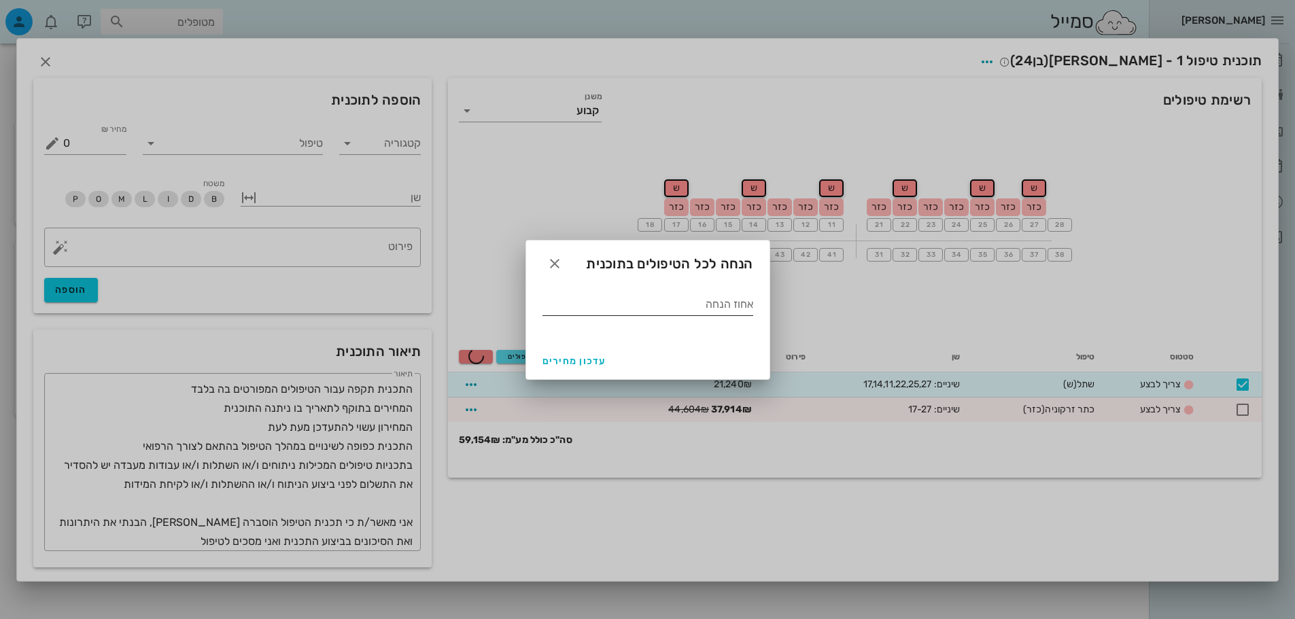
click at [676, 292] on div "אחוז הנחה" at bounding box center [647, 307] width 211 height 45
click at [678, 303] on input "אחוז הנחה" at bounding box center [647, 305] width 211 height 22
type input "10"
click at [589, 363] on span "עדכון מחירים" at bounding box center [574, 361] width 64 height 12
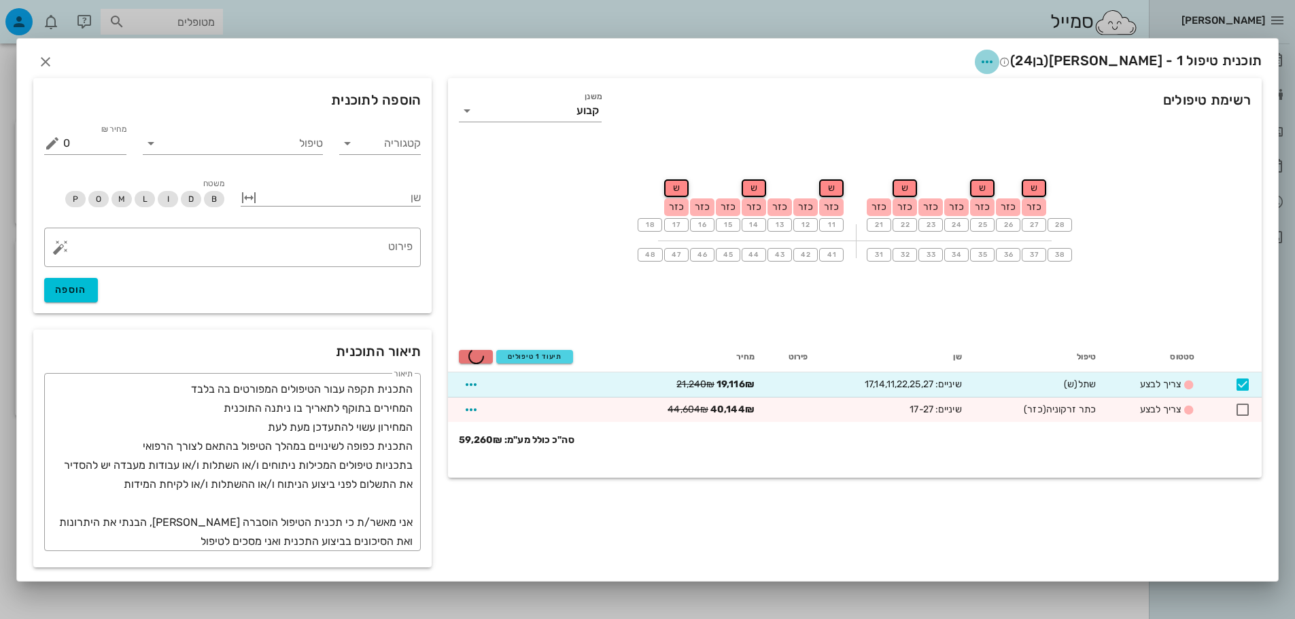
click at [995, 65] on icon "button" at bounding box center [987, 62] width 16 height 16
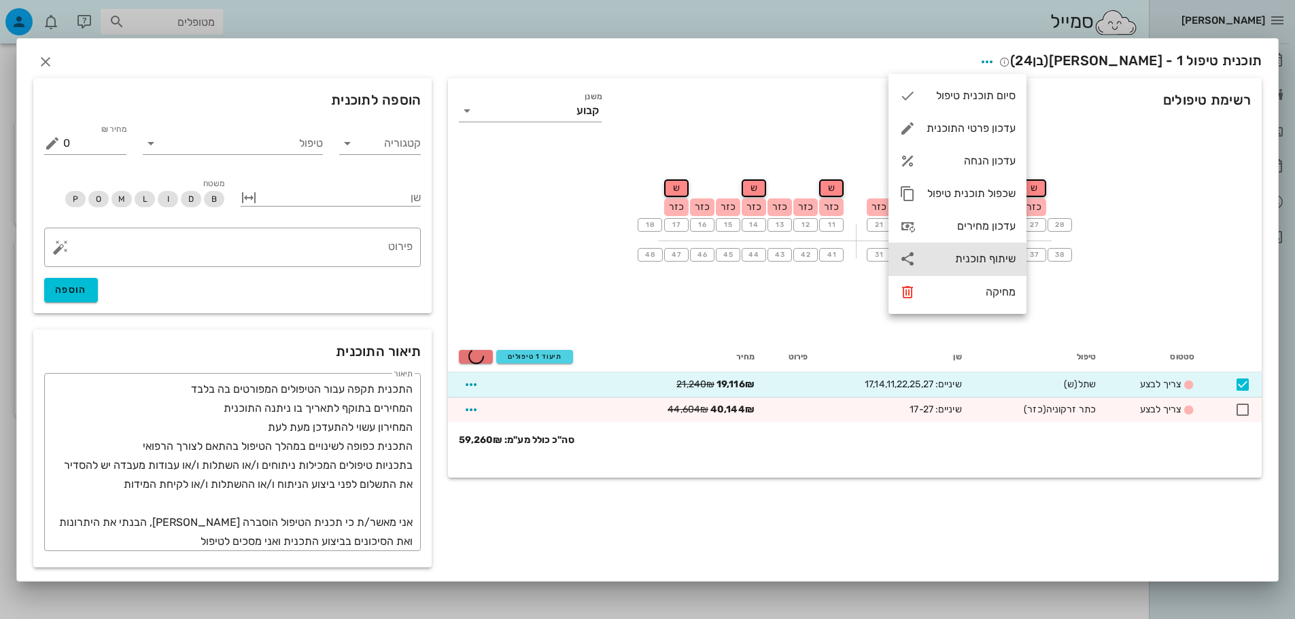
click at [984, 264] on div "שיתוף תוכנית" at bounding box center [970, 258] width 89 height 13
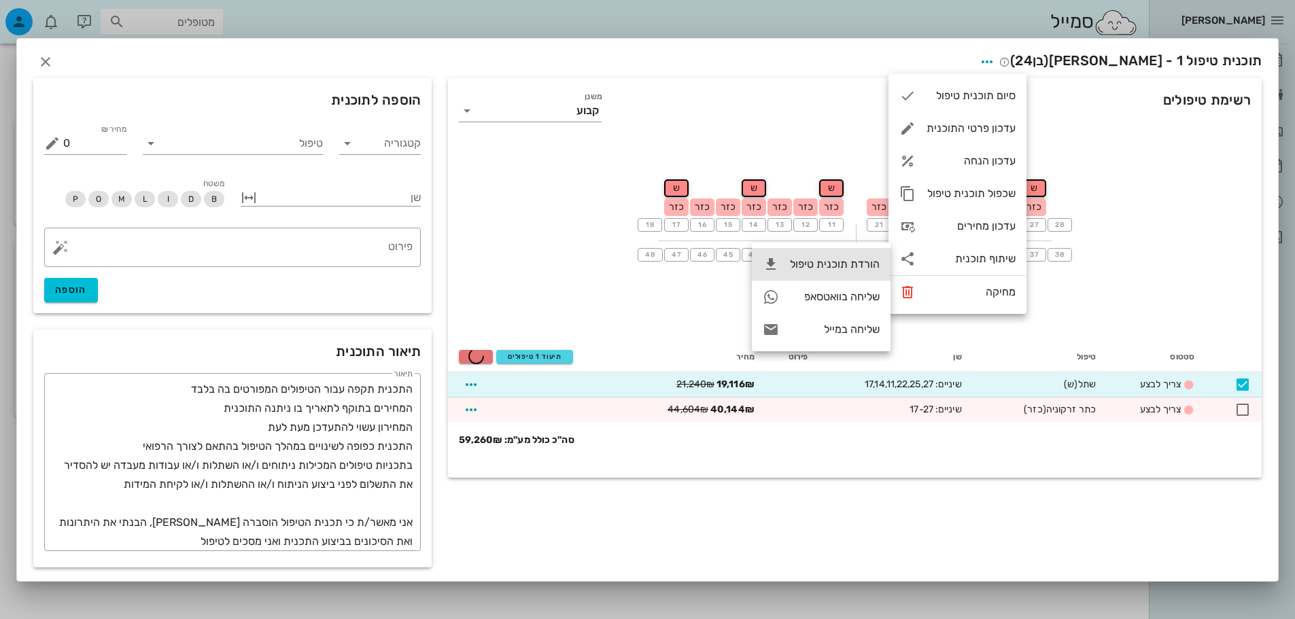
click at [846, 263] on div "הורדת תוכנית טיפול" at bounding box center [835, 264] width 90 height 13
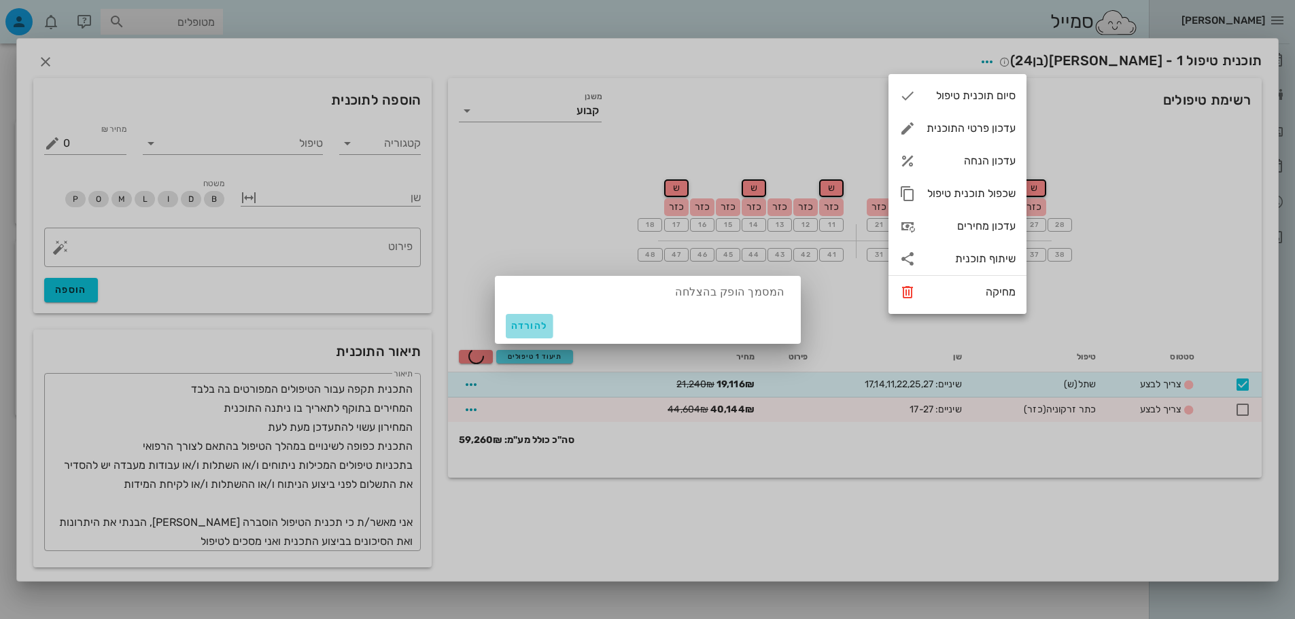
click at [526, 322] on span "להורדה" at bounding box center [529, 326] width 37 height 12
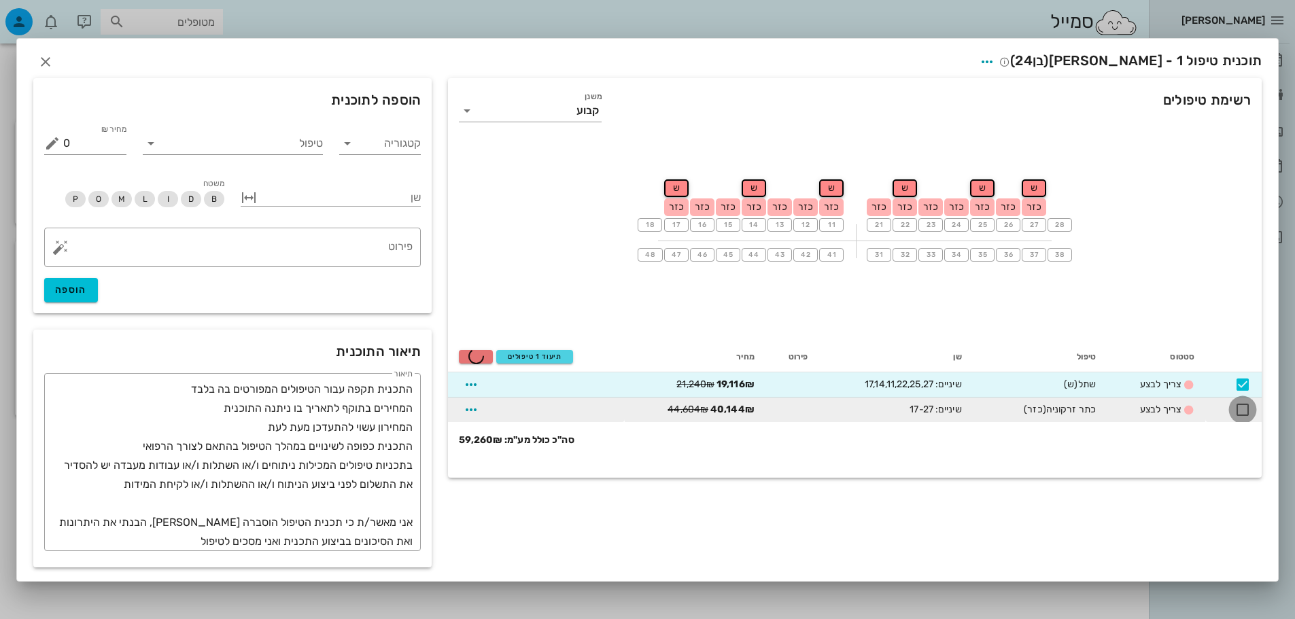
click at [1238, 413] on div at bounding box center [1242, 409] width 23 height 23
checkbox input "true"
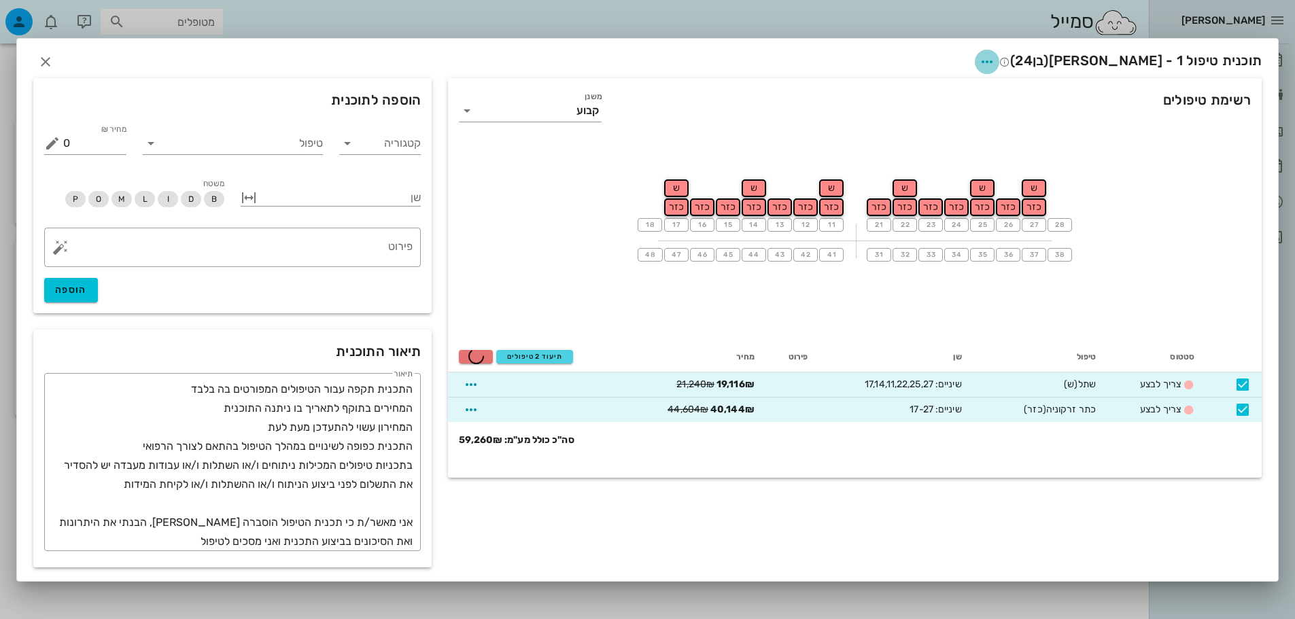
click at [995, 61] on icon "button" at bounding box center [987, 62] width 16 height 16
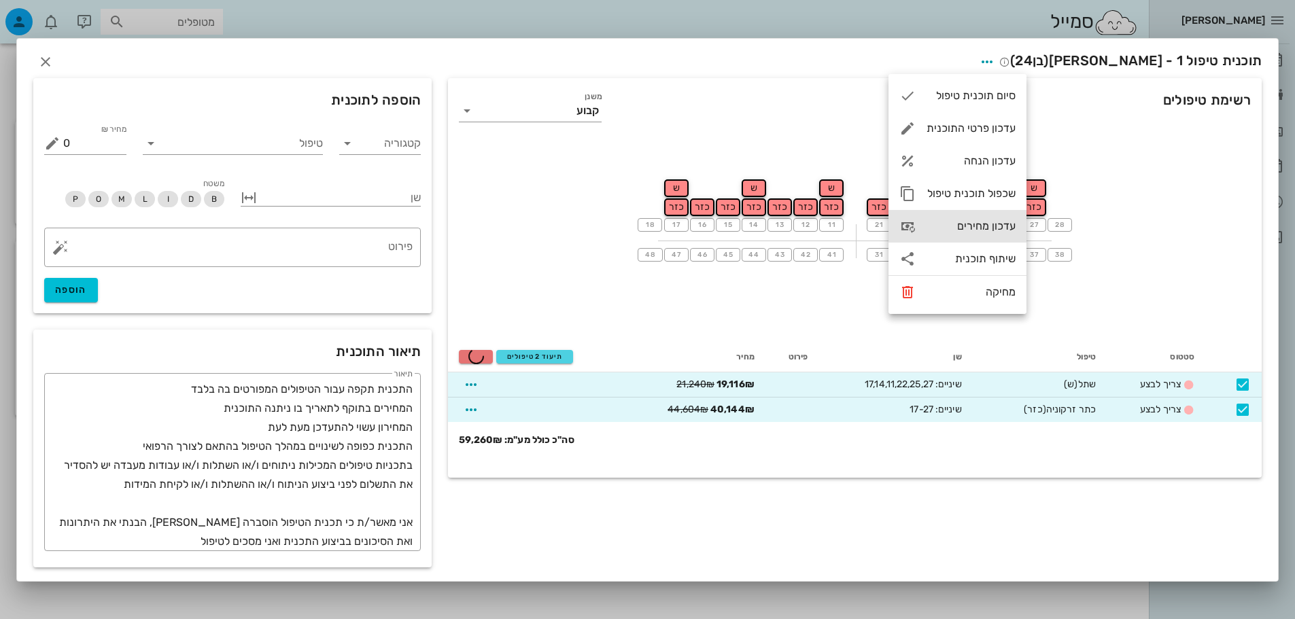
drag, startPoint x: 965, startPoint y: 218, endPoint x: 986, endPoint y: 154, distance: 67.5
click at [986, 156] on div "סיום תוכנית טיפול עדכון פרטי התוכנית עדכון הנחה שכפול תוכנית טיפול עדכון מחירים…" at bounding box center [957, 194] width 138 height 240
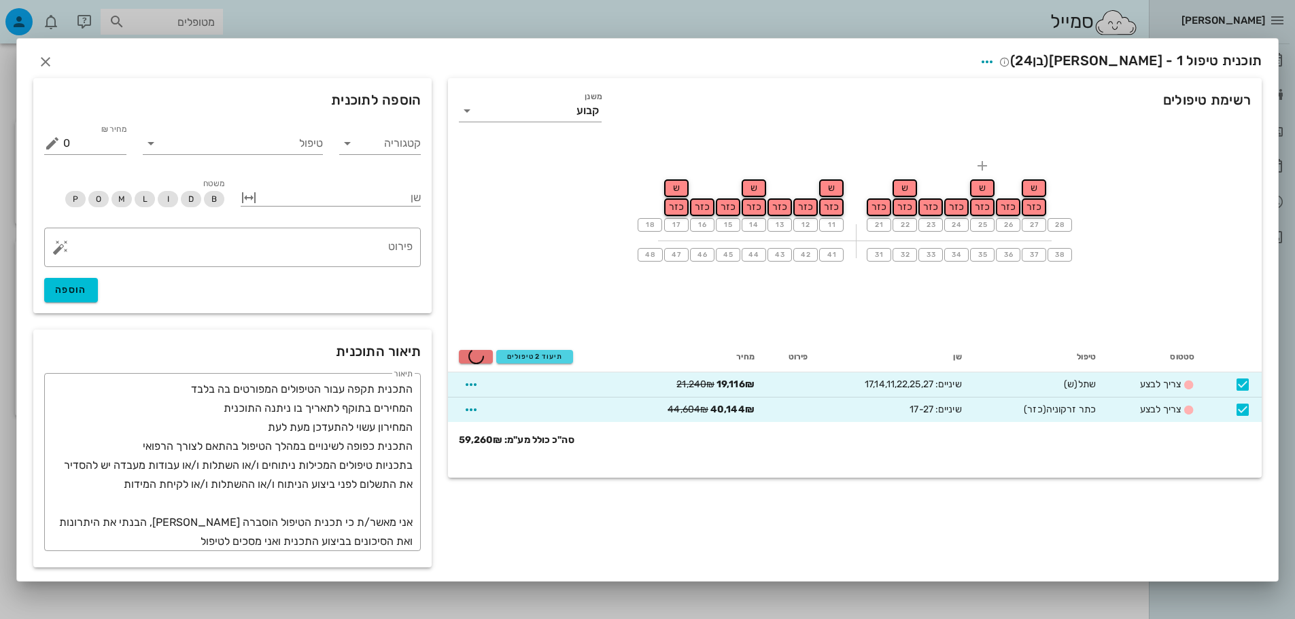
click at [987, 154] on div at bounding box center [982, 166] width 24 height 24
click at [995, 56] on icon "button" at bounding box center [987, 62] width 16 height 16
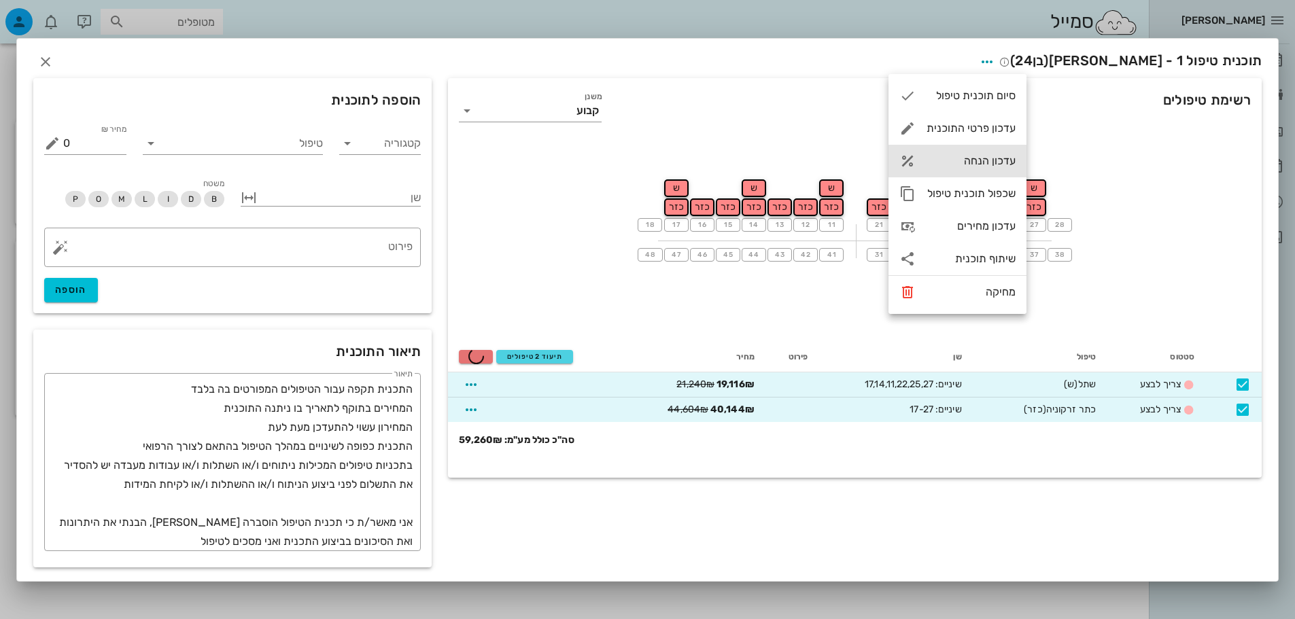
click at [992, 158] on div "עדכון הנחה" at bounding box center [970, 160] width 89 height 13
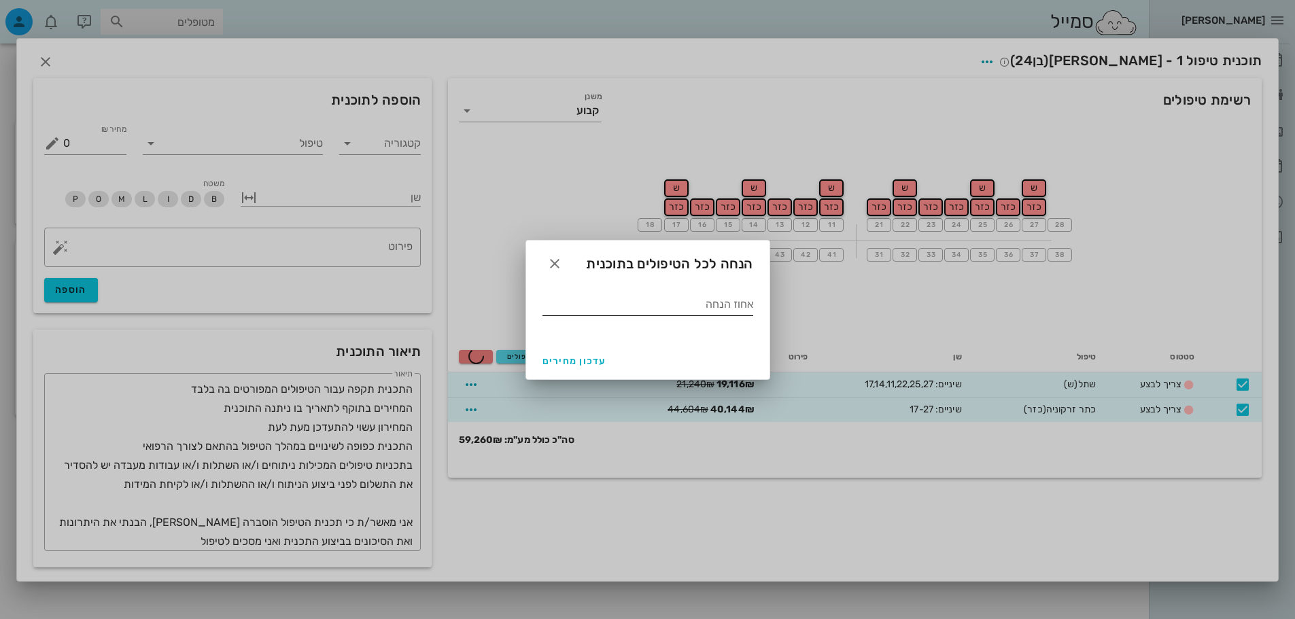
click at [705, 309] on input "אחוז הנחה" at bounding box center [647, 305] width 211 height 22
type input "0"
click at [536, 373] on div "עדכון מחירים" at bounding box center [647, 361] width 243 height 35
click at [551, 360] on span "עדכון מחירים" at bounding box center [574, 361] width 64 height 12
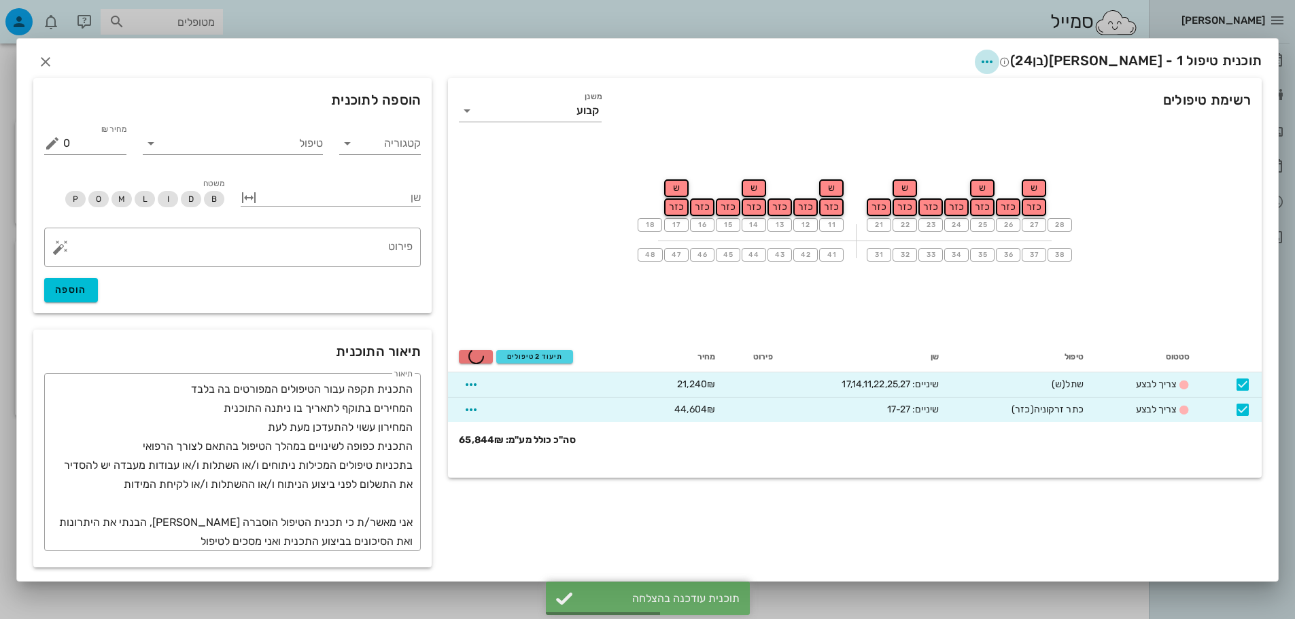
click at [999, 57] on span "button" at bounding box center [987, 62] width 24 height 16
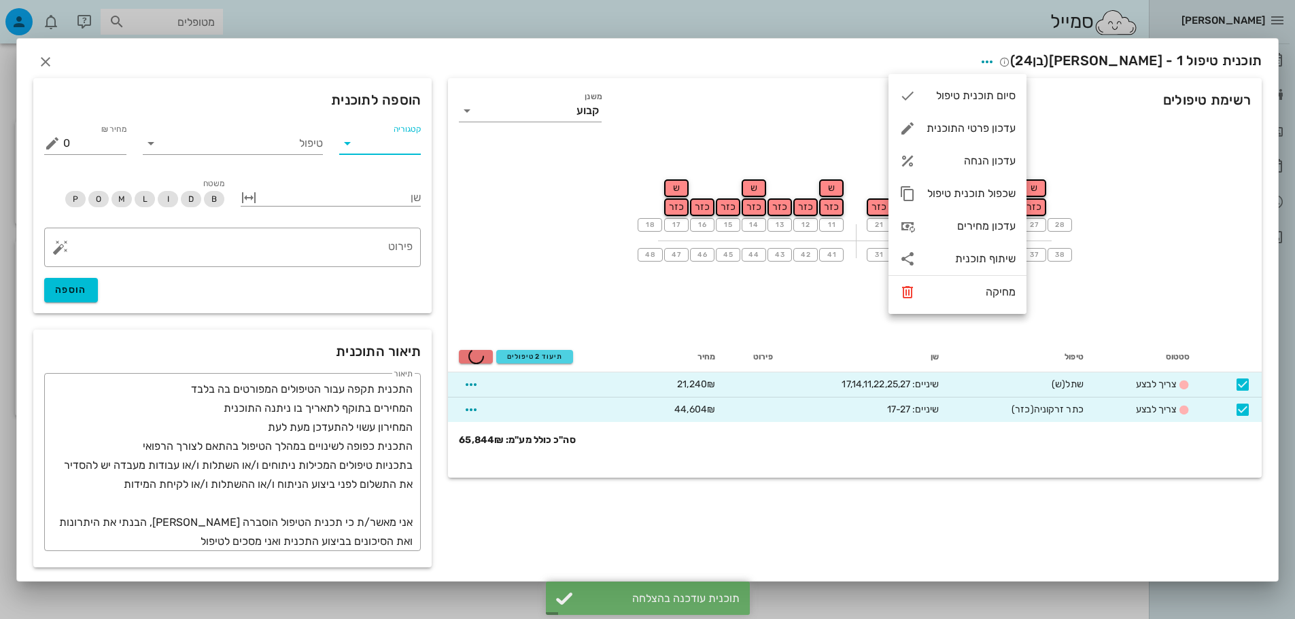
click at [379, 135] on input "קטגוריה" at bounding box center [391, 144] width 60 height 22
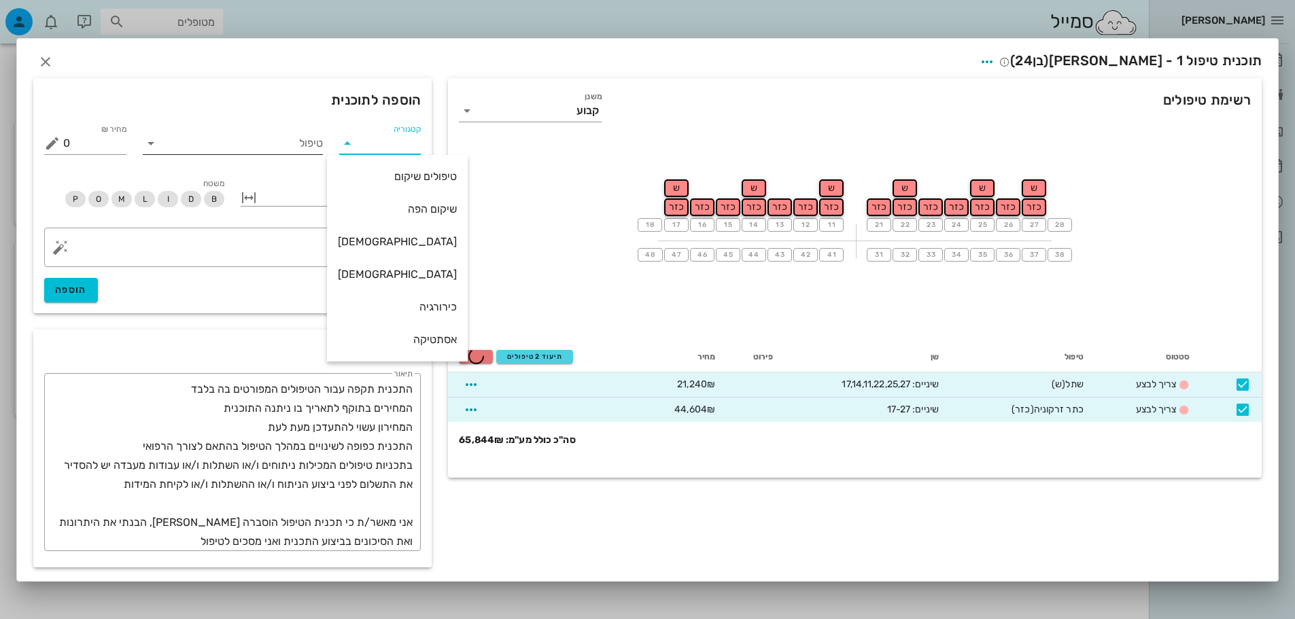
click at [313, 145] on input "טיפול" at bounding box center [242, 144] width 161 height 22
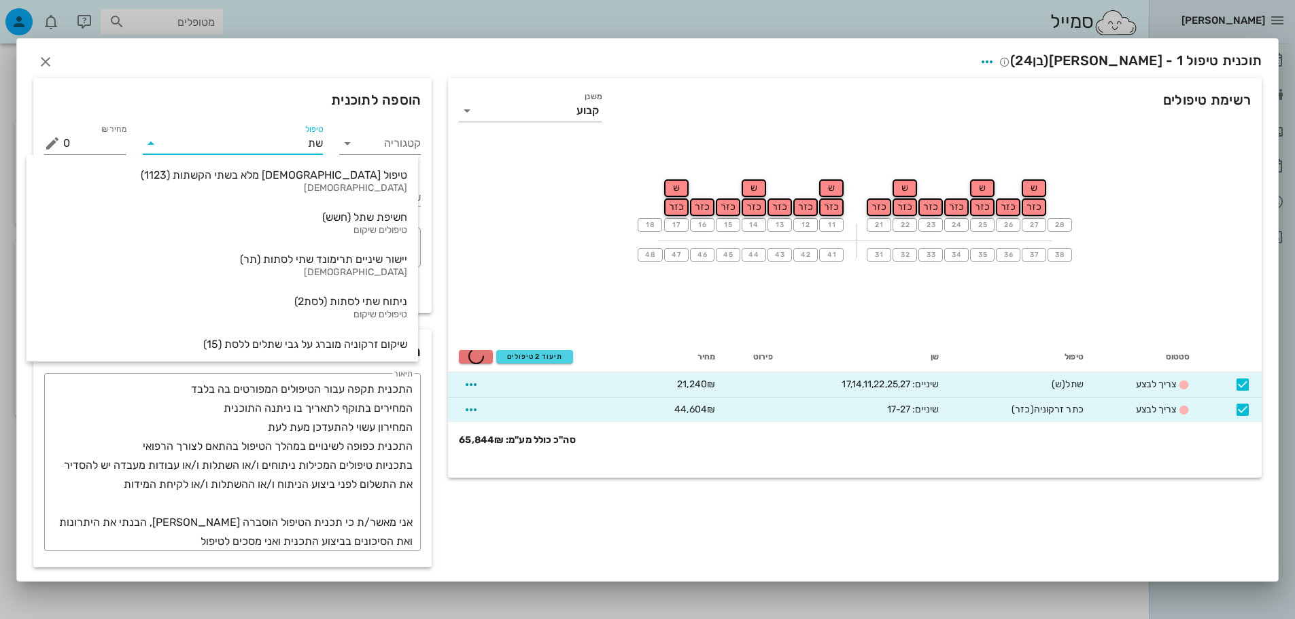
type input "שתל"
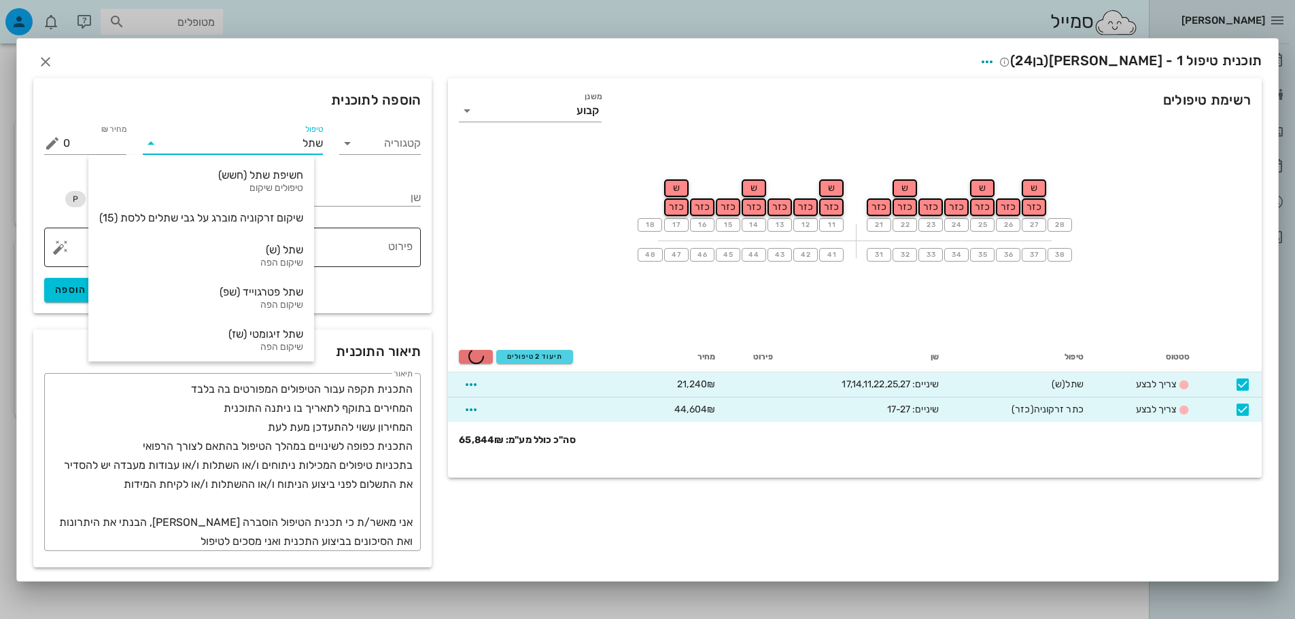
click at [303, 252] on div "שתל (ש)" at bounding box center [201, 249] width 204 height 13
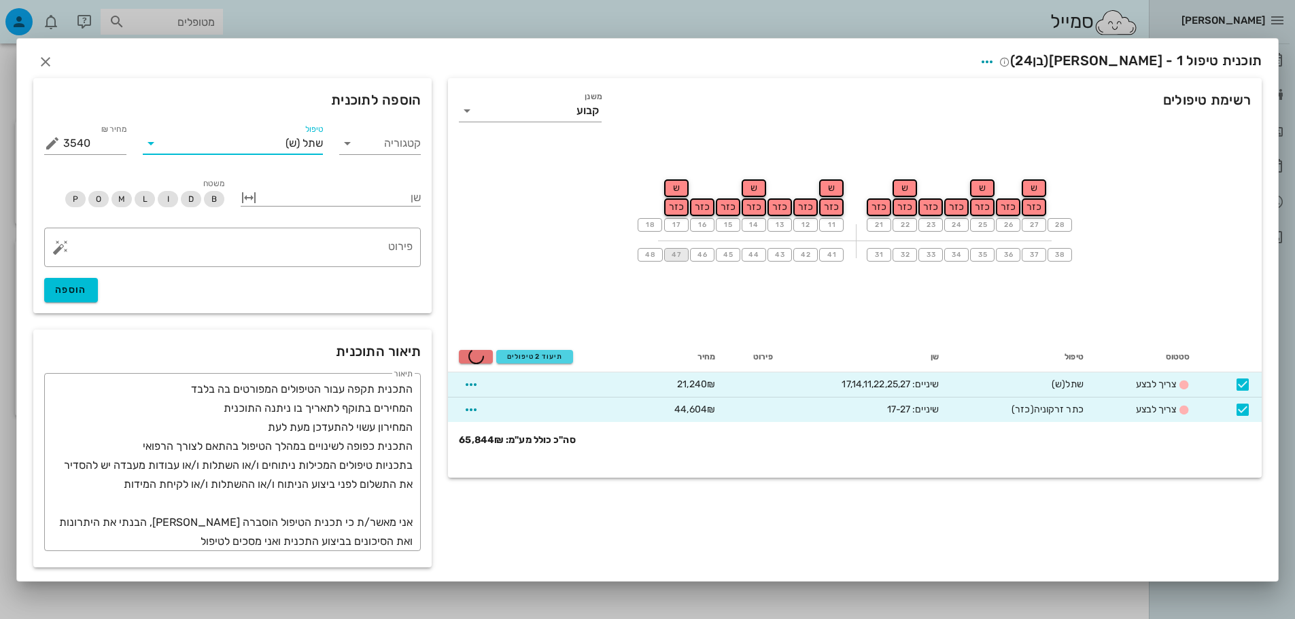
click at [676, 255] on span "47" at bounding box center [676, 255] width 11 height 8
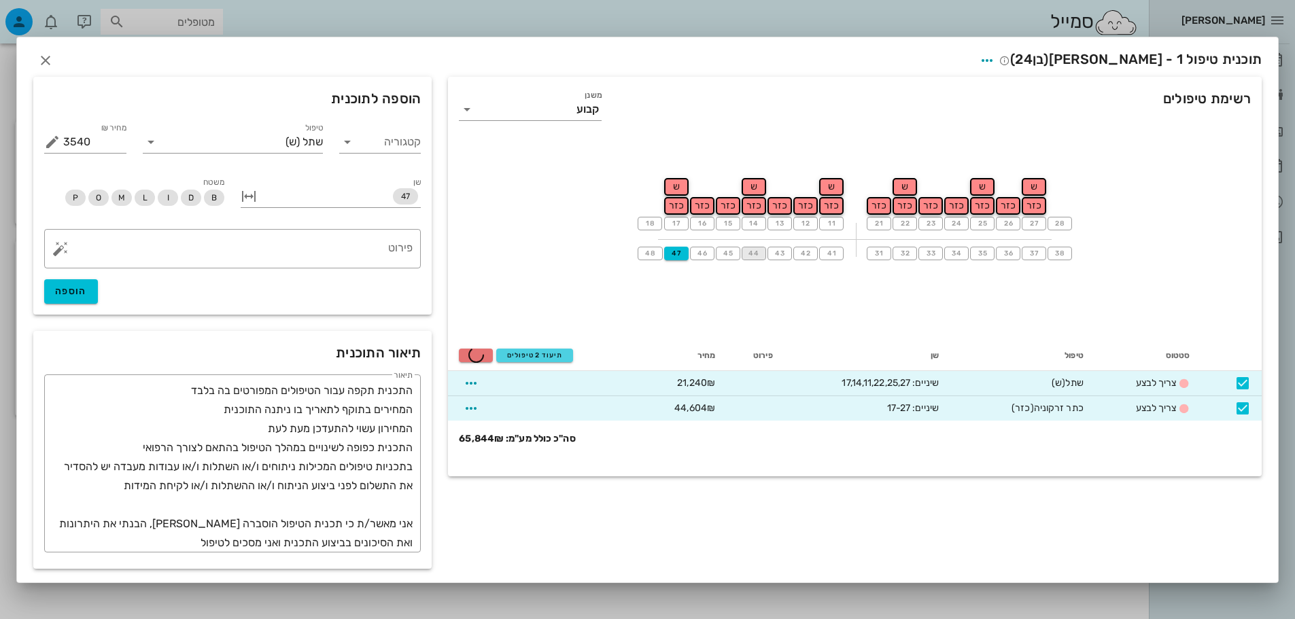
click at [765, 254] on button "44" at bounding box center [754, 254] width 24 height 14
click at [833, 256] on span "41" at bounding box center [831, 253] width 11 height 8
click at [920, 256] on button "33" at bounding box center [930, 254] width 24 height 14
click at [977, 254] on span "35" at bounding box center [982, 253] width 11 height 8
click at [1036, 254] on span "37" at bounding box center [1033, 253] width 11 height 8
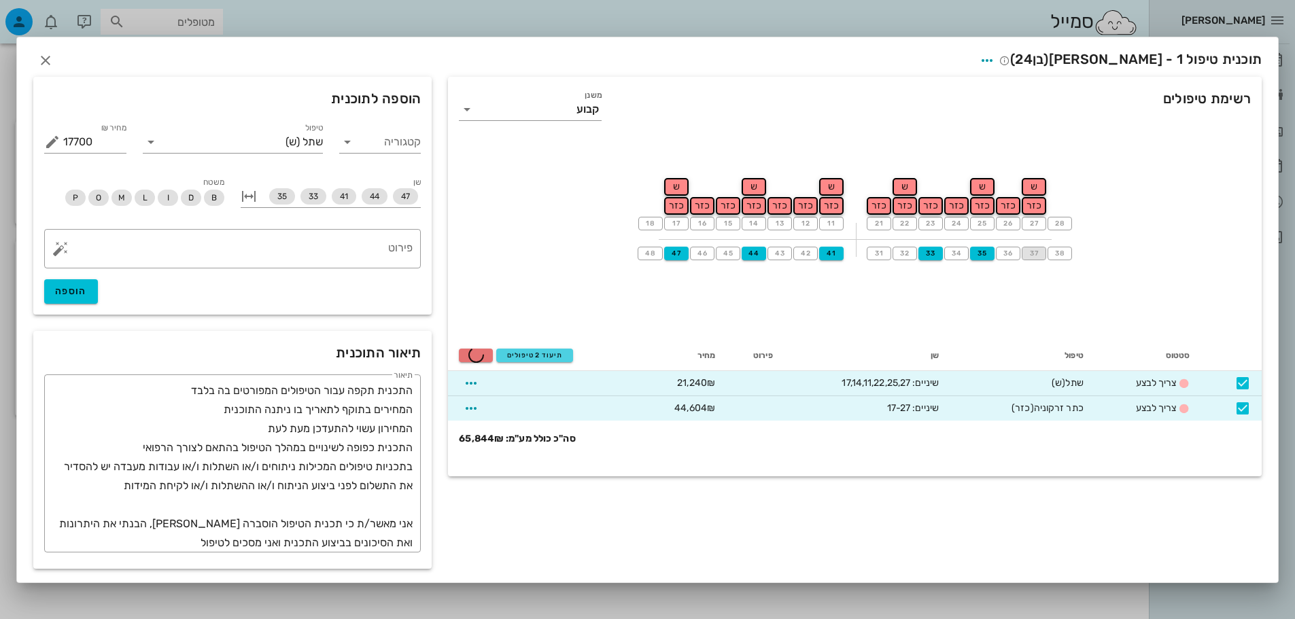
type input "21240"
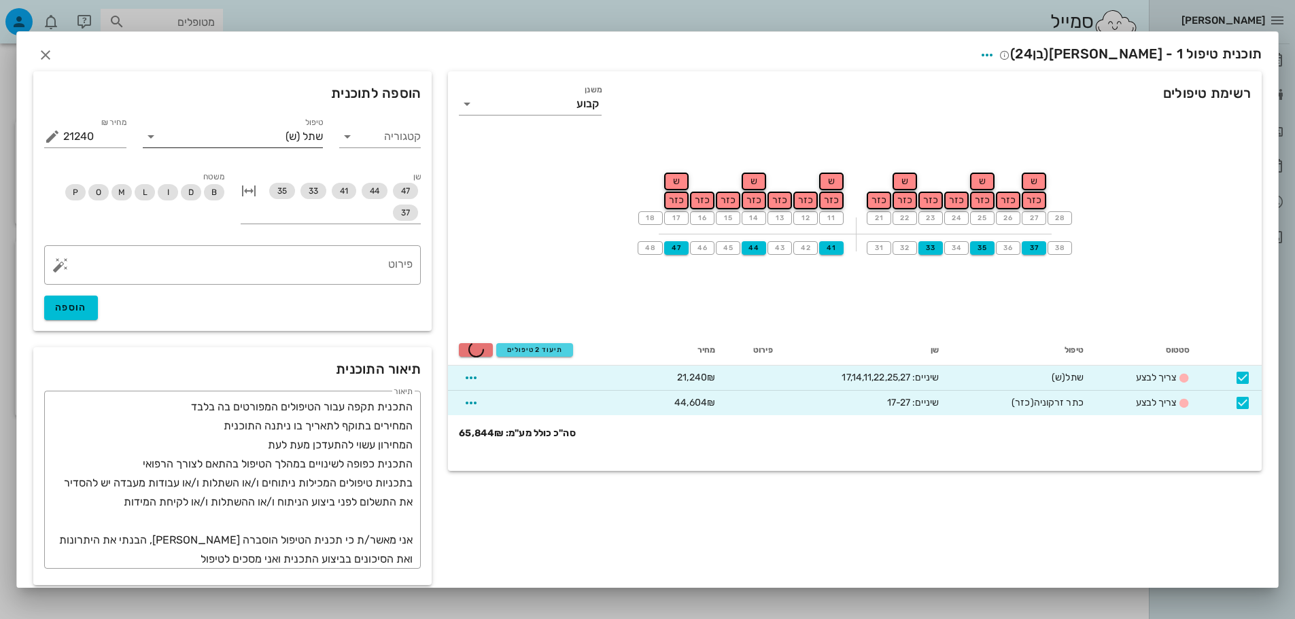
click at [300, 141] on span "(ש)" at bounding box center [292, 137] width 14 height 12
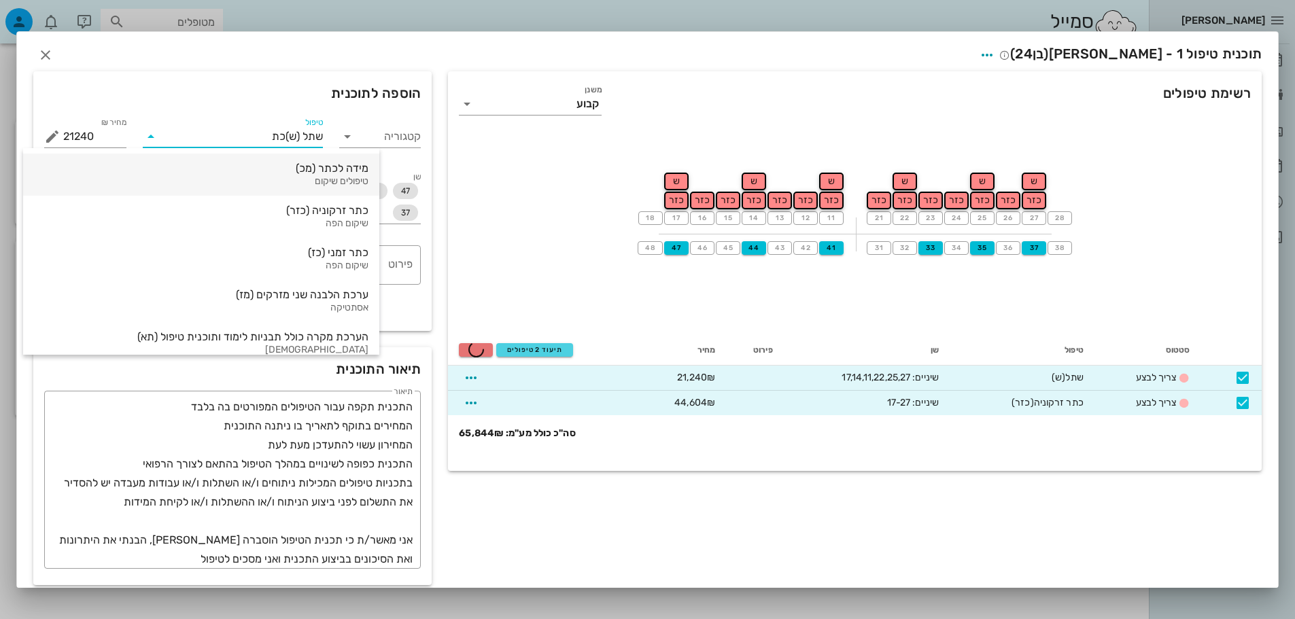
type input "כתר"
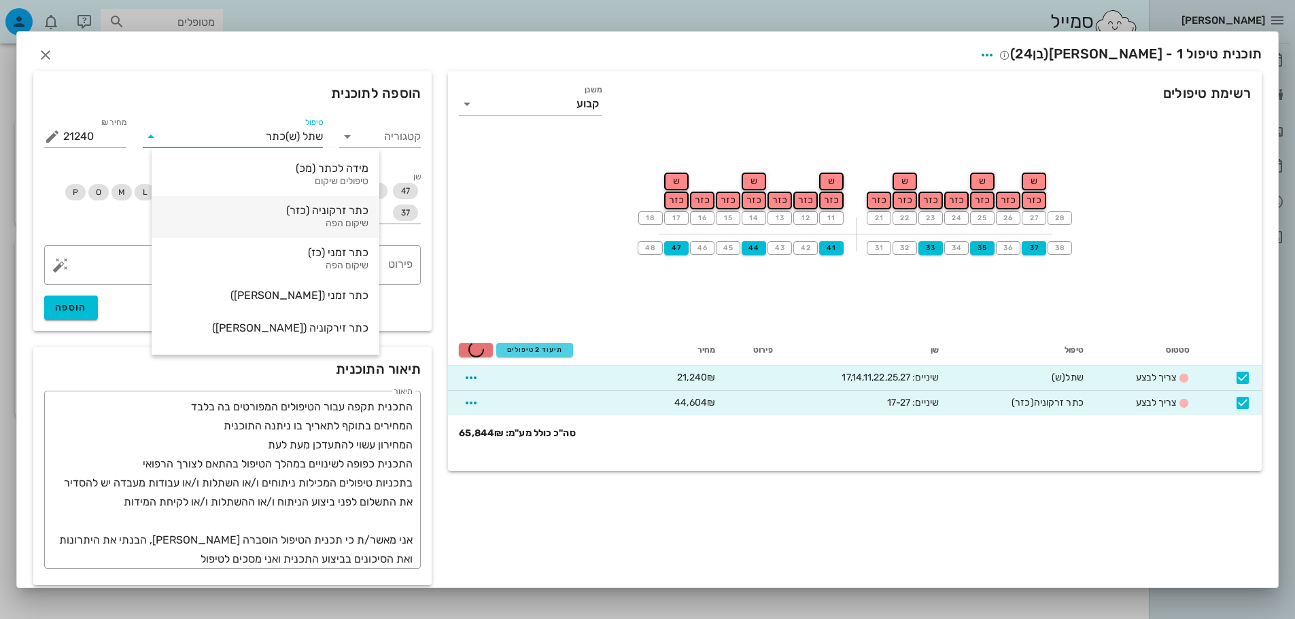
click at [307, 215] on div "כתר זרקוניה (כזר)" at bounding box center [265, 210] width 206 height 13
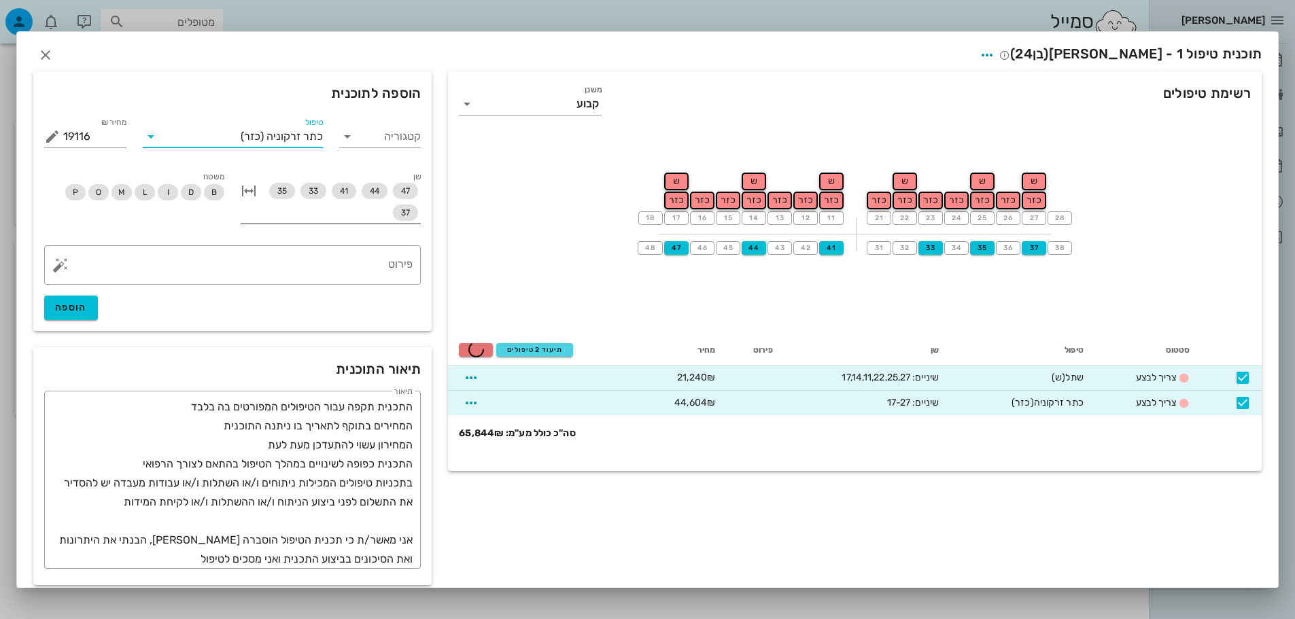
click at [256, 189] on button "button" at bounding box center [249, 191] width 16 height 16
type input "3186"
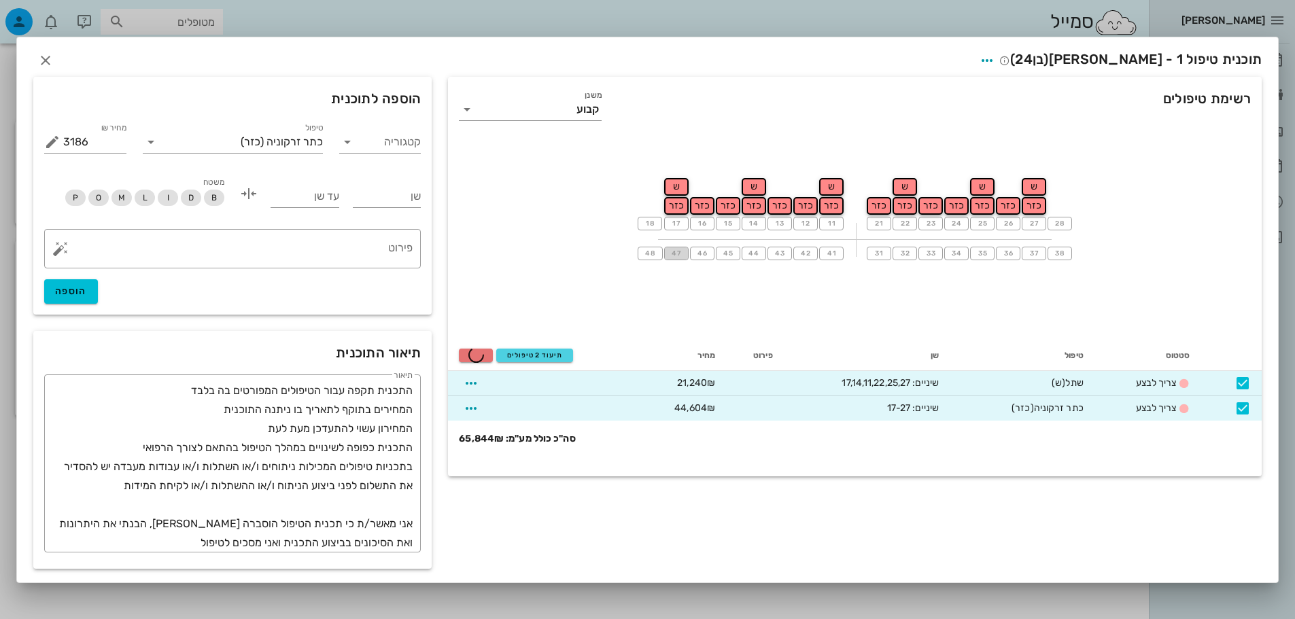
click at [671, 251] on span "47" at bounding box center [676, 253] width 11 height 8
click at [387, 204] on input "שן" at bounding box center [387, 197] width 69 height 22
type input "47"
type input "37"
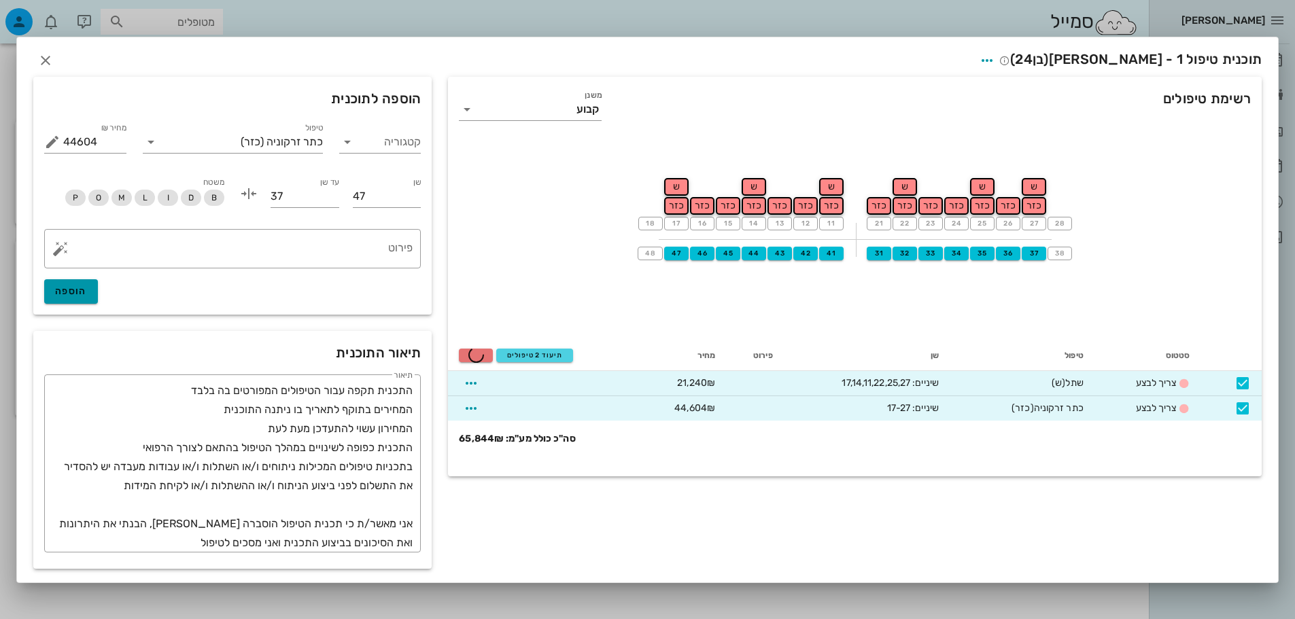
click at [71, 292] on span "הוספה" at bounding box center [71, 291] width 32 height 12
type input "0"
checkbox input "false"
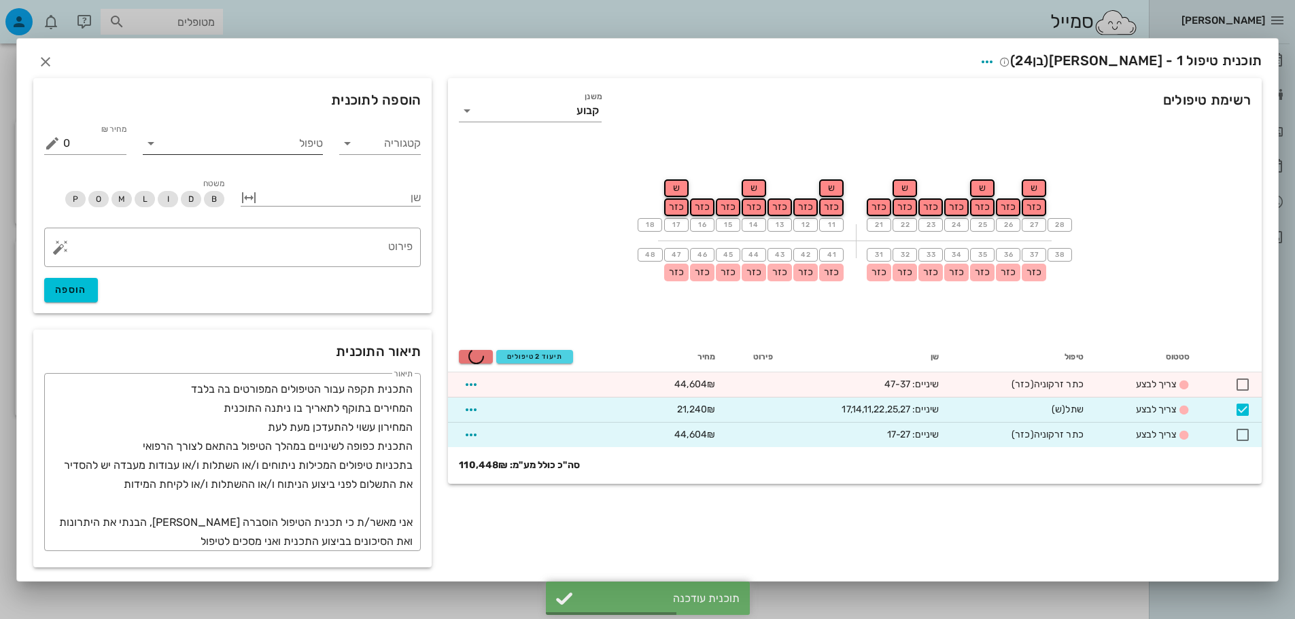
click at [312, 143] on input "טיפול" at bounding box center [242, 144] width 161 height 22
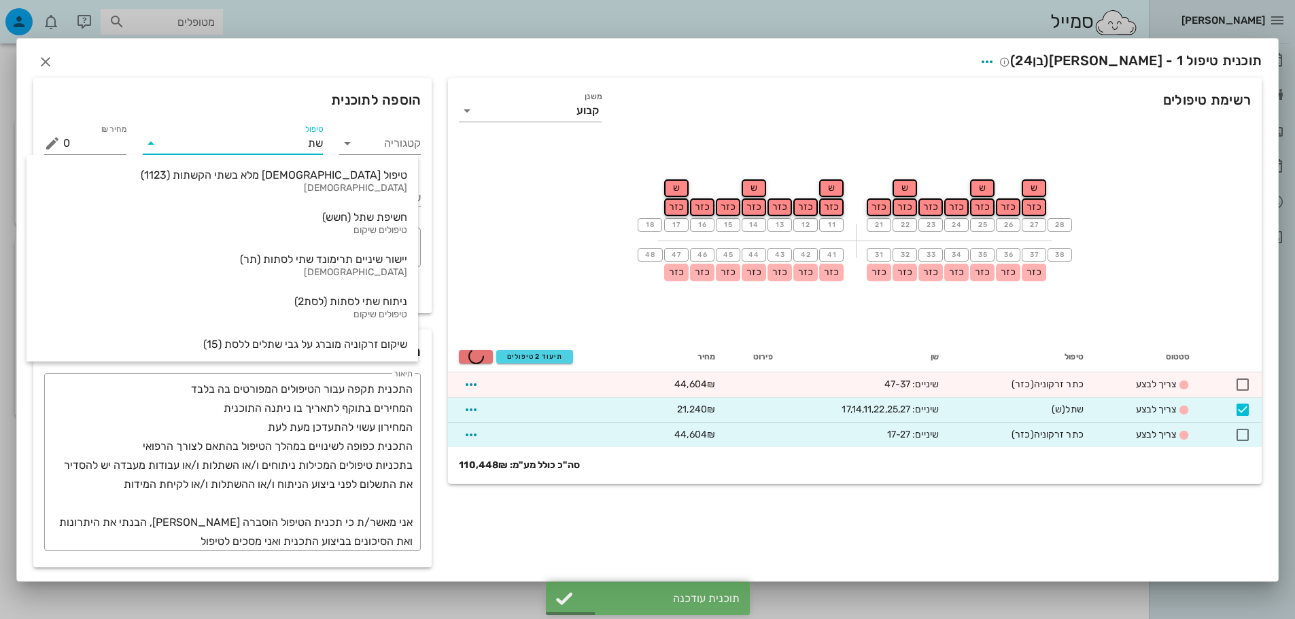
type input "שתל"
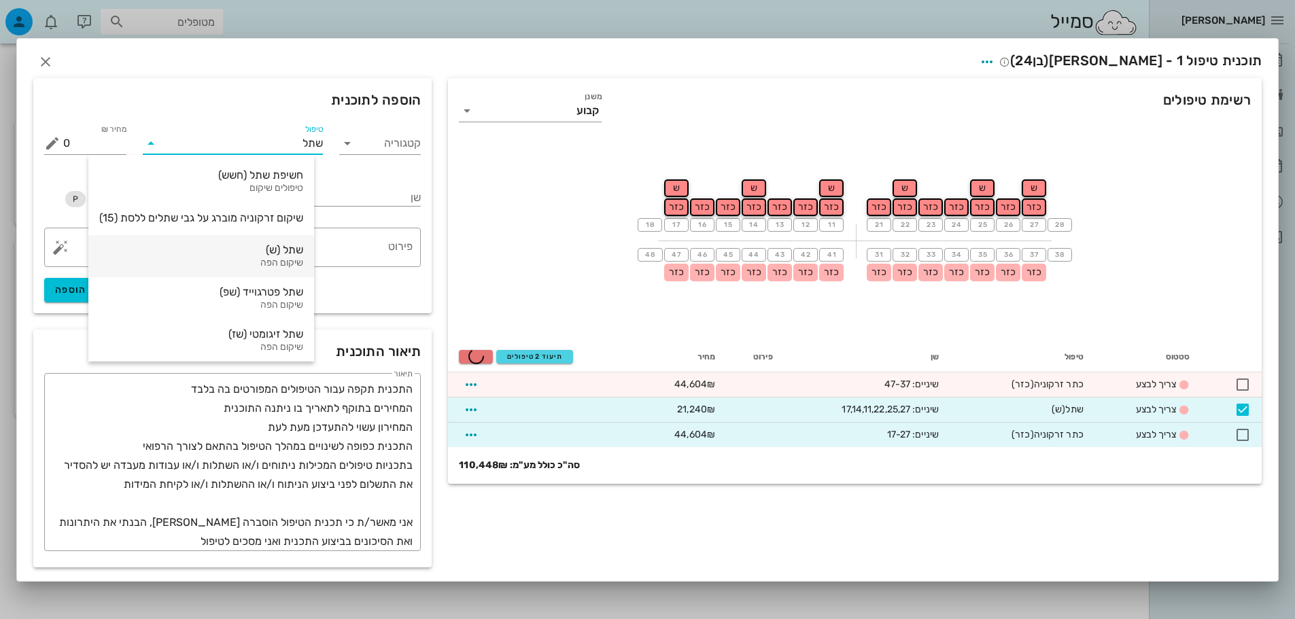
click at [296, 265] on div "שיקום הפה" at bounding box center [201, 264] width 204 height 12
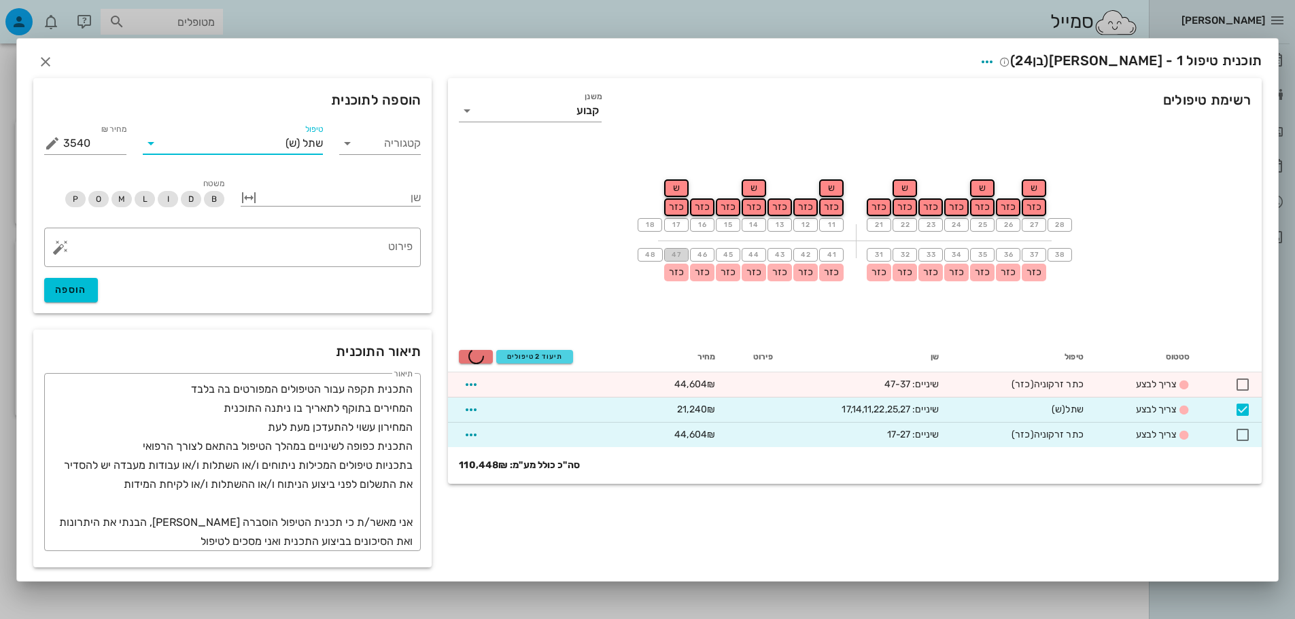
click at [682, 254] on button "47" at bounding box center [676, 255] width 24 height 14
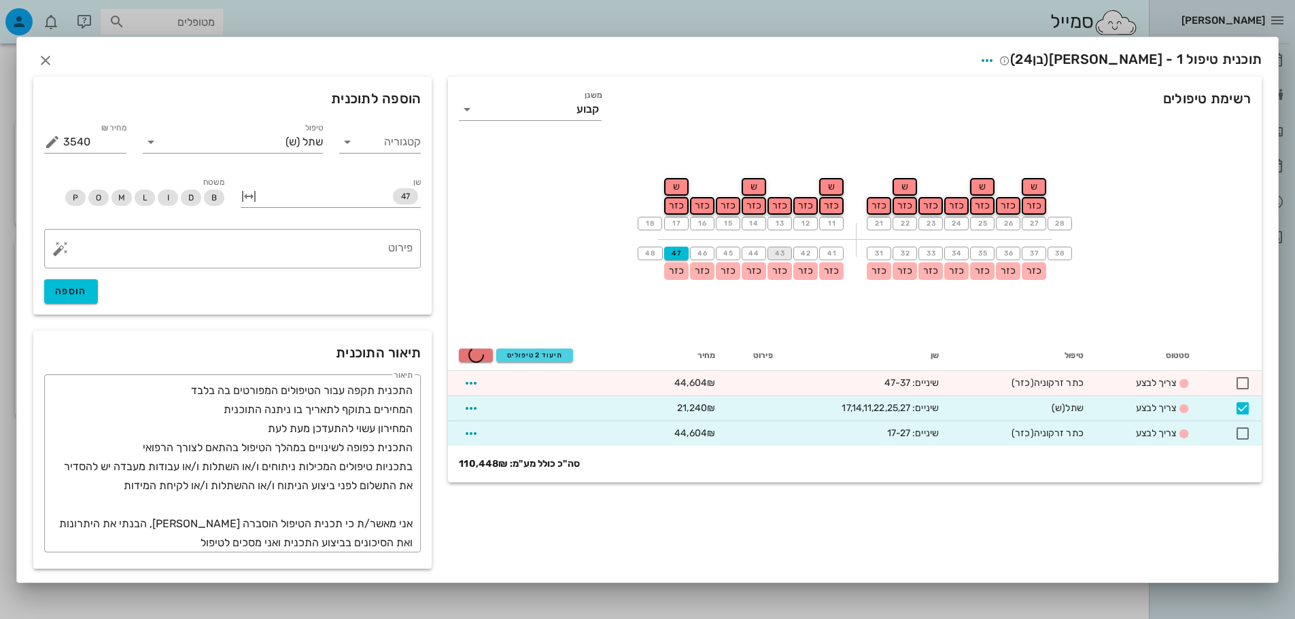
click at [771, 253] on button "43" at bounding box center [779, 254] width 24 height 14
click at [830, 254] on span "41" at bounding box center [831, 253] width 11 height 8
click at [888, 250] on button "31" at bounding box center [879, 254] width 24 height 14
click at [960, 255] on span "34" at bounding box center [956, 253] width 11 height 8
click at [1028, 250] on span "37" at bounding box center [1033, 253] width 11 height 8
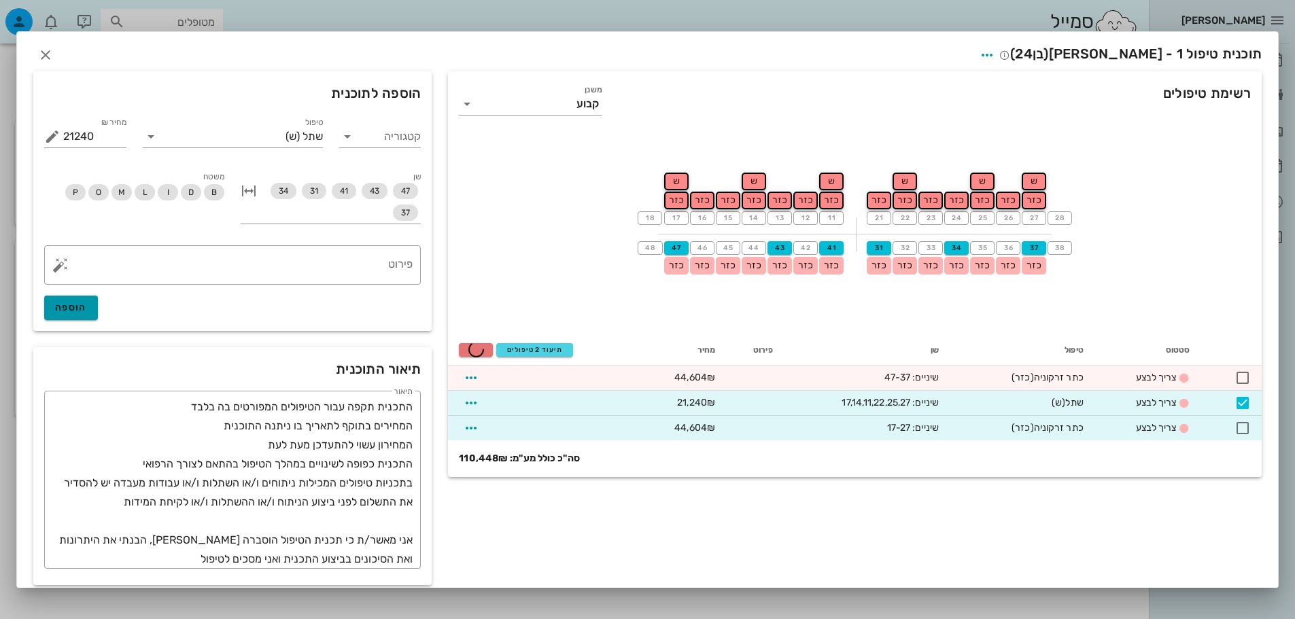
click at [79, 310] on span "הוספה" at bounding box center [71, 308] width 32 height 12
type input "0"
checkbox input "false"
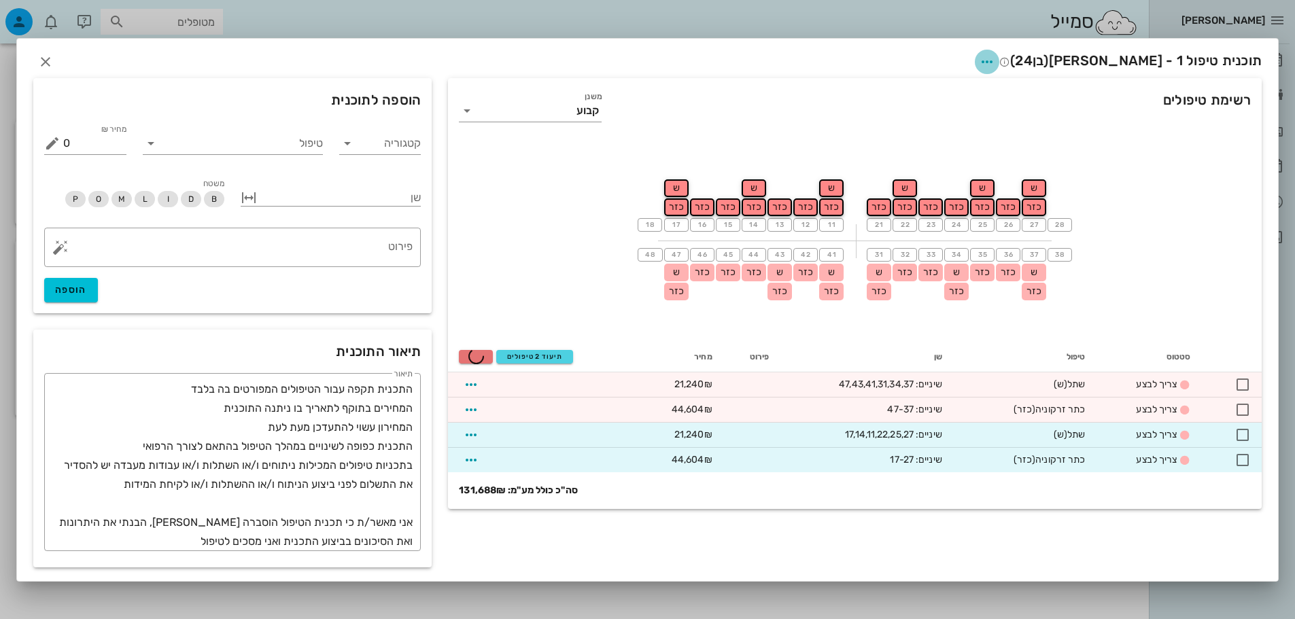
click at [995, 69] on icon "button" at bounding box center [987, 62] width 16 height 16
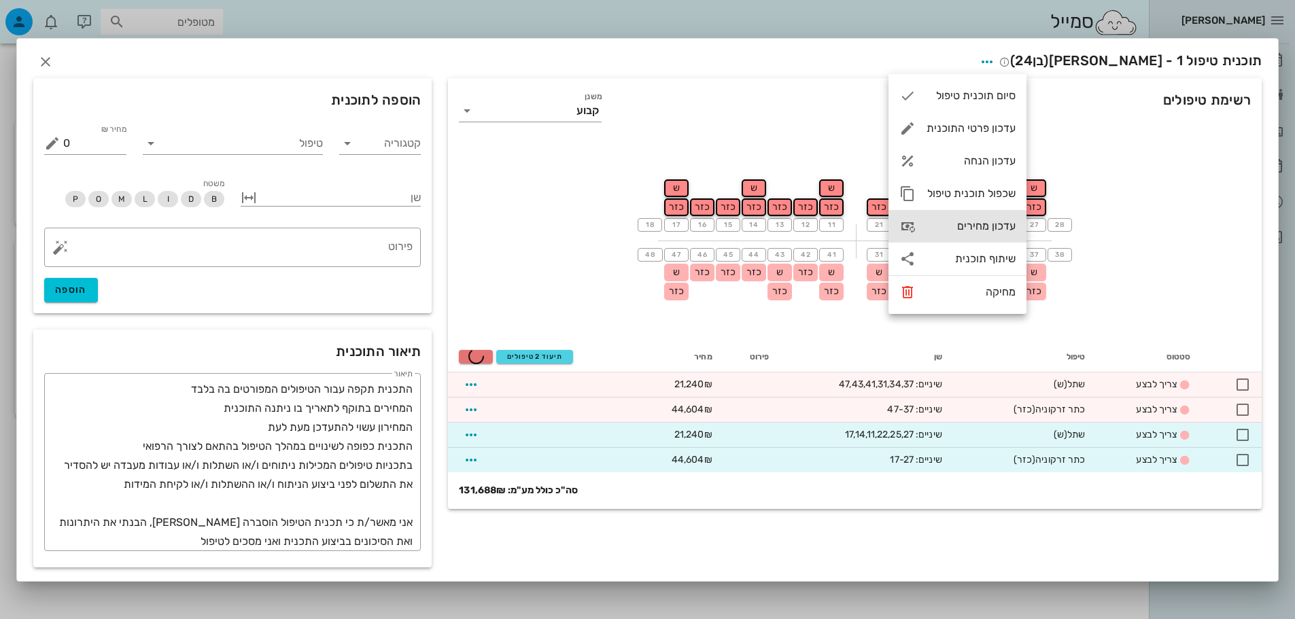
click at [988, 234] on div "עדכון מחירים" at bounding box center [957, 226] width 138 height 33
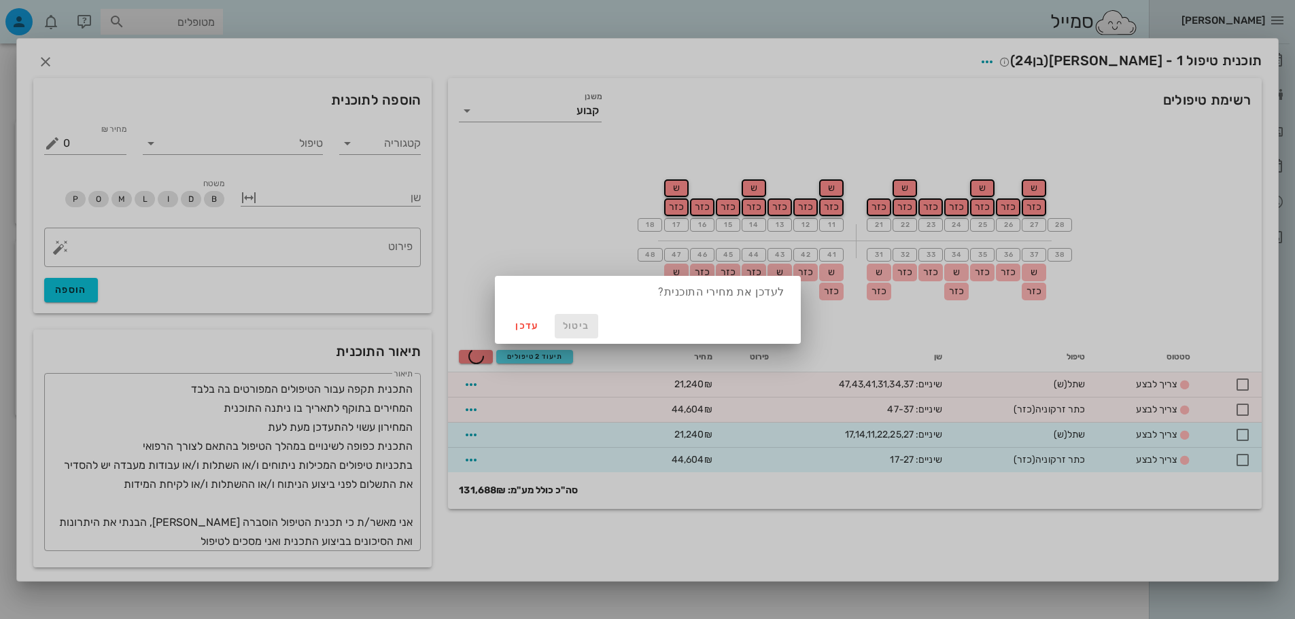
drag, startPoint x: 574, startPoint y: 326, endPoint x: 588, endPoint y: 319, distance: 16.1
click at [574, 326] on span "ביטול" at bounding box center [576, 326] width 33 height 12
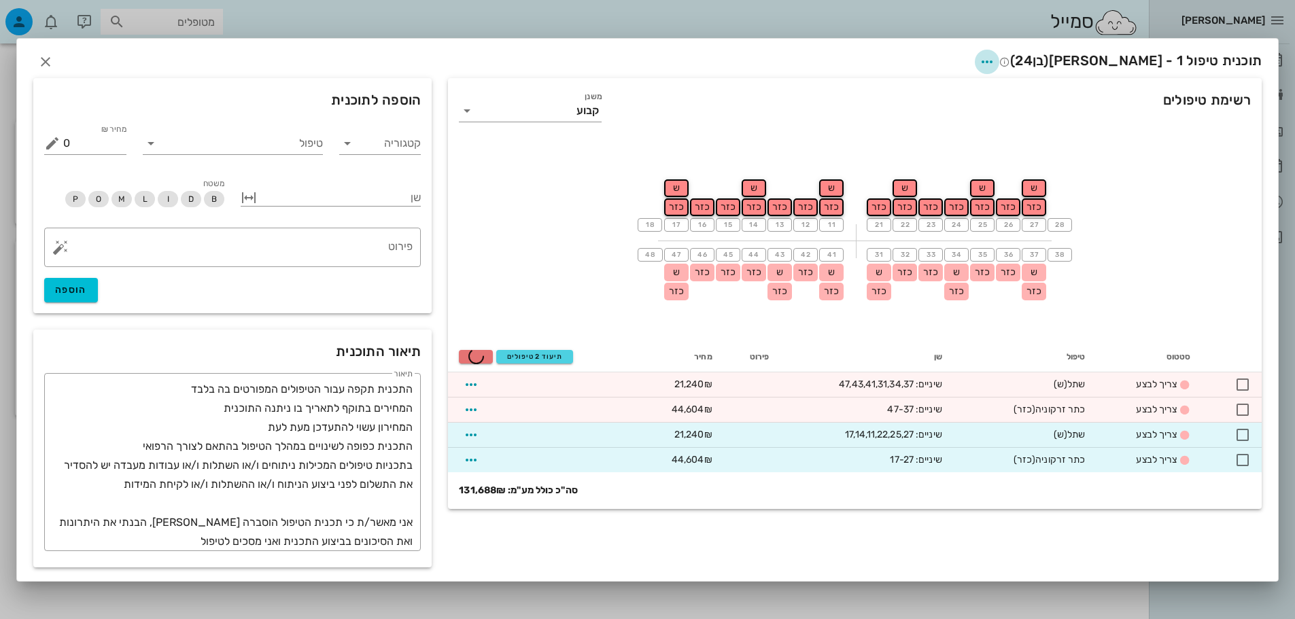
click at [999, 56] on span "button" at bounding box center [987, 62] width 24 height 16
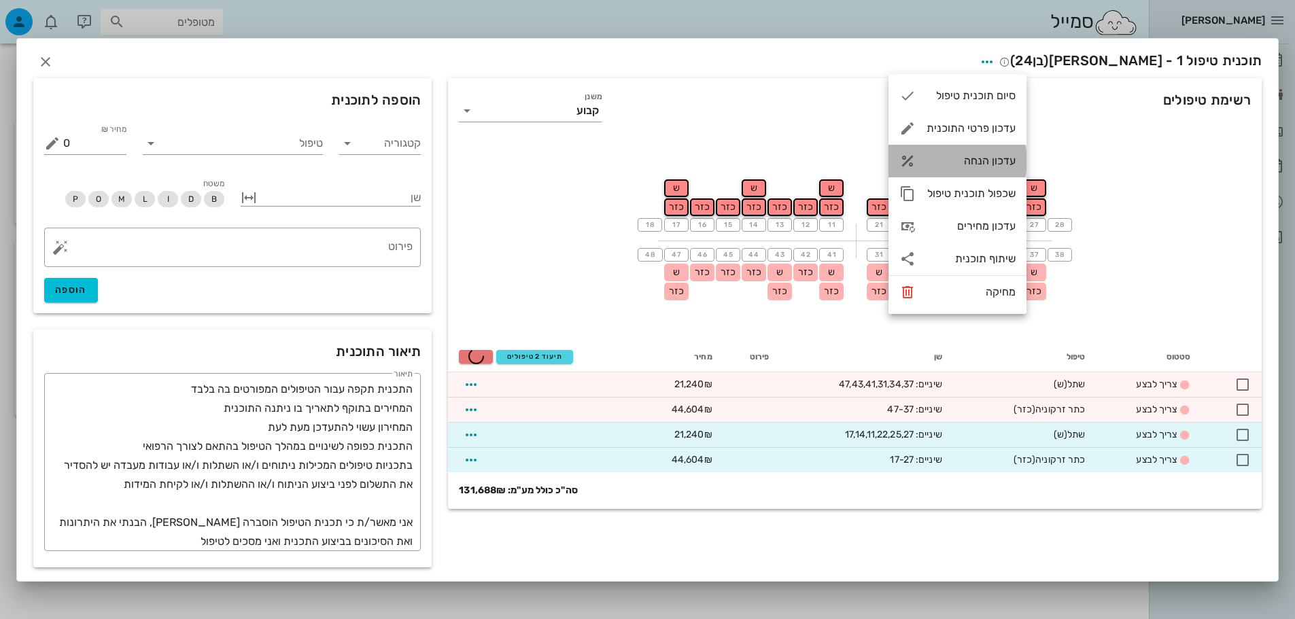
click at [985, 164] on div "עדכון הנחה" at bounding box center [970, 160] width 89 height 13
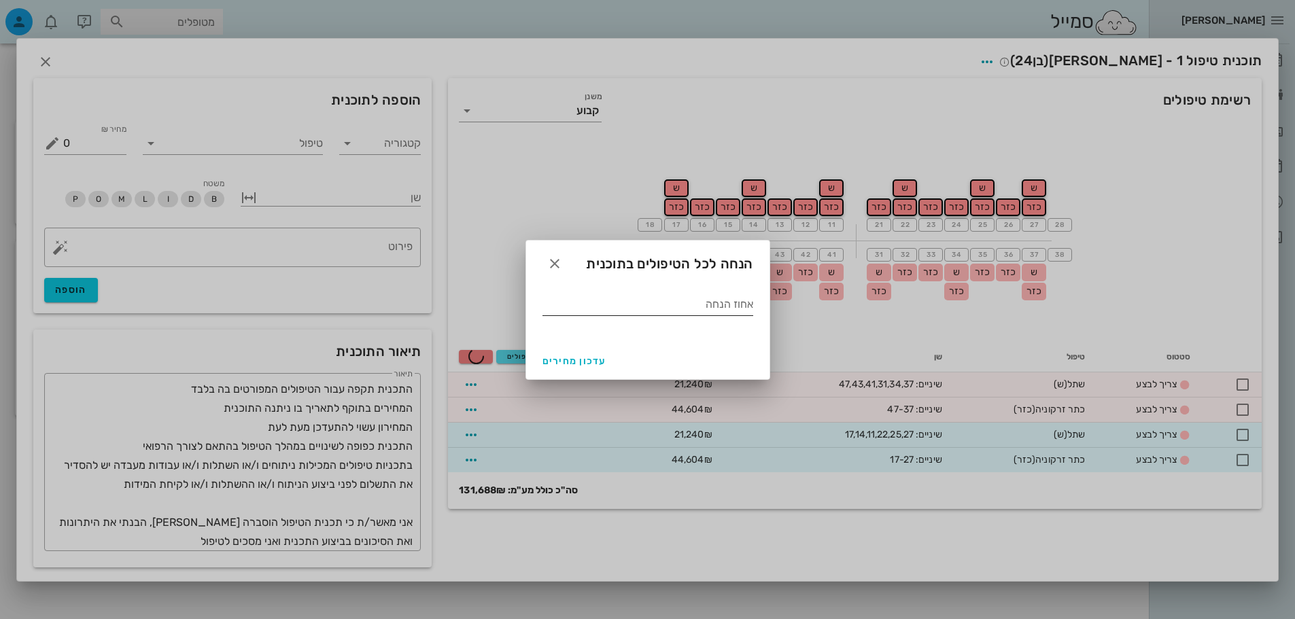
click at [695, 290] on div "אחוז הנחה" at bounding box center [647, 307] width 211 height 45
click at [696, 308] on input "אחוז הנחה" at bounding box center [647, 305] width 211 height 22
type input "20"
click at [587, 361] on span "עדכון מחירים" at bounding box center [574, 361] width 64 height 12
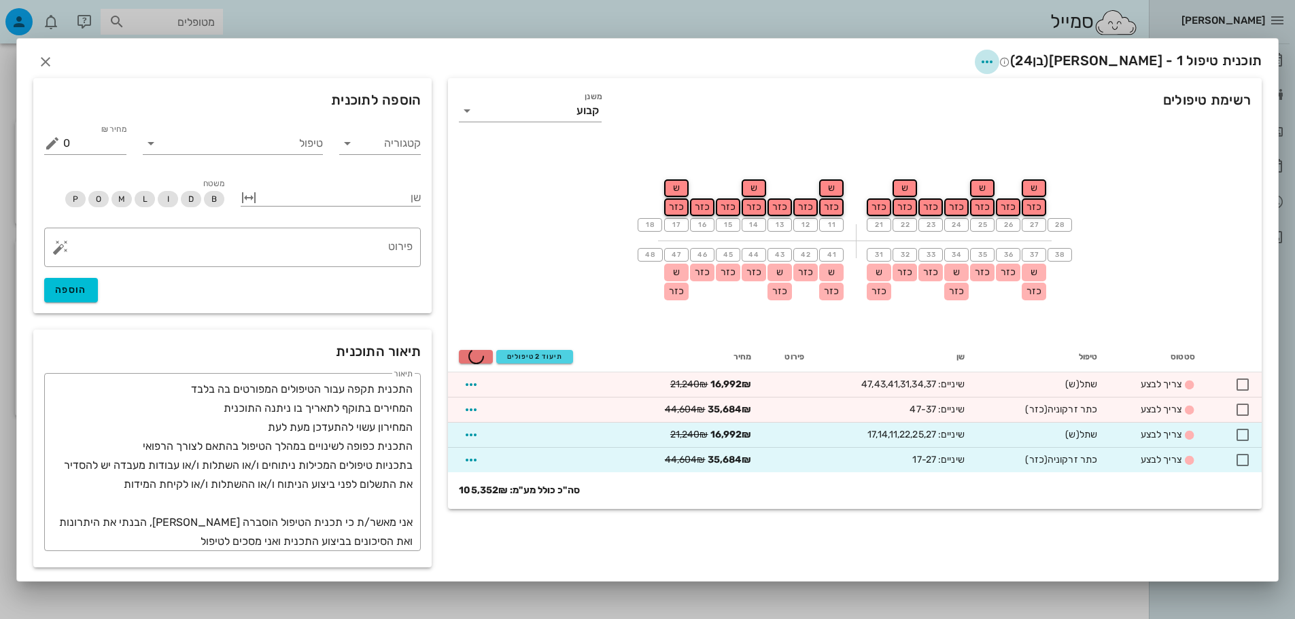
click at [995, 60] on icon "button" at bounding box center [987, 62] width 16 height 16
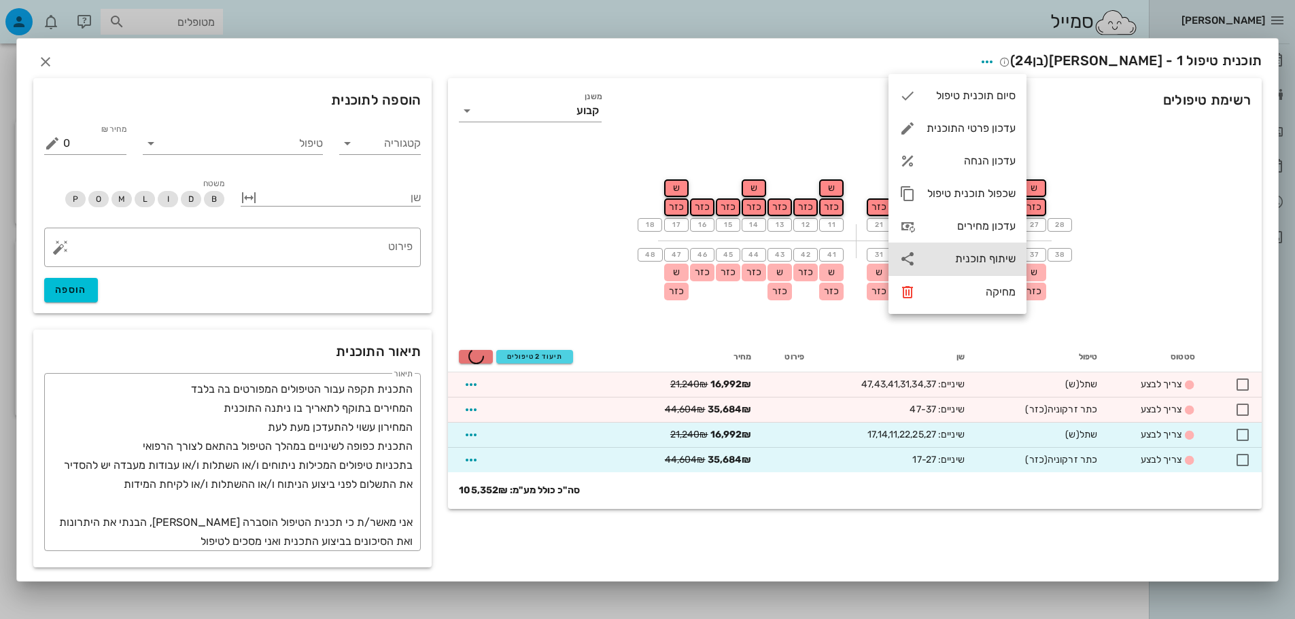
click at [999, 266] on div "שיתוף תוכנית" at bounding box center [957, 259] width 138 height 33
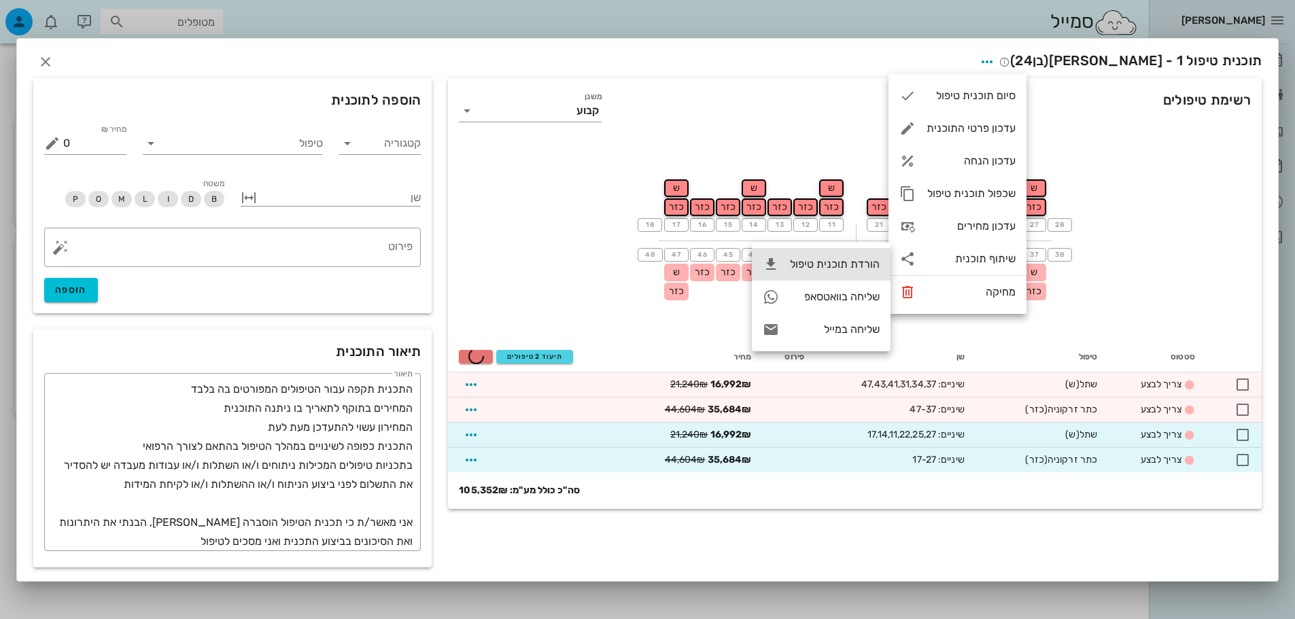
click at [794, 266] on div "הורדת תוכנית טיפול" at bounding box center [835, 264] width 90 height 13
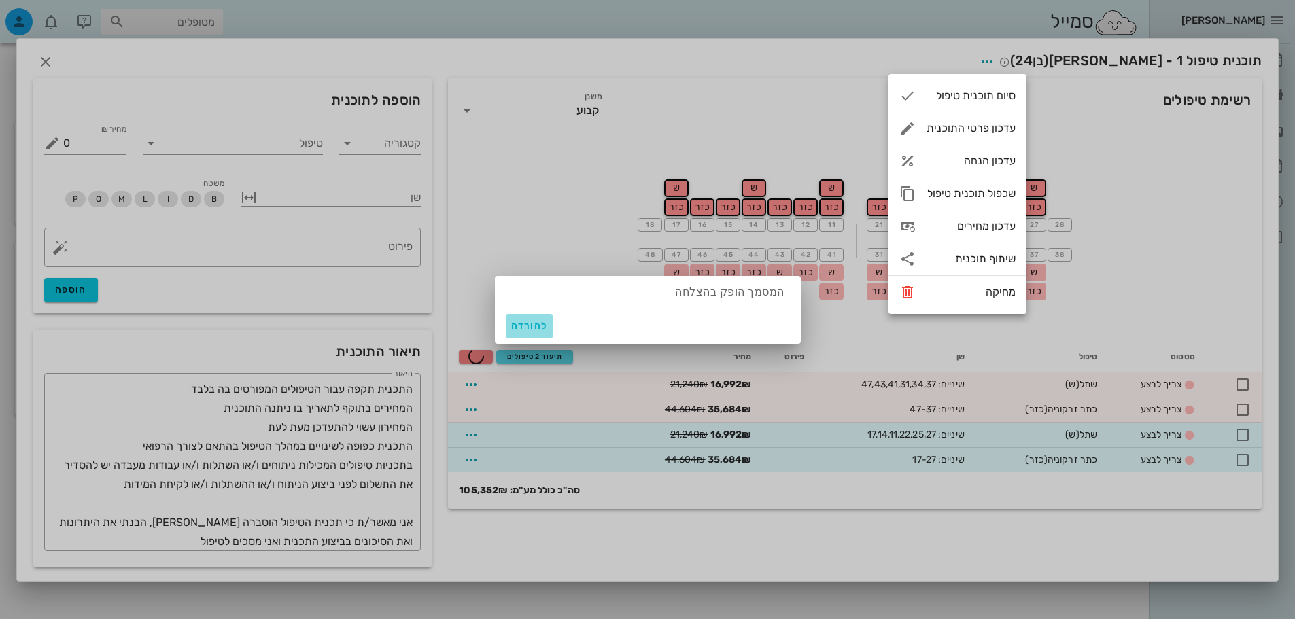
click at [509, 325] on button "להורדה" at bounding box center [530, 326] width 48 height 24
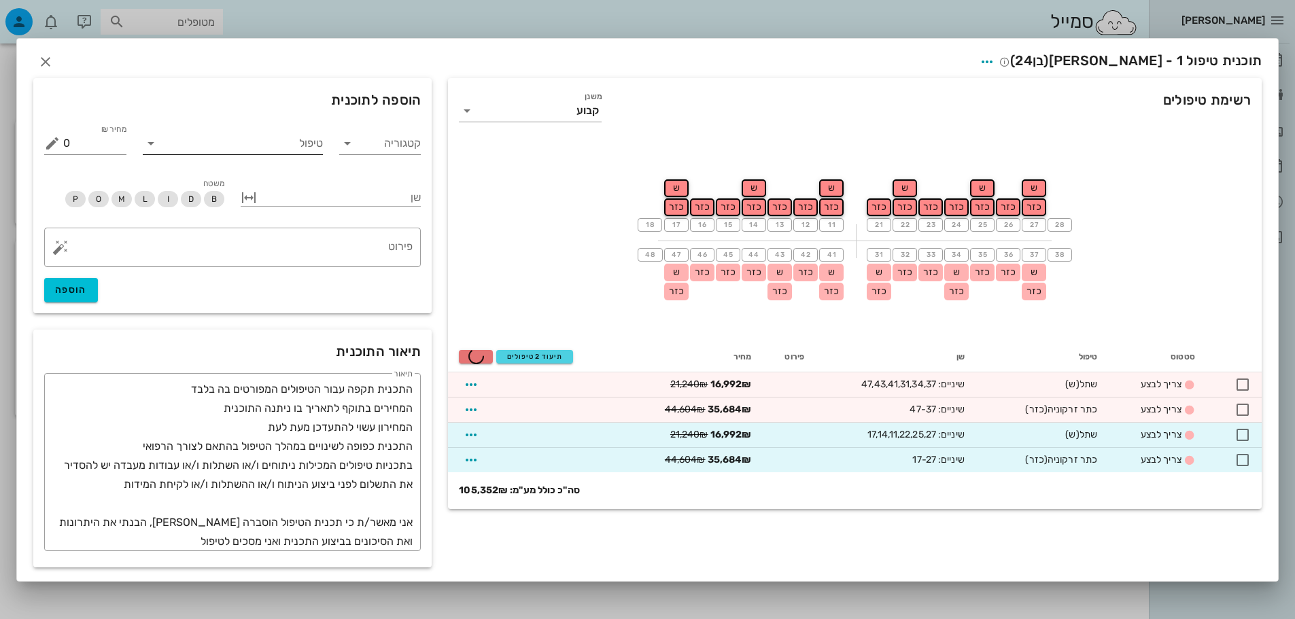
click at [279, 149] on input "טיפול" at bounding box center [242, 144] width 161 height 22
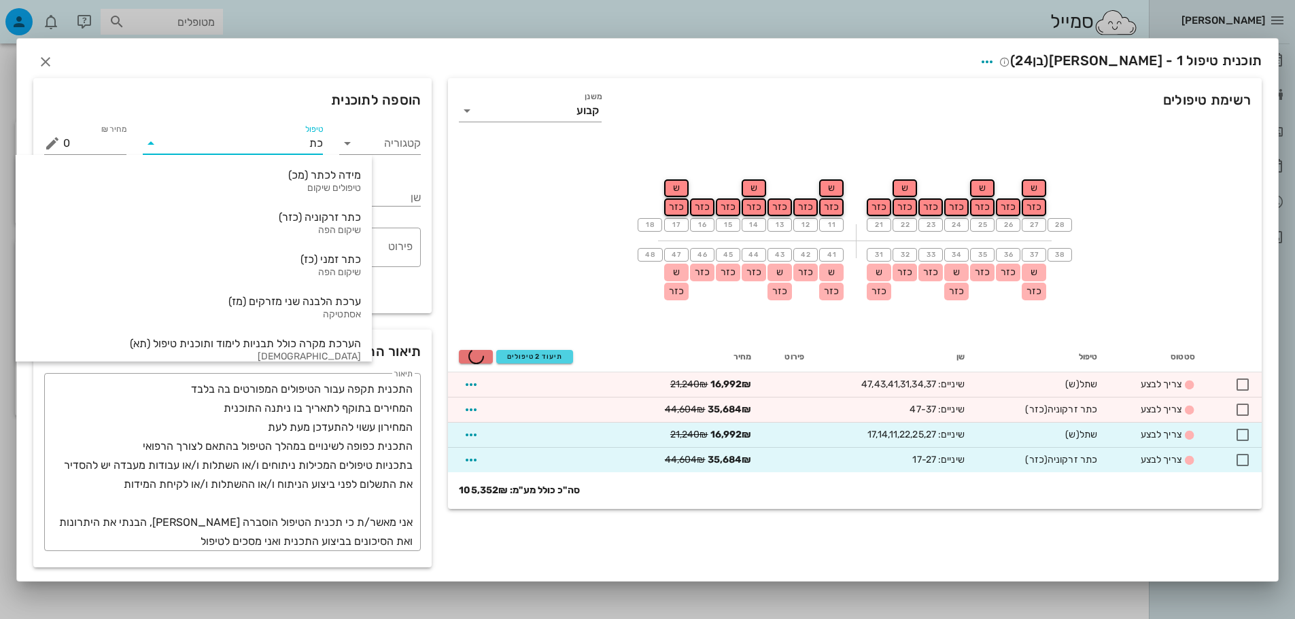
type input "כתר"
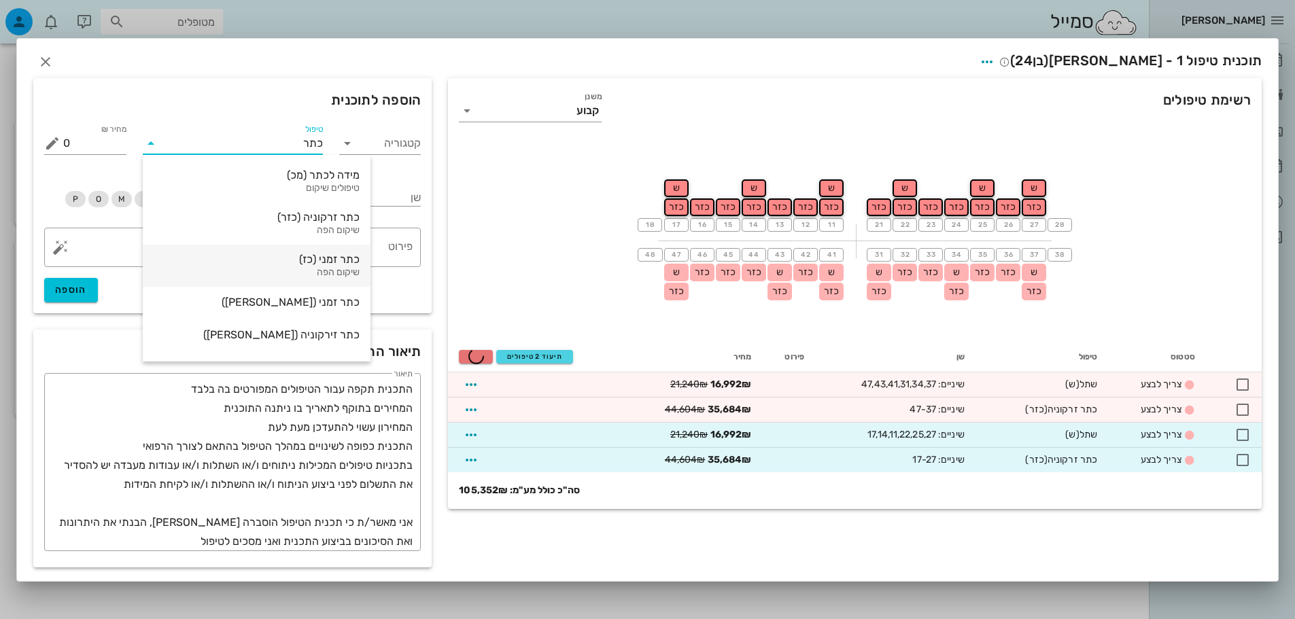
click at [288, 266] on div "כתר זמני (כז)" at bounding box center [257, 259] width 206 height 13
type input "295"
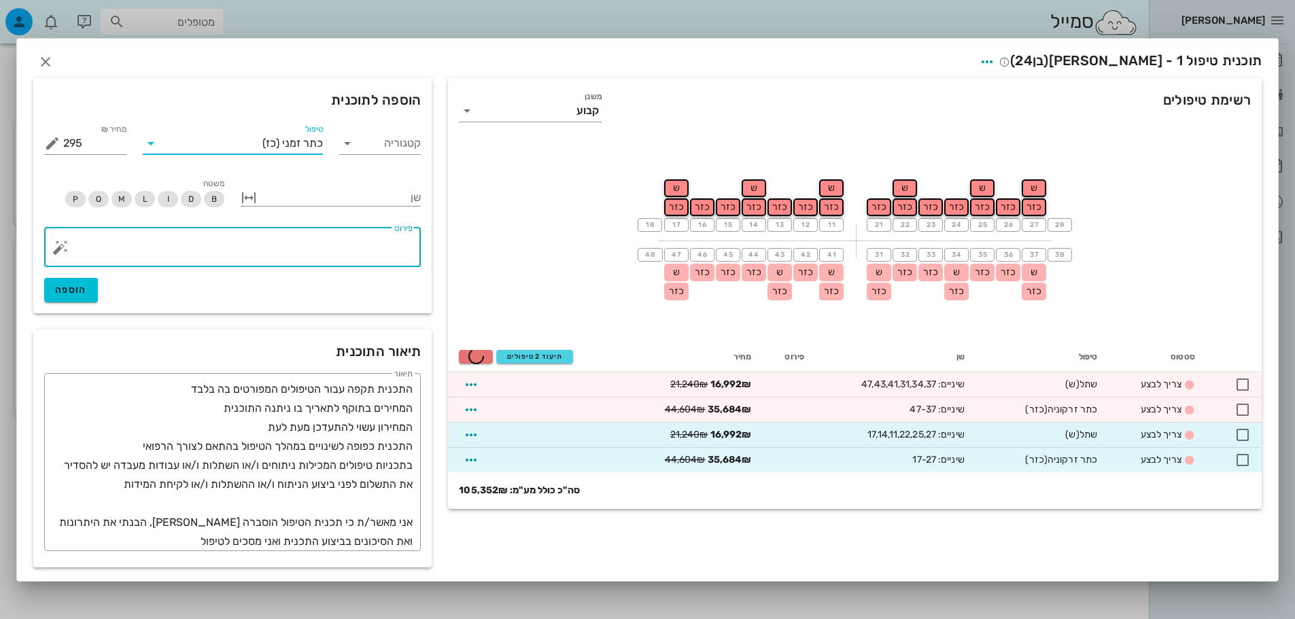
click at [365, 258] on textarea "פירוט" at bounding box center [237, 251] width 349 height 33
type textarea "שני סיטים של כתרים זמניים"
click at [249, 198] on button "button" at bounding box center [249, 198] width 16 height 16
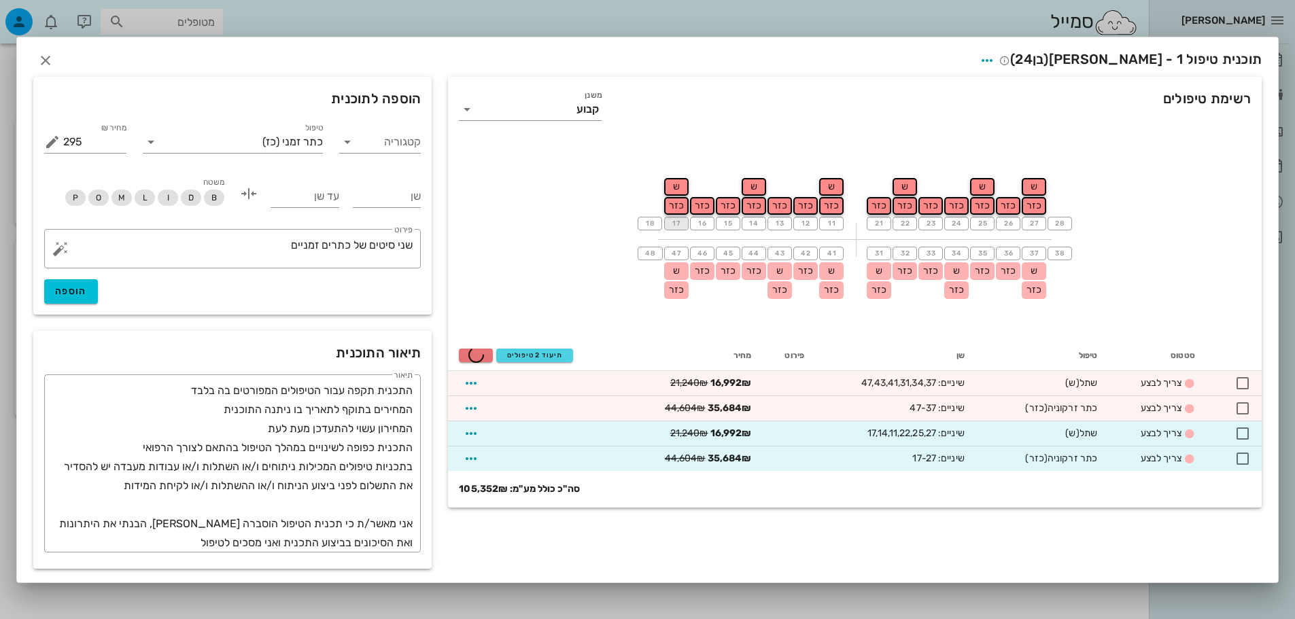
click at [679, 230] on button "17" at bounding box center [676, 224] width 24 height 14
click at [353, 198] on input "שן" at bounding box center [387, 197] width 69 height 22
type input "17"
type input "27"
click at [83, 291] on span "הוספה" at bounding box center [71, 291] width 32 height 12
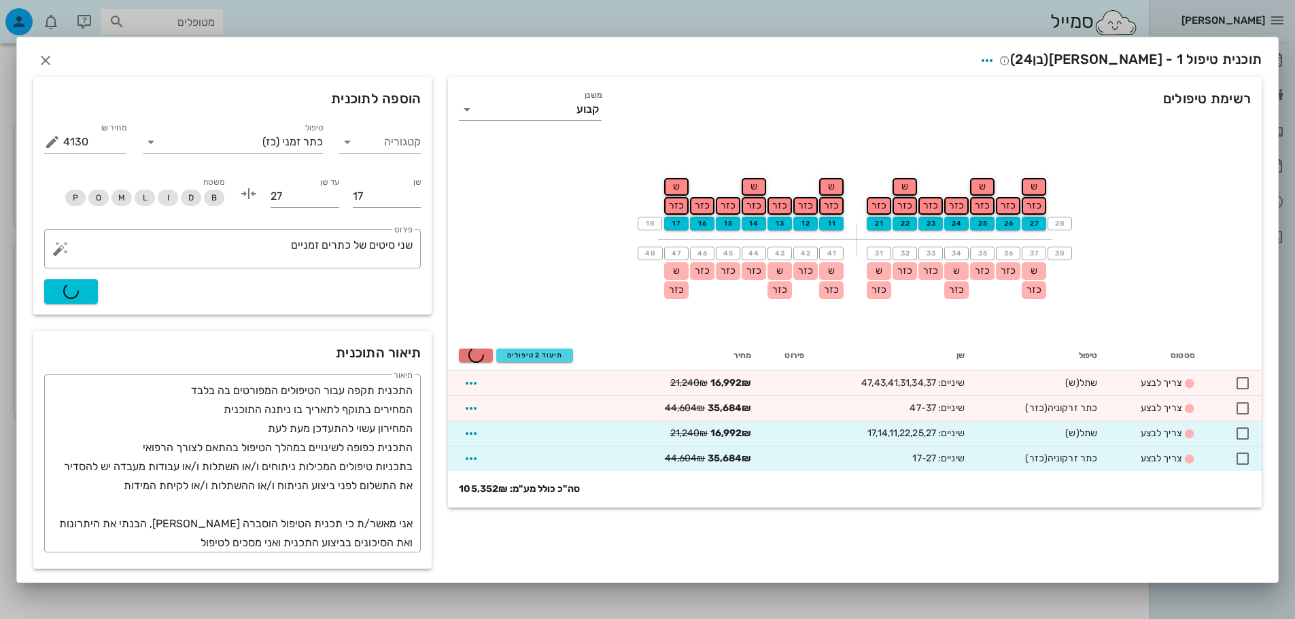
type input "0"
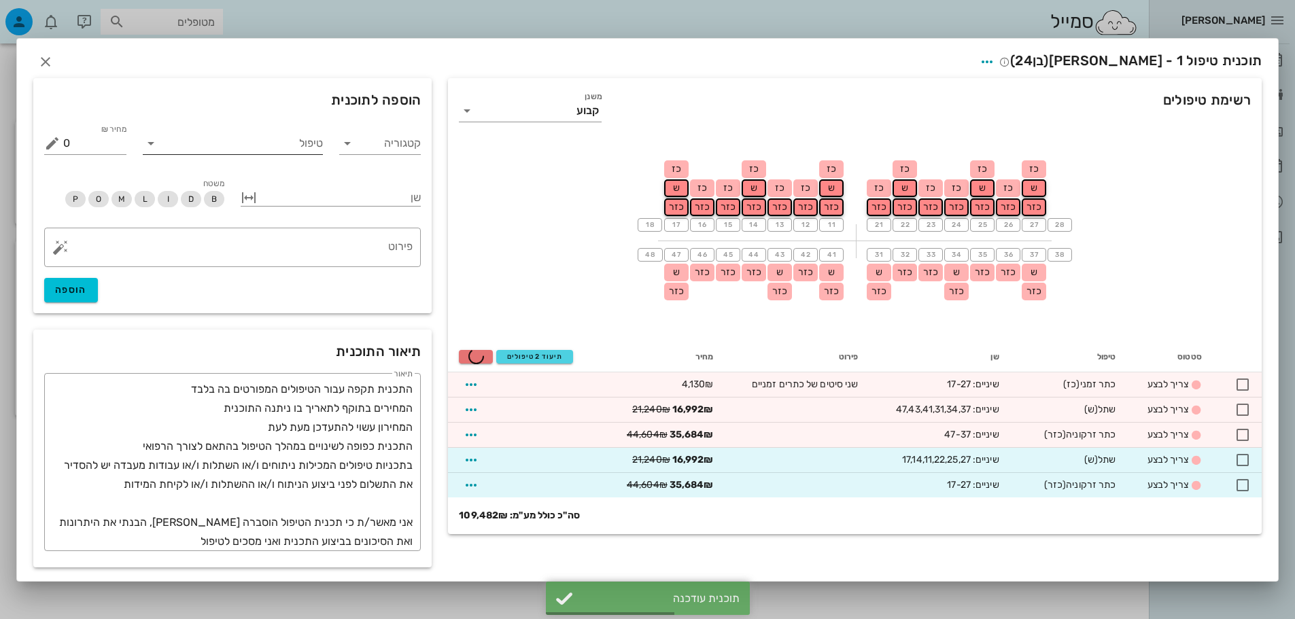
click at [305, 144] on input "טיפול" at bounding box center [242, 144] width 161 height 22
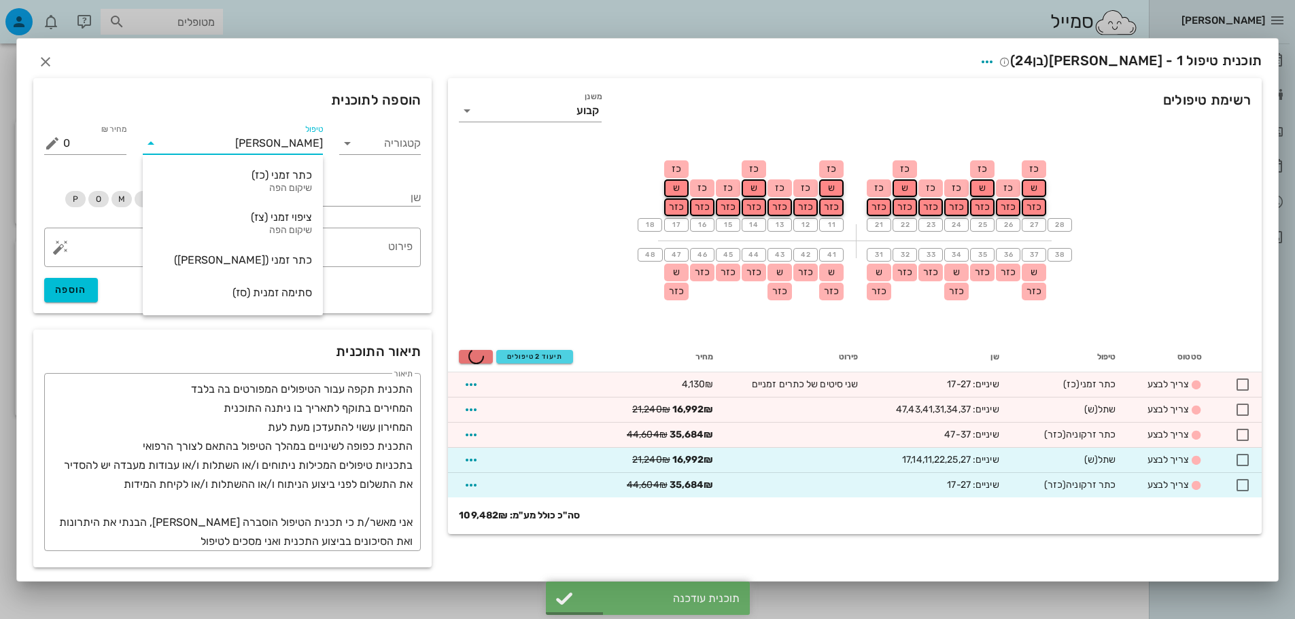
type input "זמני"
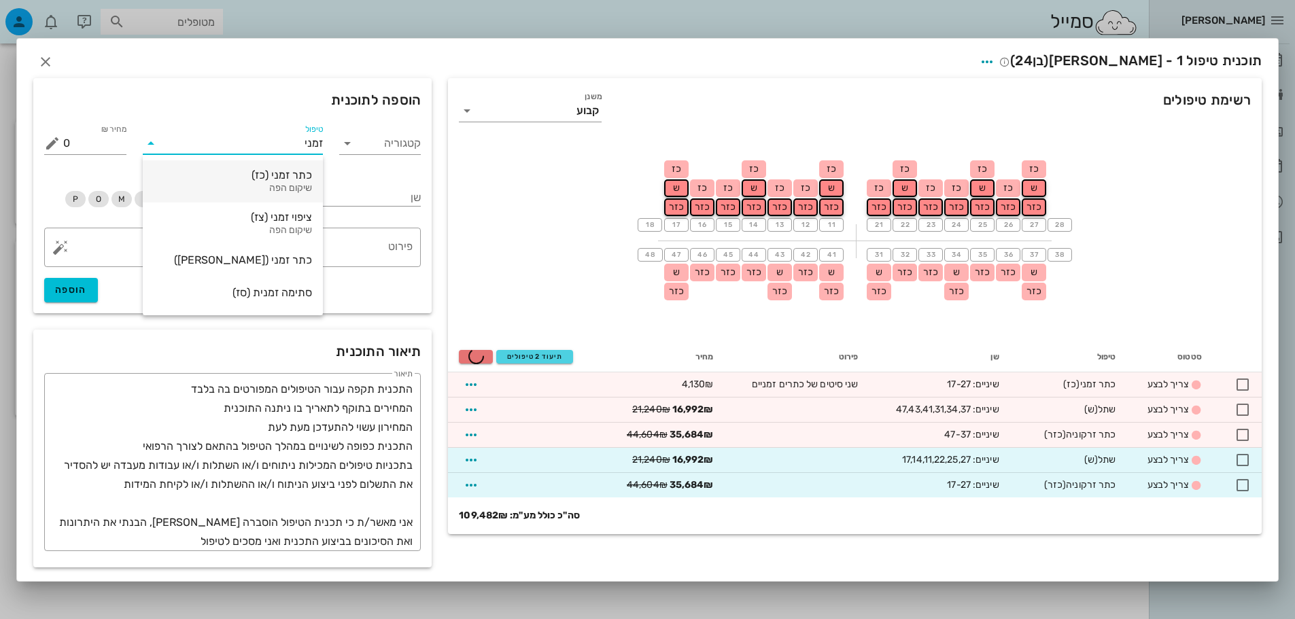
click at [281, 174] on div "כתר זמני (כז)" at bounding box center [233, 175] width 158 height 13
type input "295"
click at [404, 205] on div "שן" at bounding box center [331, 196] width 180 height 19
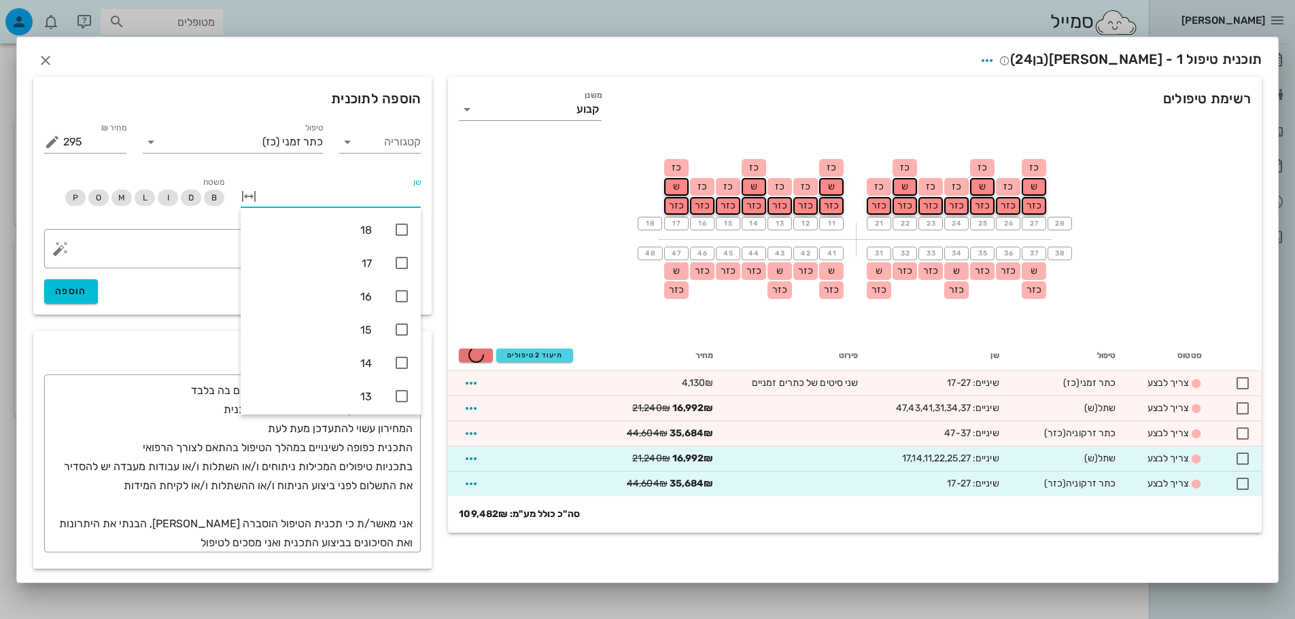
click at [240, 198] on div "שן" at bounding box center [330, 194] width 196 height 54
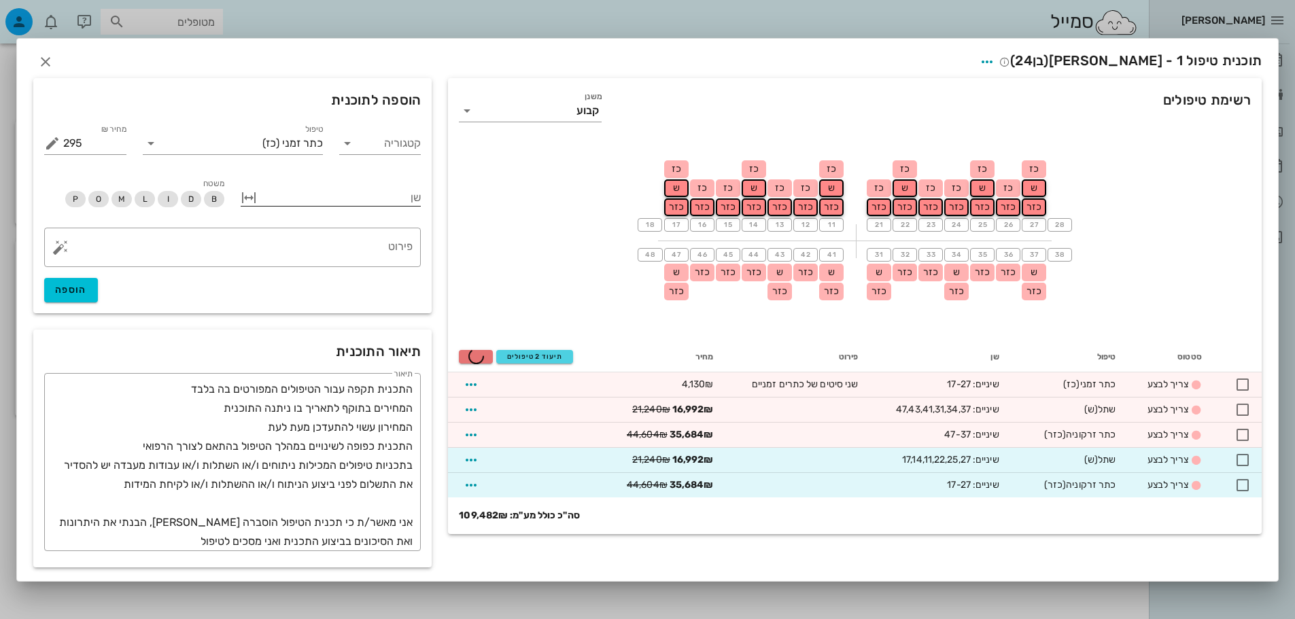
click at [248, 196] on button "button" at bounding box center [249, 198] width 16 height 16
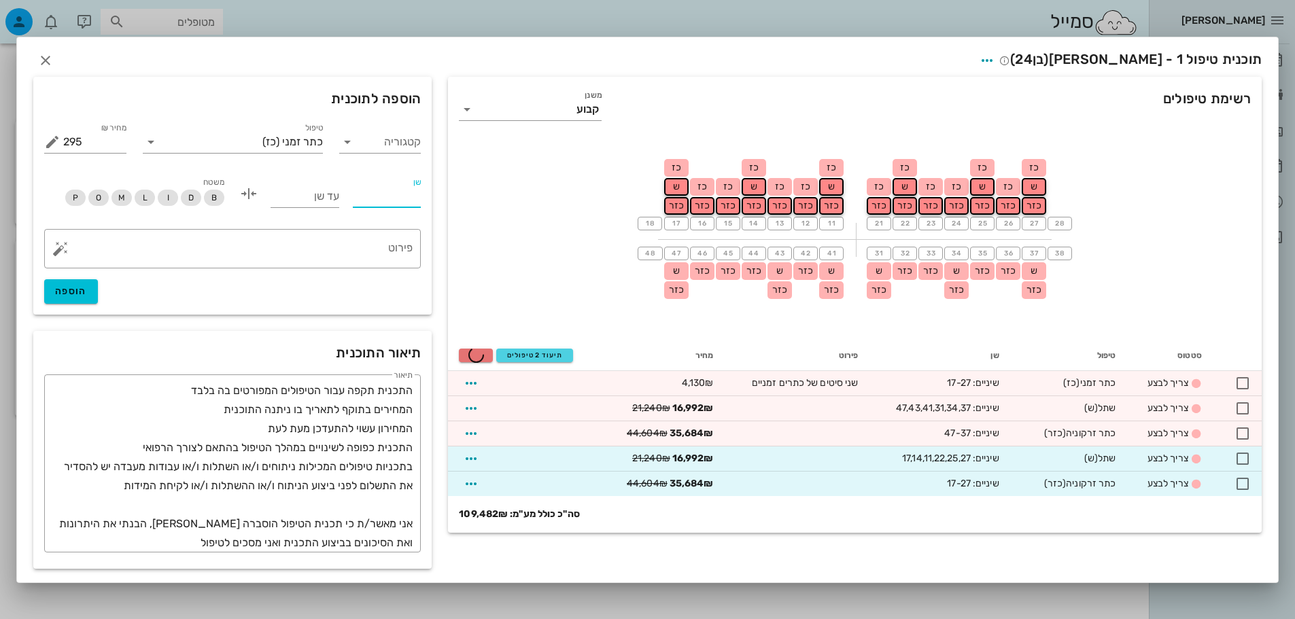
click at [390, 199] on input "שן" at bounding box center [387, 197] width 69 height 22
type input "47"
type input "37"
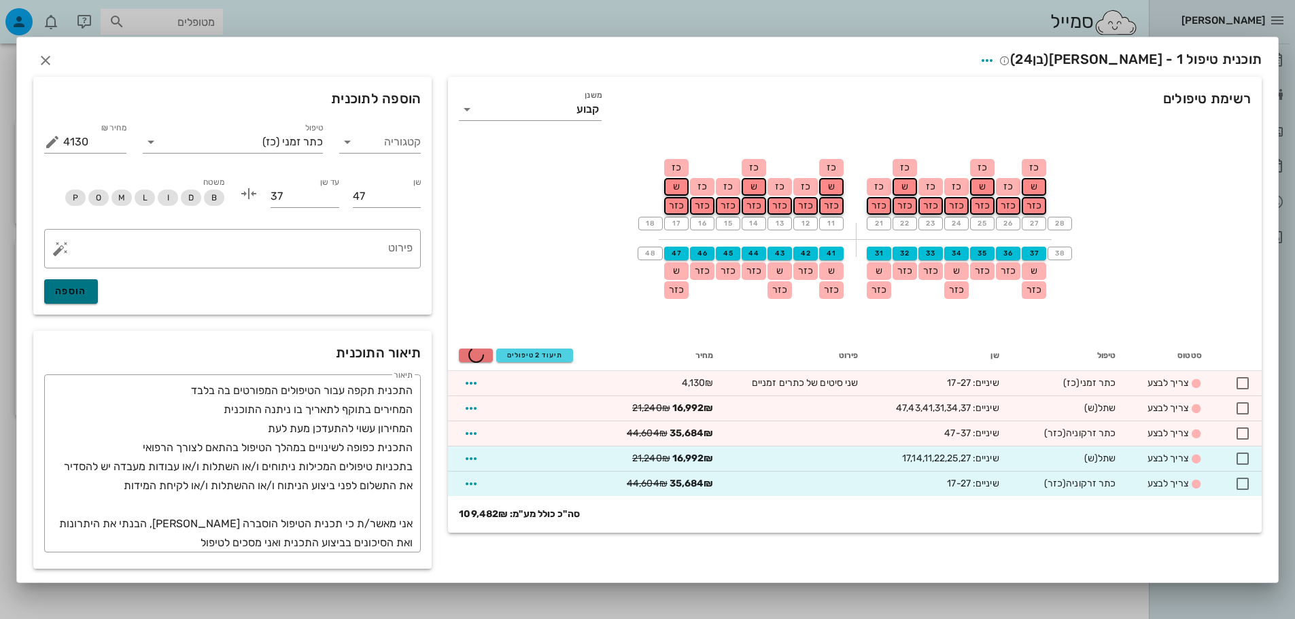
click at [56, 290] on span "הוספה" at bounding box center [71, 291] width 32 height 12
type input "0"
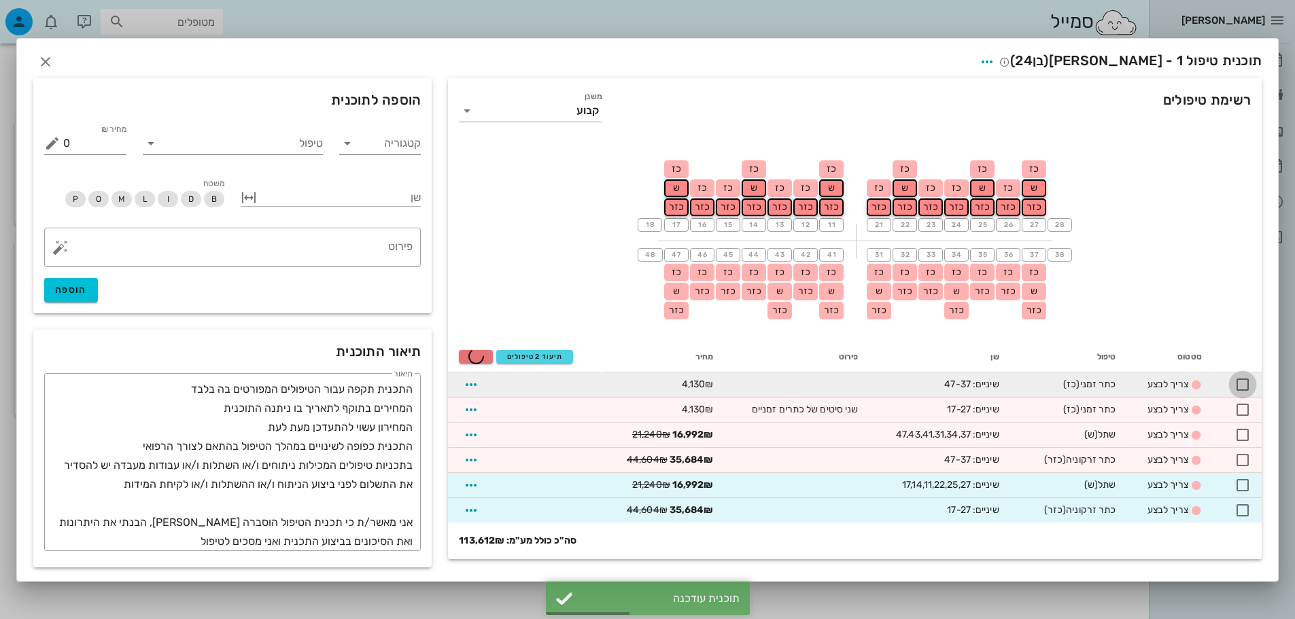
click at [1244, 379] on div at bounding box center [1242, 384] width 23 height 23
checkbox input "true"
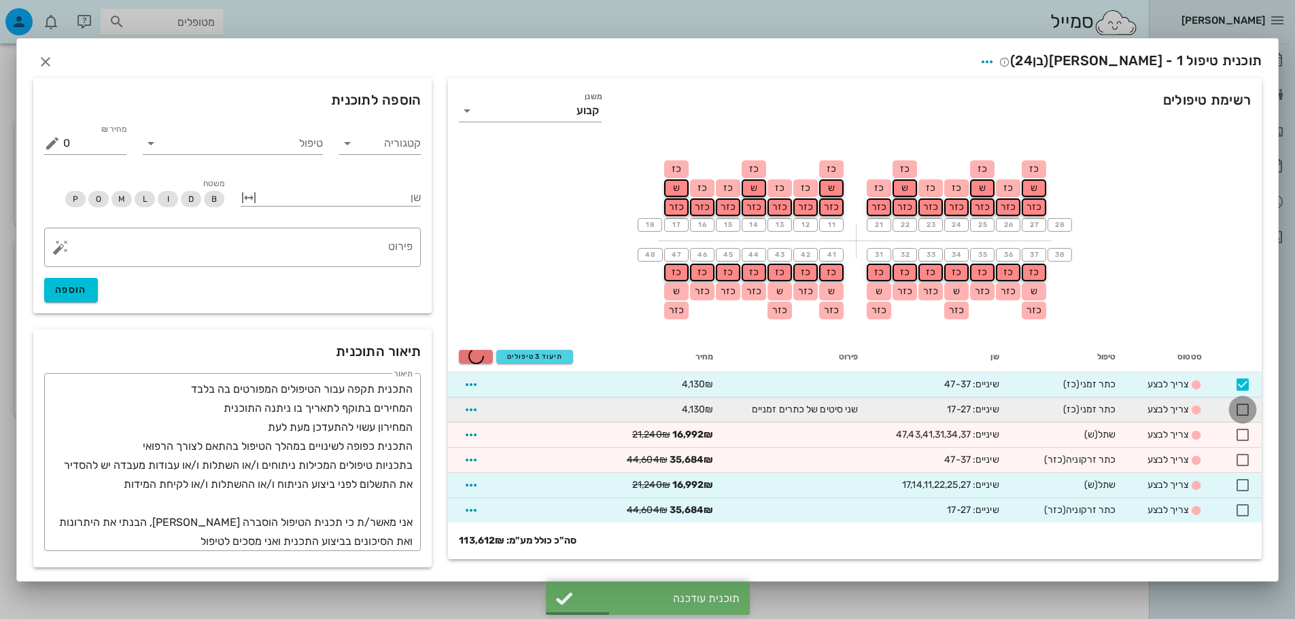
click at [1241, 411] on div at bounding box center [1242, 409] width 23 height 23
checkbox input "true"
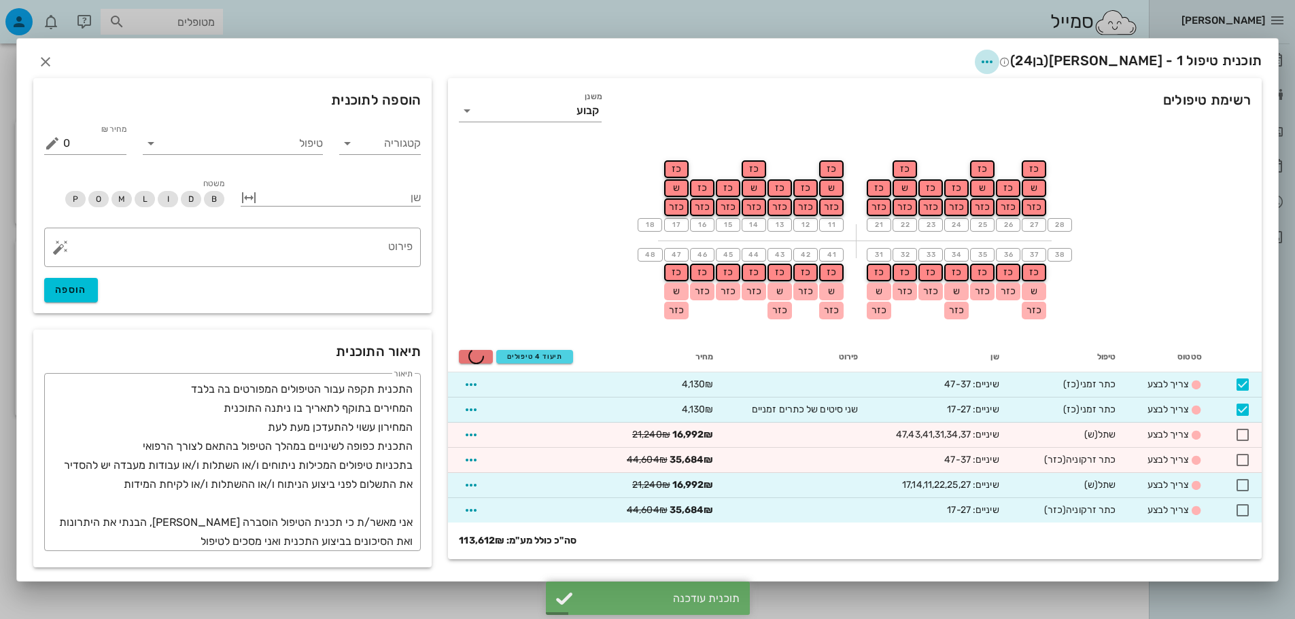
click at [999, 61] on span "button" at bounding box center [987, 62] width 24 height 16
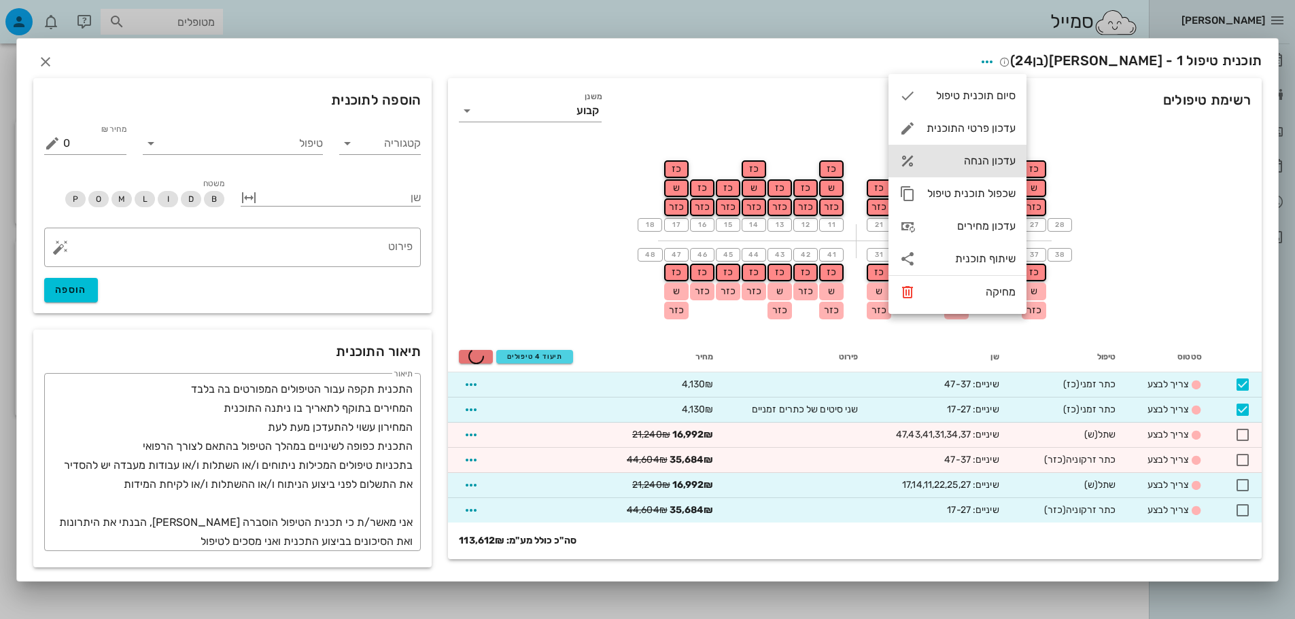
click at [995, 160] on div "עדכון הנחה" at bounding box center [970, 160] width 89 height 13
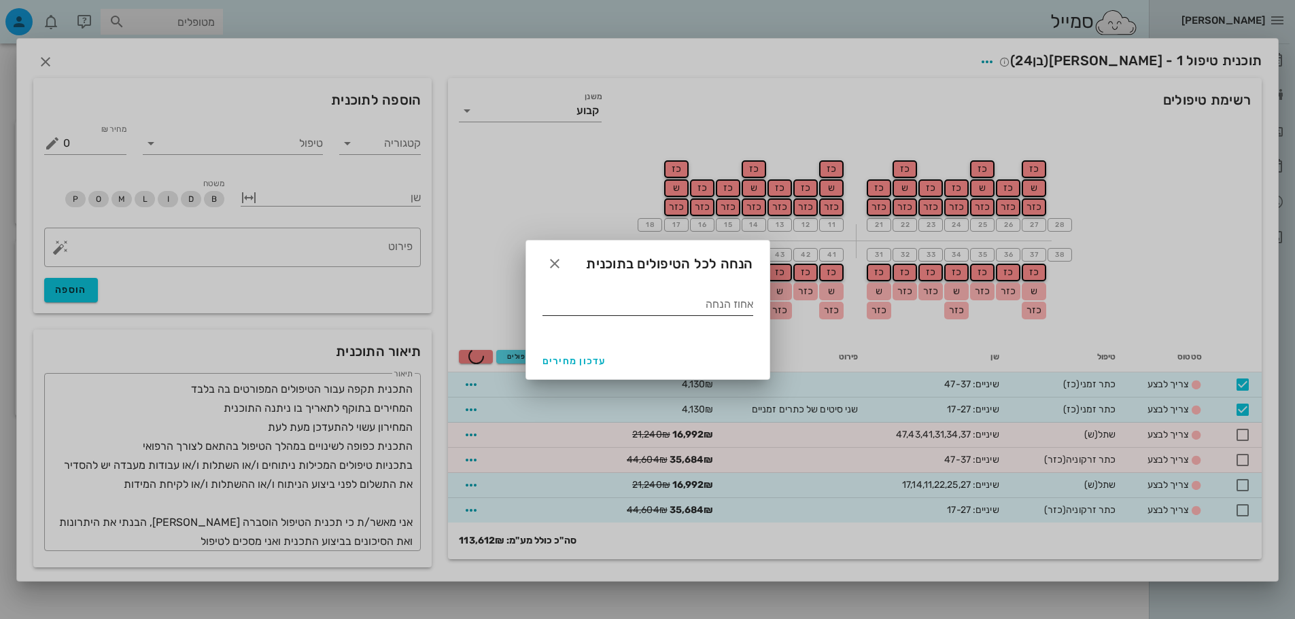
click at [650, 327] on div at bounding box center [647, 326] width 211 height 10
click at [660, 311] on input "אחוז הנחה" at bounding box center [647, 305] width 211 height 22
type input "0"
click at [577, 305] on input "אחוז הנחה" at bounding box center [647, 305] width 211 height 22
type input "0"
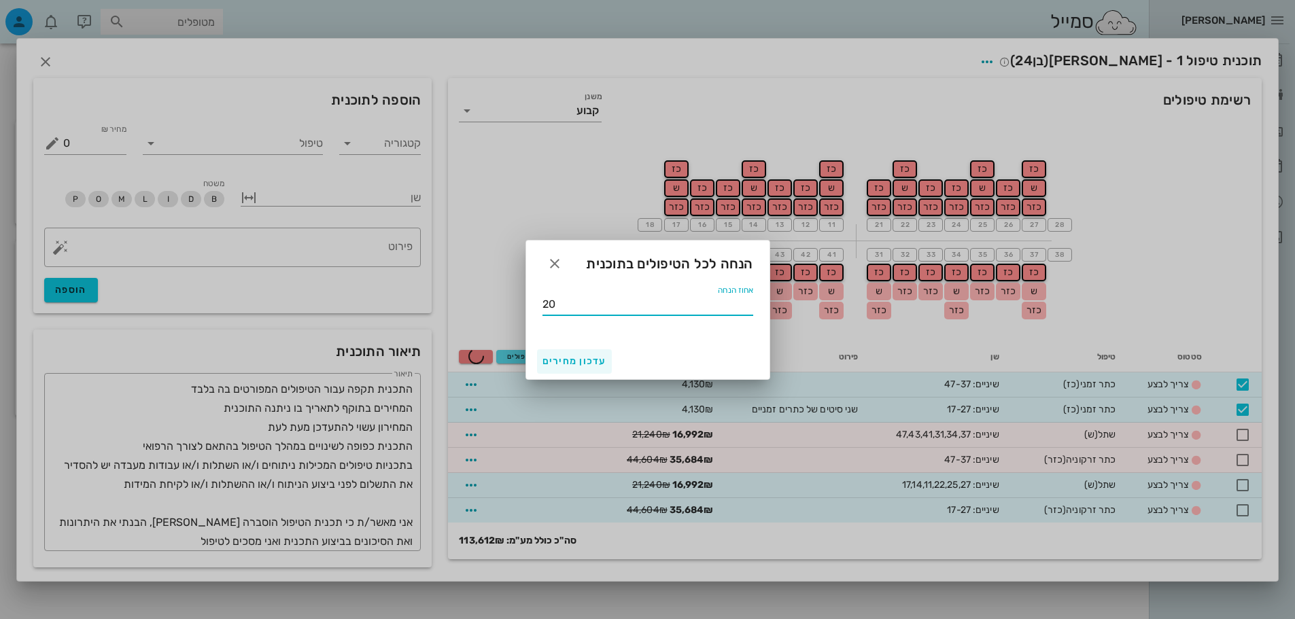
type input "20"
click at [561, 363] on span "עדכון מחירים" at bounding box center [574, 361] width 64 height 12
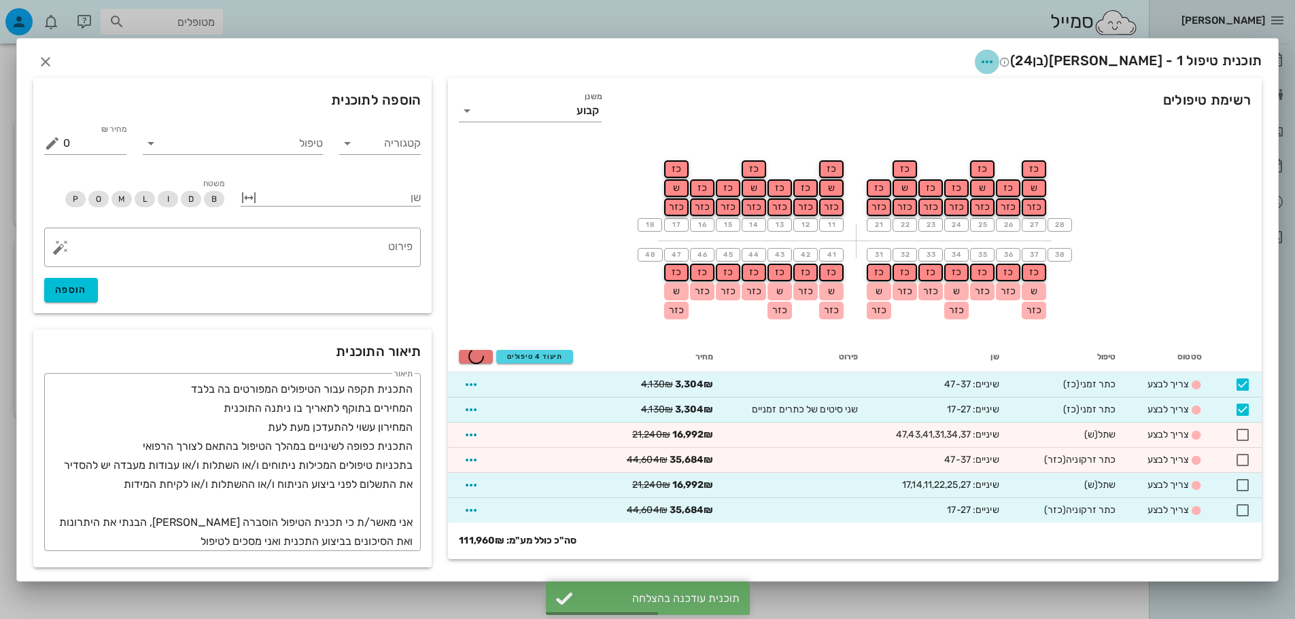
click at [995, 68] on icon "button" at bounding box center [987, 62] width 16 height 16
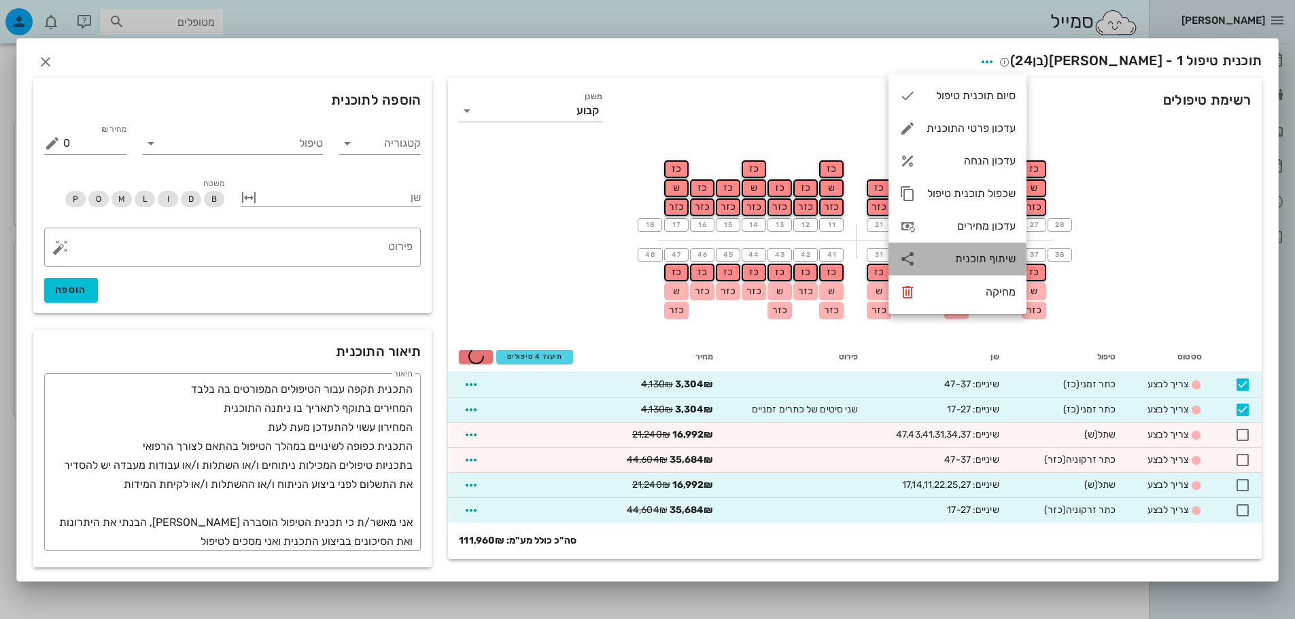
click at [982, 256] on div "שיתוף תוכנית" at bounding box center [970, 258] width 89 height 13
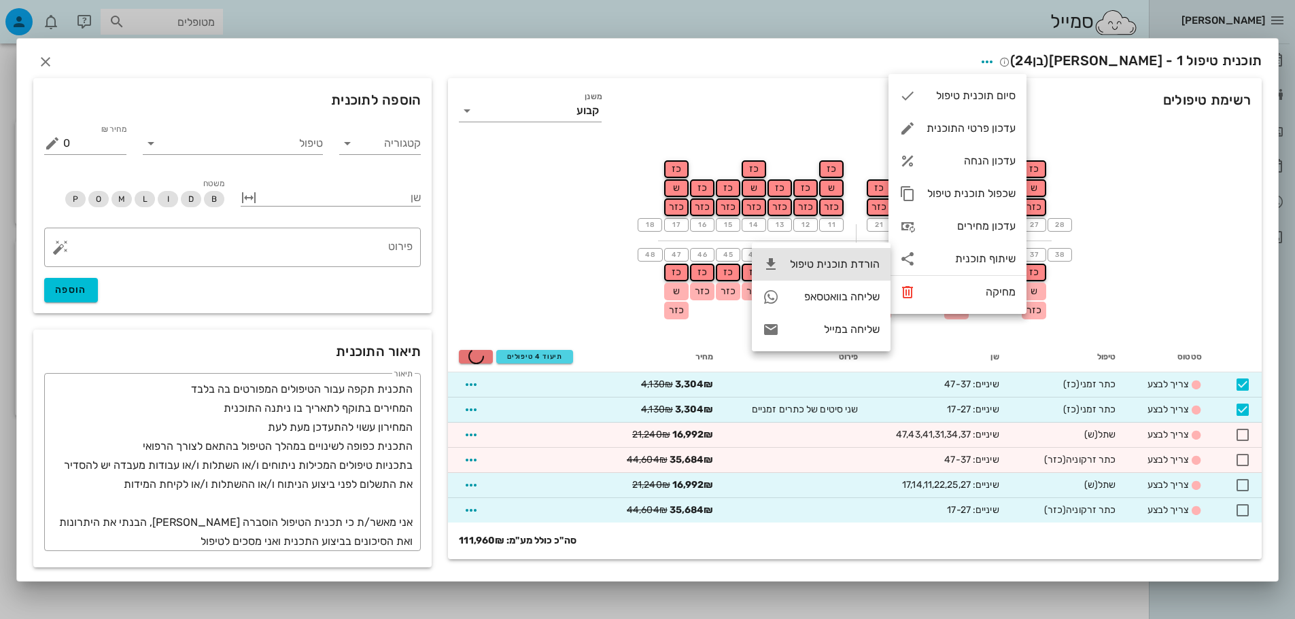
click at [846, 270] on div "הורדת תוכנית טיפול" at bounding box center [835, 264] width 90 height 13
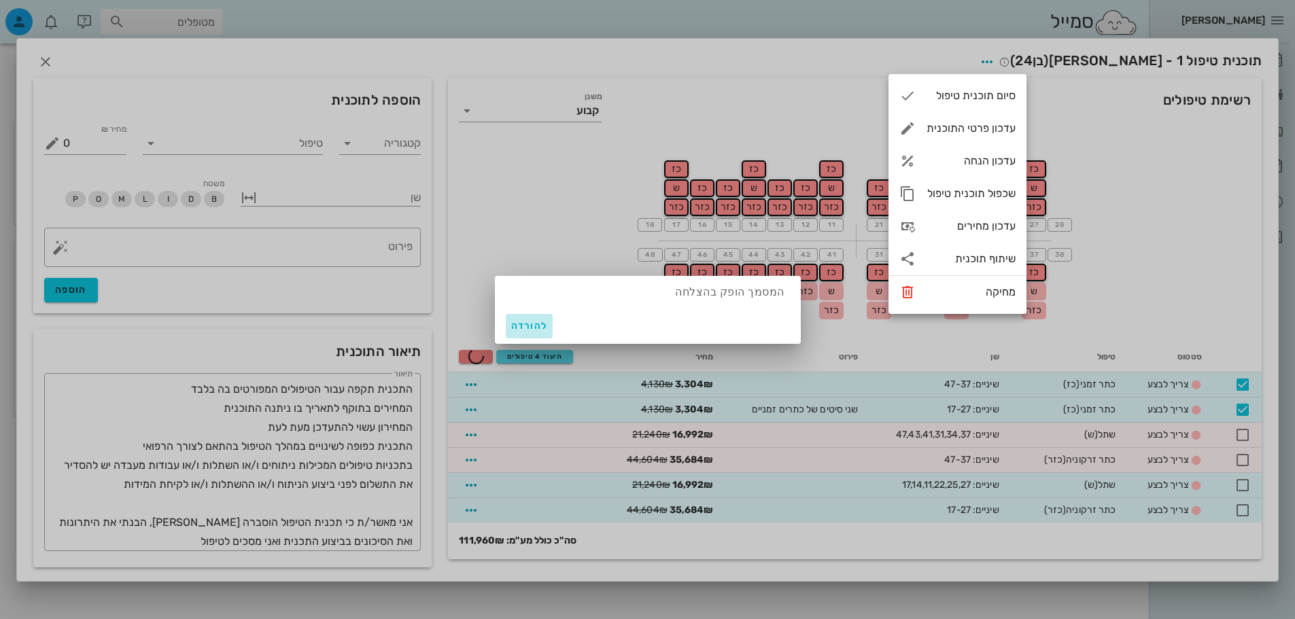
click at [521, 320] on span "להורדה" at bounding box center [529, 326] width 37 height 12
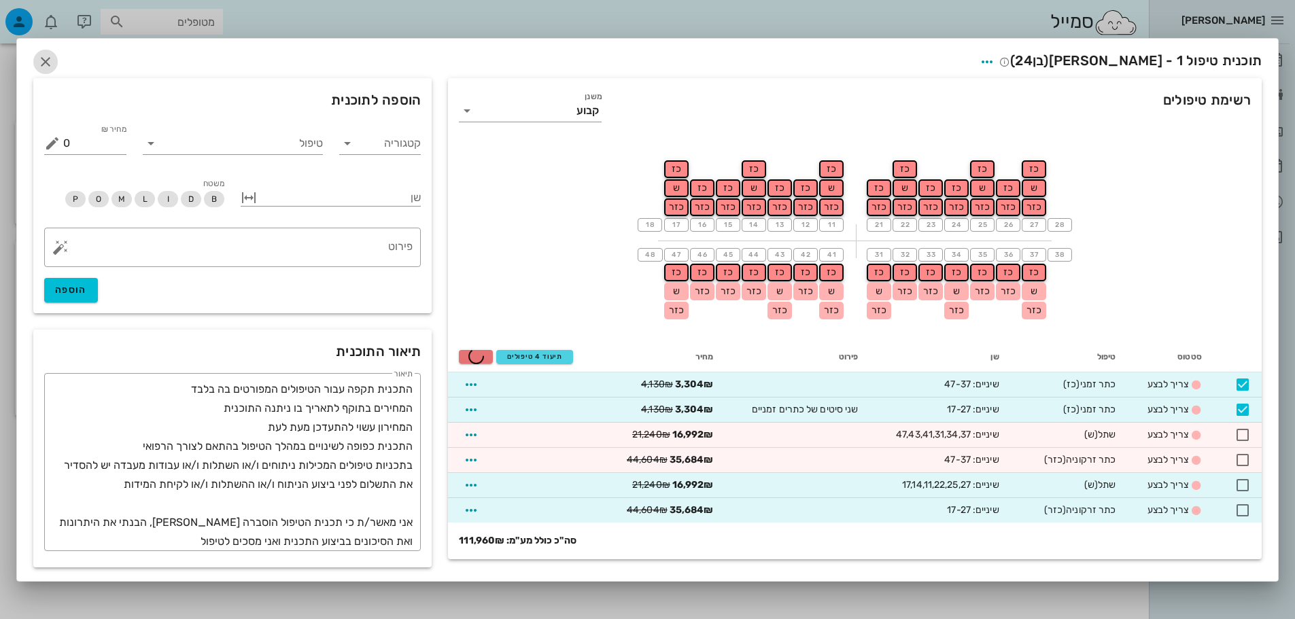
click at [47, 58] on icon "button" at bounding box center [45, 62] width 16 height 16
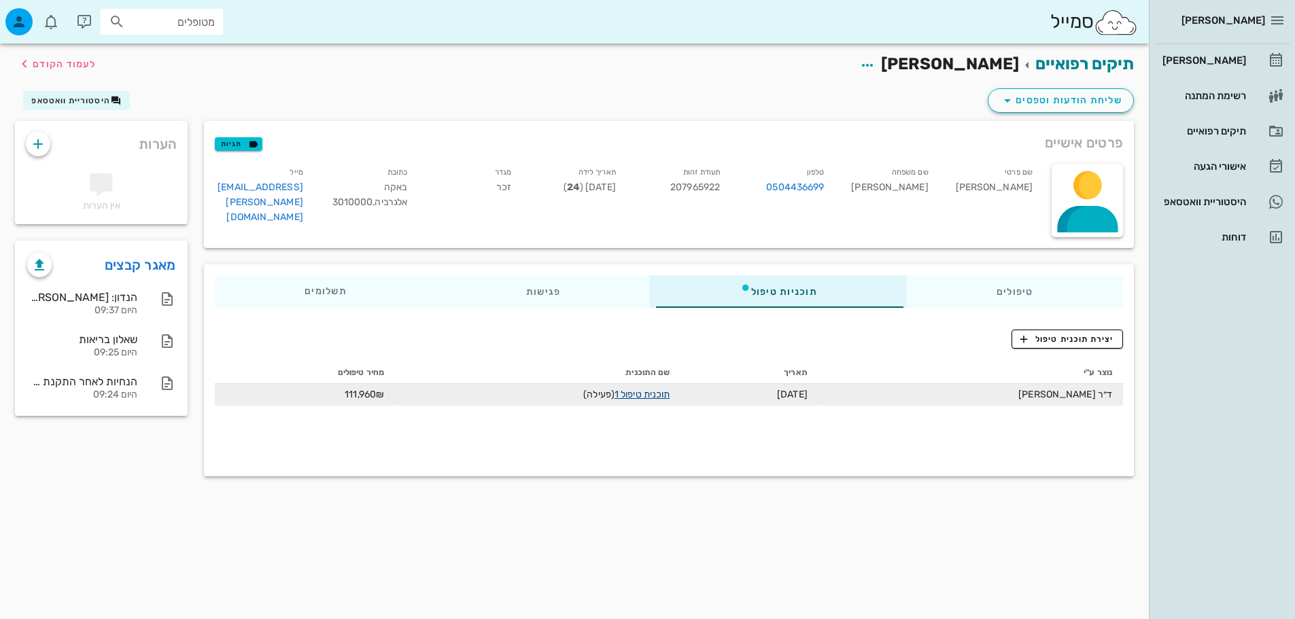
drag, startPoint x: 634, startPoint y: 388, endPoint x: 629, endPoint y: 400, distance: 13.1
click at [629, 400] on link "תוכנית טיפול 1" at bounding box center [641, 395] width 55 height 12
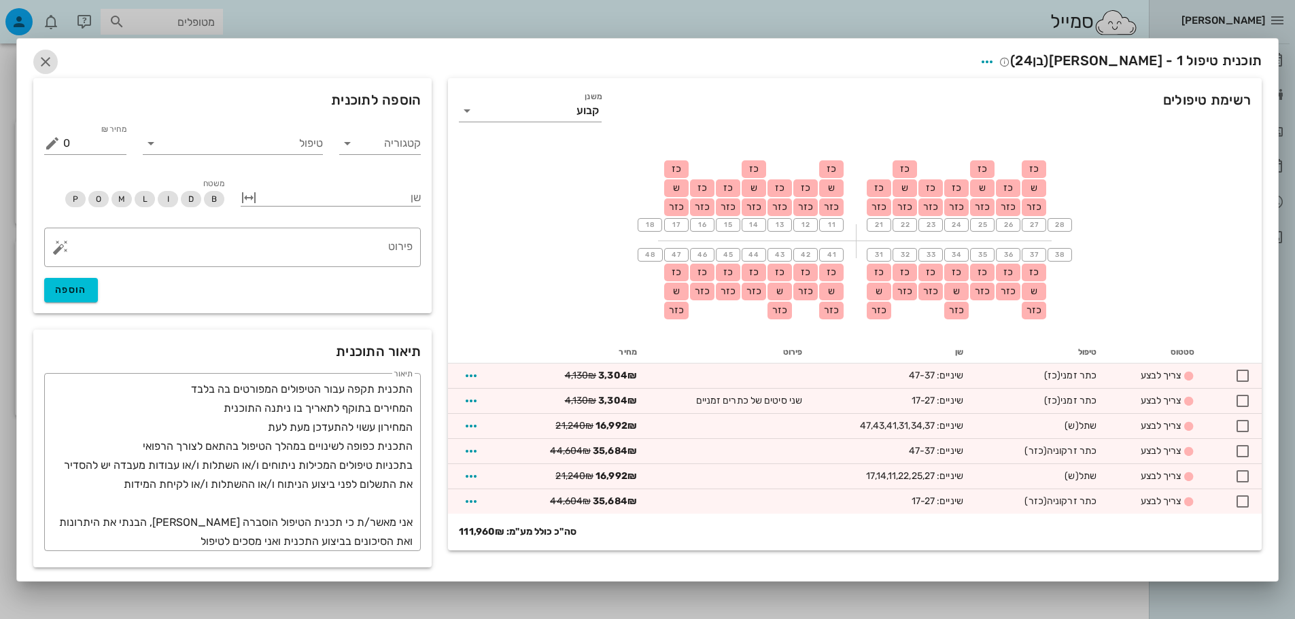
click at [47, 65] on icon "button" at bounding box center [45, 62] width 16 height 16
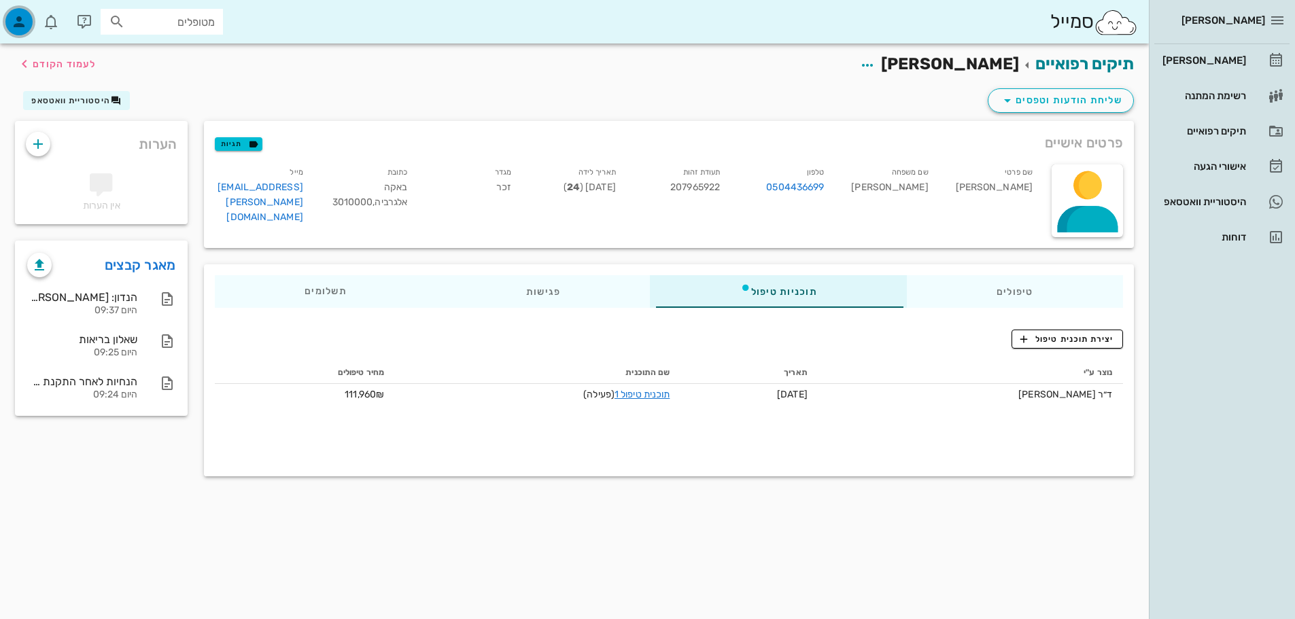
click at [23, 22] on icon "button" at bounding box center [19, 22] width 16 height 16
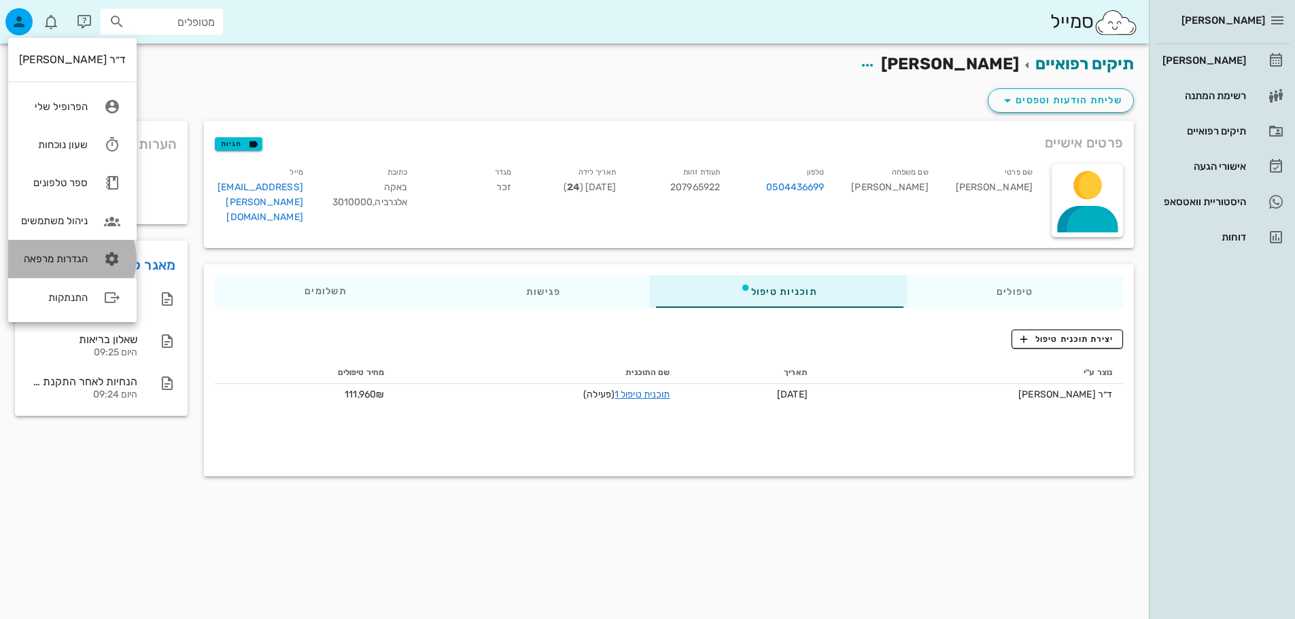
click at [58, 251] on link "הגדרות מרפאה" at bounding box center [72, 259] width 128 height 38
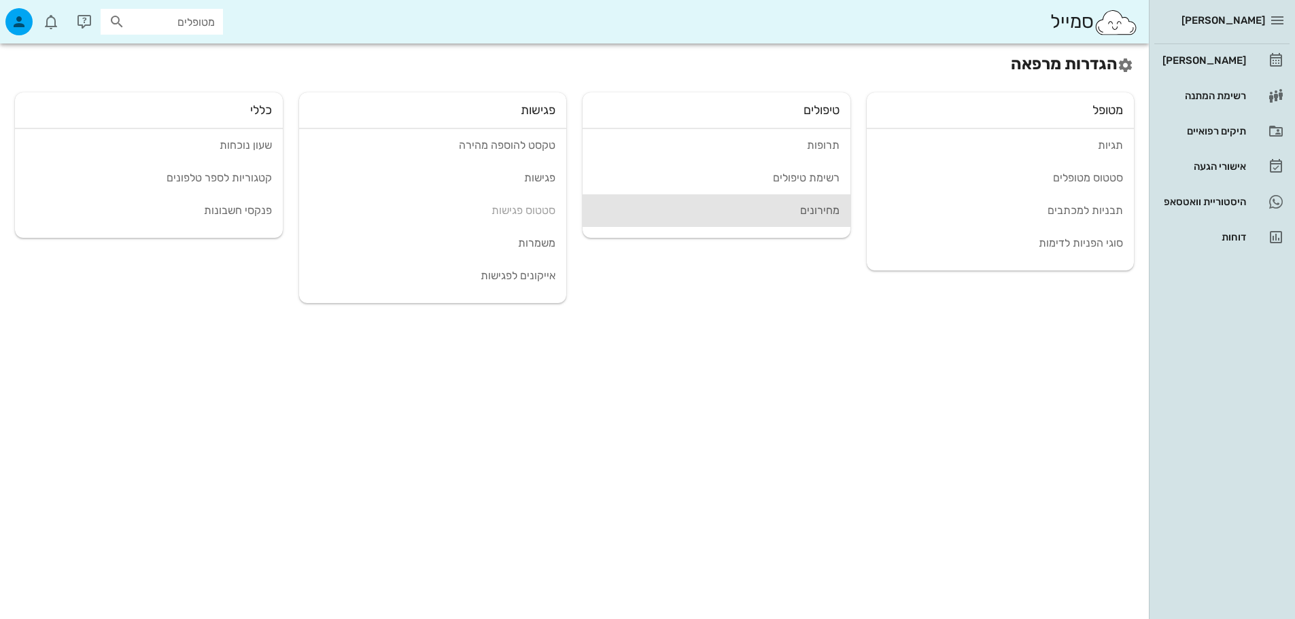
click at [820, 212] on div "מחירונים" at bounding box center [716, 210] width 246 height 13
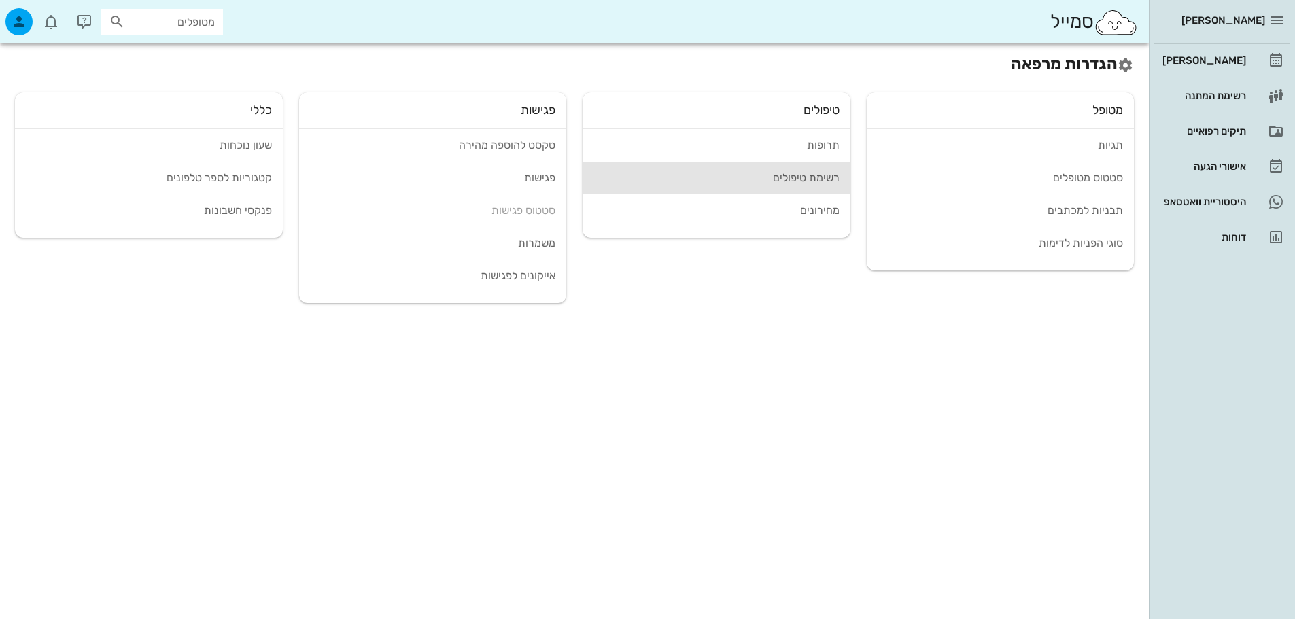
click at [801, 179] on div "רשימת טיפולים" at bounding box center [716, 177] width 246 height 13
click at [31, 24] on div "button" at bounding box center [18, 21] width 27 height 27
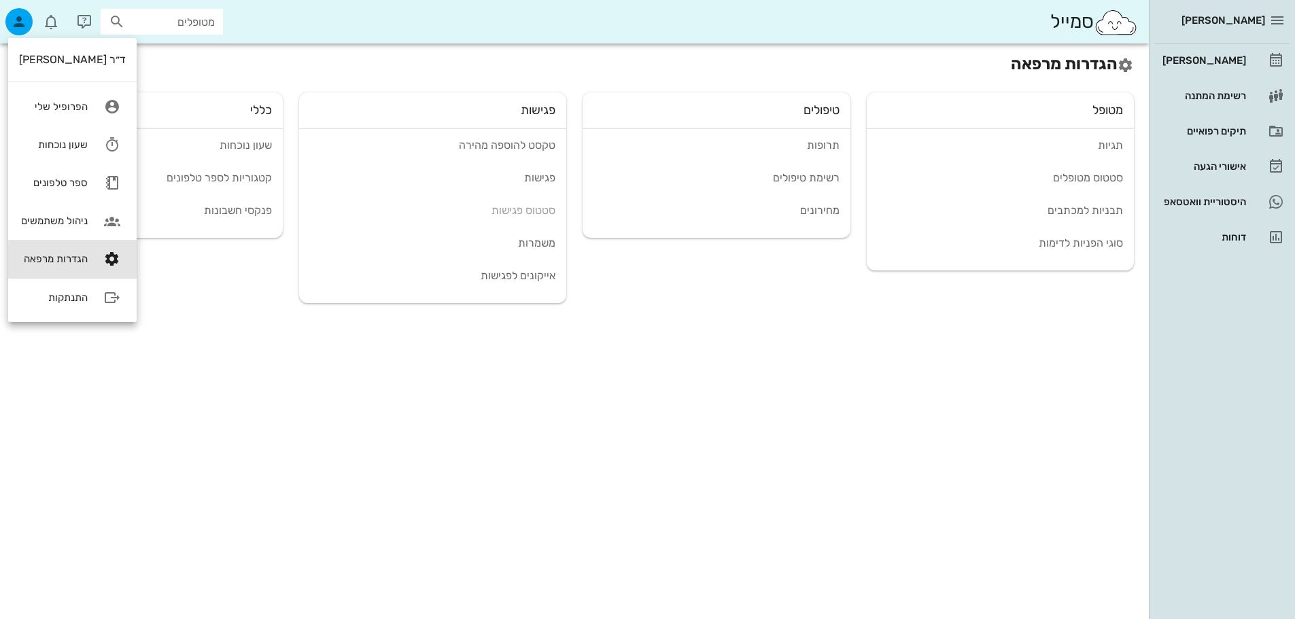
click at [294, 71] on h2 "הגדרות מרפאה" at bounding box center [574, 64] width 1119 height 24
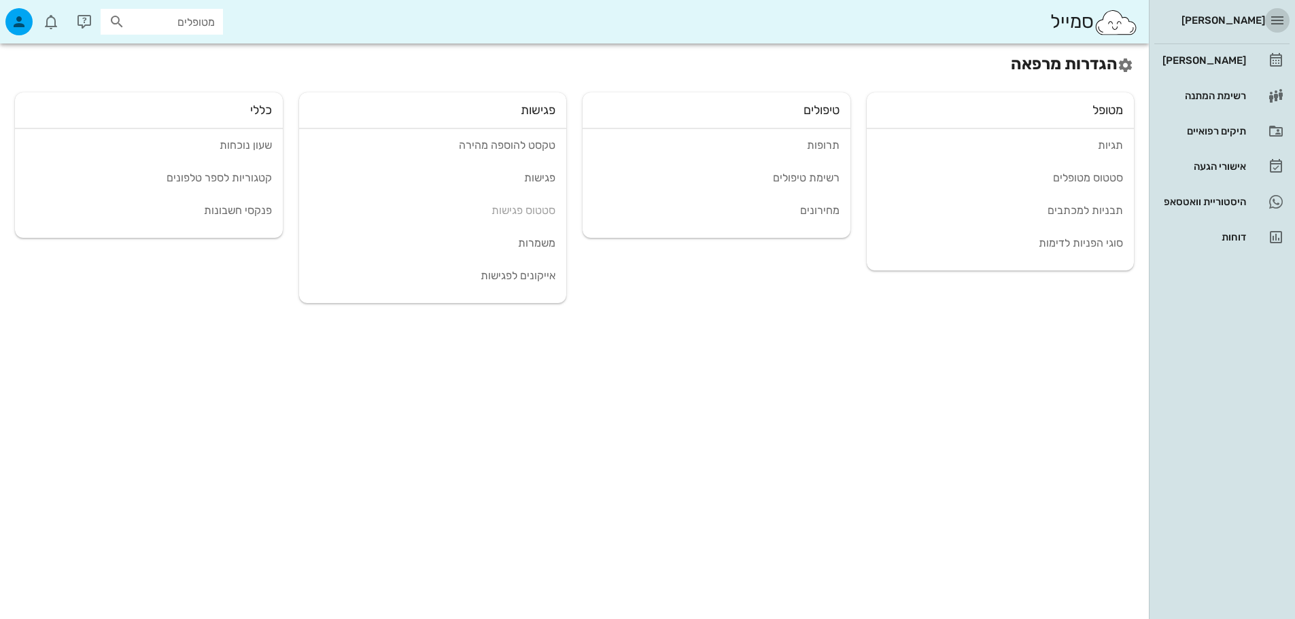
click at [1272, 14] on icon "button" at bounding box center [1277, 20] width 16 height 16
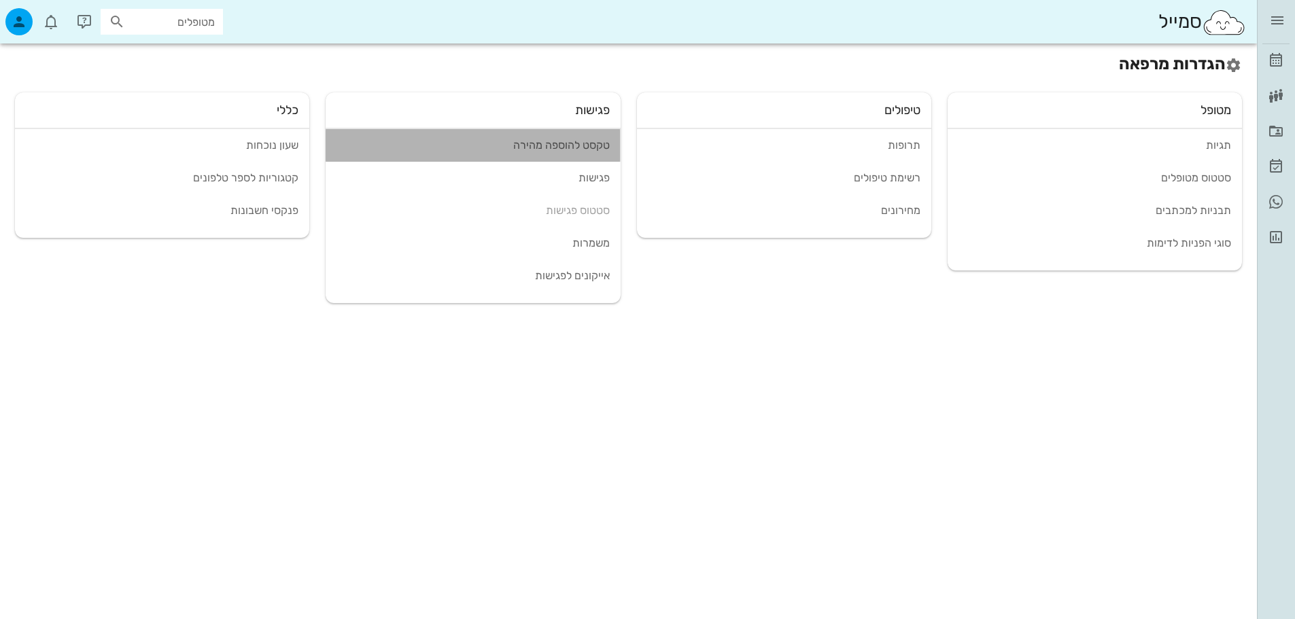
click at [583, 148] on div "טקסט להוספה מהירה" at bounding box center [472, 145] width 273 height 13
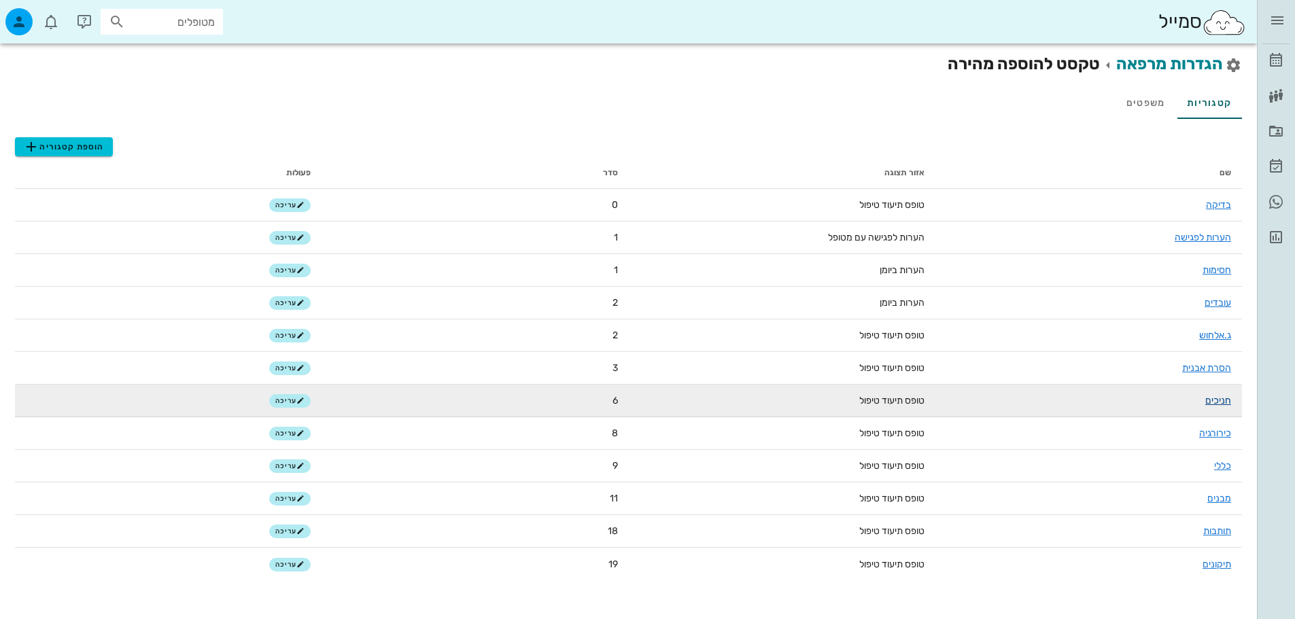
click at [1207, 395] on link "חניכים" at bounding box center [1218, 401] width 26 height 12
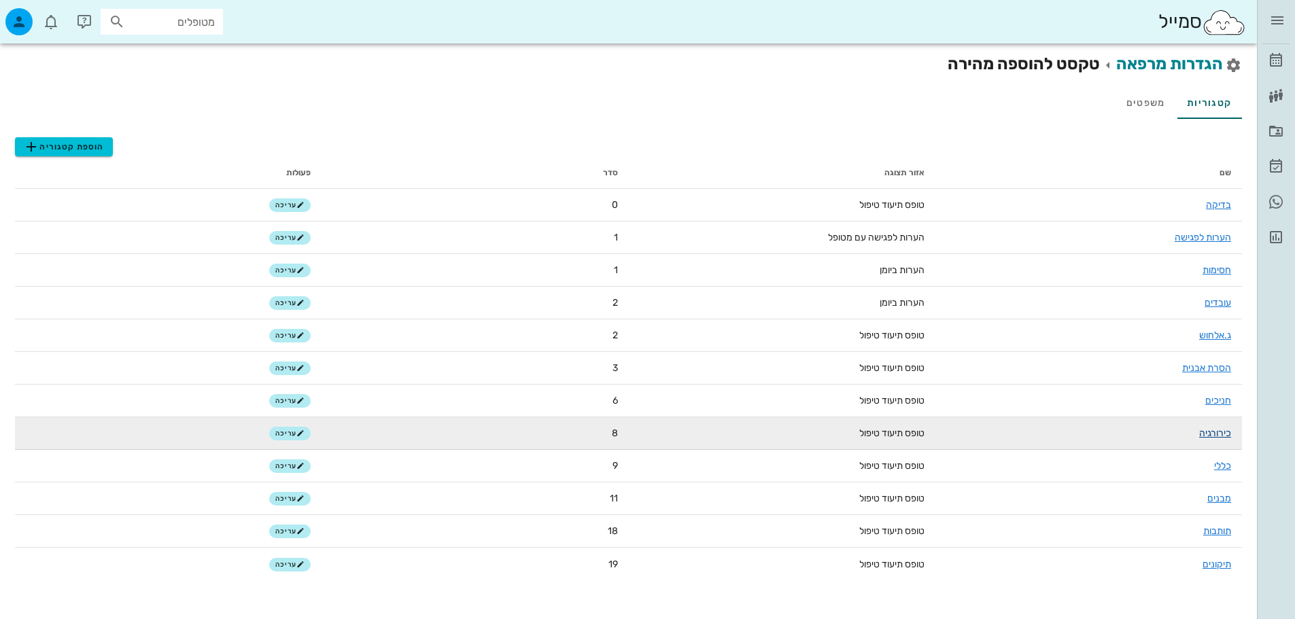
click at [1219, 432] on link "כירורגיה" at bounding box center [1215, 434] width 32 height 12
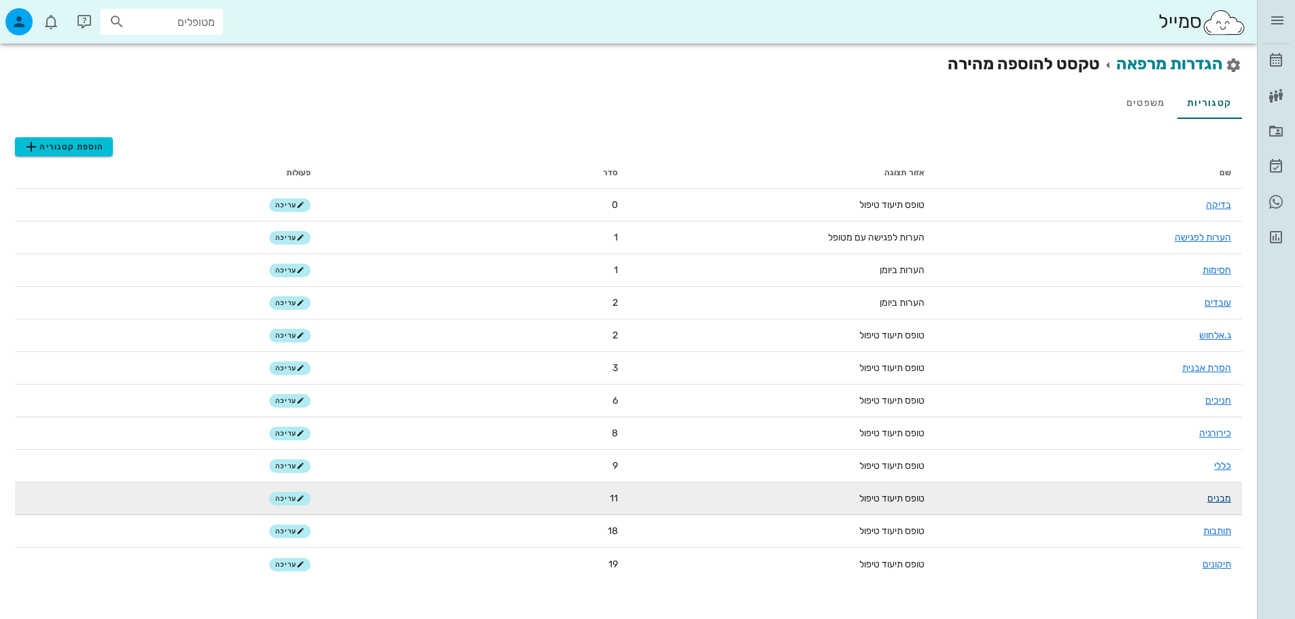
click at [1218, 501] on link "מבנים" at bounding box center [1219, 499] width 24 height 12
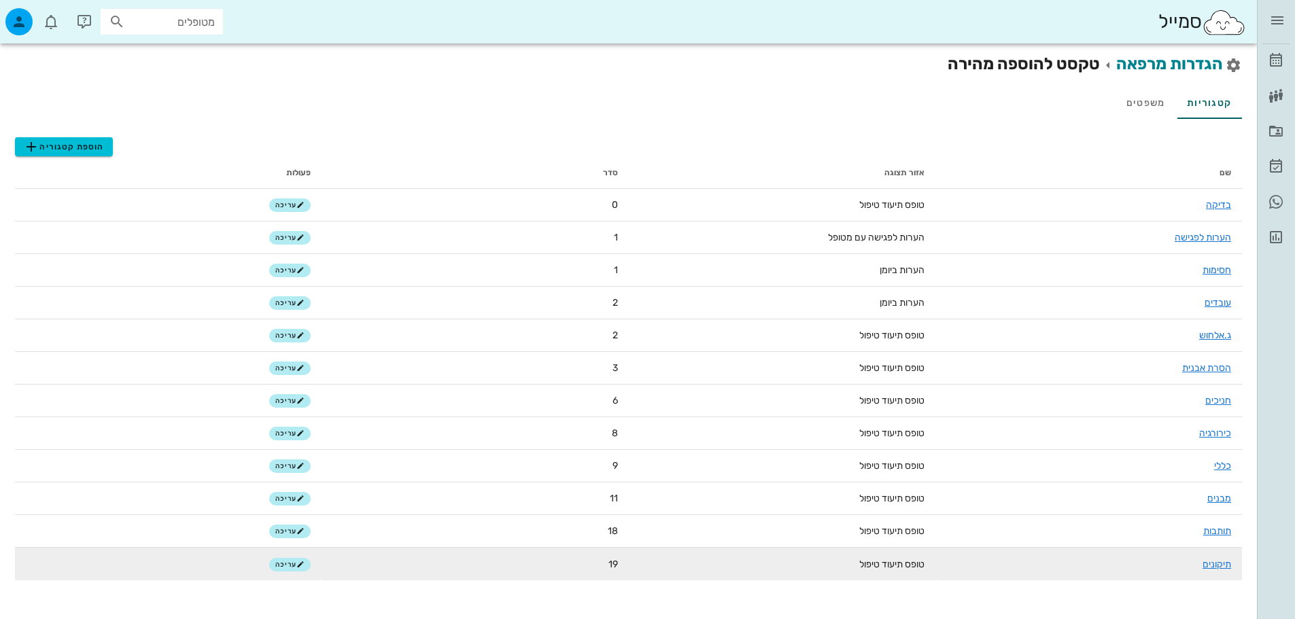
click at [557, 555] on td "19" at bounding box center [475, 564] width 307 height 33
click at [1202, 567] on link "תיקונים" at bounding box center [1216, 565] width 29 height 12
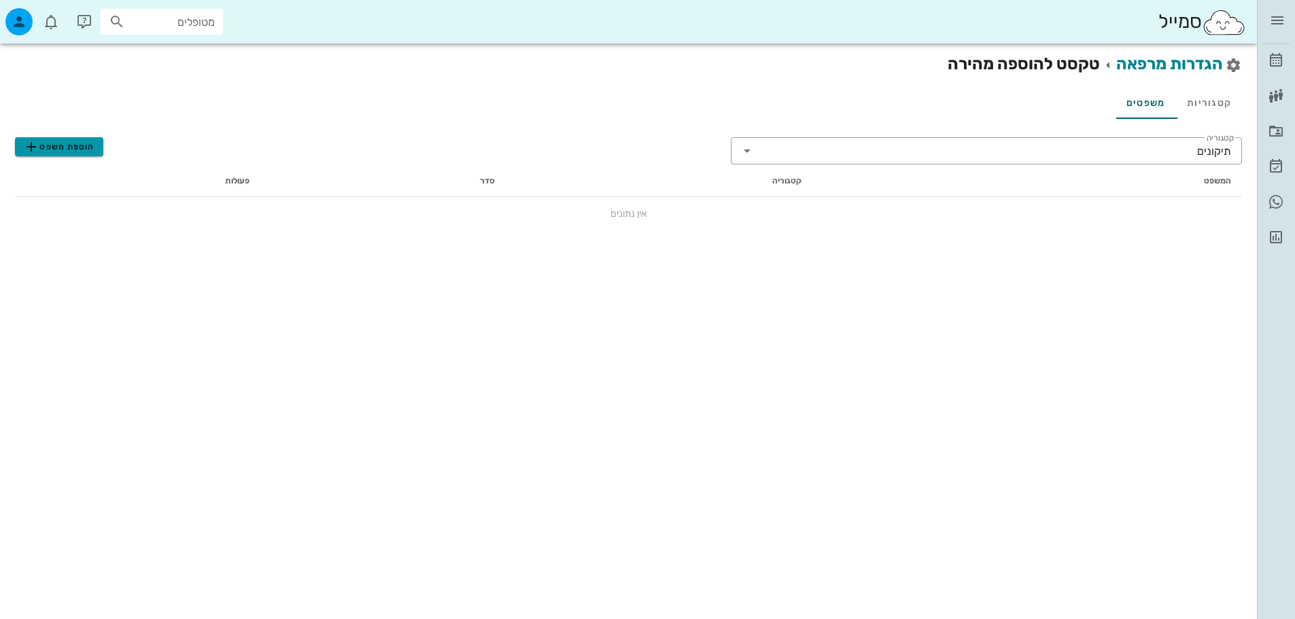
click at [44, 150] on span "הוספת משפט" at bounding box center [58, 147] width 71 height 16
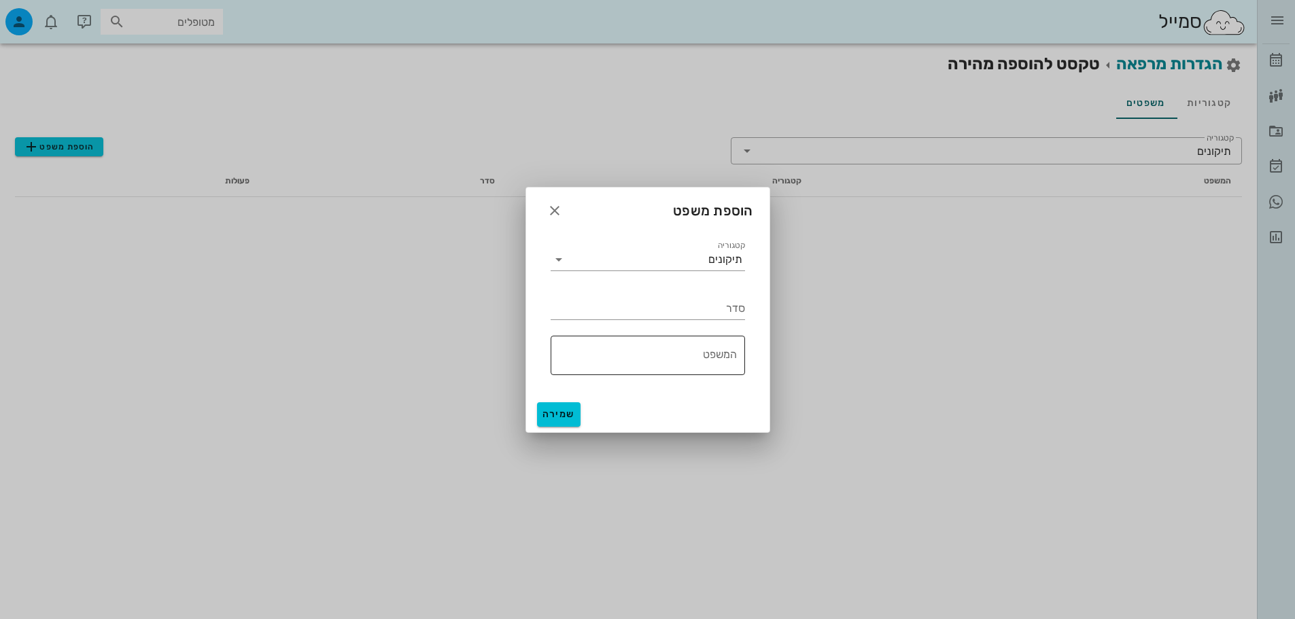
click at [716, 347] on div "המשפט" at bounding box center [644, 355] width 186 height 39
click at [542, 413] on button "שמירה" at bounding box center [559, 414] width 44 height 24
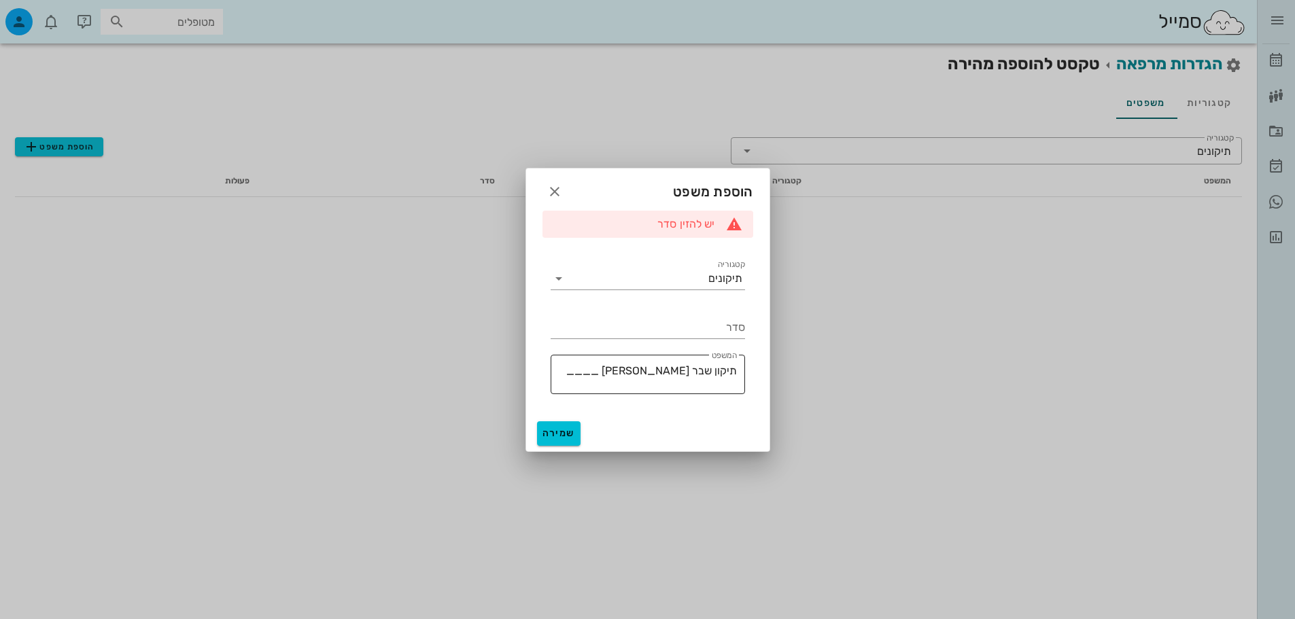
click at [645, 377] on textarea "תיקון שבר [PERSON_NAME] ____" at bounding box center [644, 378] width 186 height 33
drag, startPoint x: 633, startPoint y: 375, endPoint x: 665, endPoint y: 379, distance: 32.2
click at [665, 379] on textarea "תיקון שבר [PERSON_NAME] ____" at bounding box center [644, 378] width 186 height 33
type textarea "תיקון שבר [PERSON_NAME] _"
click at [725, 317] on input "סדר" at bounding box center [648, 328] width 194 height 22
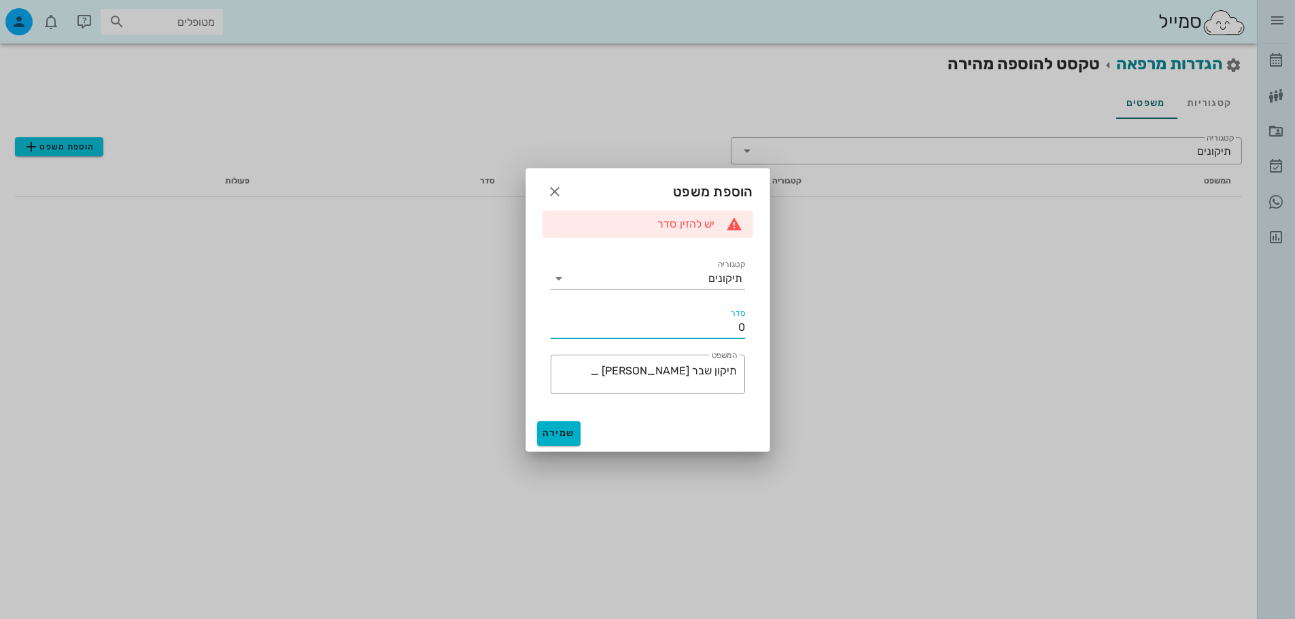
type input "0"
click at [576, 445] on button "שמירה" at bounding box center [559, 433] width 44 height 24
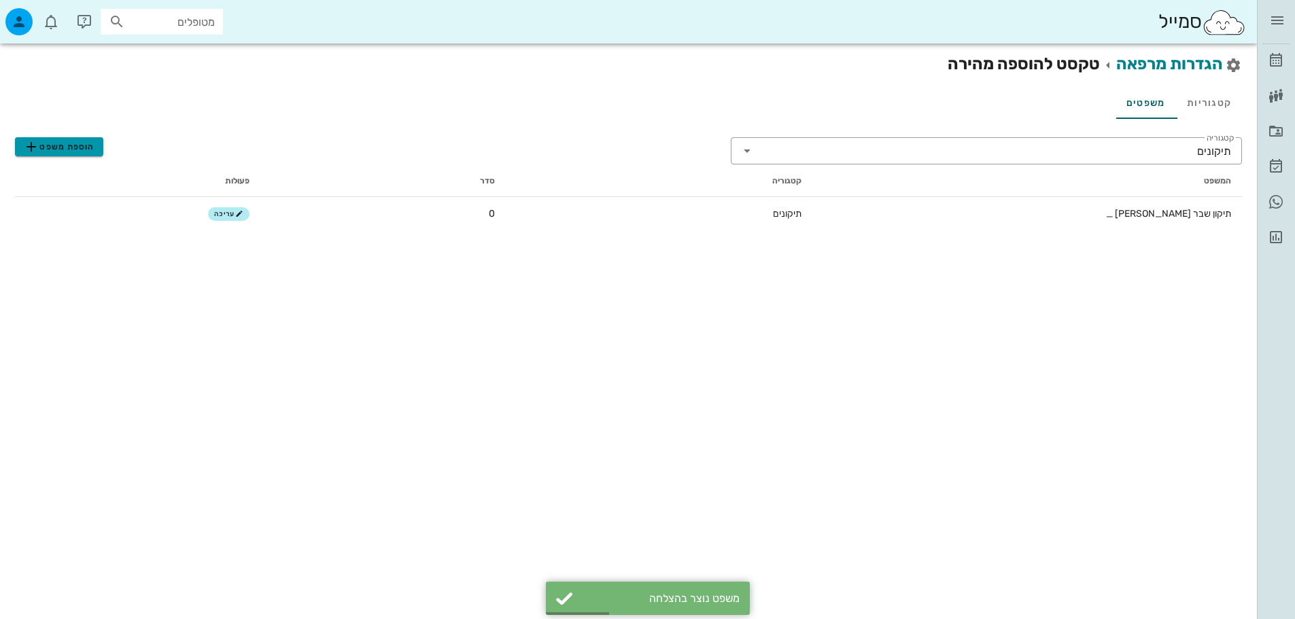
click at [80, 148] on span "הוספת משפט" at bounding box center [58, 147] width 71 height 16
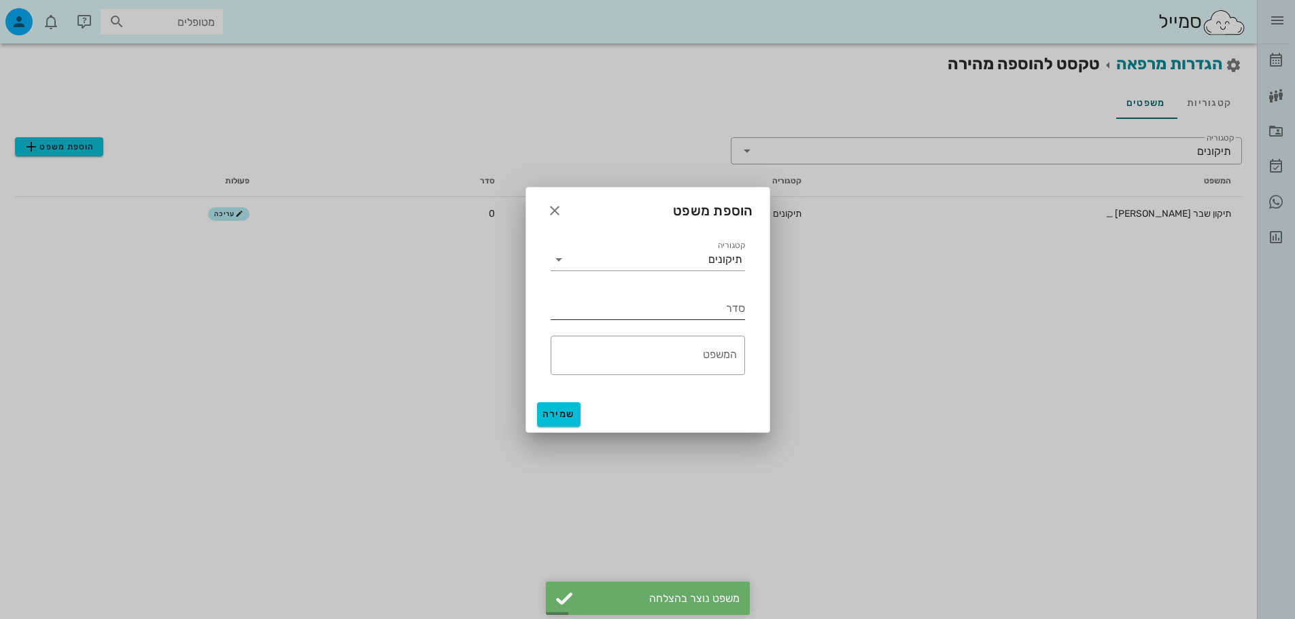
click at [716, 305] on input "סדר" at bounding box center [648, 309] width 194 height 22
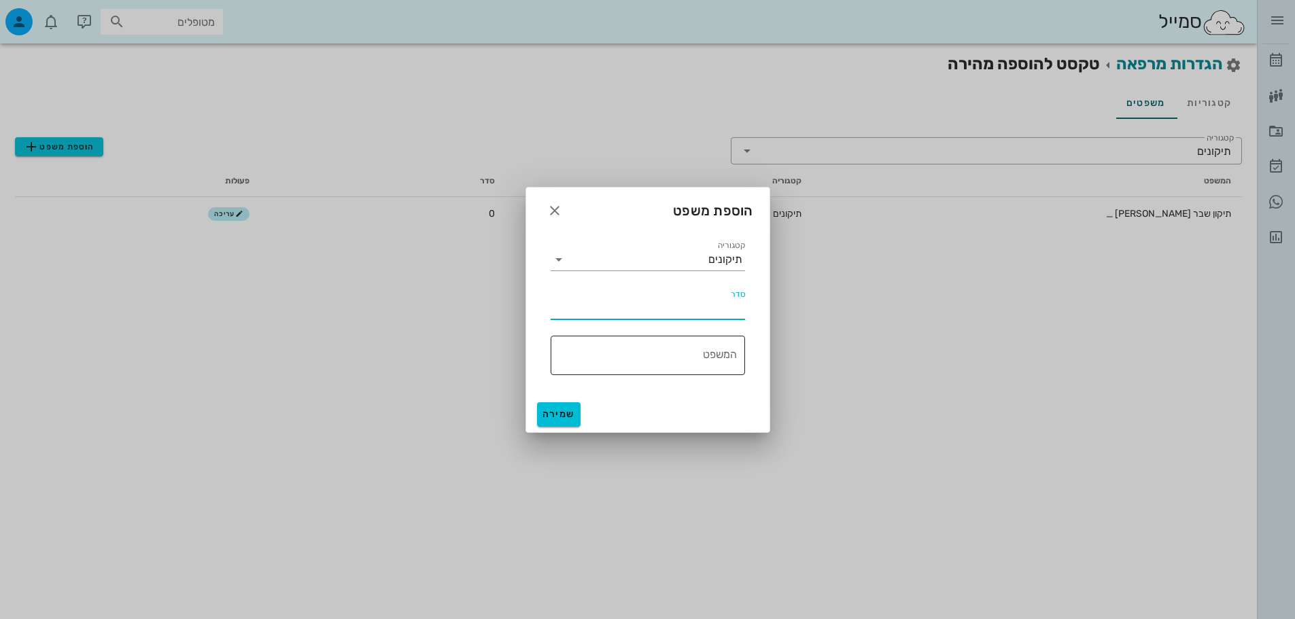
click at [719, 353] on textarea "המשפט" at bounding box center [644, 359] width 186 height 33
type textarea "תיקון קומבוזיט [PERSON_NAME]"
click at [740, 300] on div "סדר" at bounding box center [648, 309] width 194 height 22
type input "1"
click at [635, 362] on textarea "תיקון קומבוזיט [PERSON_NAME]" at bounding box center [644, 359] width 186 height 33
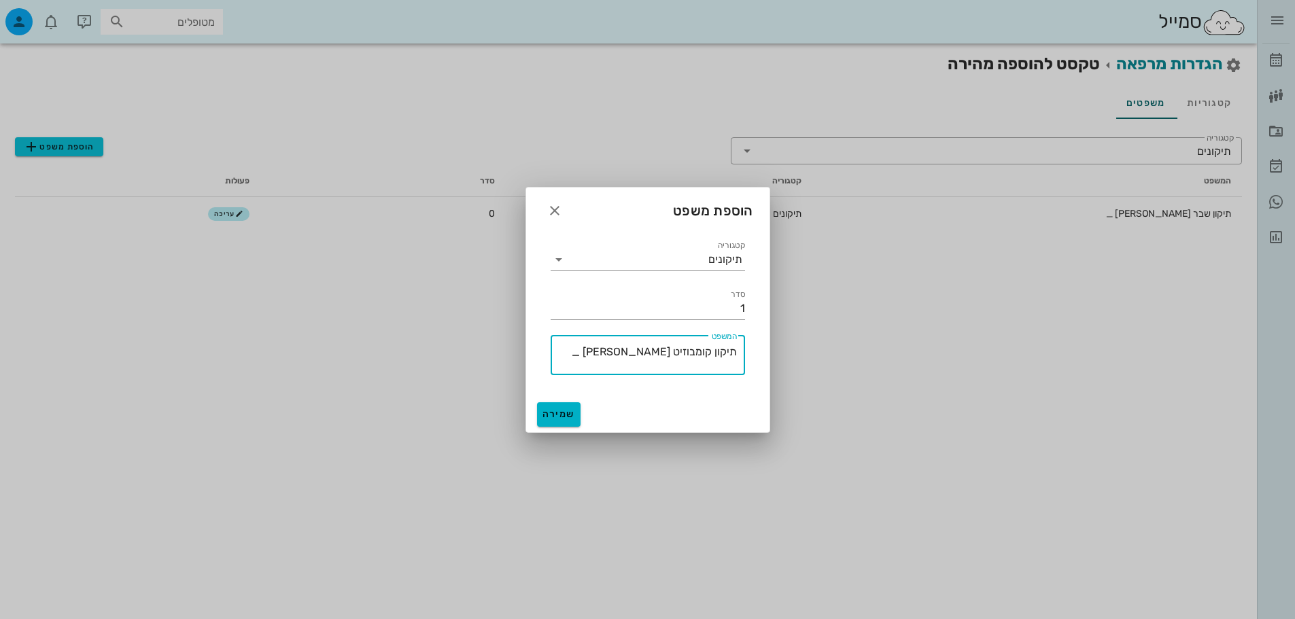
type textarea "תיקון קומבוזיט [PERSON_NAME] _"
click at [549, 415] on span "שמירה" at bounding box center [558, 415] width 33 height 12
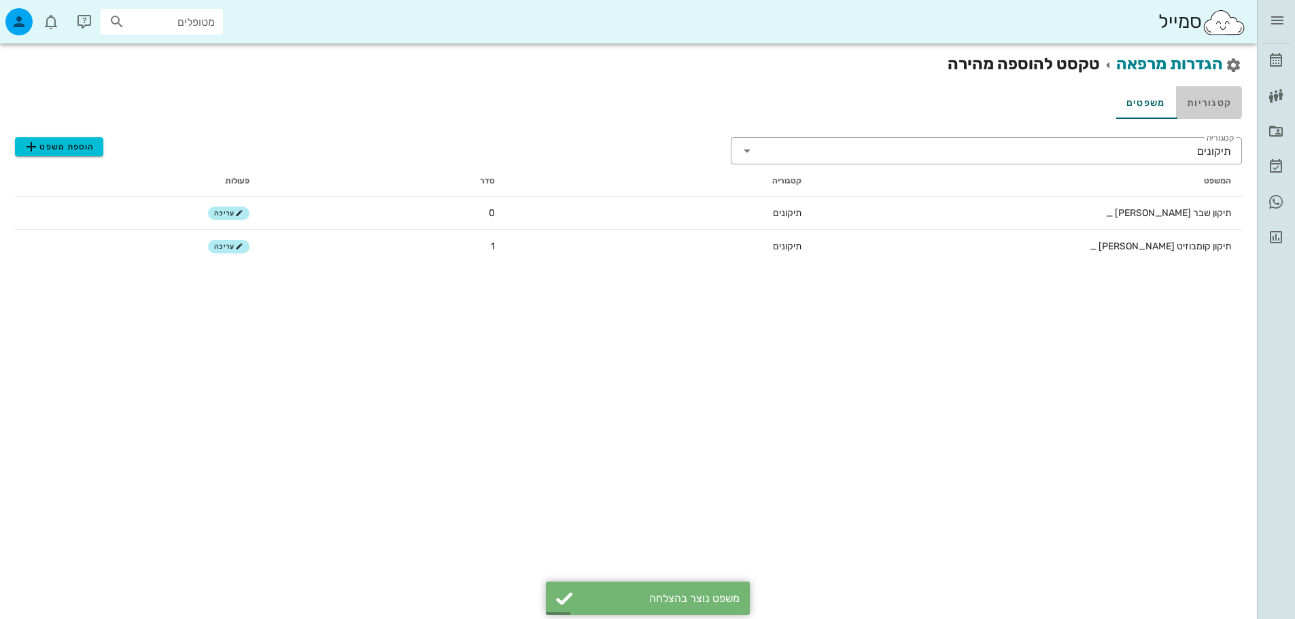
click at [1209, 107] on link "קטגוריות" at bounding box center [1209, 102] width 66 height 33
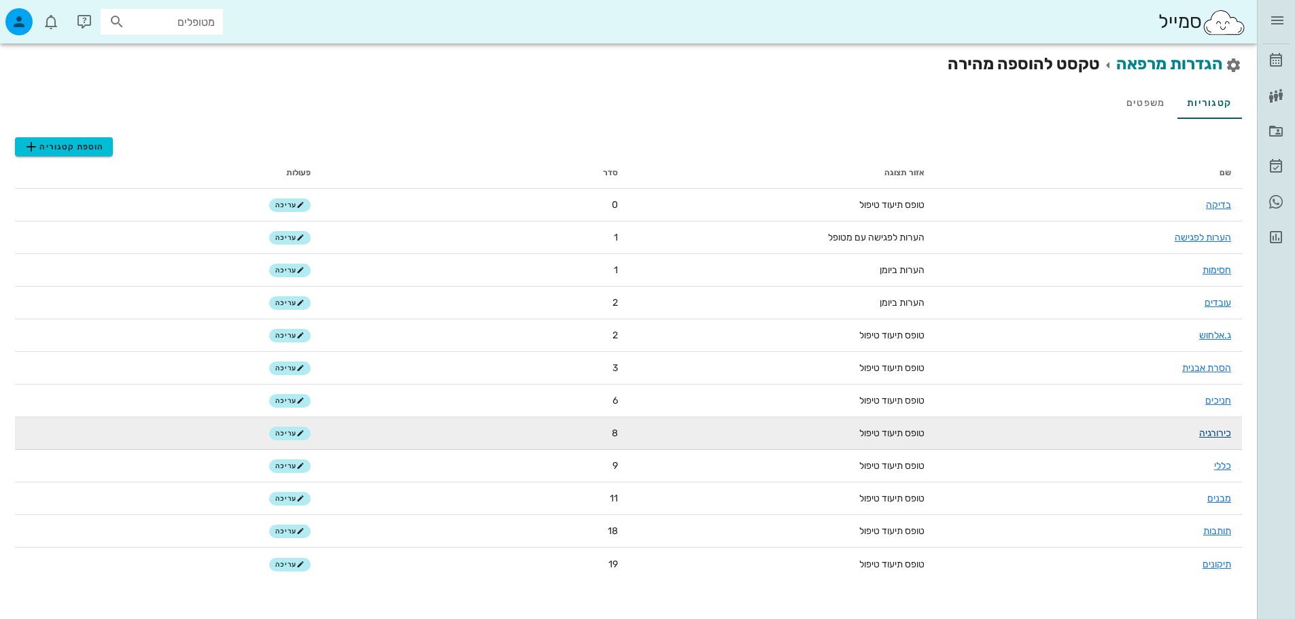
click at [1228, 436] on link "כירורגיה" at bounding box center [1215, 434] width 32 height 12
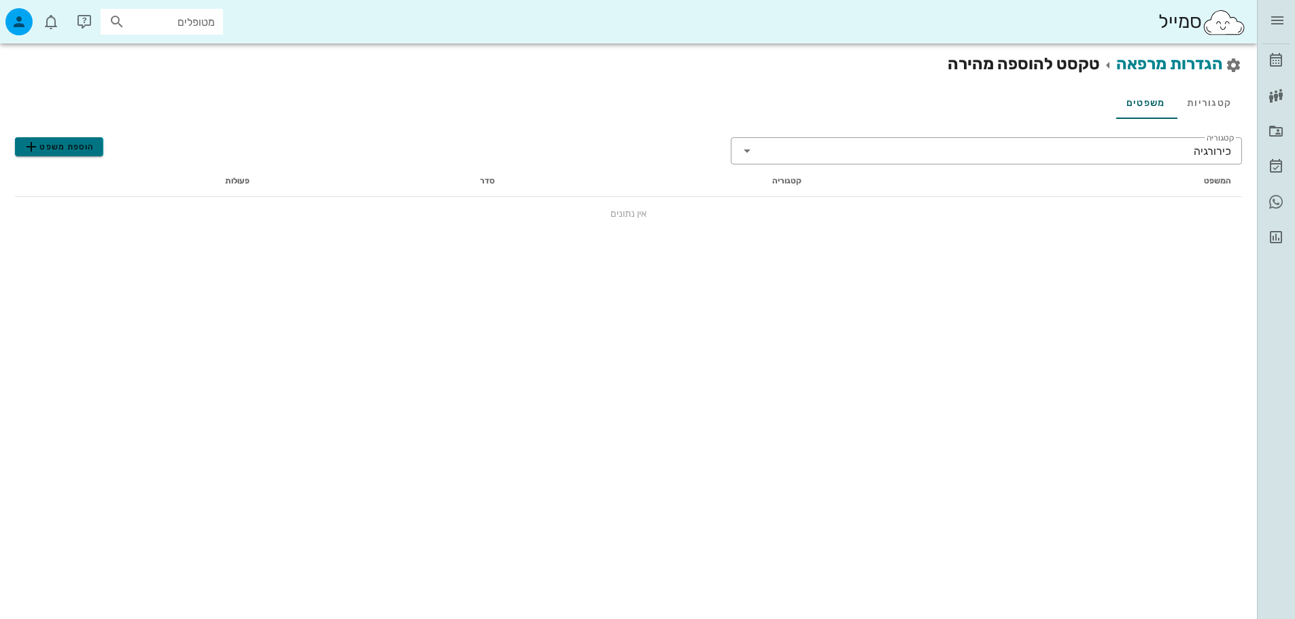
click at [76, 148] on span "הוספת משפט" at bounding box center [58, 147] width 71 height 16
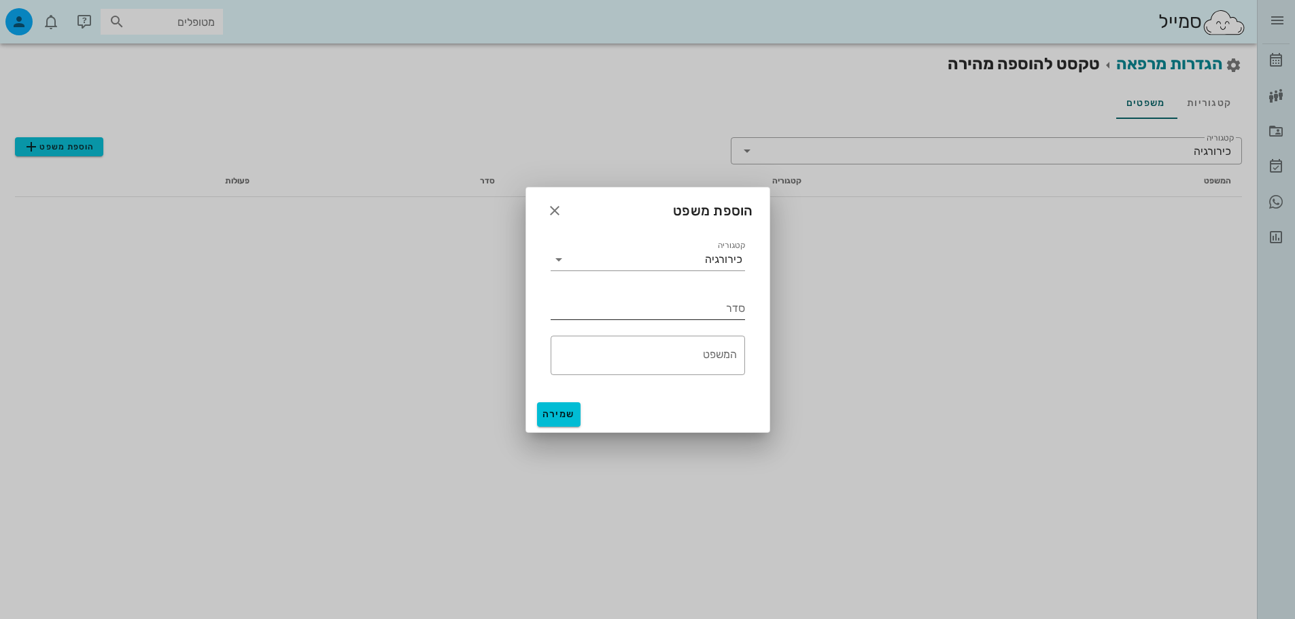
click at [716, 308] on input "סדר" at bounding box center [648, 309] width 194 height 22
type input "0"
click at [715, 356] on textarea "המשפט" at bounding box center [644, 359] width 186 height 33
type textarea "חשיפת שתל _"
click at [563, 424] on button "שמירה" at bounding box center [559, 414] width 44 height 24
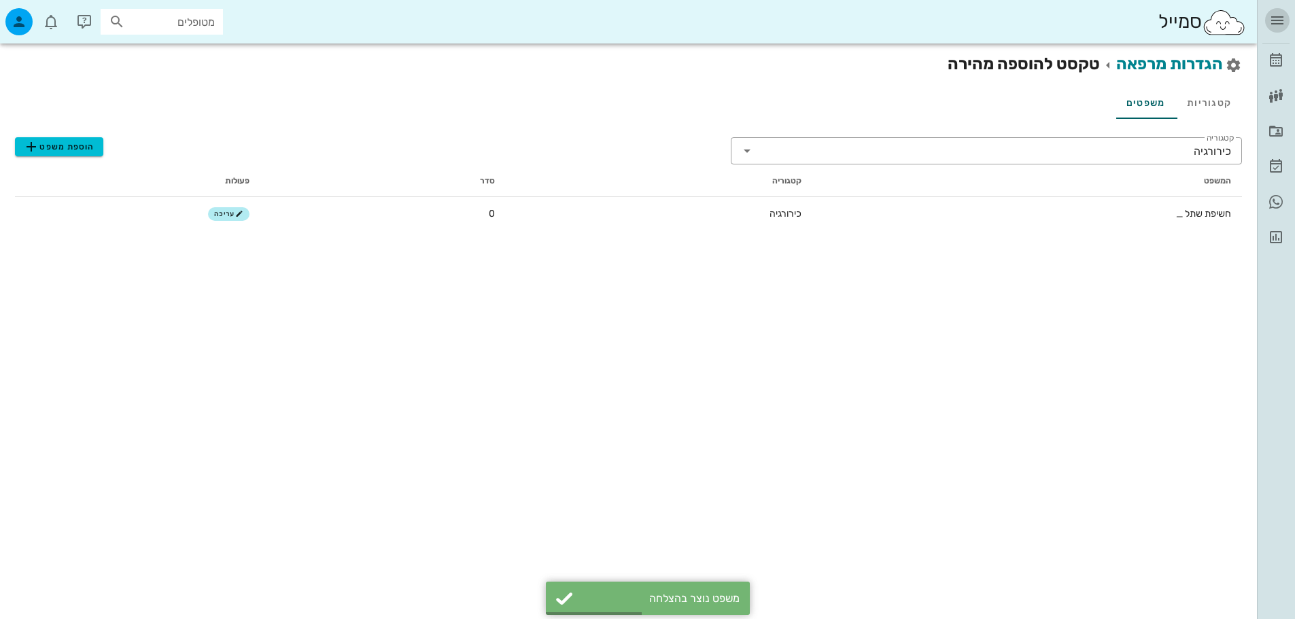
click at [1272, 11] on button "button" at bounding box center [1277, 20] width 24 height 24
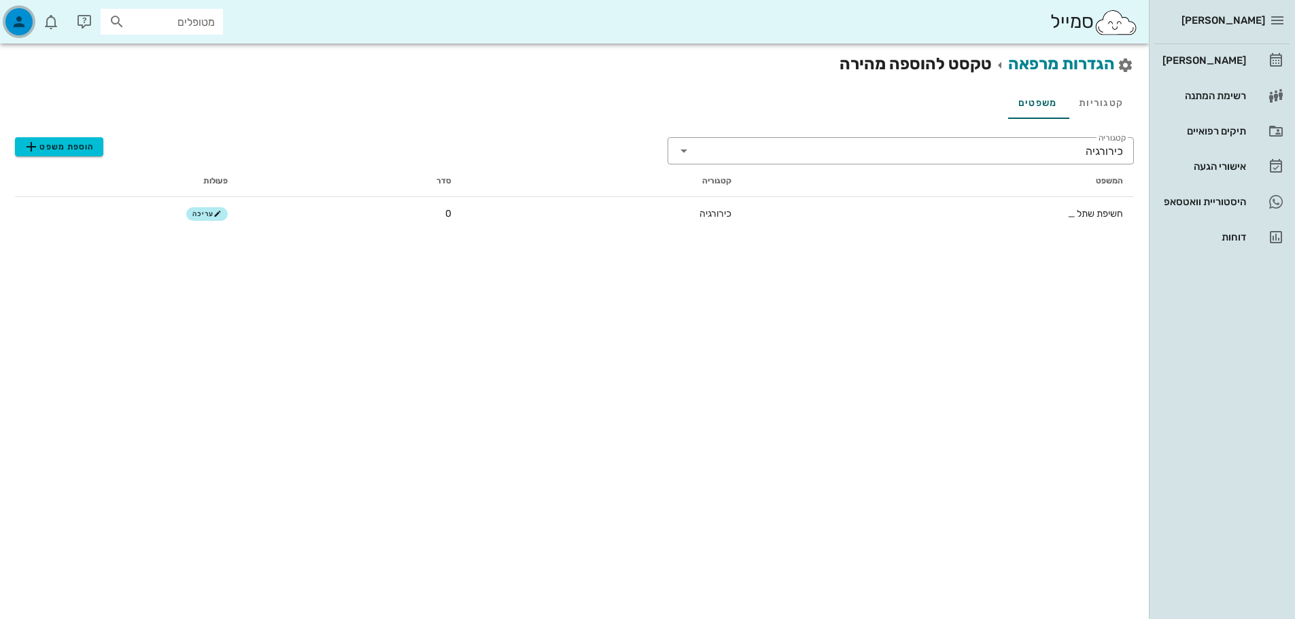
click at [15, 14] on icon "button" at bounding box center [19, 22] width 16 height 16
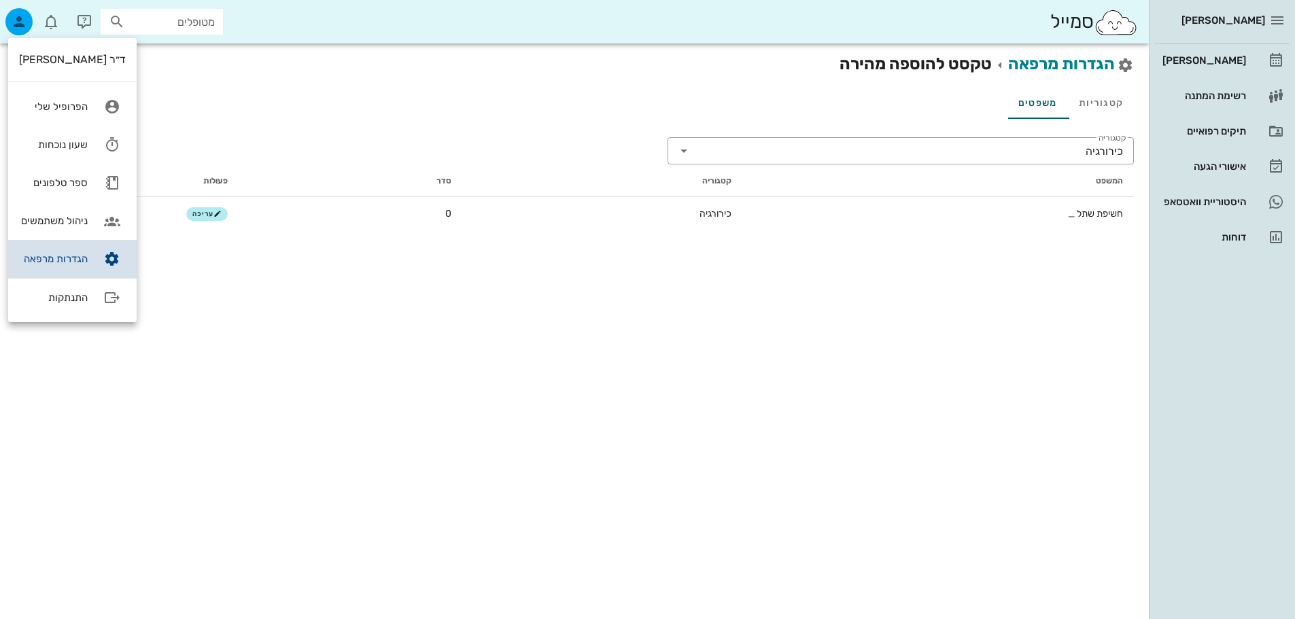
click at [67, 262] on div "הגדרות מרפאה" at bounding box center [53, 259] width 69 height 12
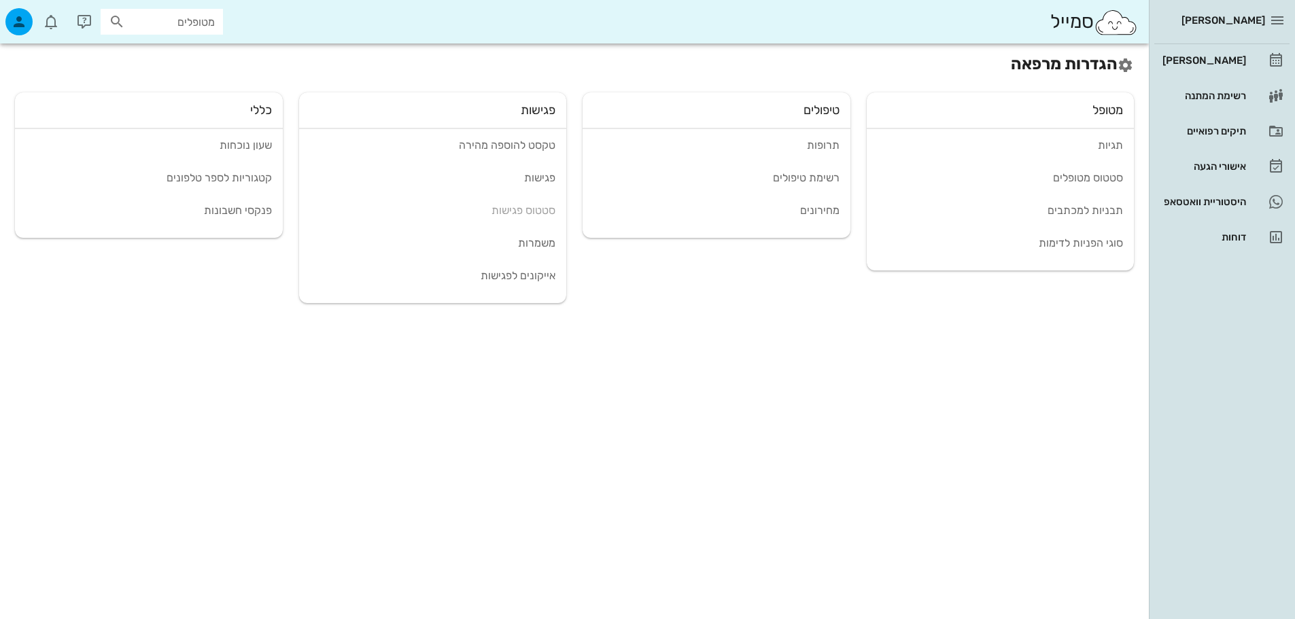
click at [727, 489] on div "הגדרות מרפאה מטופל תגיות סטטוס מטופלים תבניות למכתבים סוגי הפניות לדימות טיפולי…" at bounding box center [574, 332] width 1149 height 576
click at [797, 176] on div "רשימת טיפולים" at bounding box center [716, 177] width 246 height 13
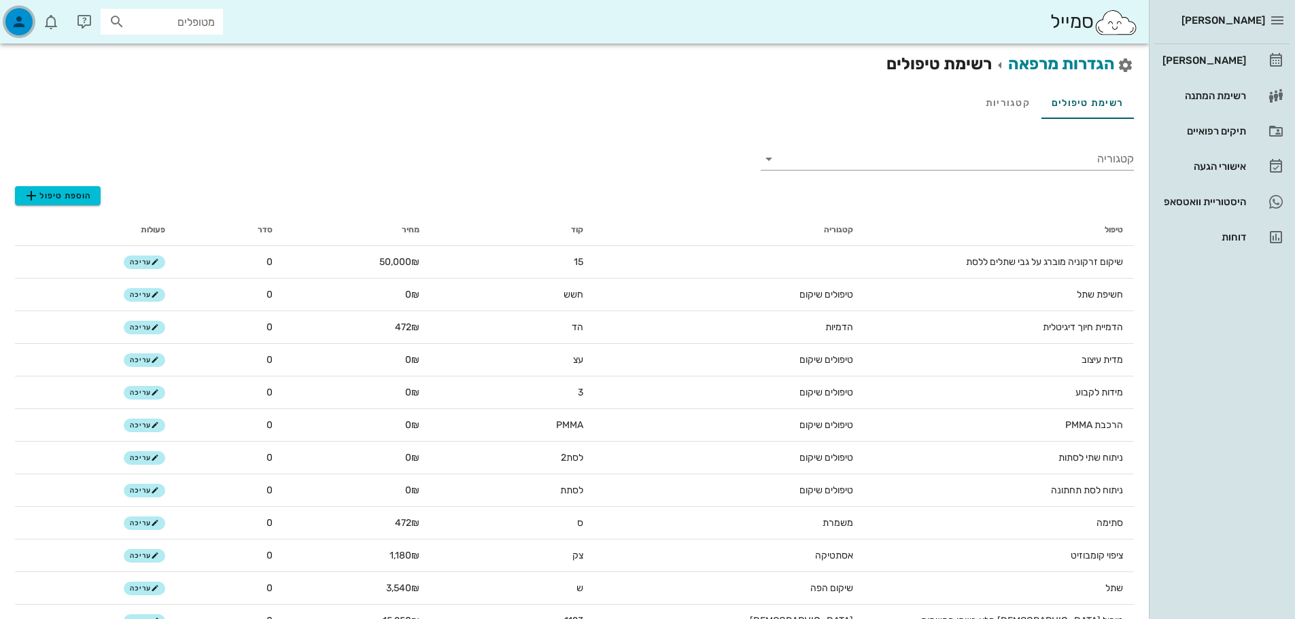
click at [15, 31] on div "button" at bounding box center [18, 21] width 27 height 27
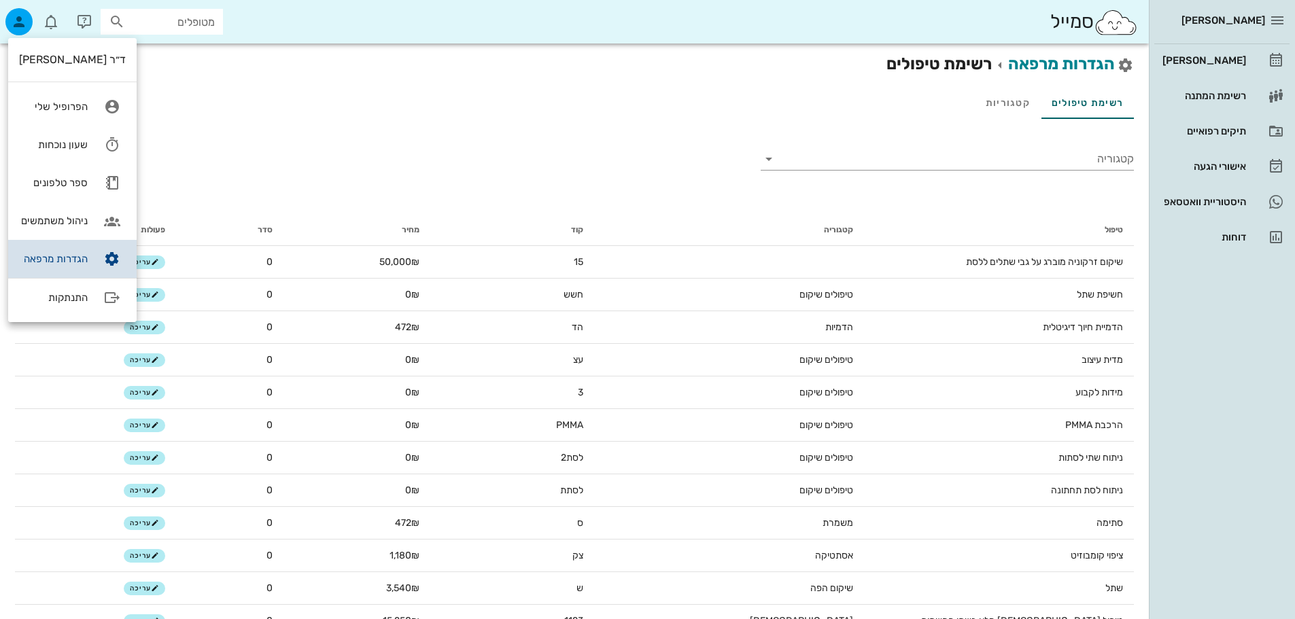
click at [69, 259] on div "הגדרות מרפאה" at bounding box center [53, 259] width 69 height 12
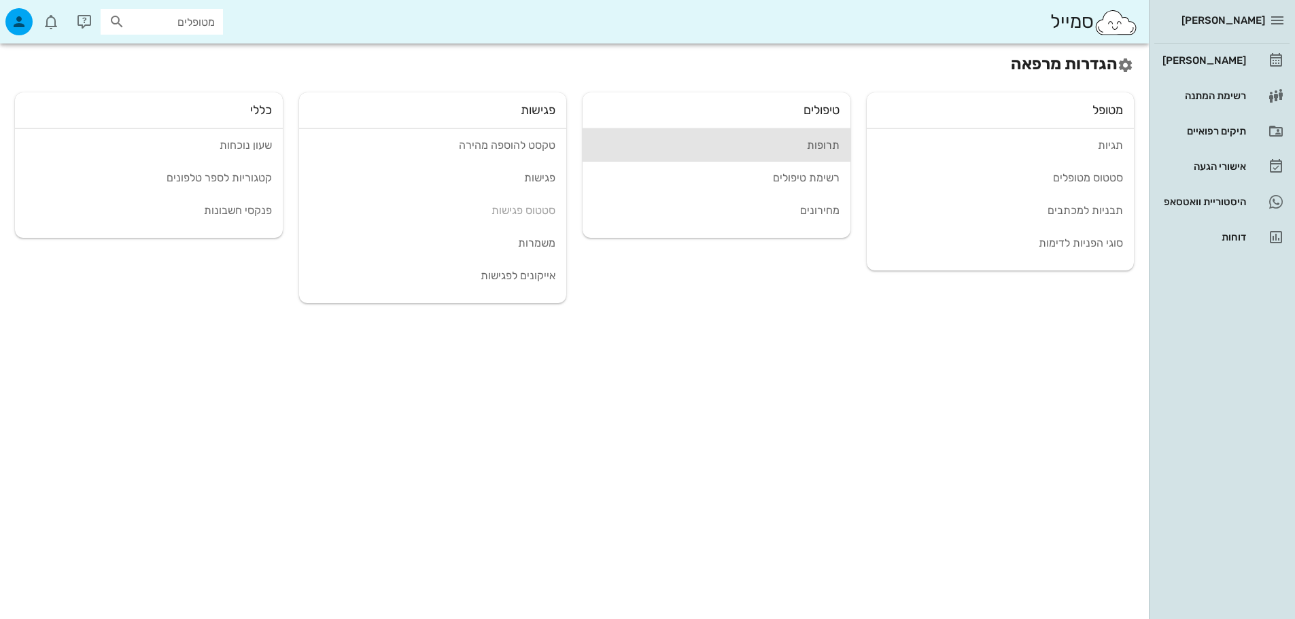
click at [828, 149] on div "תרופות" at bounding box center [716, 145] width 246 height 13
click at [808, 313] on div "טיפולים תרופות רשימת טיפולים מחירונים" at bounding box center [716, 204] width 284 height 241
click at [805, 296] on div "טיפולים תרופות רשימת טיפולים מחירונים" at bounding box center [716, 204] width 284 height 241
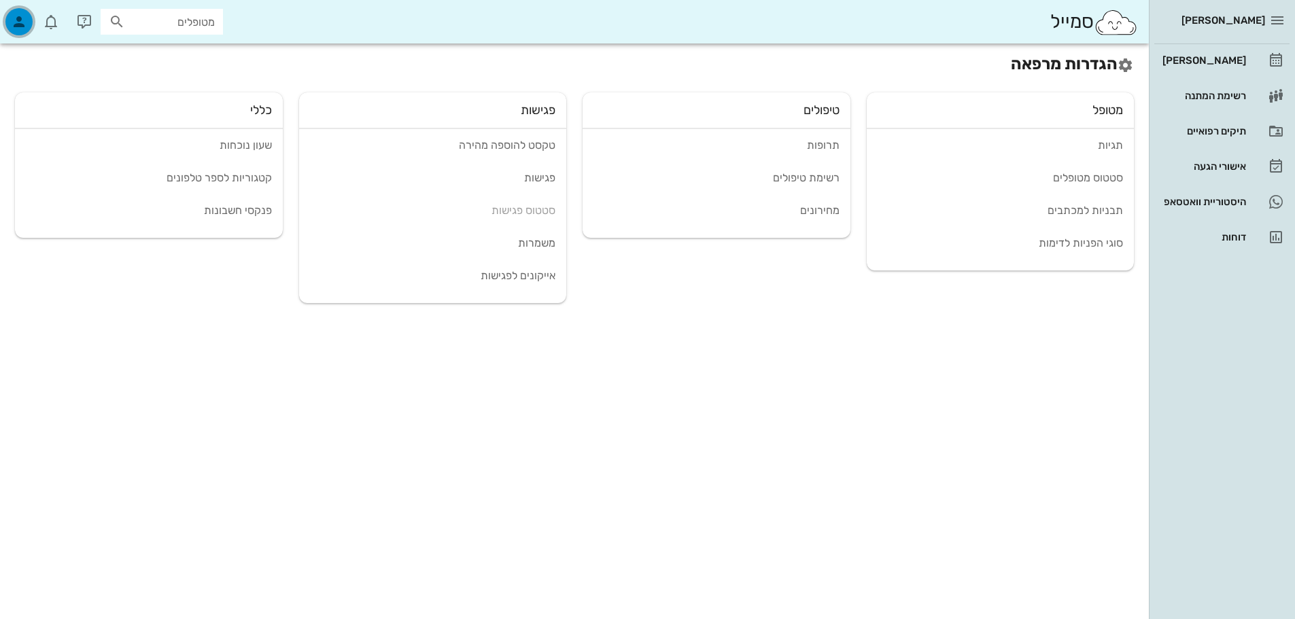
click at [33, 27] on span "button" at bounding box center [19, 21] width 33 height 27
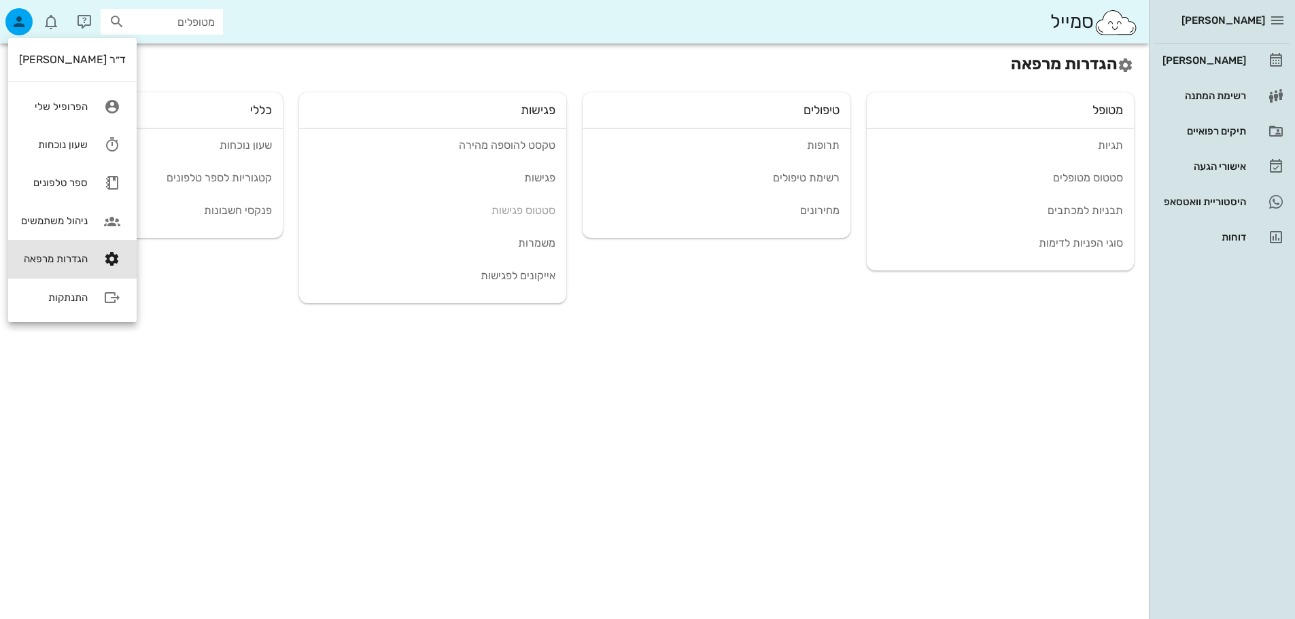
click at [270, 85] on div "כללי שעון נוכחות קטגוריות לספר טלפונים פנקסי חשבונות" at bounding box center [149, 204] width 284 height 241
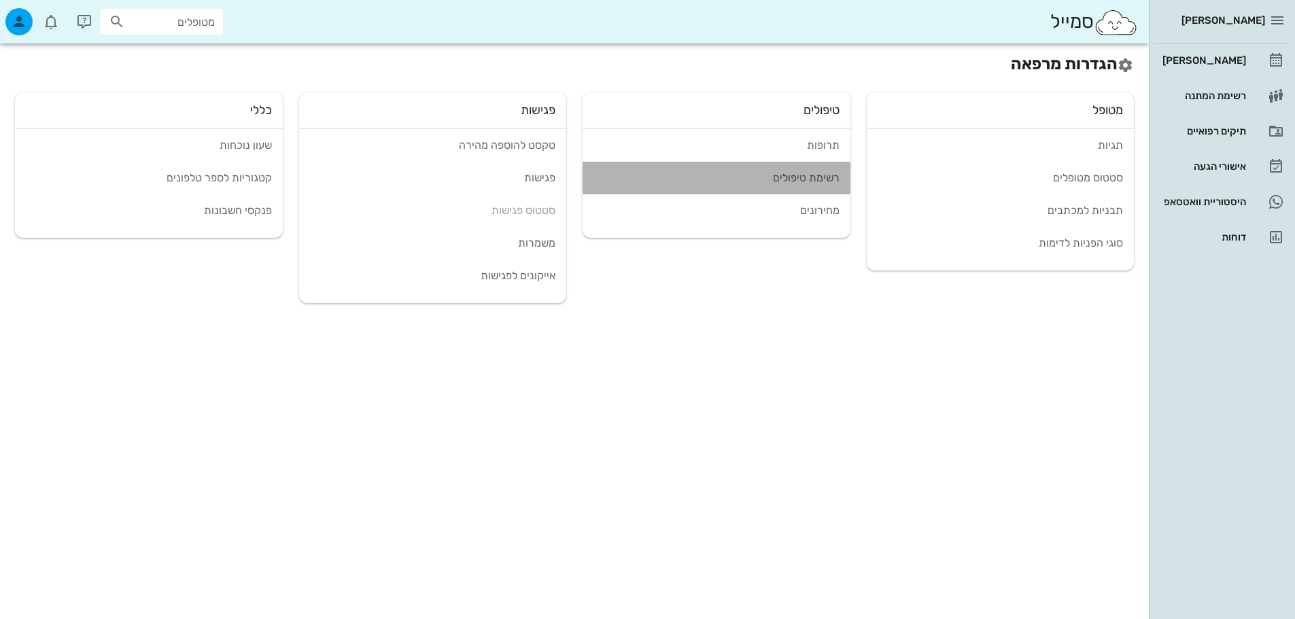
click at [796, 177] on div "רשימת טיפולים" at bounding box center [716, 177] width 246 height 13
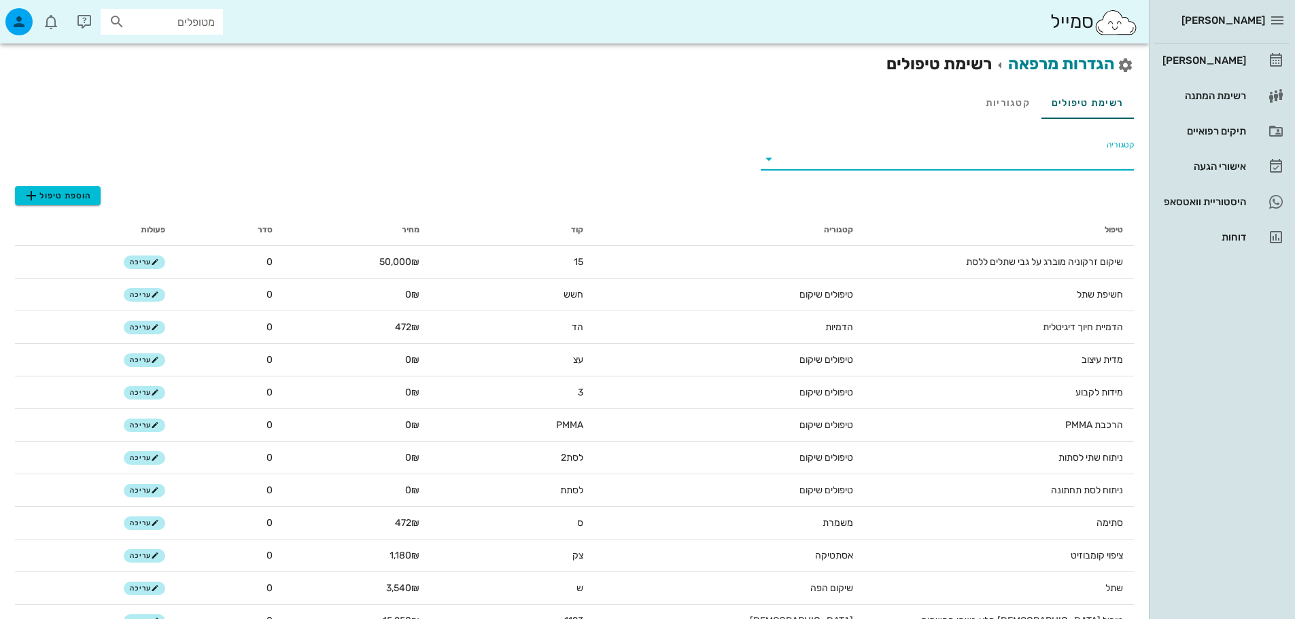
click at [1021, 164] on input "קטגוריה" at bounding box center [957, 159] width 351 height 22
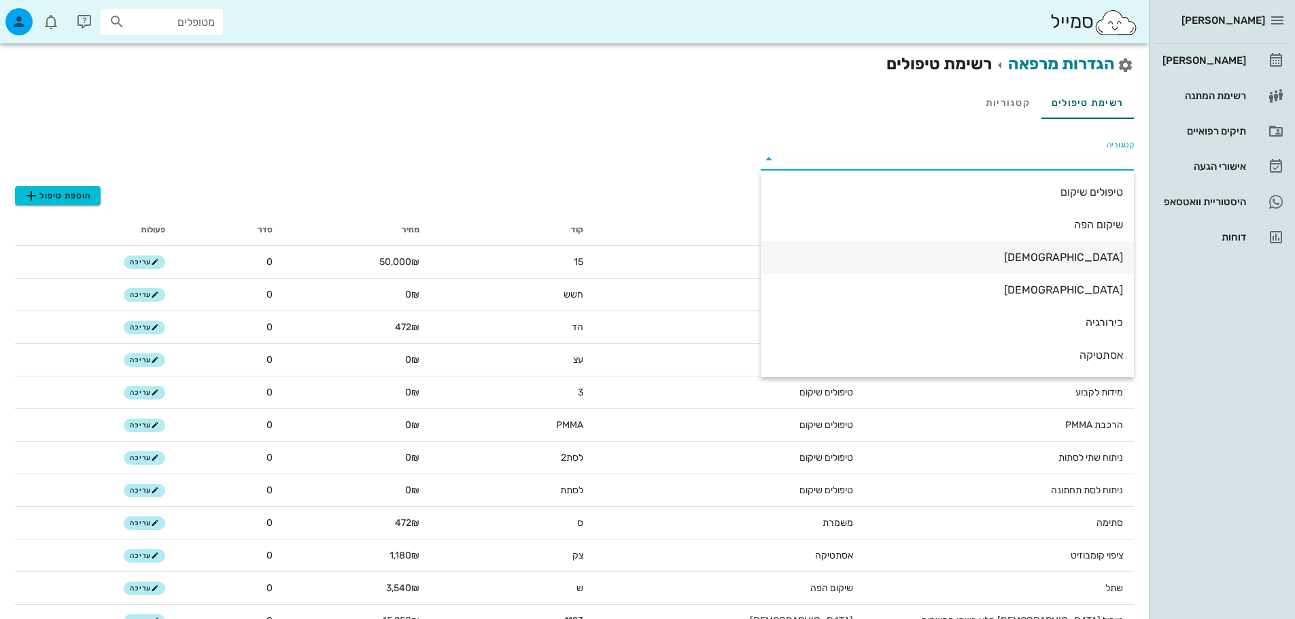
click at [1075, 251] on div "[DEMOGRAPHIC_DATA]" at bounding box center [946, 257] width 351 height 13
type input "[DEMOGRAPHIC_DATA]"
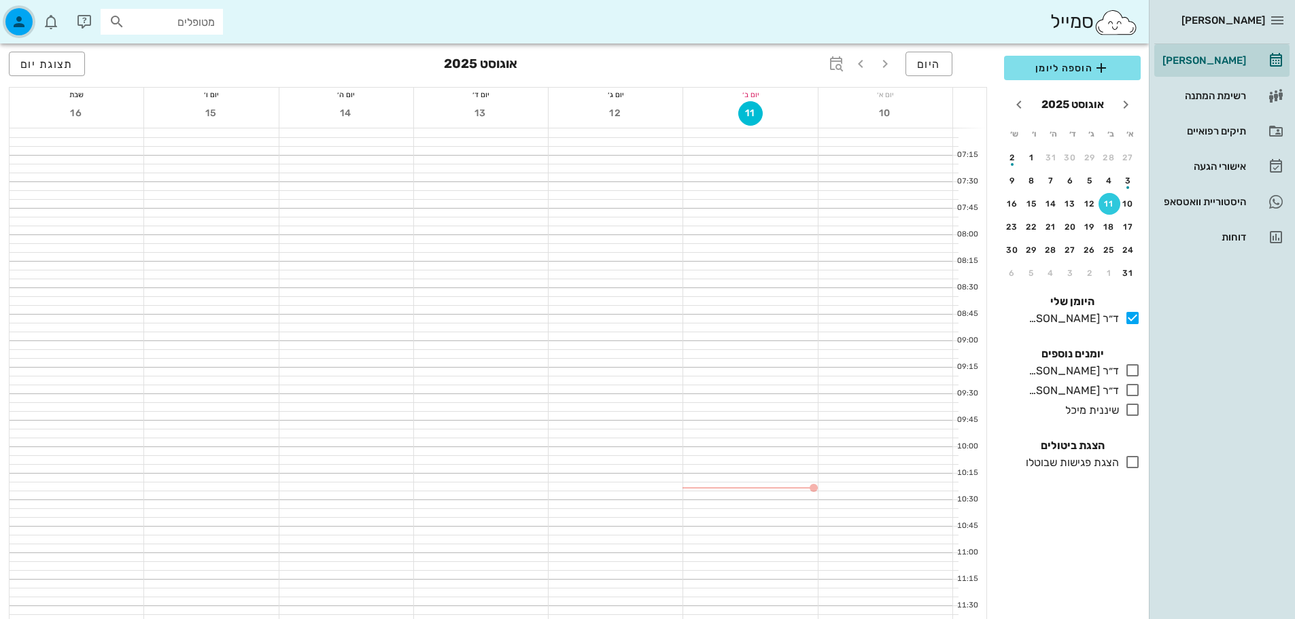
click at [23, 12] on div "button" at bounding box center [18, 21] width 27 height 27
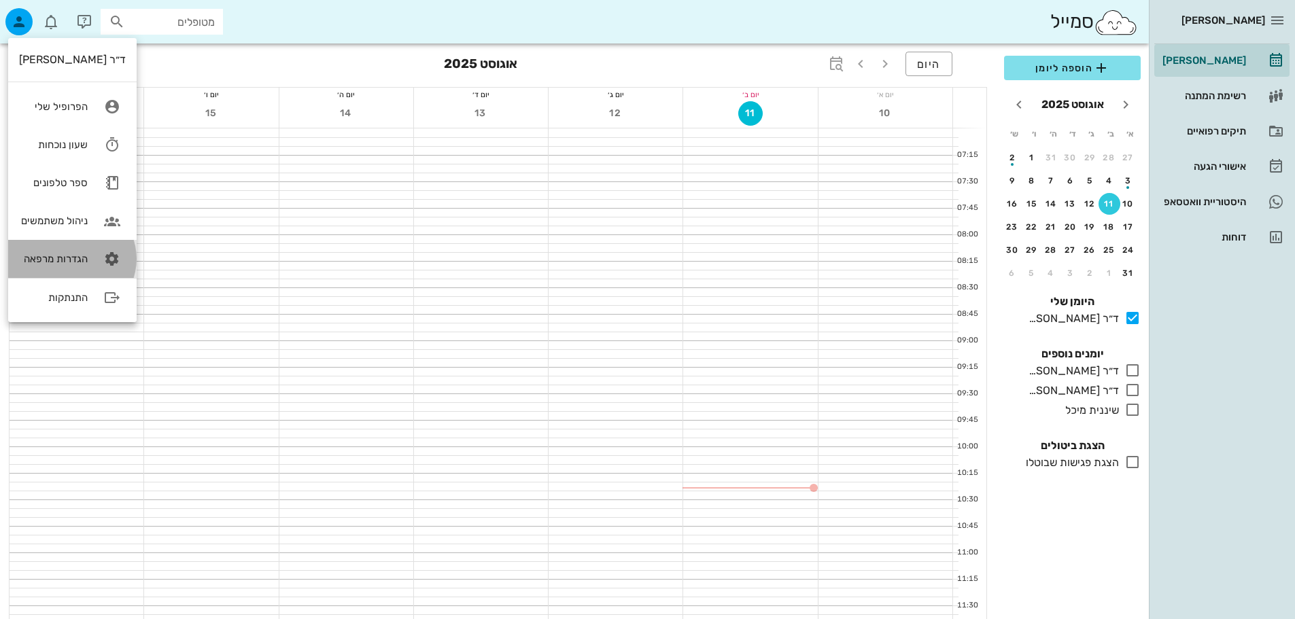
click at [77, 256] on div "הגדרות מרפאה" at bounding box center [53, 259] width 69 height 12
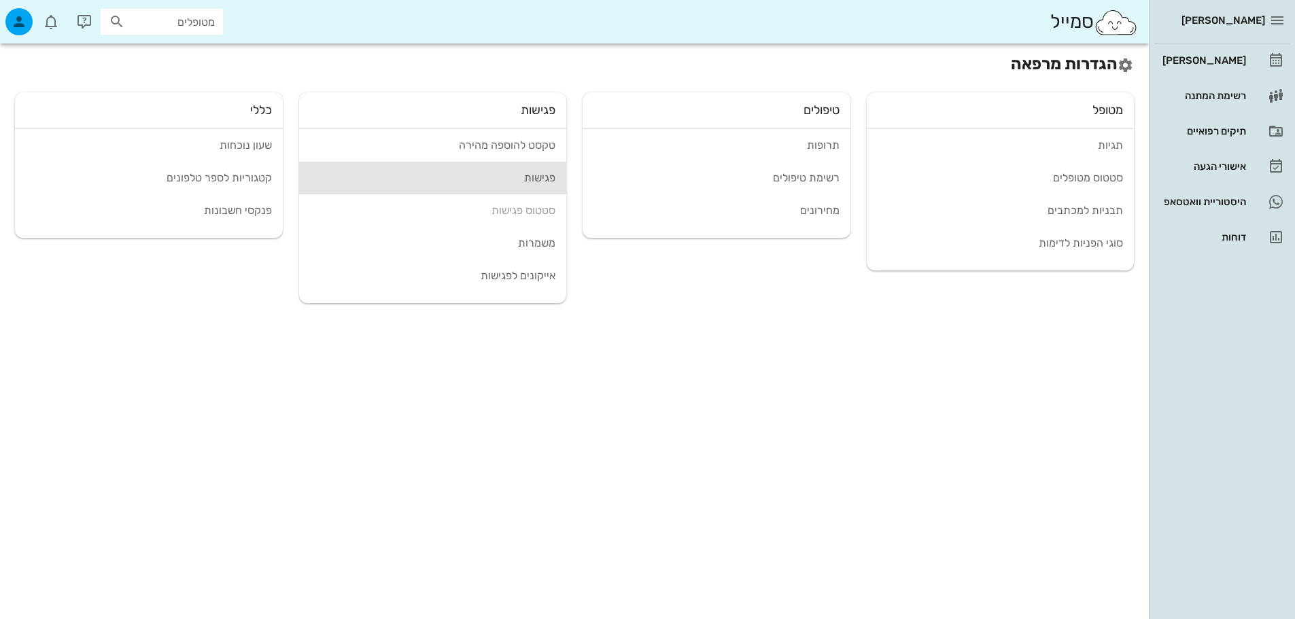
click at [530, 176] on div "פגישות" at bounding box center [433, 177] width 246 height 13
